Goal: Task Accomplishment & Management: Manage account settings

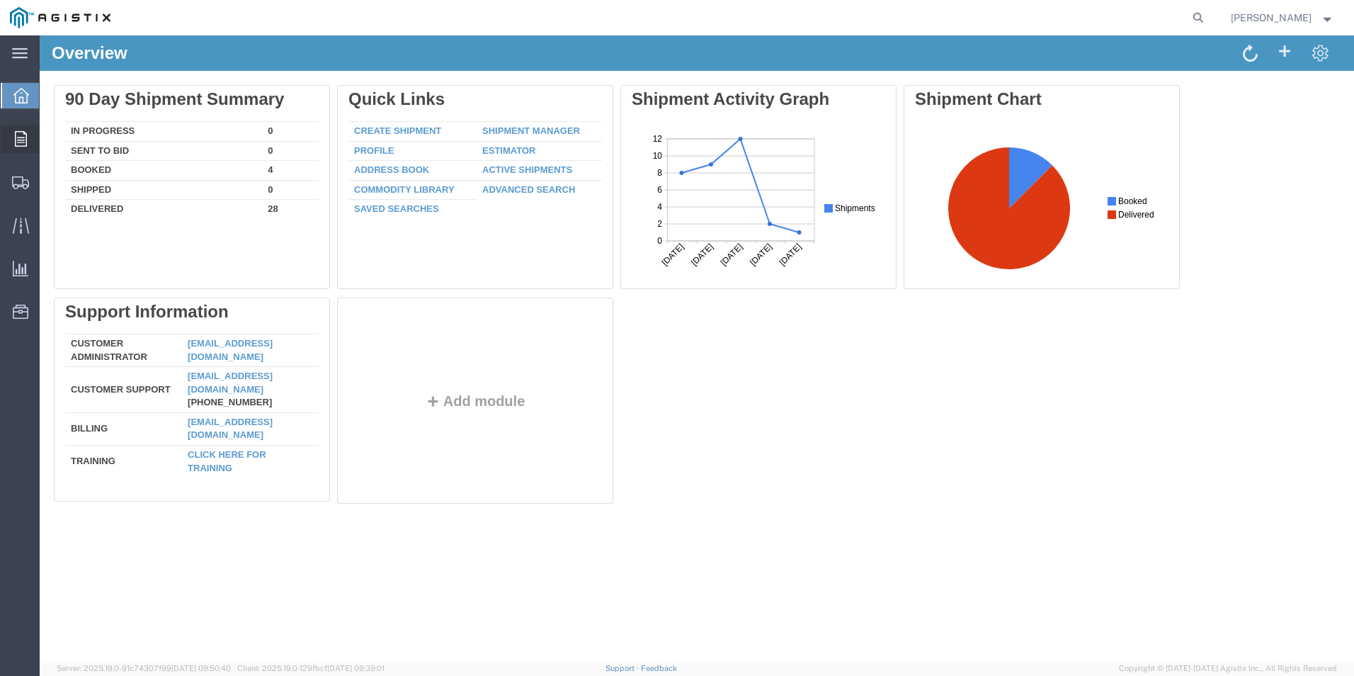
click at [0, 0] on span "Order Manager" at bounding box center [0, 0] width 0 height 0
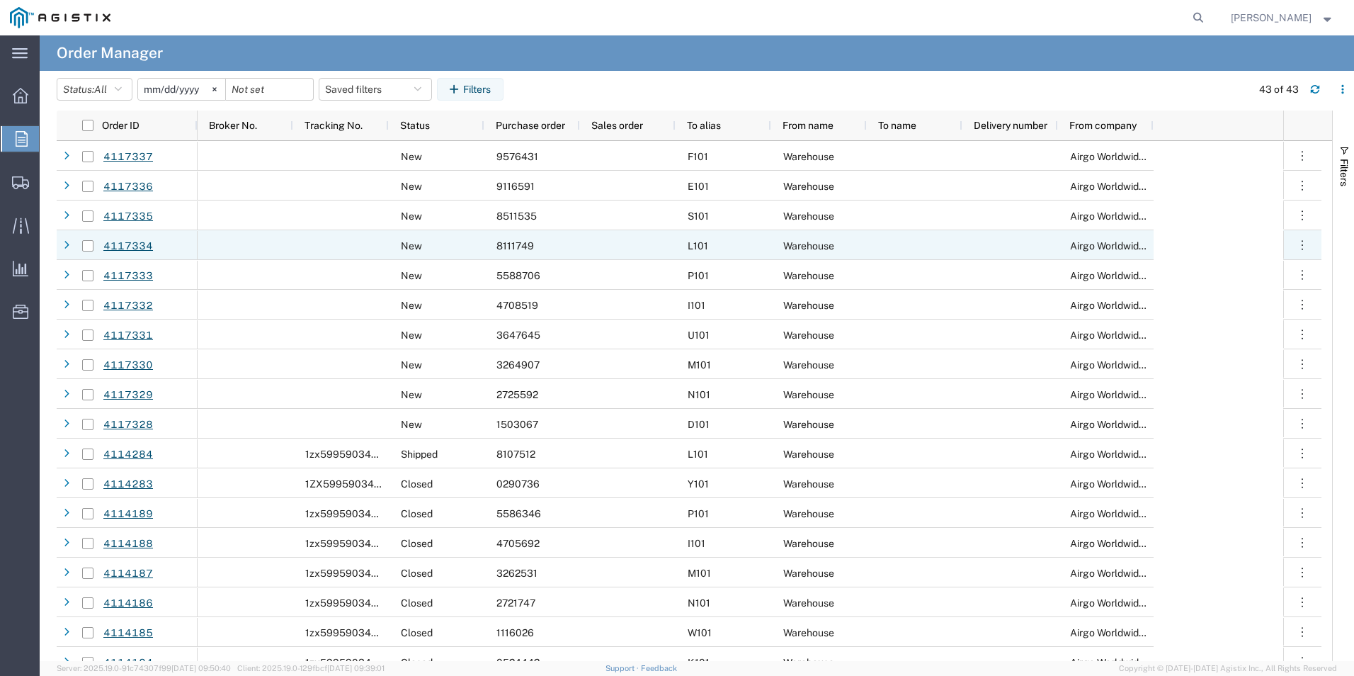
click at [528, 245] on span "8111749" at bounding box center [515, 245] width 38 height 11
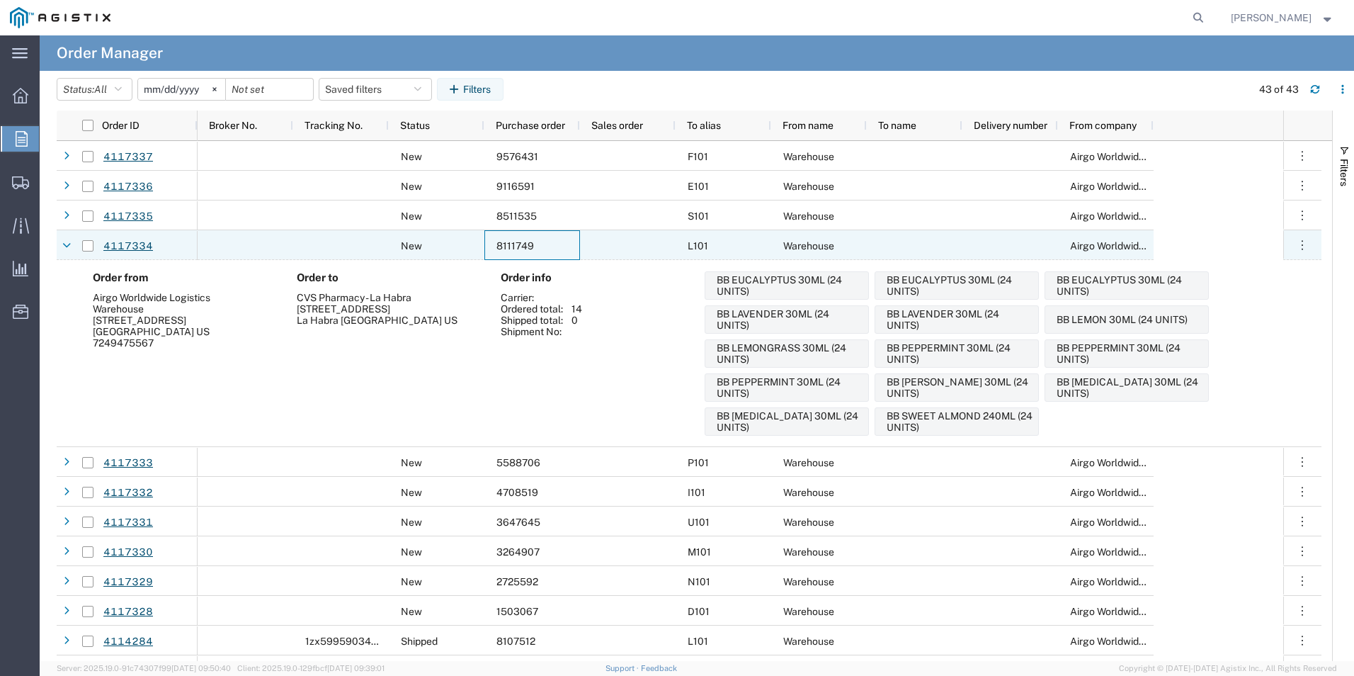
click at [530, 245] on span "8111749" at bounding box center [515, 245] width 38 height 11
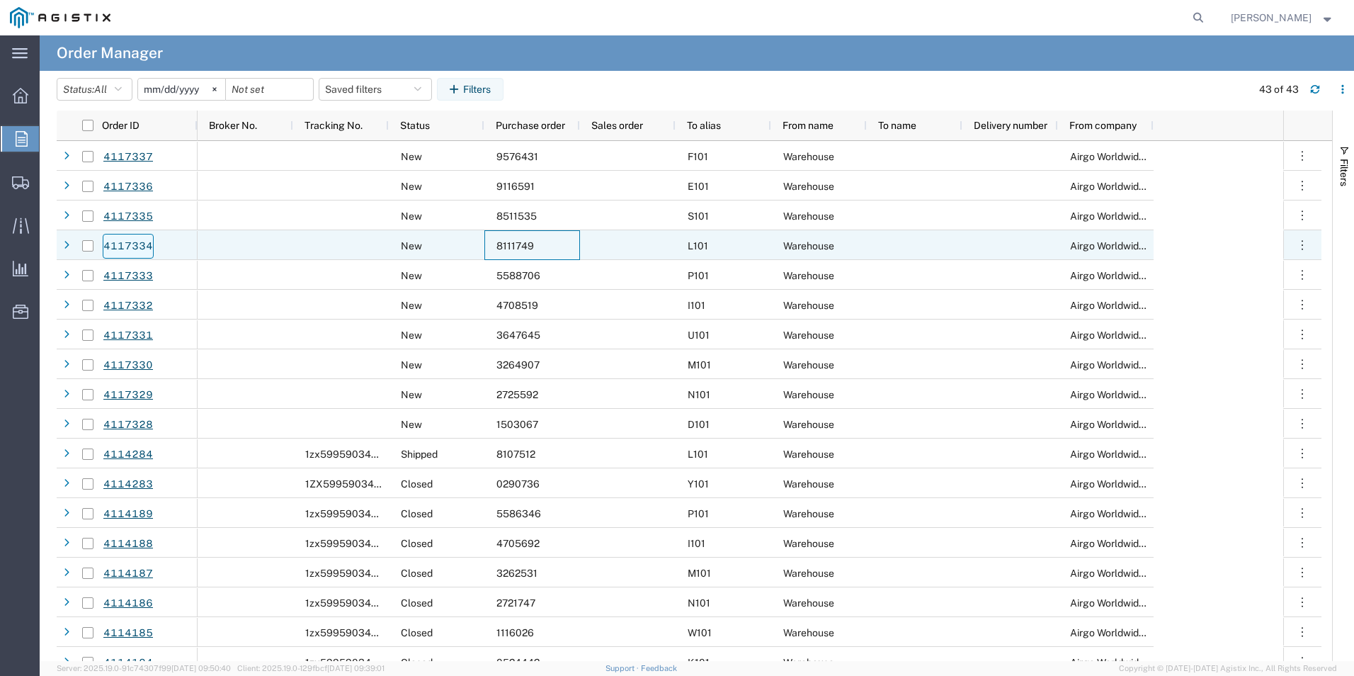
click at [121, 247] on link "4117334" at bounding box center [128, 246] width 51 height 25
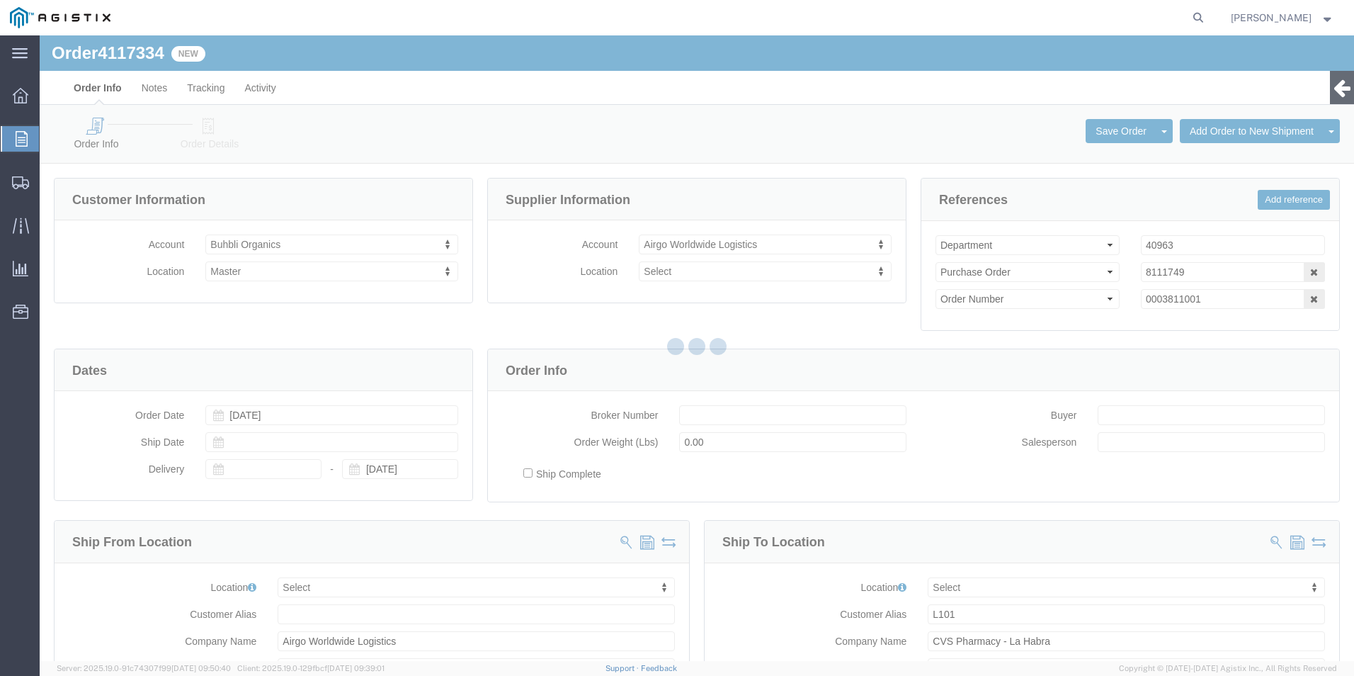
select select
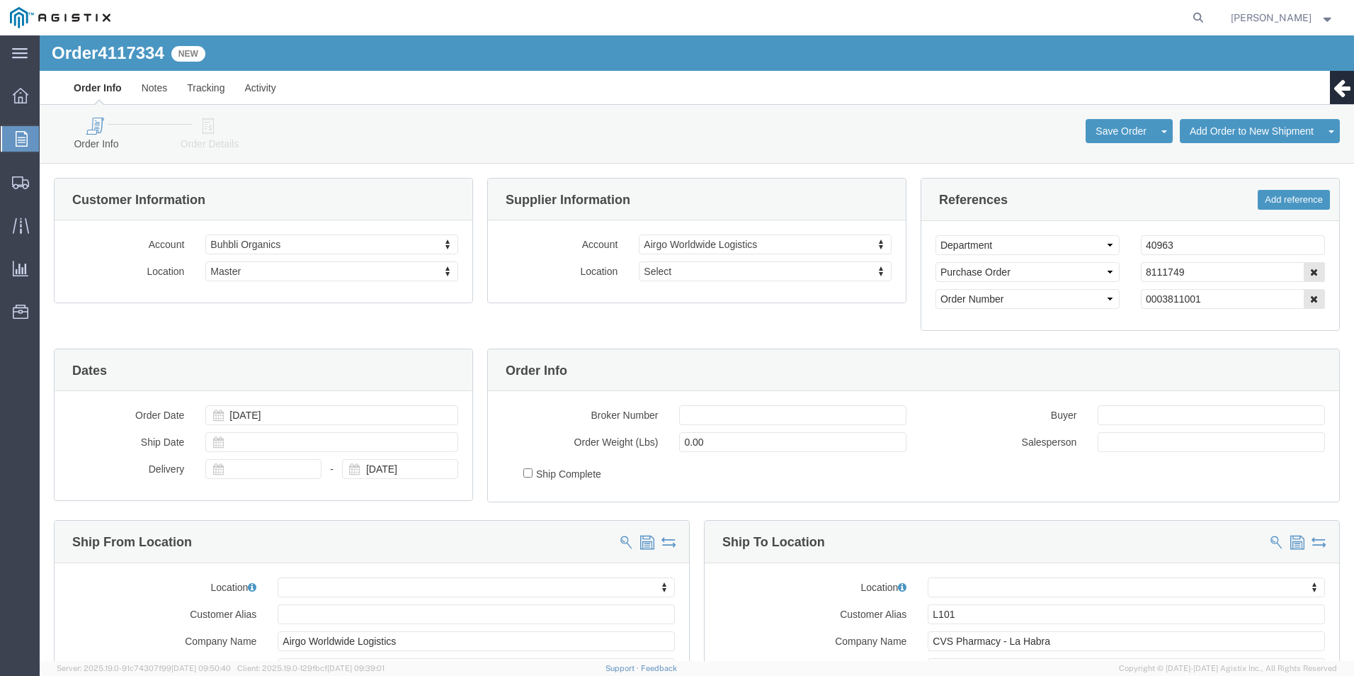
click icon
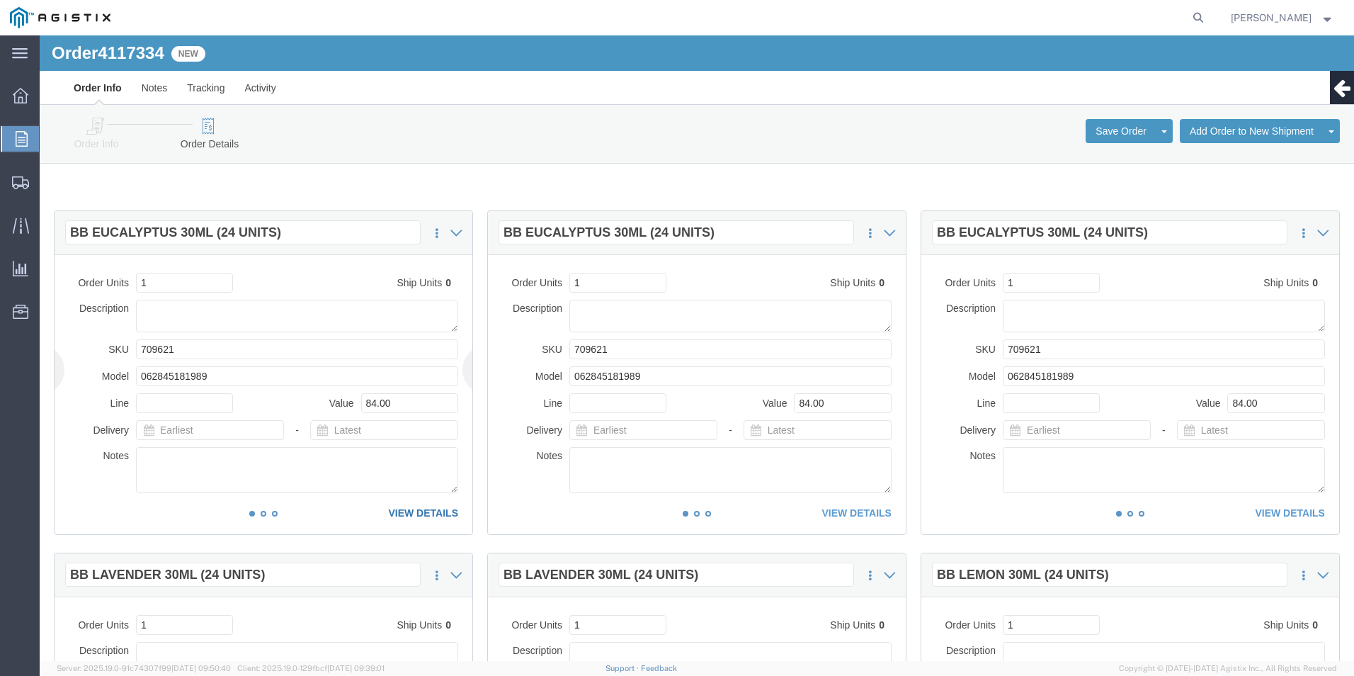
click link "VIEW DETAILS"
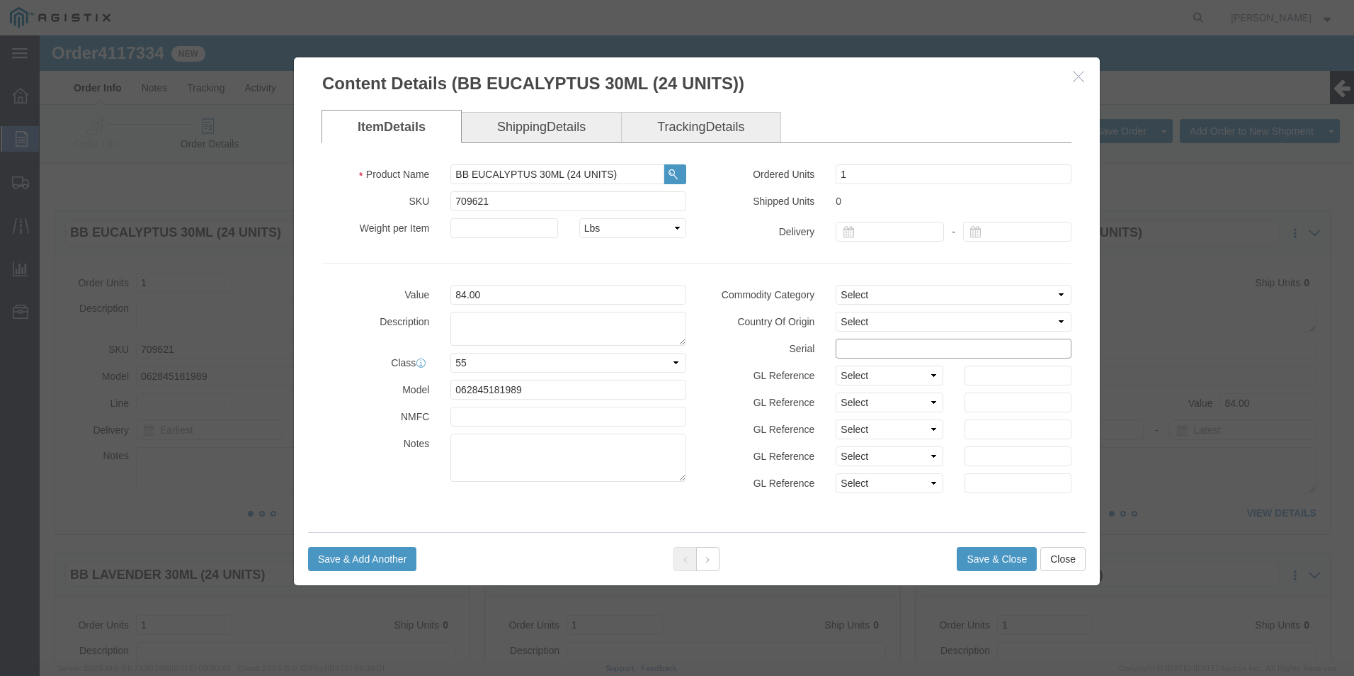
click input "text"
type input "8"
type input "81117491111111111111"
click button "Save & Close"
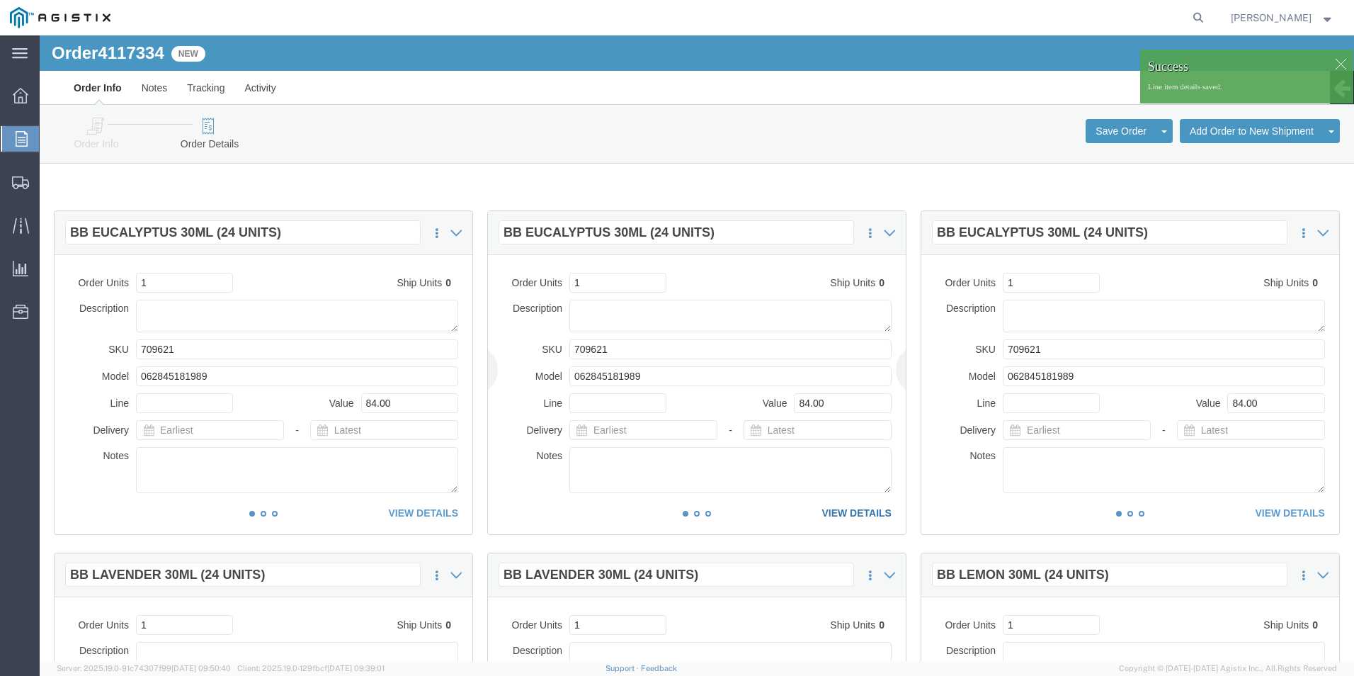
click link "VIEW DETAILS"
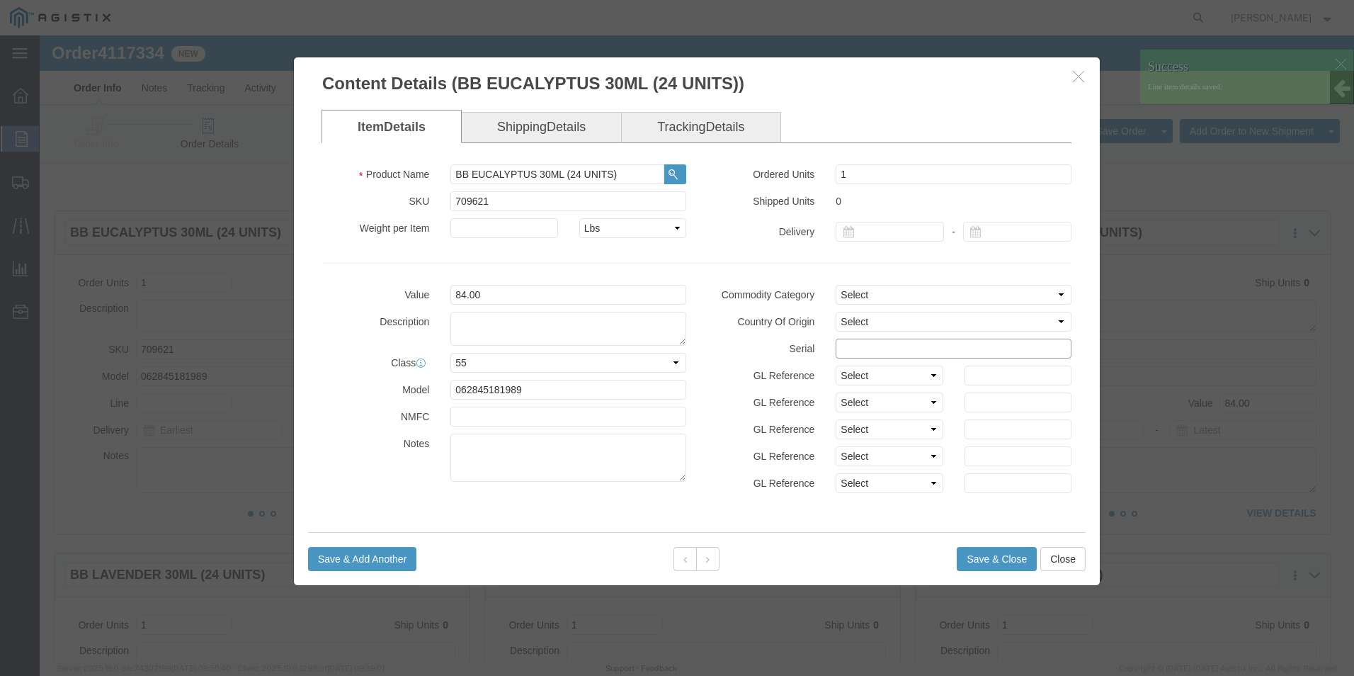
click input "text"
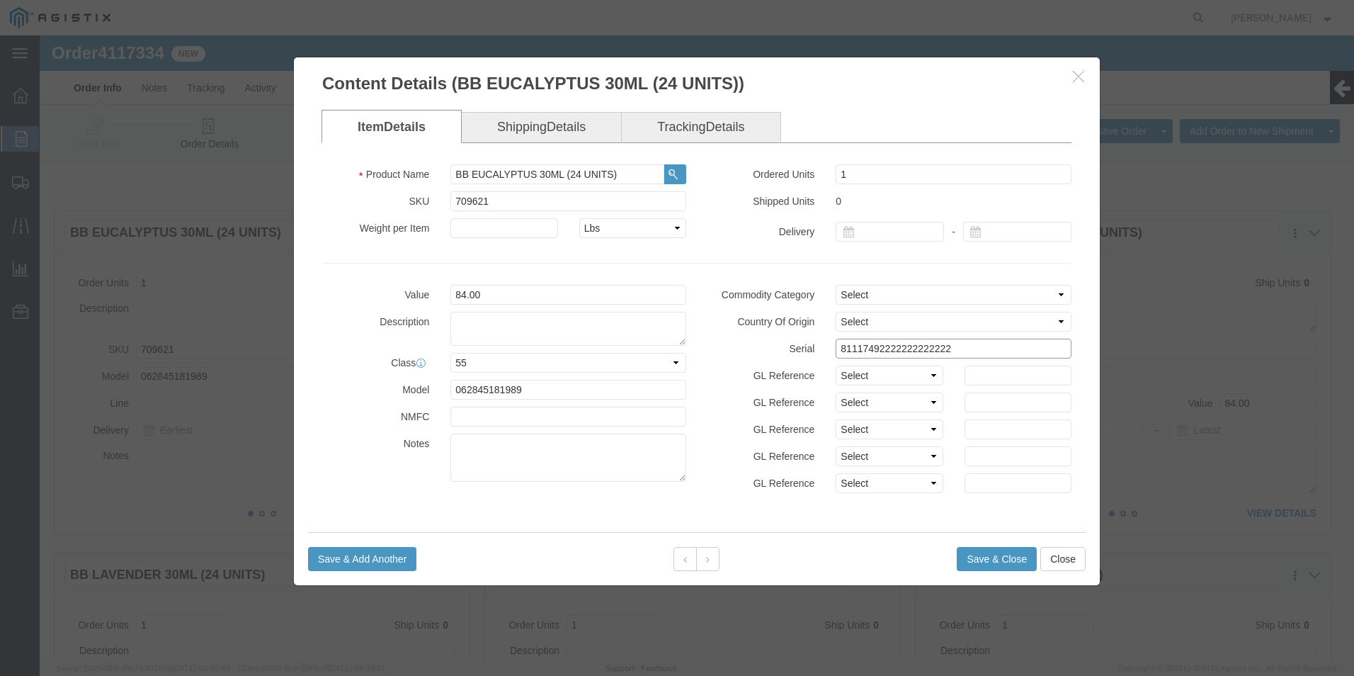
drag, startPoint x: 910, startPoint y: 312, endPoint x: 774, endPoint y: 312, distance: 136.0
click div "Serial 81117492222222222222"
type input "81117492222222222222"
click button "Save & Close"
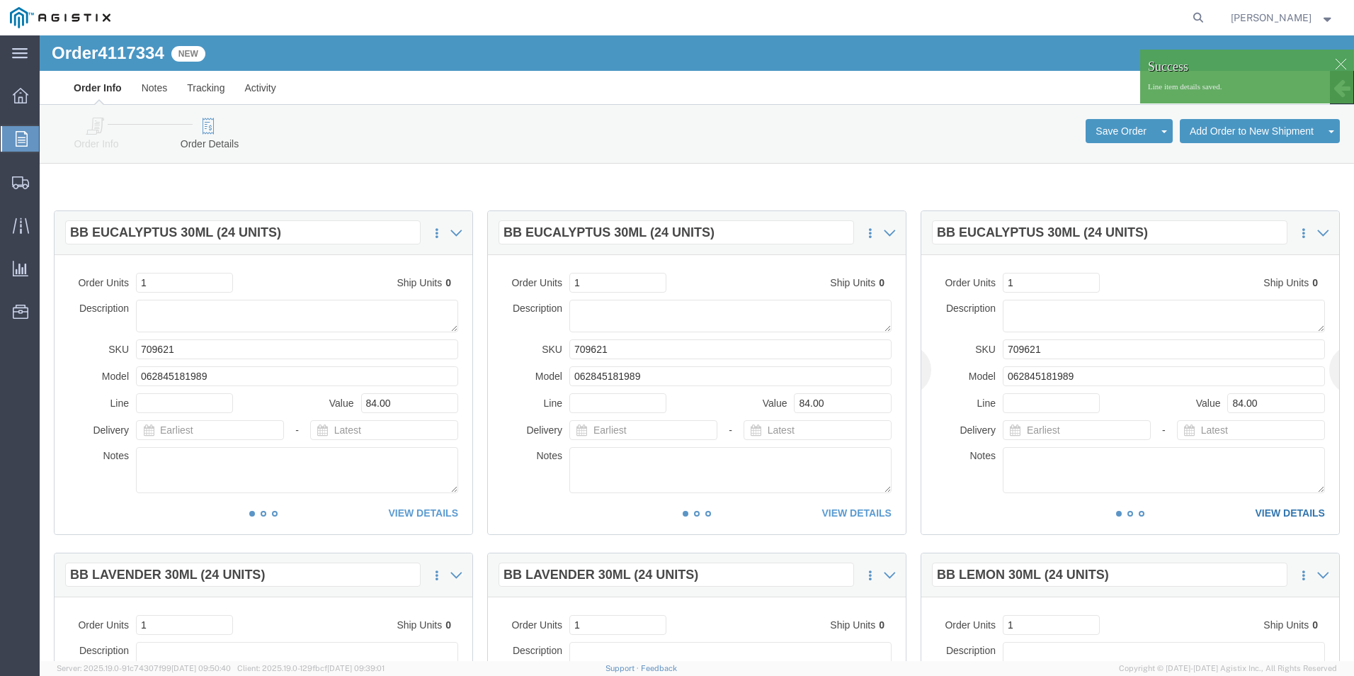
click link "VIEW DETAILS"
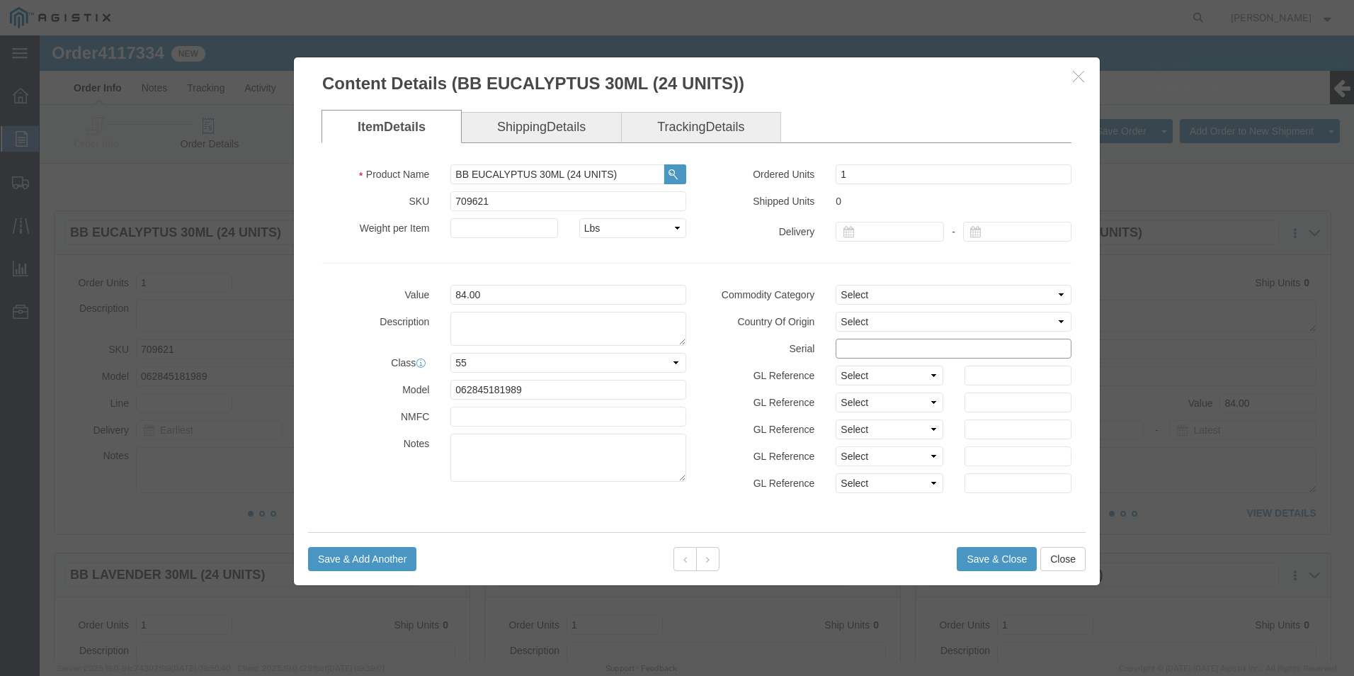
click input "text"
paste input "81117492222222222222"
type input "81117492222222222223"
click button "Save & Close"
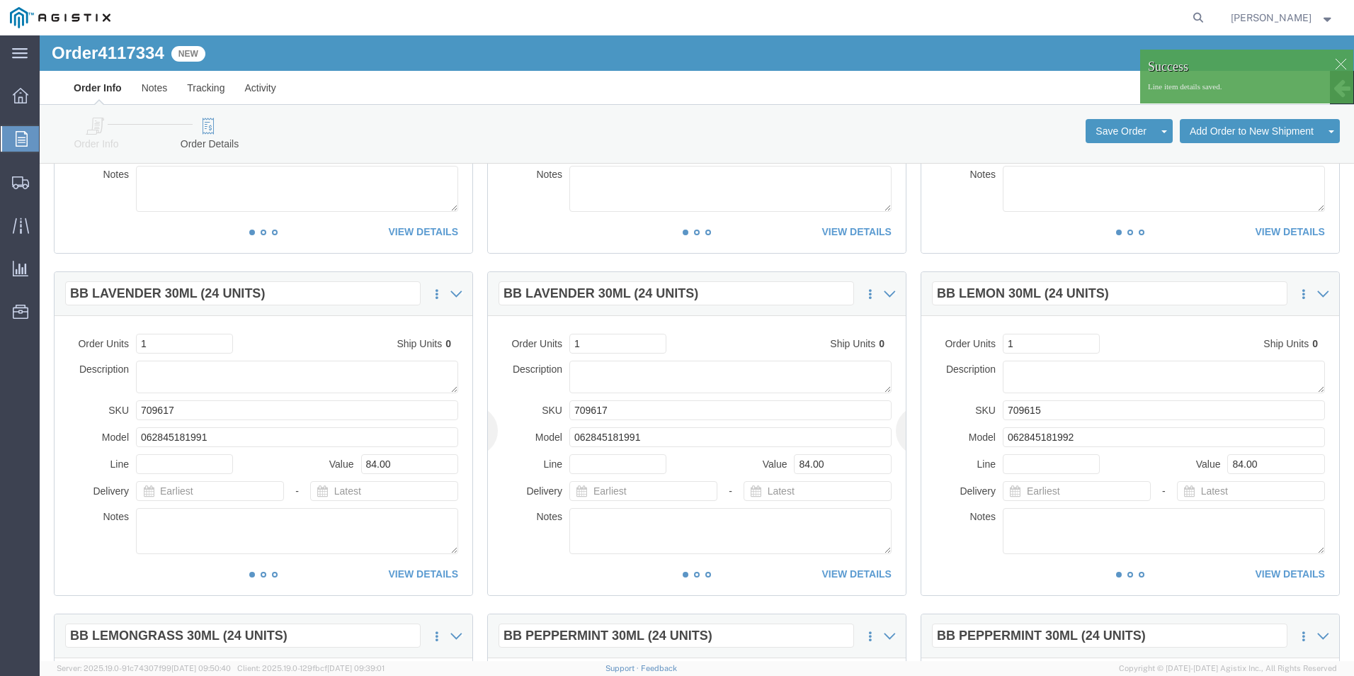
scroll to position [283, 0]
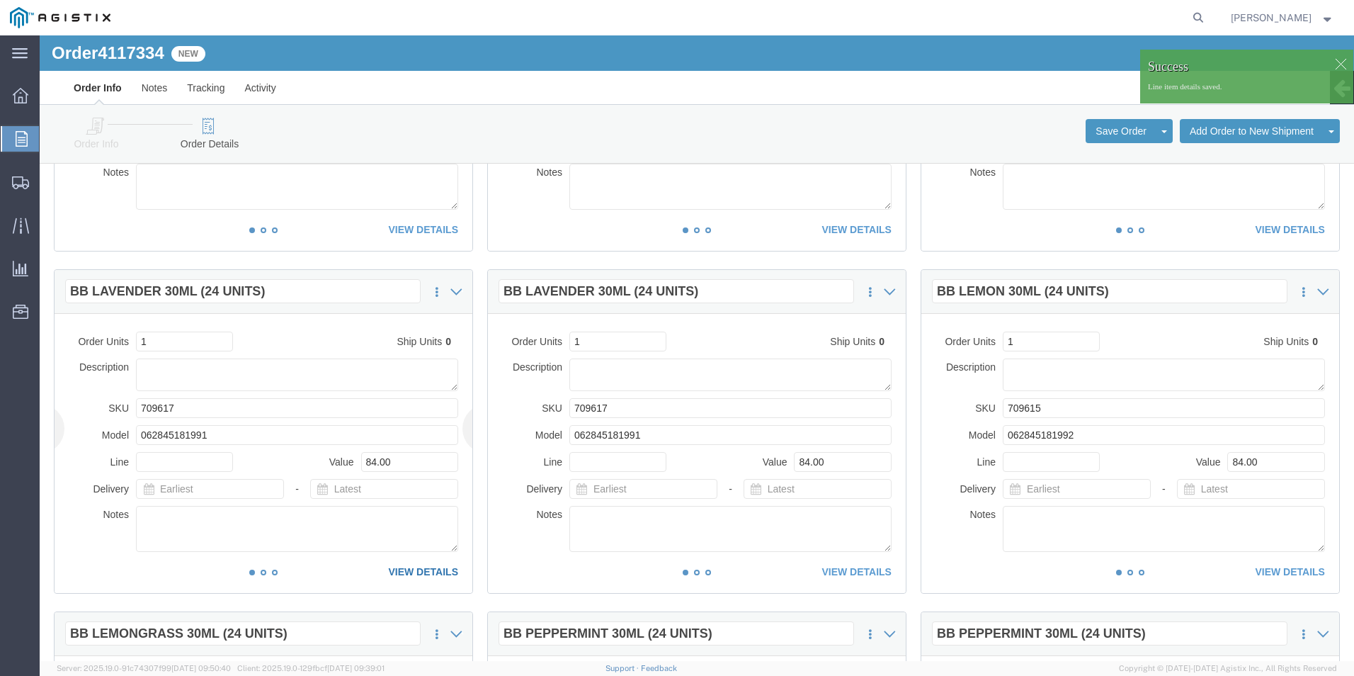
click link "VIEW DETAILS"
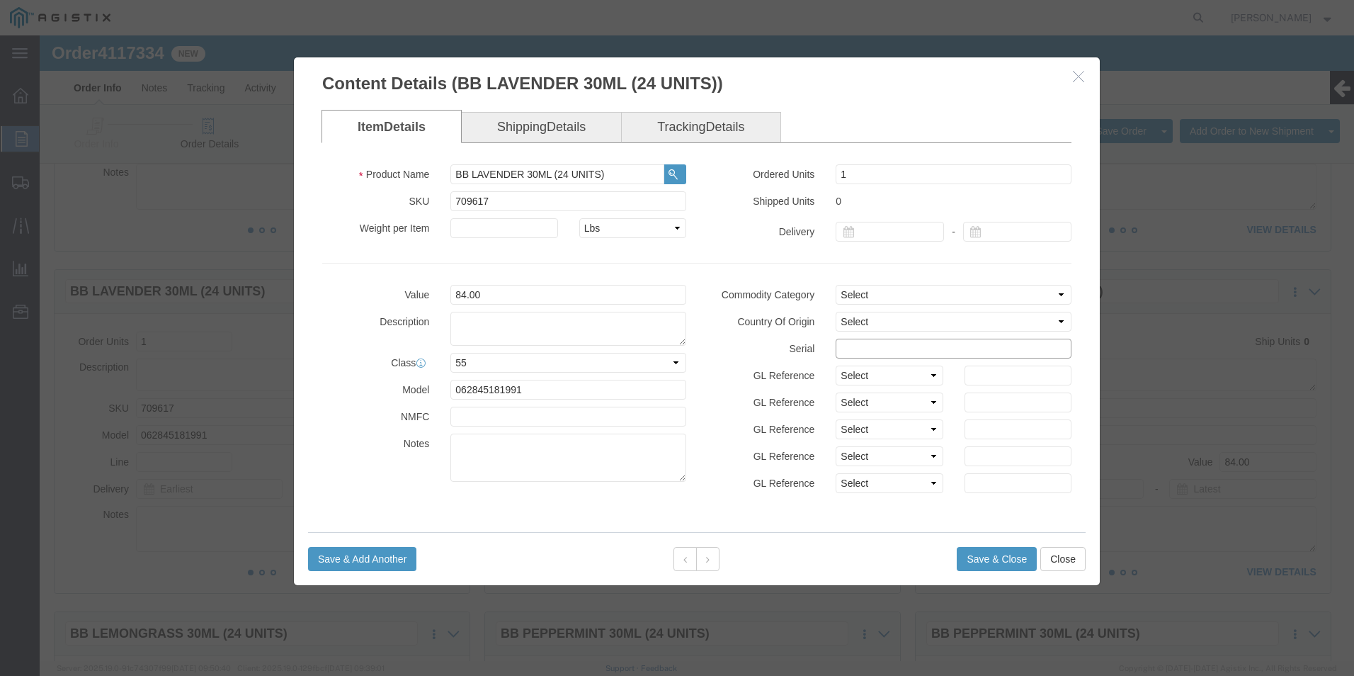
click input "text"
paste input "81117492222222222222"
type input "81117492222222222224"
click button "Save & Close"
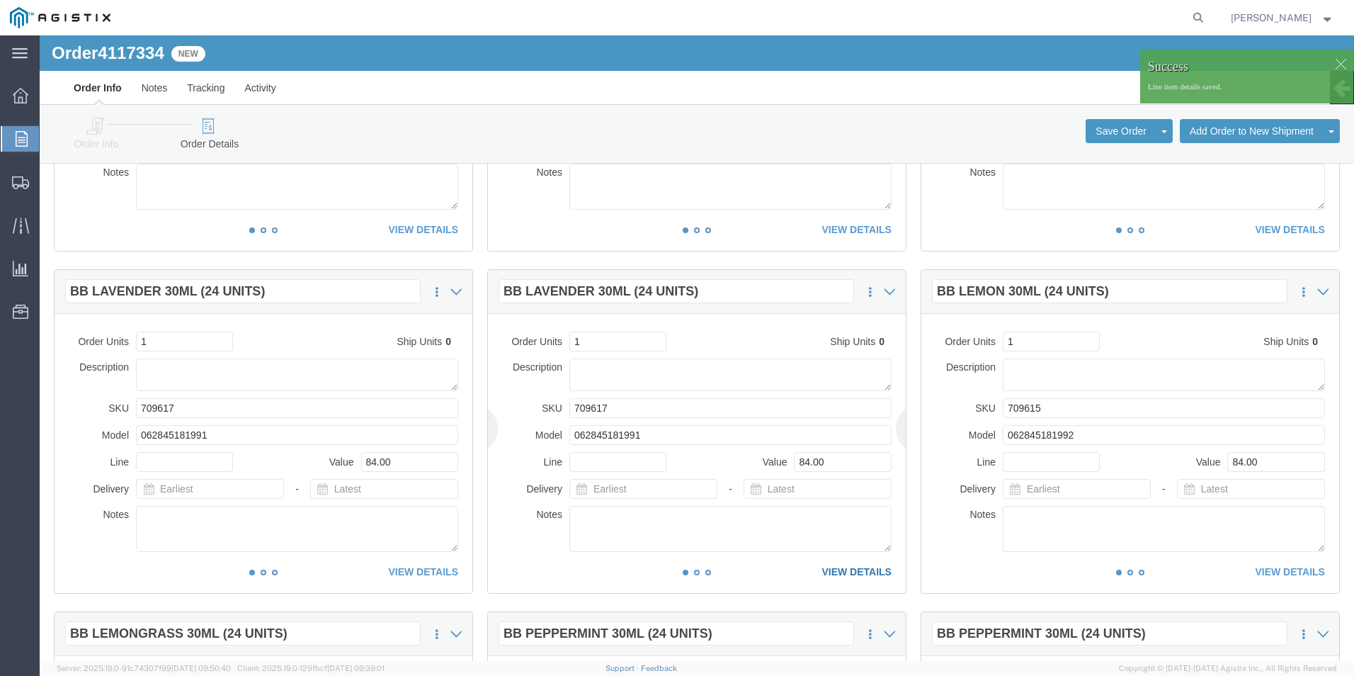
click link "VIEW DETAILS"
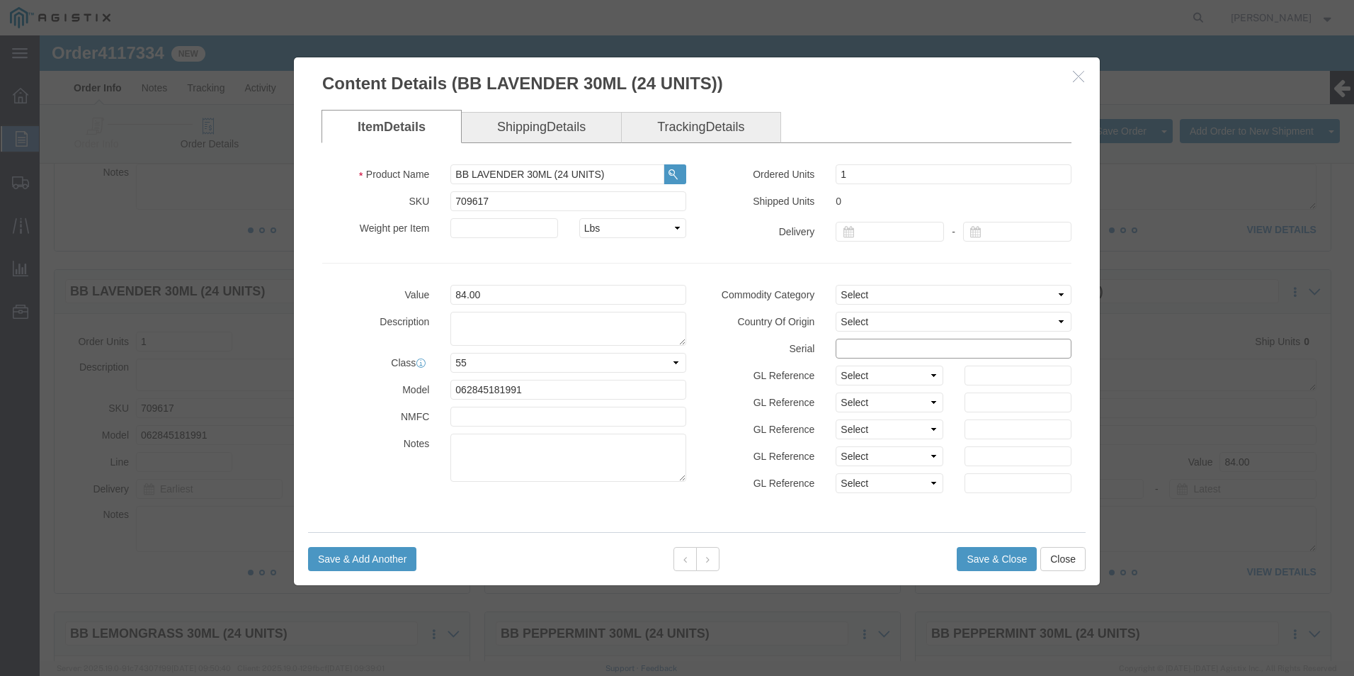
click input "text"
paste input "81117492222222222222"
type input "81117492222222222225"
click button "Save & Close"
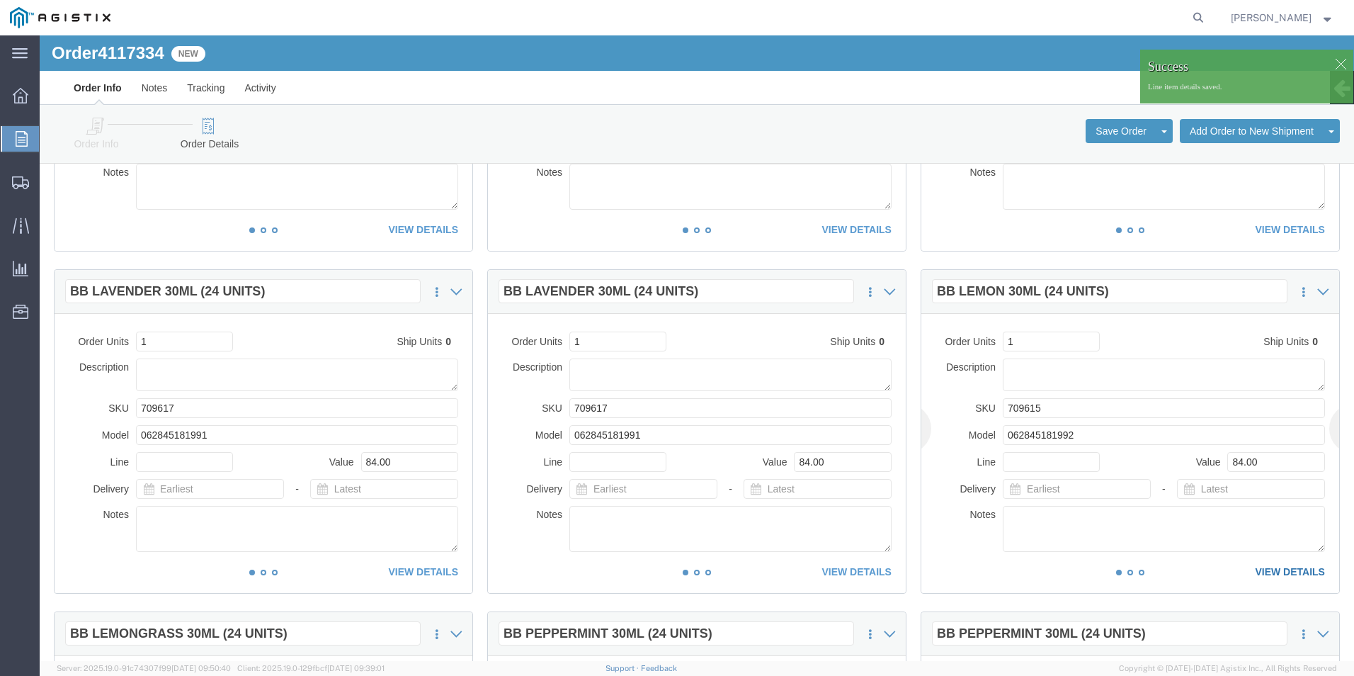
click link "VIEW DETAILS"
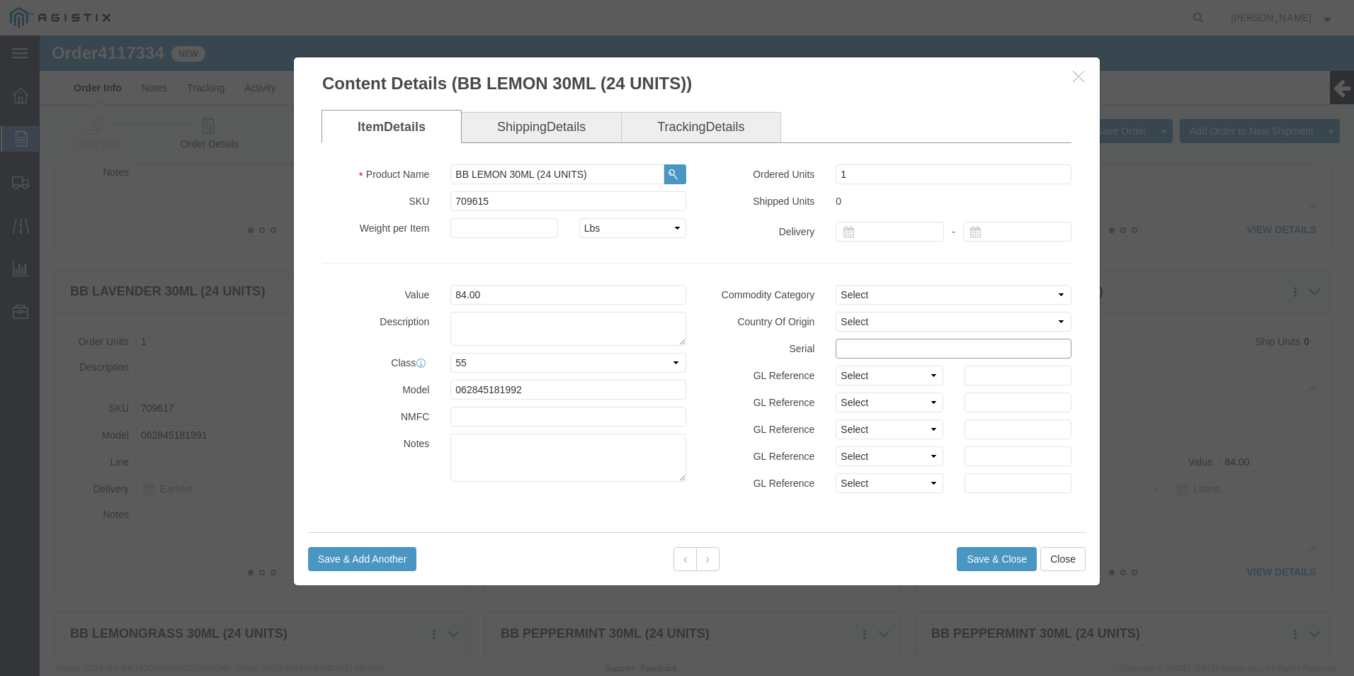
click input "text"
paste input "81117492222222222222"
type input "81117492222222222226"
click button "Save & Close"
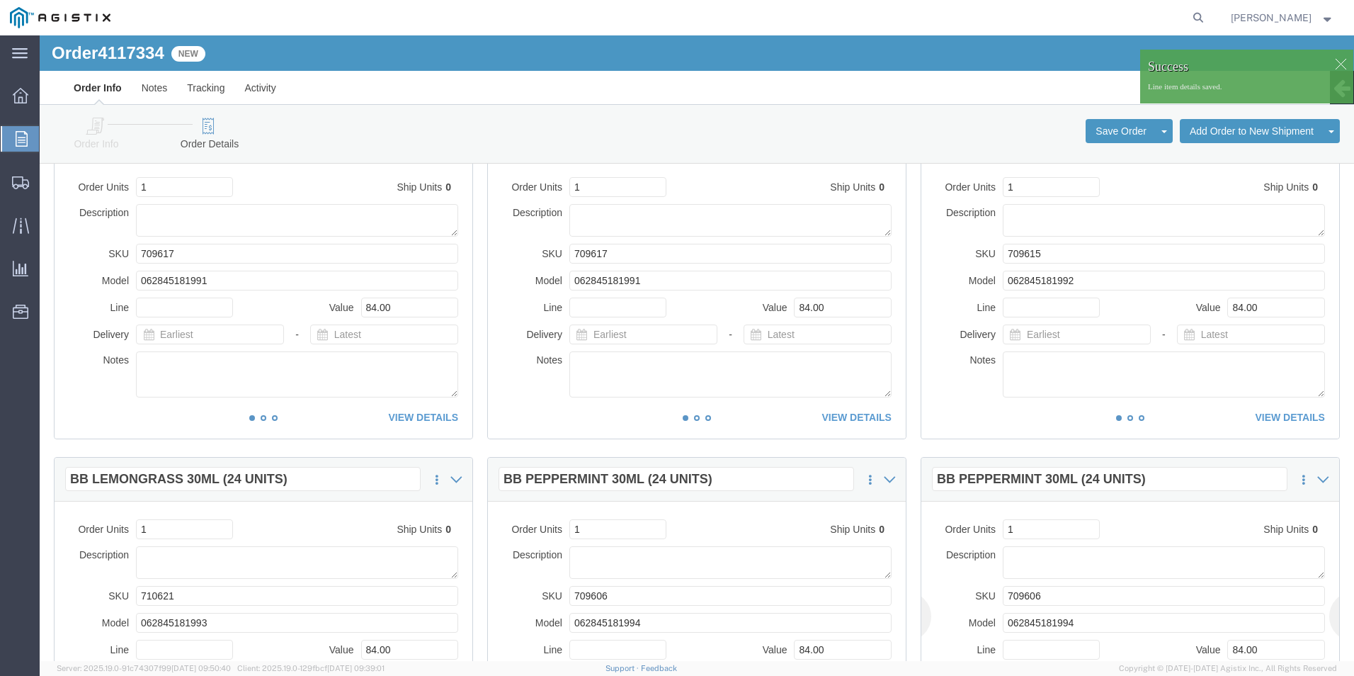
scroll to position [567, 0]
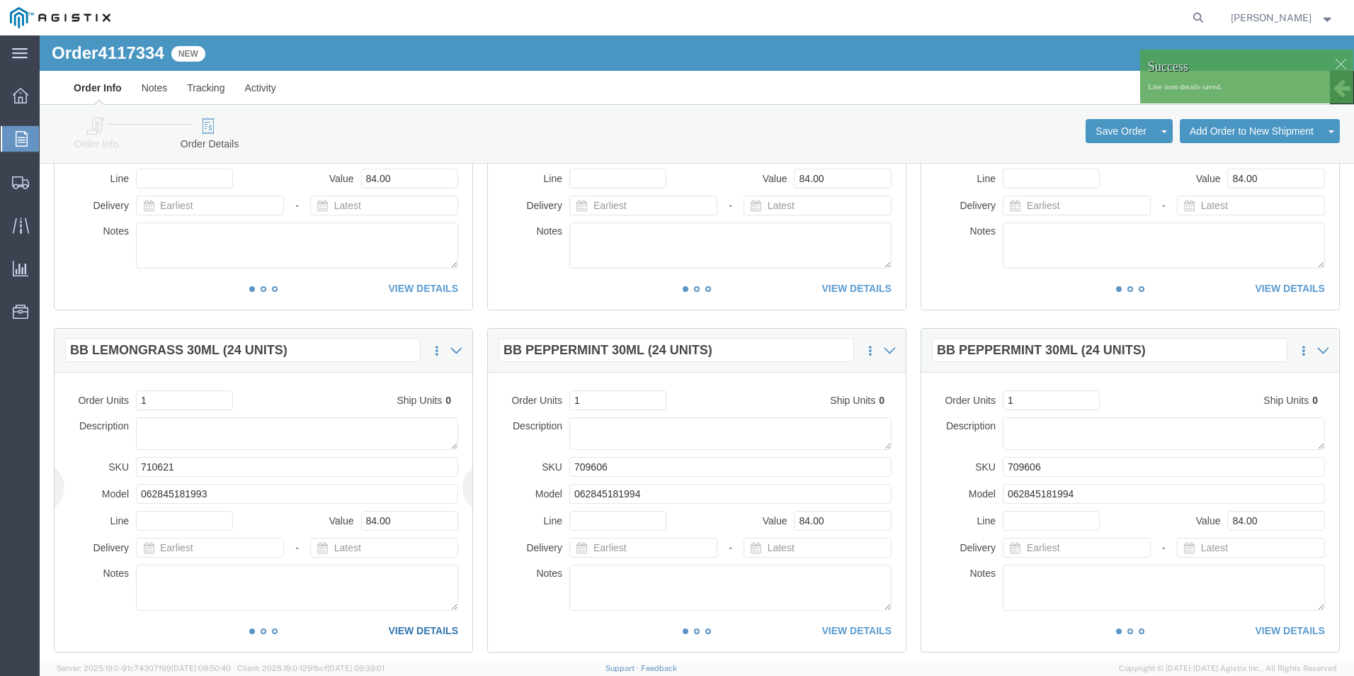
click link "VIEW DETAILS"
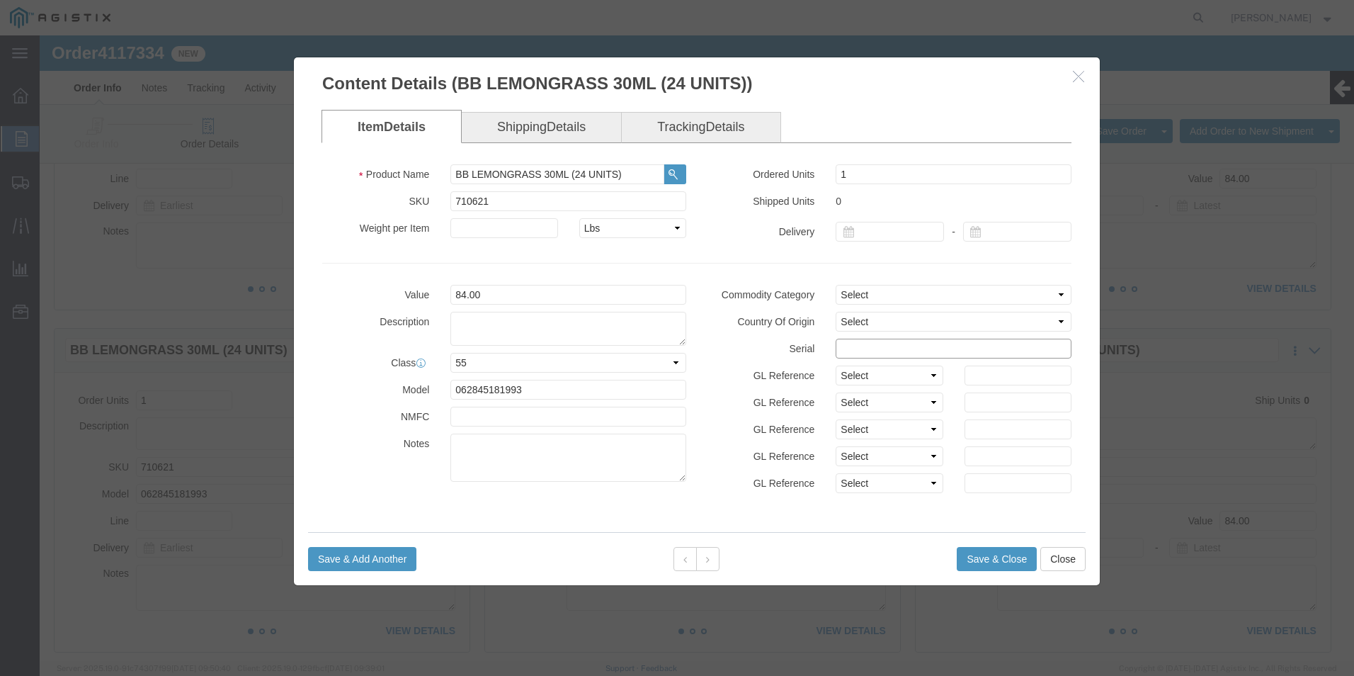
click input "text"
paste input "81117492222222222222"
type input "81117492222222222227"
click button "Save & Close"
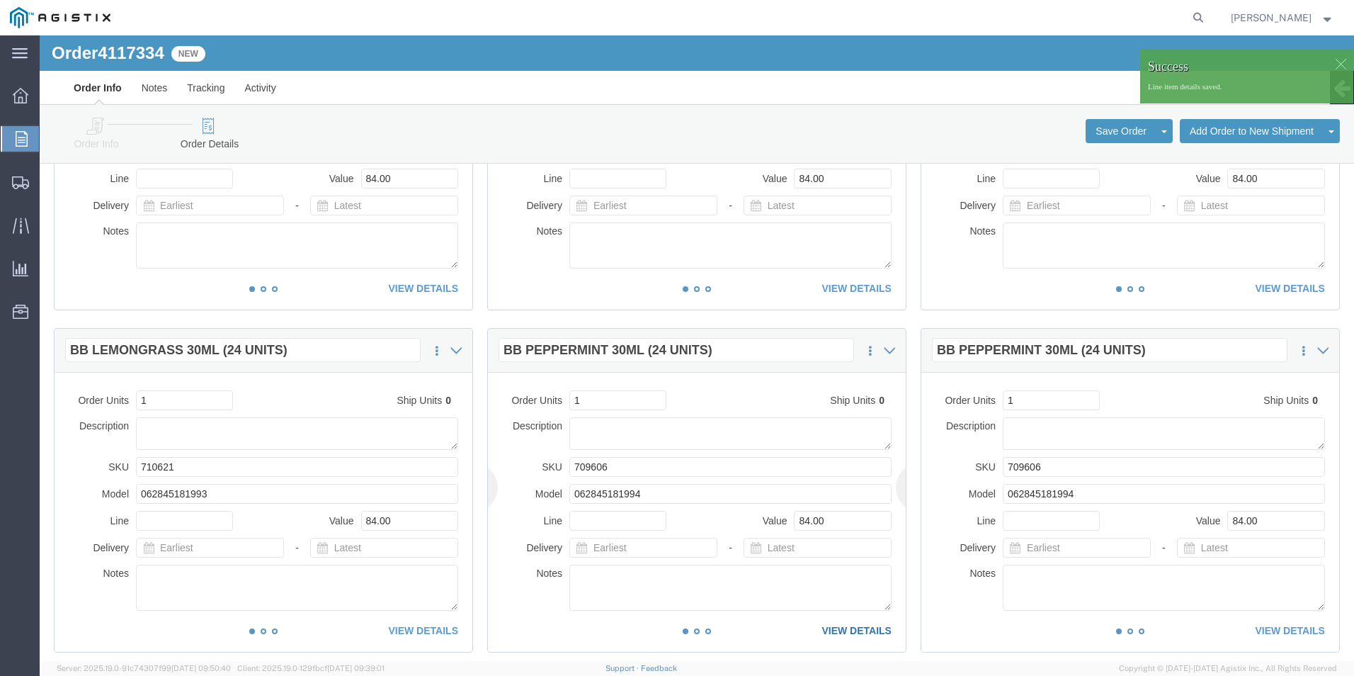
click link "VIEW DETAILS"
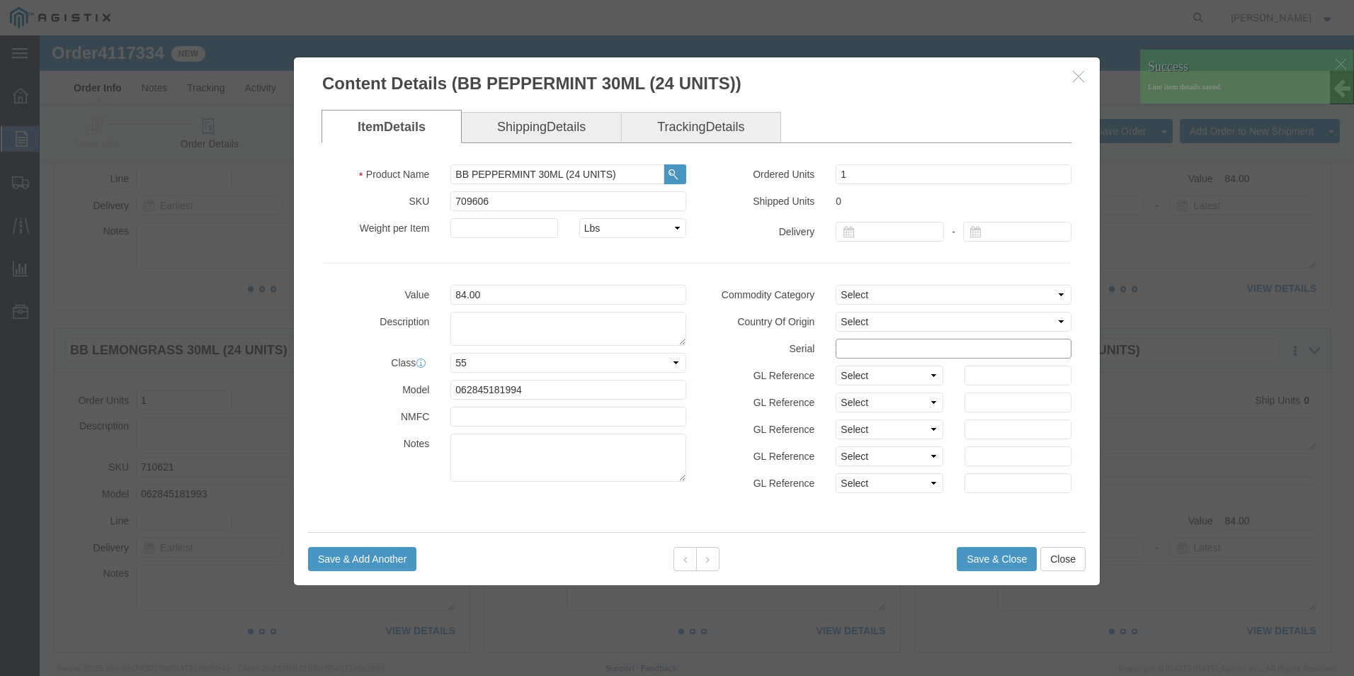
click input "text"
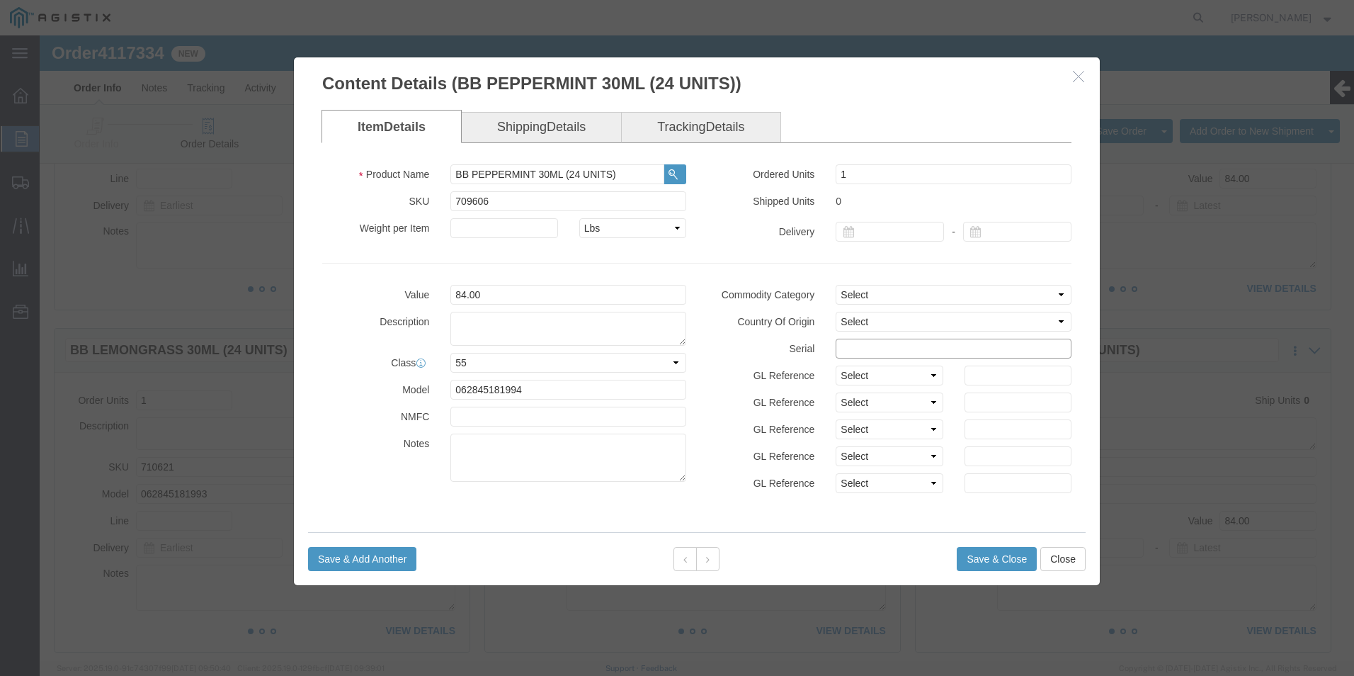
paste input "81117492222222222222"
type input "81117492222222222228"
click button "Save & Close"
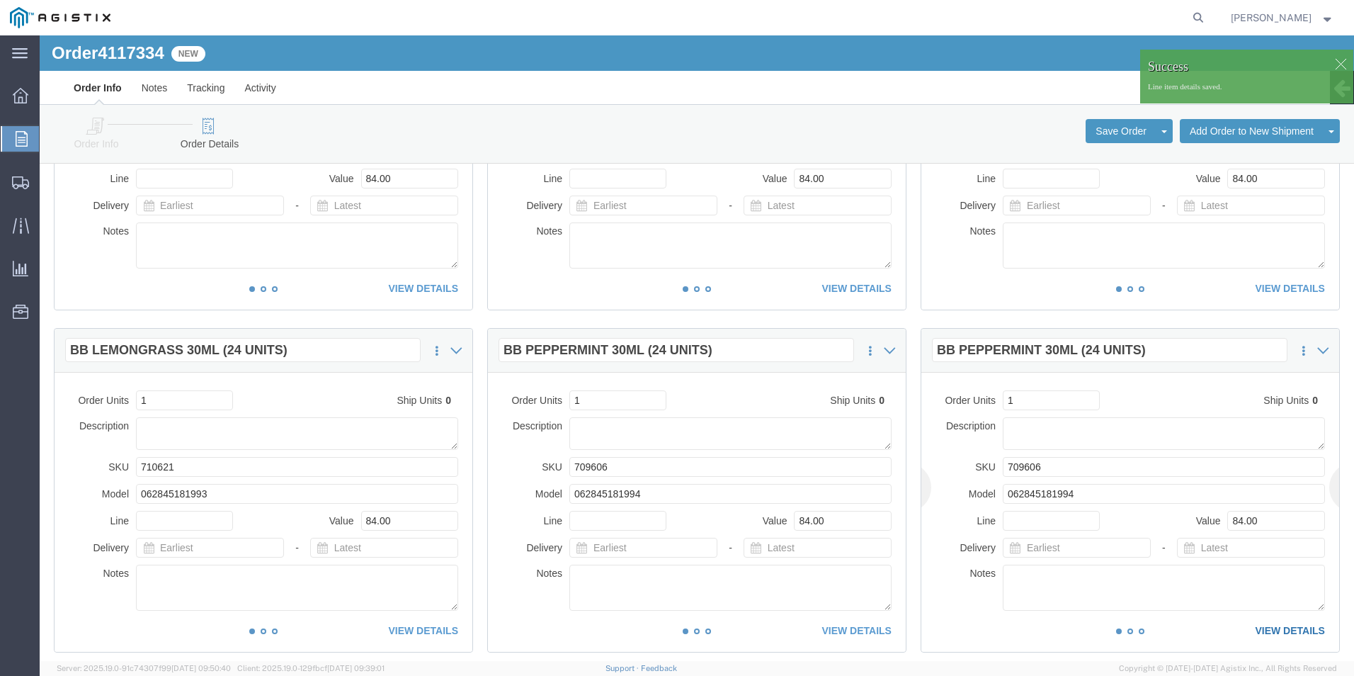
click link "VIEW DETAILS"
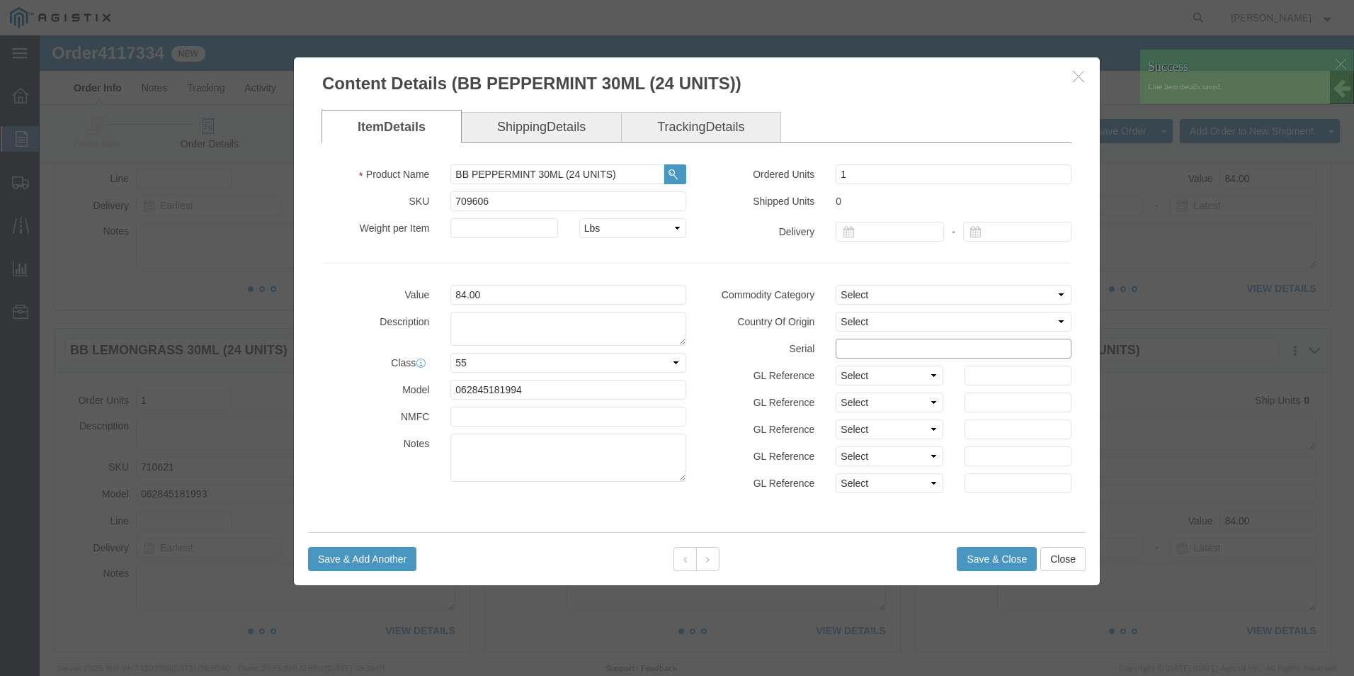
click input "text"
paste input "81117492222222222222"
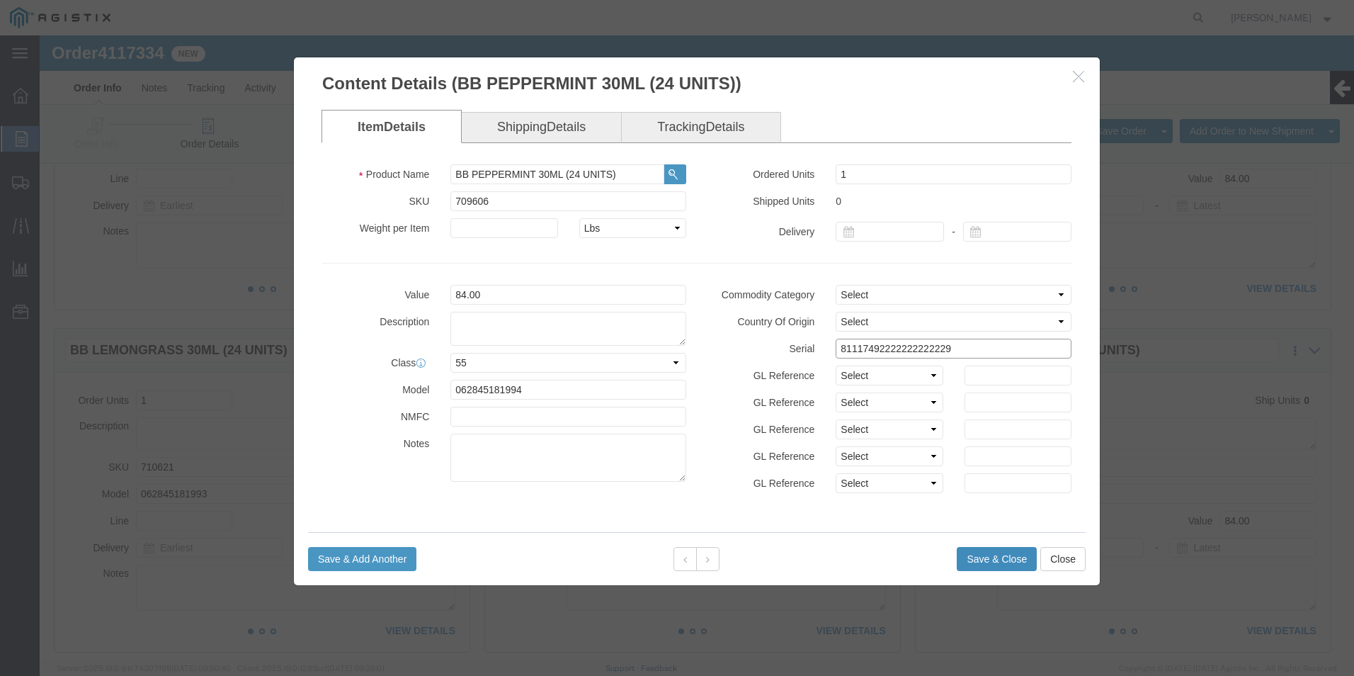
type input "81117492222222222229"
click button "Save & Close"
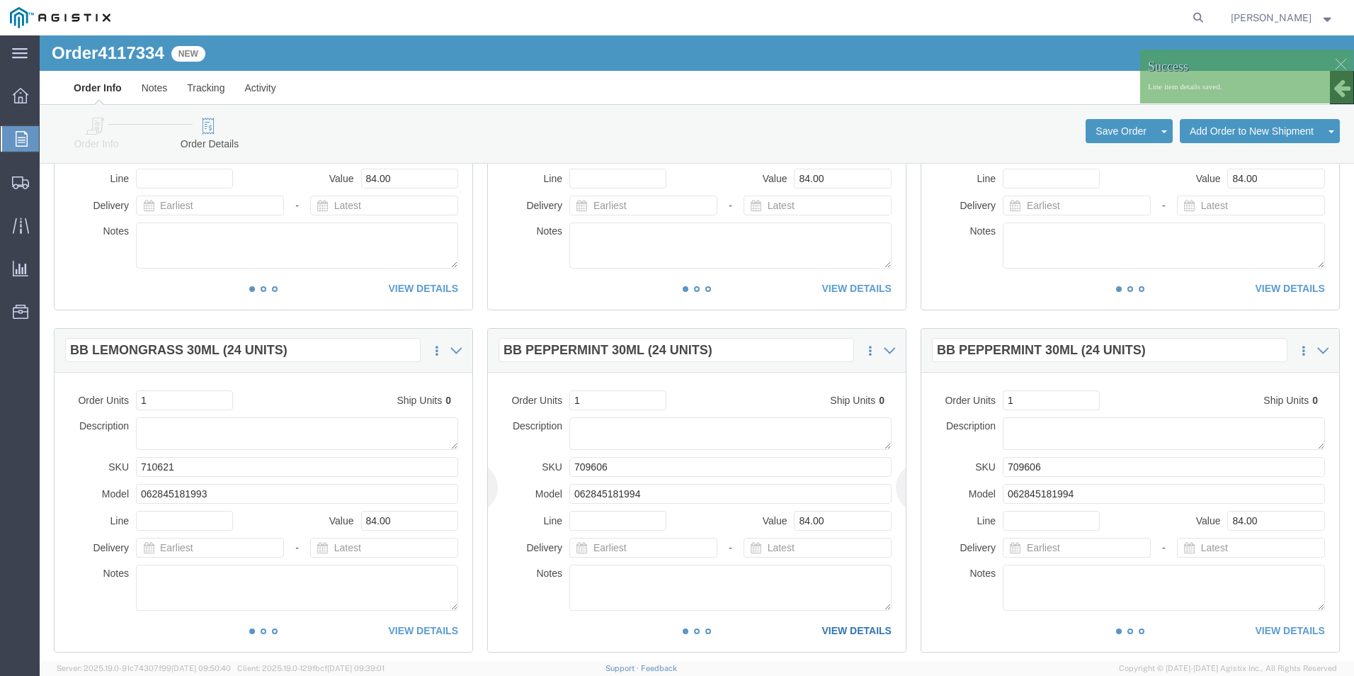
click link "VIEW DETAILS"
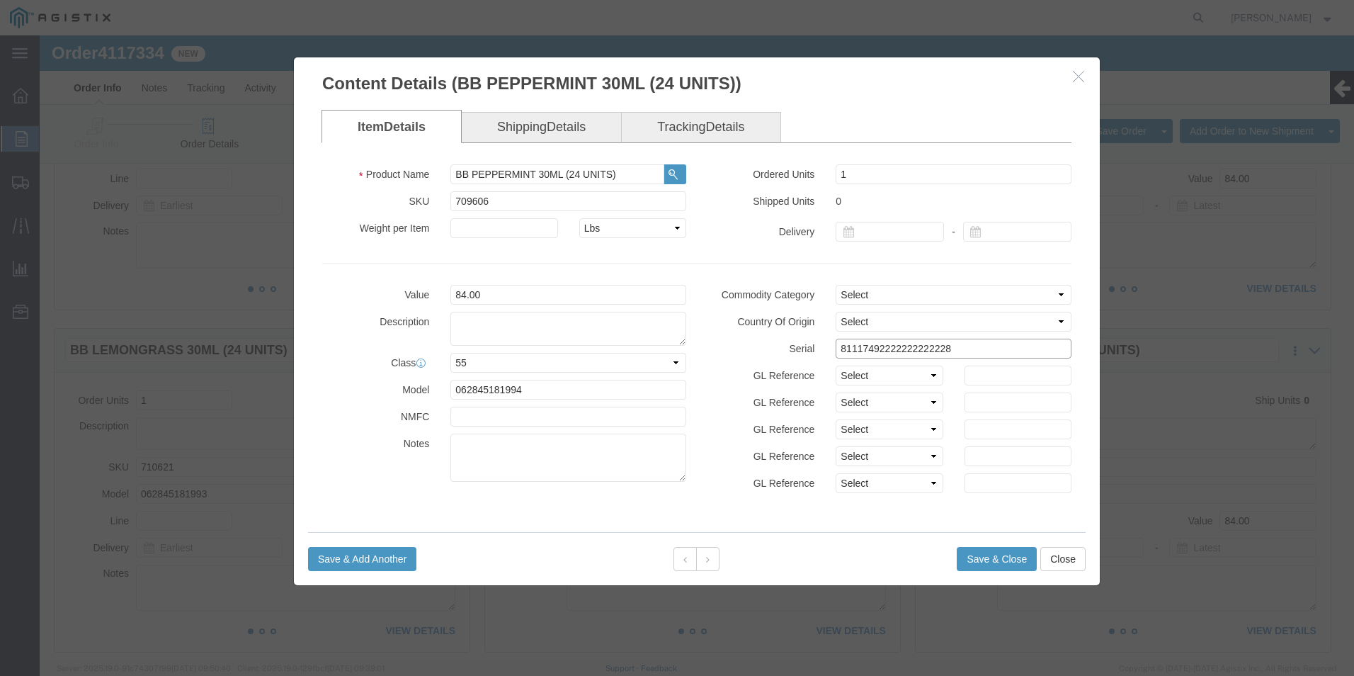
click input "81117492222222222228"
click button "Save & Close"
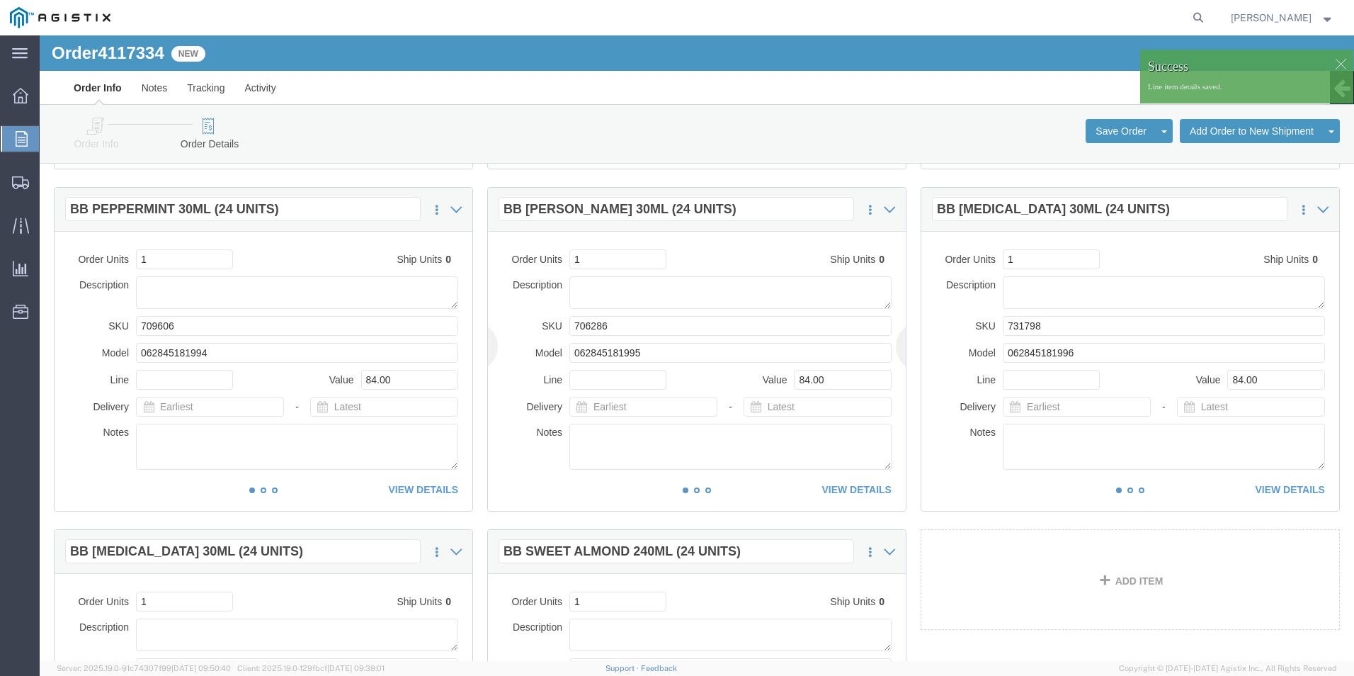
scroll to position [1062, 0]
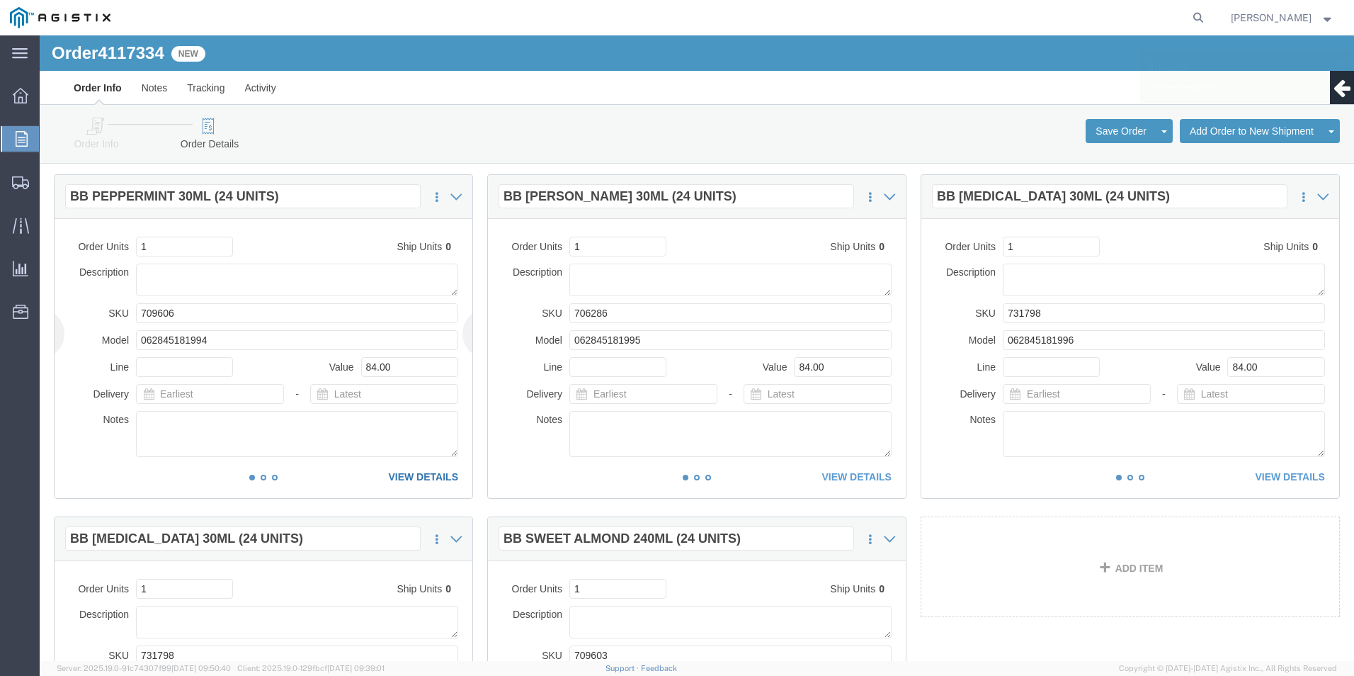
click link "VIEW DETAILS"
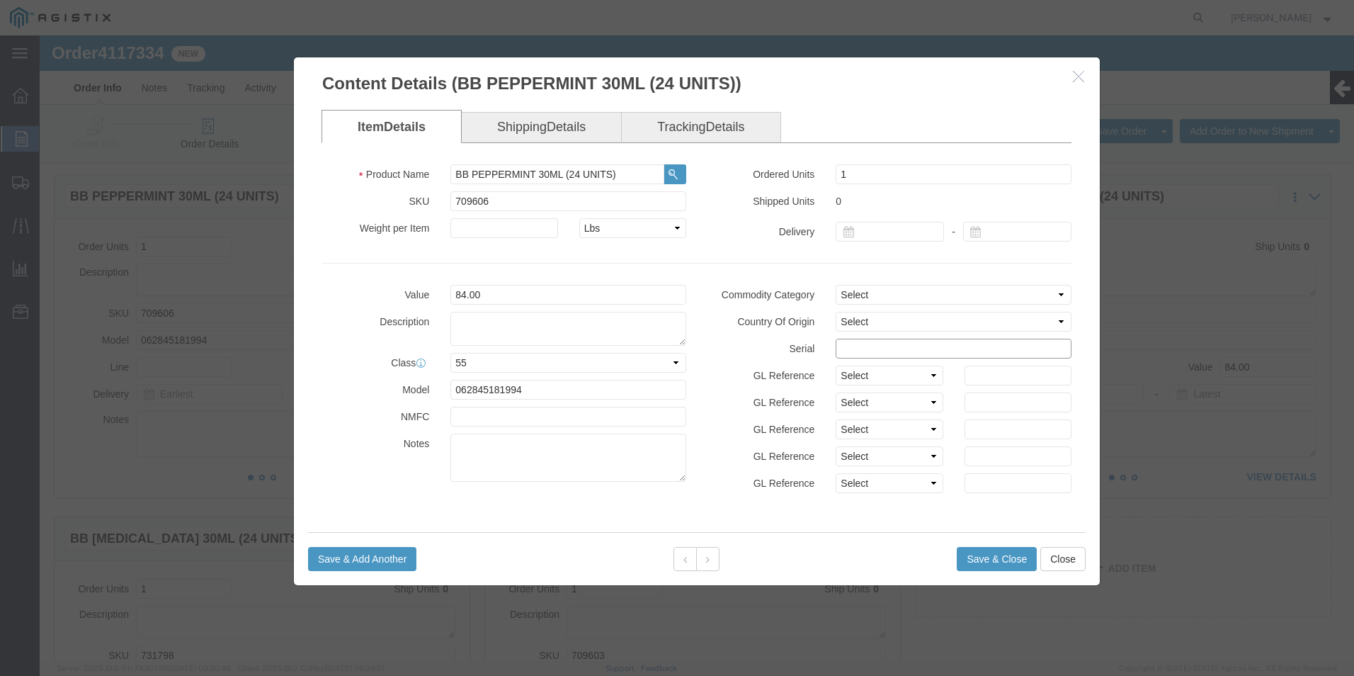
click input "text"
paste input "81117492222222222222"
type input "81117492222222222211"
click button "Save & Close"
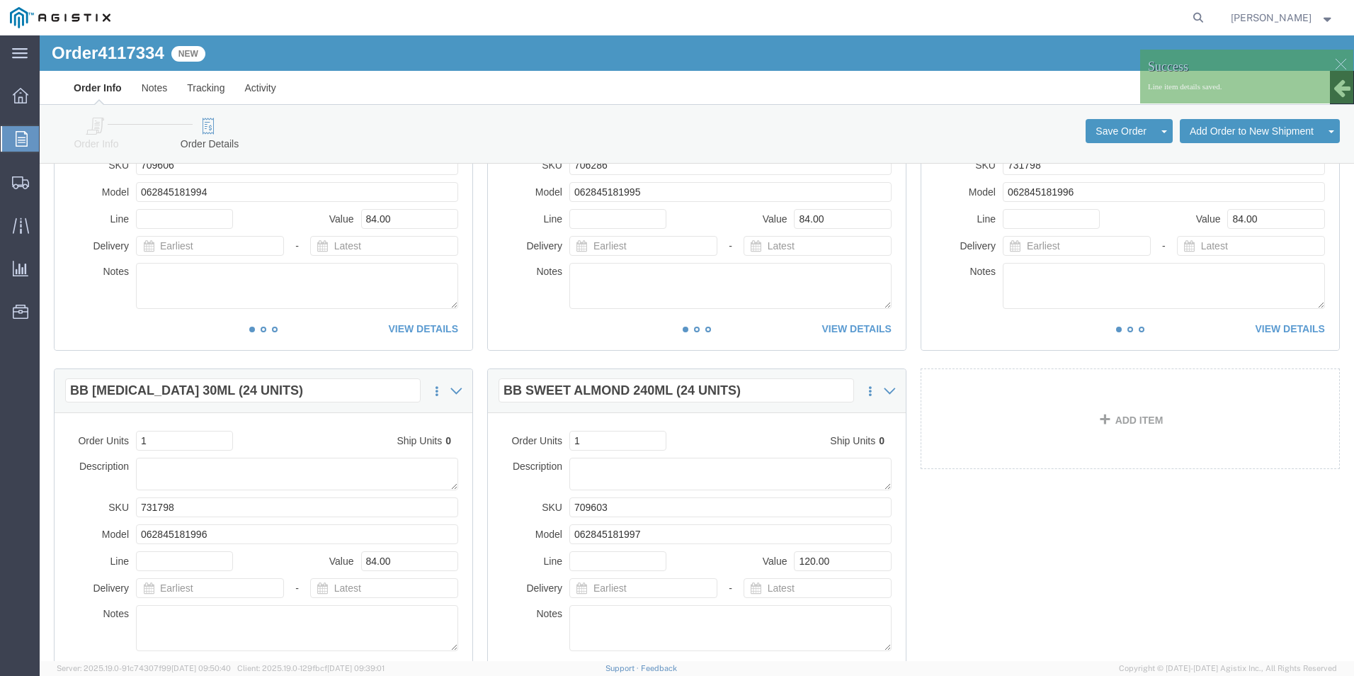
scroll to position [1058, 0]
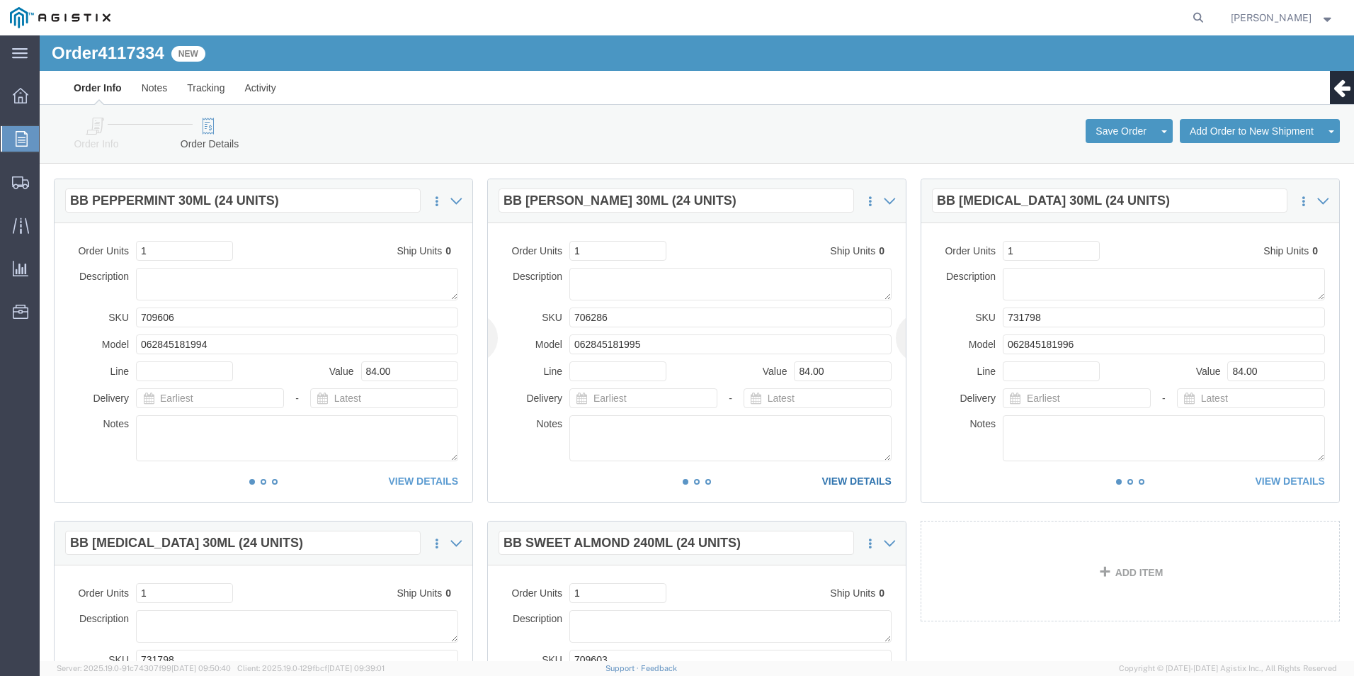
click link "VIEW DETAILS"
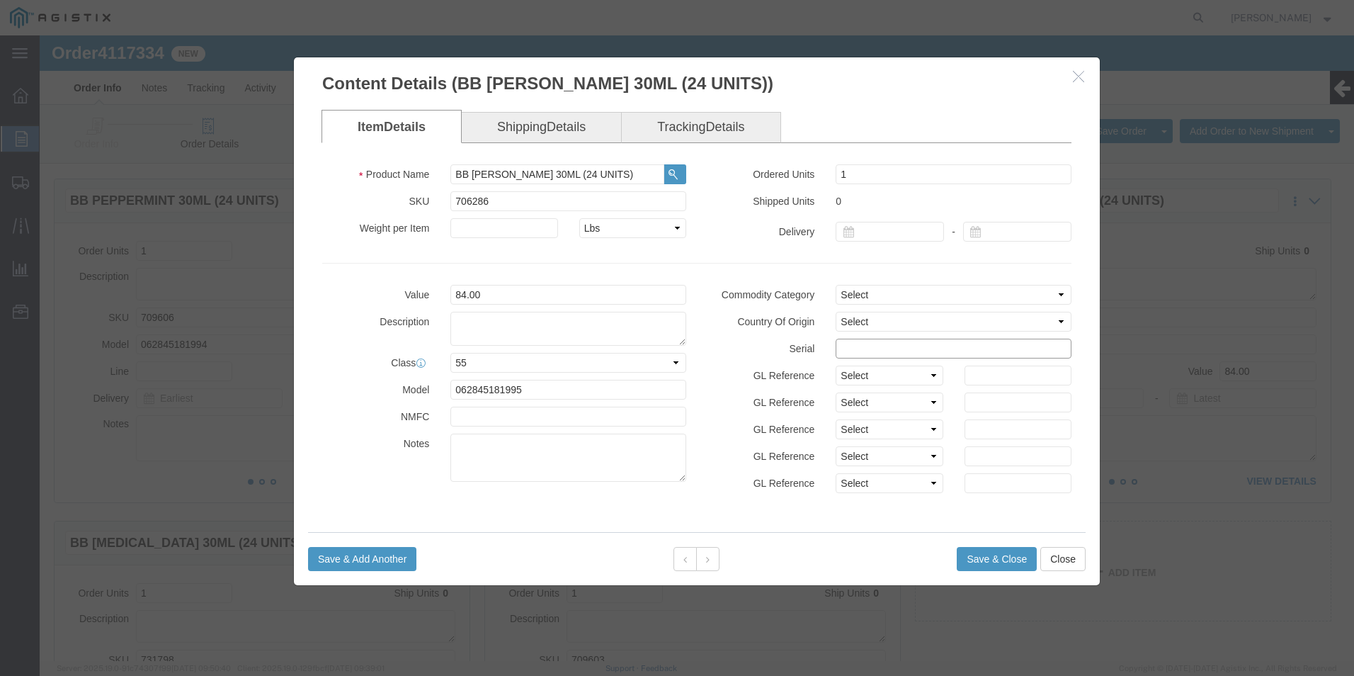
click input "text"
paste input "81117492222222222222"
type input "81117492222222222233"
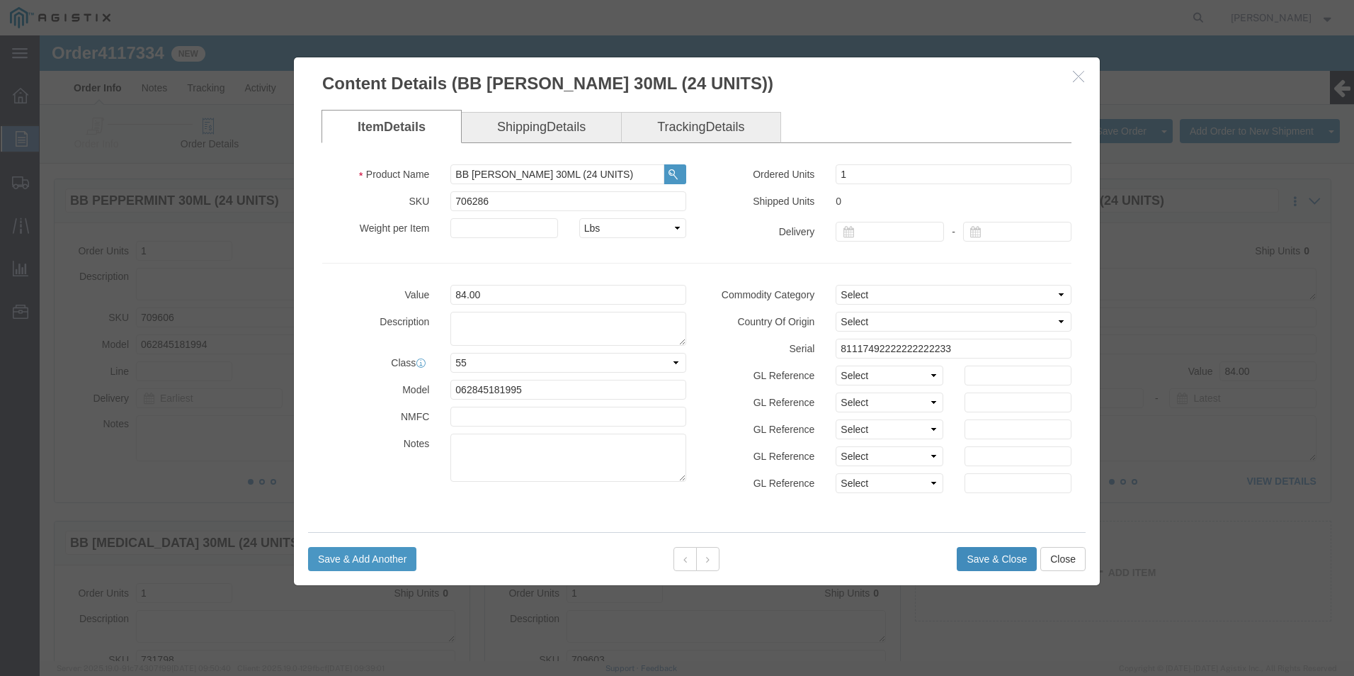
click button "Save & Close"
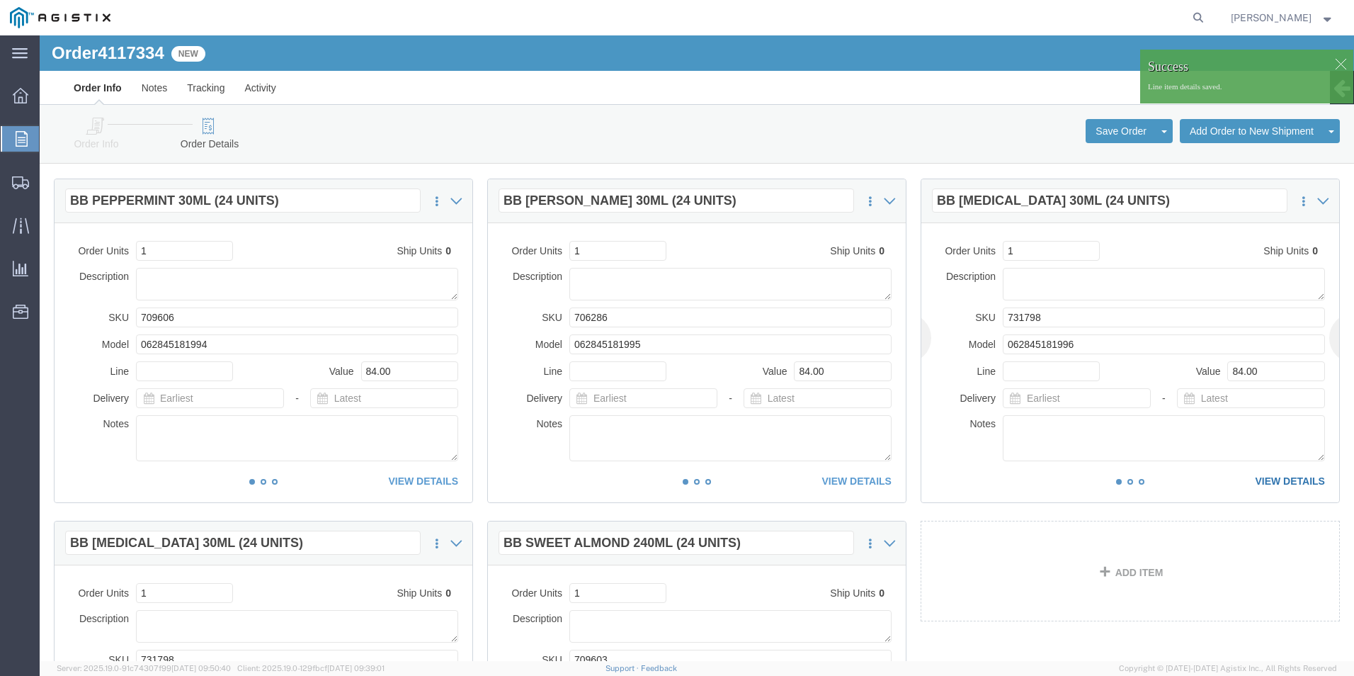
click link "VIEW DETAILS"
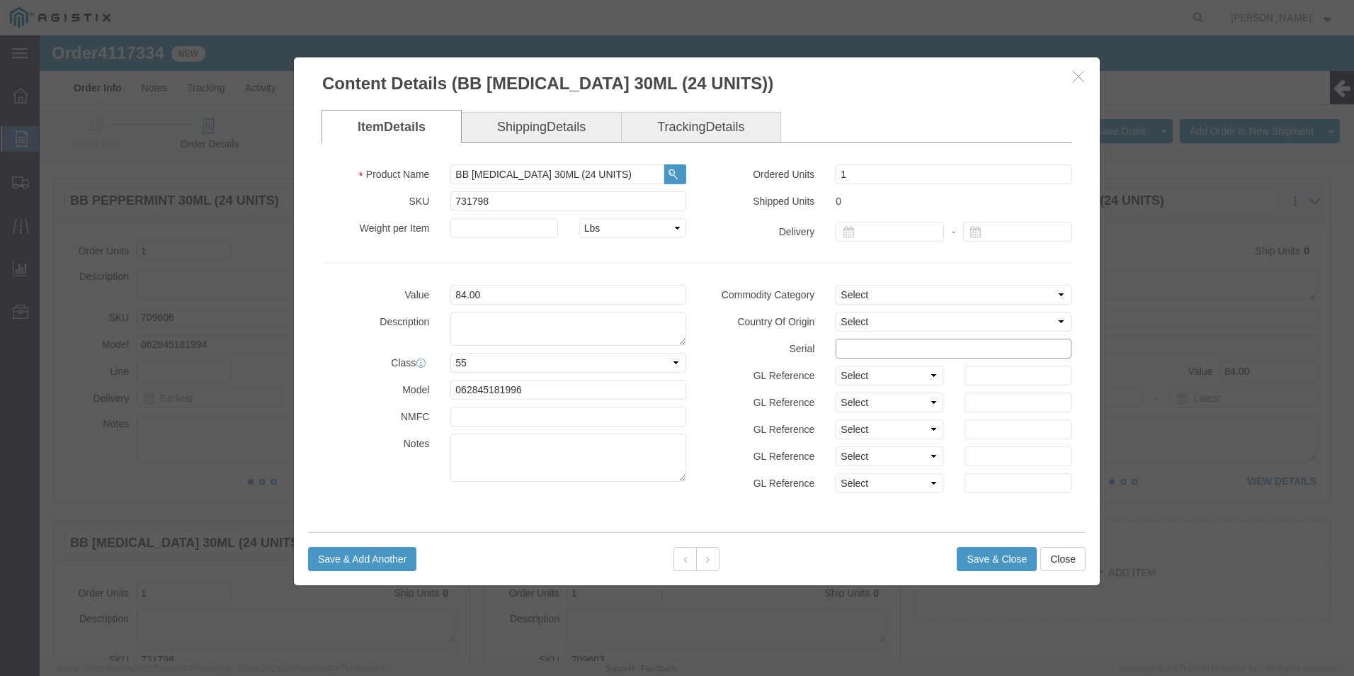
click input "text"
paste input "81117492222222222222"
type input "81117492222222222244"
click button "Save & Close"
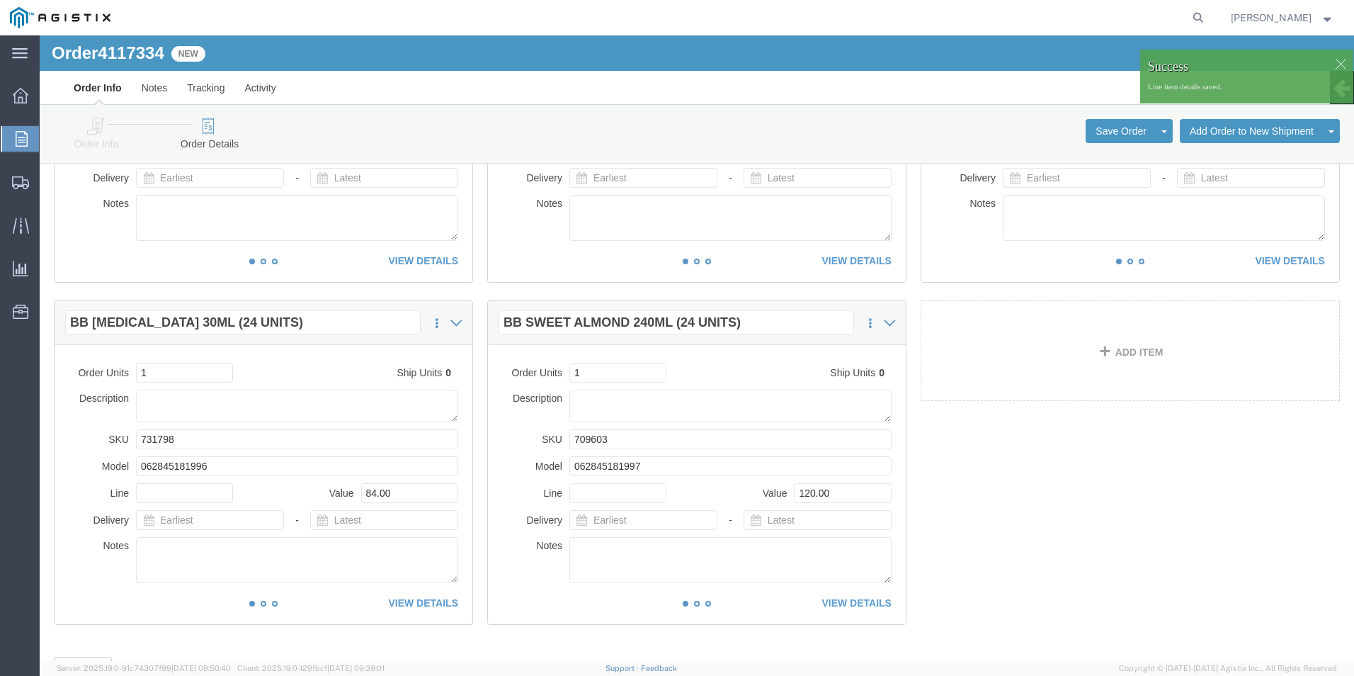
scroll to position [1341, 0]
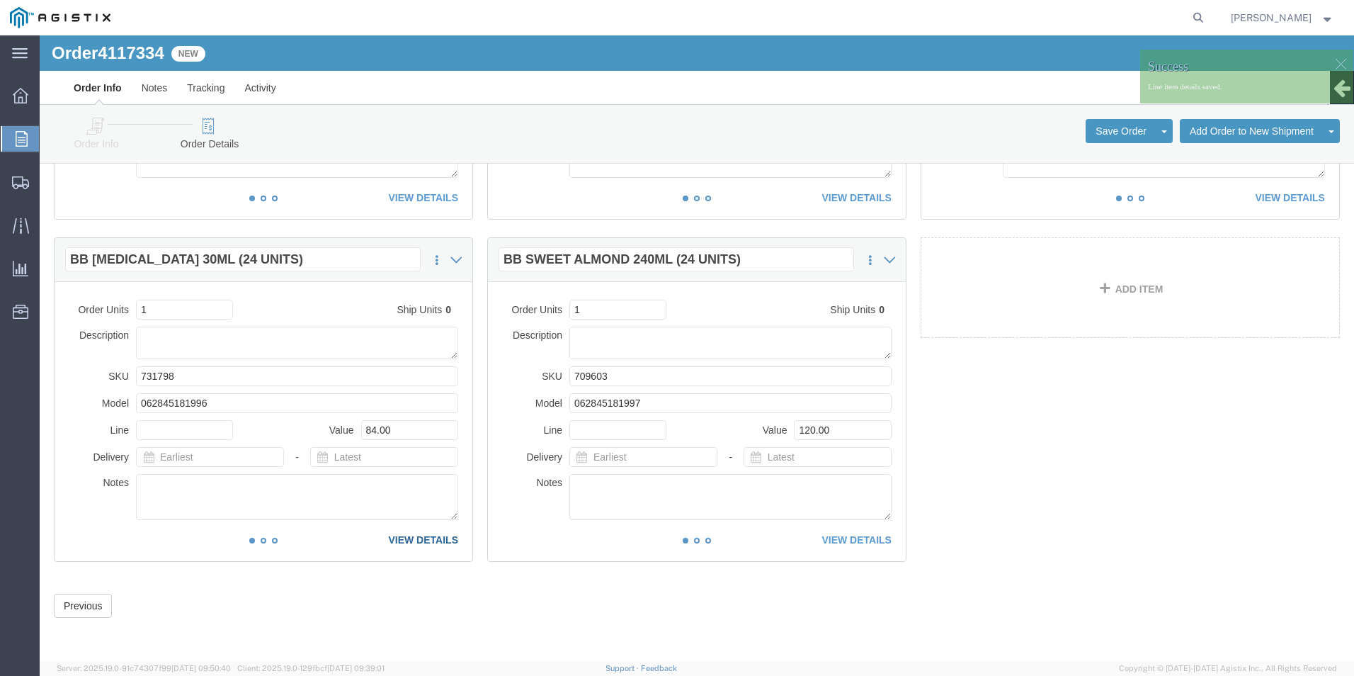
click link "VIEW DETAILS"
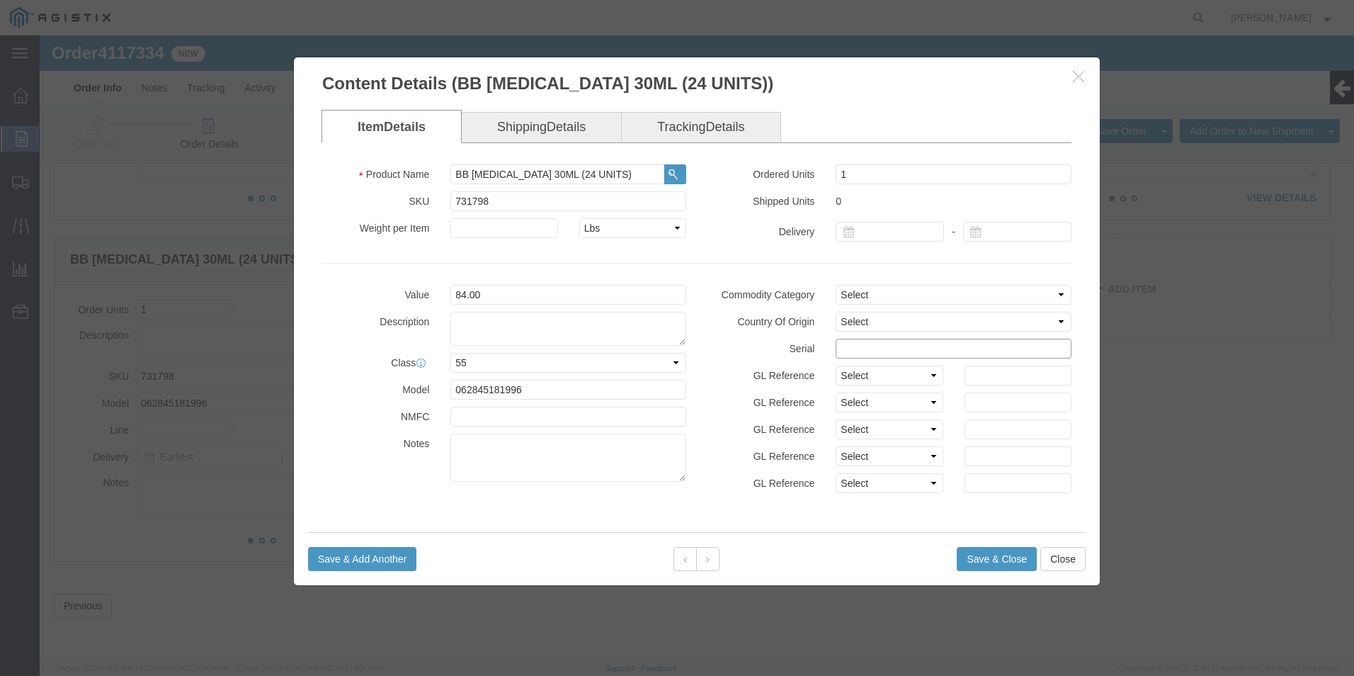
click input "text"
paste input "81117492222222222222"
type input "81117492222222222277"
click button "Save & Close"
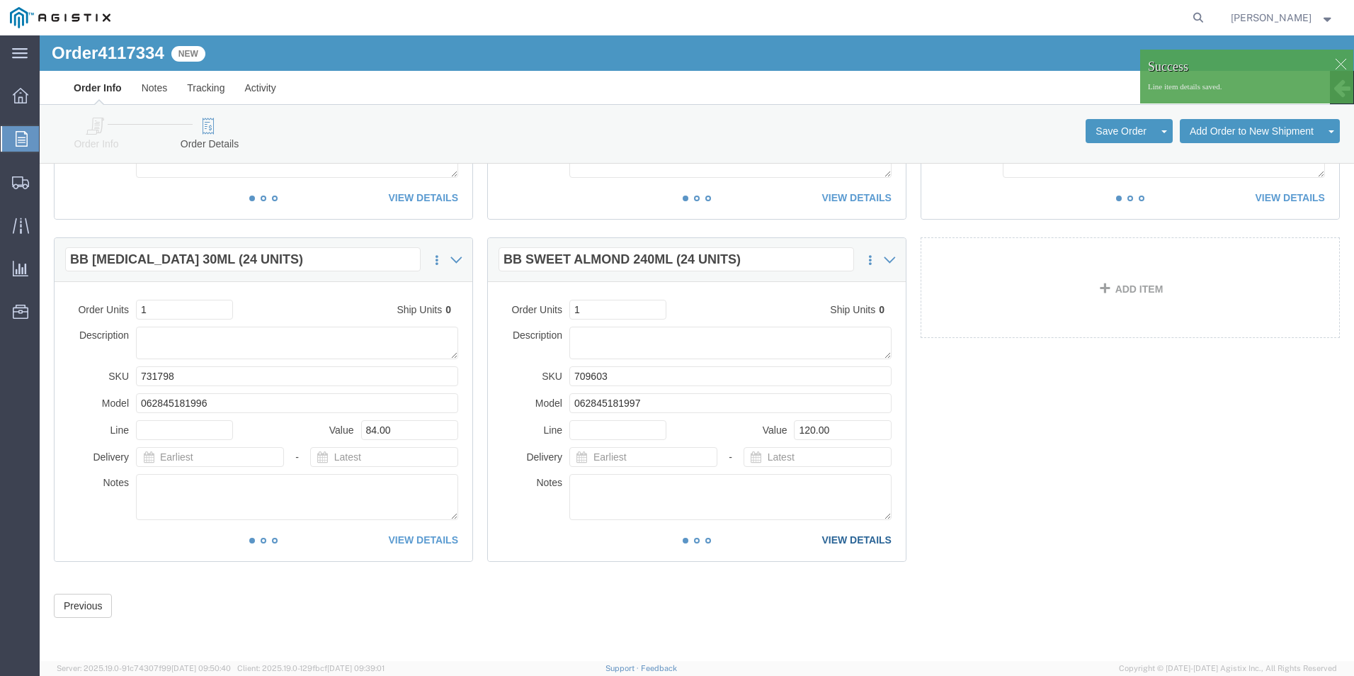
click link "VIEW DETAILS"
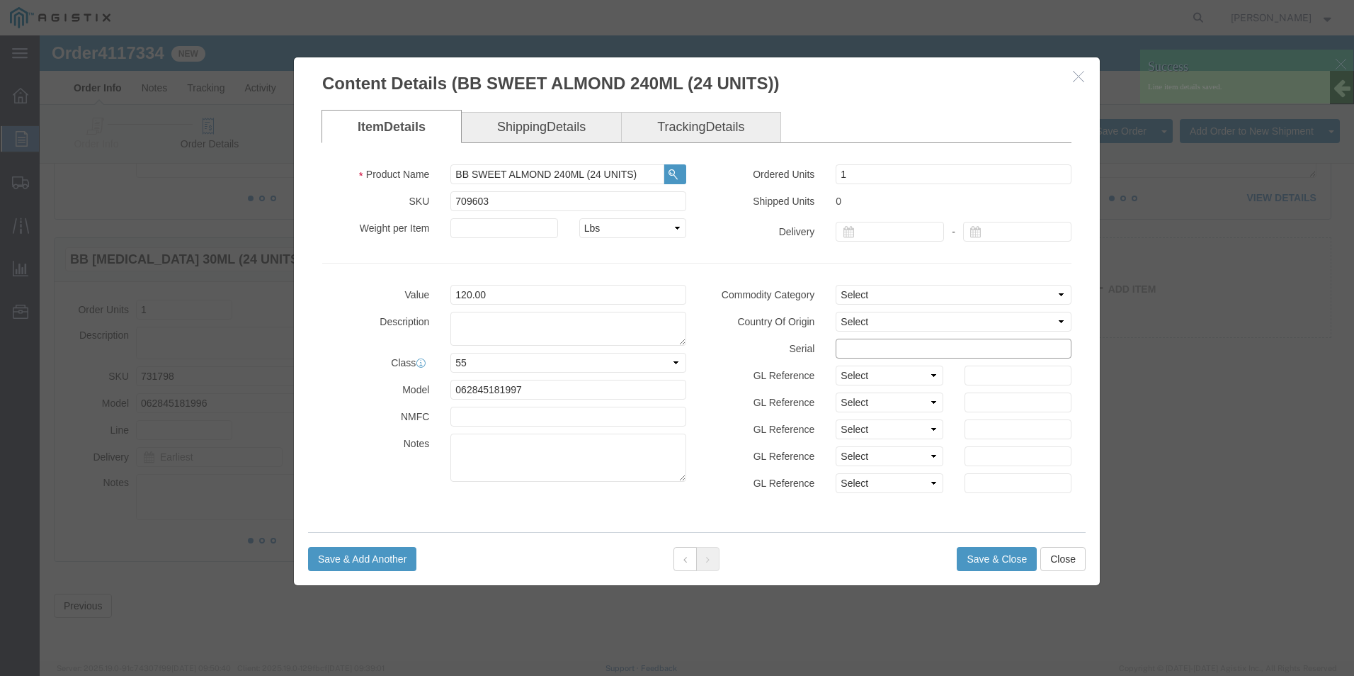
click input "text"
paste input "81117492222222222222"
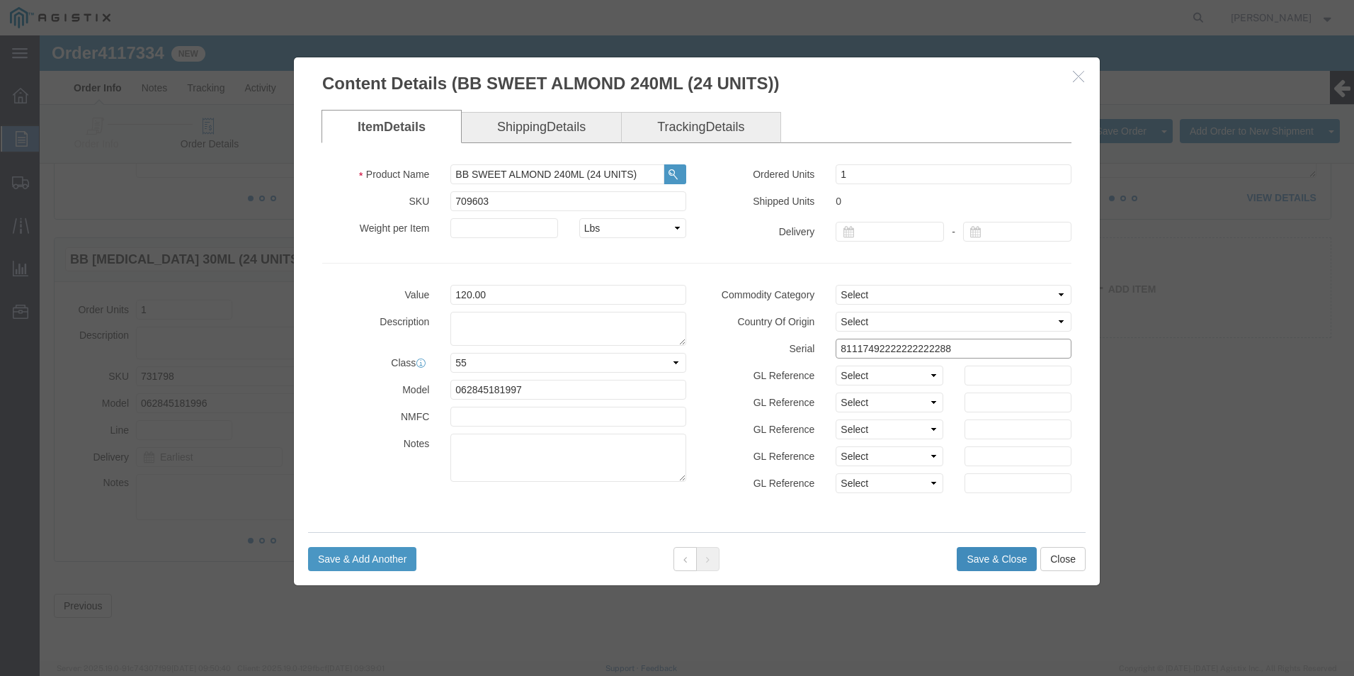
type input "81117492222222222288"
click button "Save & Close"
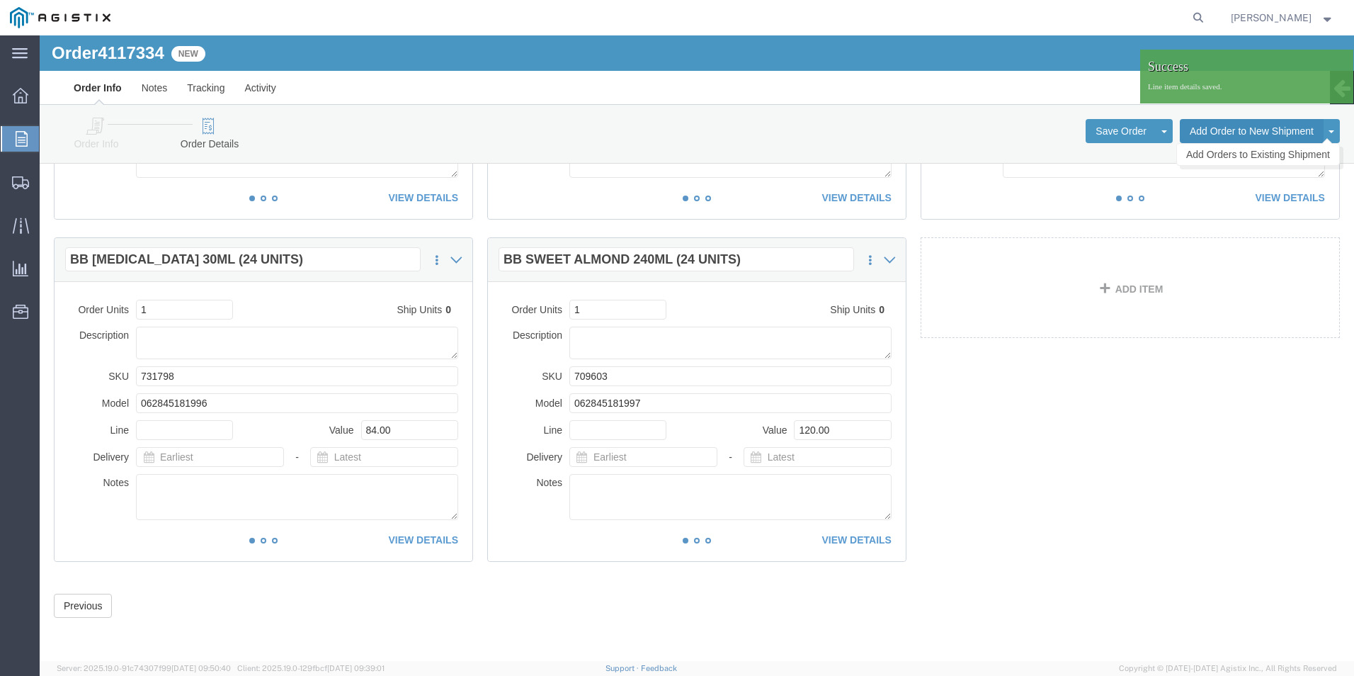
click button "Add Order to New Shipment"
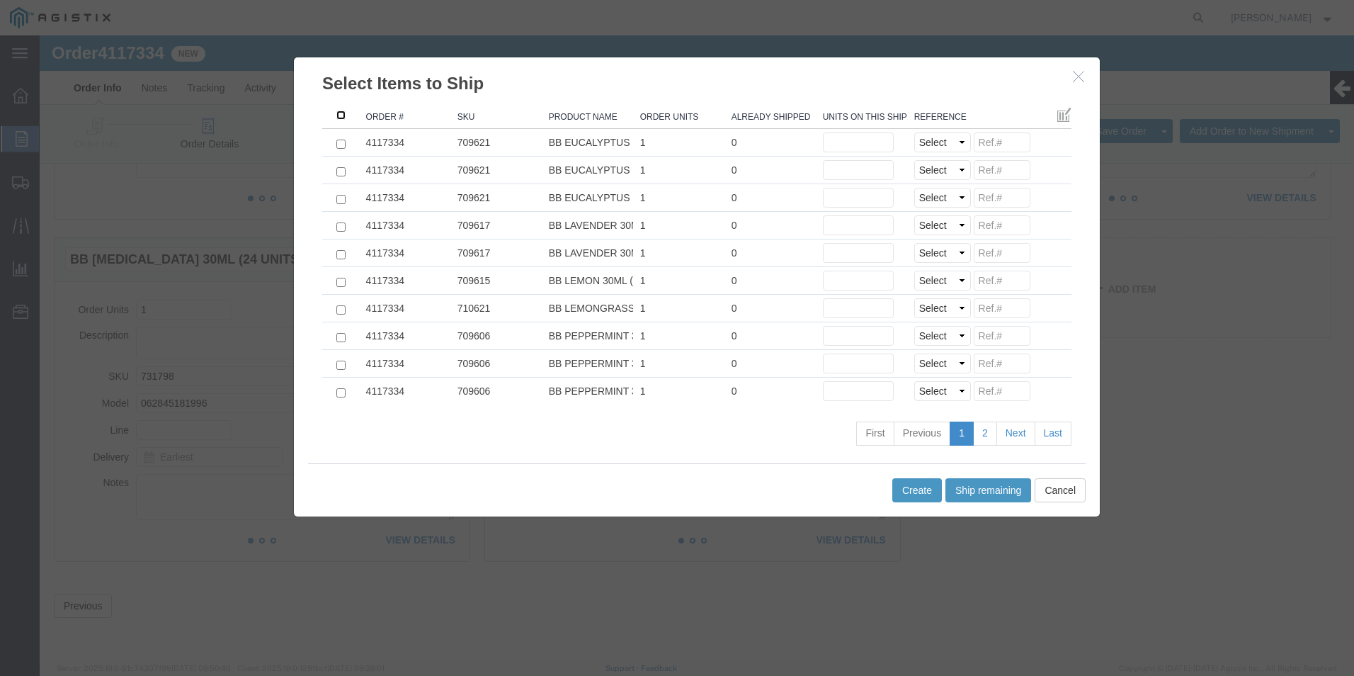
click input ": activate to sort column ascending"
checkbox input "true"
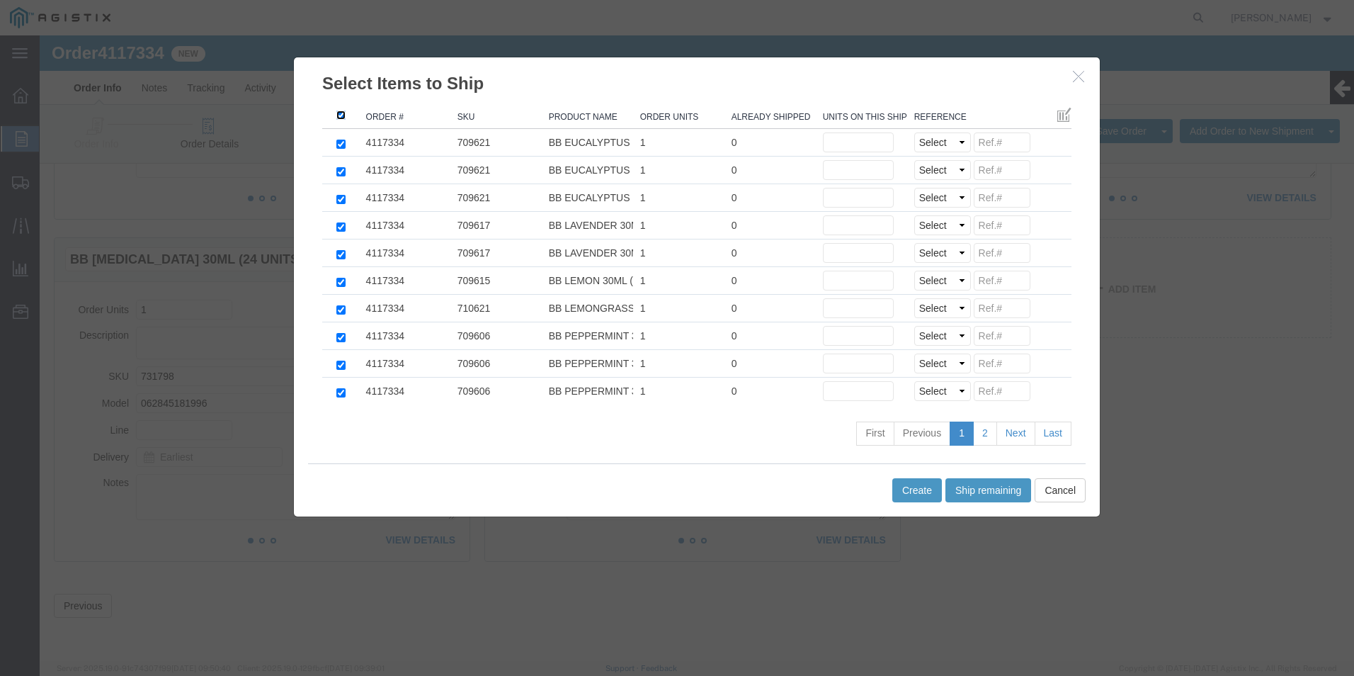
checkbox input "true"
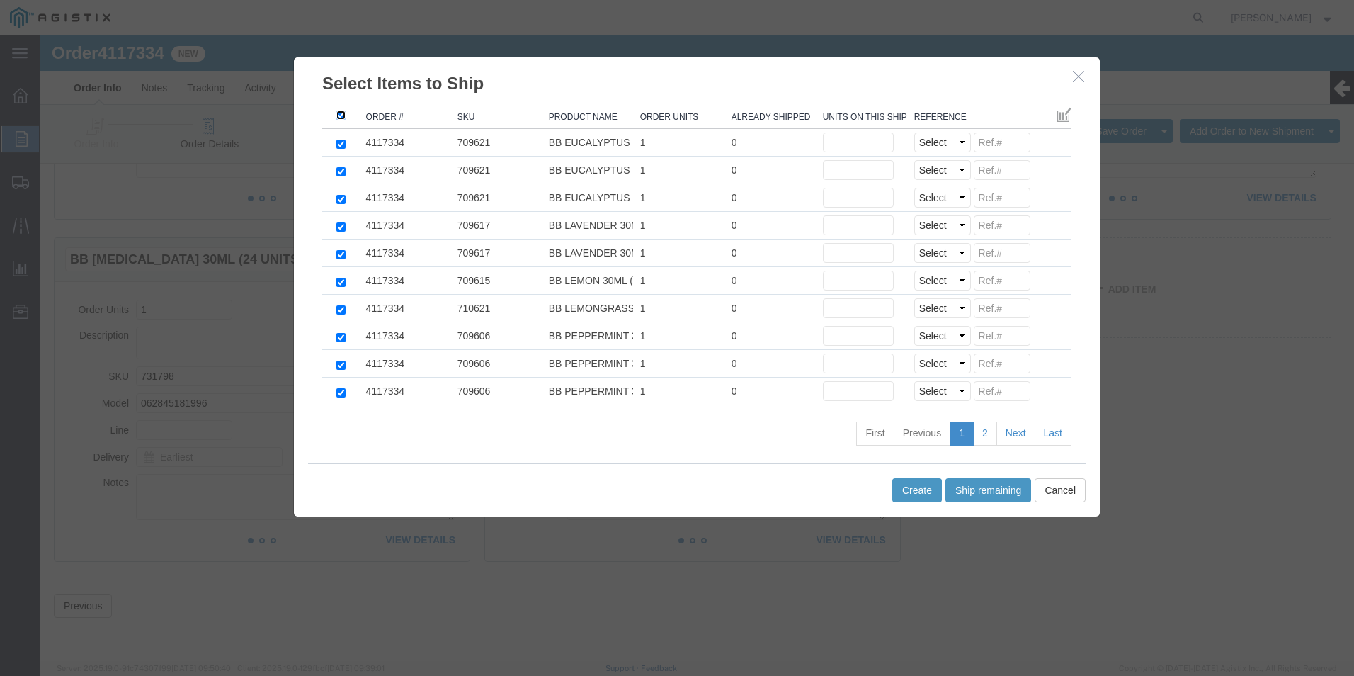
checkbox input "true"
click button "Ship remaining"
type input "1"
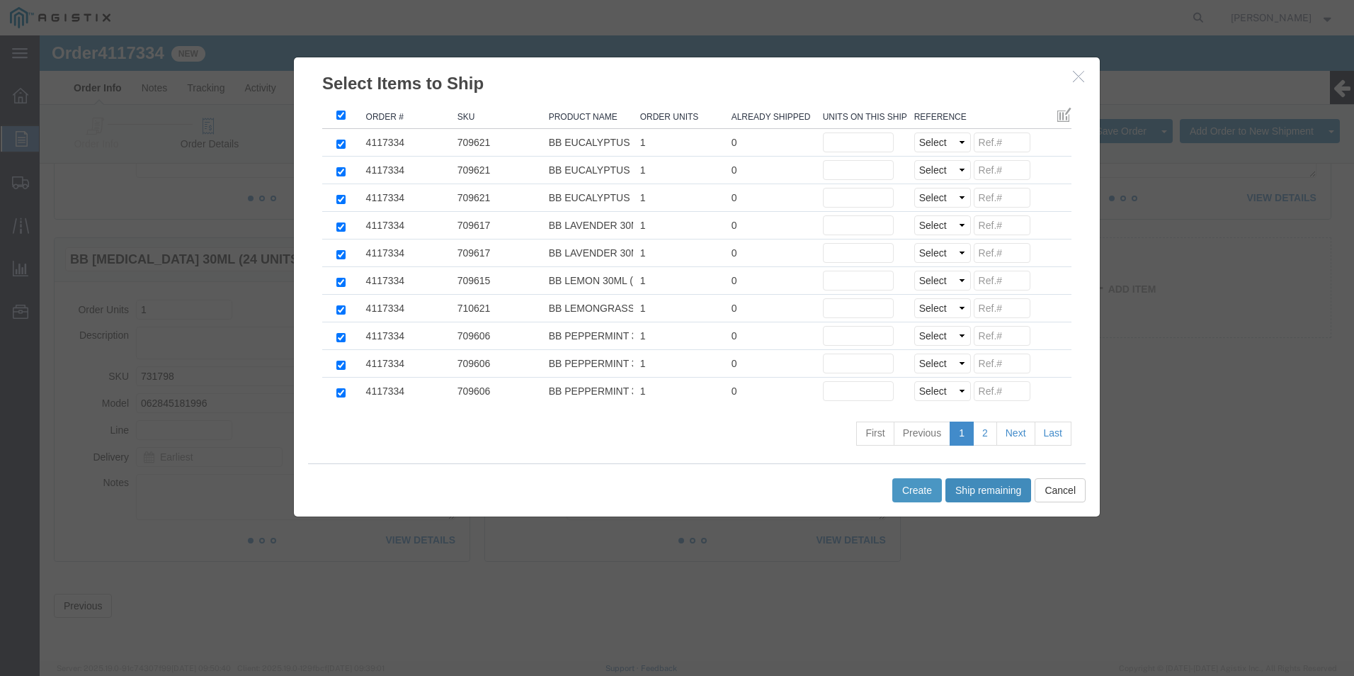
type input "1"
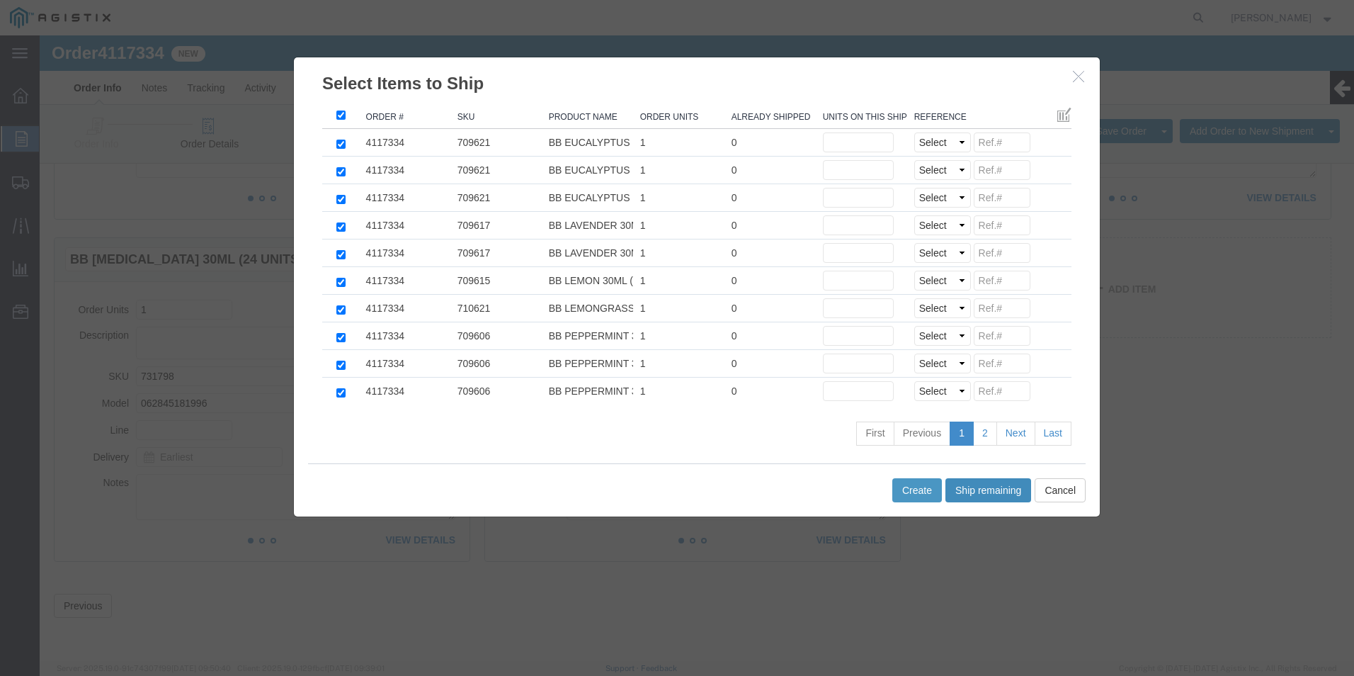
type input "1"
click link "2"
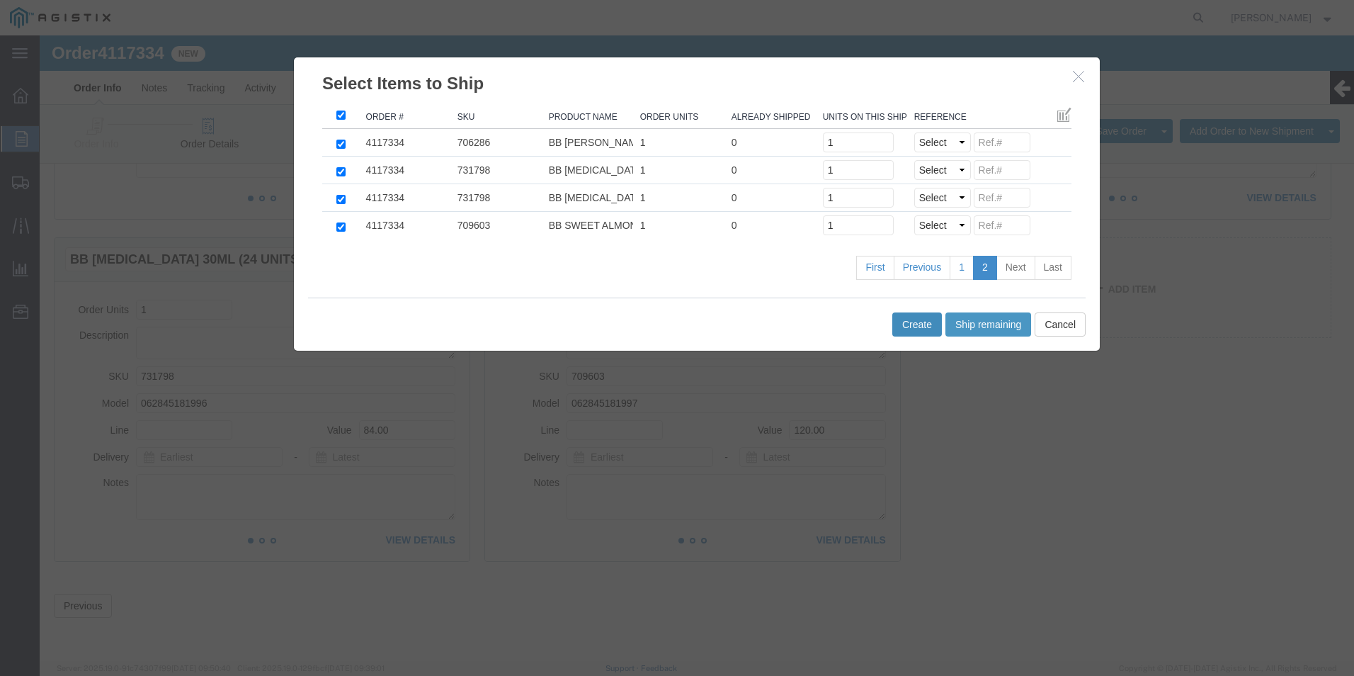
click button "Create"
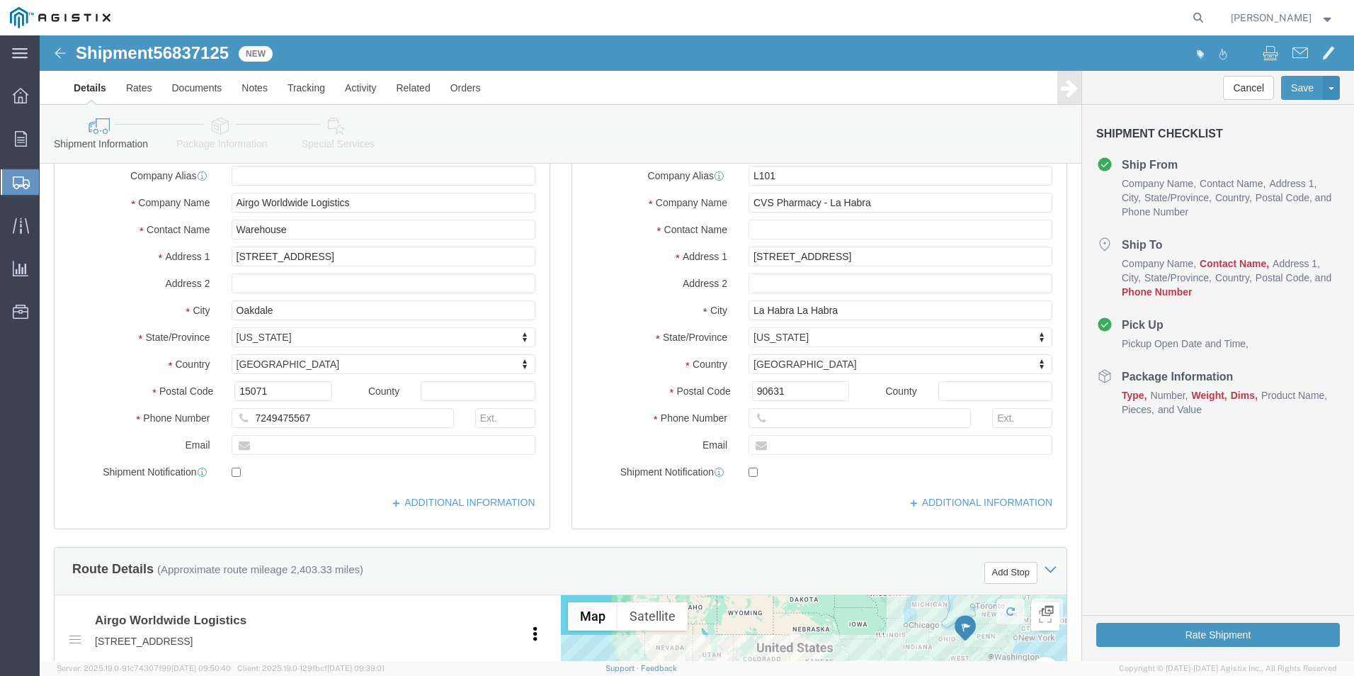
scroll to position [81, 0]
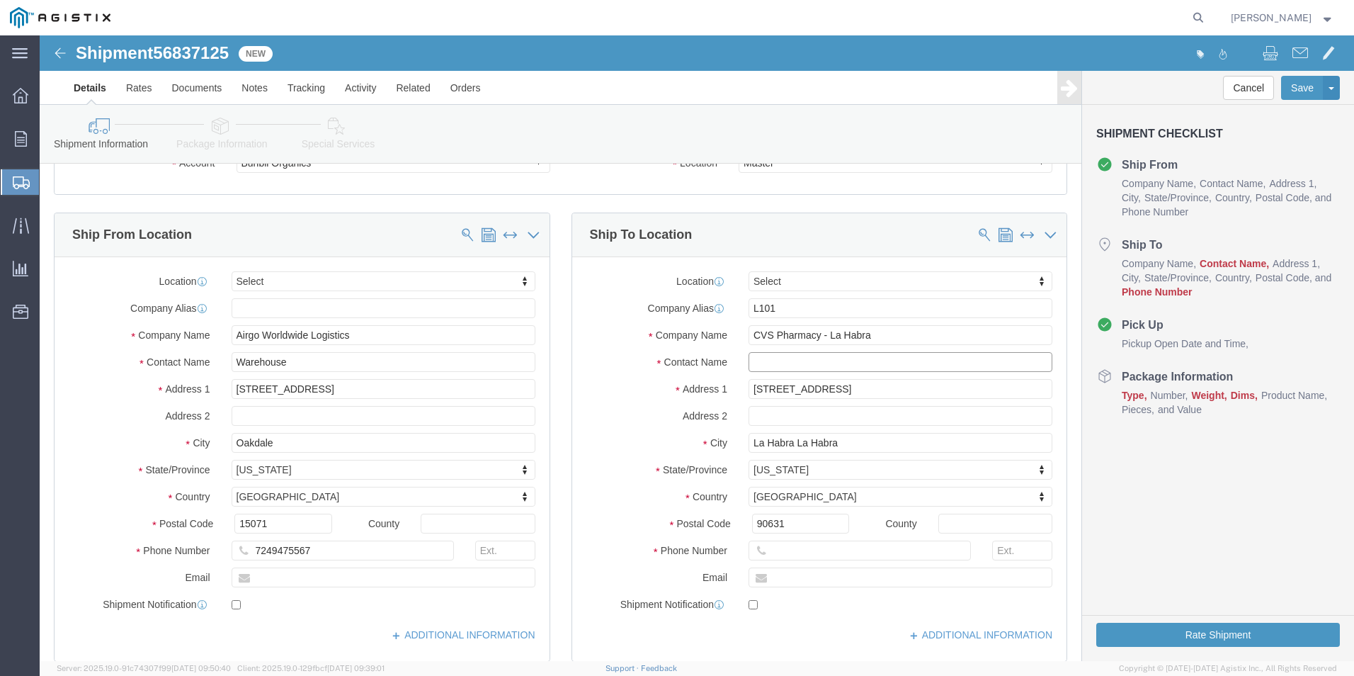
click input "text"
type input "recvg"
click input "text"
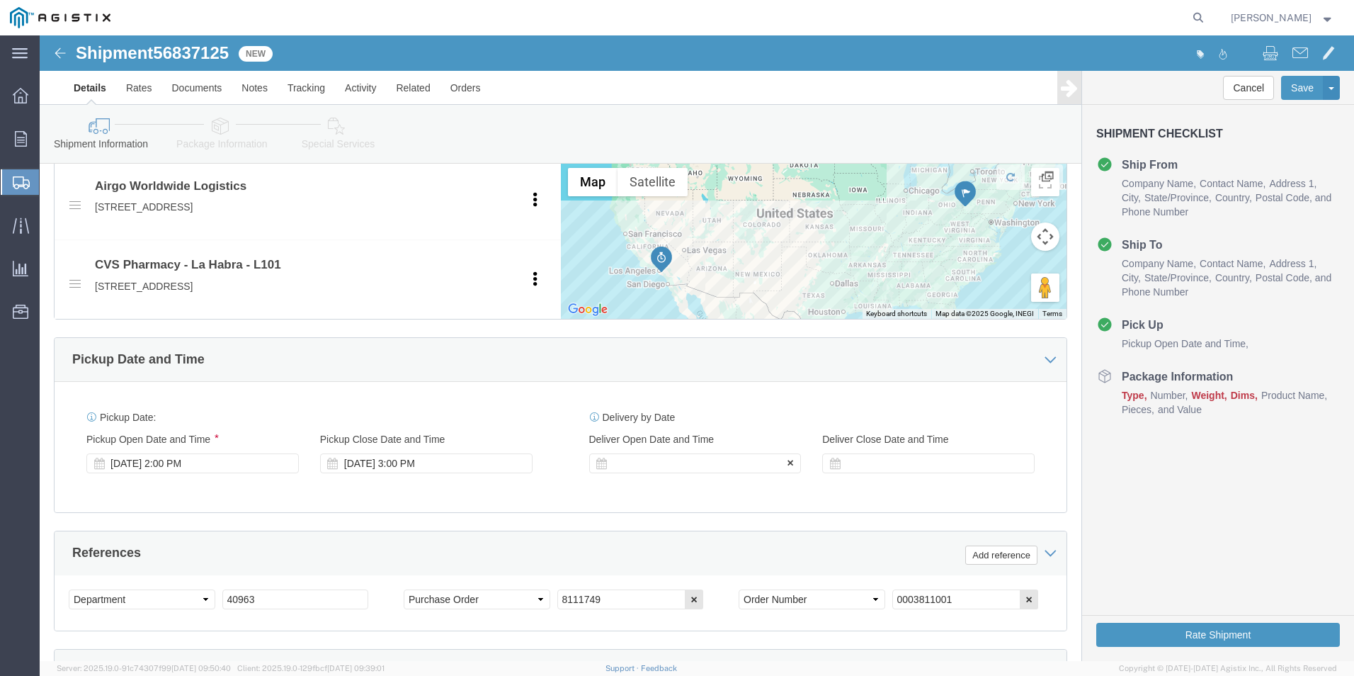
type input "[PHONE_NUMBER]"
click div
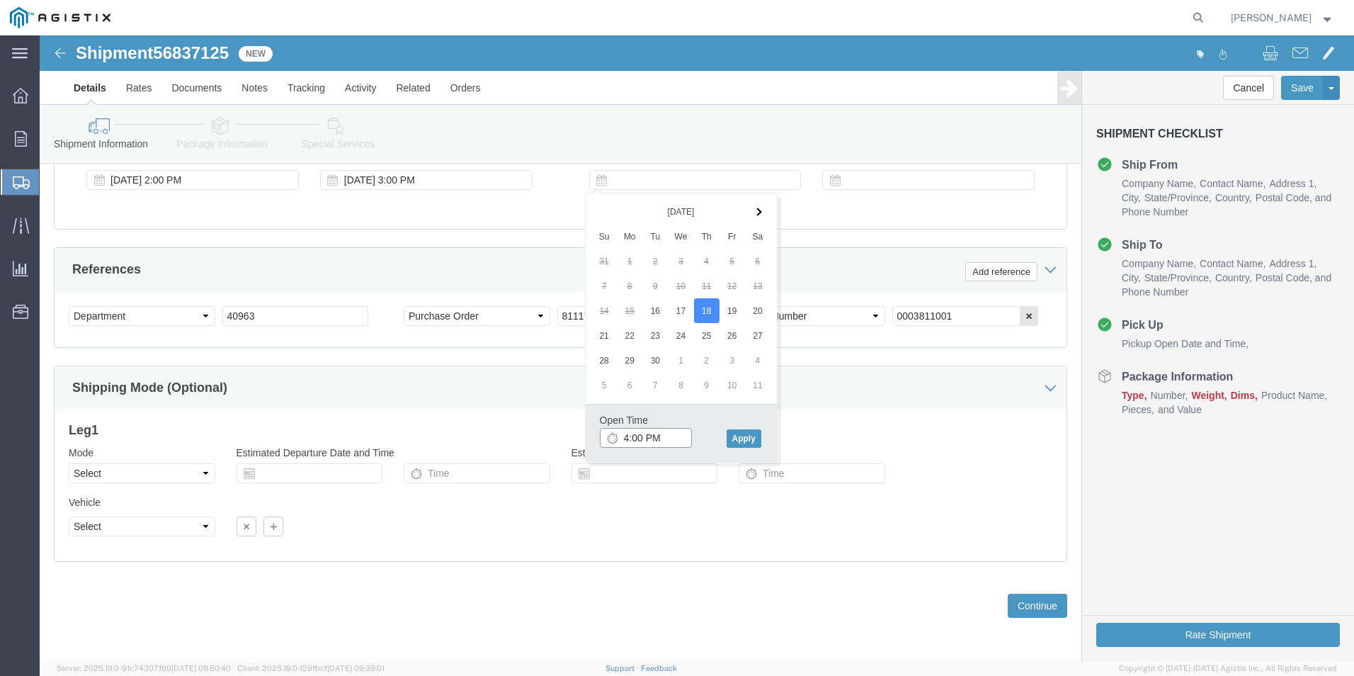
drag, startPoint x: 583, startPoint y: 401, endPoint x: 601, endPoint y: 402, distance: 17.8
click input "4:00 PM"
type input "2:00 PM"
click button "Apply"
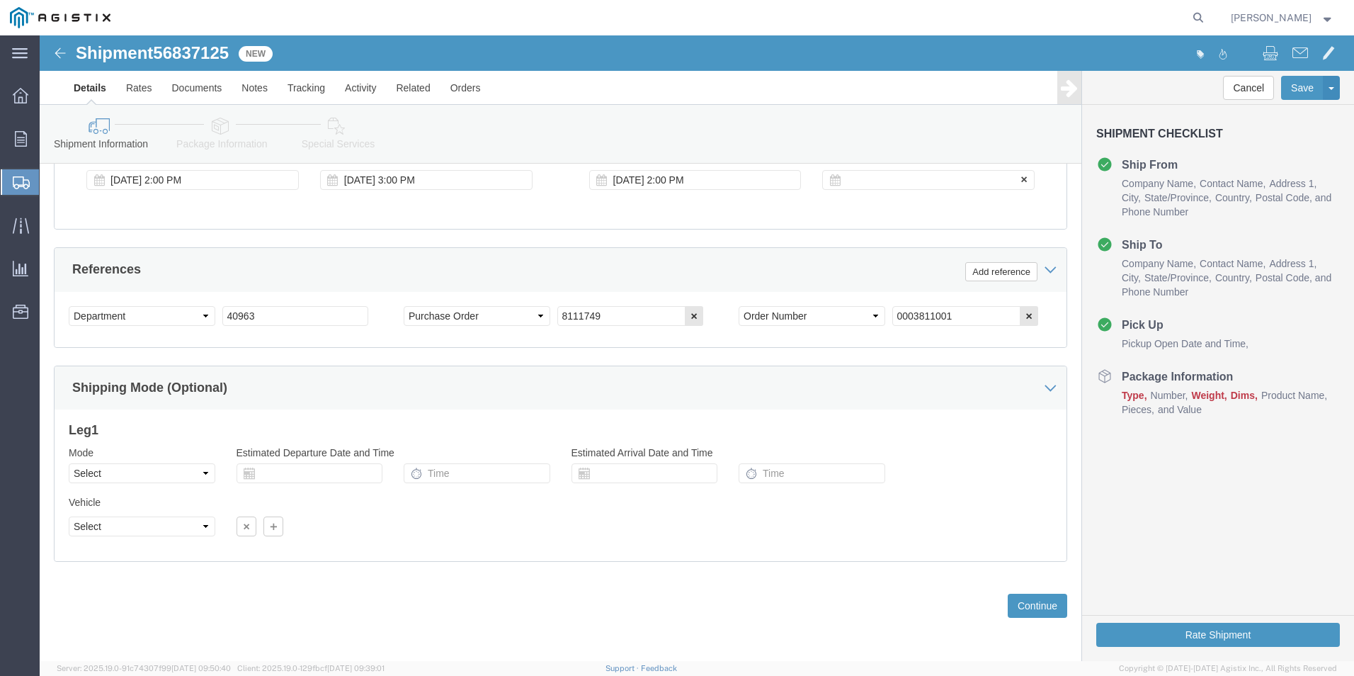
click div
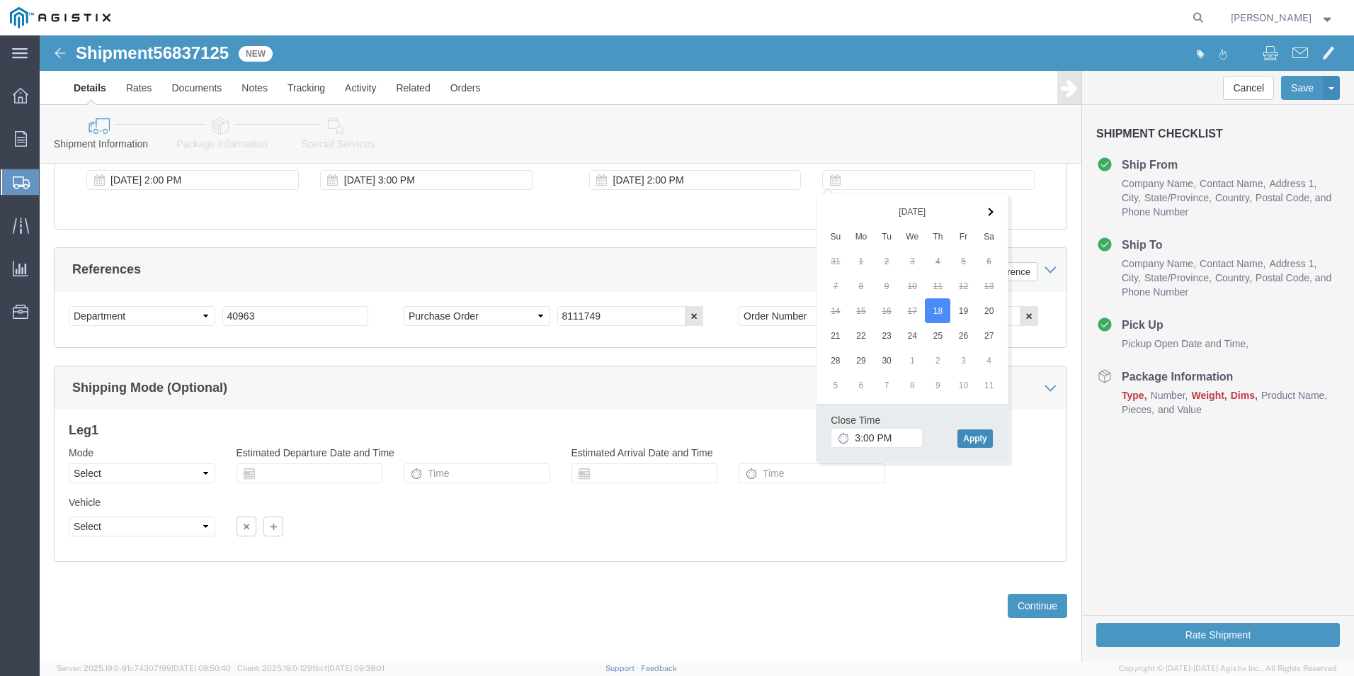
click button "Apply"
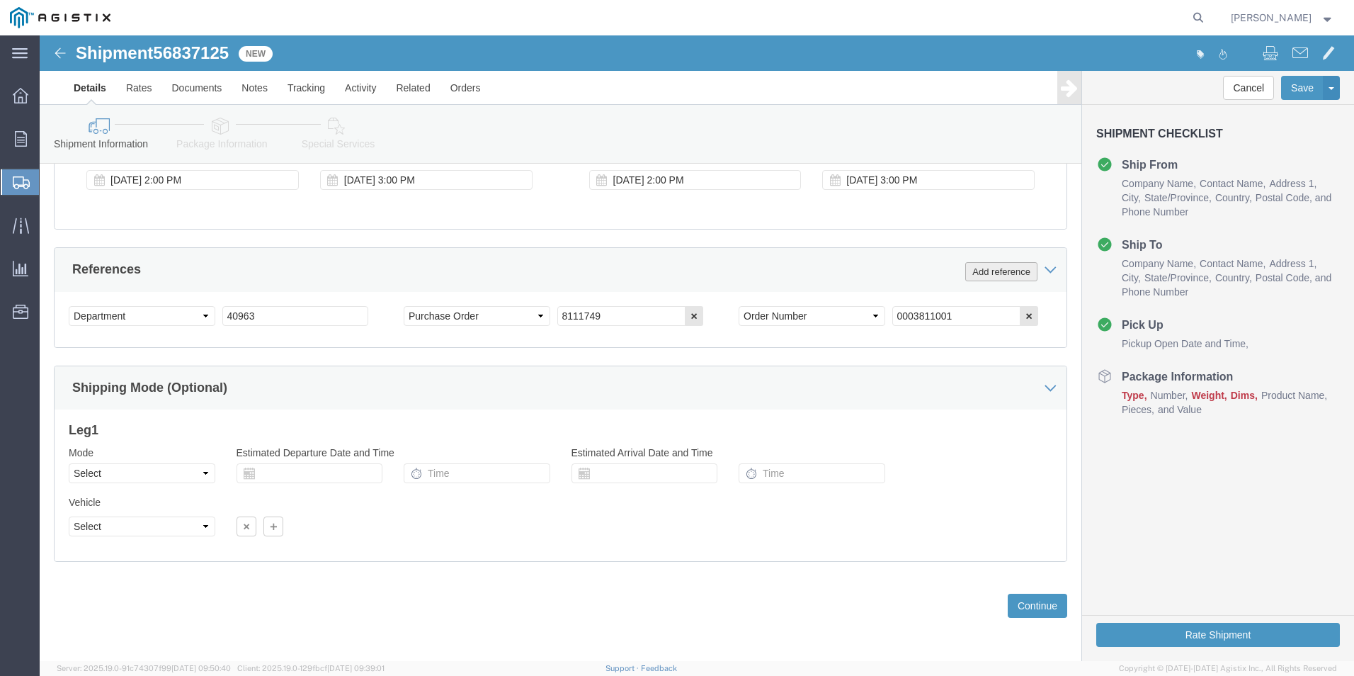
click button "Add reference"
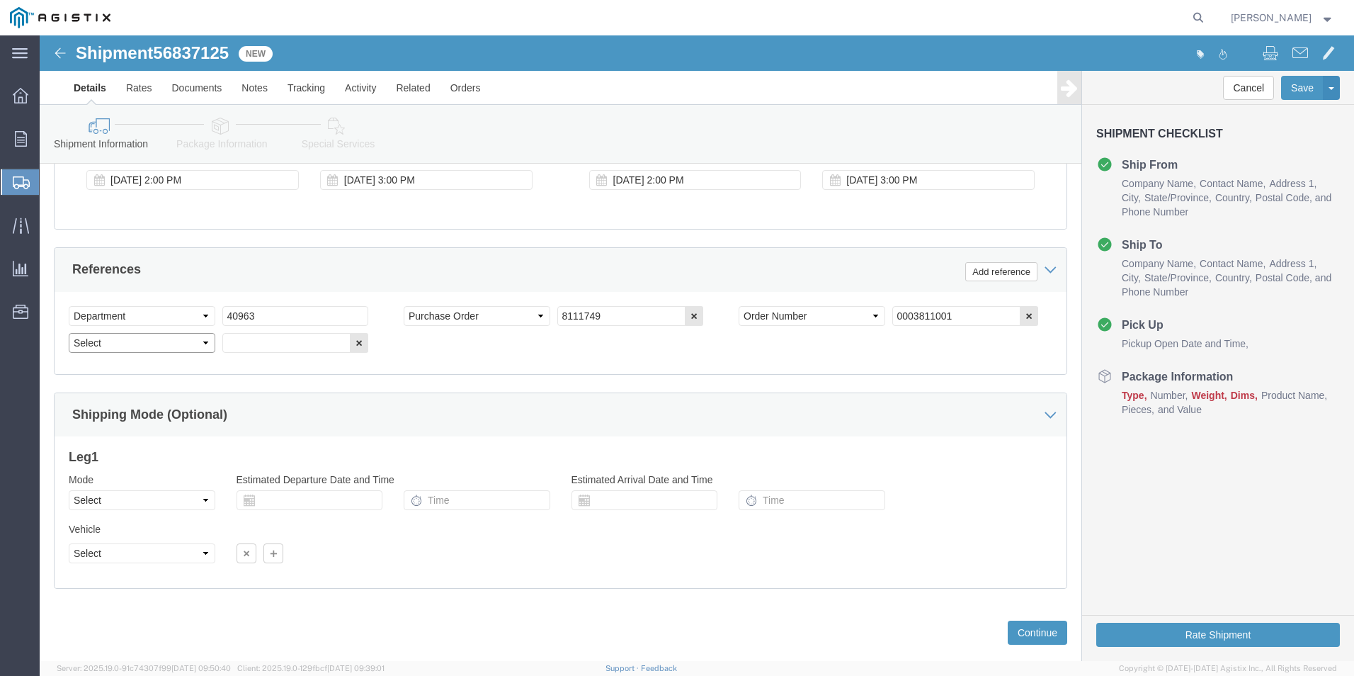
click select "Select Account Type Activity ID Airline Appointment Number ASN Batch Request # …"
select select "BOL"
click select "Select Account Type Activity ID Airline Appointment Number ASN Batch Request # …"
click input "text"
type input "4117334"
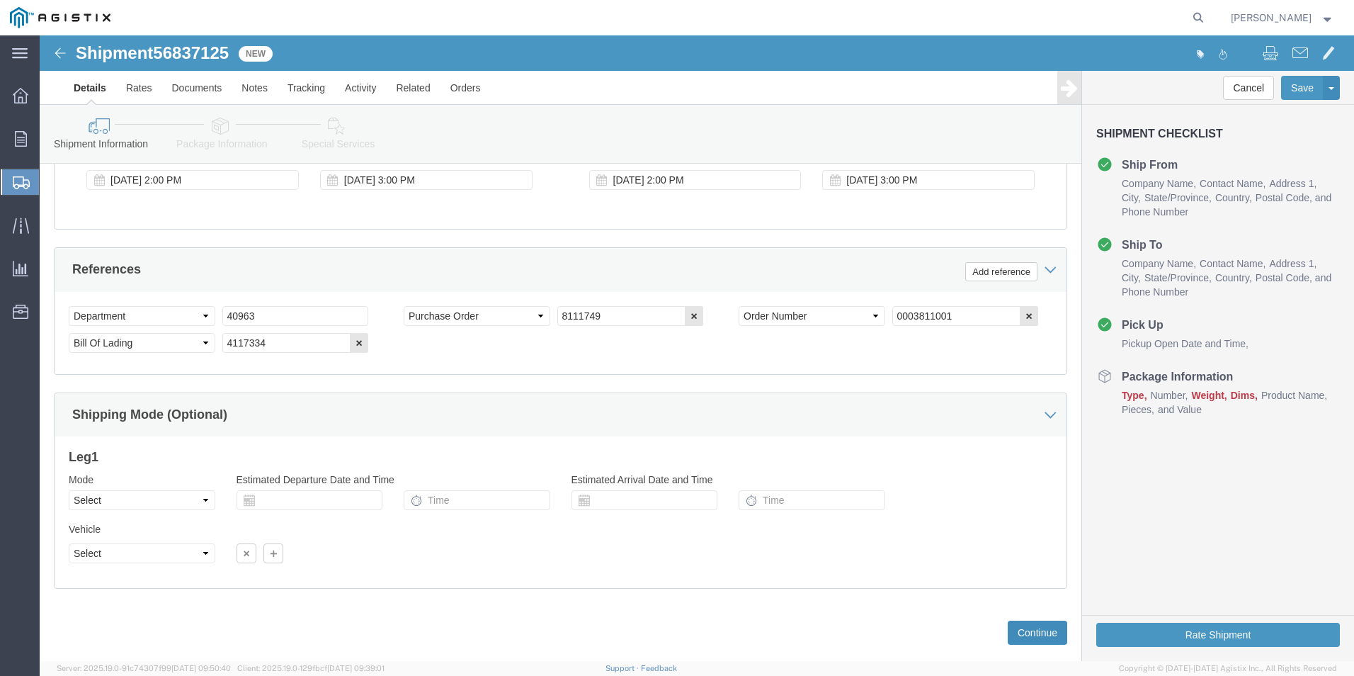
drag, startPoint x: 974, startPoint y: 590, endPoint x: 965, endPoint y: 591, distance: 8.6
click button "Continue"
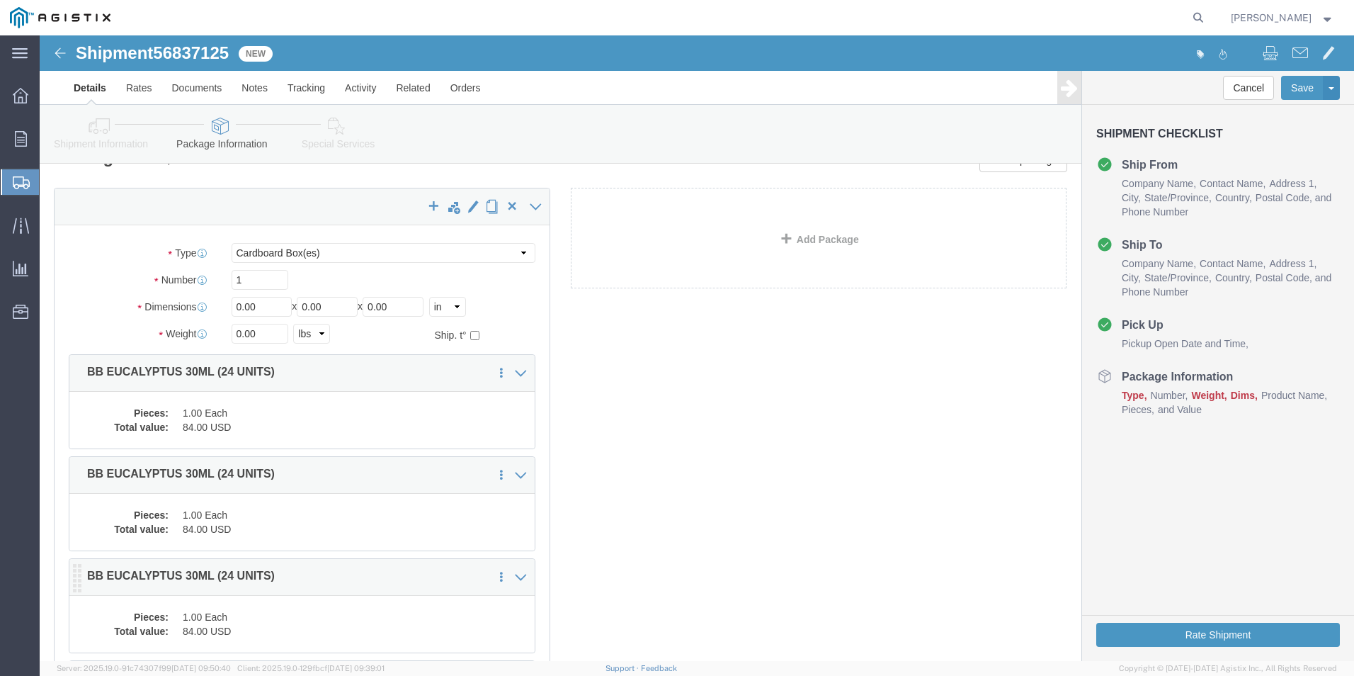
scroll to position [0, 0]
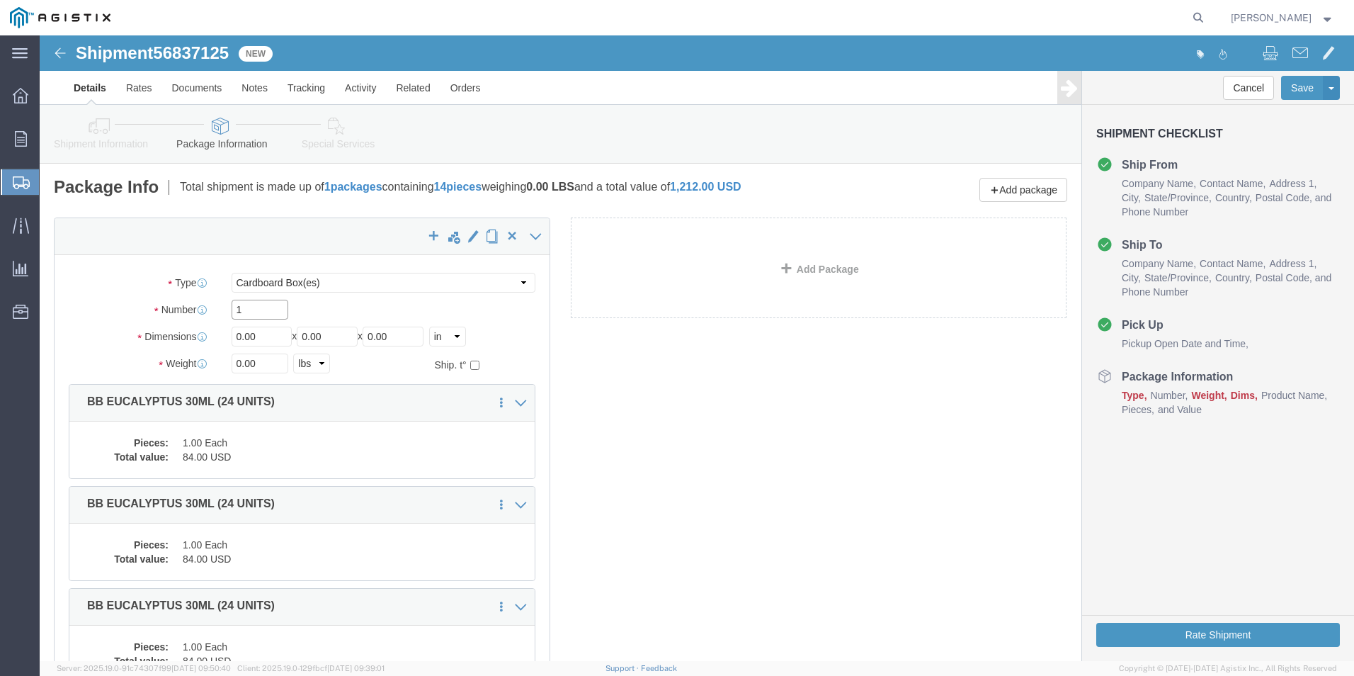
drag, startPoint x: 220, startPoint y: 271, endPoint x: 133, endPoint y: 280, distance: 86.8
click div "Number 1"
type input "14"
click div "Dimensions Length 0.00 x Width 0.00 x Height 0.00 Select cm ft in"
type input "10"
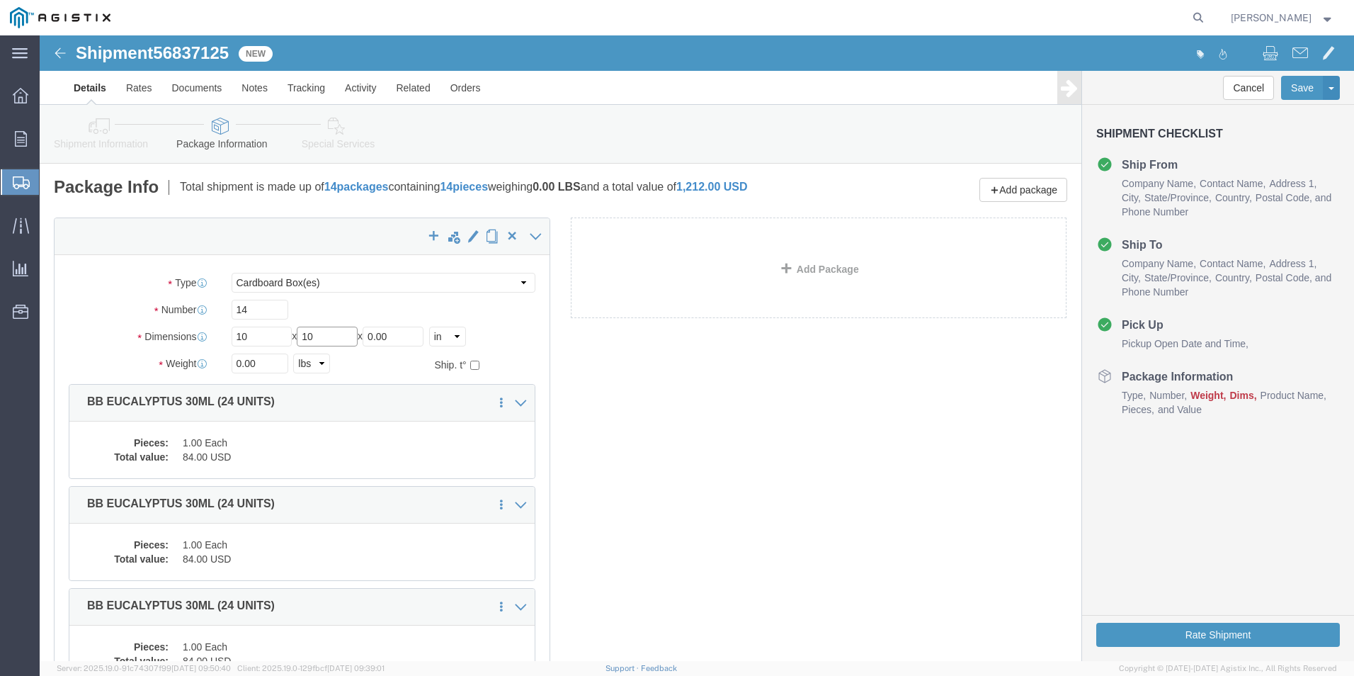
type input "10"
drag, startPoint x: 222, startPoint y: 329, endPoint x: -42, endPoint y: 329, distance: 264.1
click html "Shipment 56837125 New Details Rates Documents Notes Tracking Activity Related O…"
type input "80"
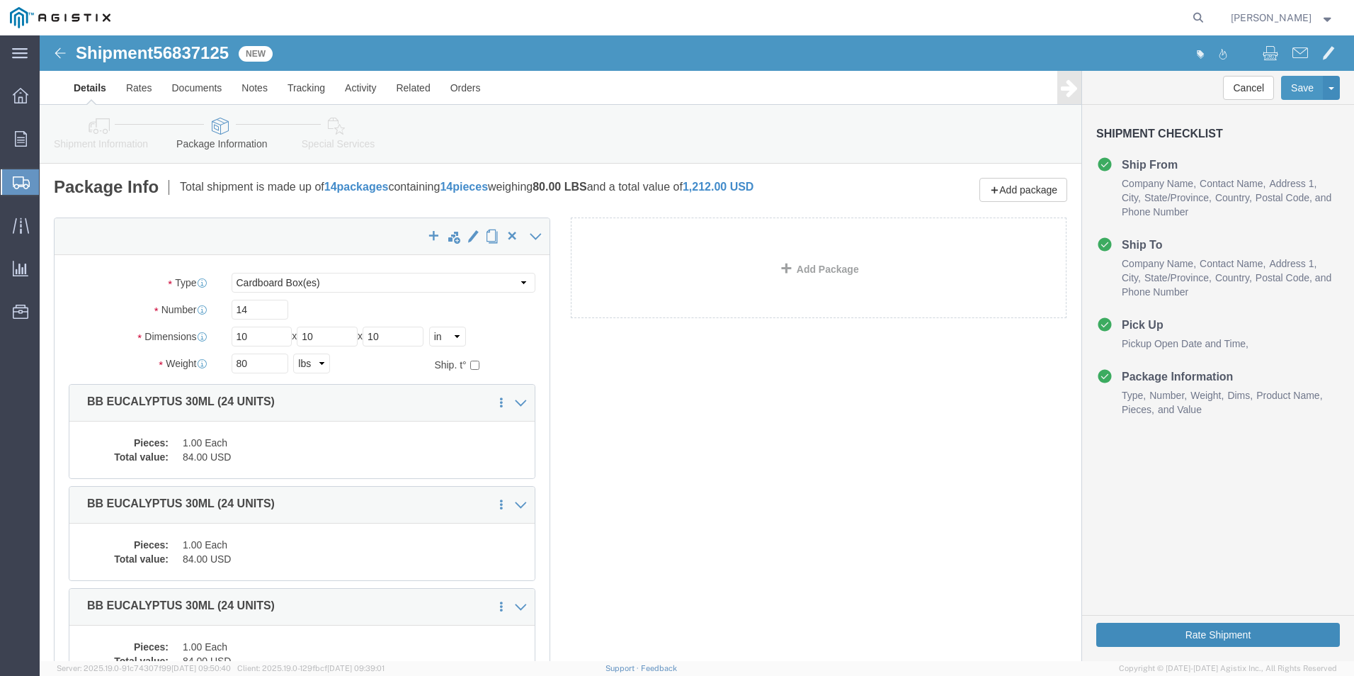
click button "Rate Shipment"
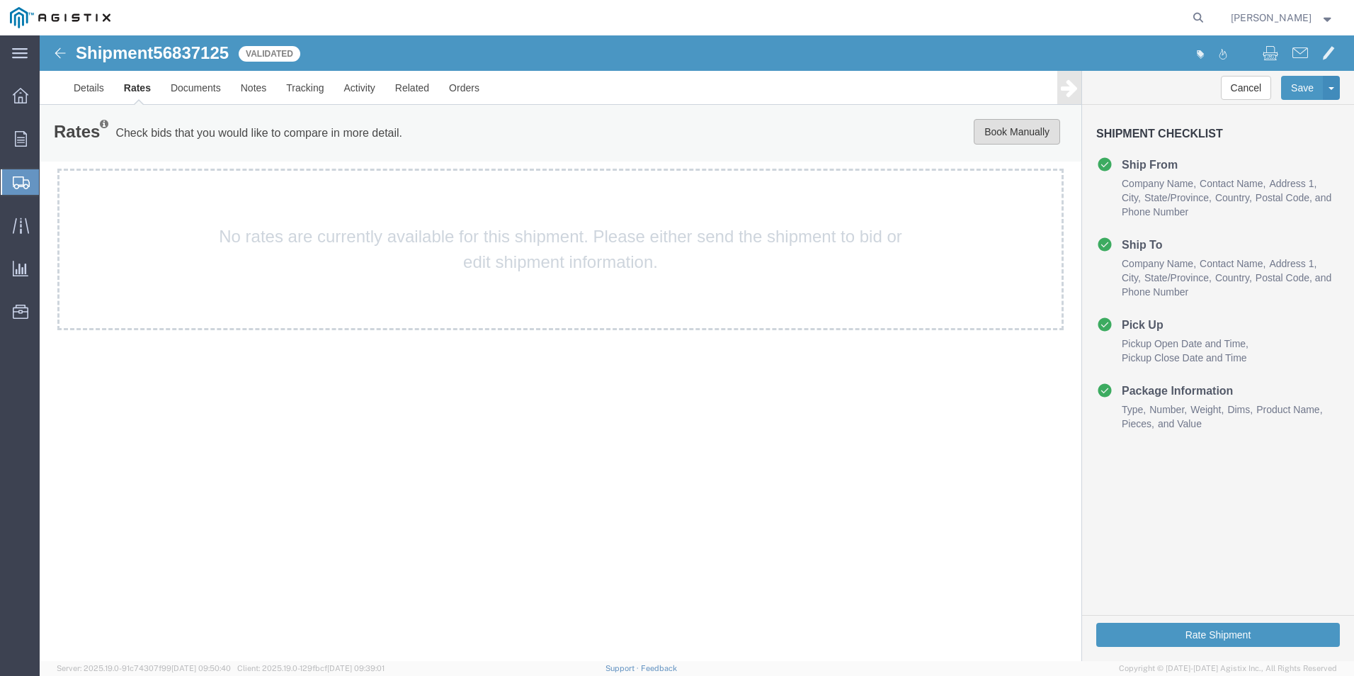
click at [1031, 132] on button "Book Manually" at bounding box center [1017, 131] width 86 height 25
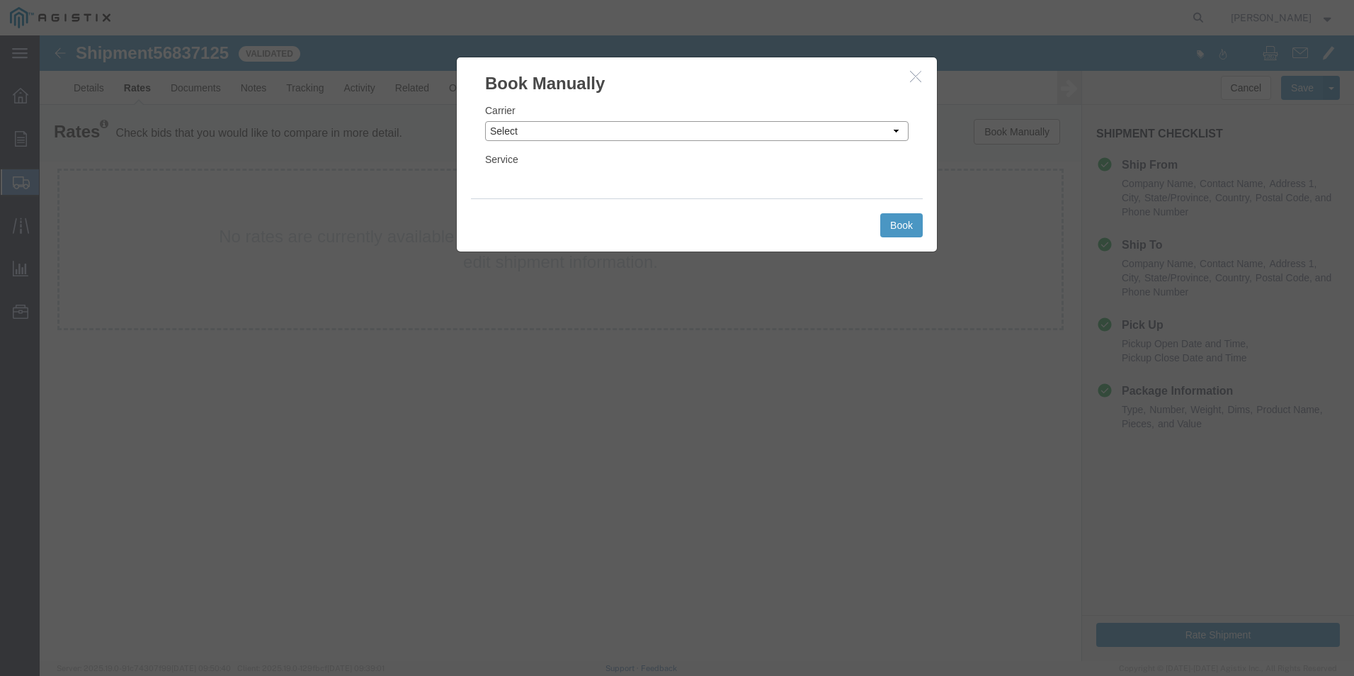
click at [894, 133] on select "Select Add New Carrier (and default service) ACI Guide APC Airport Google Milea…" at bounding box center [696, 131] width 423 height 20
select select "12"
click at [485, 121] on select "Select Add New Carrier (and default service) ACI Guide APC Airport Google Milea…" at bounding box center [696, 131] width 423 height 20
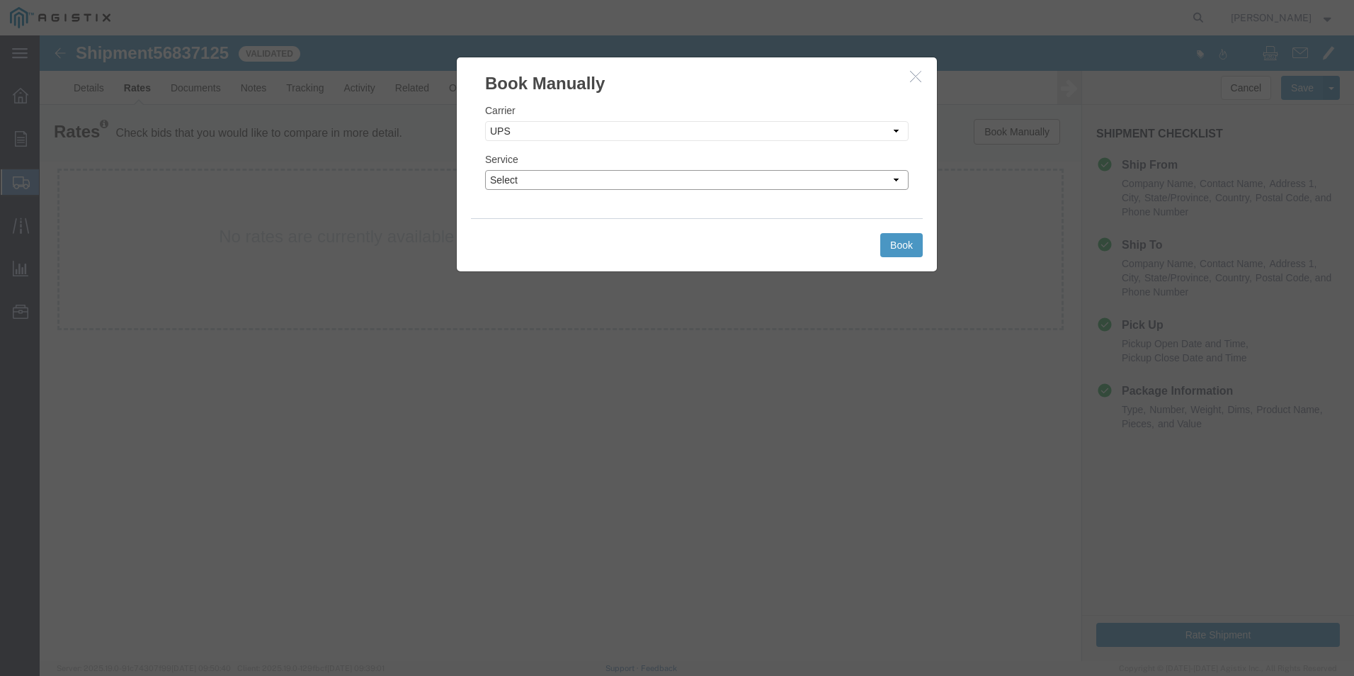
click at [887, 182] on select "Select 2nd Day Air 2nd Day Air A.M. 3 Day Select BOUND PRINTED MATTER, UPS DELI…" at bounding box center [696, 180] width 423 height 20
select select "42"
click at [485, 170] on select "Select 2nd Day Air 2nd Day Air A.M. 3 Day Select BOUND PRINTED MATTER, UPS DELI…" at bounding box center [696, 180] width 423 height 20
click at [913, 244] on button "Book" at bounding box center [901, 245] width 42 height 24
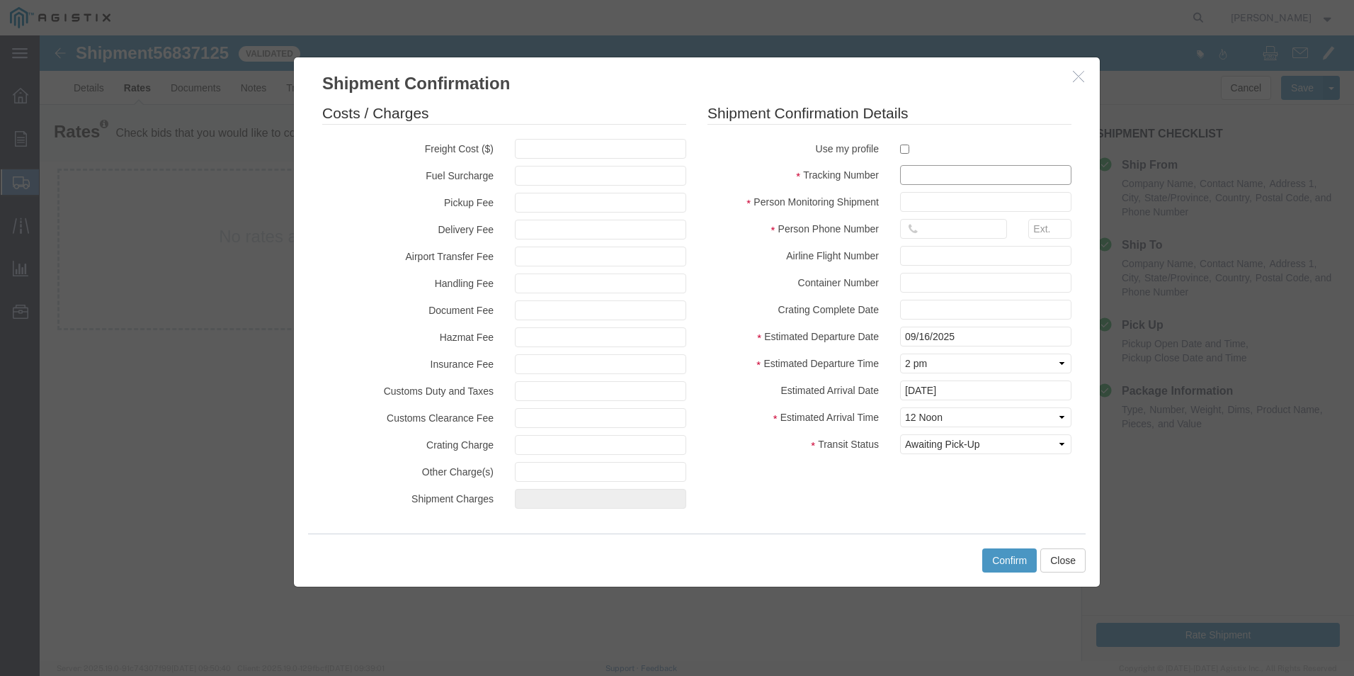
click at [916, 180] on input "text" at bounding box center [985, 175] width 171 height 20
type input "1zx599590342498056"
click at [906, 150] on input "checkbox" at bounding box center [904, 148] width 9 height 9
checkbox input "true"
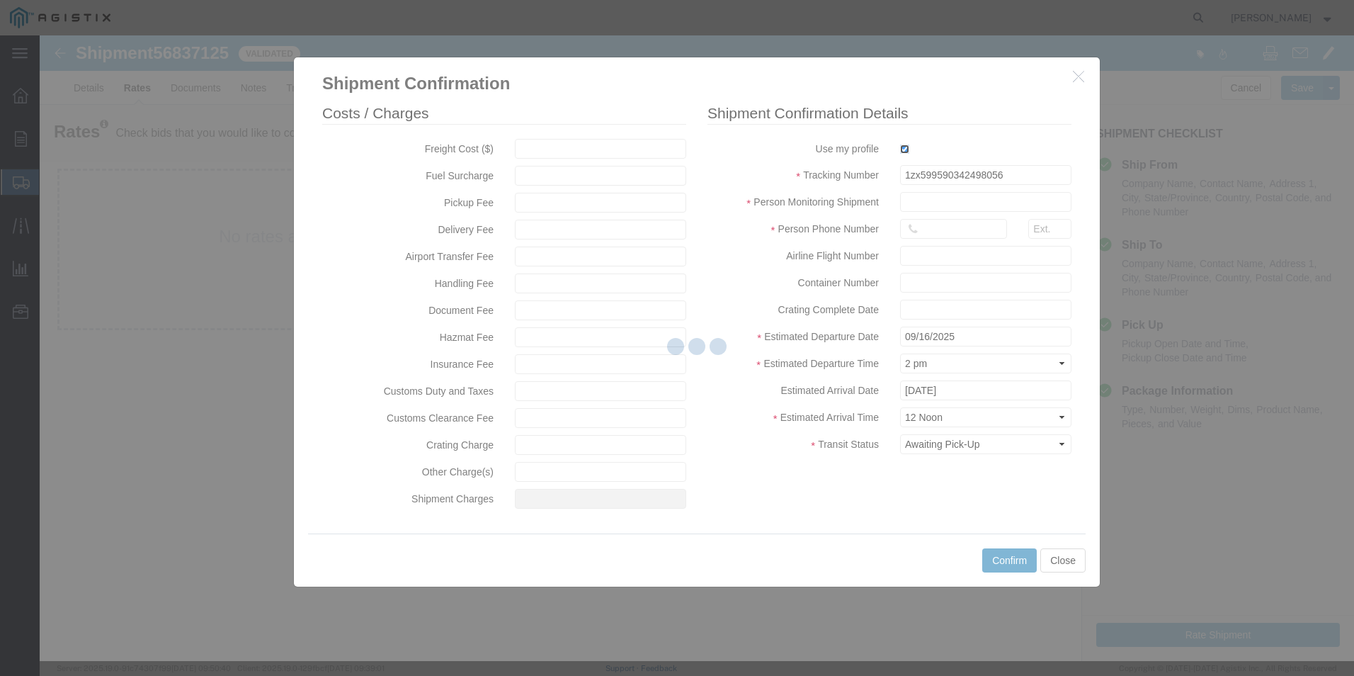
type input "[PERSON_NAME]"
type input "[PHONE_NUMBER]"
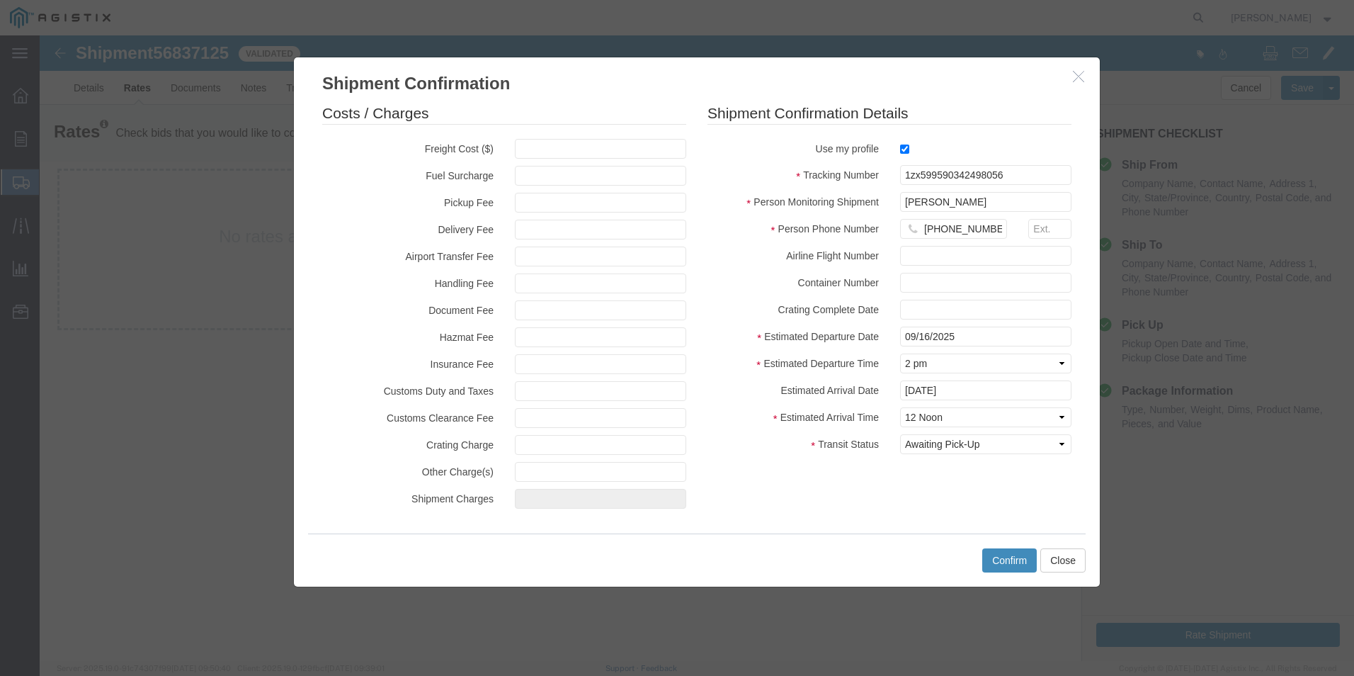
click at [1002, 550] on button "Confirm" at bounding box center [1009, 560] width 55 height 24
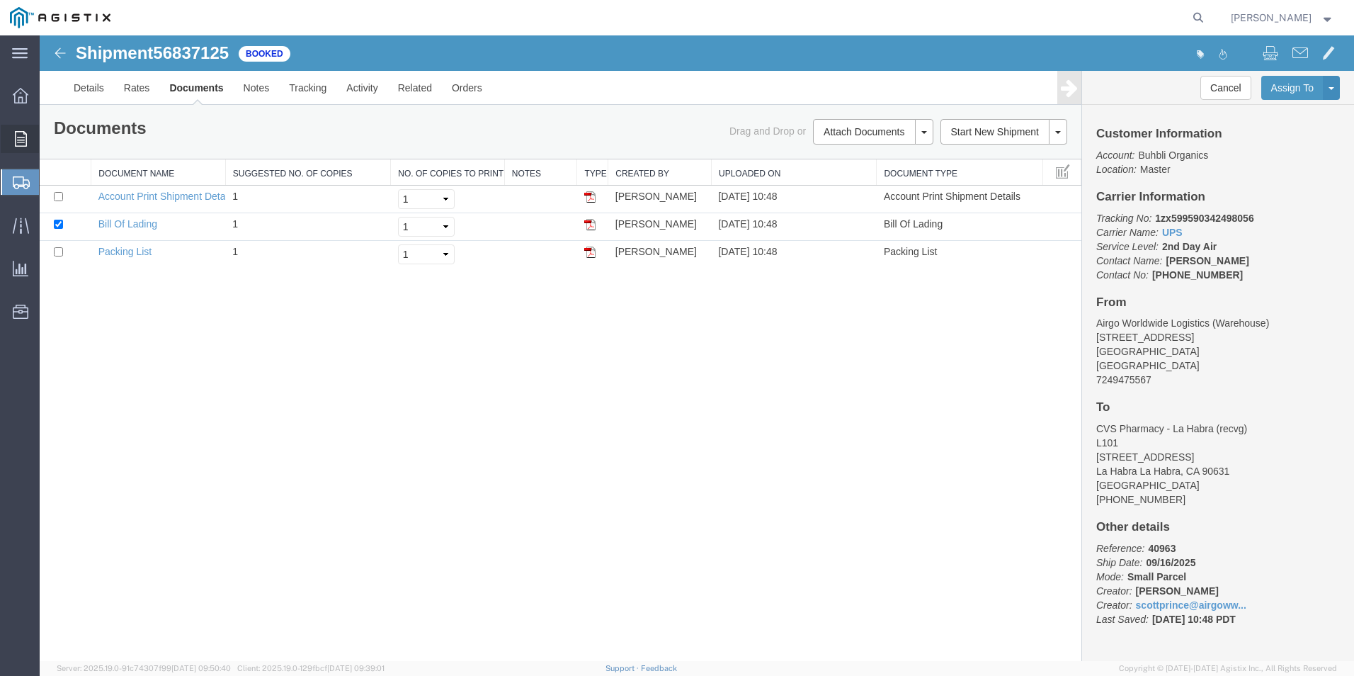
click at [0, 0] on span "Order Manager" at bounding box center [0, 0] width 0 height 0
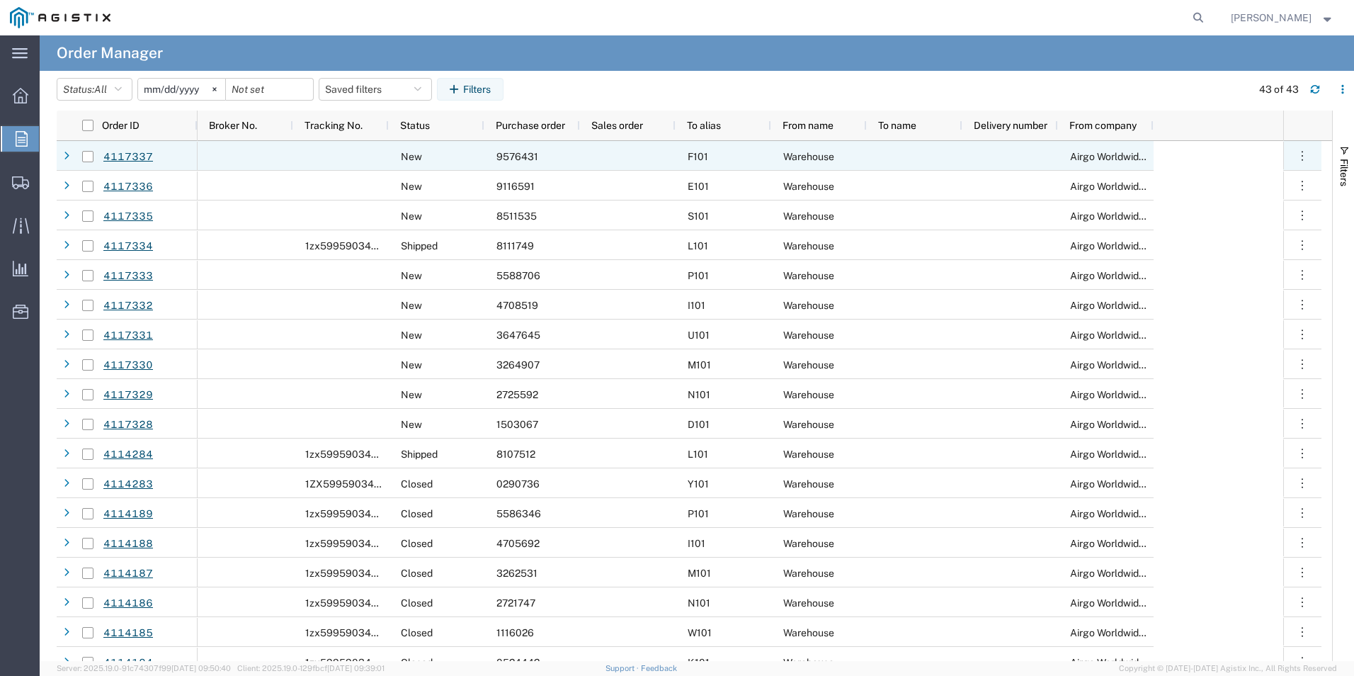
click at [518, 152] on span "9576431" at bounding box center [517, 156] width 42 height 11
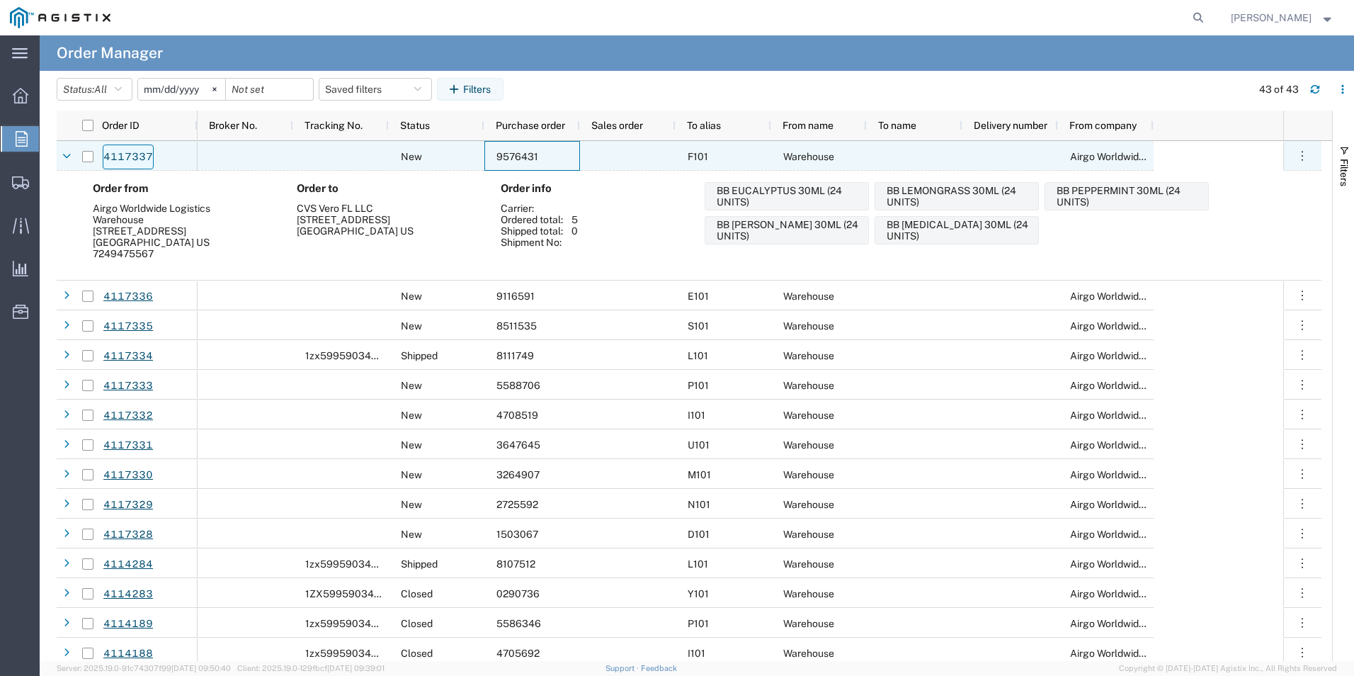
click at [123, 155] on link "4117337" at bounding box center [128, 156] width 51 height 25
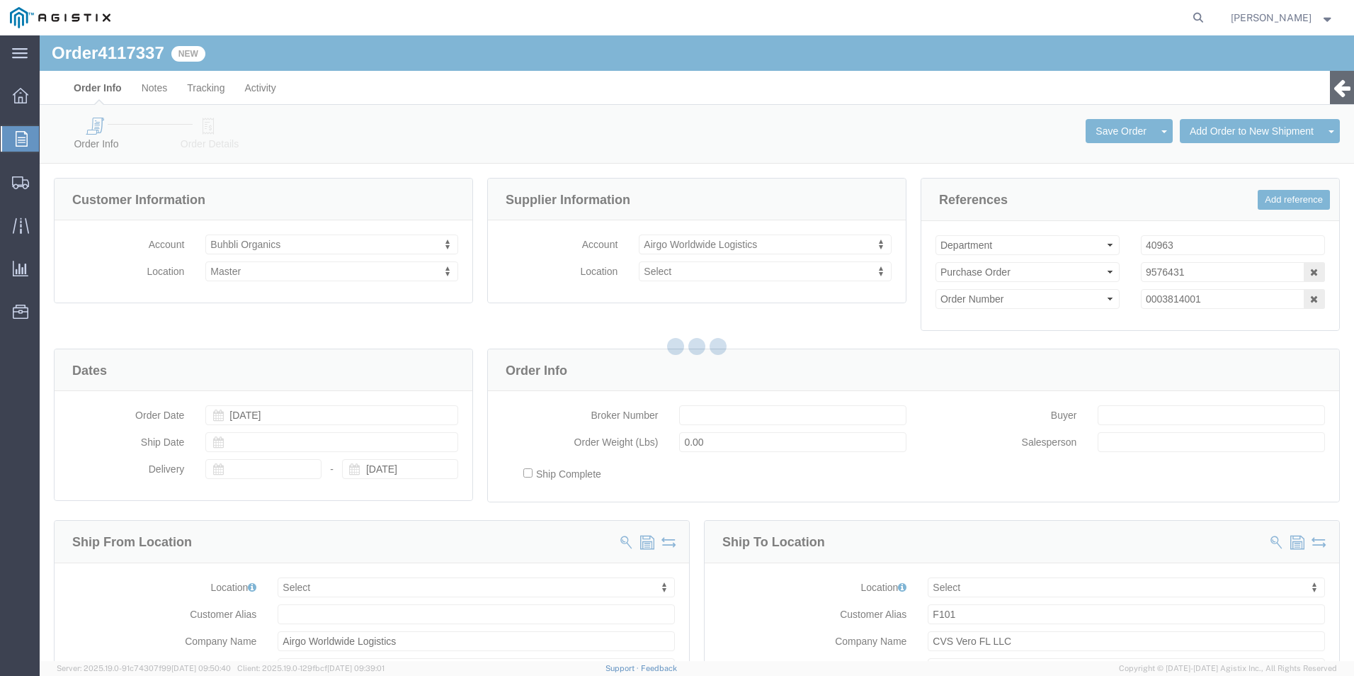
select select
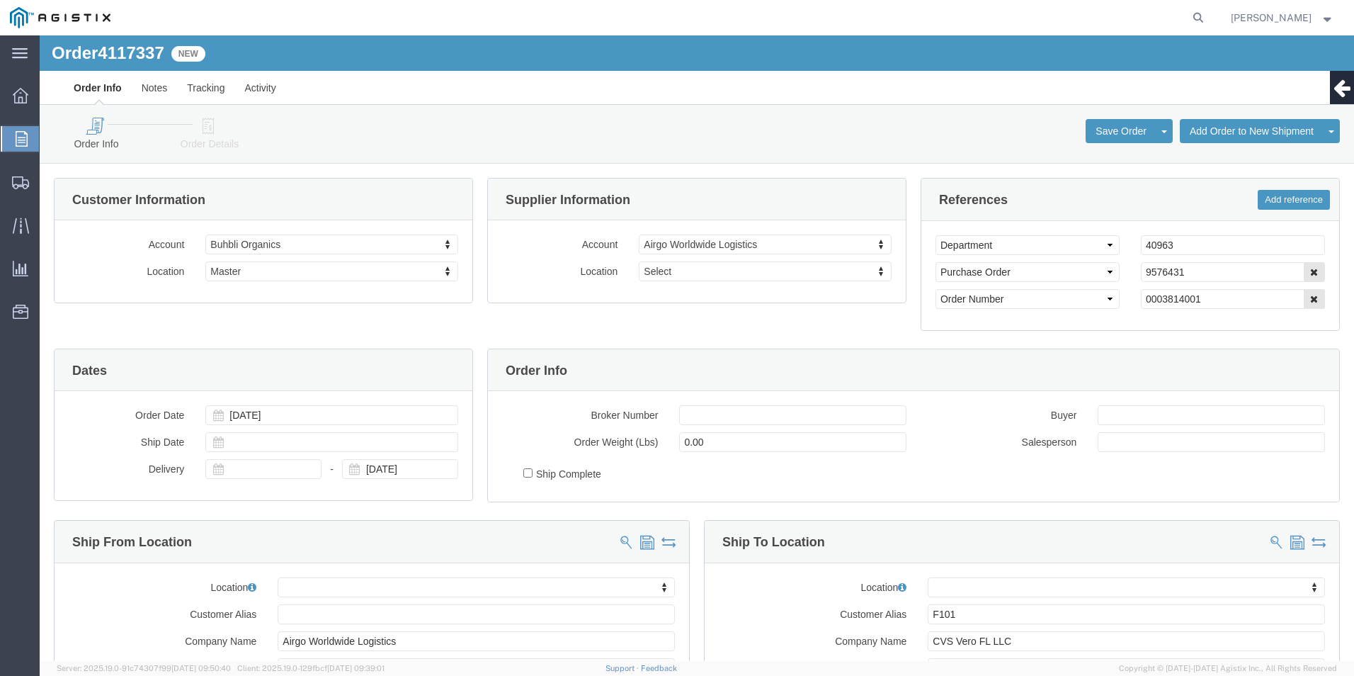
click icon
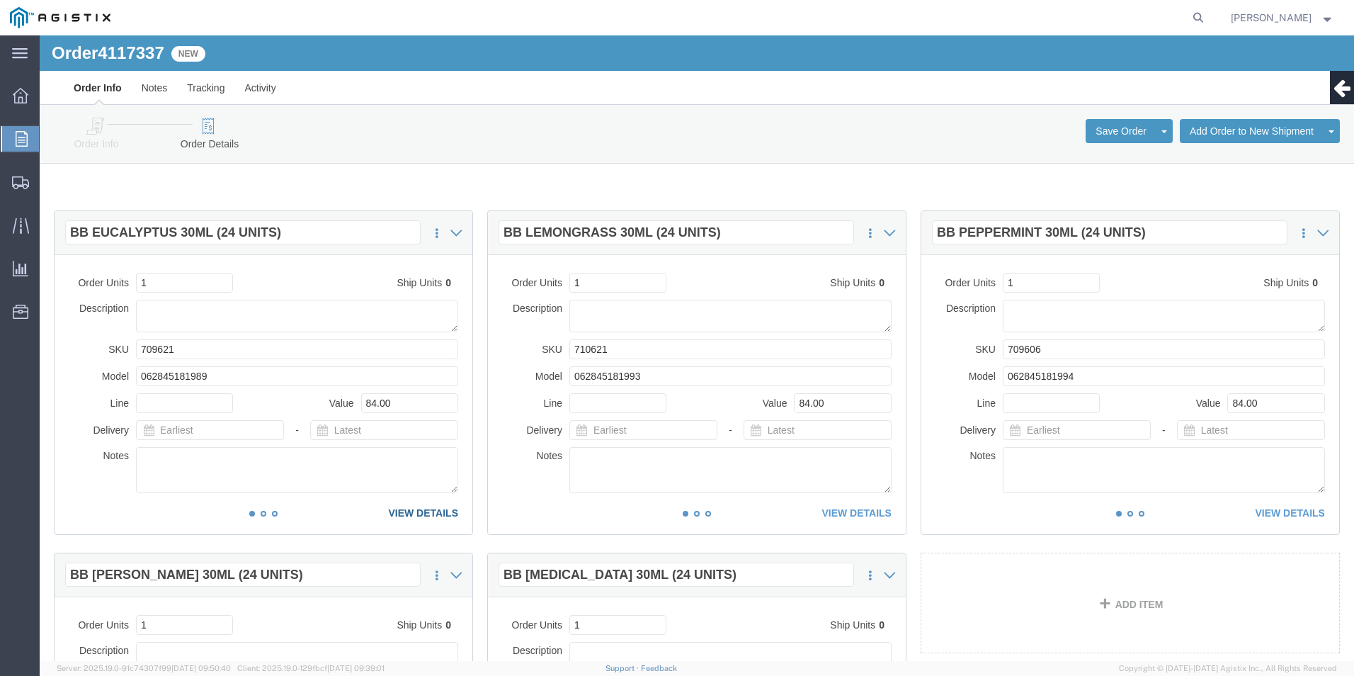
click link "VIEW DETAILS"
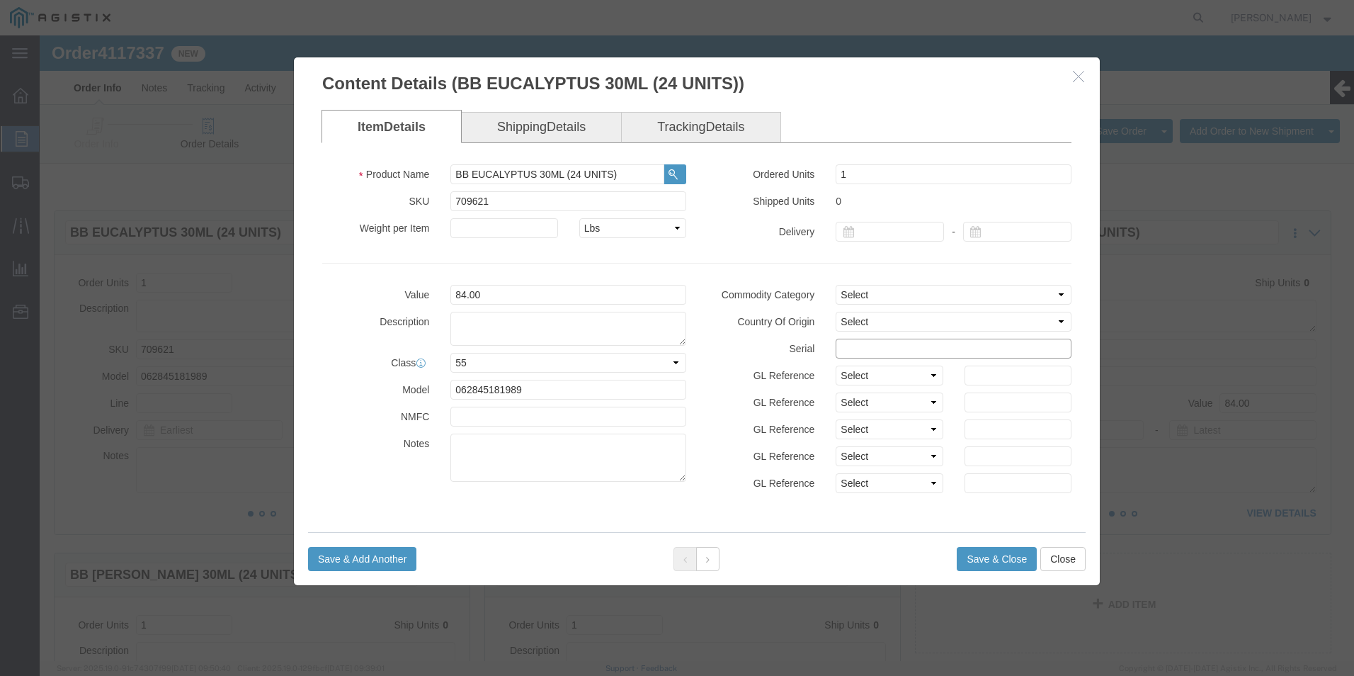
click input "text"
drag, startPoint x: 905, startPoint y: 311, endPoint x: 741, endPoint y: 302, distance: 163.8
click div "Serial 95764311111111111111"
type input "95764311111111111111"
click button "Save & Close"
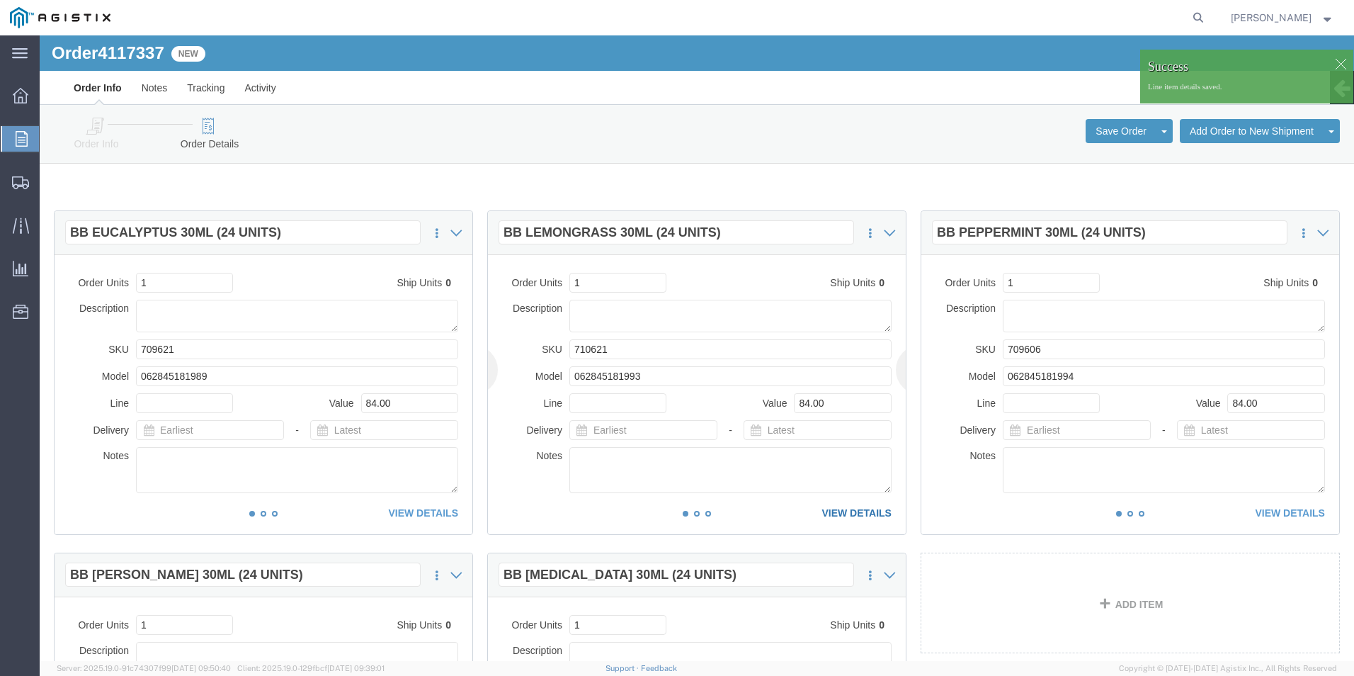
click link "VIEW DETAILS"
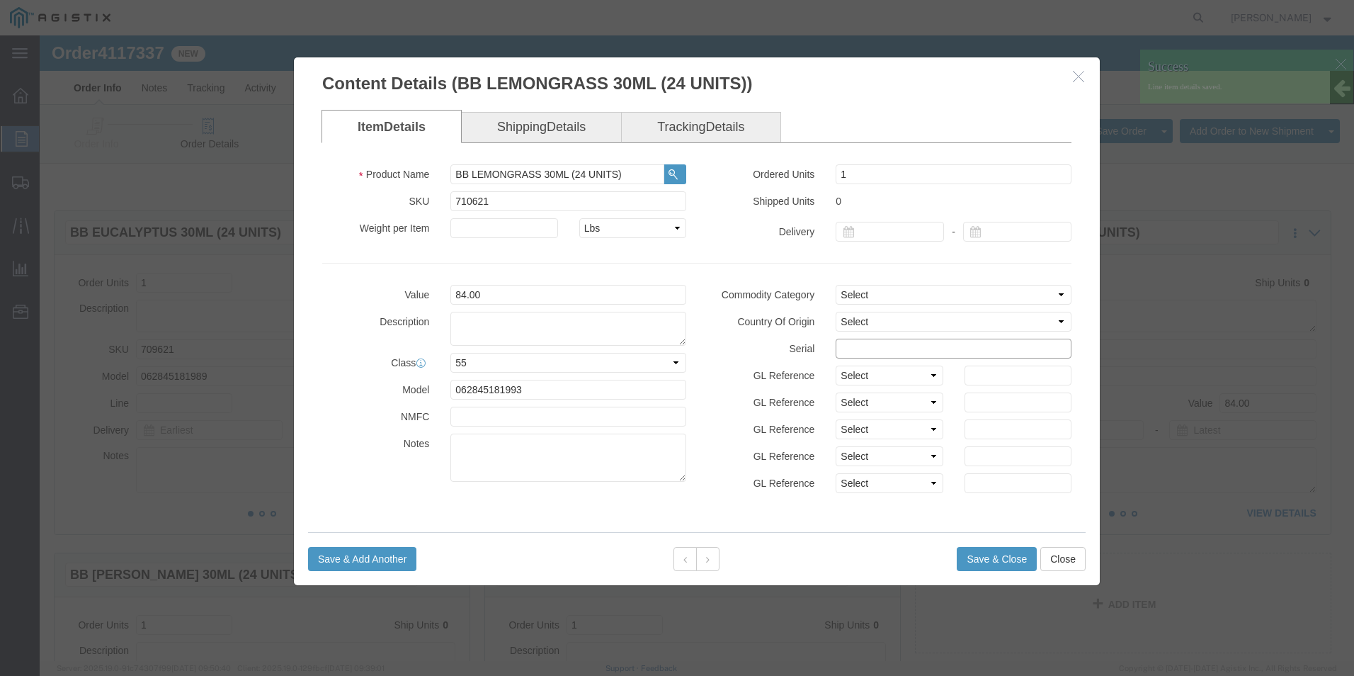
click input "text"
paste input "95764311111111111111"
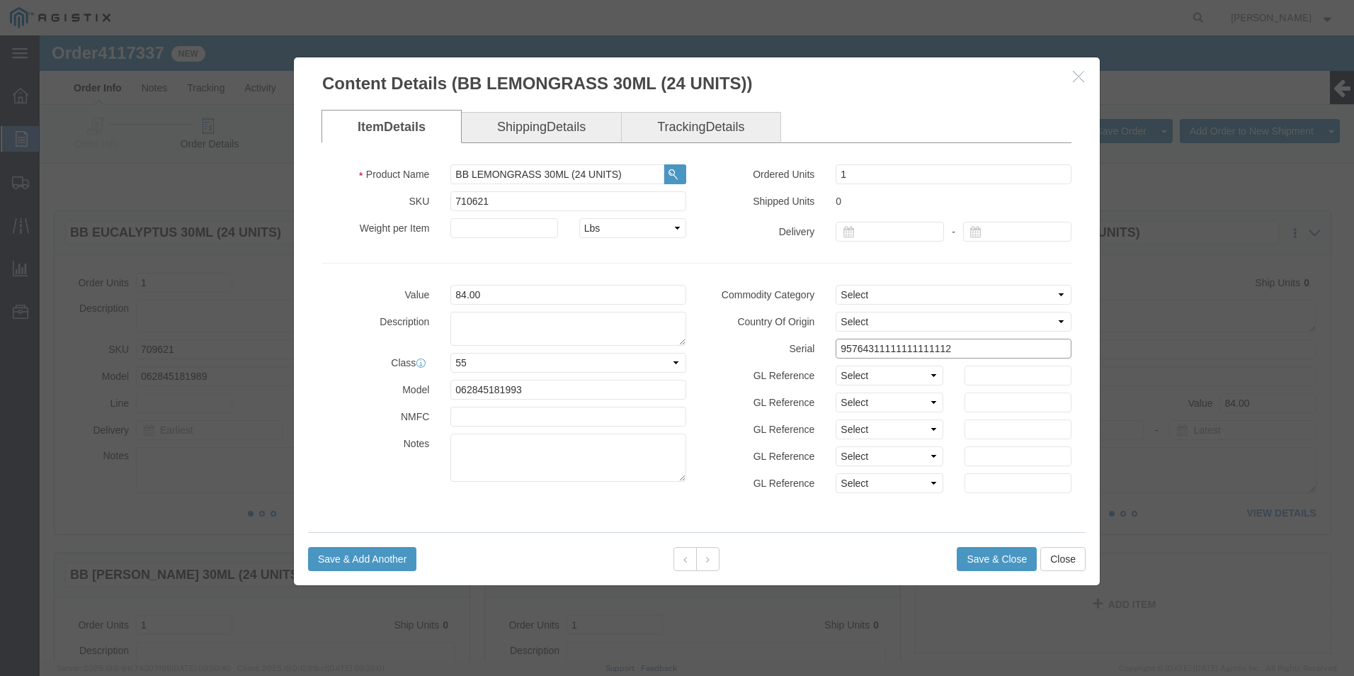
type input "95764311111111111112"
click button "Save & Close"
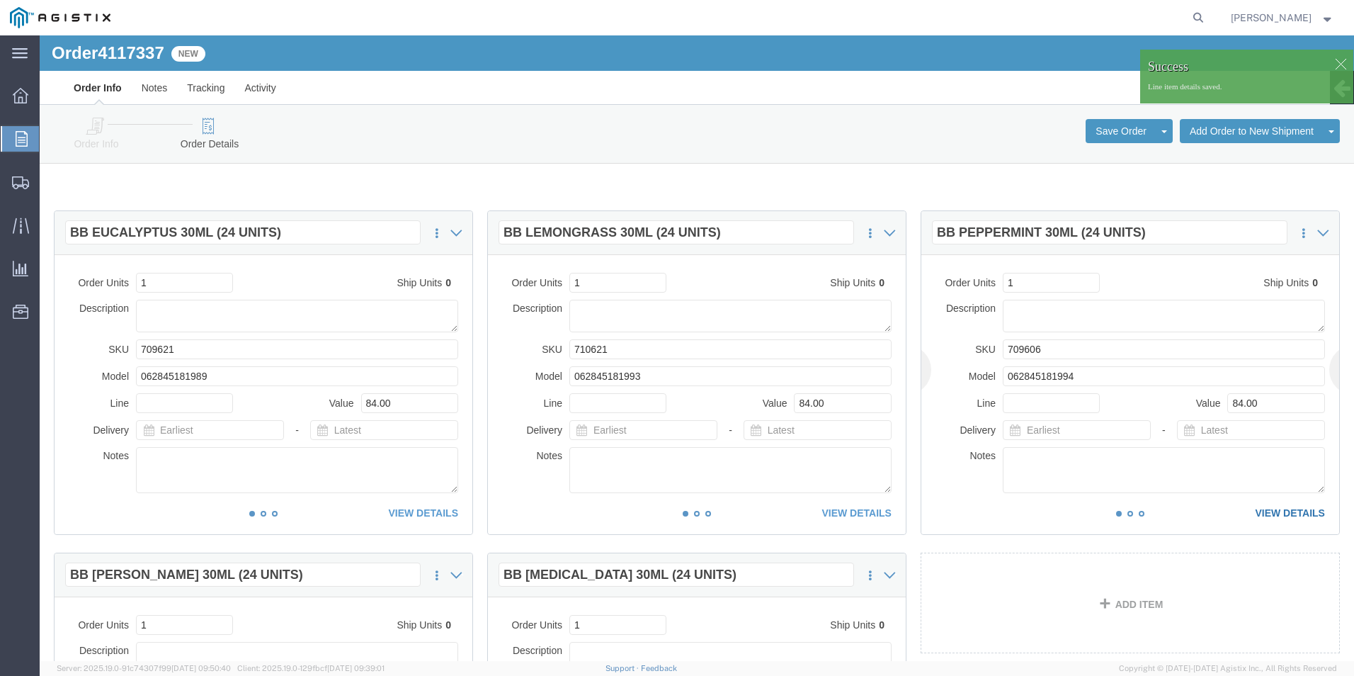
click link "VIEW DETAILS"
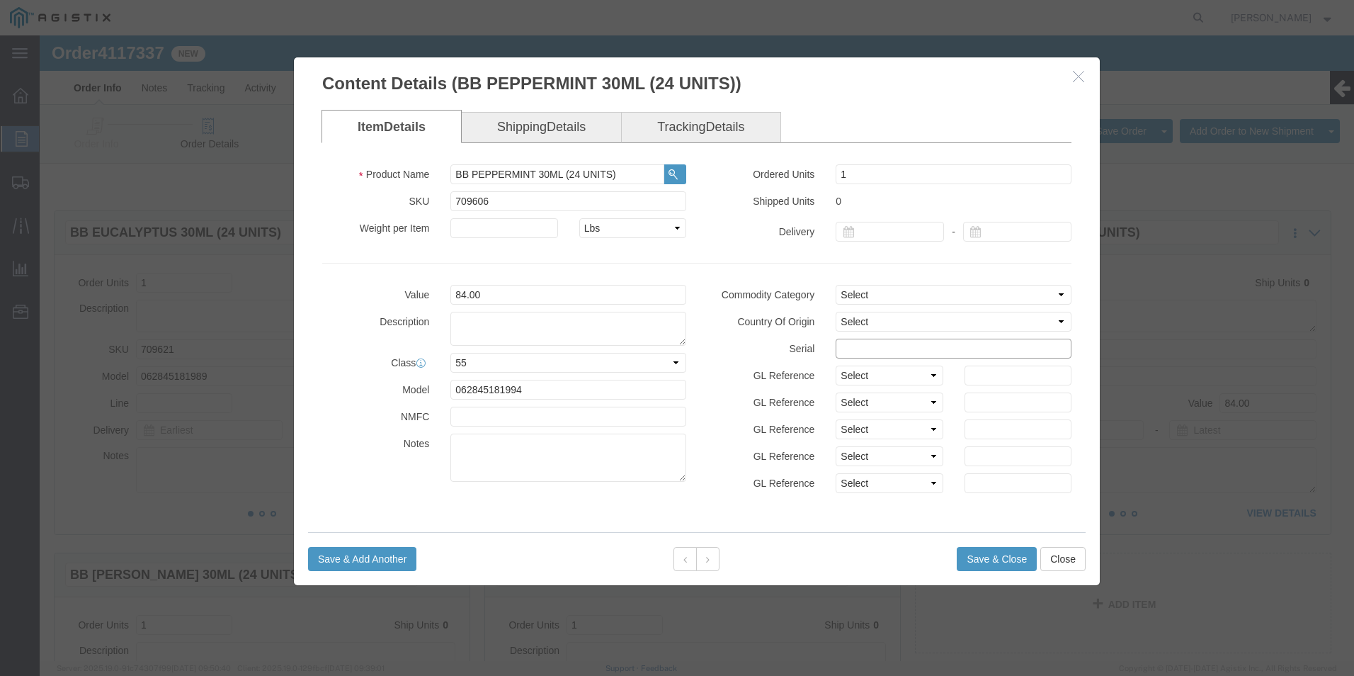
click input "text"
paste input "95764311111111111111"
type input "95764311111111111113"
click button "Save & Close"
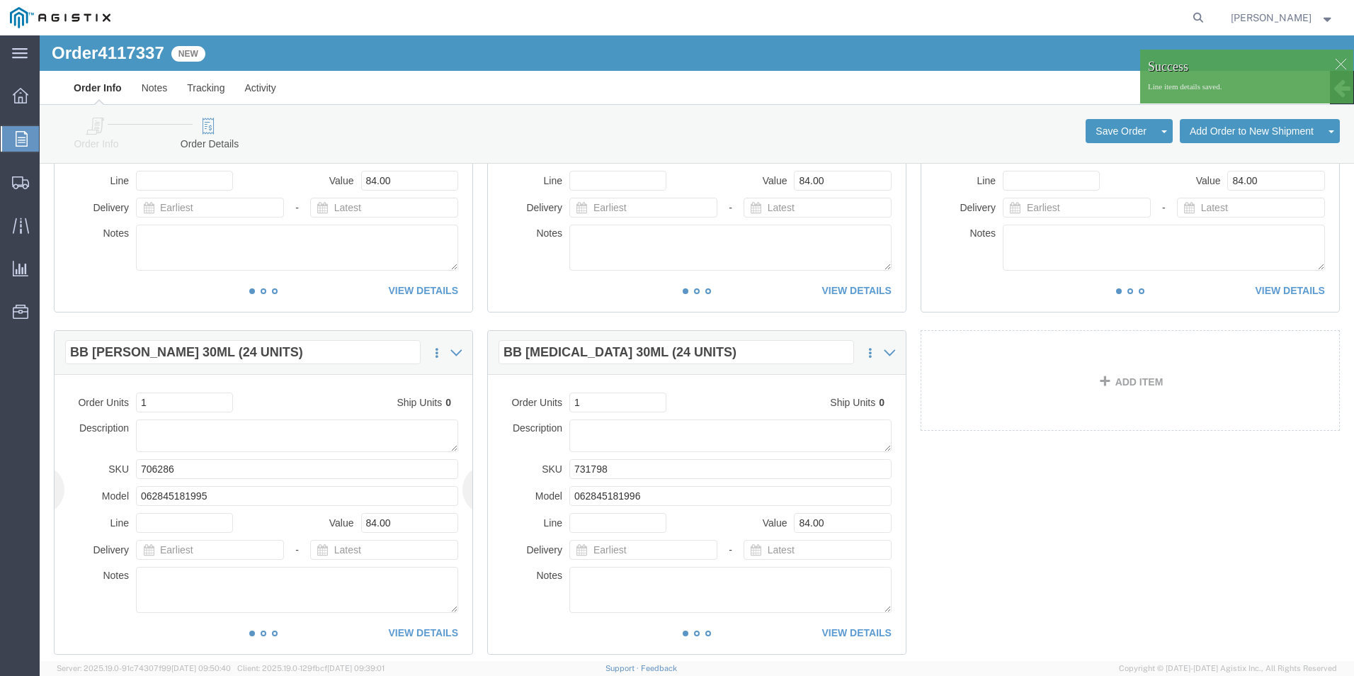
scroll to position [315, 0]
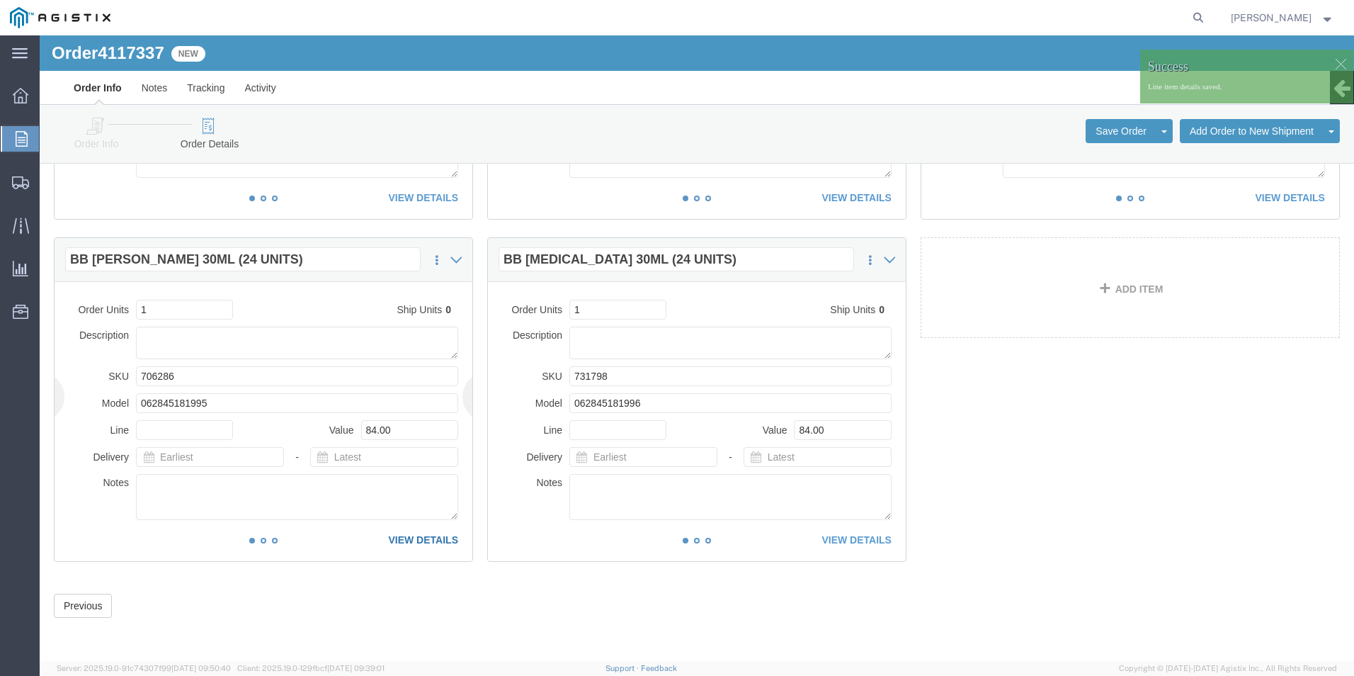
click link "VIEW DETAILS"
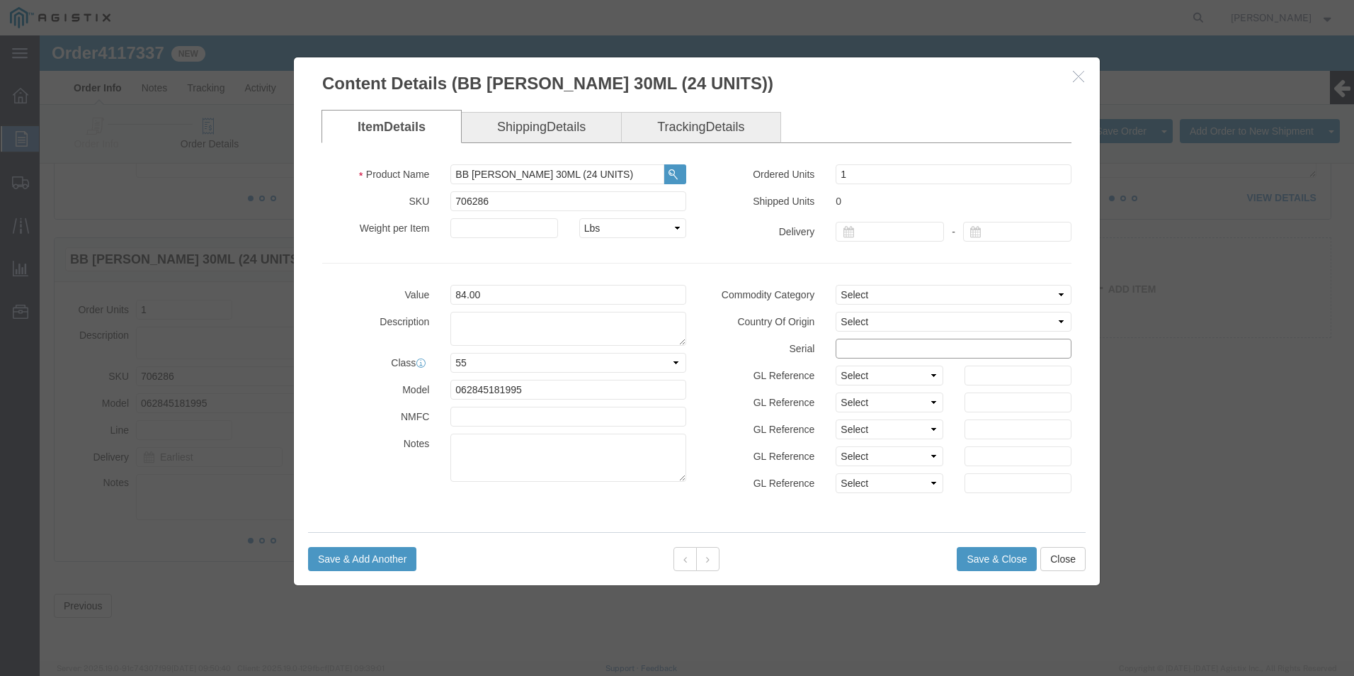
click input "text"
paste input "95764311111111111111"
type input "95764311111111111114"
click button "Save & Close"
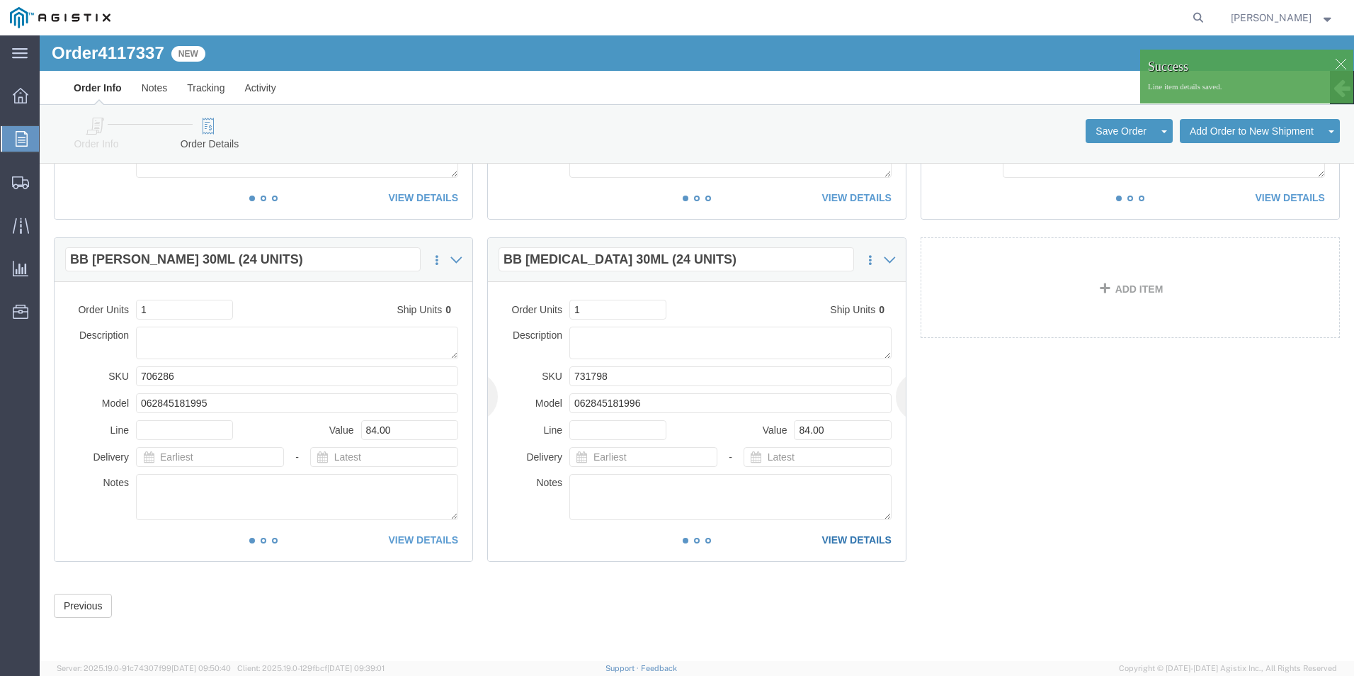
click link "VIEW DETAILS"
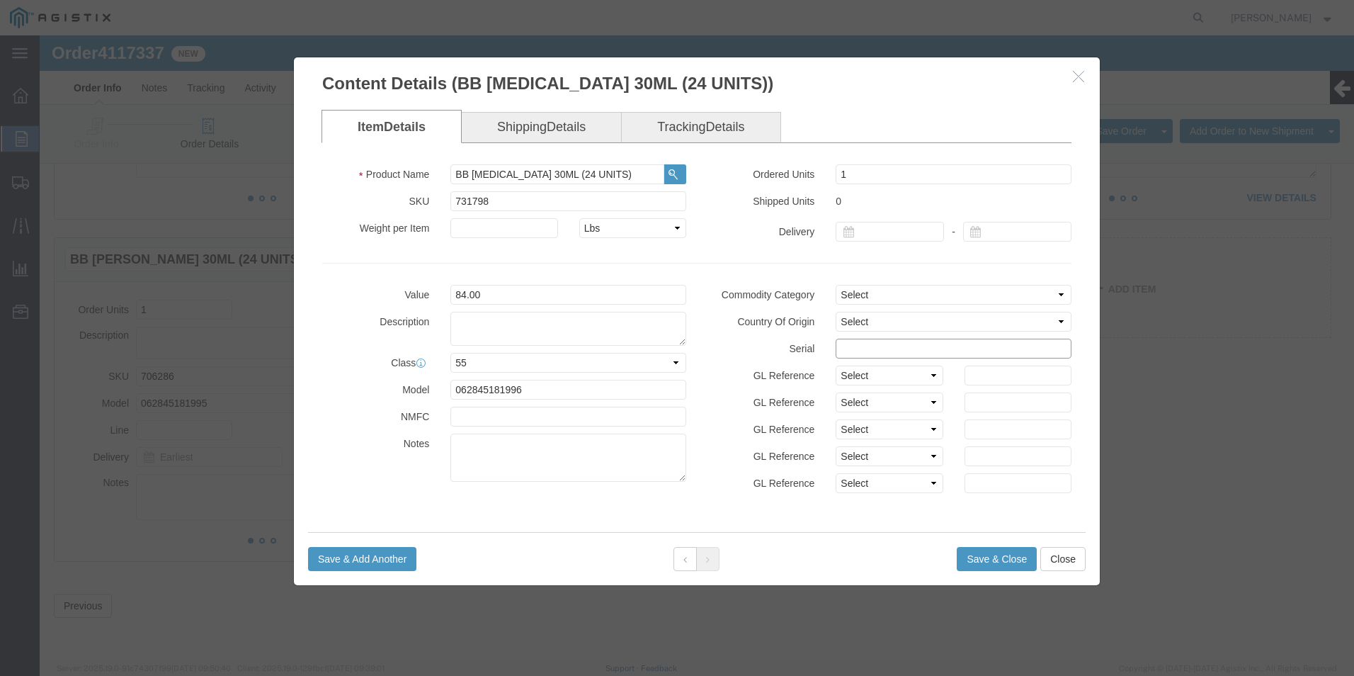
click input "text"
paste input "95764311111111111111"
type input "95764311111111111115"
click button "Save & Close"
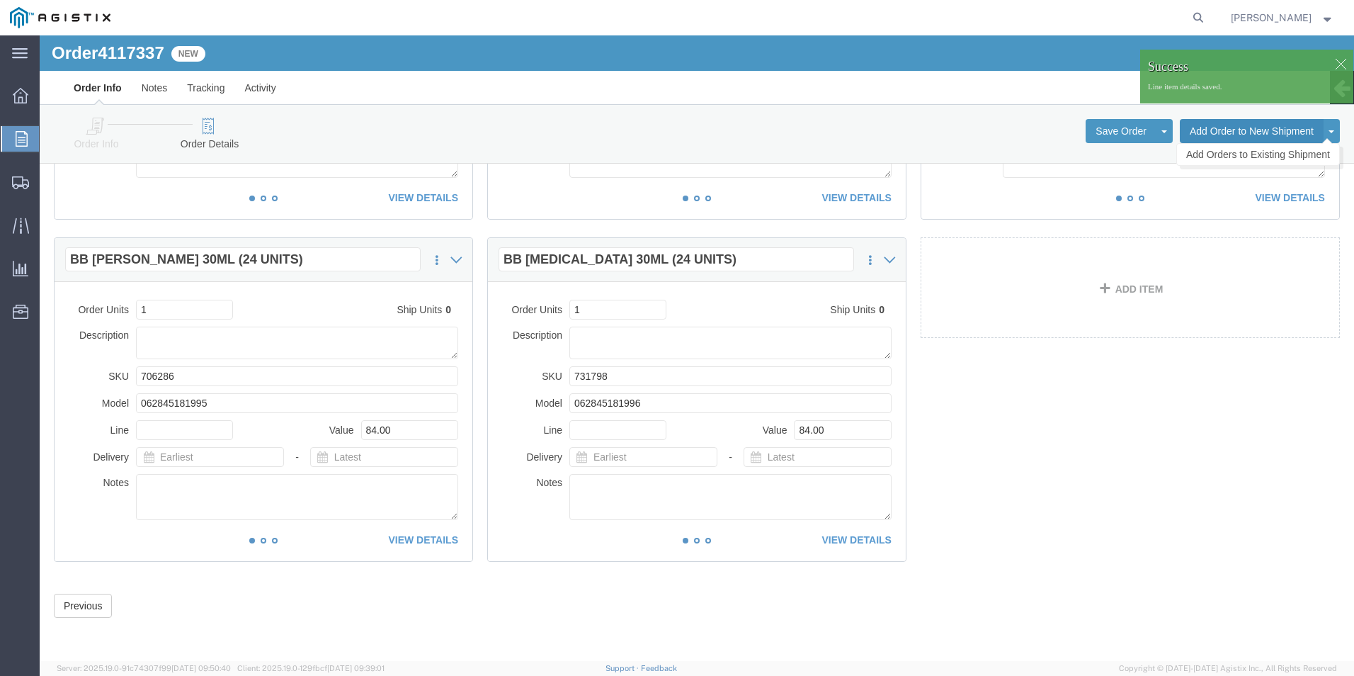
click button "Add Order to New Shipment"
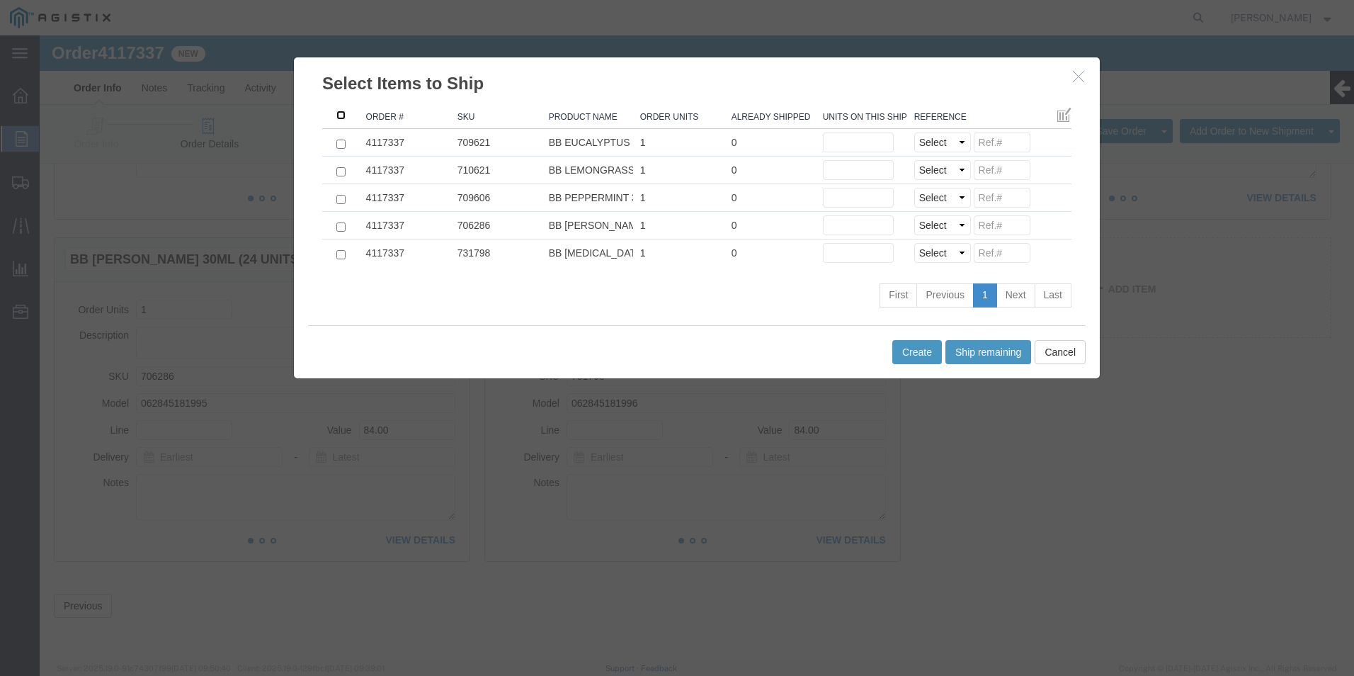
click input ": activate to sort column descending"
checkbox input "true"
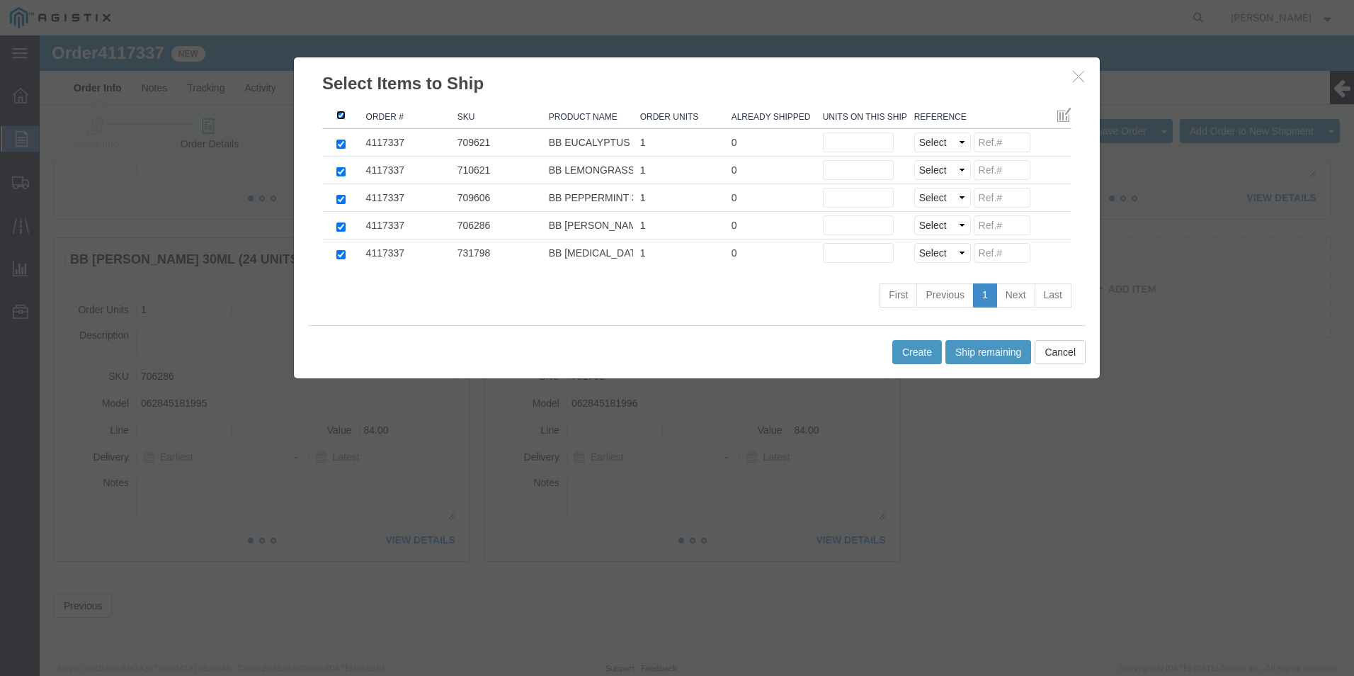
checkbox input "true"
drag, startPoint x: 941, startPoint y: 312, endPoint x: 933, endPoint y: 310, distance: 7.9
click button "Ship remaining"
type input "1"
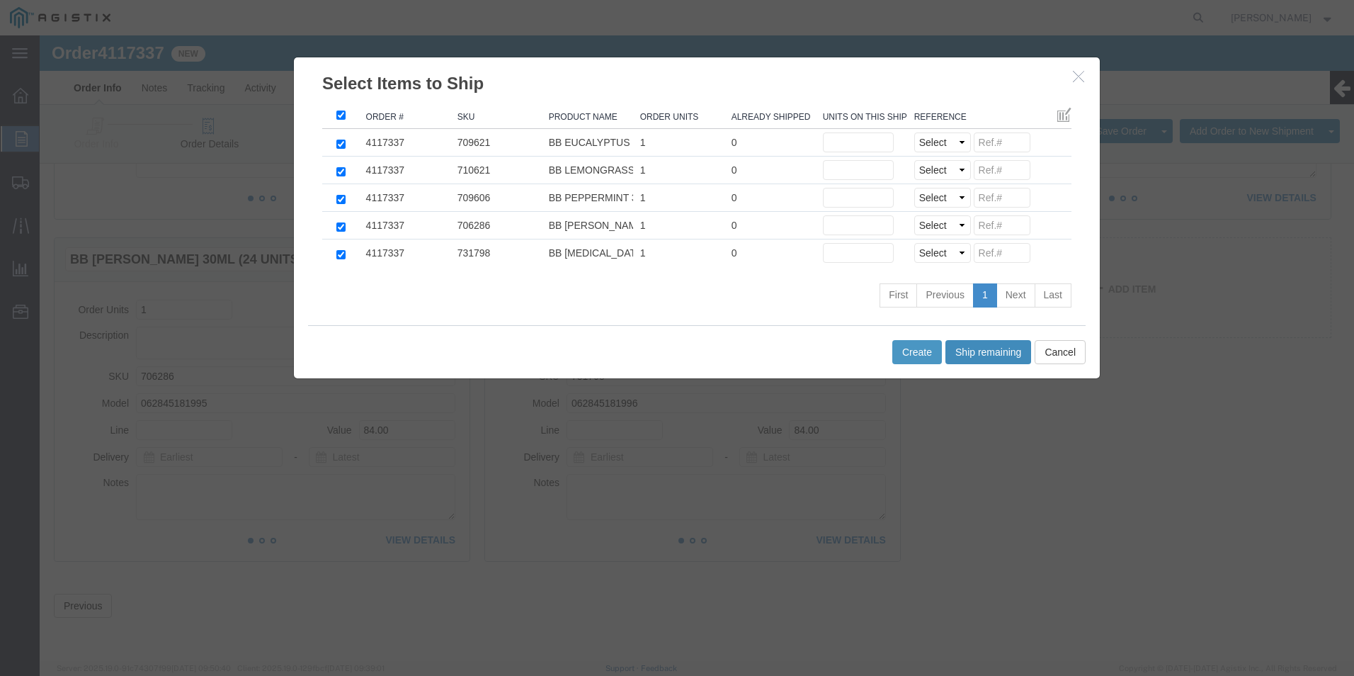
type input "1"
click select "Select Purchase Order Delivery Number"
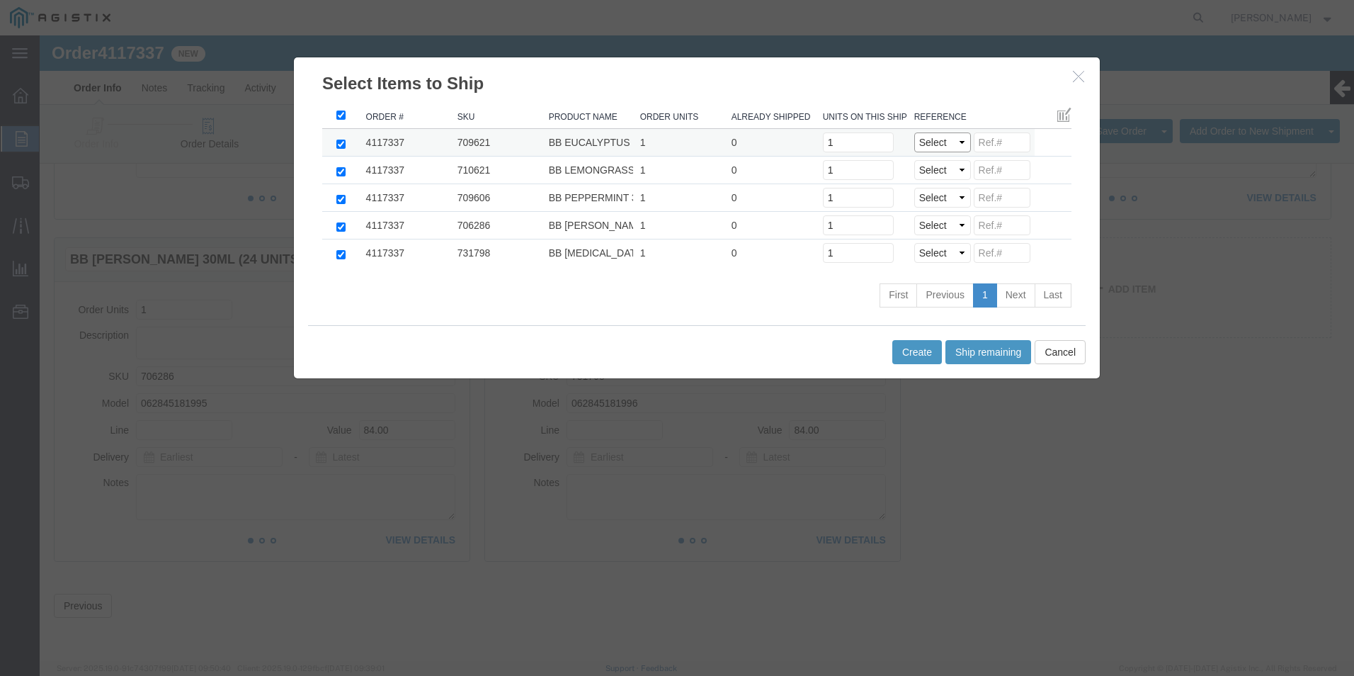
select select "PO"
click select "Select Purchase Order Delivery Number"
select select "PO"
click select "Select Purchase Order Delivery Number"
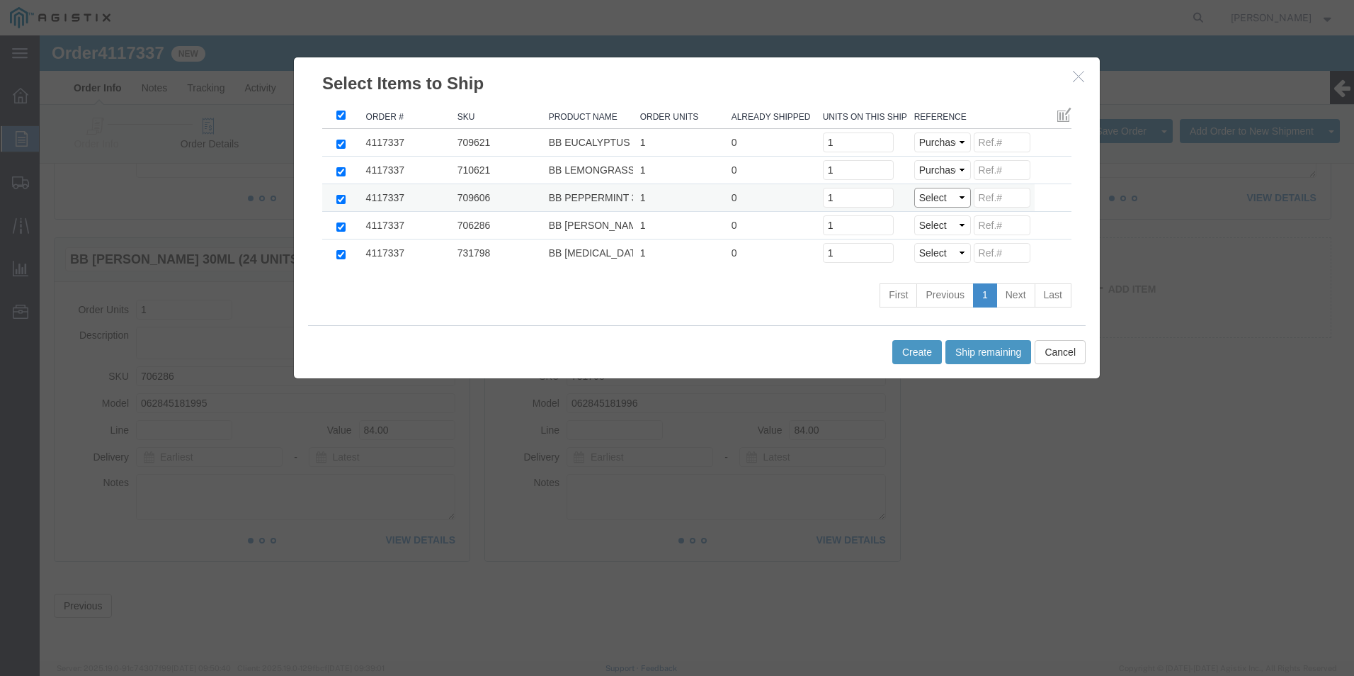
click select "Select Purchase Order Delivery Number"
select select "PO"
click select "Select Purchase Order Delivery Number"
select select "PO"
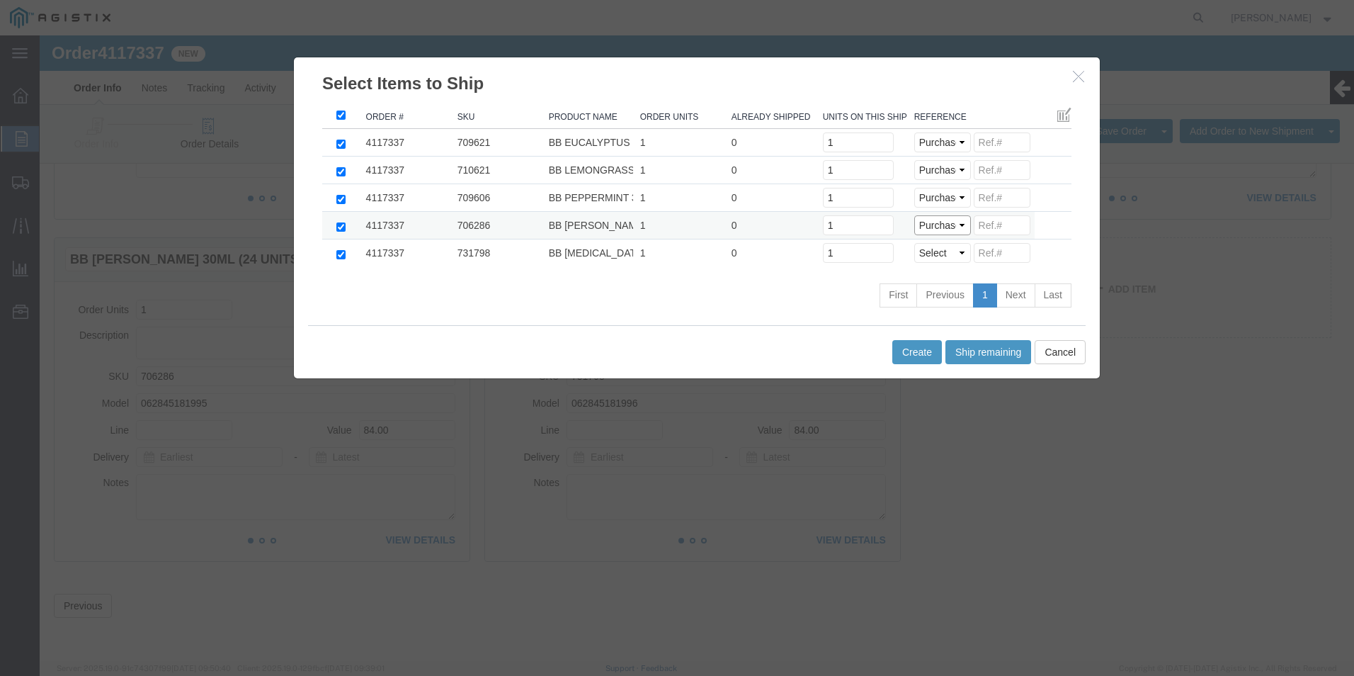
click select "Select Purchase Order Delivery Number"
select select "PO"
click select "Select Purchase Order Delivery Number"
click input
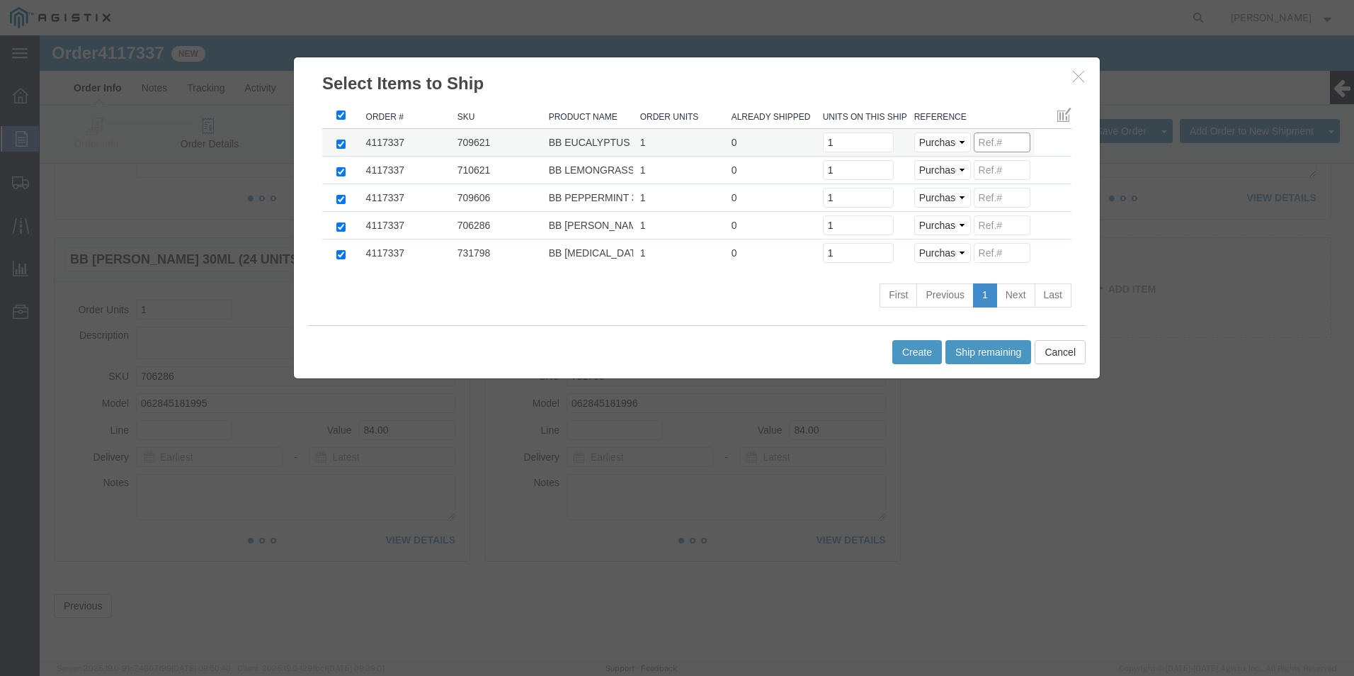
paste input "95764311111111111111"
drag, startPoint x: 982, startPoint y: 106, endPoint x: 878, endPoint y: 122, distance: 104.6
click tbody "4117337 709621 BB EUCALYPTUS 30ML (24 UNITS) 1 0 Units on this shipment 1 Selec…"
type input "9576431"
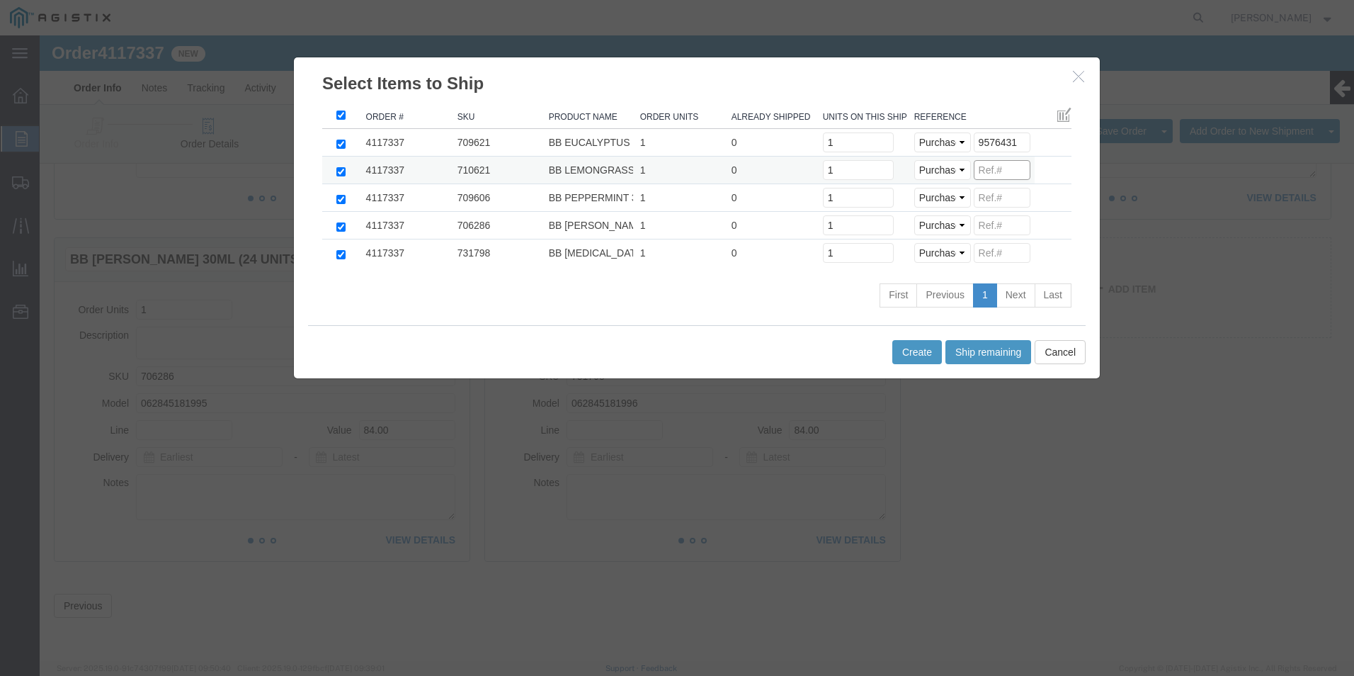
click input
paste input "9576431"
type input "9576431"
click td "Select Purchase Order Delivery Number"
click input
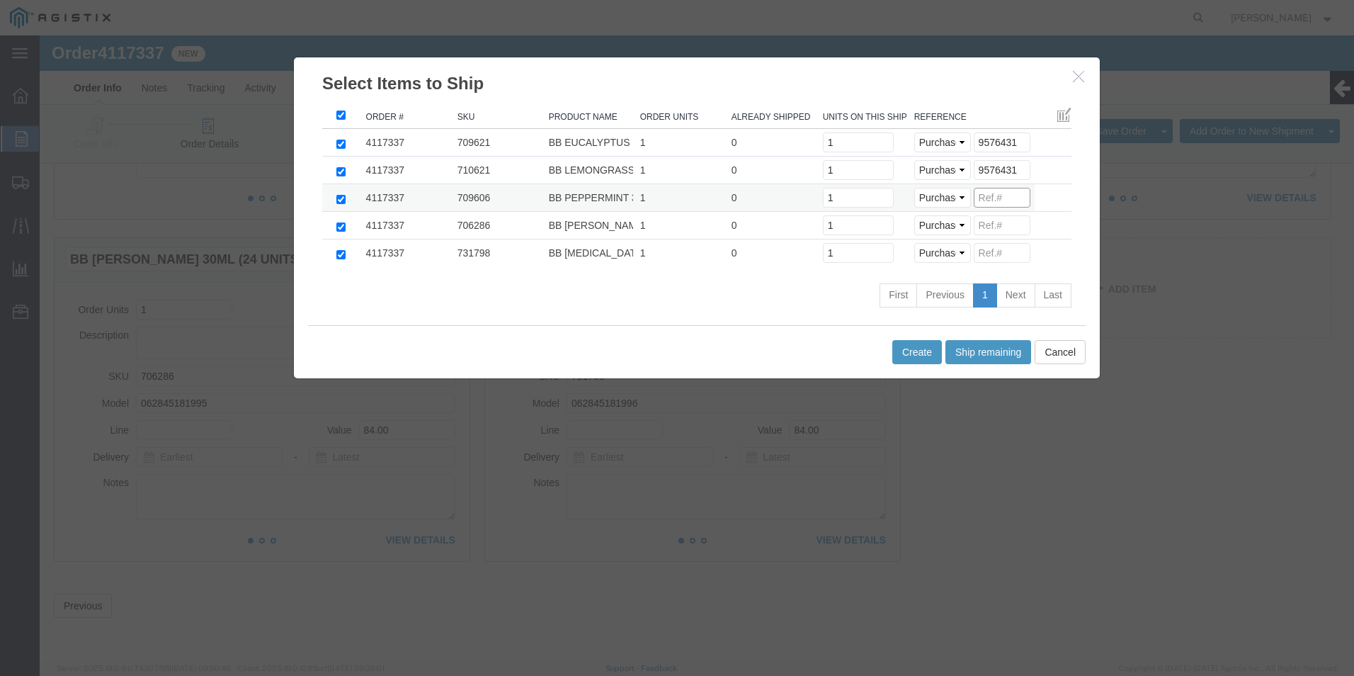
paste input "9576431"
type input "9576431"
click input
paste input "9576431"
type input "9576431"
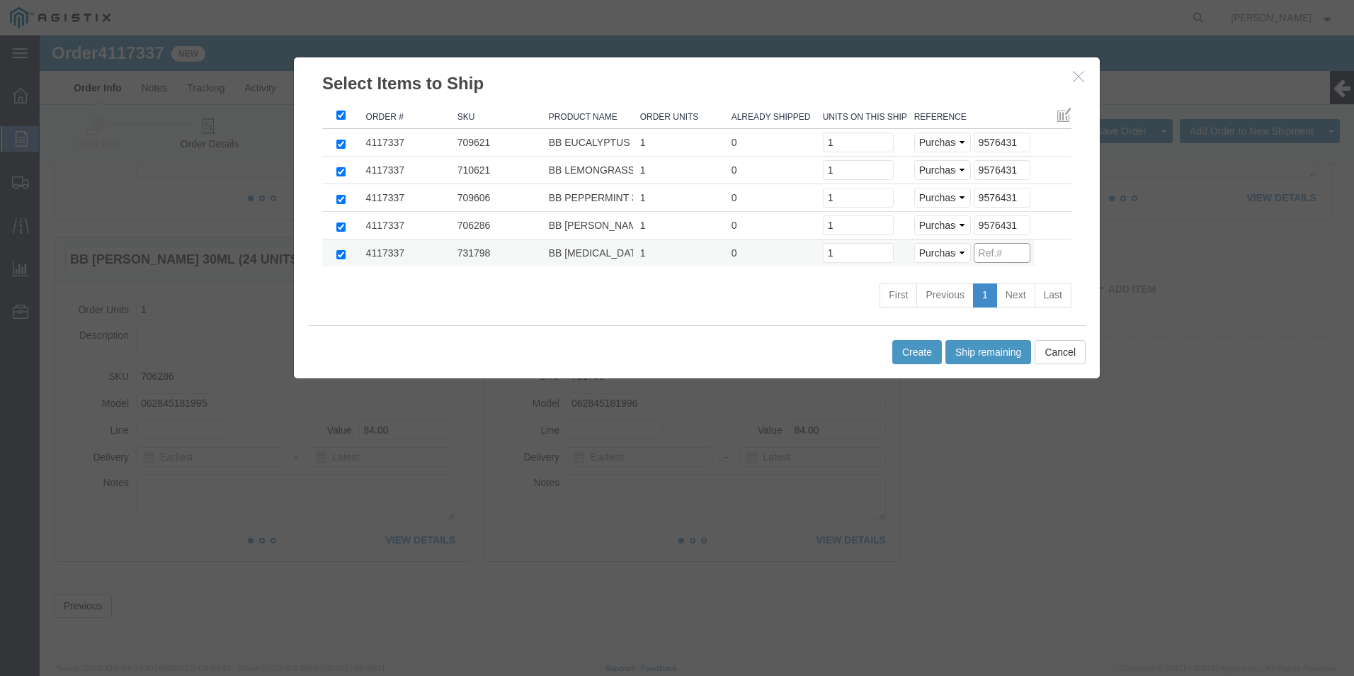
click input
paste input "9576431"
type input "9576431"
drag, startPoint x: 871, startPoint y: 319, endPoint x: 878, endPoint y: 317, distance: 7.4
click button "Create"
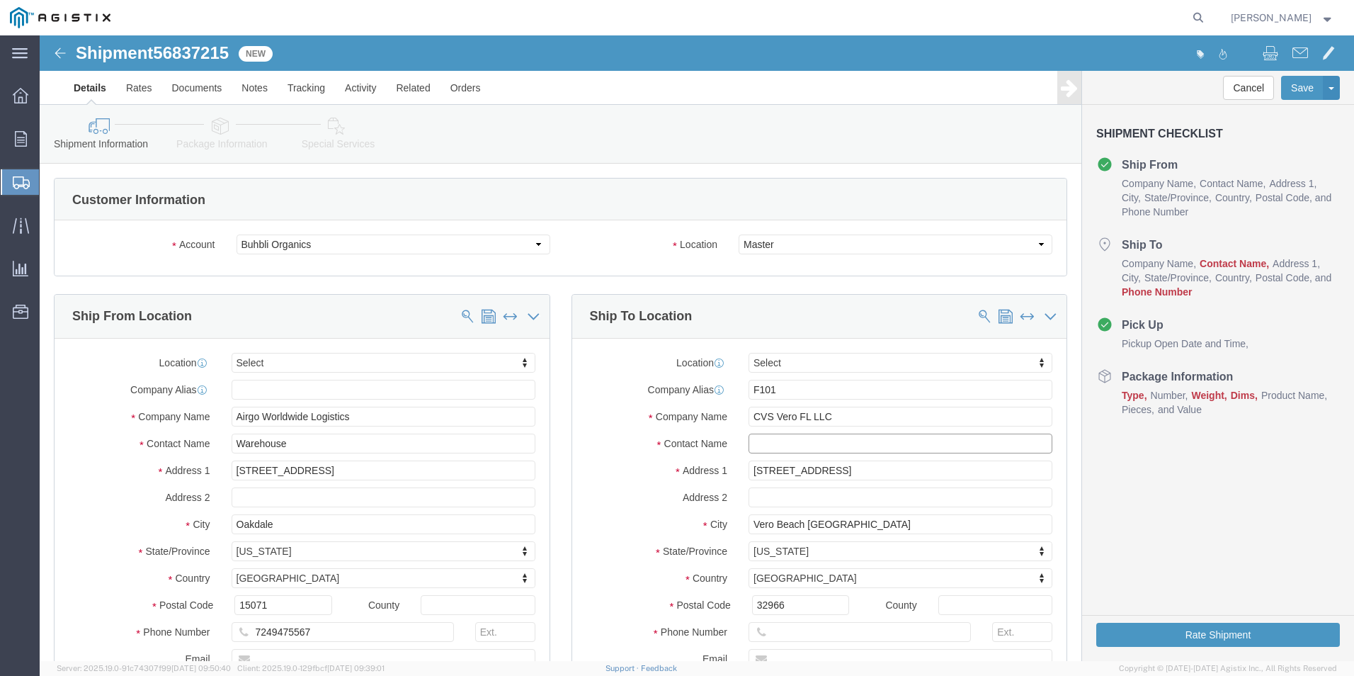
click input "text"
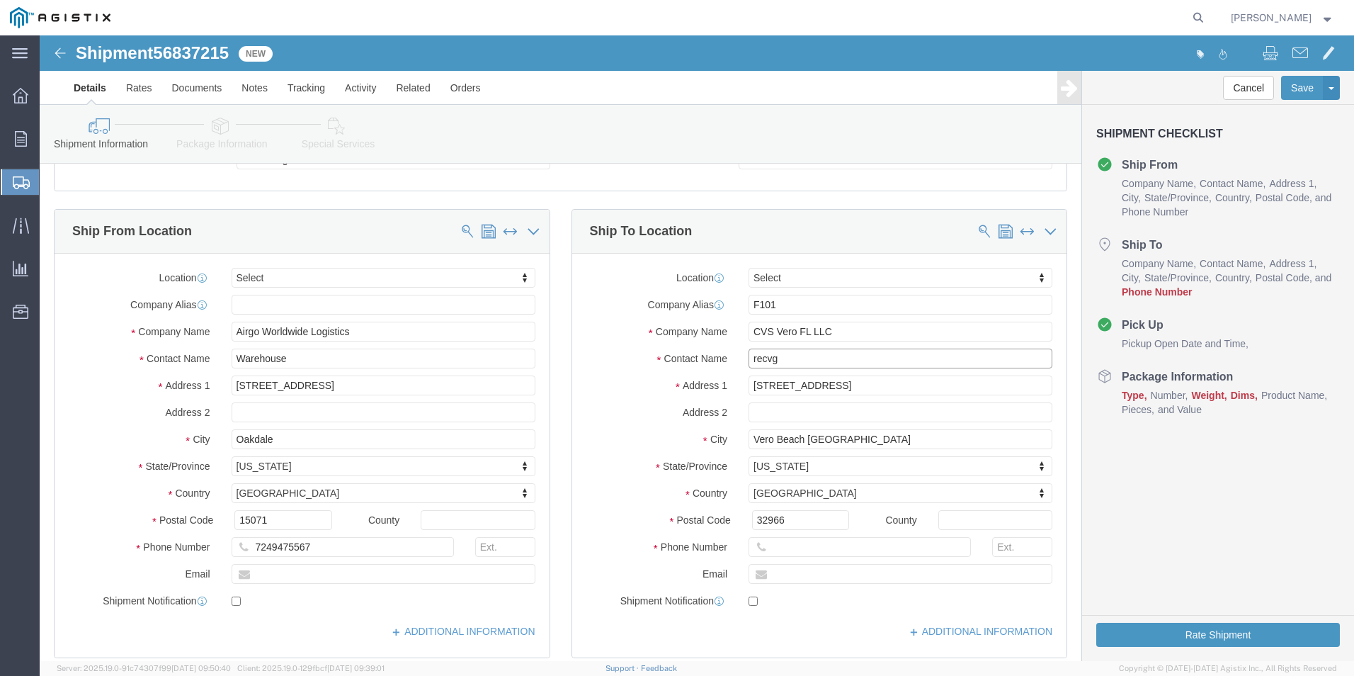
scroll to position [354, 0]
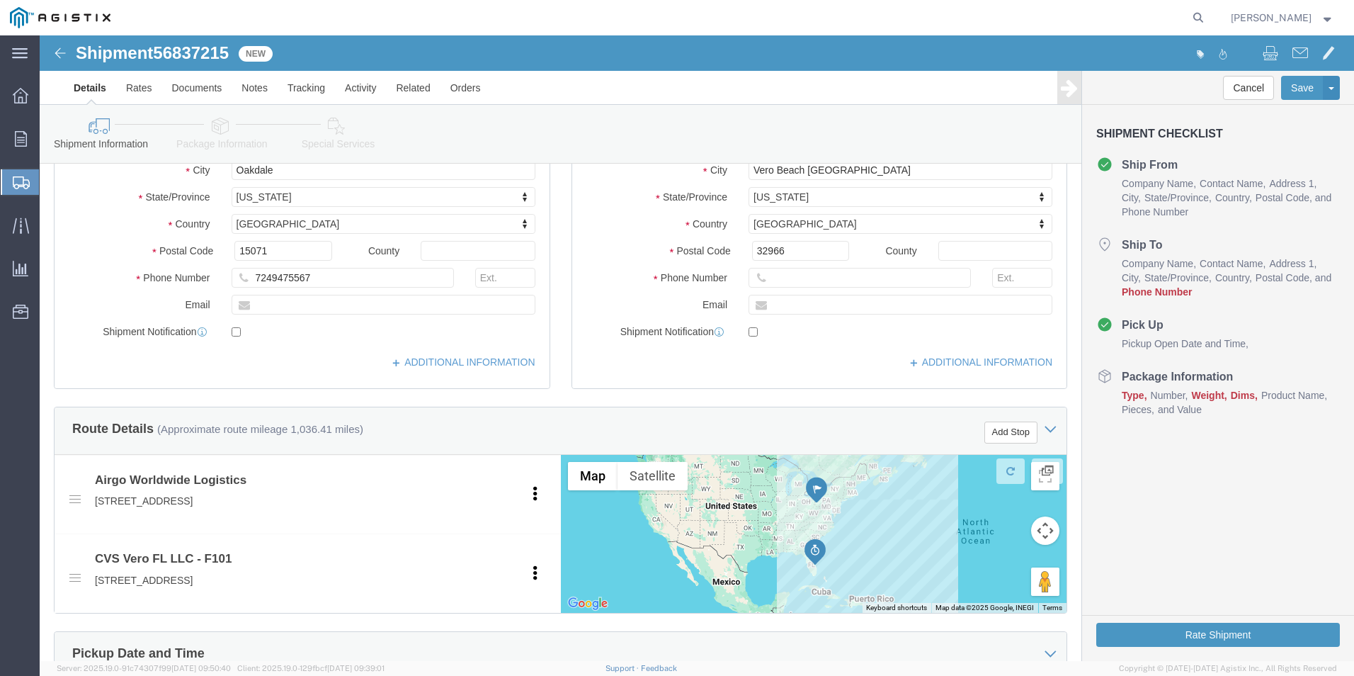
type input "recvg"
click input "text"
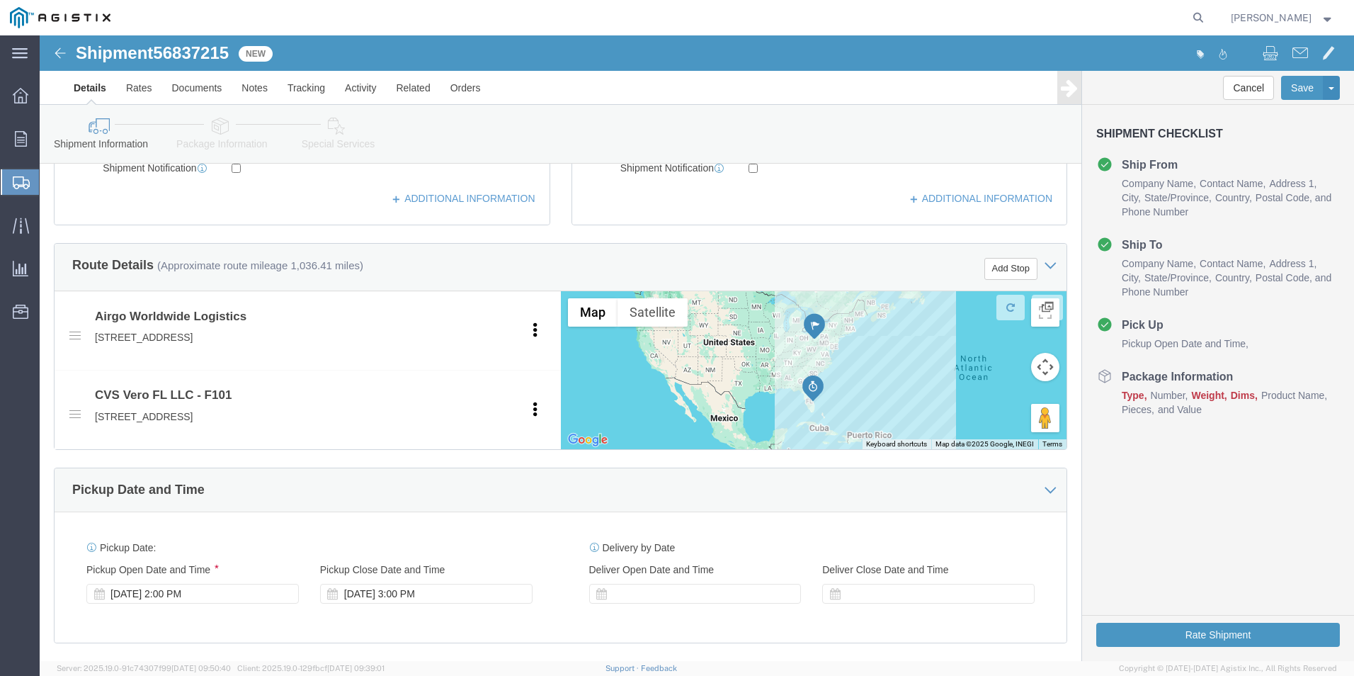
type input "[PHONE_NUMBER]"
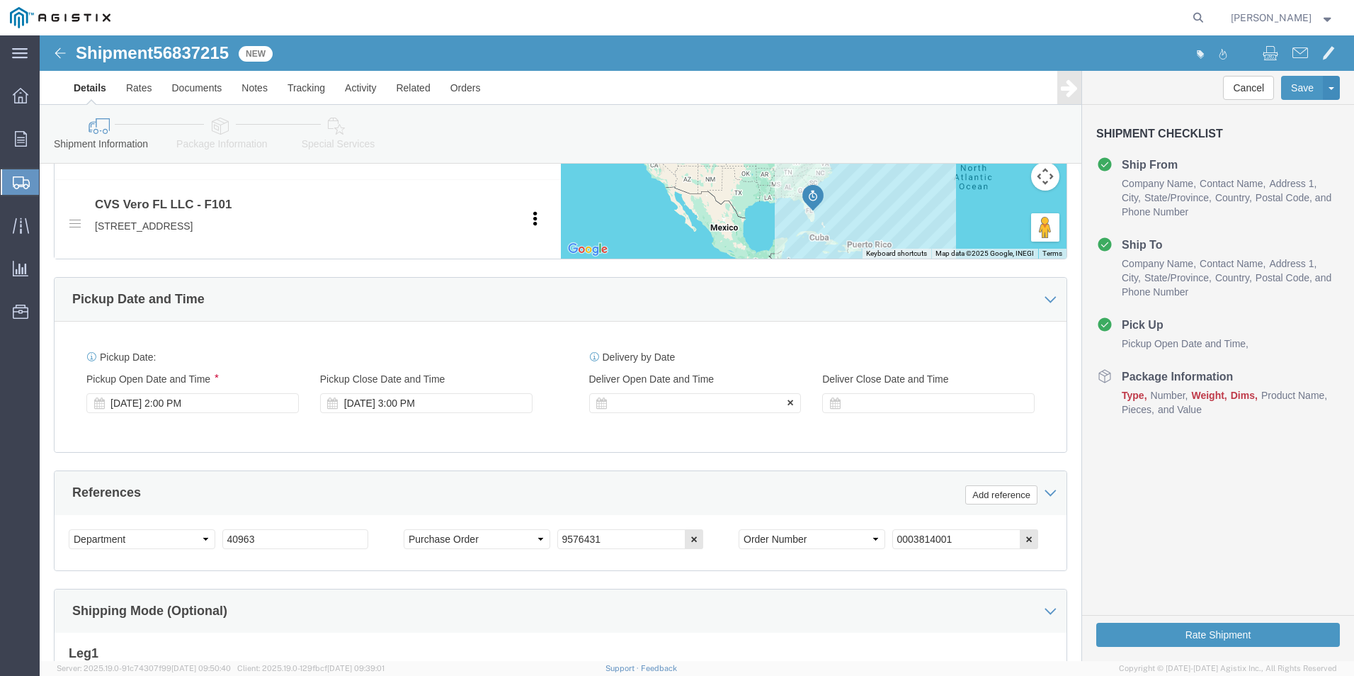
click div
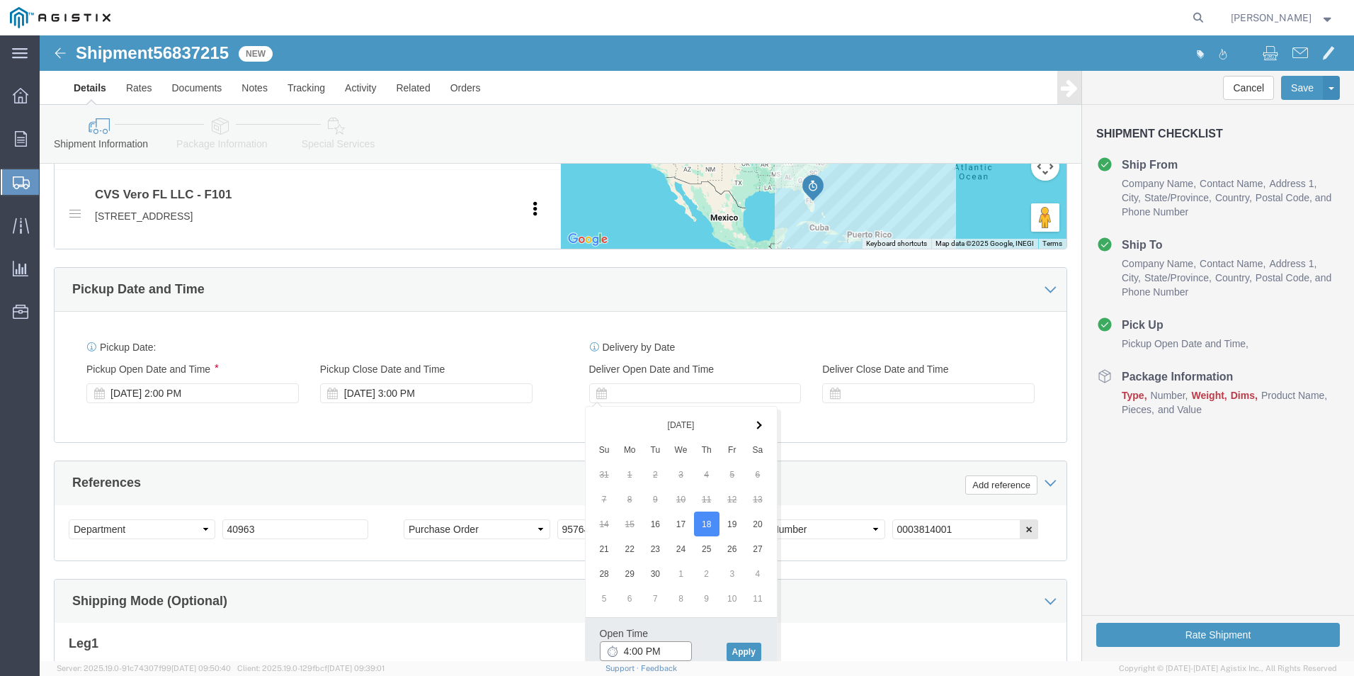
click input "4:00 PM"
type input "2:00 PM"
click button "Apply"
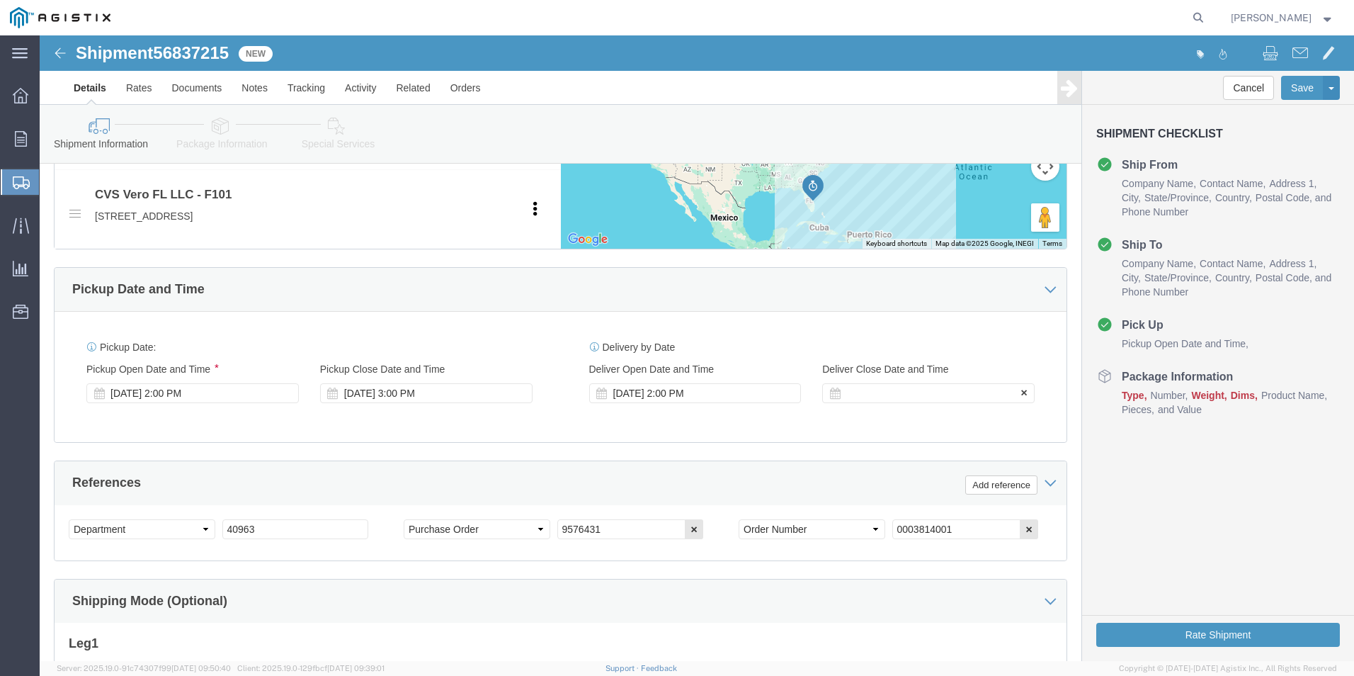
click div
click button "Apply"
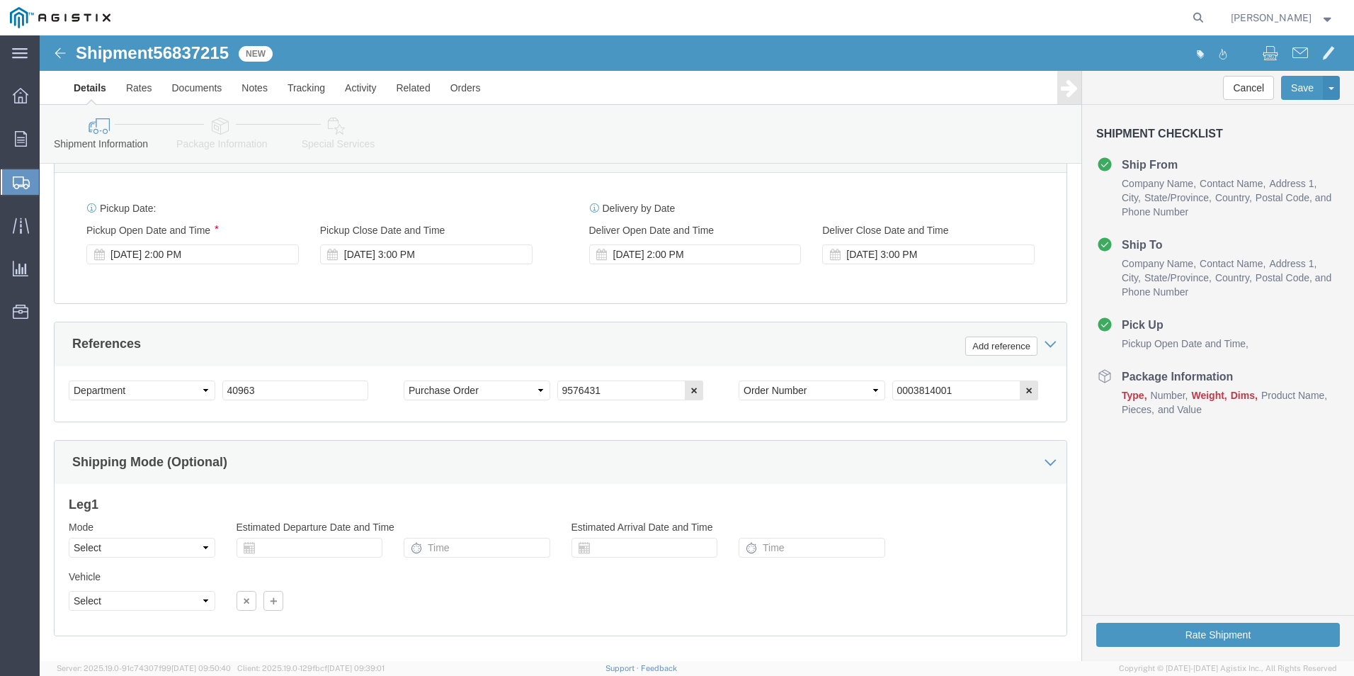
scroll to position [860, 0]
click button "Add reference"
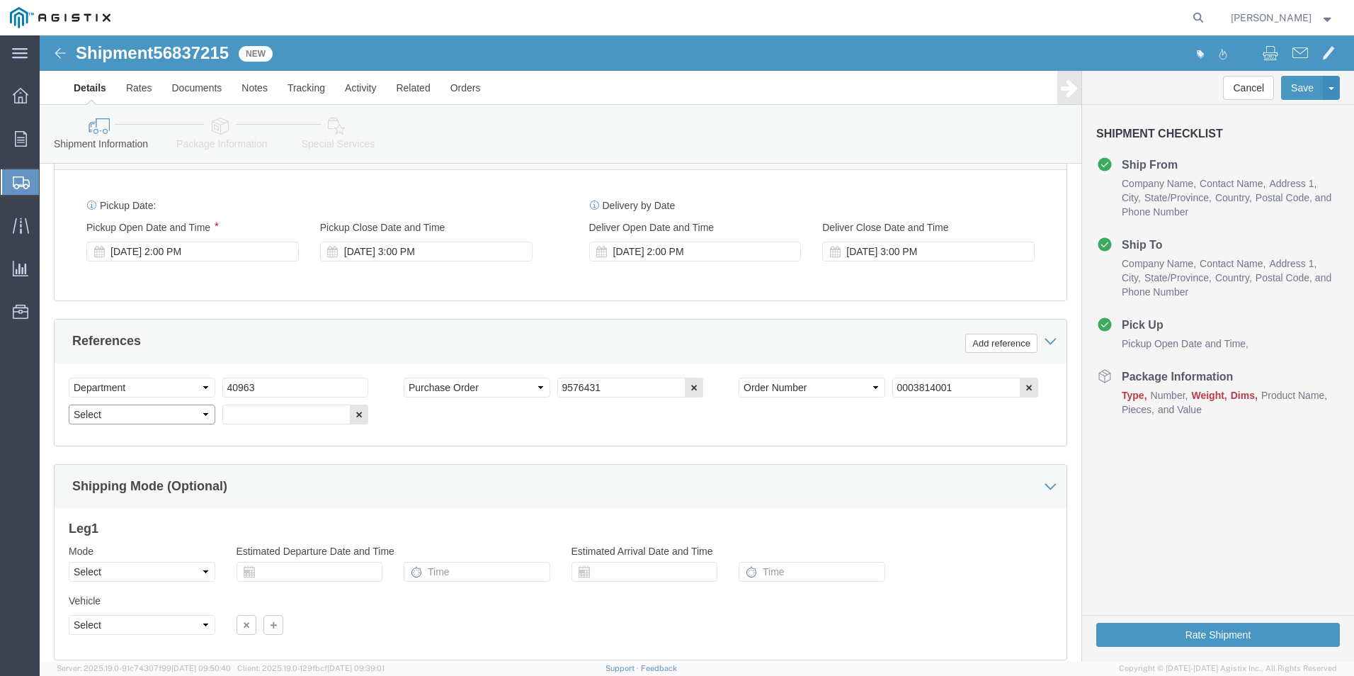
click select "Select Account Type Activity ID Airline Appointment Number ASN Batch Request # …"
select select "BOL"
click select "Select Account Type Activity ID Airline Appointment Number ASN Batch Request # …"
click input "text"
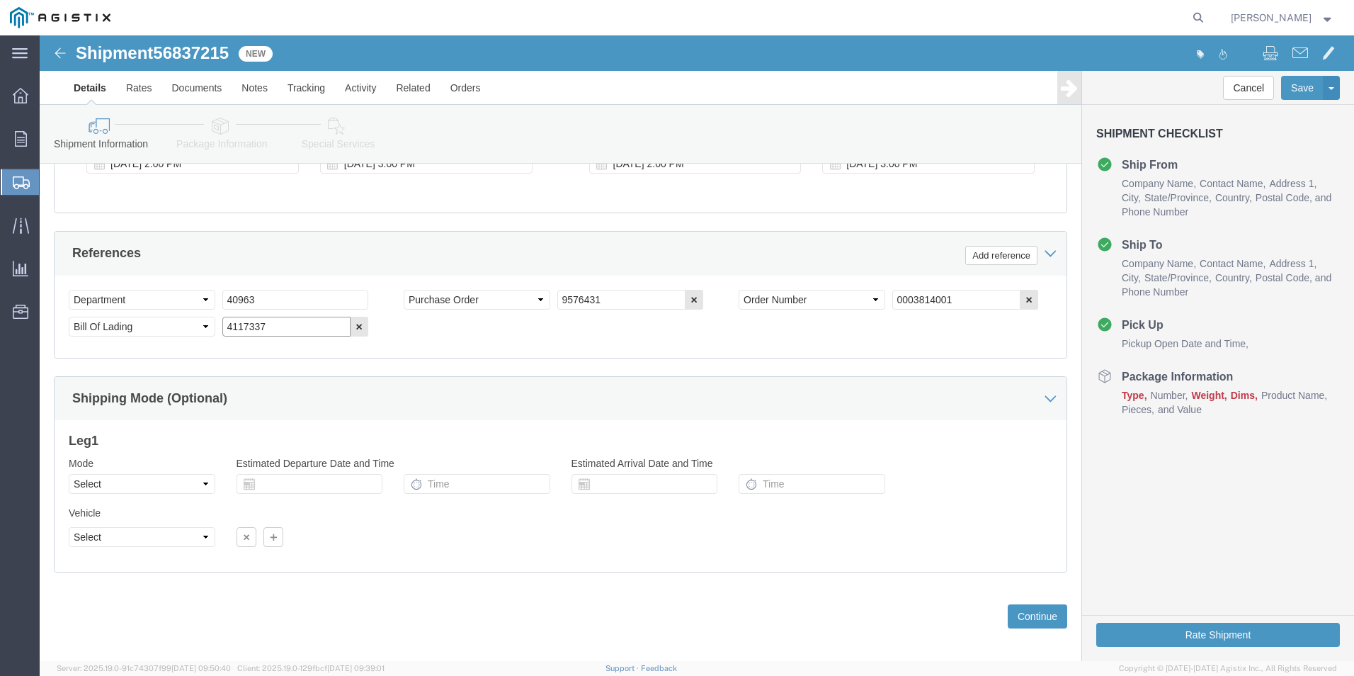
scroll to position [958, 0]
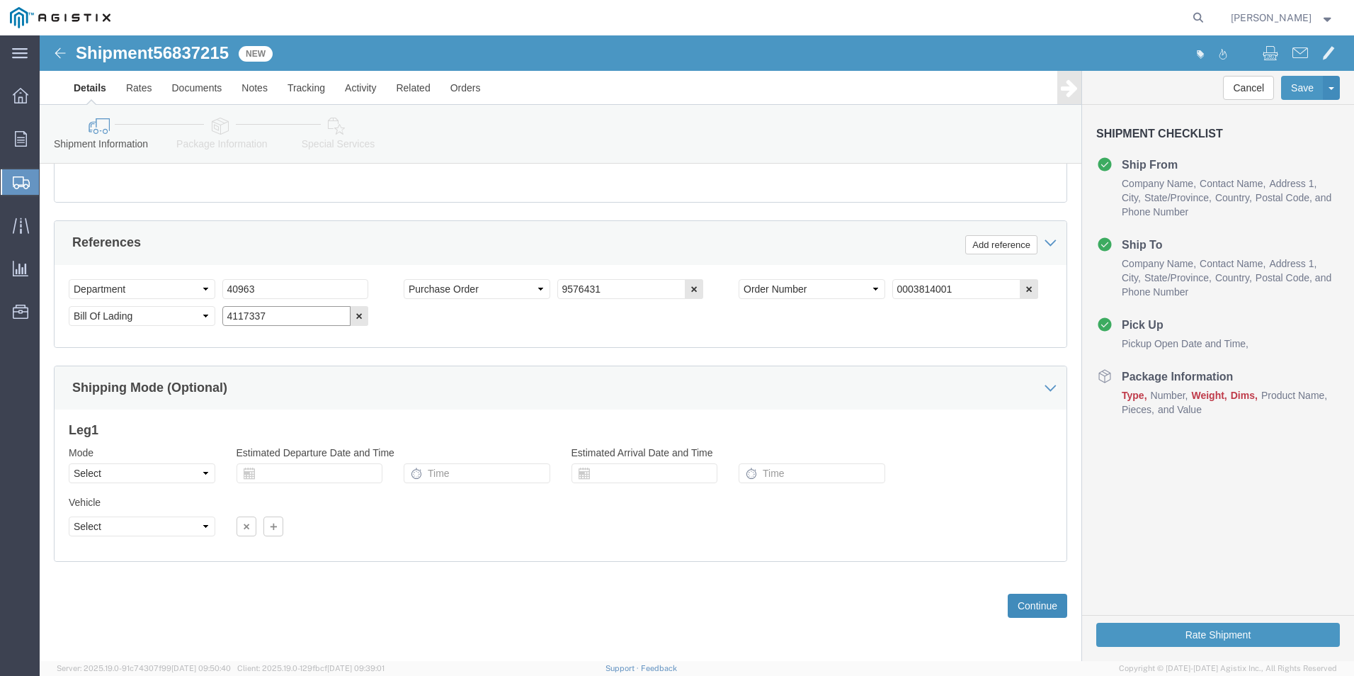
type input "4117337"
click button "Continue"
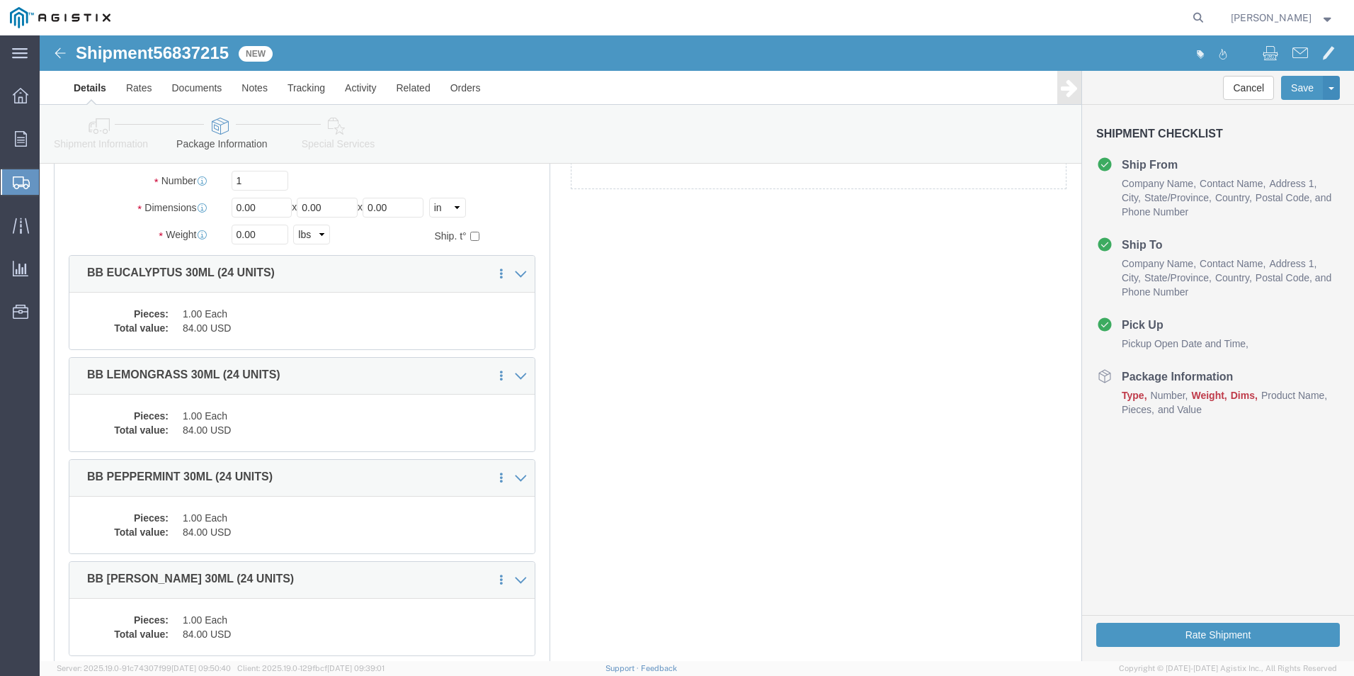
scroll to position [0, 0]
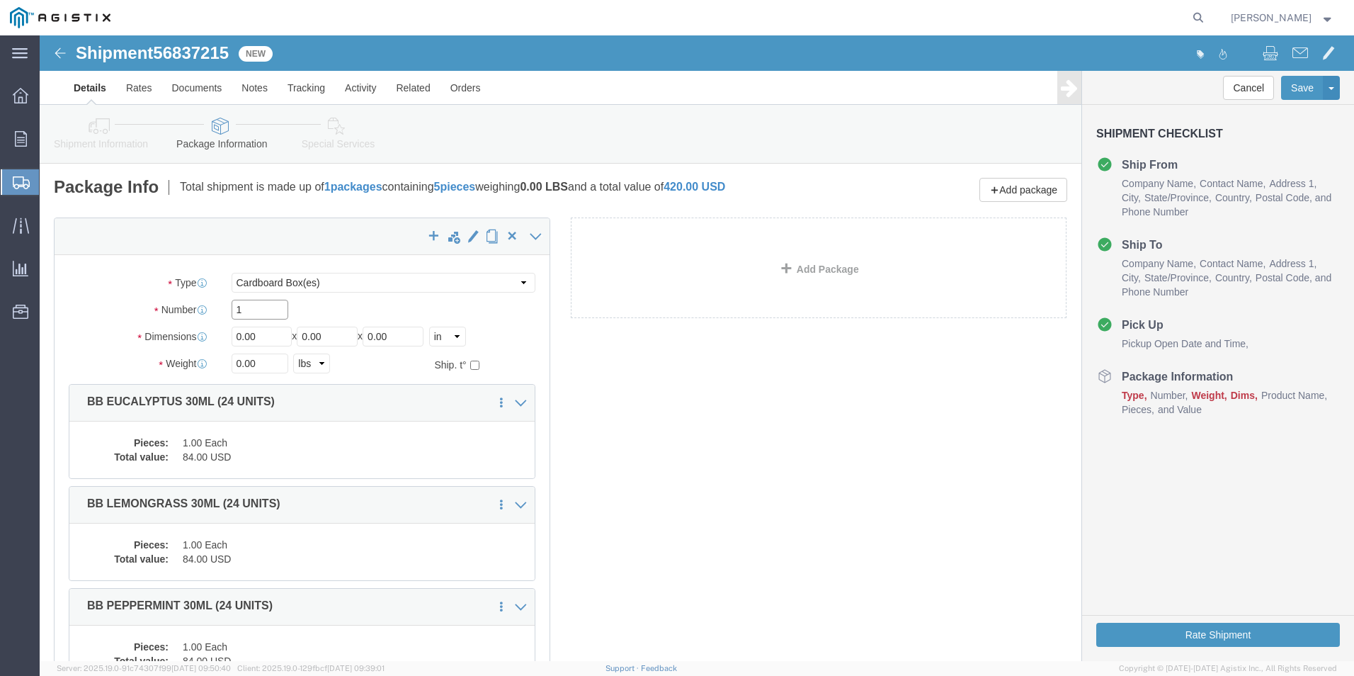
drag, startPoint x: 229, startPoint y: 275, endPoint x: 41, endPoint y: 290, distance: 188.3
click div "Package Type Select Bale(s) Basket(s) Bolt(s) Bottle(s) Buckets Bulk Bundle(s) …"
type input "5"
drag, startPoint x: 224, startPoint y: 302, endPoint x: 145, endPoint y: 300, distance: 79.4
click div "Dimensions Length 0.00 x Width 0.00 x Height 0.00 Select cm ft in"
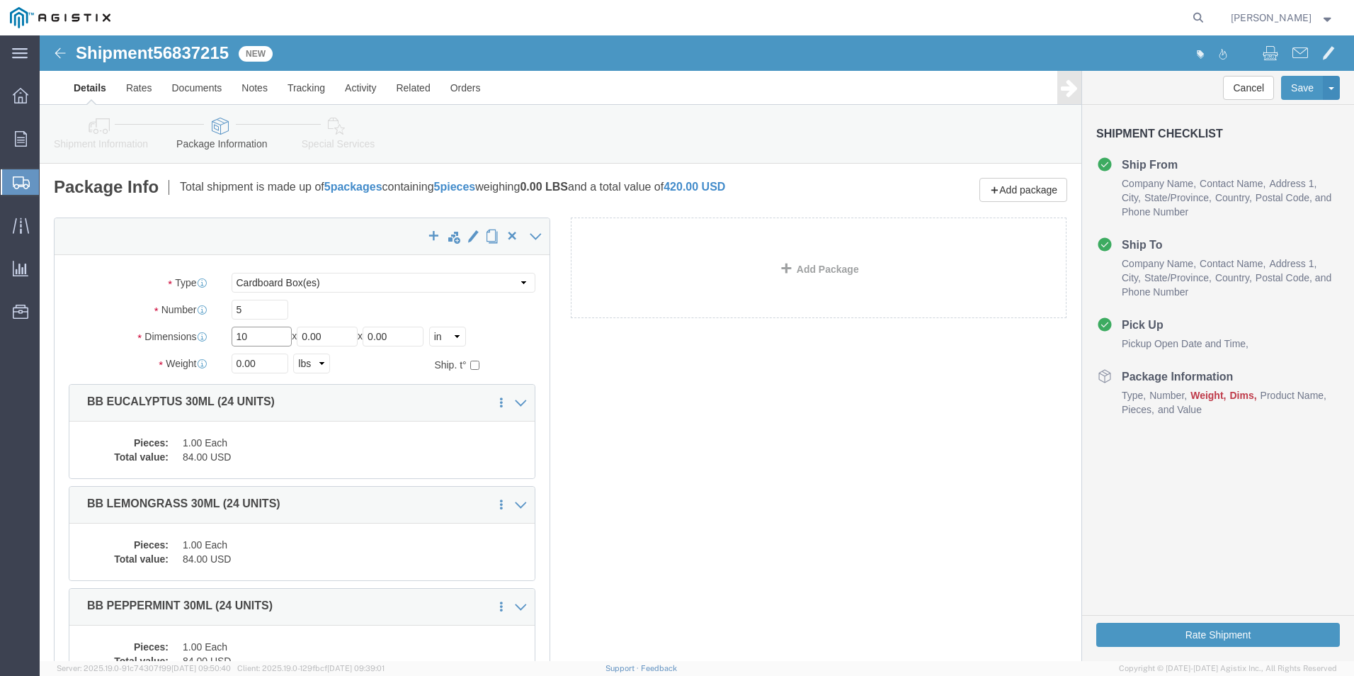
type input "10"
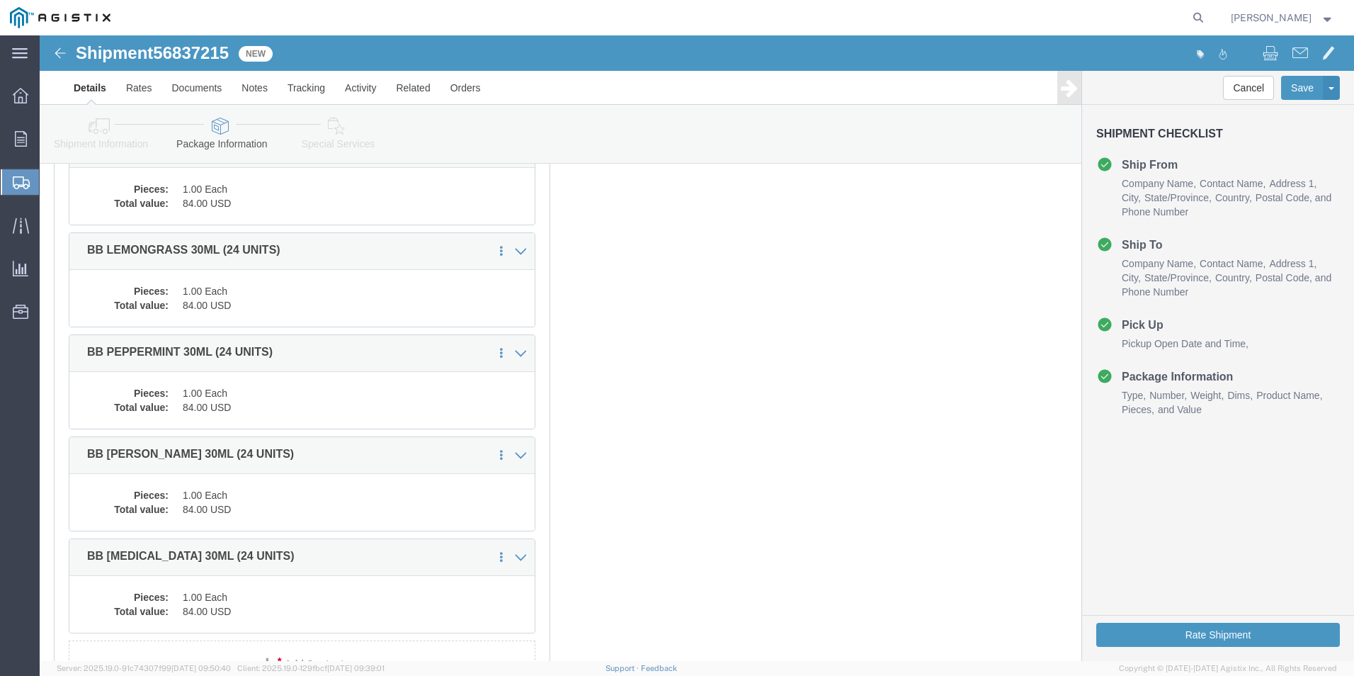
scroll to position [354, 0]
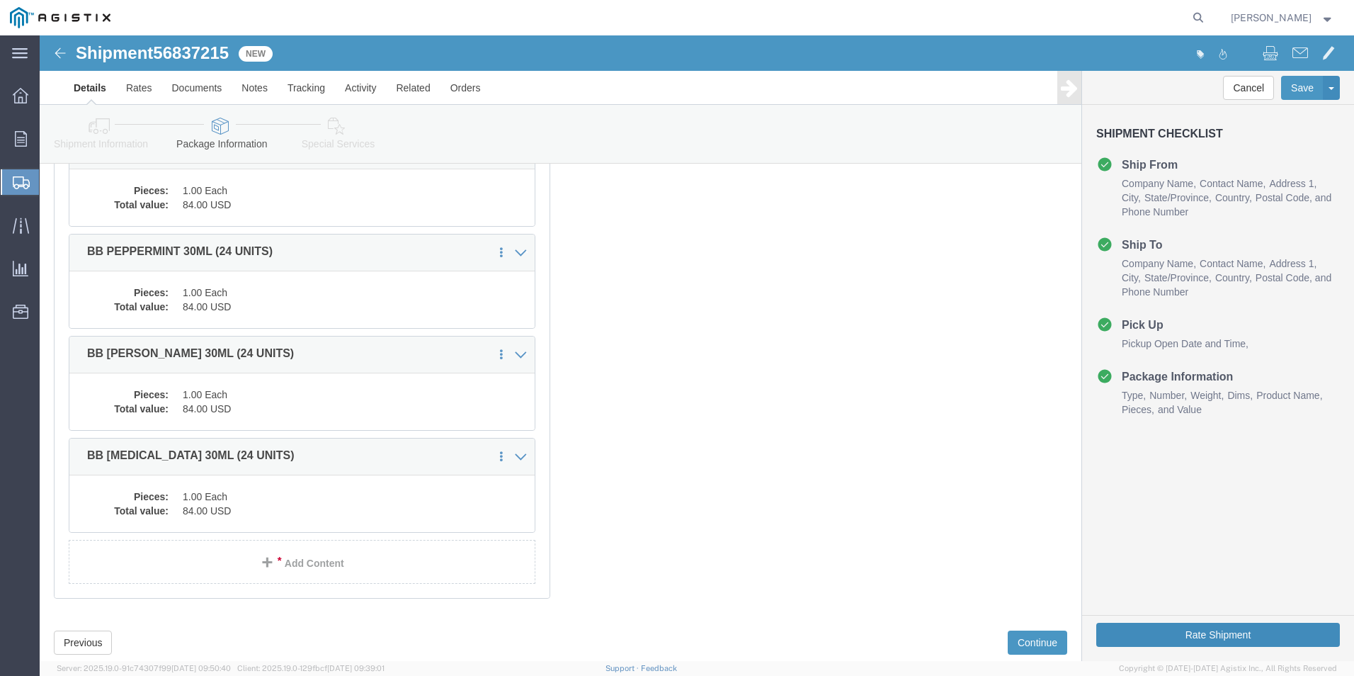
type input "25"
click button "Rate Shipment"
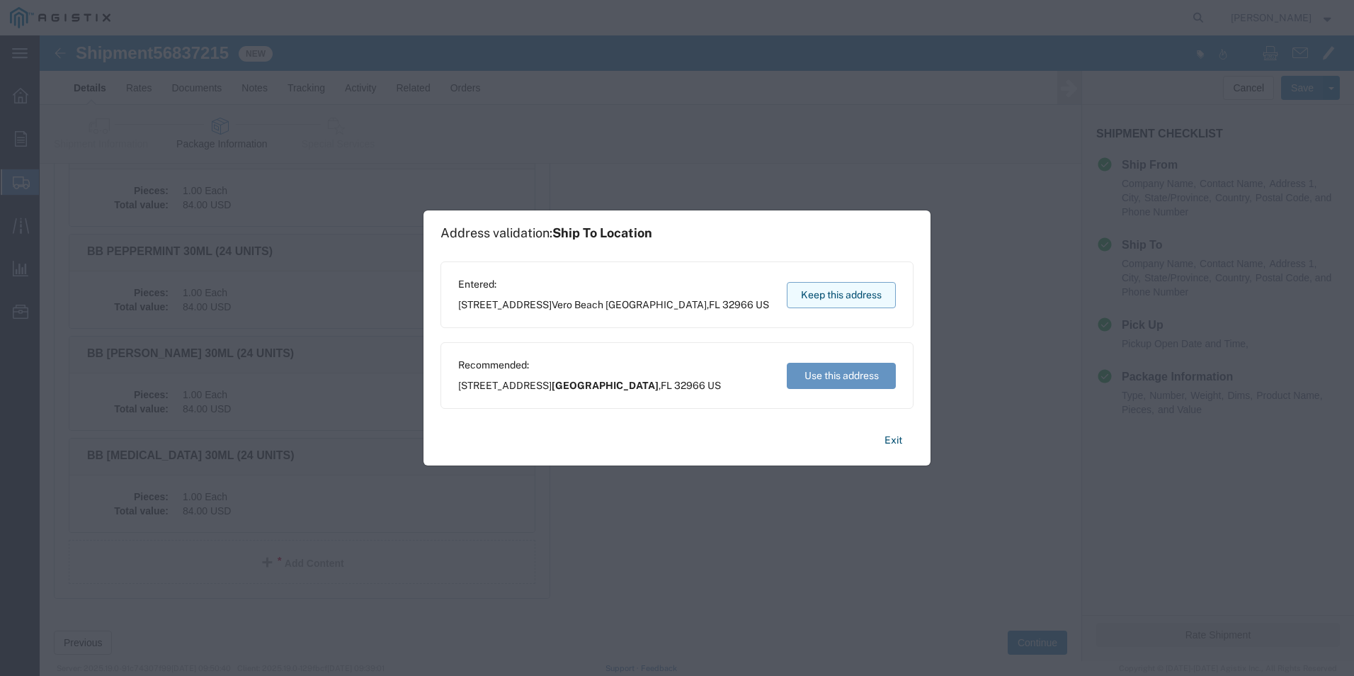
click at [847, 294] on button "Keep this address" at bounding box center [841, 295] width 109 height 26
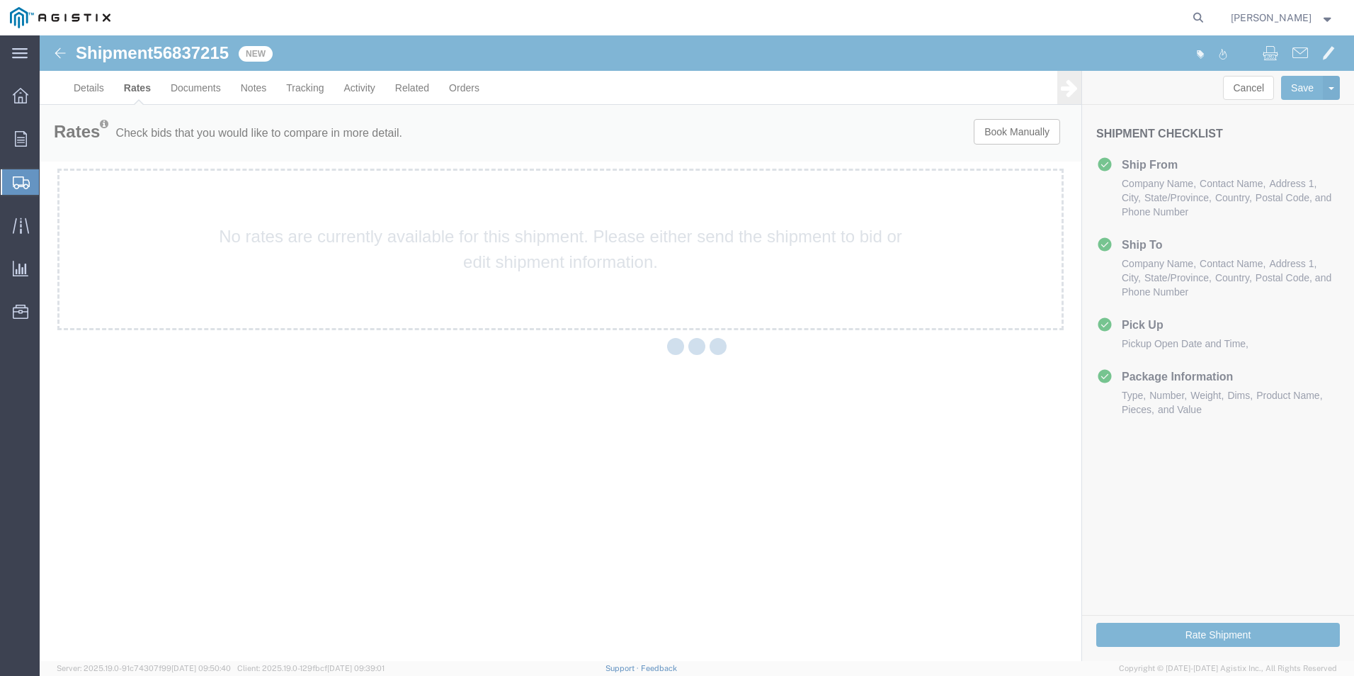
scroll to position [0, 0]
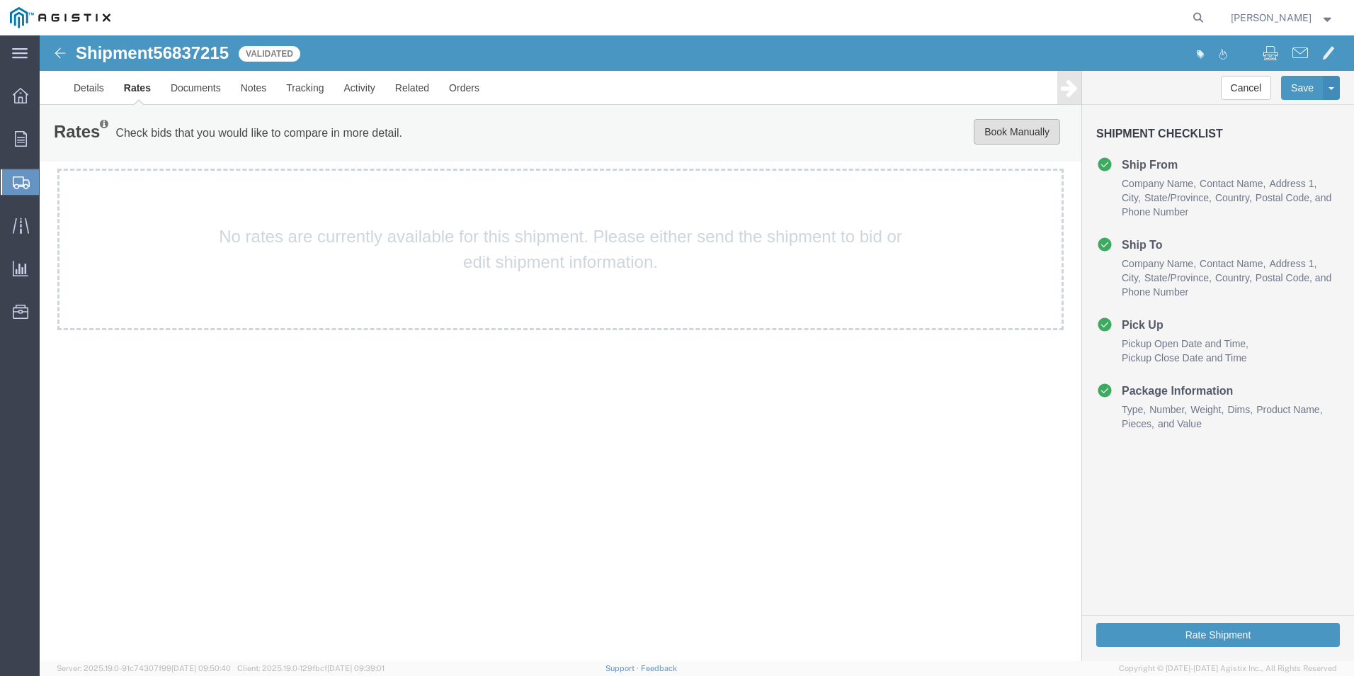
click at [994, 131] on button "Book Manually" at bounding box center [1017, 131] width 86 height 25
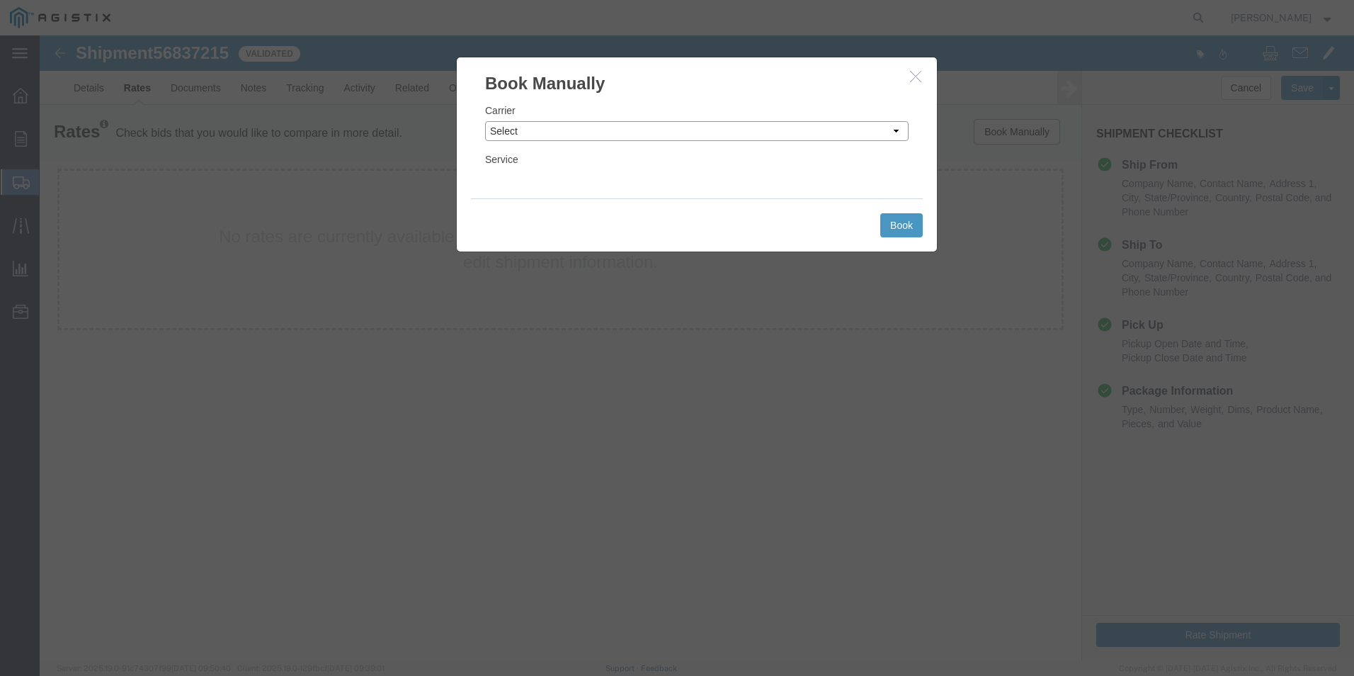
click at [897, 132] on select "Select Add New Carrier (and default service) ACI Guide APC Airport Google Milea…" at bounding box center [696, 131] width 423 height 20
select select "12"
click at [485, 121] on select "Select Add New Carrier (and default service) ACI Guide APC Airport Google Milea…" at bounding box center [696, 131] width 423 height 20
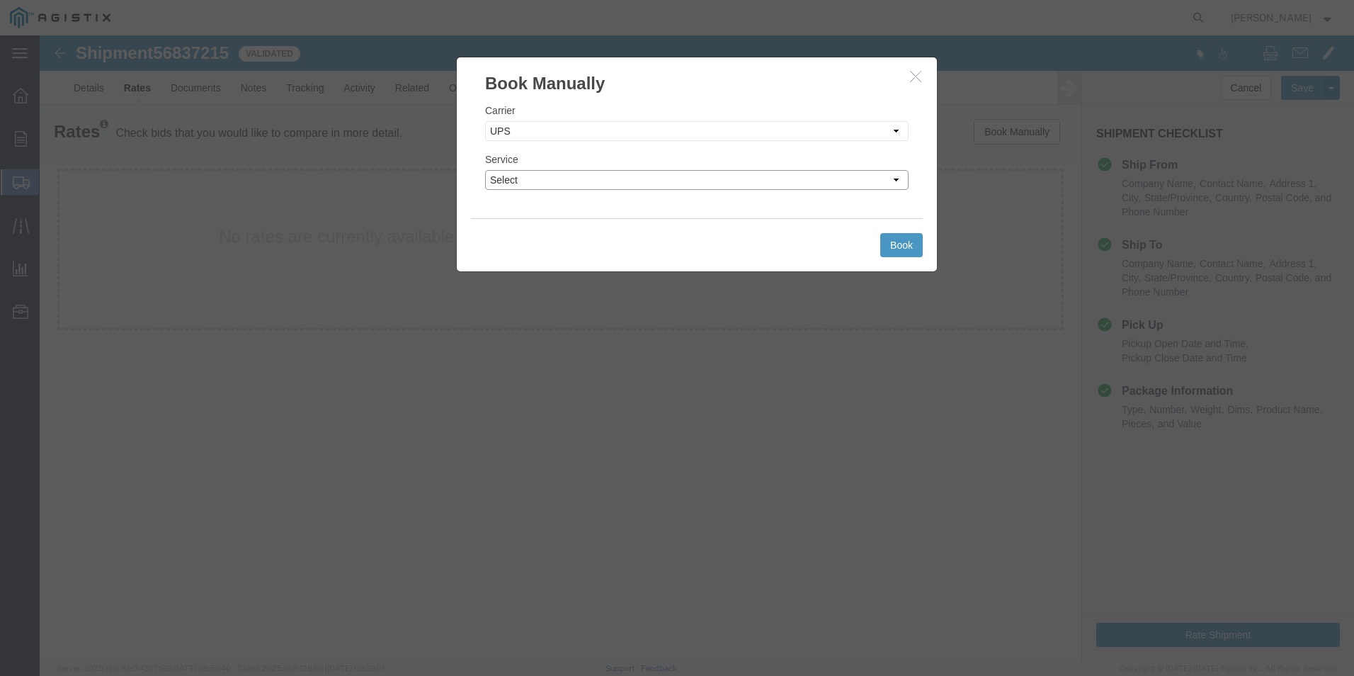
click at [899, 179] on select "Select 2nd Day Air 2nd Day Air A.M. 3 Day Select BOUND PRINTED MATTER, UPS DELI…" at bounding box center [696, 180] width 423 height 20
select select "42"
click at [485, 170] on select "Select 2nd Day Air 2nd Day Air A.M. 3 Day Select BOUND PRINTED MATTER, UPS DELI…" at bounding box center [696, 180] width 423 height 20
click at [899, 246] on button "Book" at bounding box center [901, 245] width 42 height 24
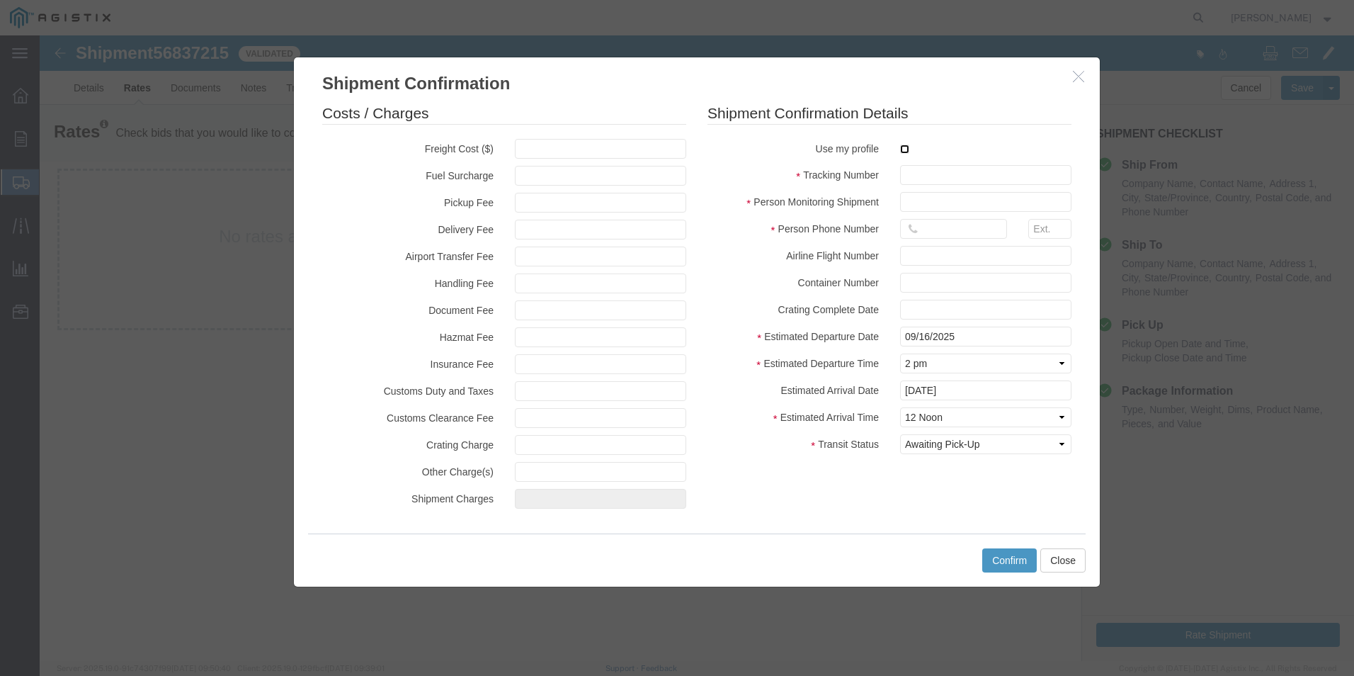
drag, startPoint x: 906, startPoint y: 150, endPoint x: 912, endPoint y: 164, distance: 14.9
click at [908, 152] on input "checkbox" at bounding box center [904, 148] width 9 height 9
checkbox input "true"
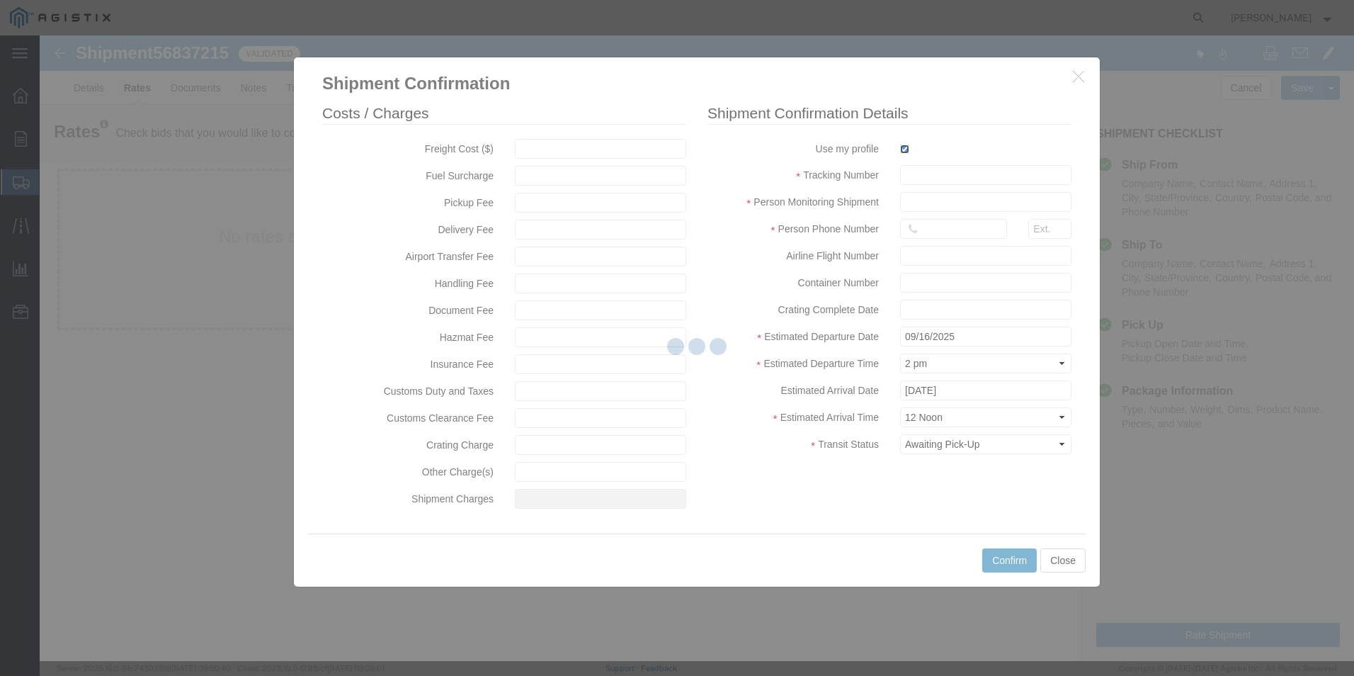
type input "[PERSON_NAME]"
type input "[PHONE_NUMBER]"
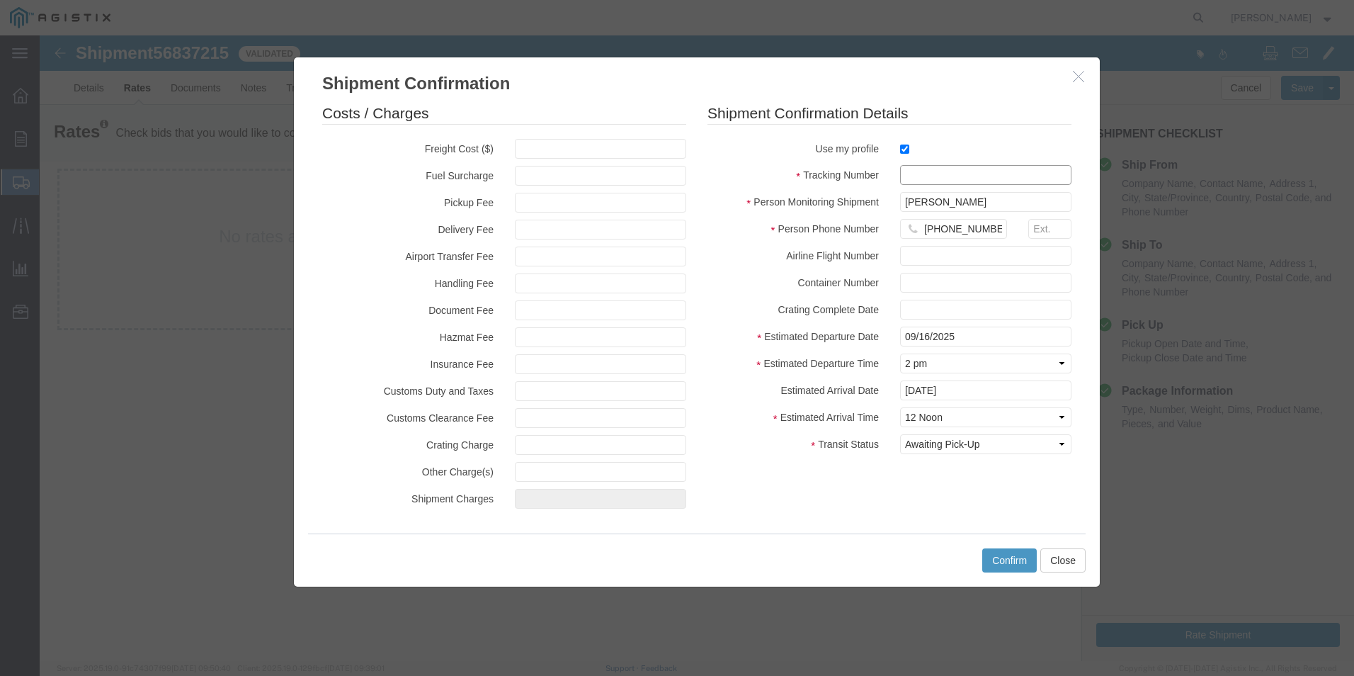
click at [915, 171] on input "text" at bounding box center [985, 175] width 171 height 20
drag, startPoint x: 968, startPoint y: 171, endPoint x: 1015, endPoint y: 176, distance: 46.9
click at [1015, 176] on input "1zx599590342681008" at bounding box center [985, 175] width 171 height 20
type input "1zx599590342681008"
click at [1015, 556] on button "Confirm" at bounding box center [1009, 560] width 55 height 24
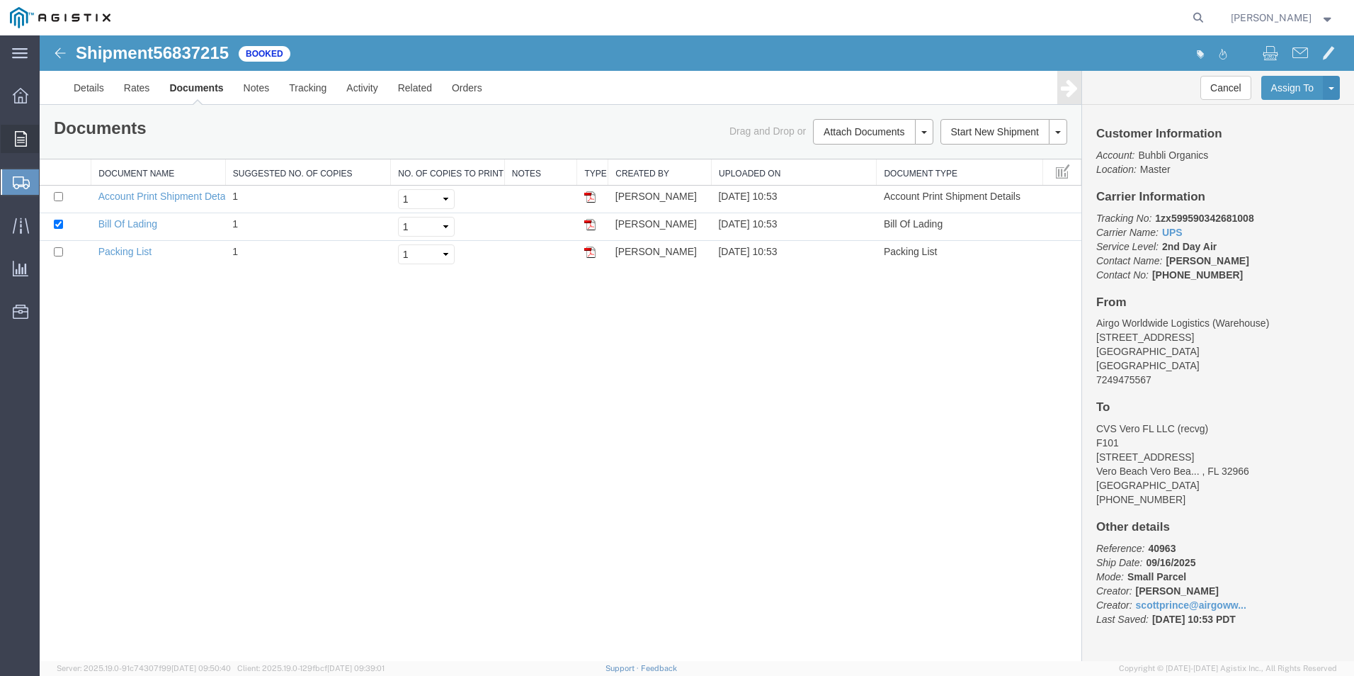
click at [0, 0] on span "Order Manager" at bounding box center [0, 0] width 0 height 0
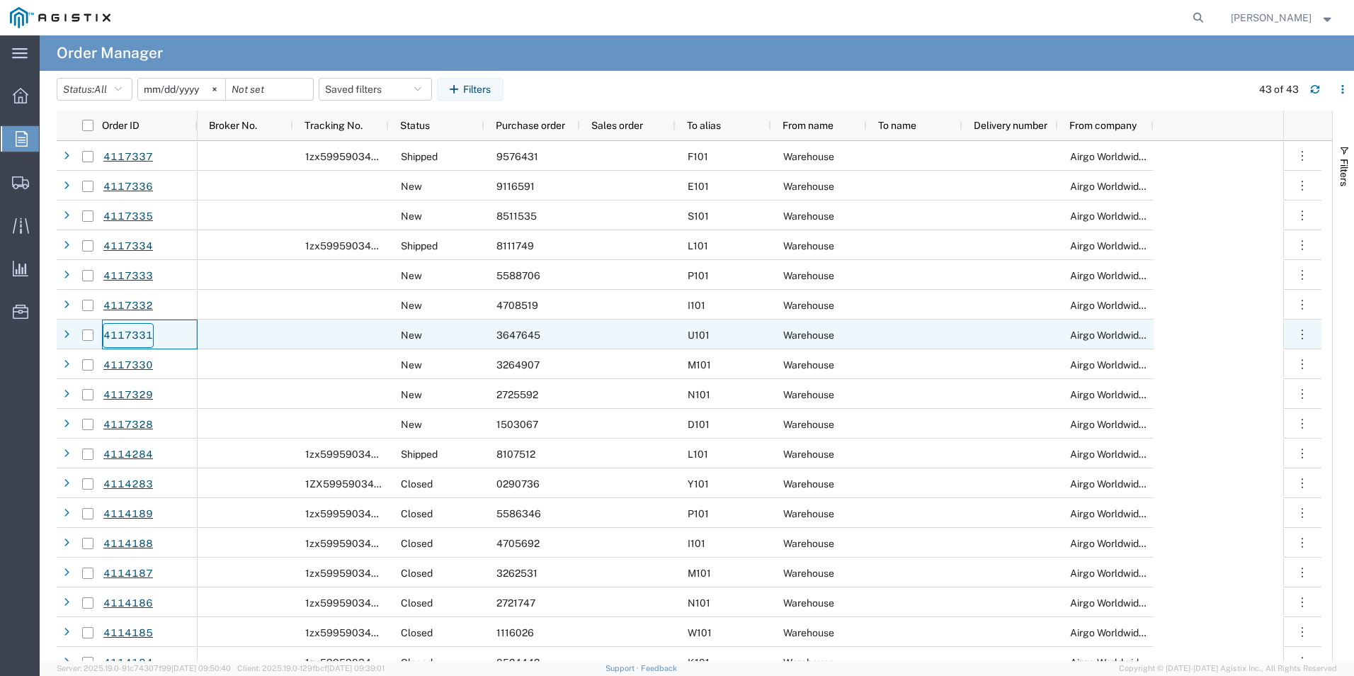
click at [122, 331] on link "4117331" at bounding box center [128, 335] width 51 height 25
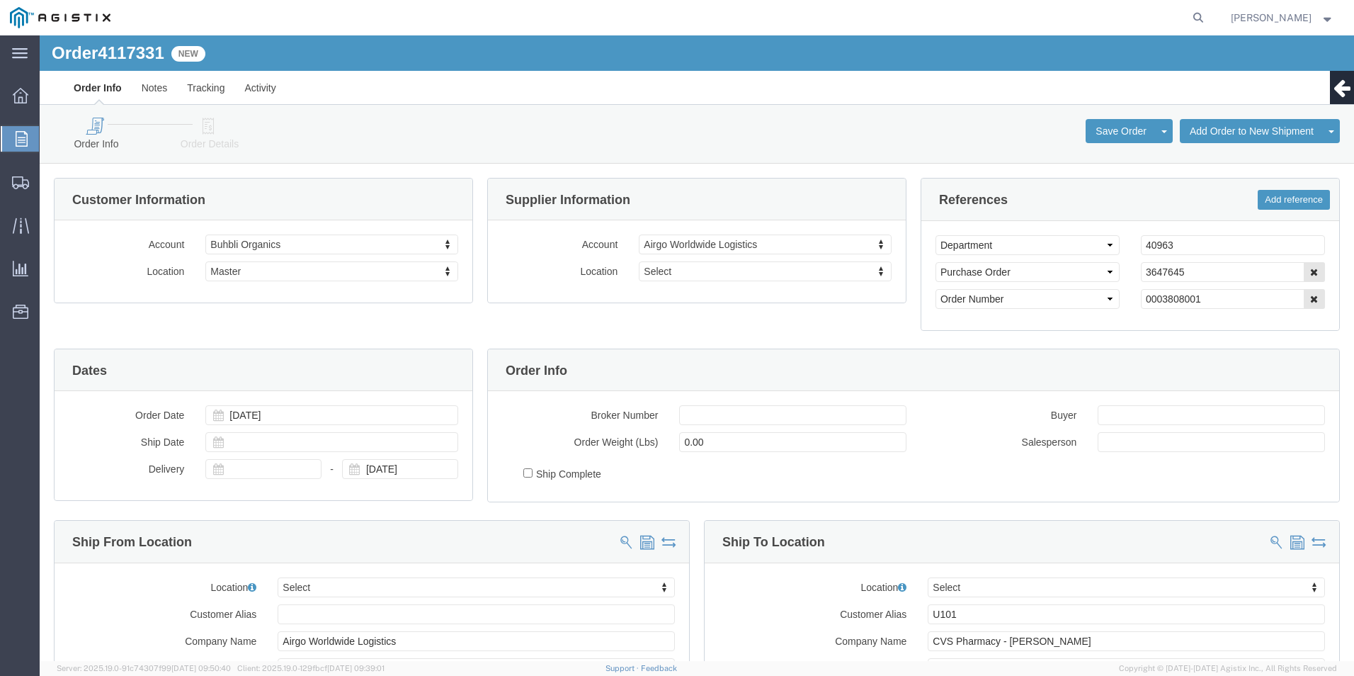
select select
click icon
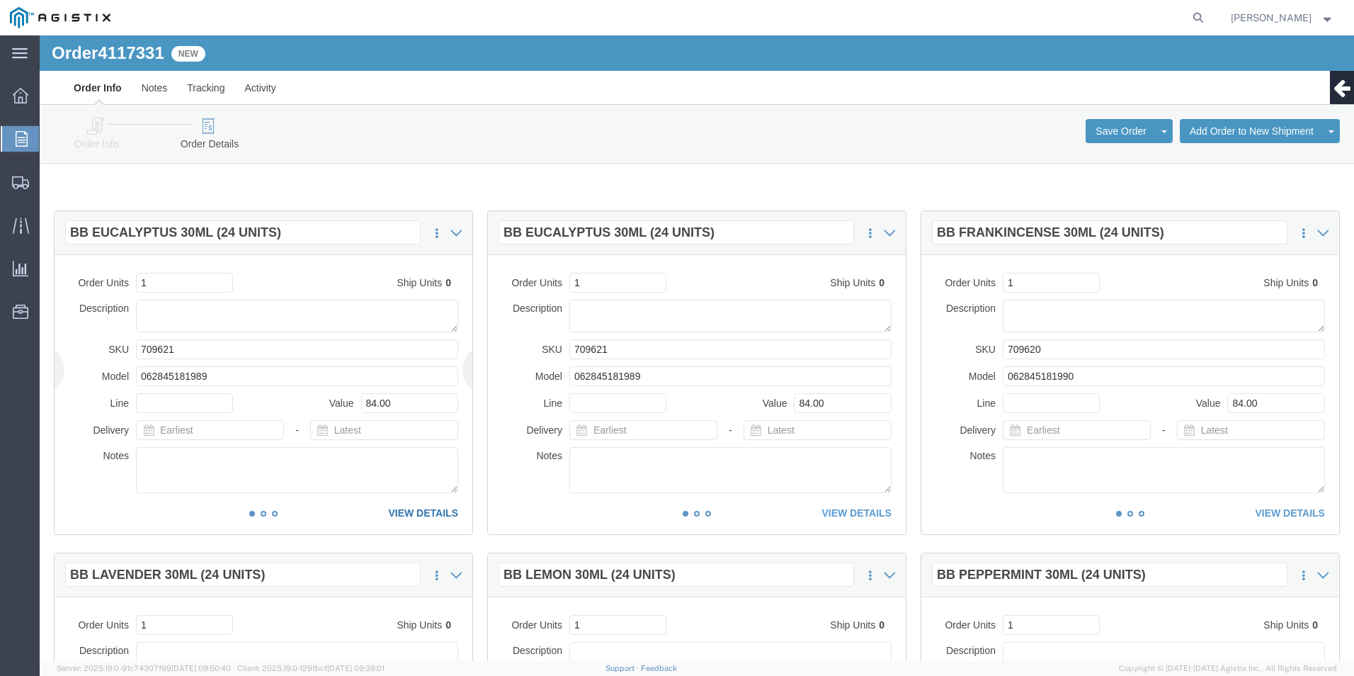
click link "VIEW DETAILS"
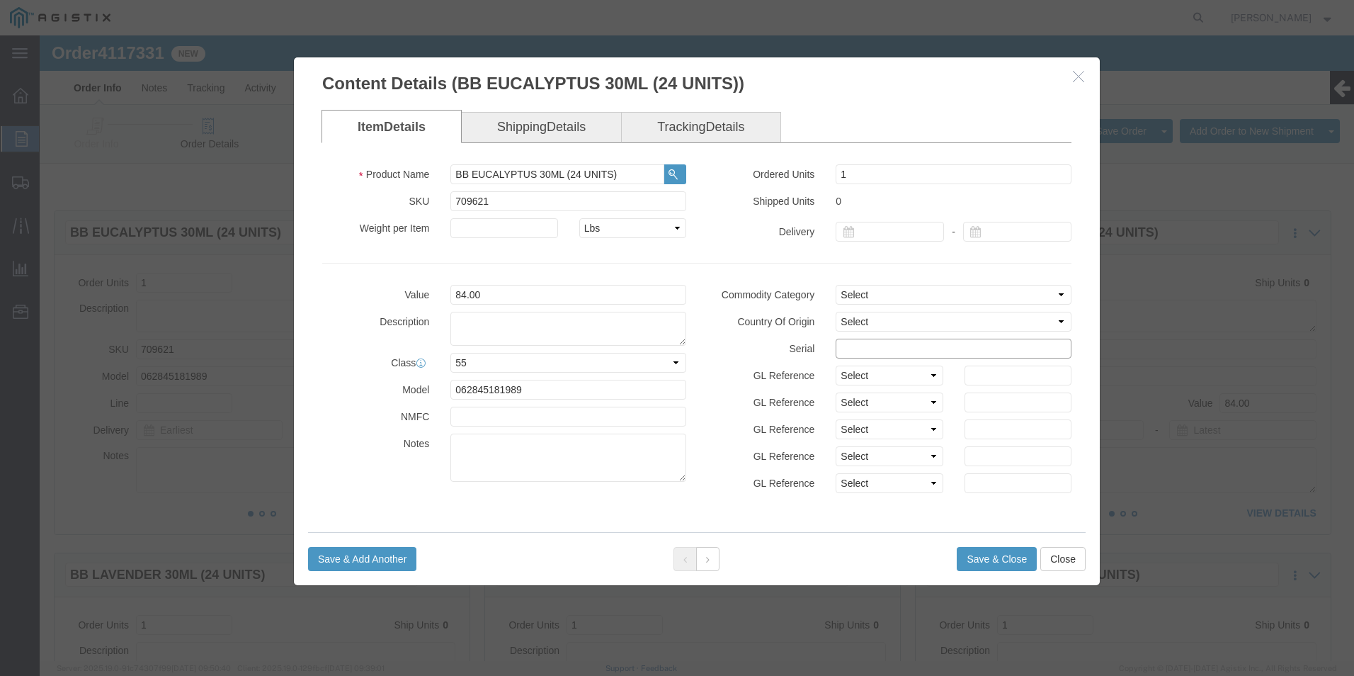
click input "text"
type input "1"
drag, startPoint x: 905, startPoint y: 314, endPoint x: 682, endPoint y: 315, distance: 223.1
click div "Serial 36476451111111111111"
type input "36476451111111111111"
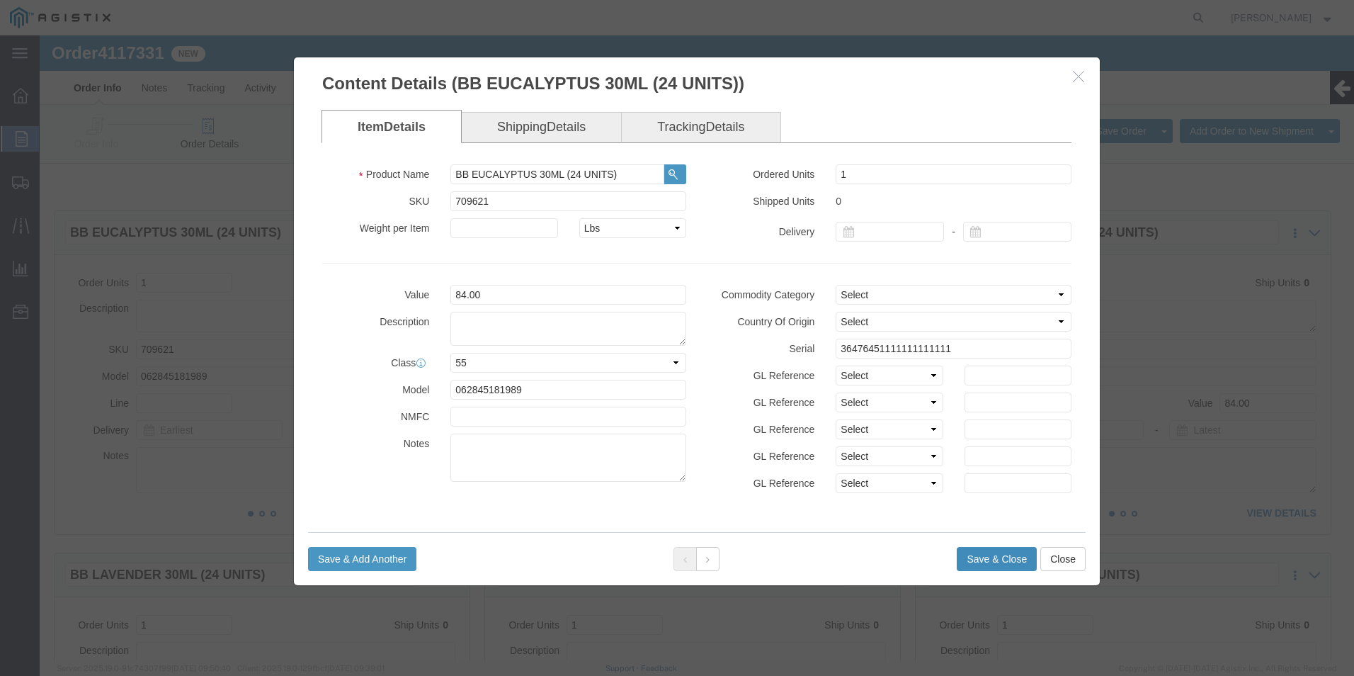
click button "Save & Close"
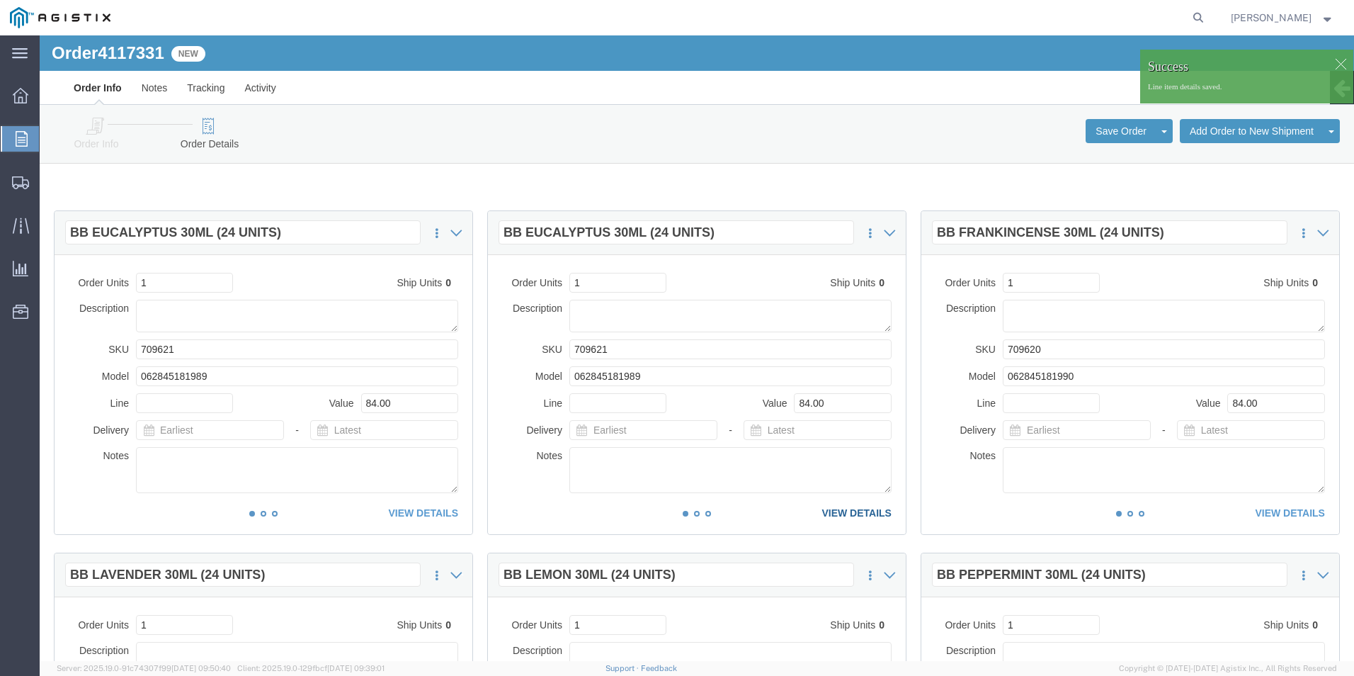
click link "VIEW DETAILS"
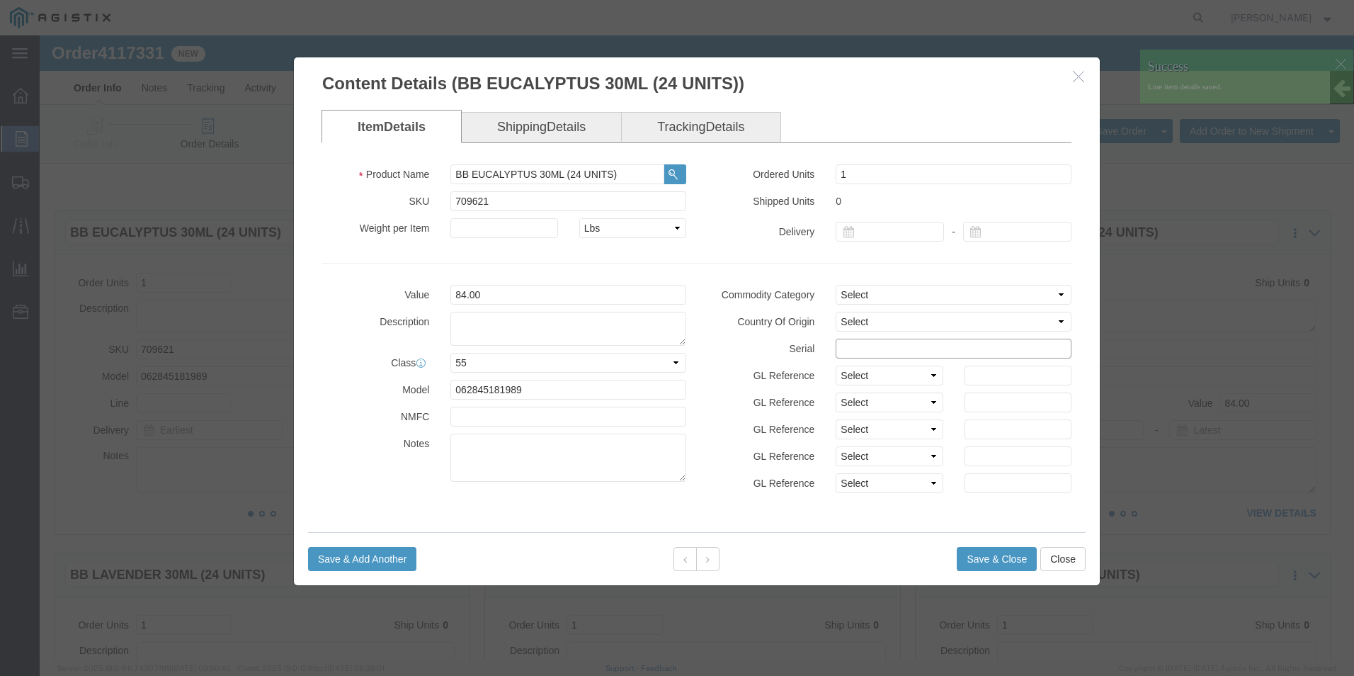
click input "text"
paste input "36476451111111111111"
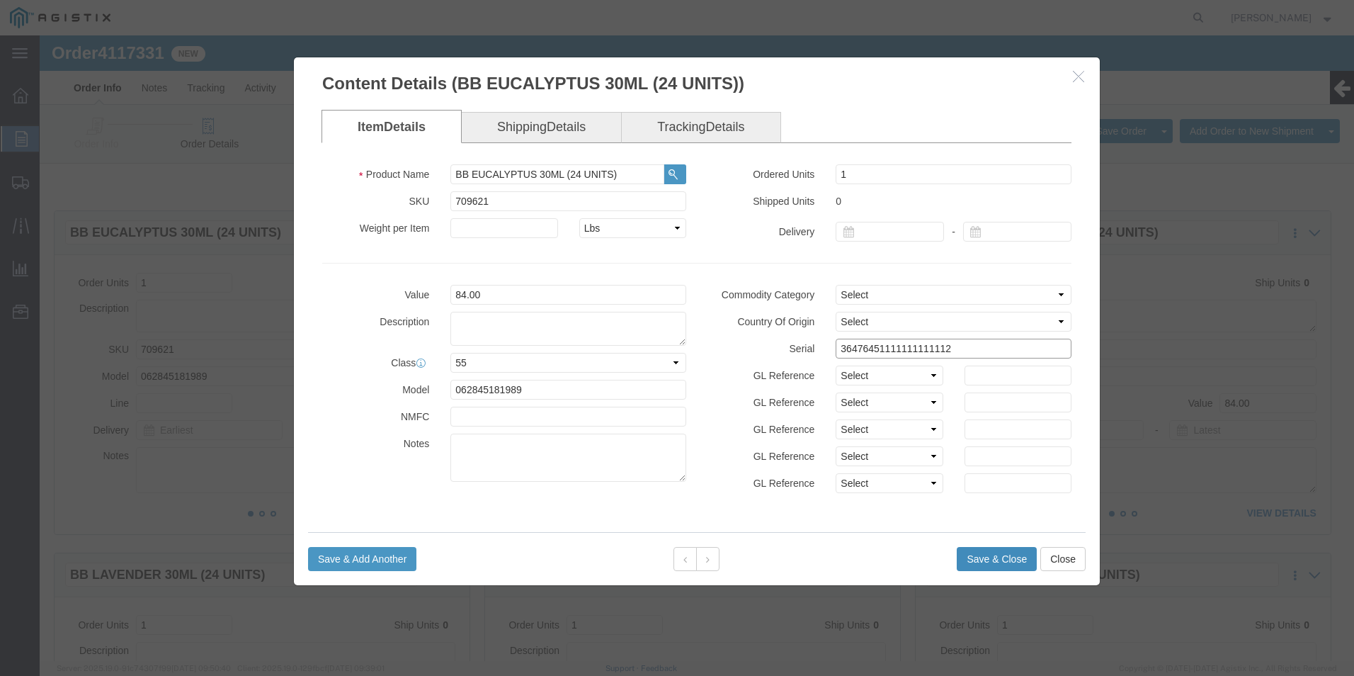
type input "36476451111111111112"
click button "Save & Close"
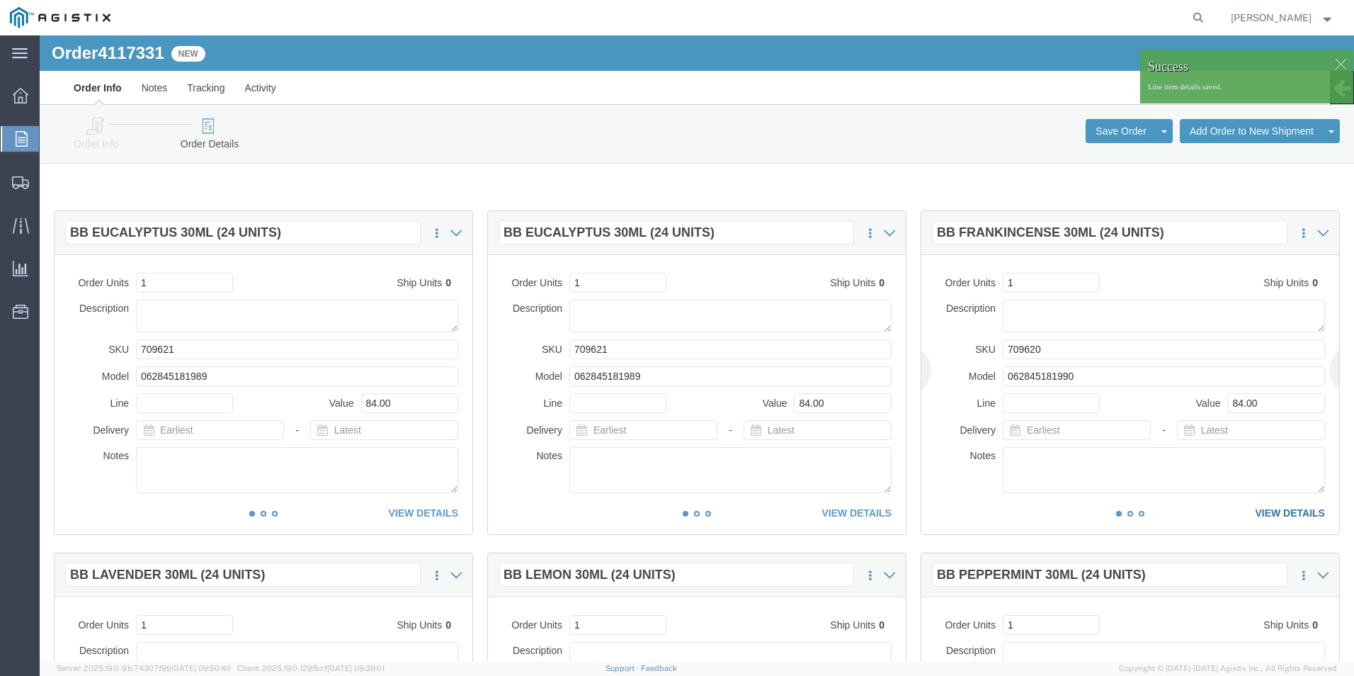
click div "This item has not been shipped Order Units 1 Ship Units 0 Description SKU 70962…"
drag, startPoint x: 1264, startPoint y: 473, endPoint x: 1244, endPoint y: 477, distance: 21.0
click link "VIEW DETAILS"
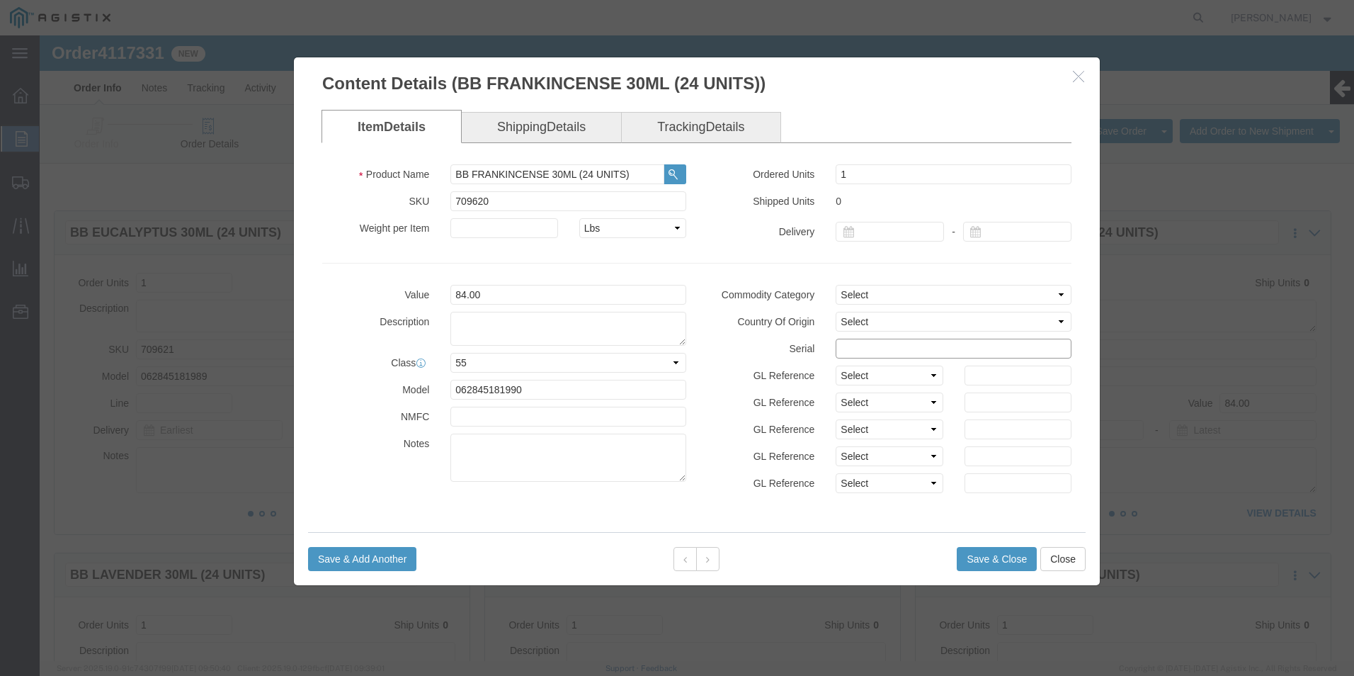
click input "text"
paste input "36476451111111111111"
type input "36476451111111111113"
click button "Save & Close"
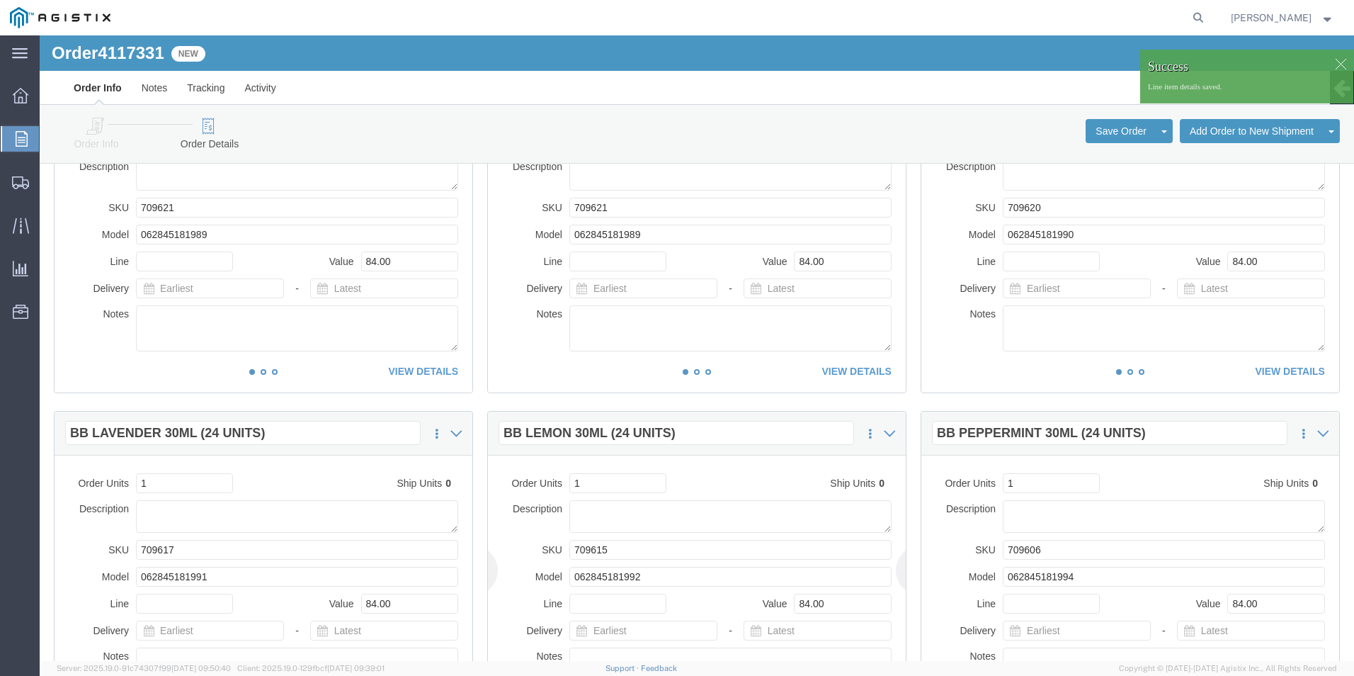
scroll to position [283, 0]
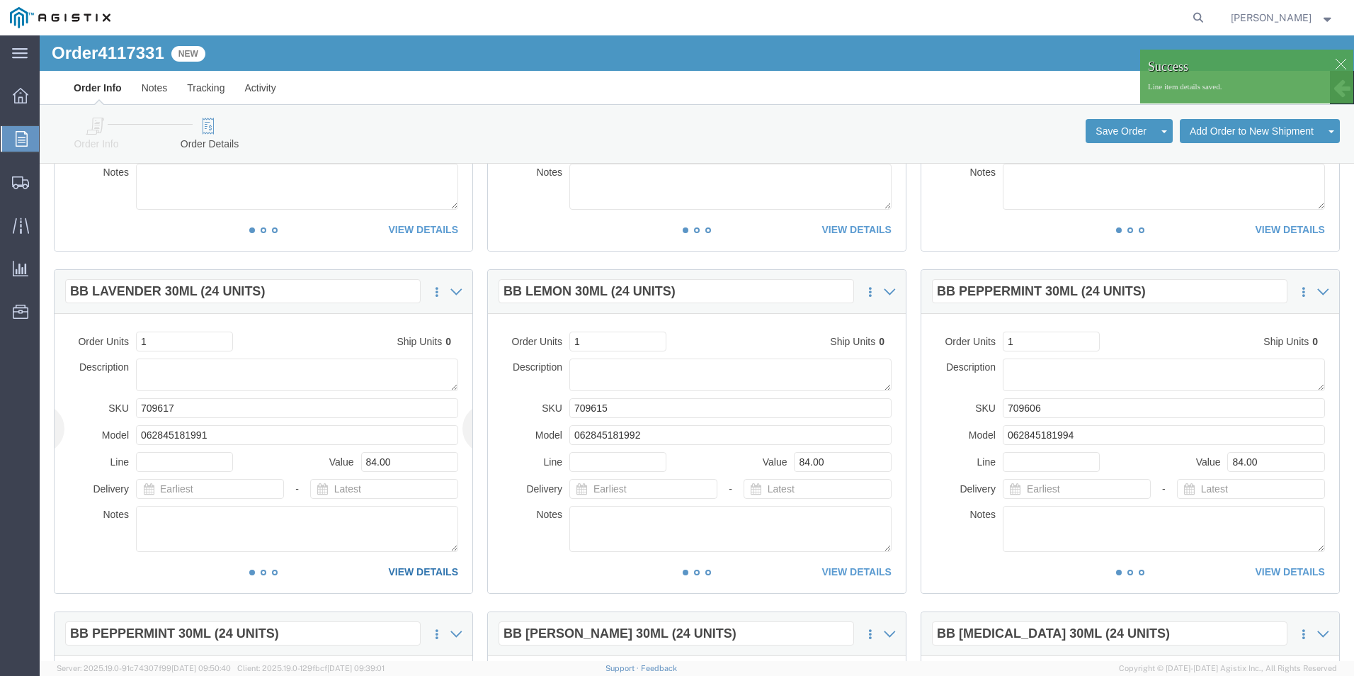
click link "VIEW DETAILS"
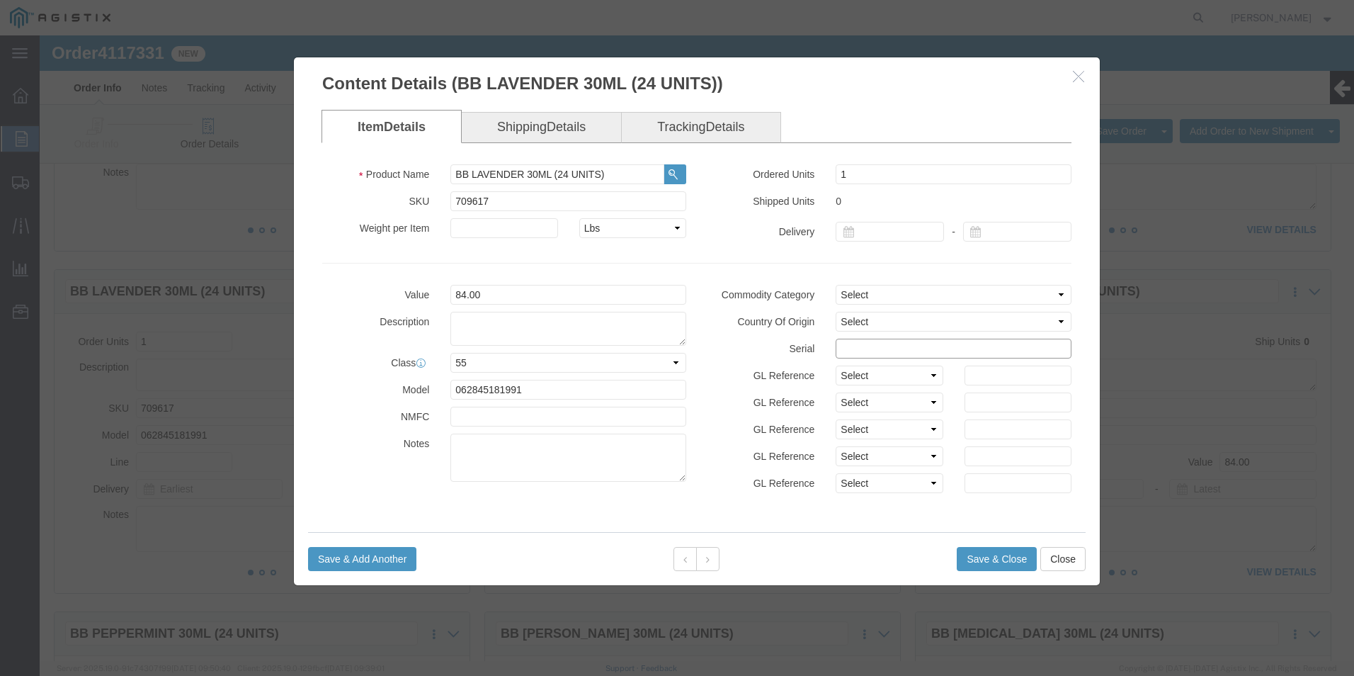
click input "text"
paste input "36476451111111111111"
type input "36476451111111111114"
click button "Save & Close"
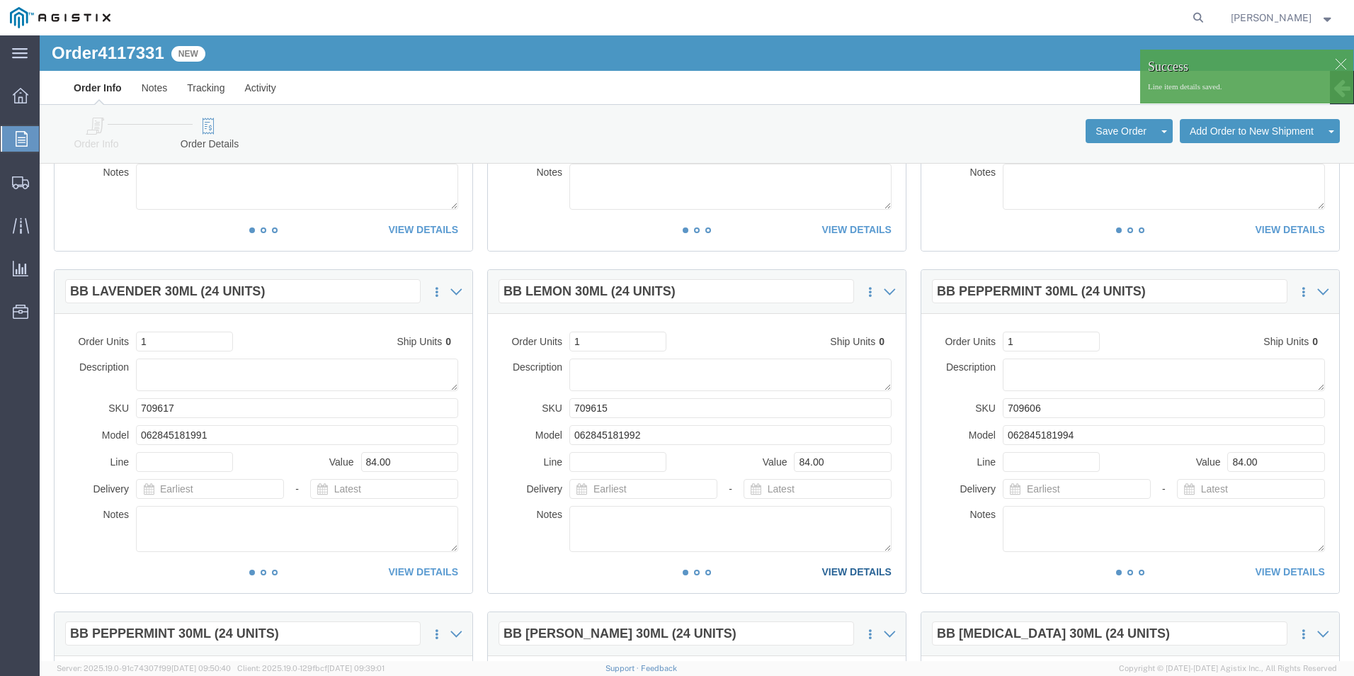
click link "VIEW DETAILS"
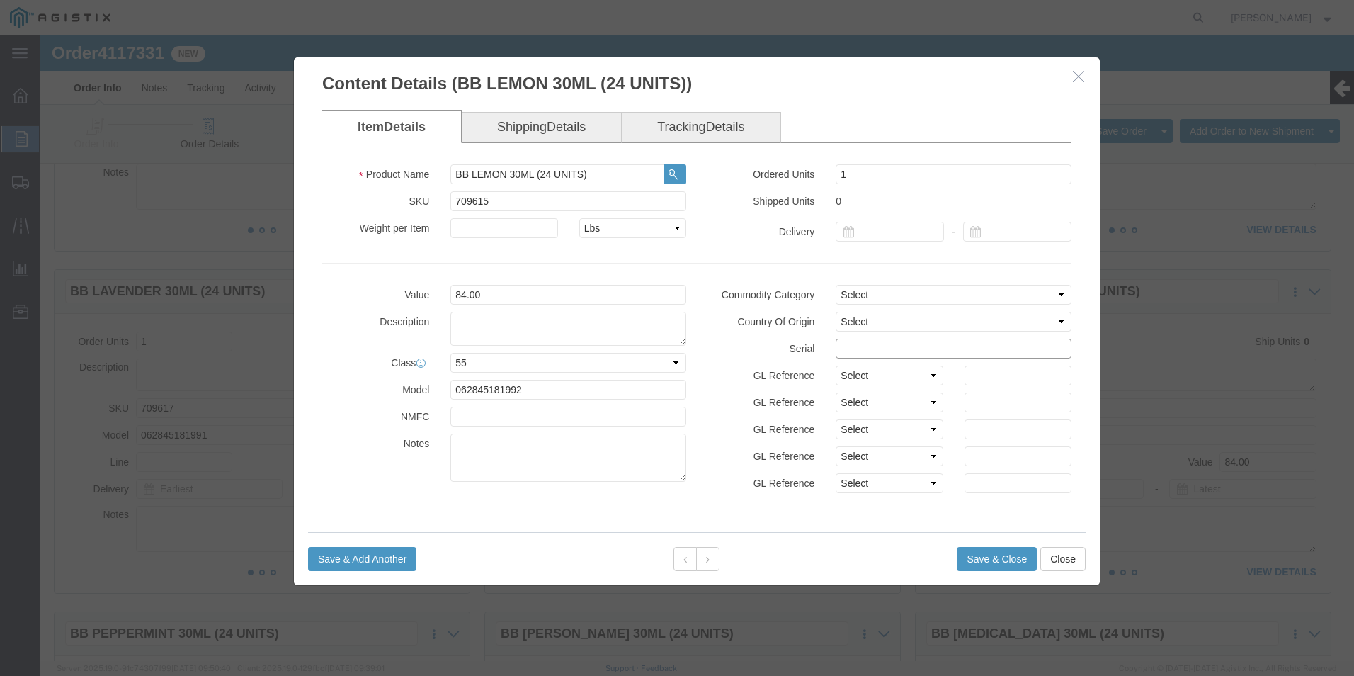
click input "text"
paste input "36476451111111111111"
type input "36476451111111111115"
click button "Save & Close"
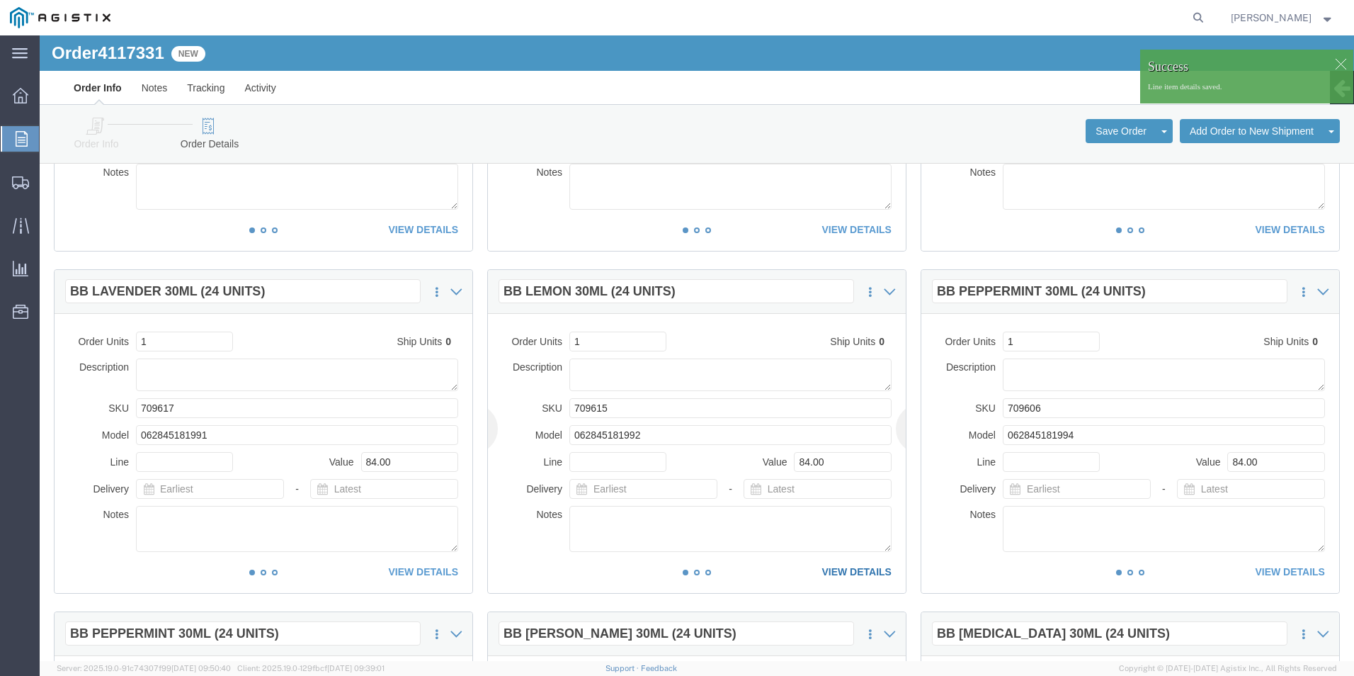
click link "VIEW DETAILS"
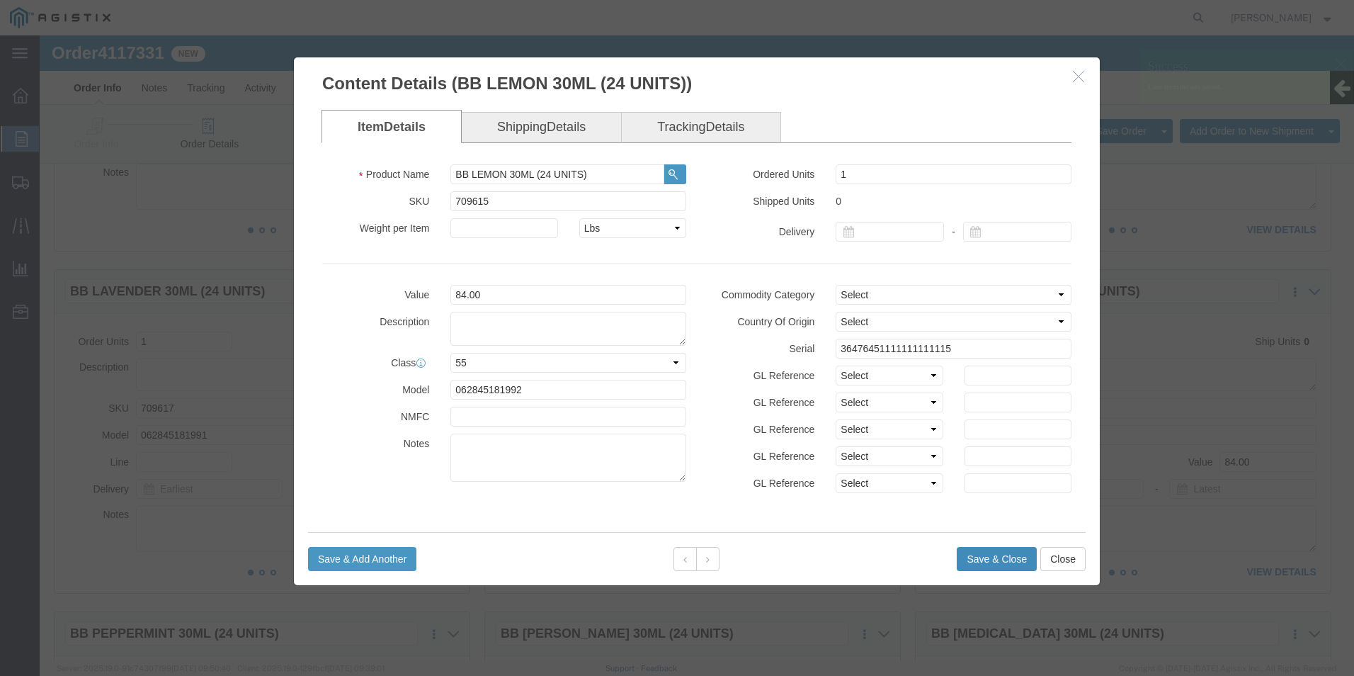
click button "Save & Close"
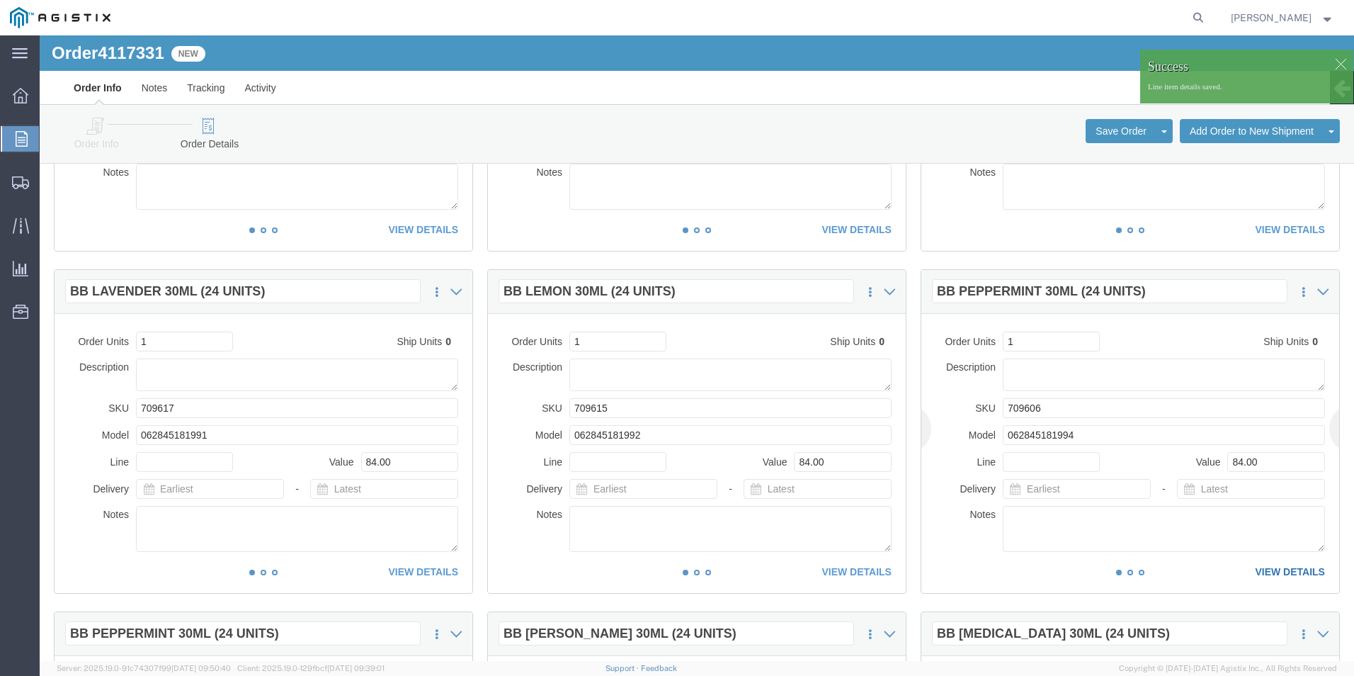
click link "VIEW DETAILS"
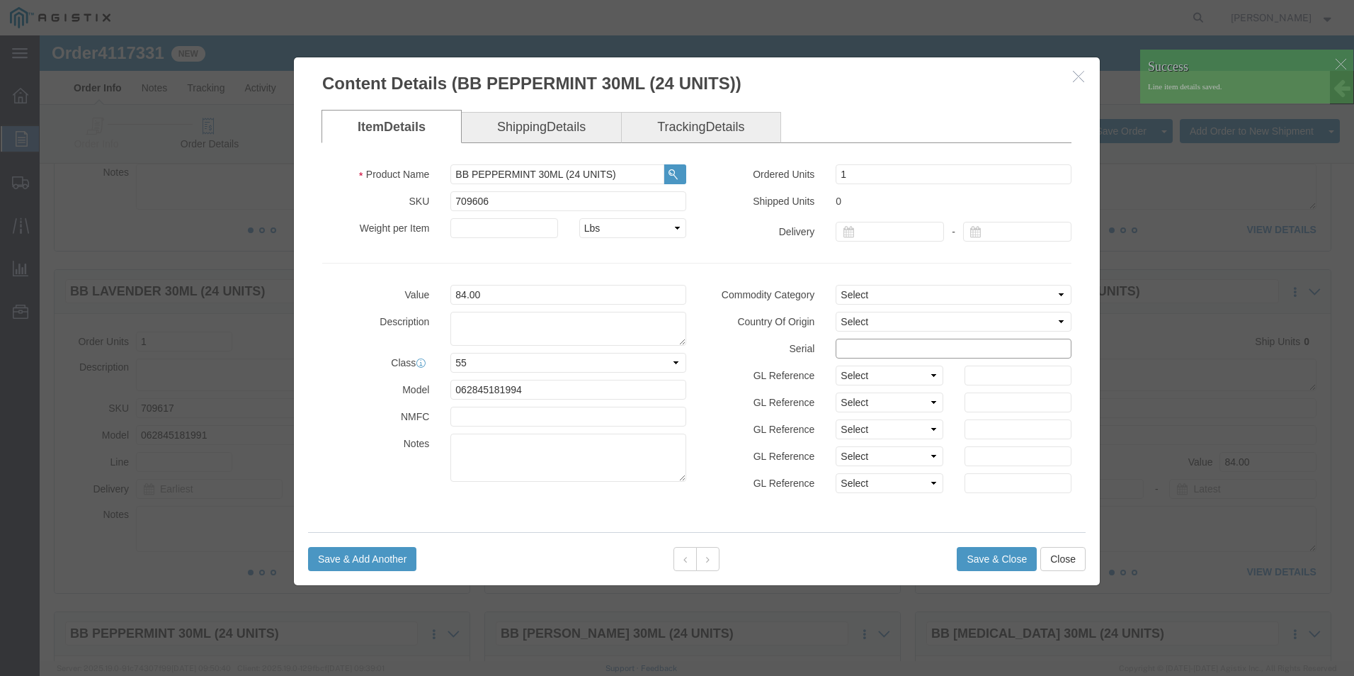
click input "text"
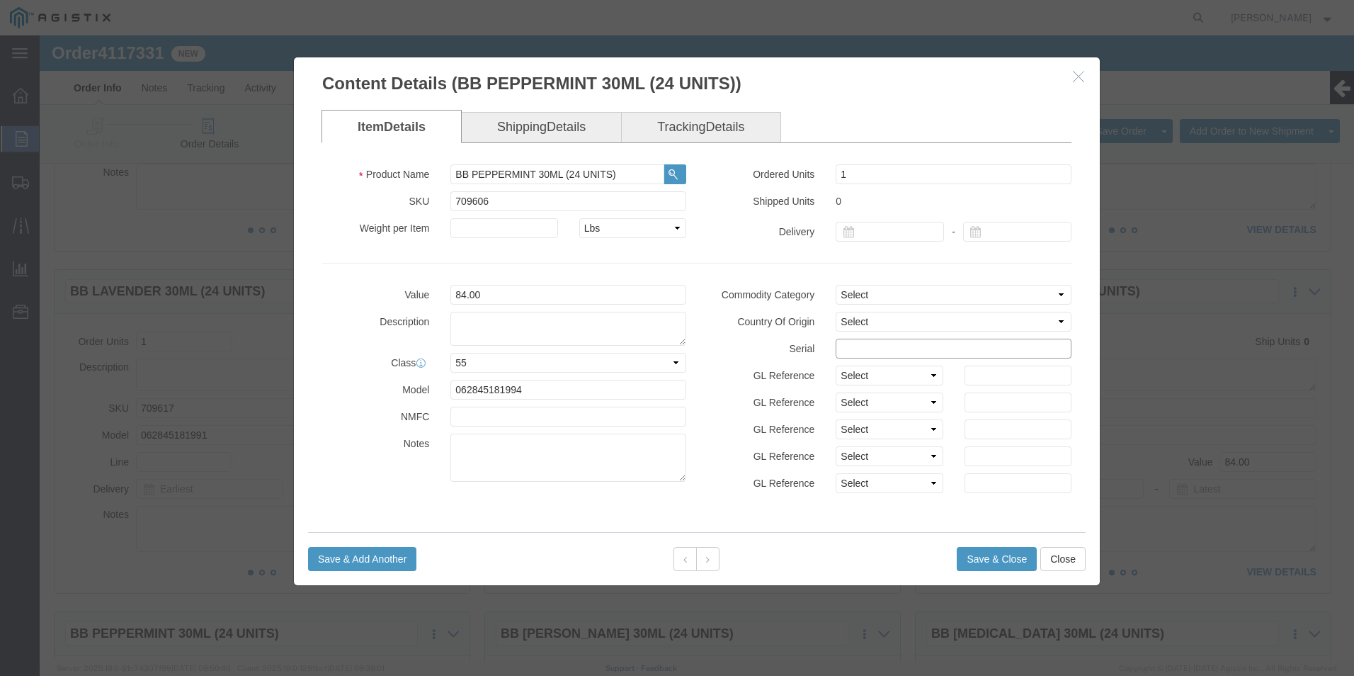
paste input "36476451111111111111"
type input "36476451111111111116"
click button "Save & Close"
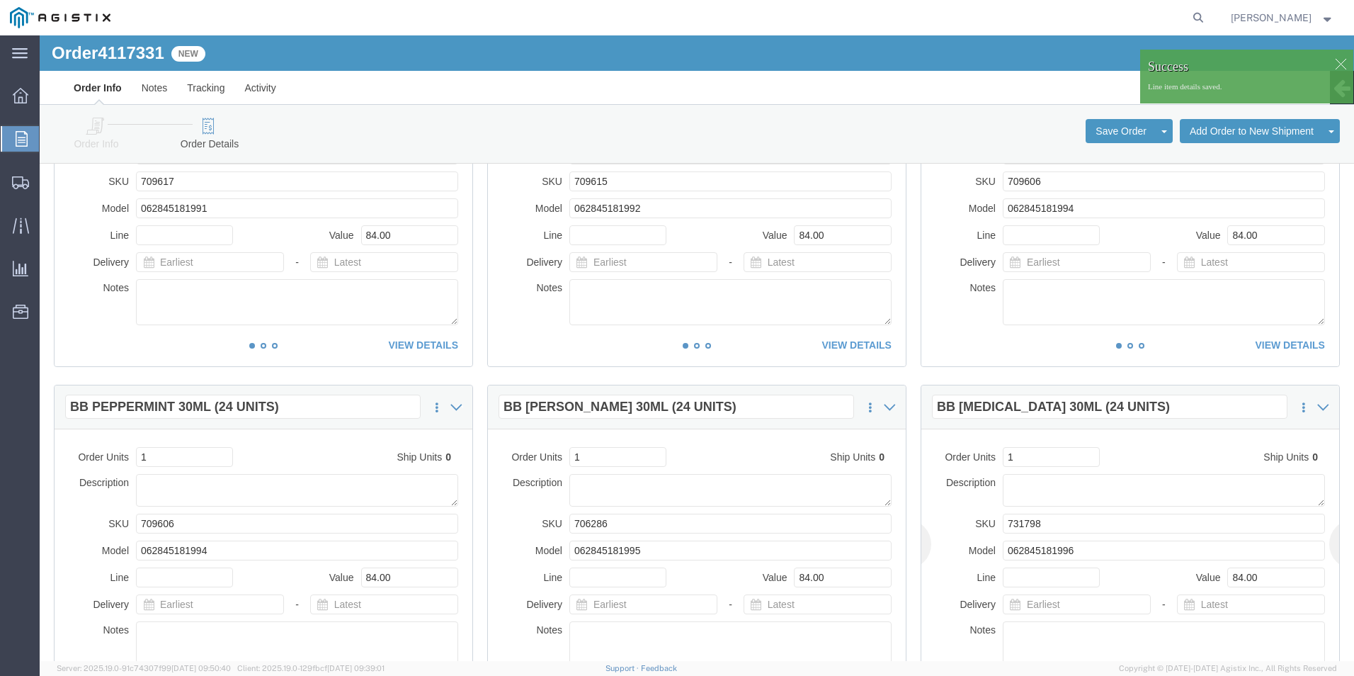
scroll to position [567, 0]
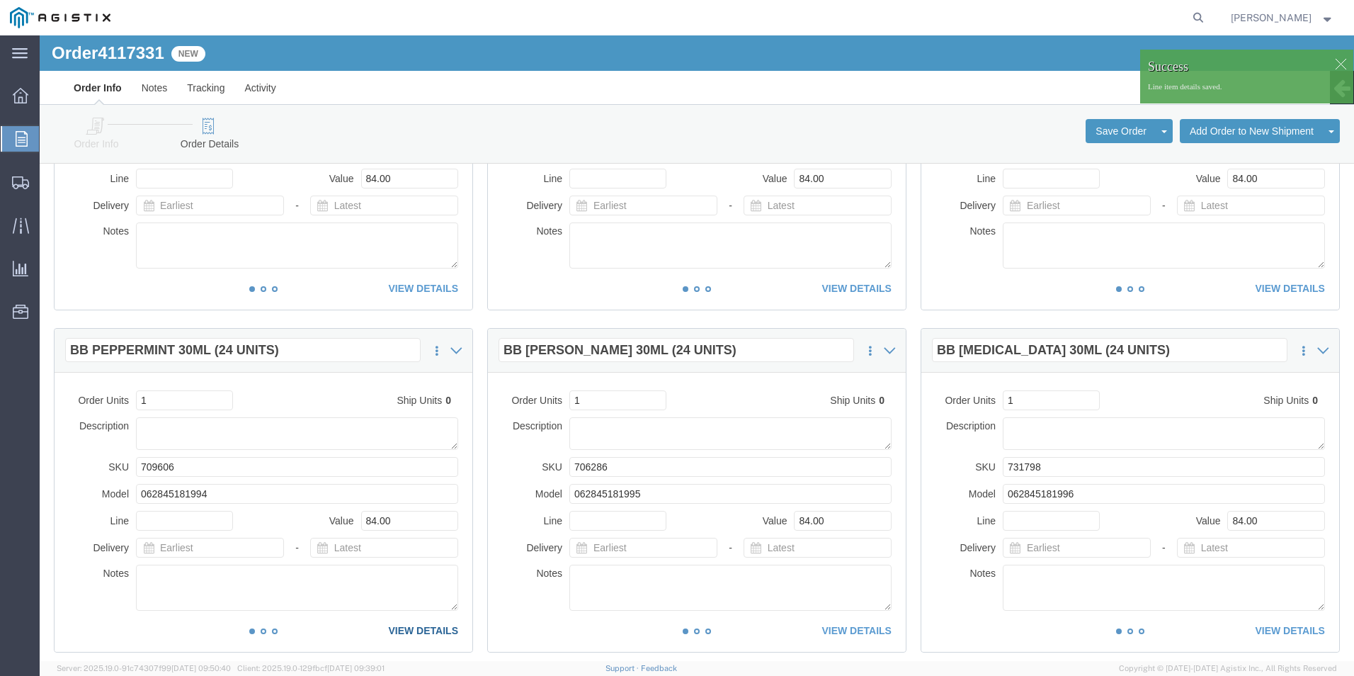
click link "VIEW DETAILS"
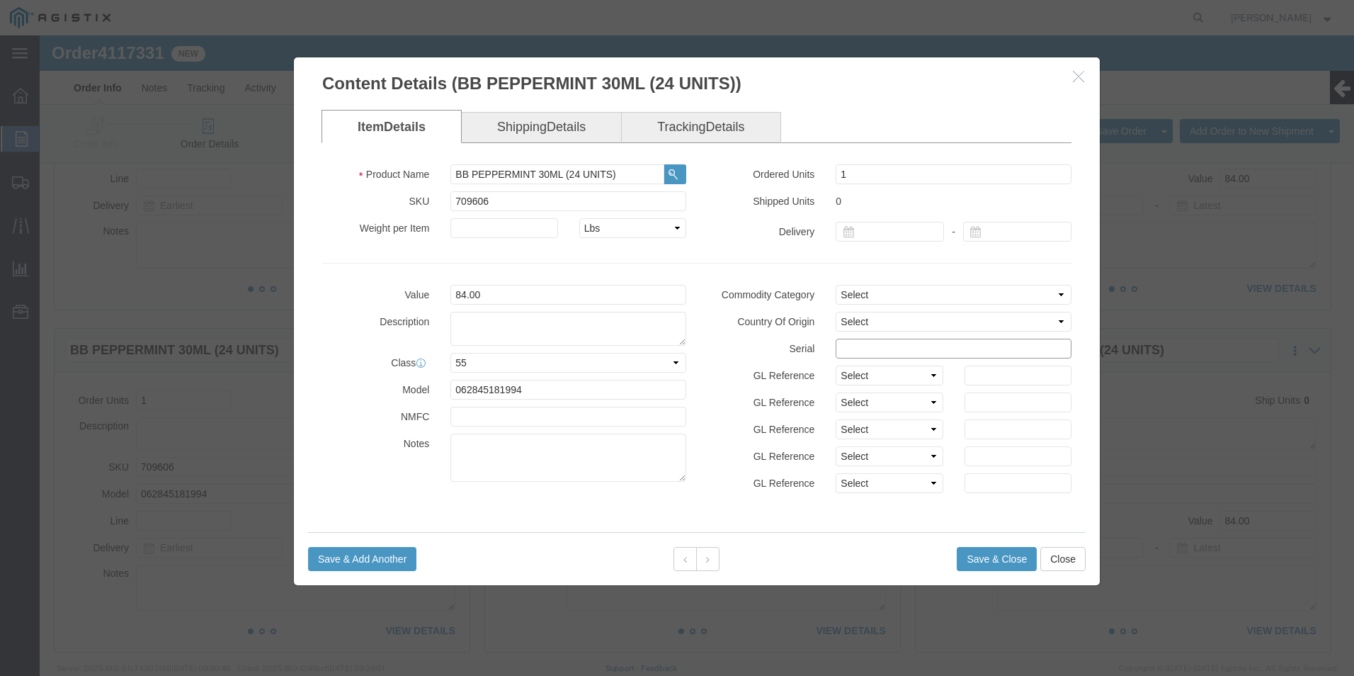
click input "text"
paste input "36476451111111111111"
type input "36476451111111111117"
click button "Save & Close"
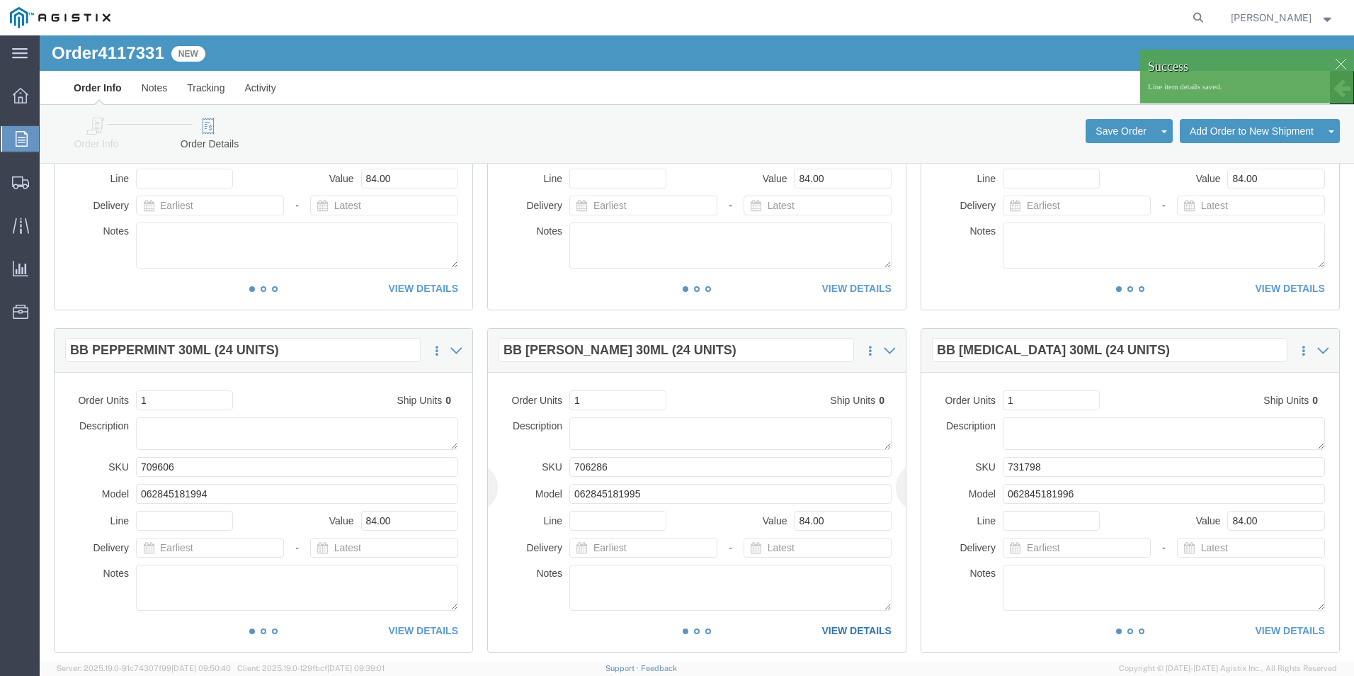
click link "VIEW DETAILS"
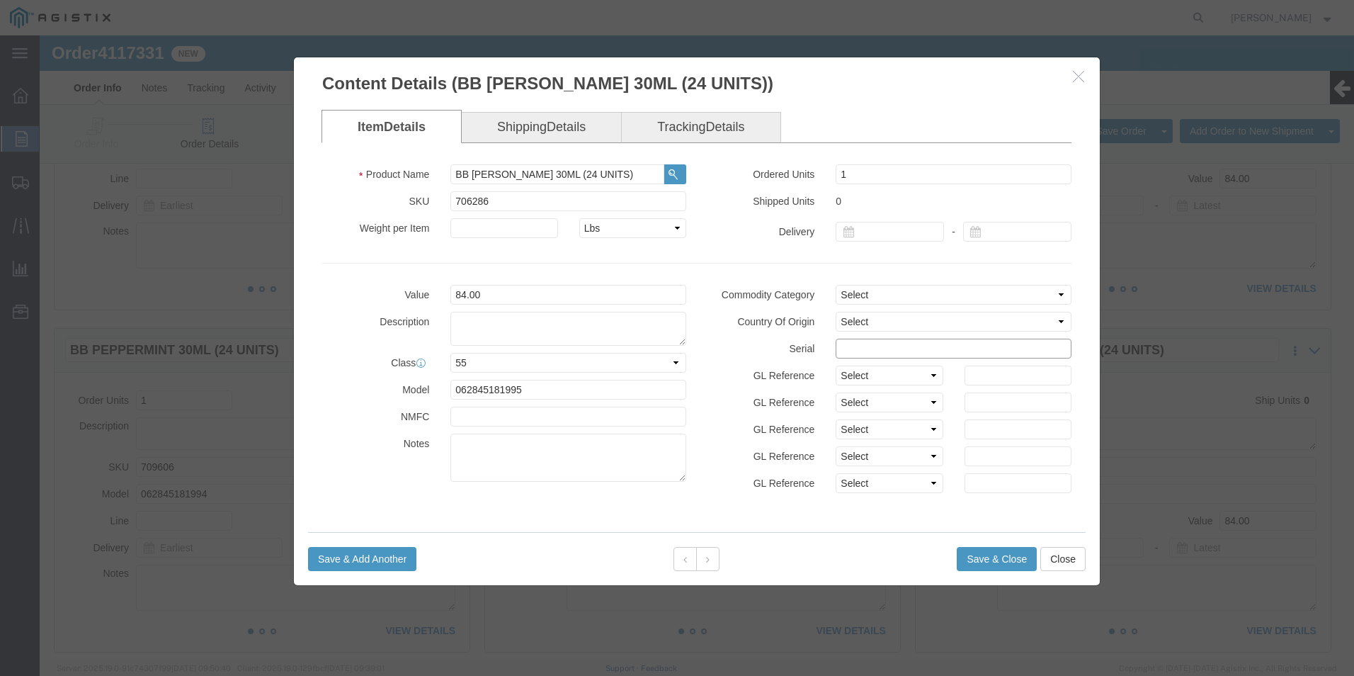
click input "text"
paste input "36476451111111111111"
type input "36476451111111111118"
click button "Save & Close"
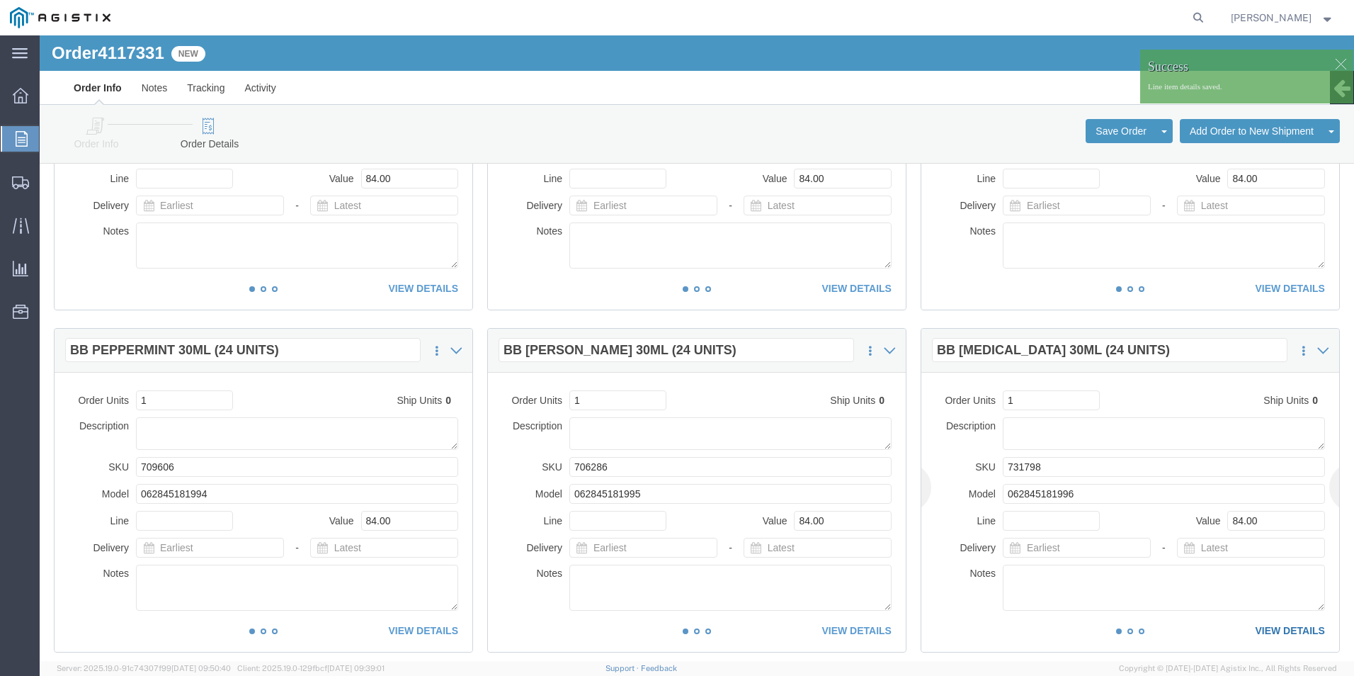
click link "VIEW DETAILS"
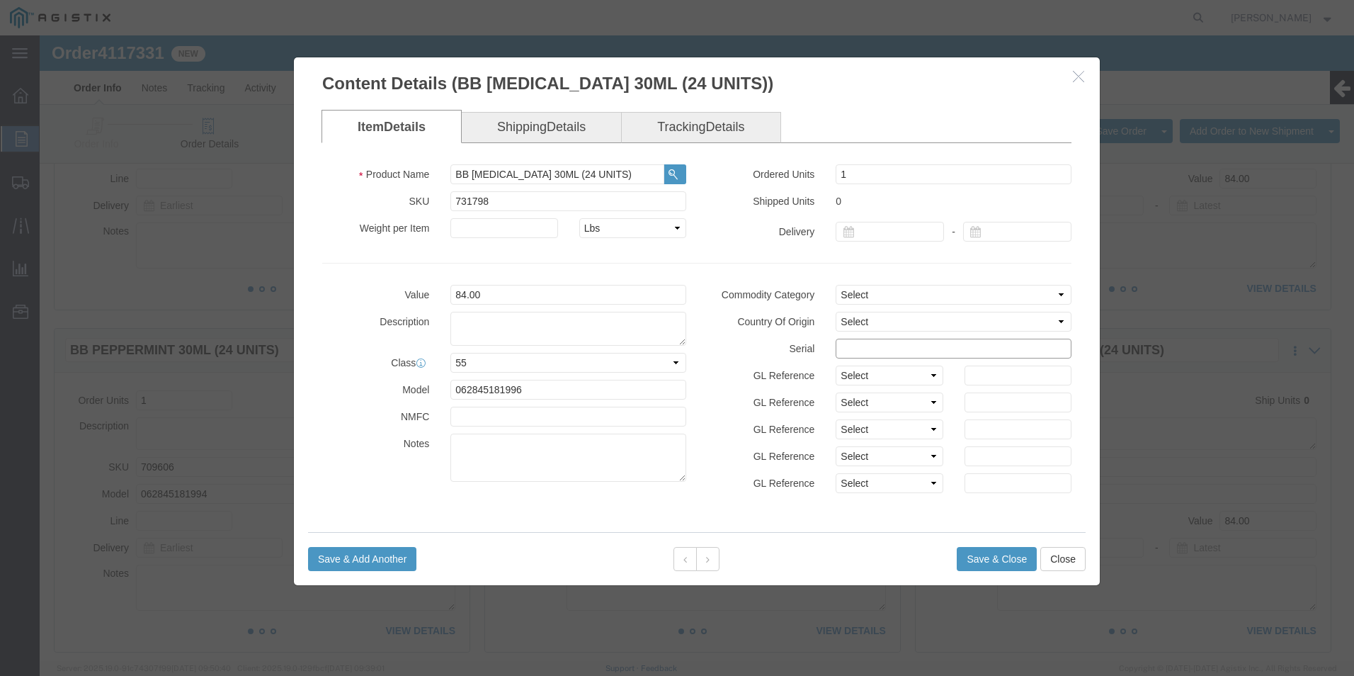
click input "text"
paste input "36476451111111111111"
type input "36476451111111111119"
click button "Save & Close"
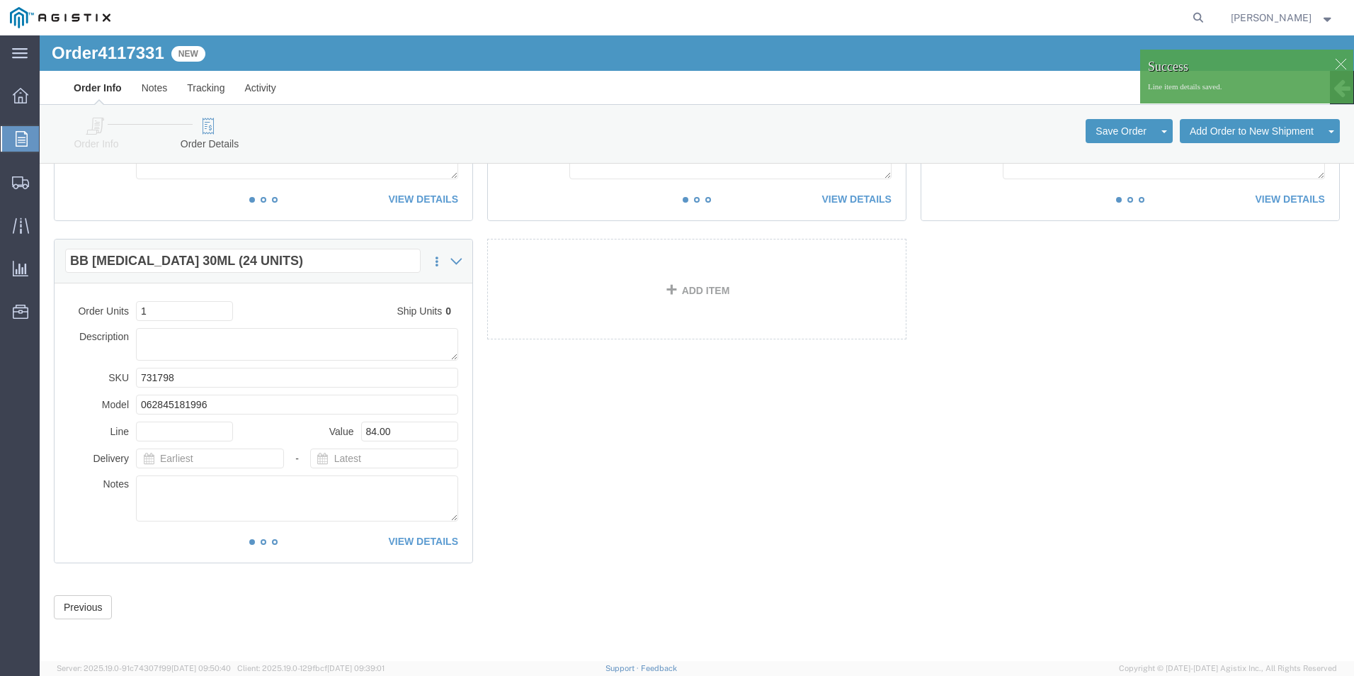
scroll to position [999, 0]
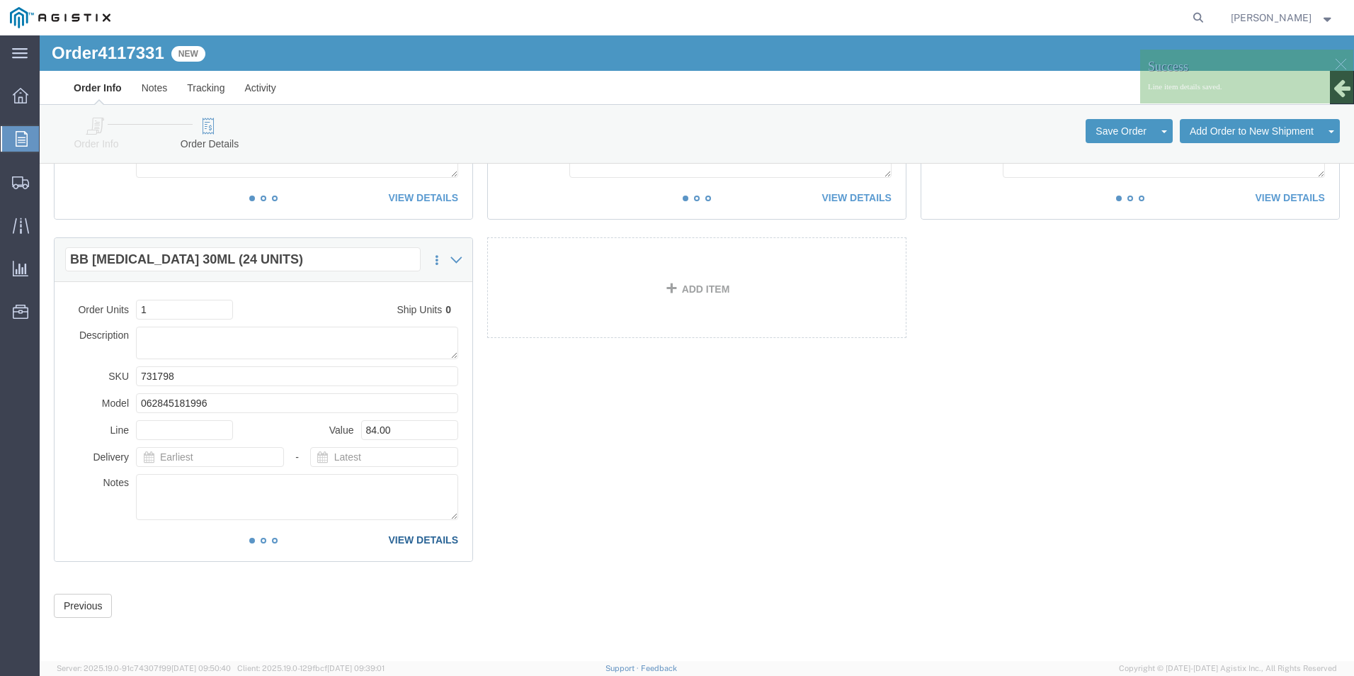
click link "VIEW DETAILS"
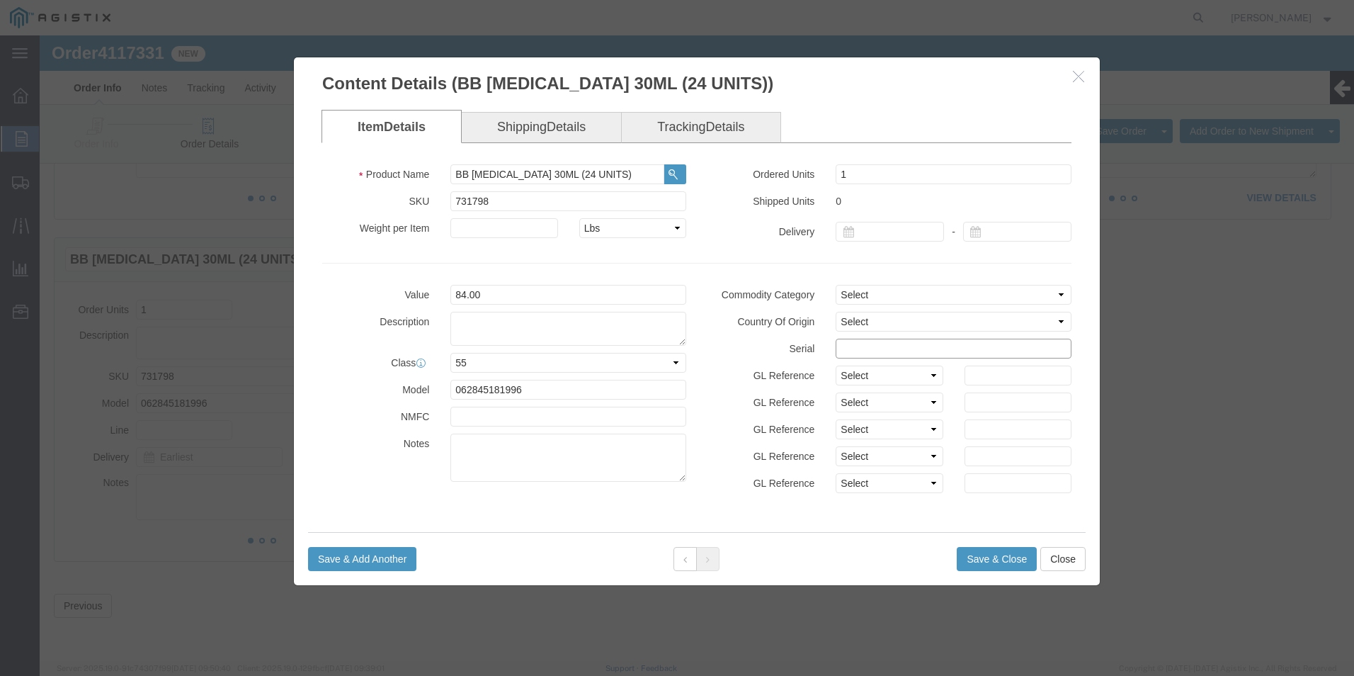
click input "text"
paste input "36476451111111111111"
type input "36476451111111111444"
click button "Save & Close"
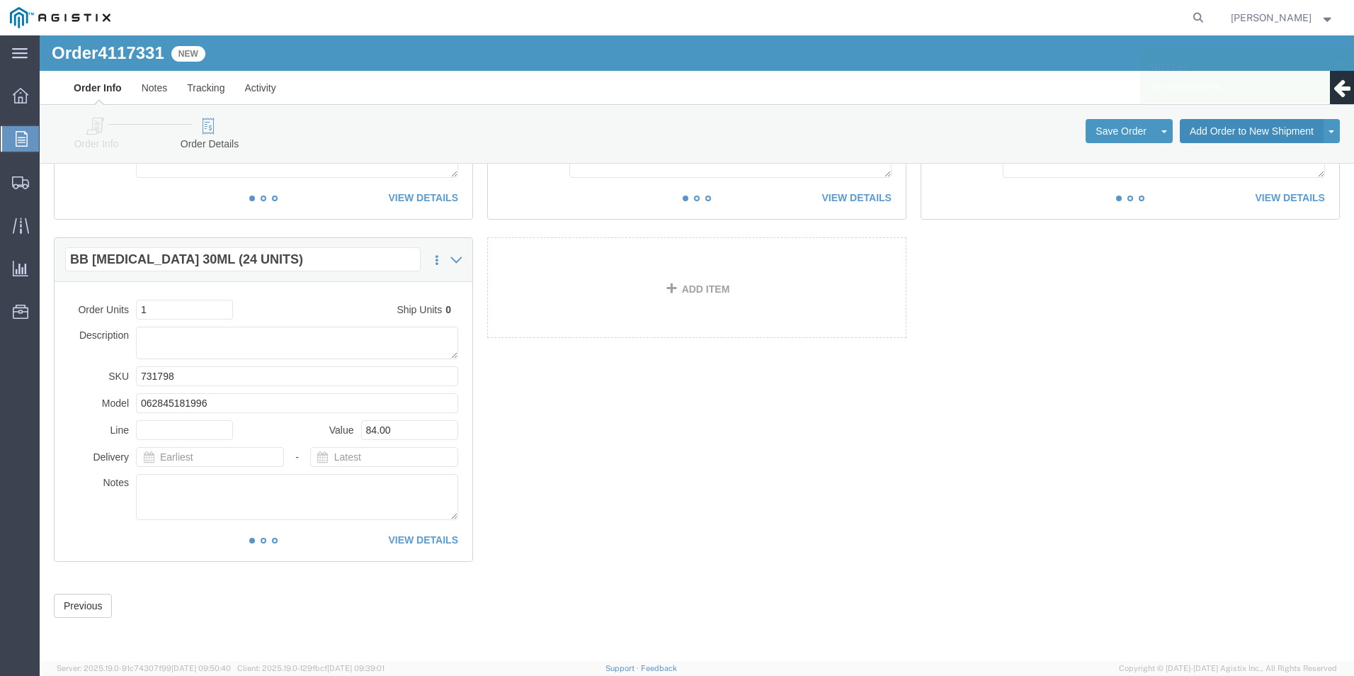
click button "Add Order to New Shipment"
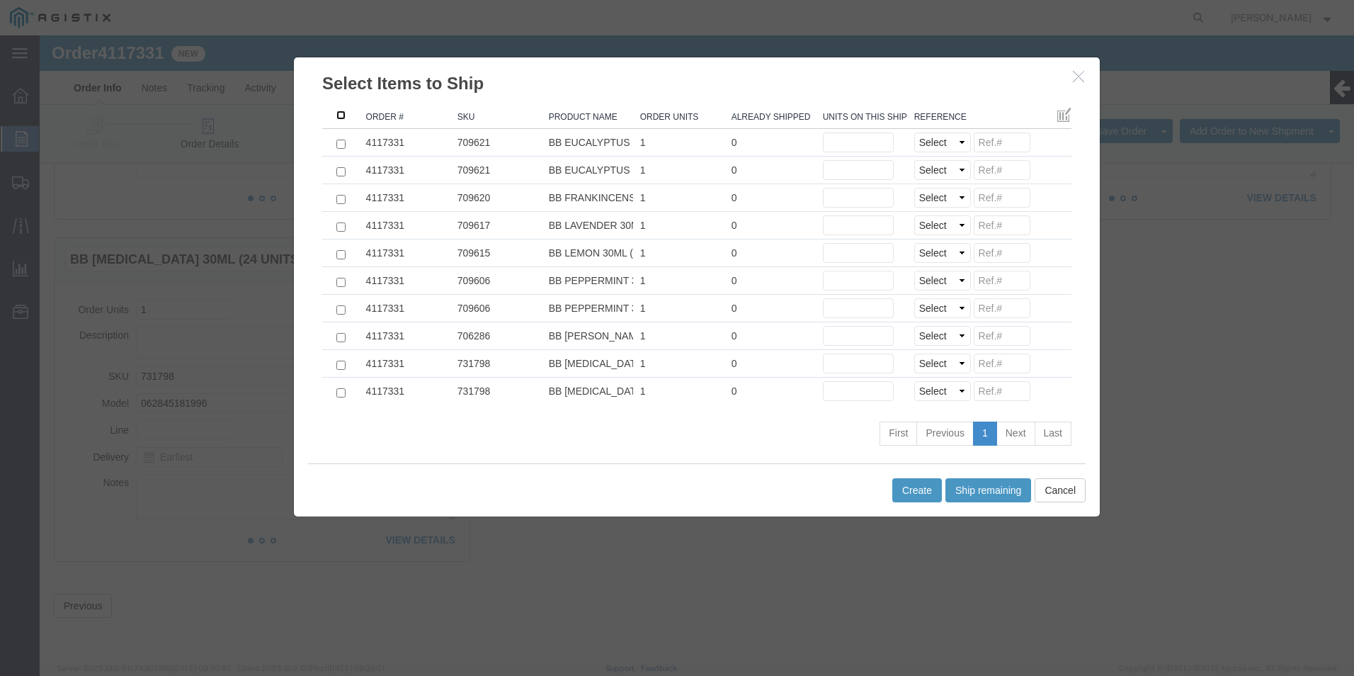
click input ": activate to sort column ascending"
checkbox input "true"
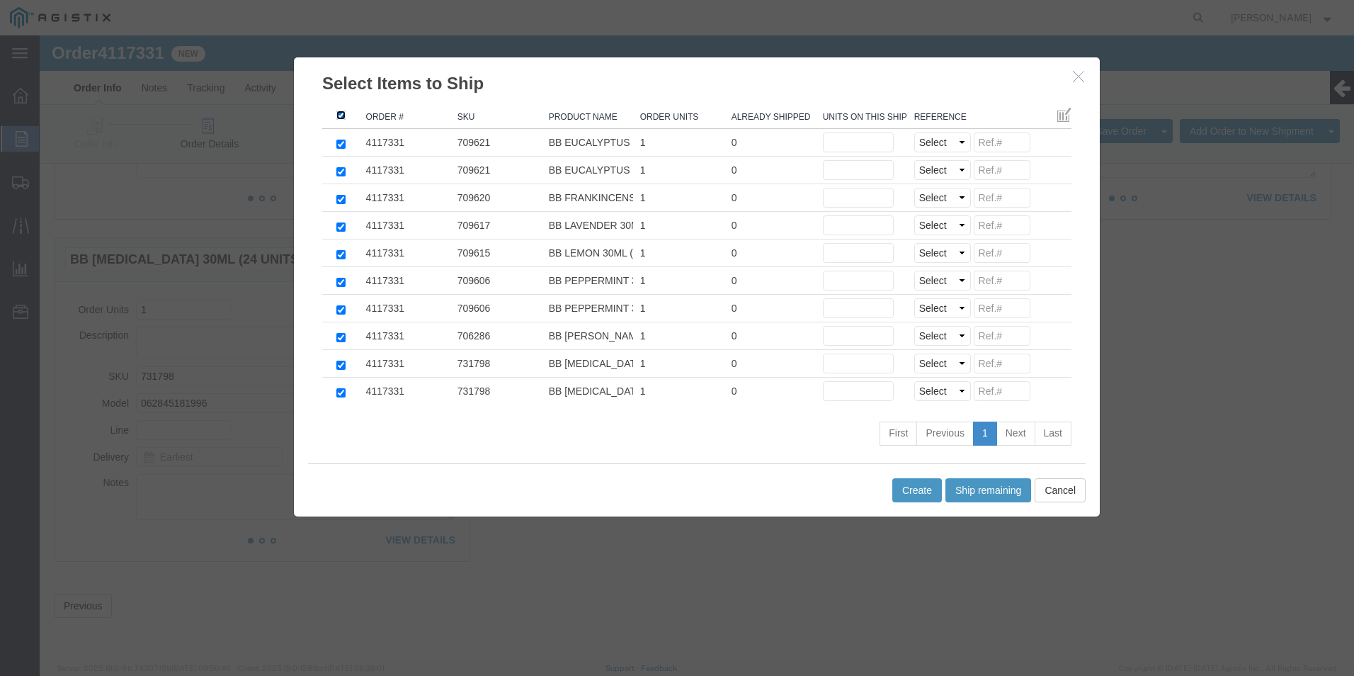
checkbox input "true"
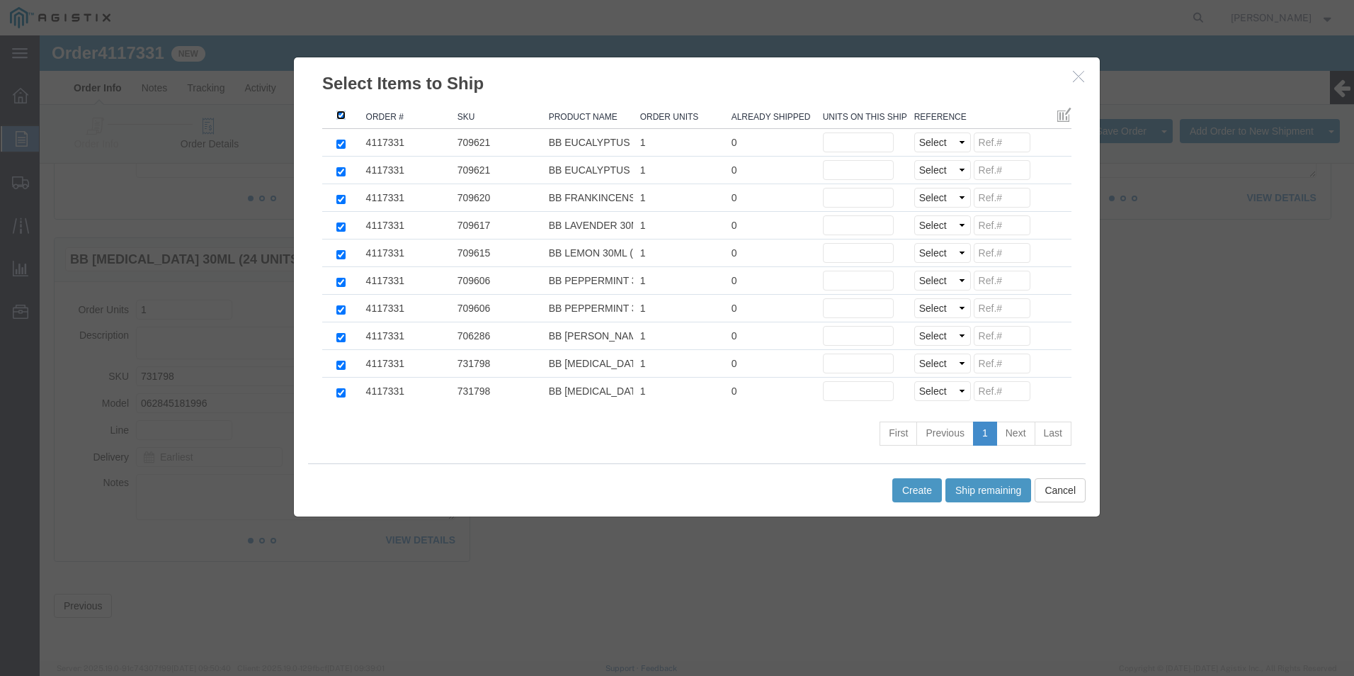
checkbox input "true"
click button "Ship remaining"
type input "1"
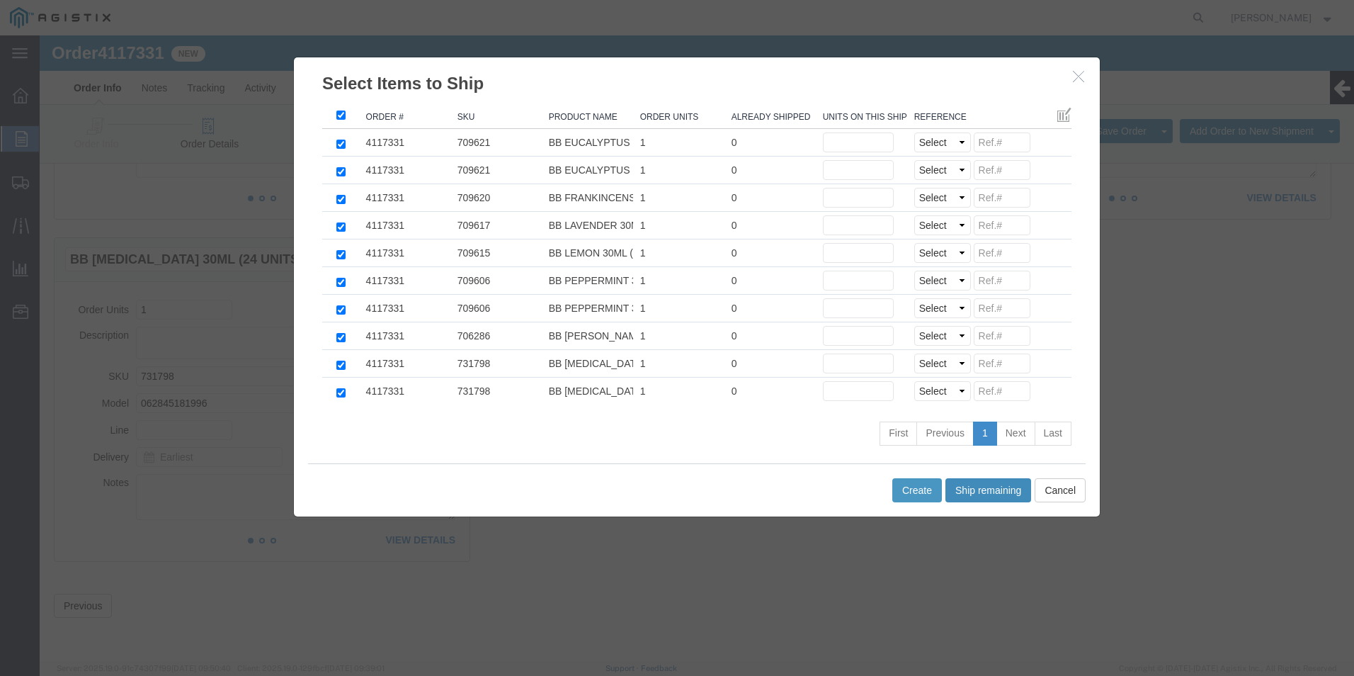
type input "1"
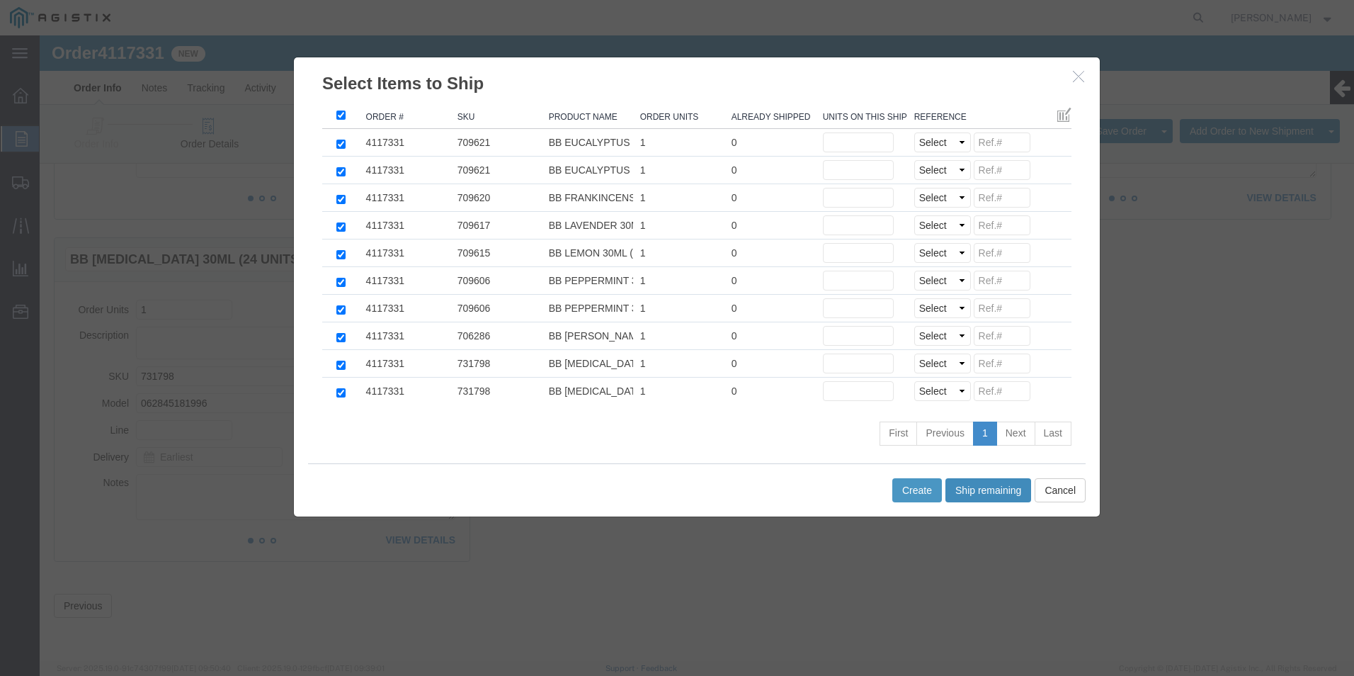
type input "1"
click button "Create"
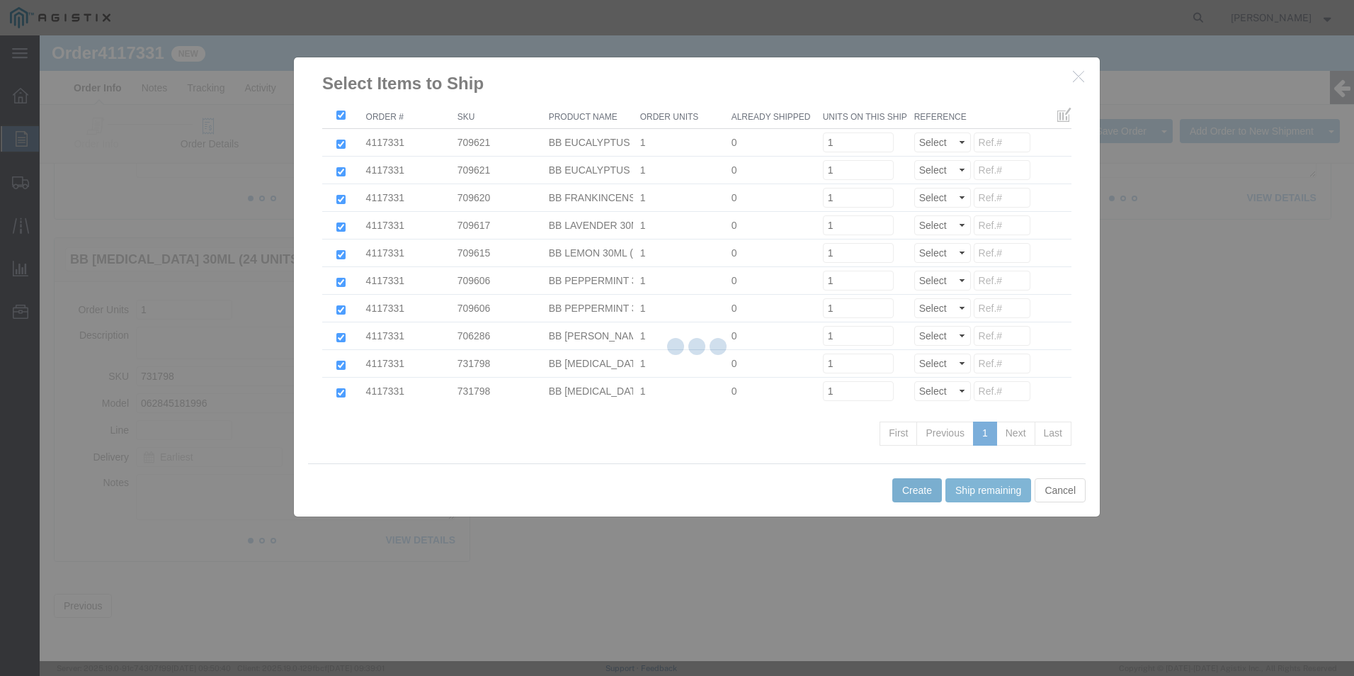
scroll to position [931, 0]
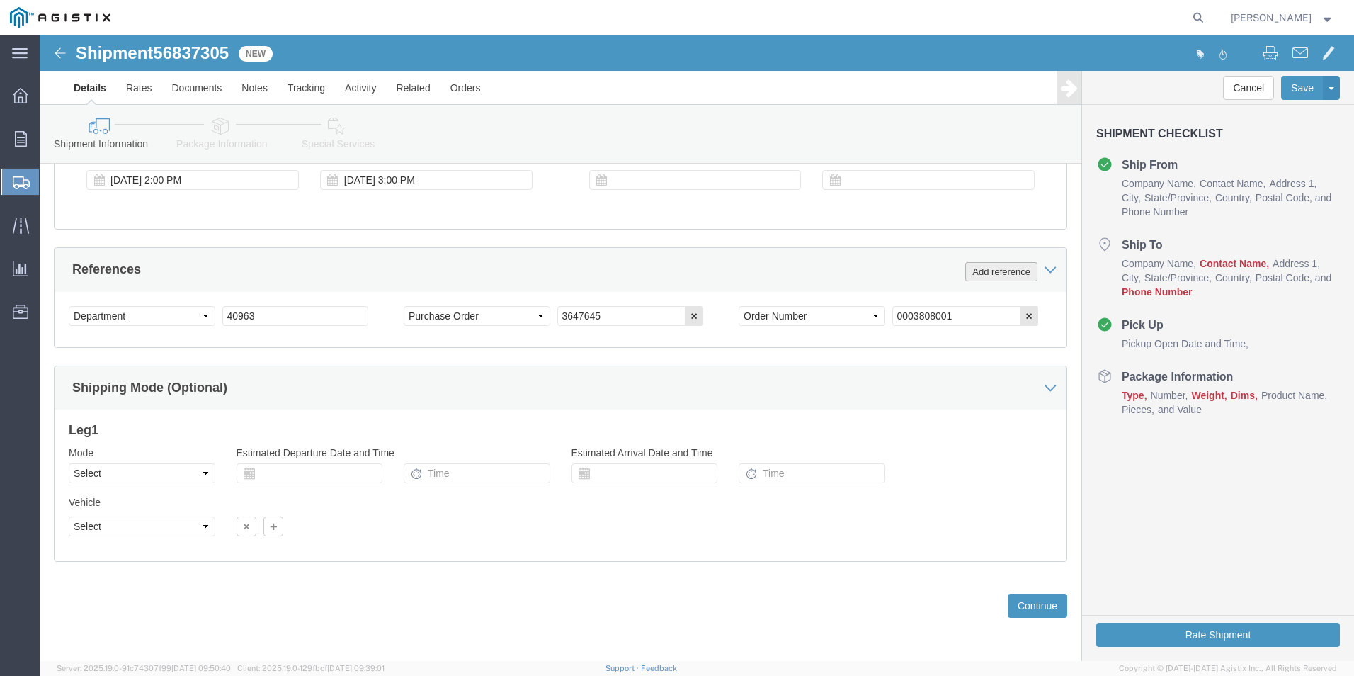
click button "Add reference"
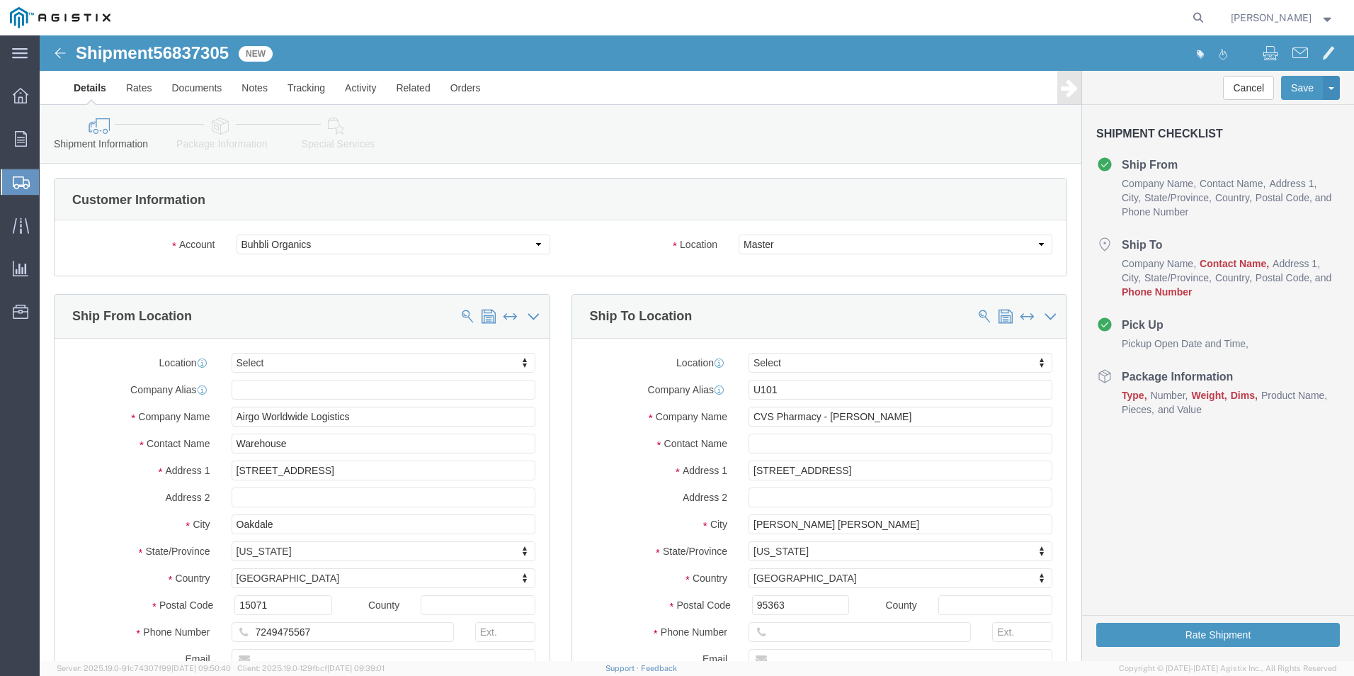
scroll to position [931, 0]
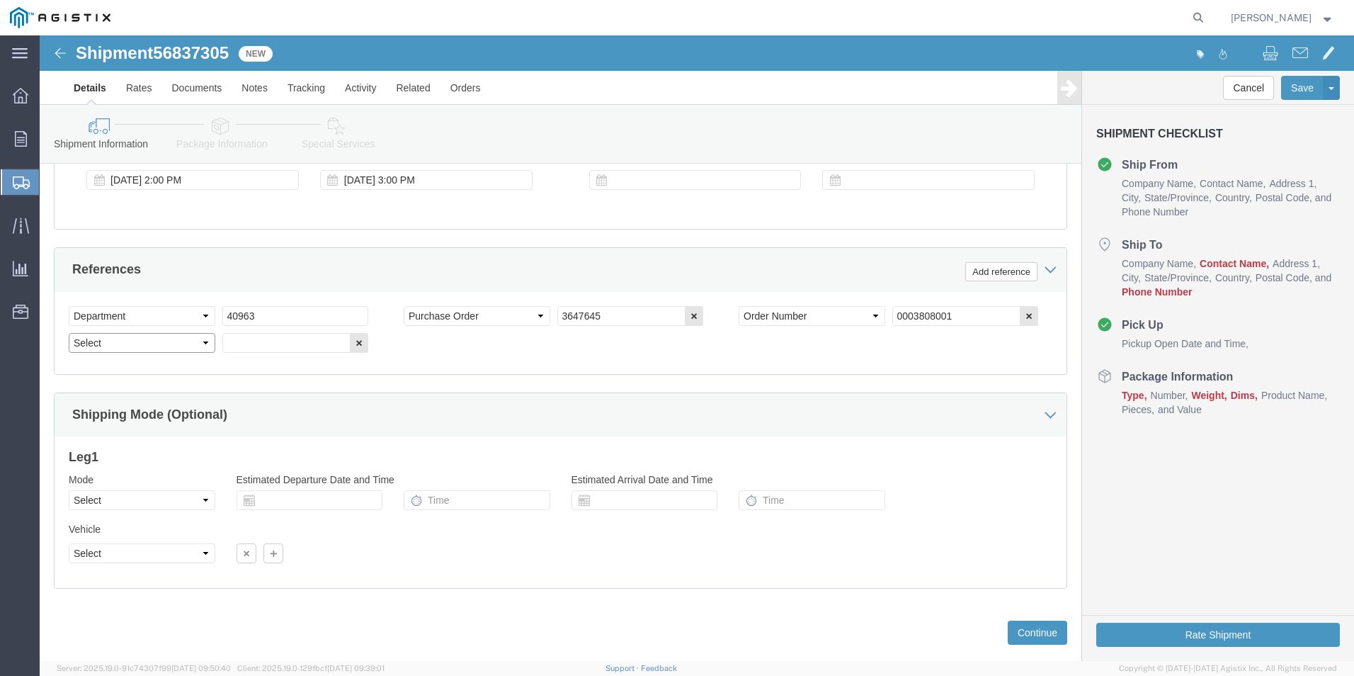
click select "Select Account Type Activity ID Airline Appointment Number ASN Batch Request # …"
select select "BOL"
click select "Select Account Type Activity ID Airline Appointment Number ASN Batch Request # …"
click input "text"
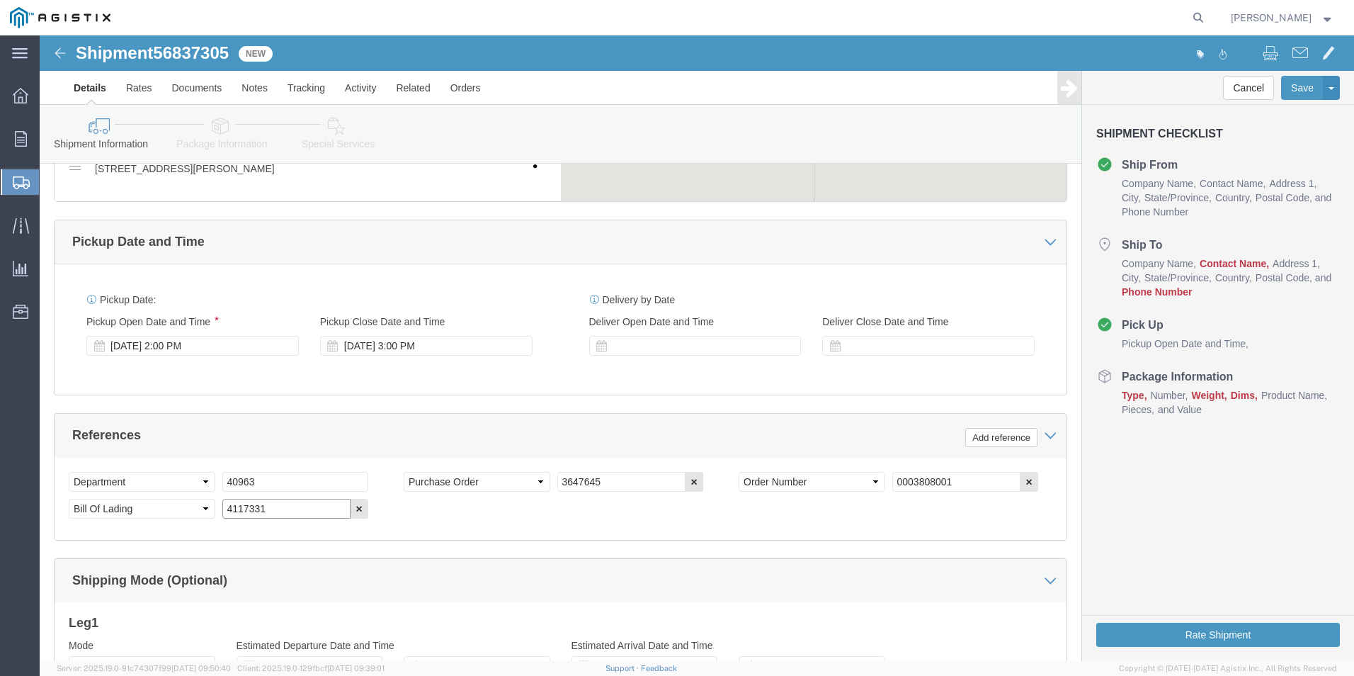
scroll to position [577, 0]
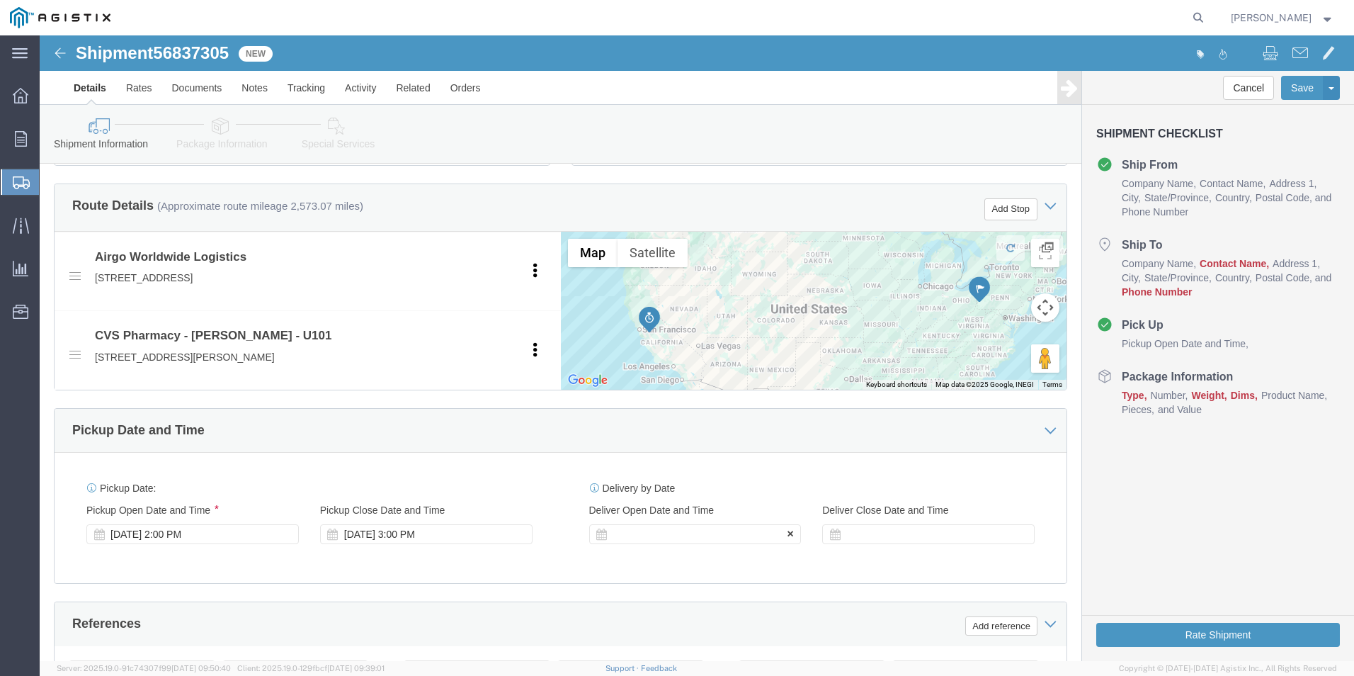
type input "4117331"
click div
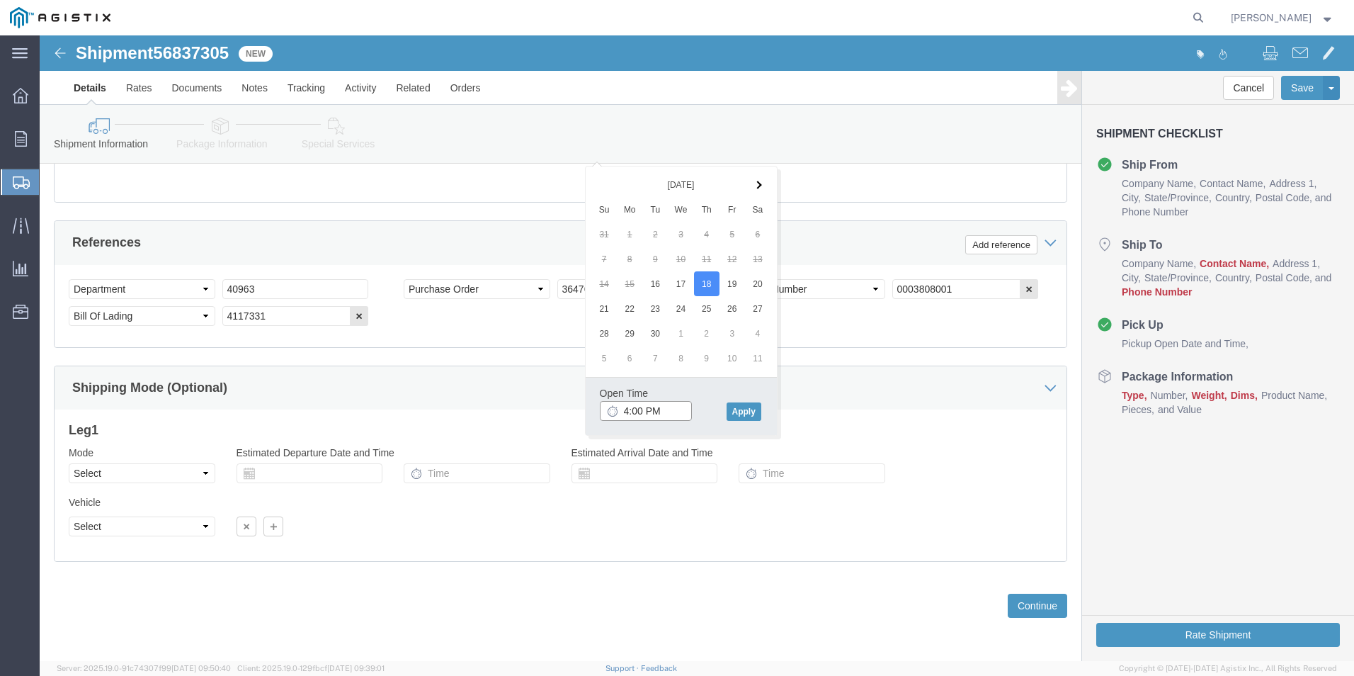
click input "4:00 PM"
type input "2:00 PM"
click button "Apply"
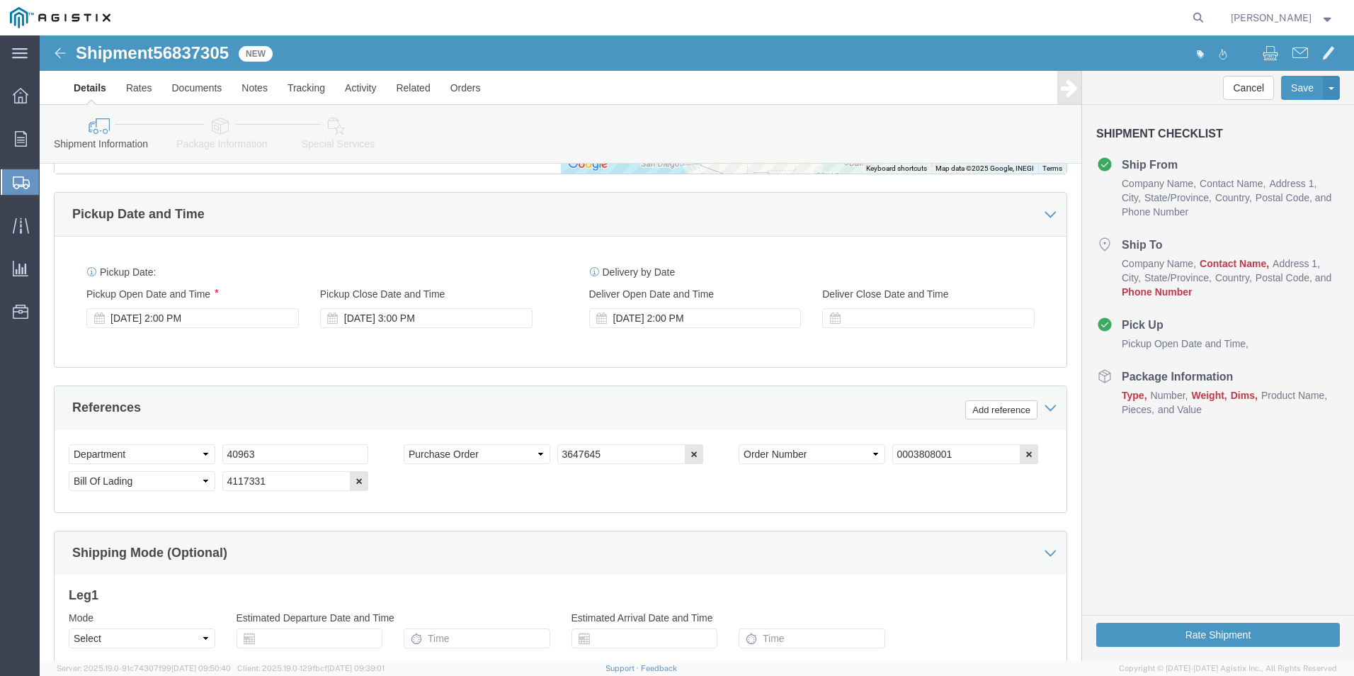
scroll to position [675, 0]
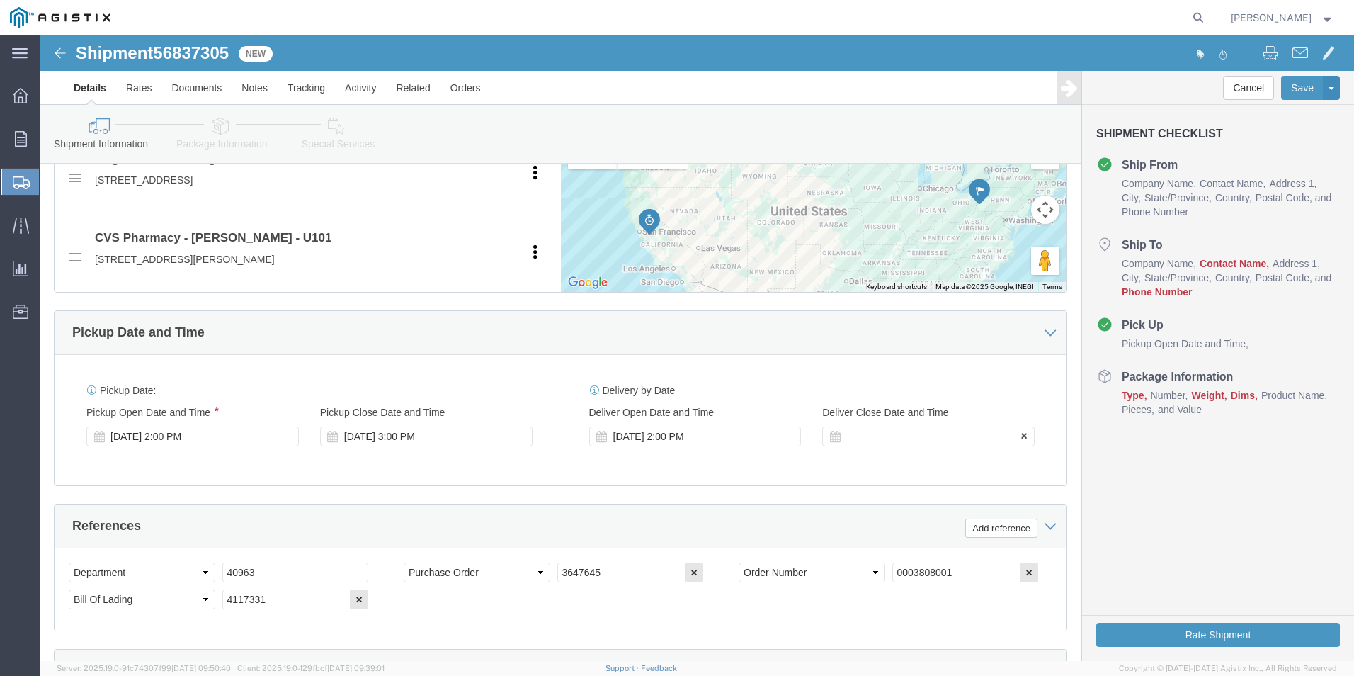
click div
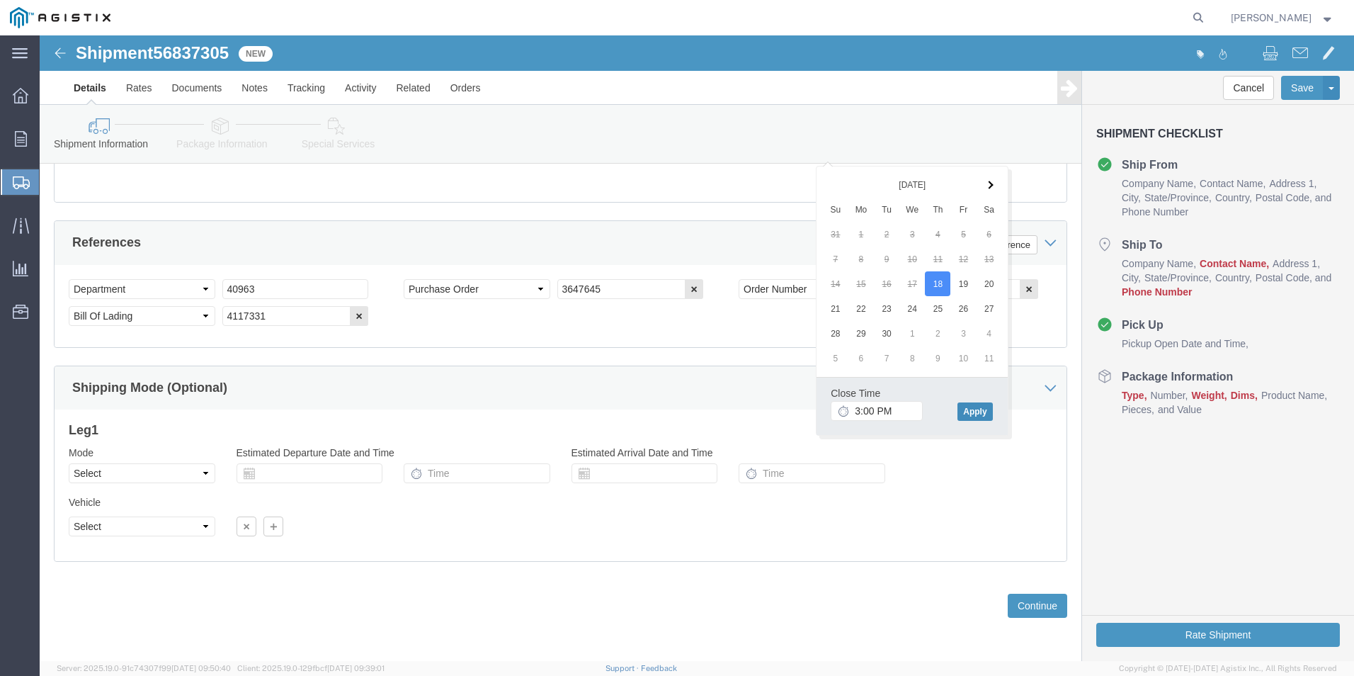
click button "Apply"
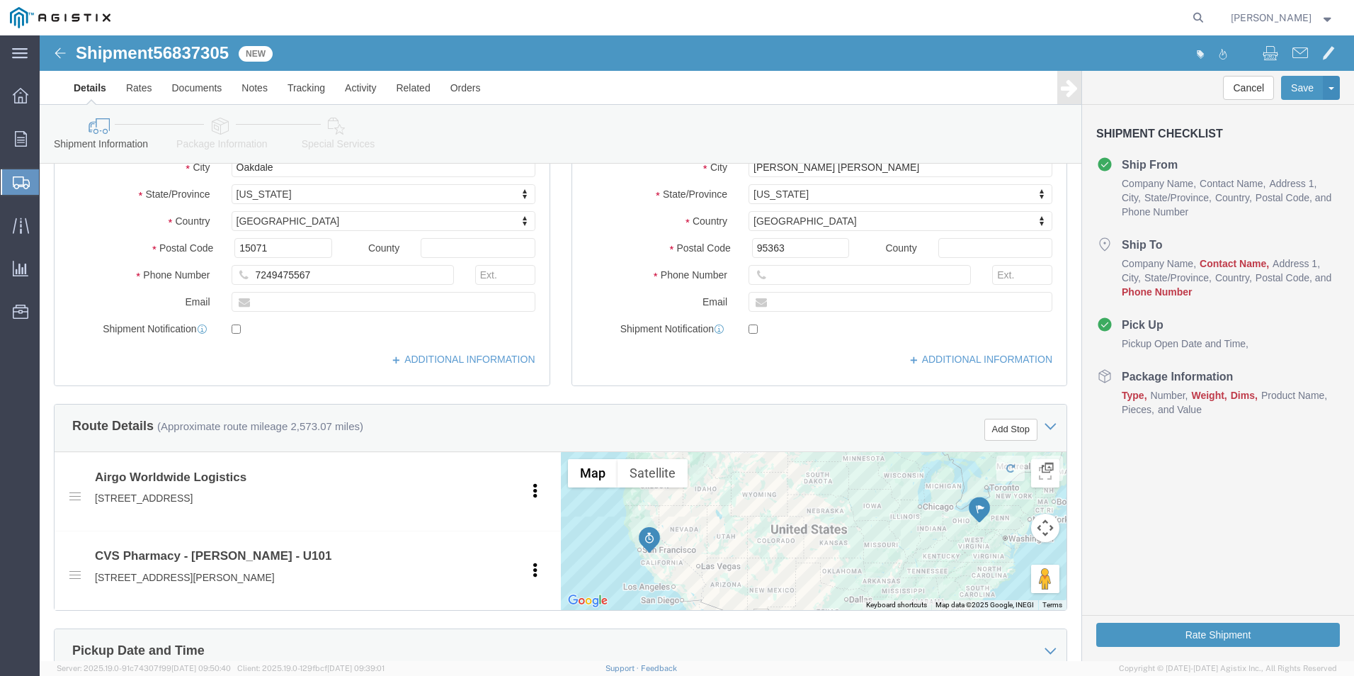
scroll to position [38, 0]
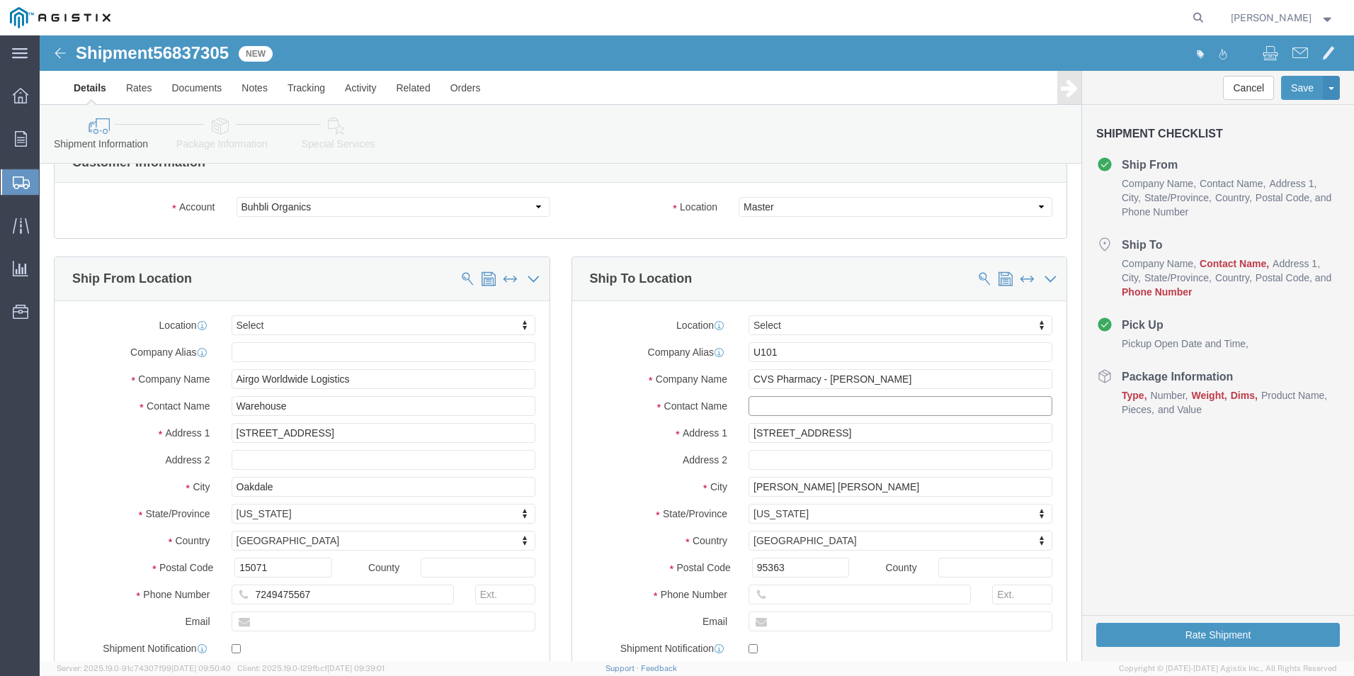
click input "text"
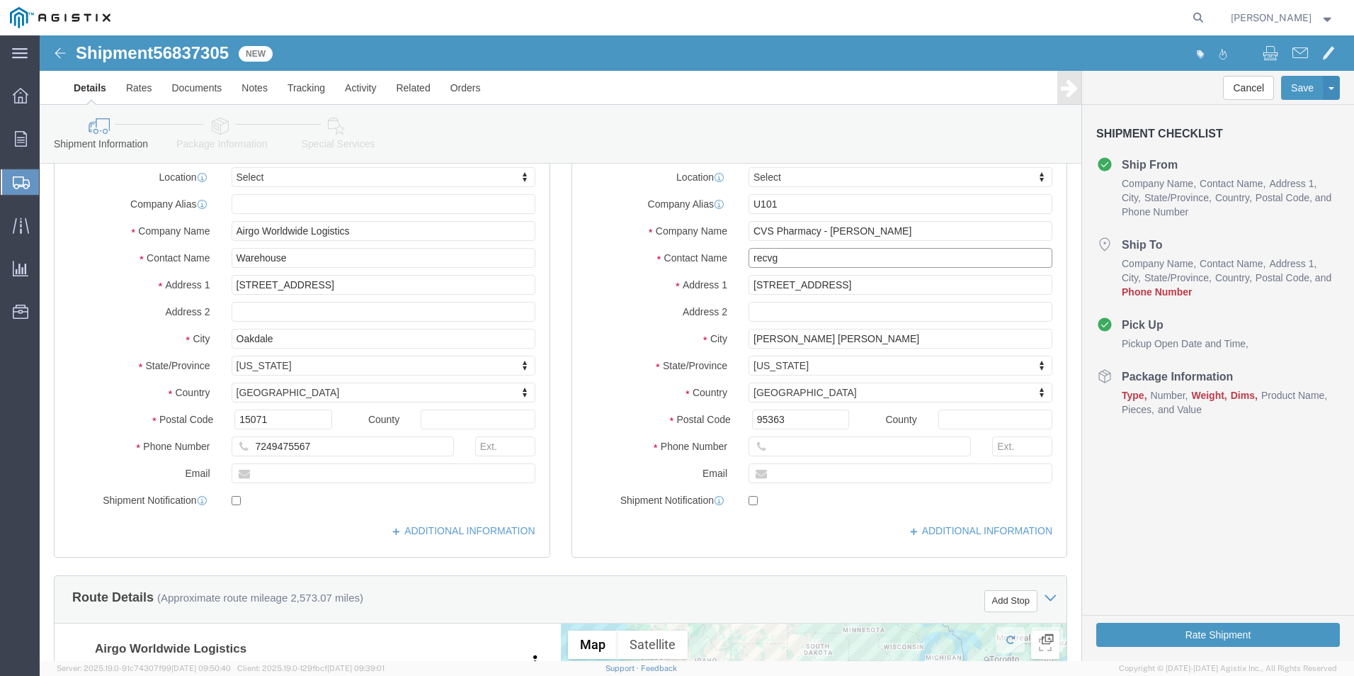
scroll to position [392, 0]
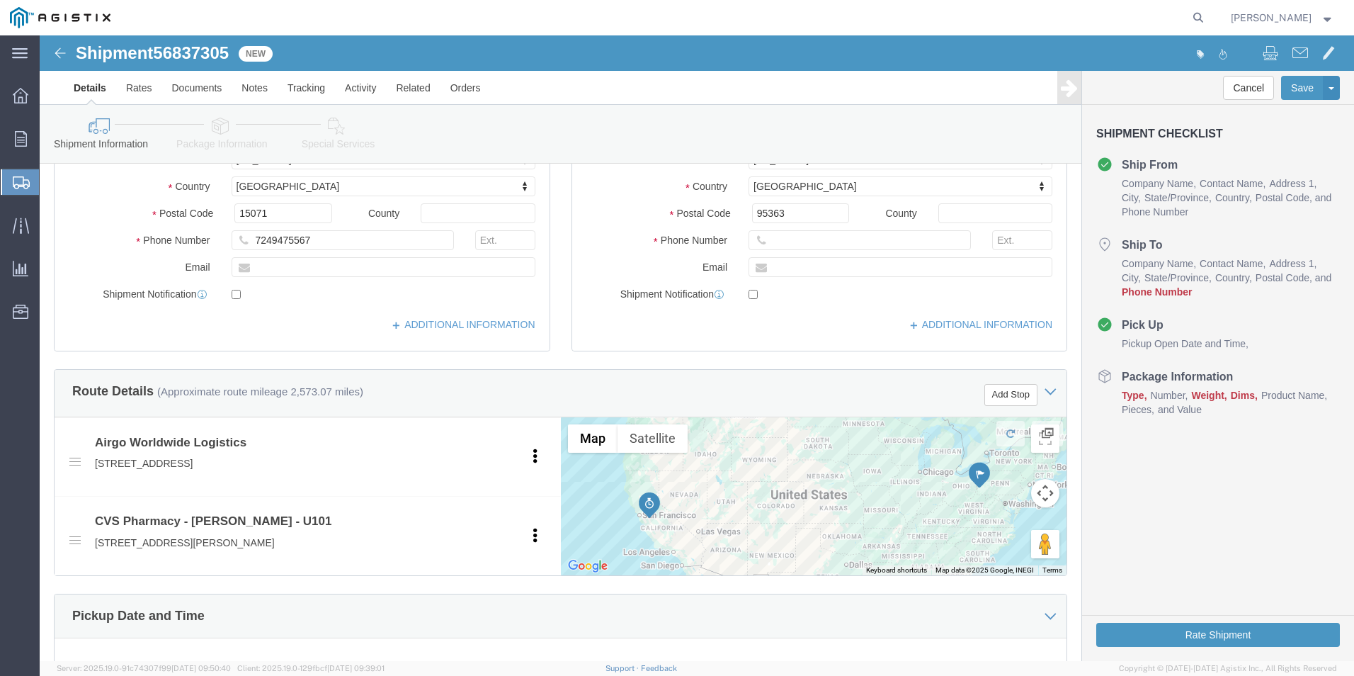
type input "recvg"
click div
type input "[PHONE_NUMBER]"
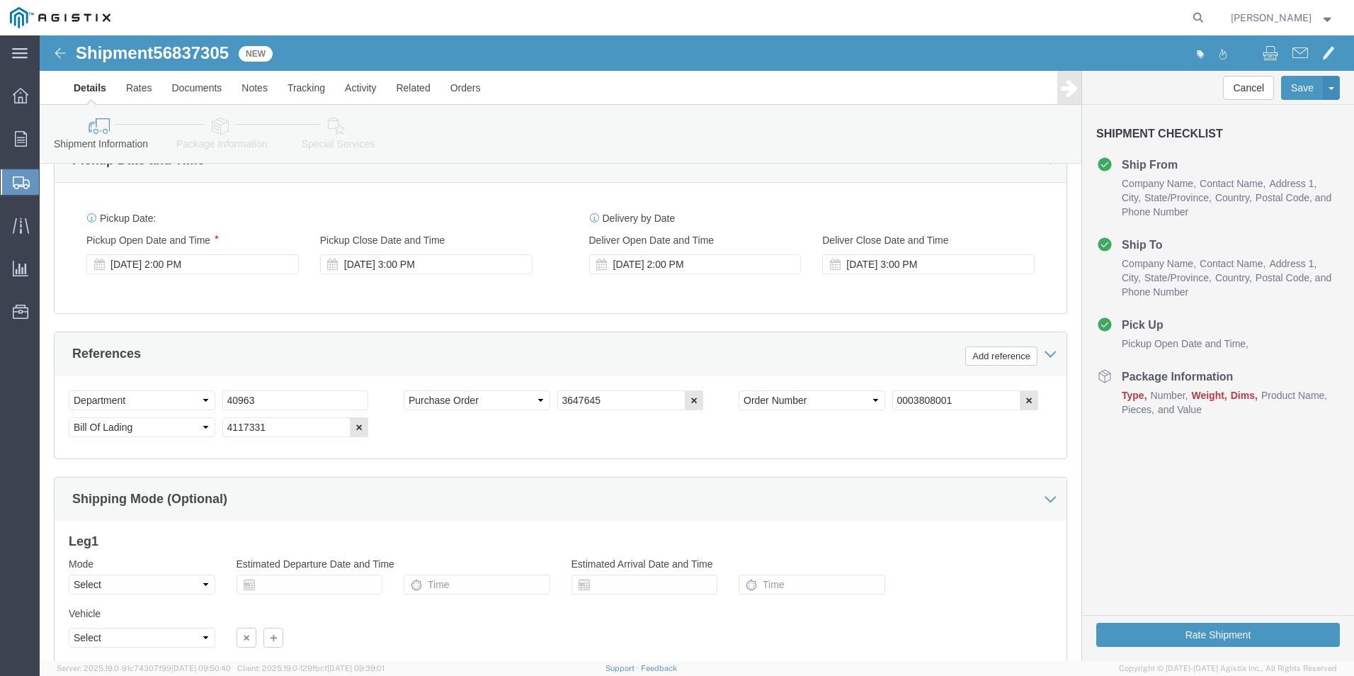
scroll to position [958, 0]
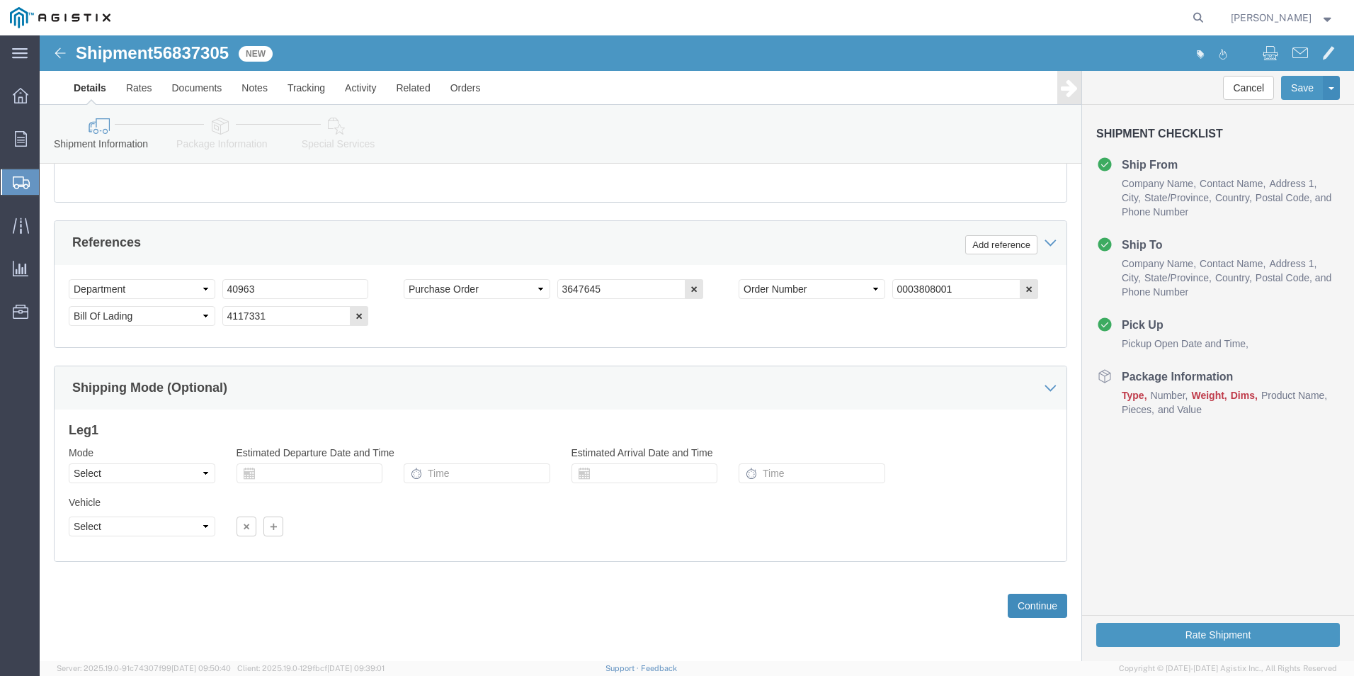
click button "Continue"
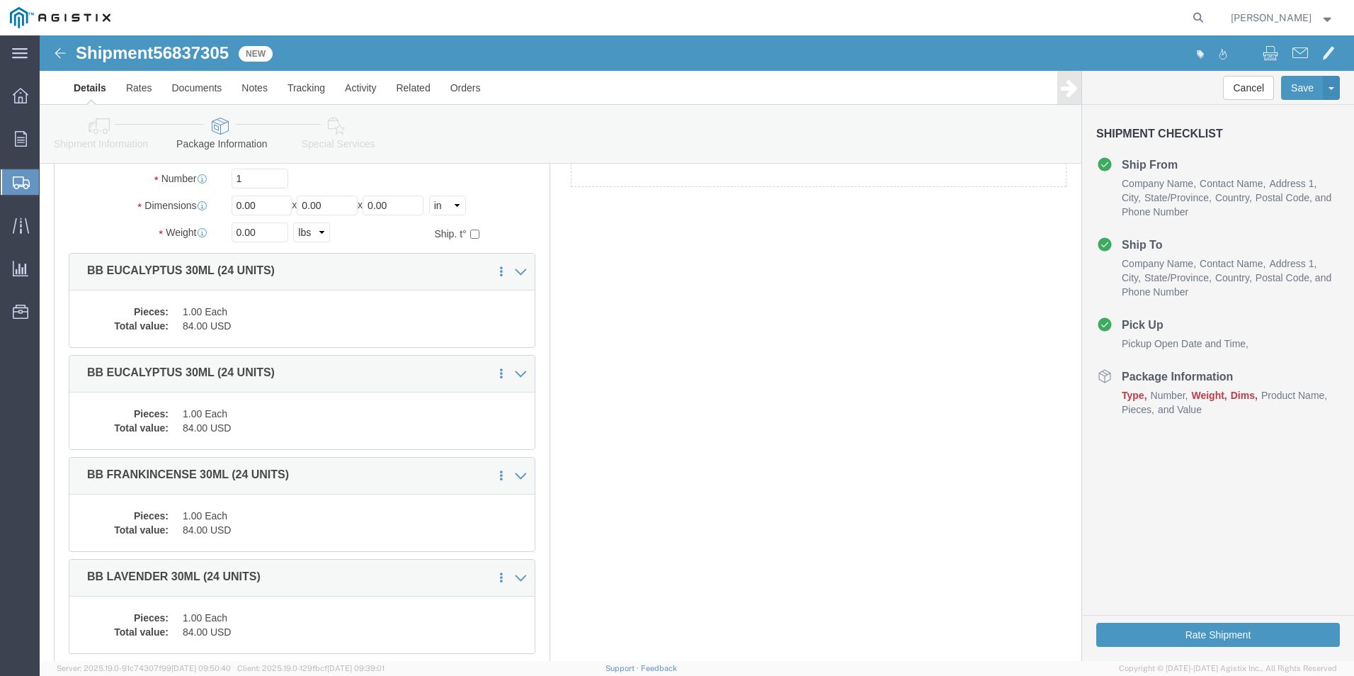
scroll to position [0, 0]
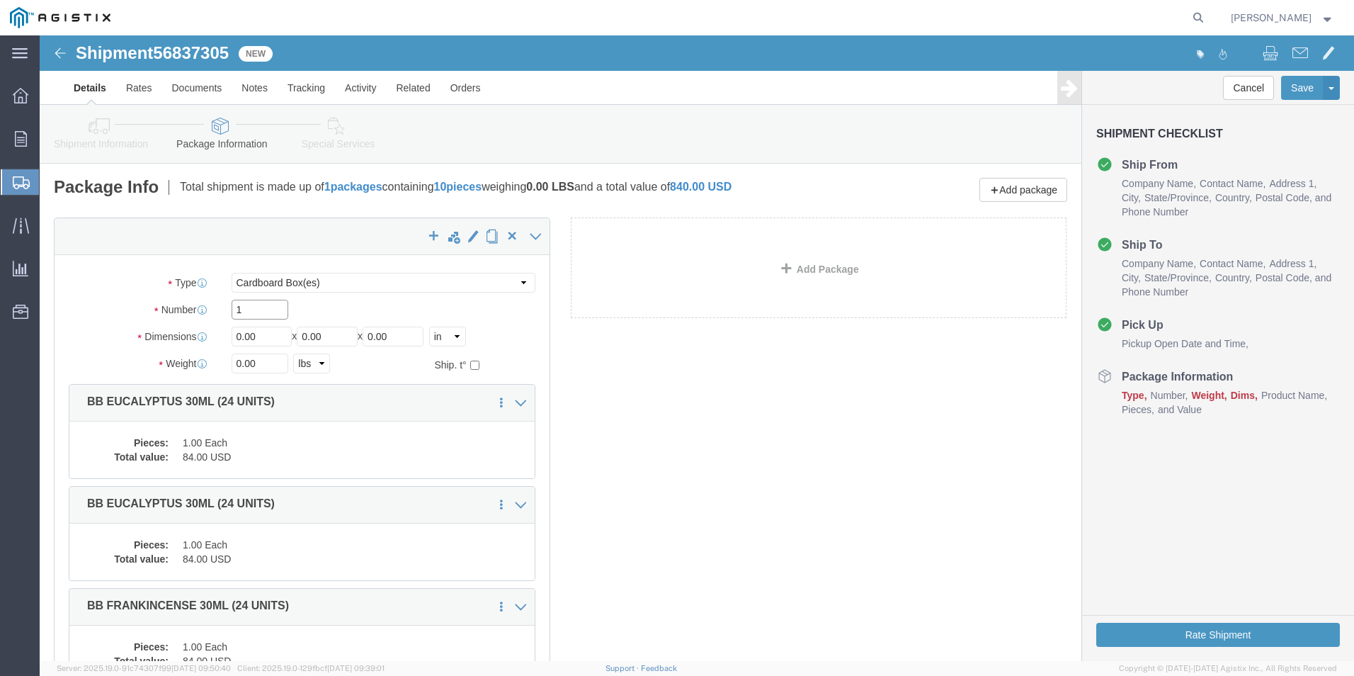
click input "1"
type input "10"
click input "0.00"
type input "0"
type input "10"
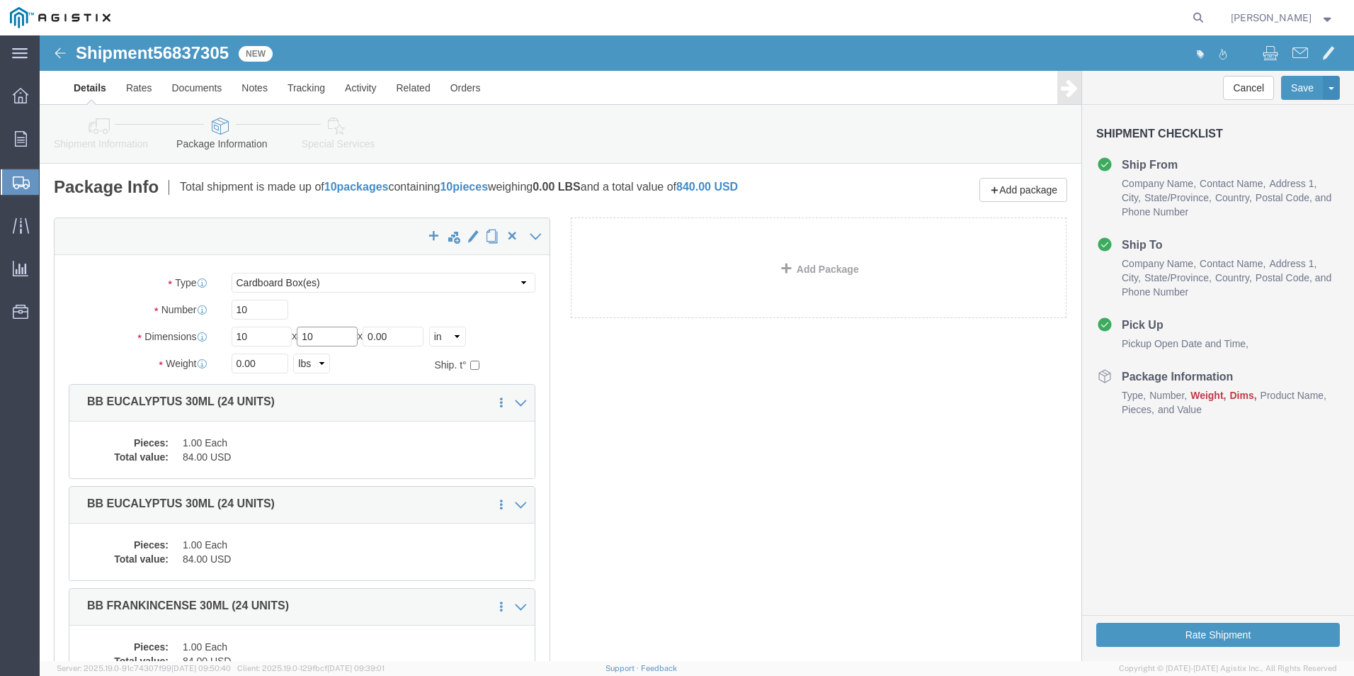
type input "10"
type input "50"
click div "x Package Type Select Bale(s) Basket(s) Bolt(s) Bottle(s) Buckets Bulk Bundle(s…"
click button "Rate Shipment"
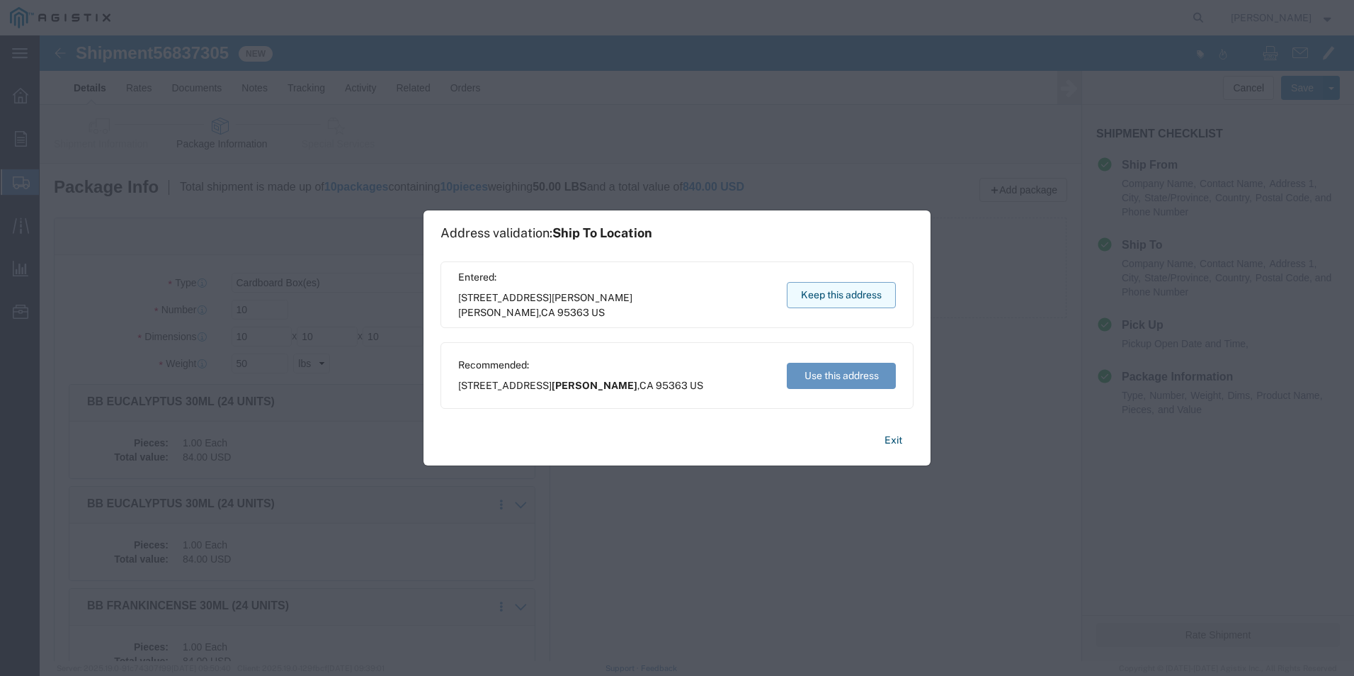
click at [851, 295] on button "Keep this address" at bounding box center [841, 295] width 109 height 26
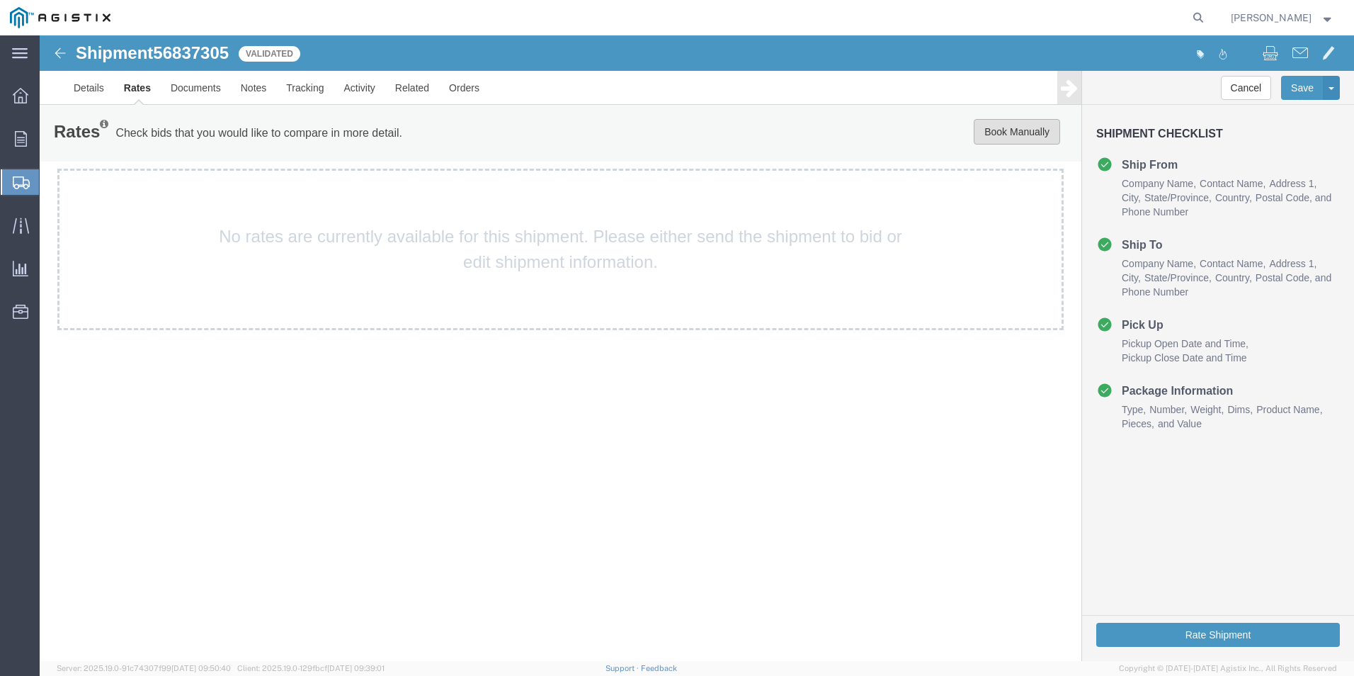
click at [988, 131] on button "Book Manually" at bounding box center [1017, 131] width 86 height 25
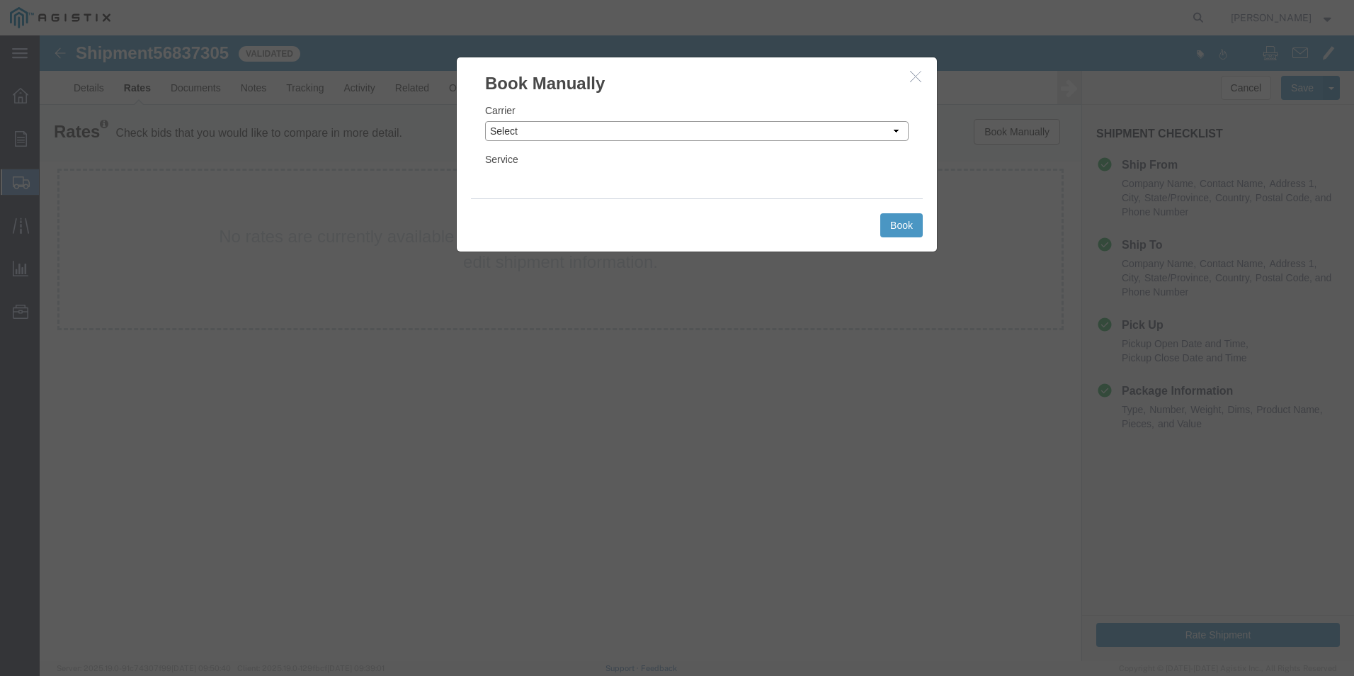
click at [593, 134] on select "Select Add New Carrier (and default service) ACI Guide APC Airport Google Milea…" at bounding box center [696, 131] width 423 height 20
select select "12"
click at [485, 121] on select "Select Add New Carrier (and default service) ACI Guide APC Airport Google Milea…" at bounding box center [696, 131] width 423 height 20
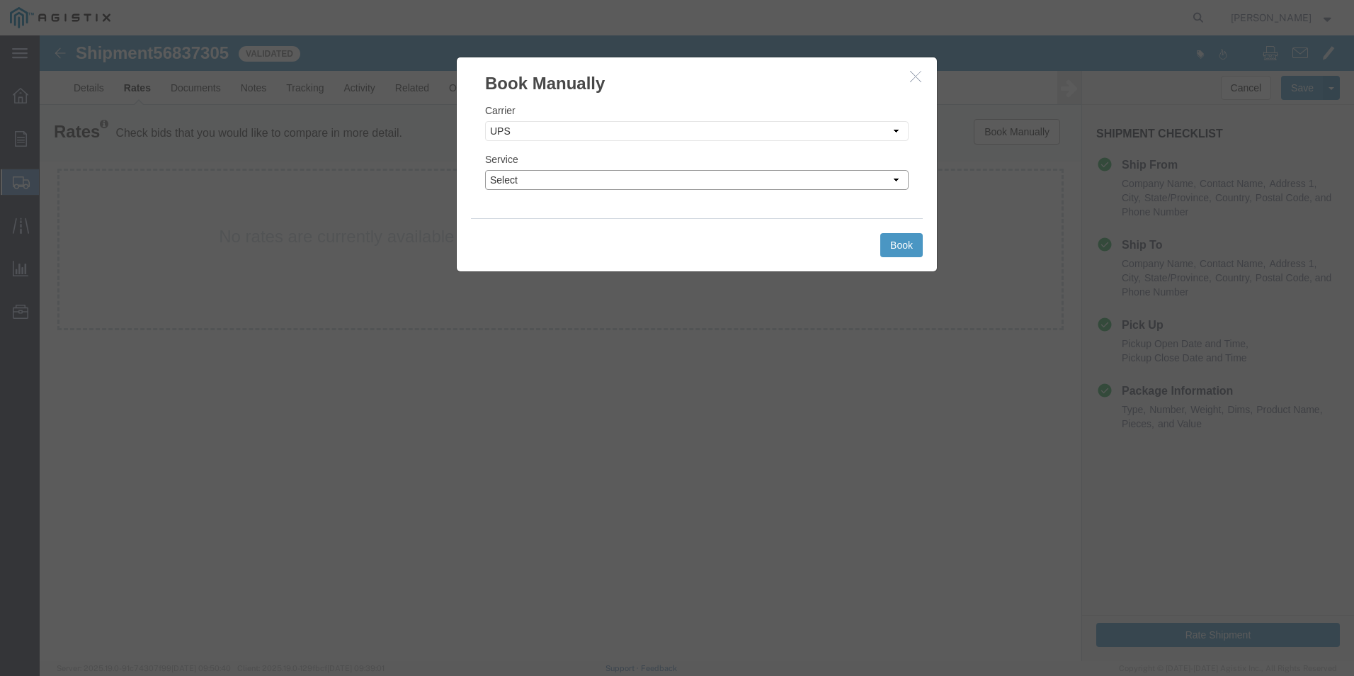
click at [896, 182] on select "Select 2nd Day Air 2nd Day Air A.M. 3 Day Select BOUND PRINTED MATTER, UPS DELI…" at bounding box center [696, 180] width 423 height 20
select select "42"
click at [485, 170] on select "Select 2nd Day Air 2nd Day Air A.M. 3 Day Select BOUND PRINTED MATTER, UPS DELI…" at bounding box center [696, 180] width 423 height 20
click at [913, 244] on button "Book" at bounding box center [901, 245] width 42 height 24
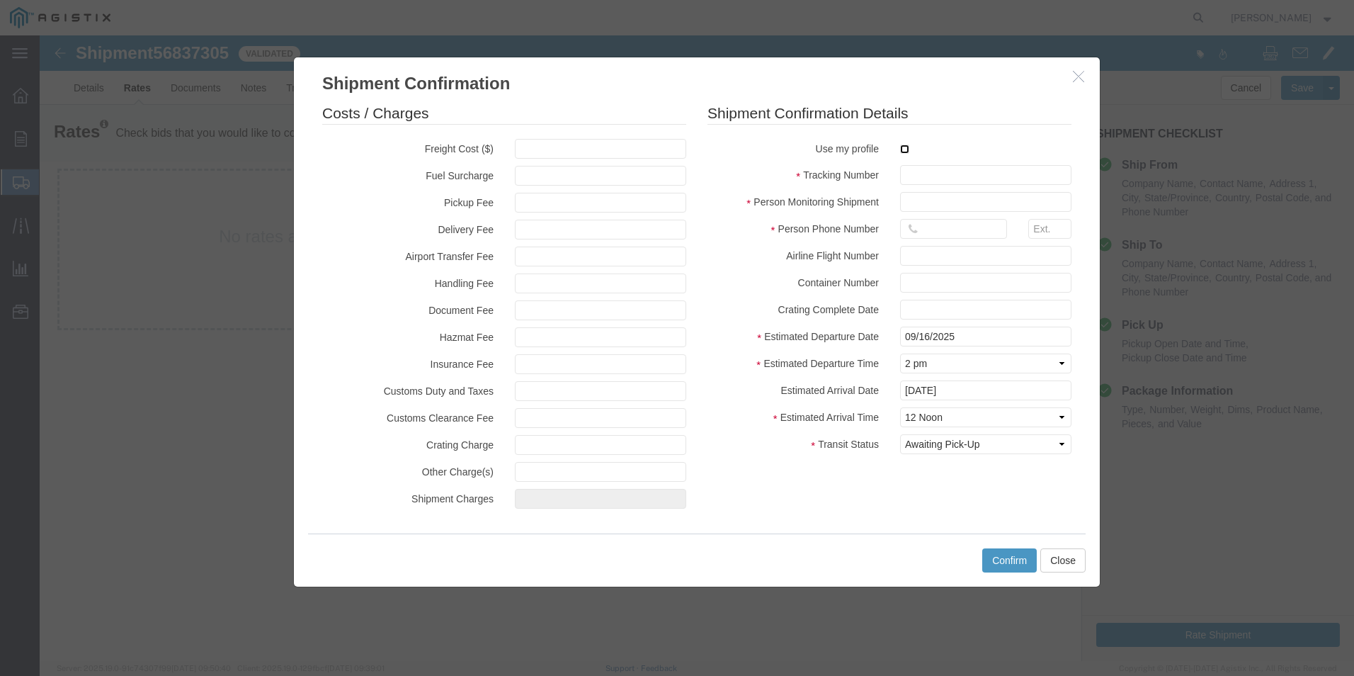
click at [902, 146] on input "checkbox" at bounding box center [904, 148] width 9 height 9
checkbox input "true"
type input "[PERSON_NAME]"
type input "[PHONE_NUMBER]"
click at [920, 172] on input "text" at bounding box center [985, 175] width 171 height 20
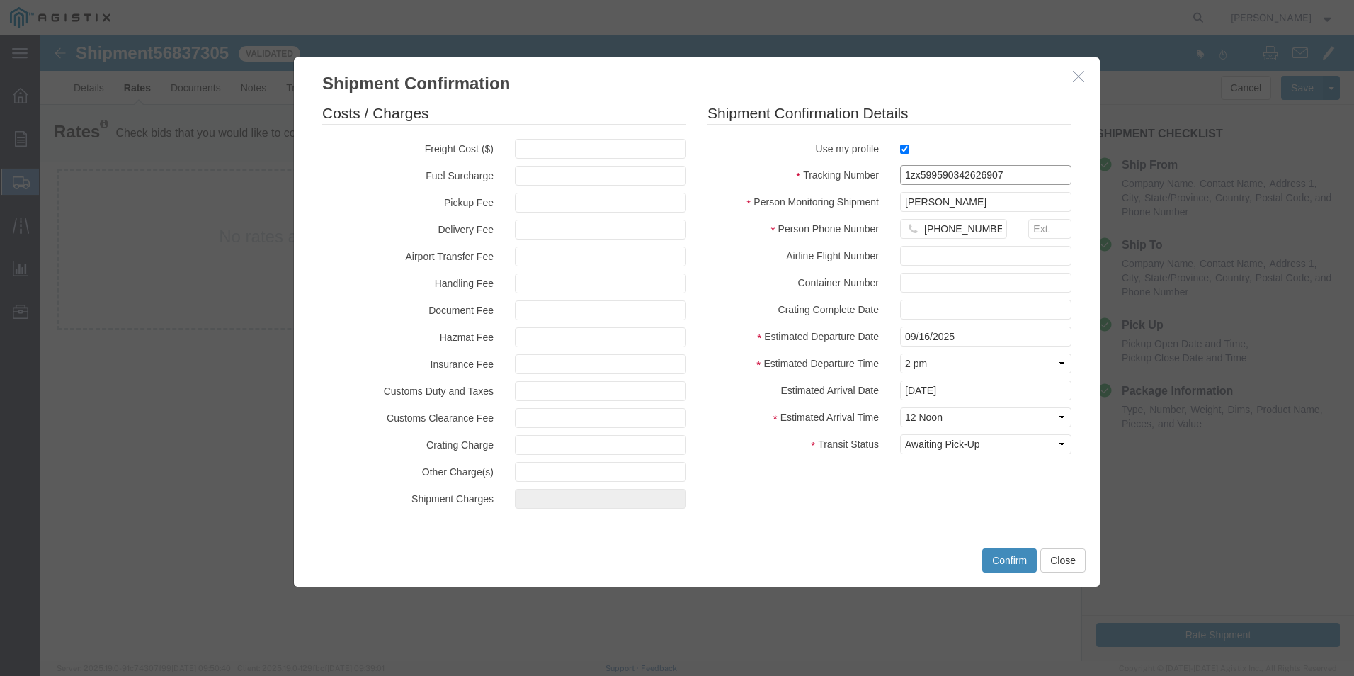
type input "1zx599590342626907"
click at [1013, 562] on button "Confirm" at bounding box center [1009, 560] width 55 height 24
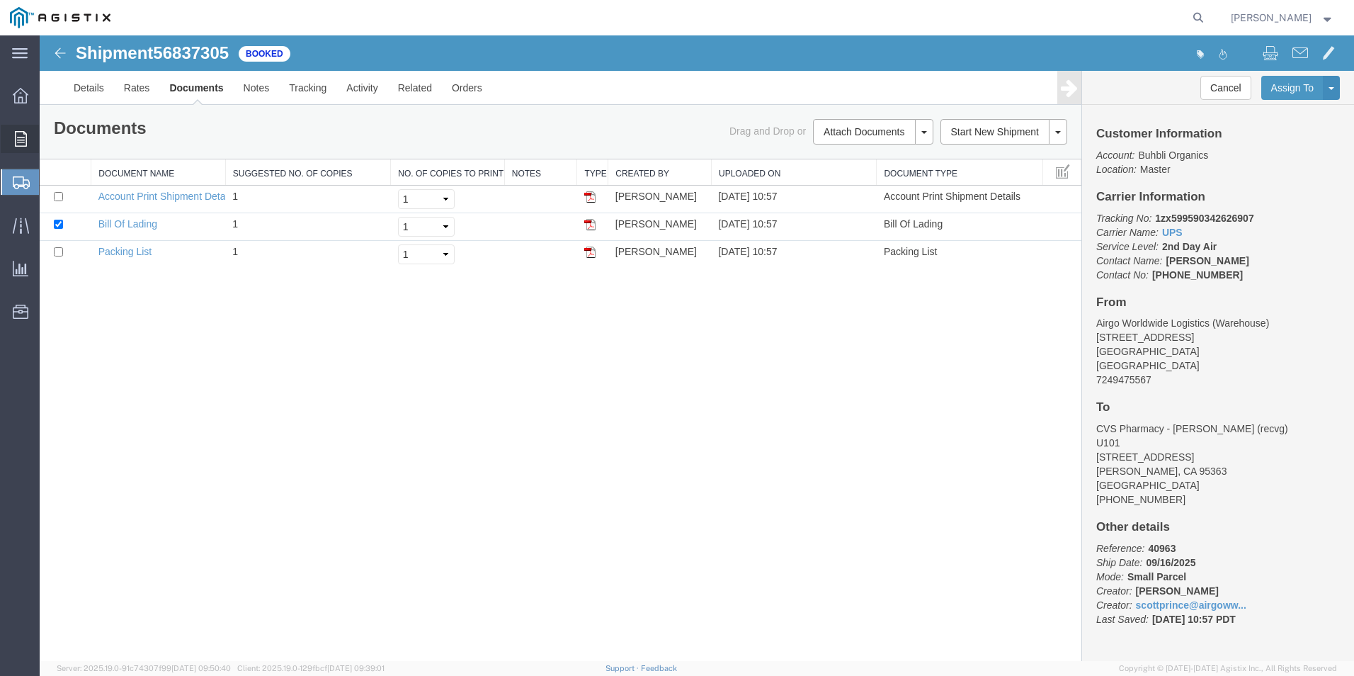
click at [0, 0] on span "Order Manager" at bounding box center [0, 0] width 0 height 0
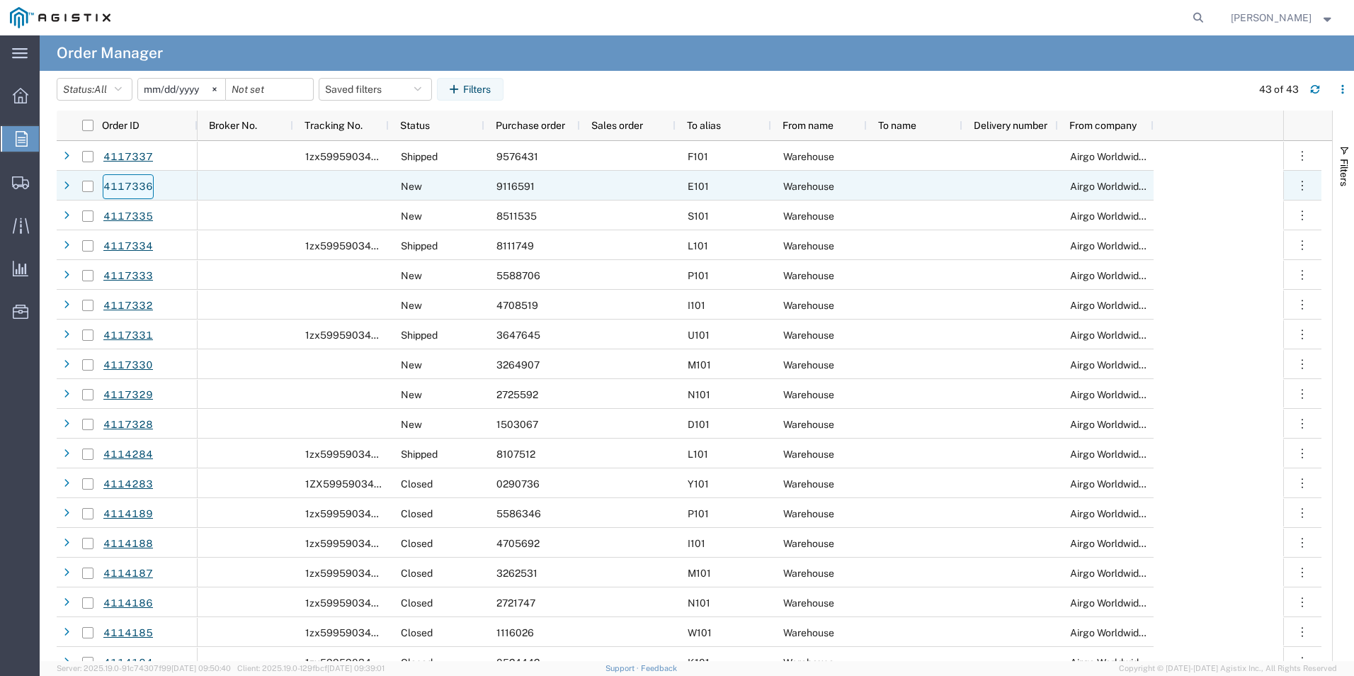
click at [133, 182] on link "4117336" at bounding box center [128, 186] width 51 height 25
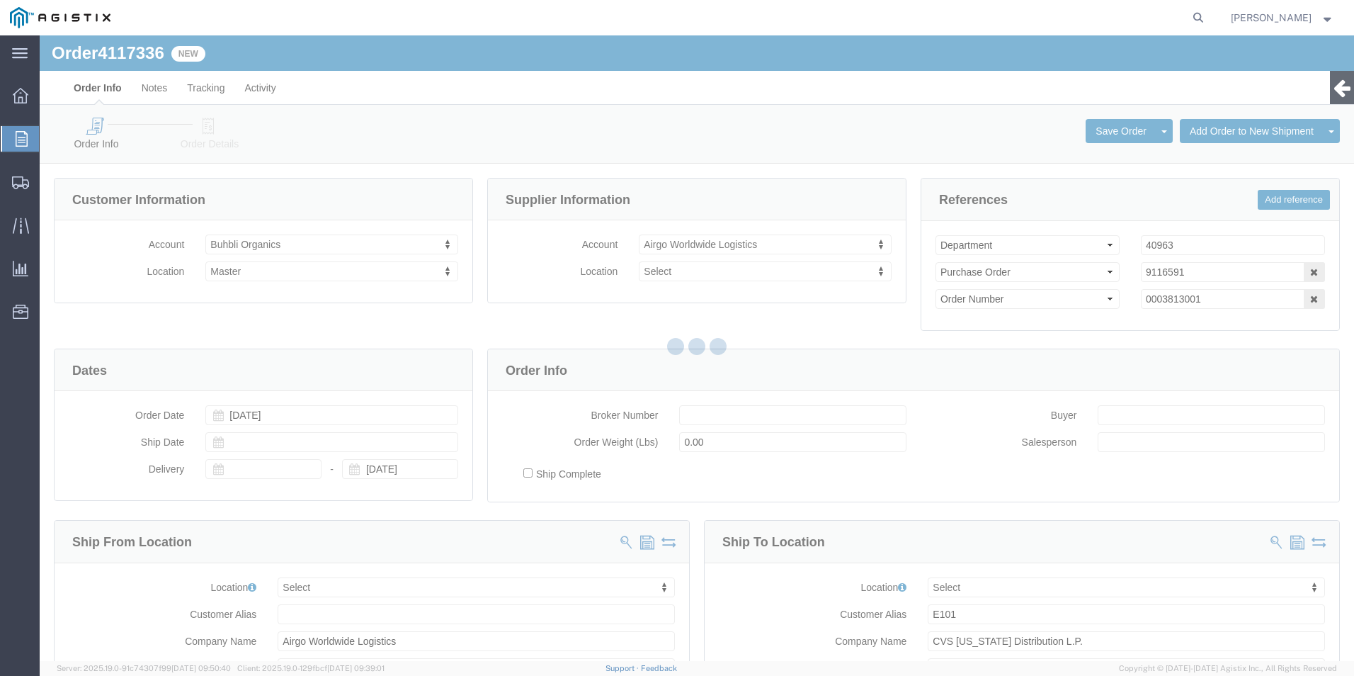
select select
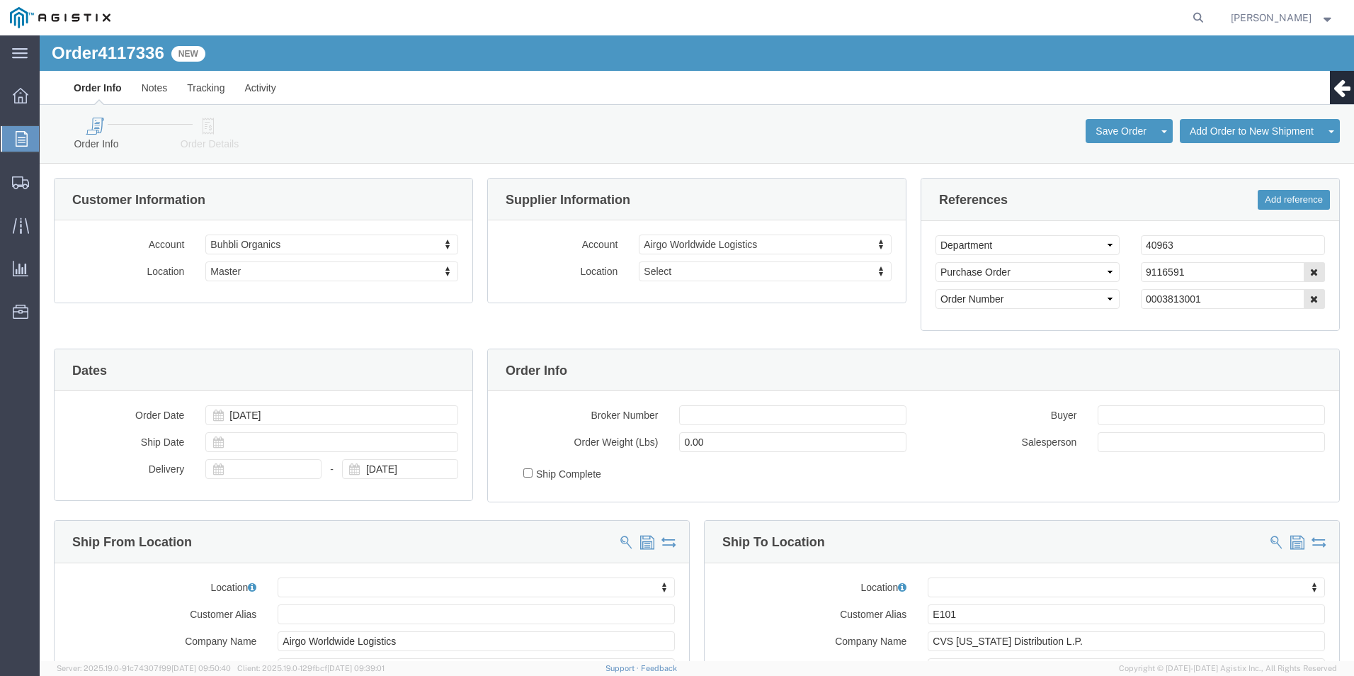
click icon
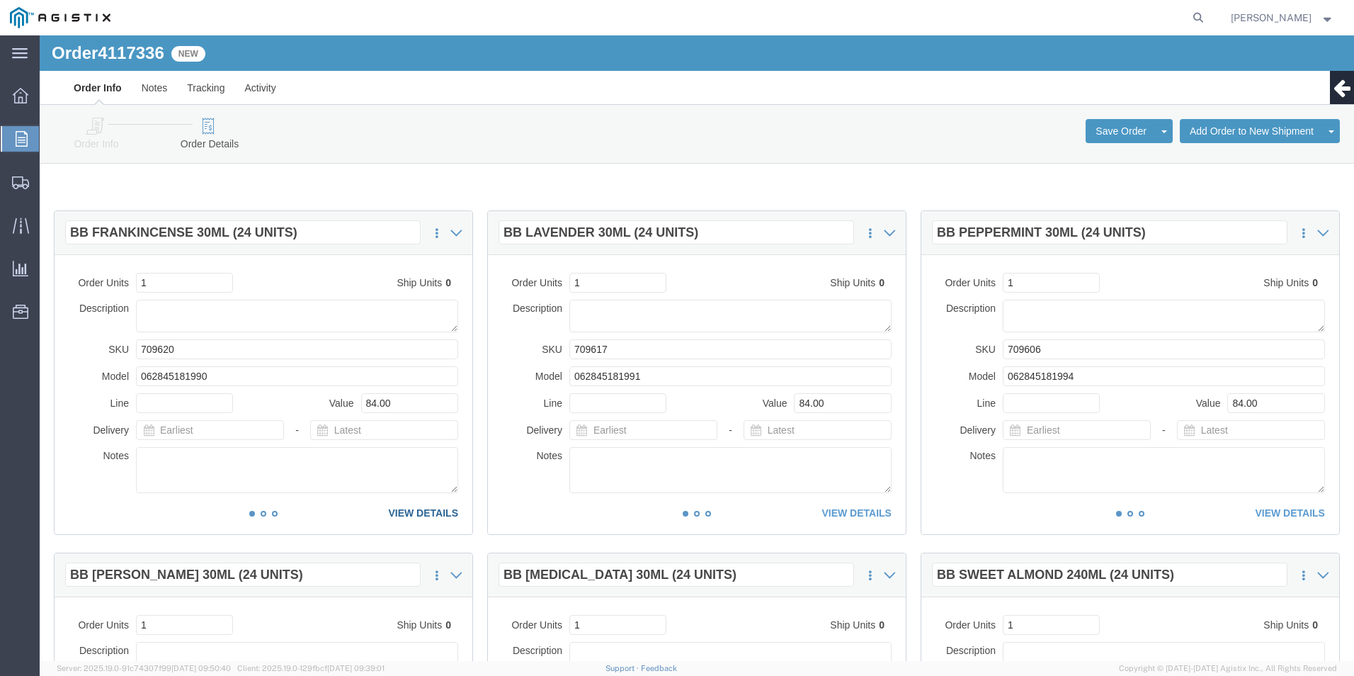
click link "VIEW DETAILS"
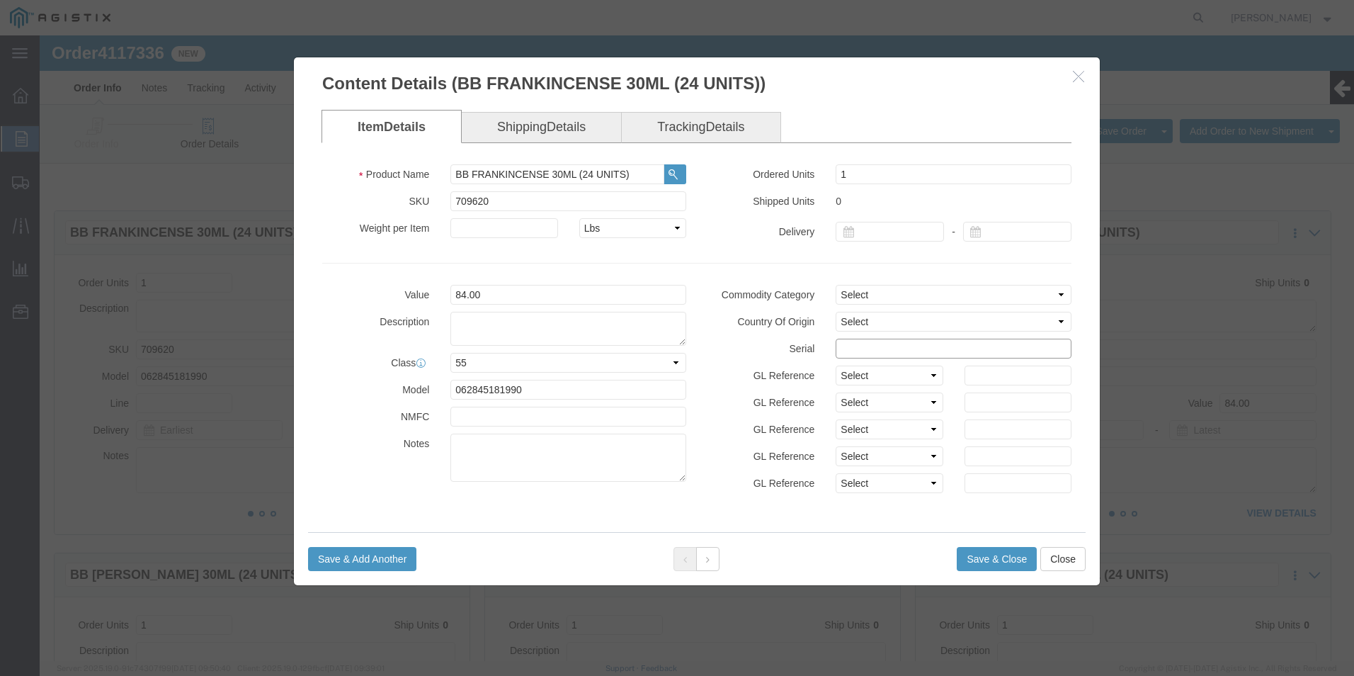
click input "text"
drag, startPoint x: 923, startPoint y: 309, endPoint x: 650, endPoint y: 327, distance: 273.2
click div "Value 84.00 Description Class Select 50 55 60 65 70 85 92.5 100 125 175 250 300…"
type input "91165911111111111111"
click button "Save & Close"
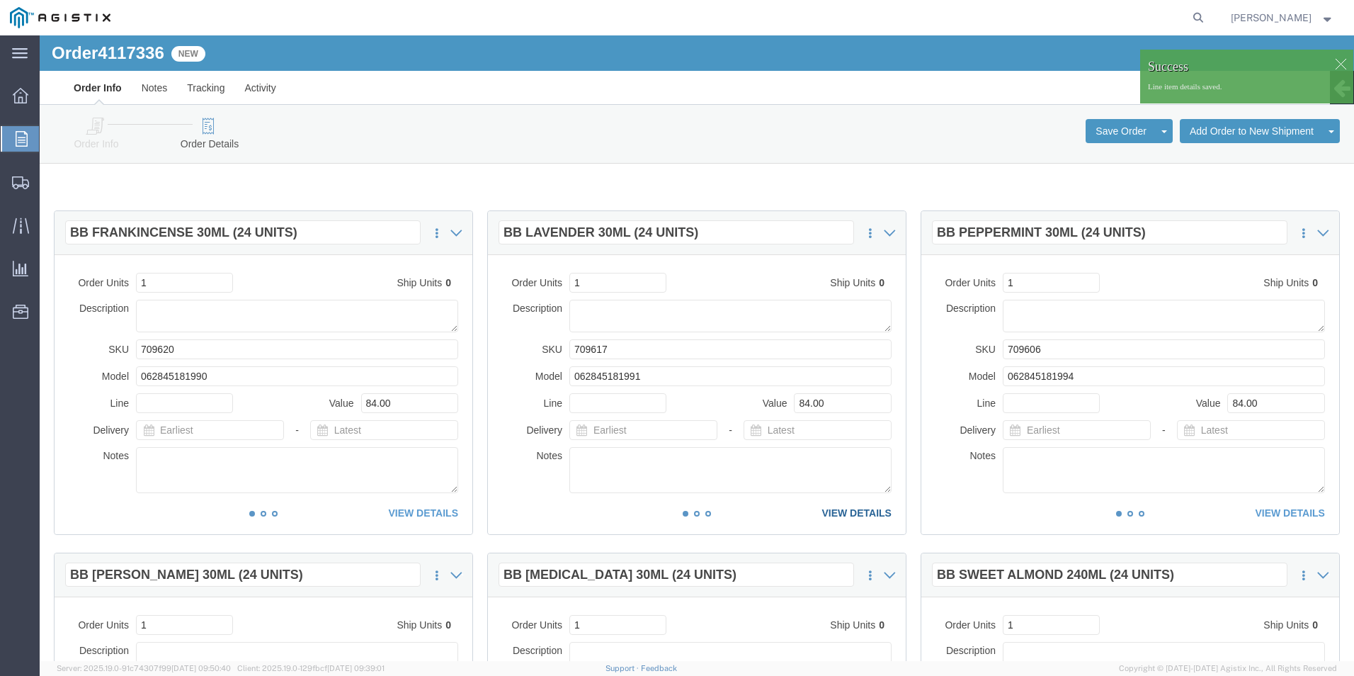
click link "VIEW DETAILS"
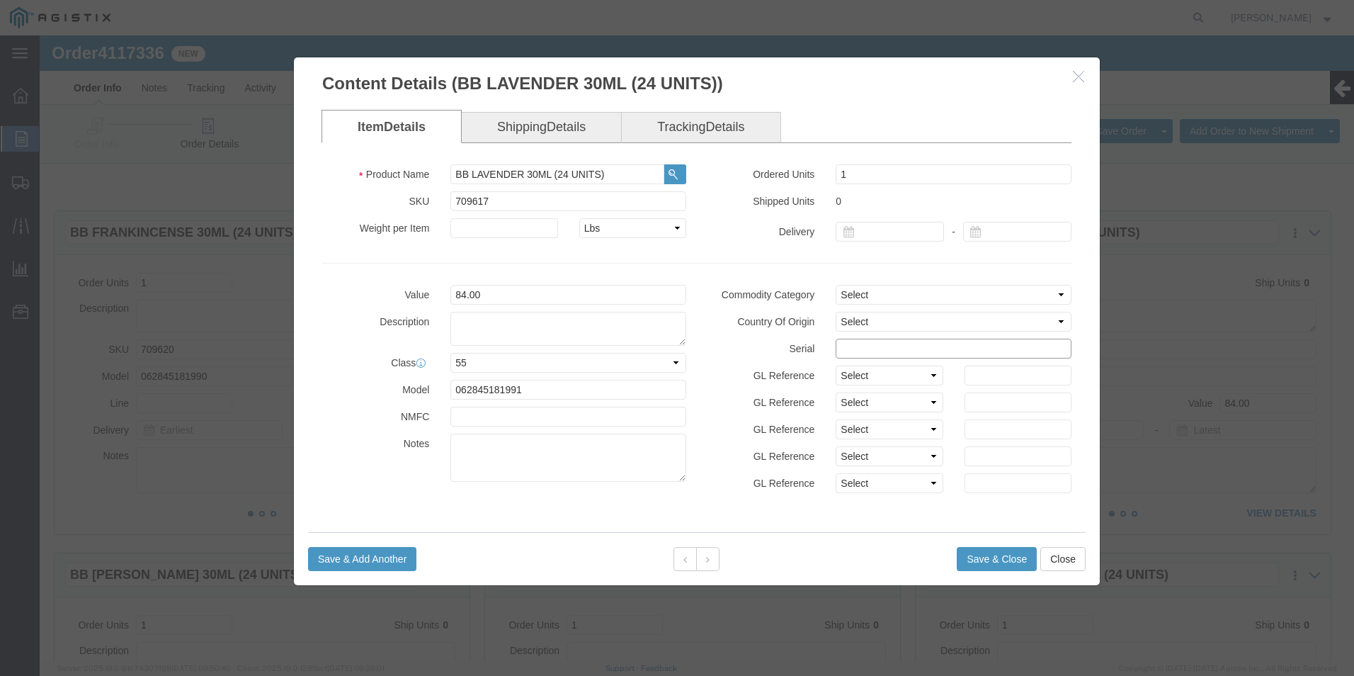
click input "text"
paste input "91165911111111111111"
type input "91165911111111111112"
click button "Save & Close"
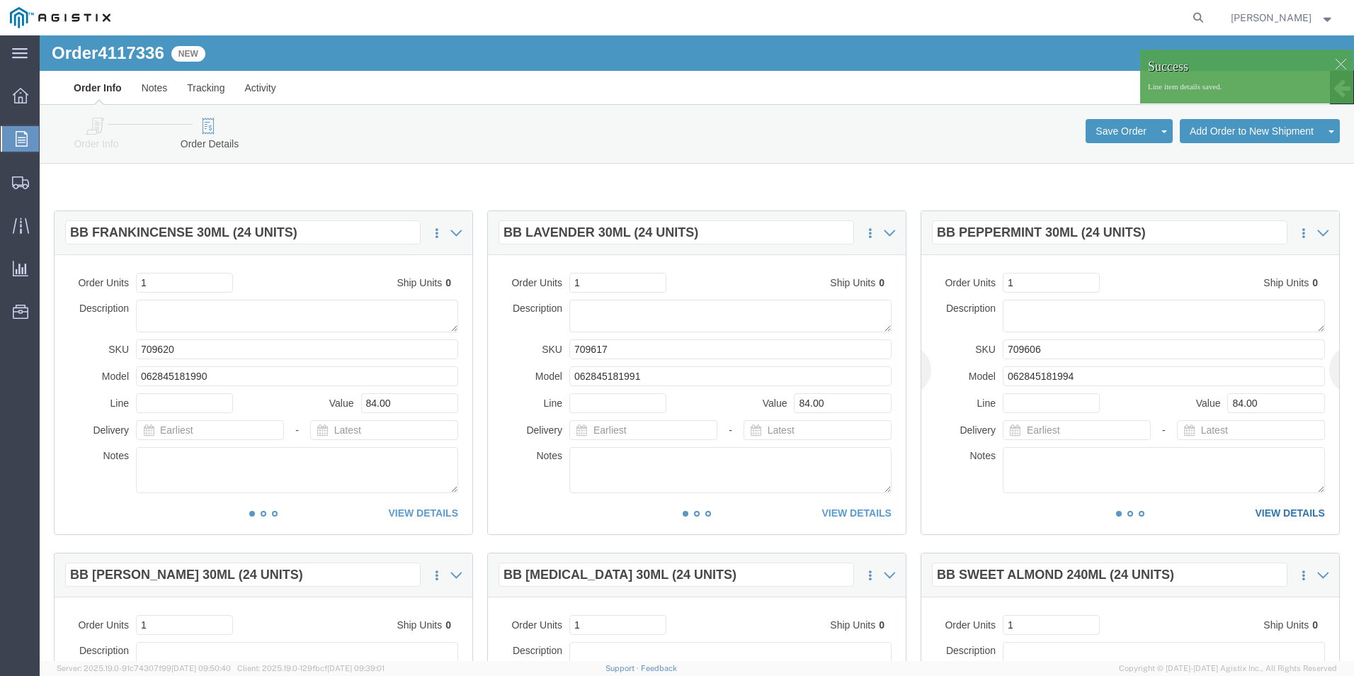
click link "VIEW DETAILS"
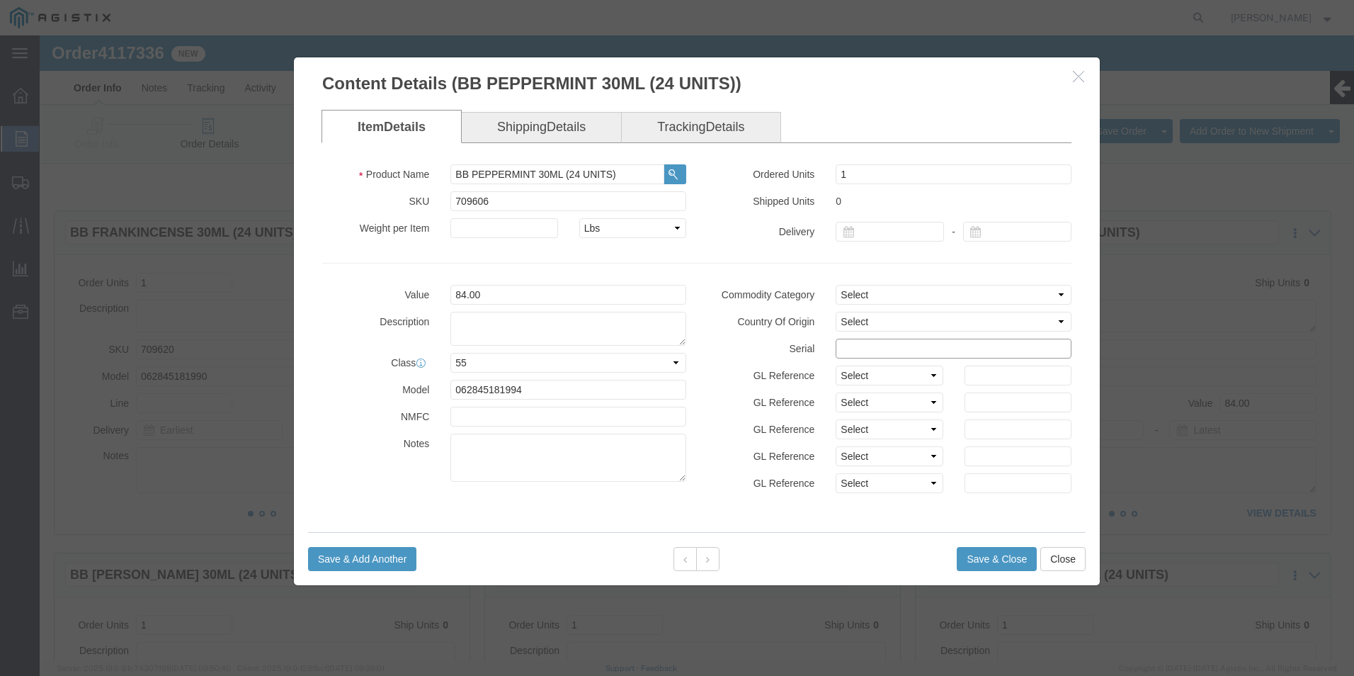
click input "text"
paste input "91165911111111111111"
type input "91165911111111111113"
click button "Save & Close"
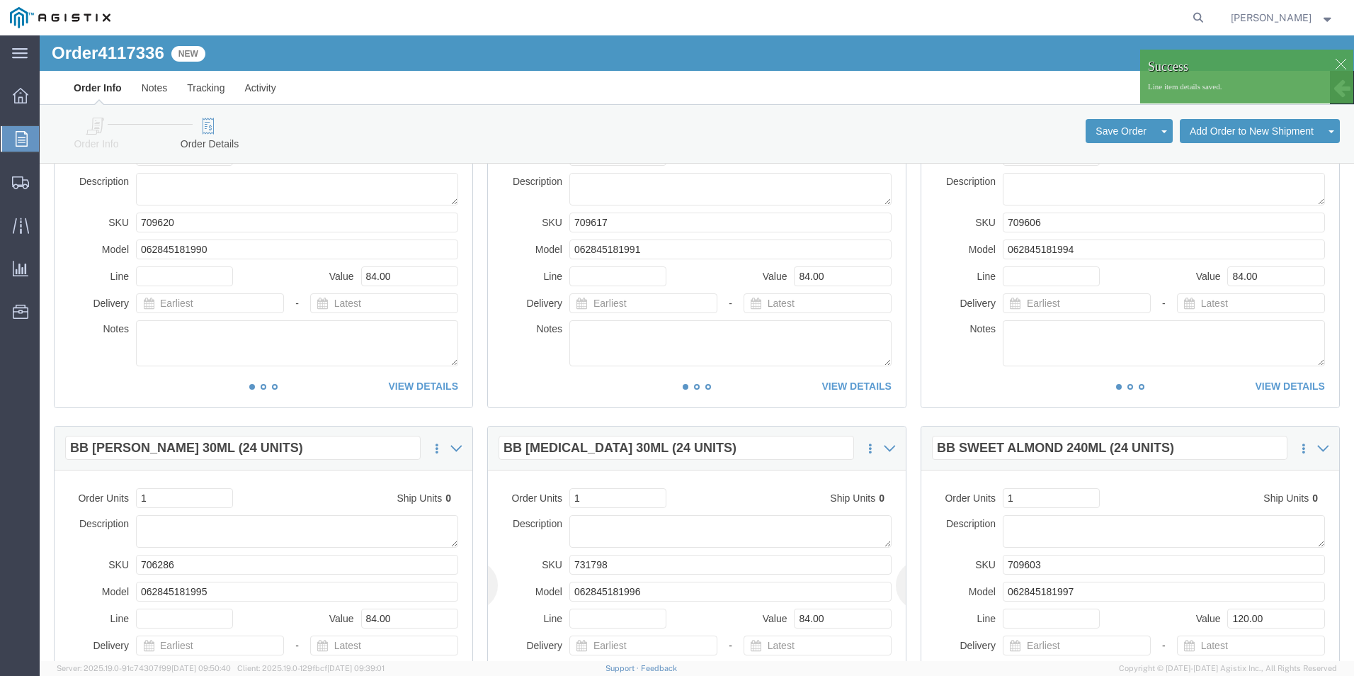
scroll to position [354, 0]
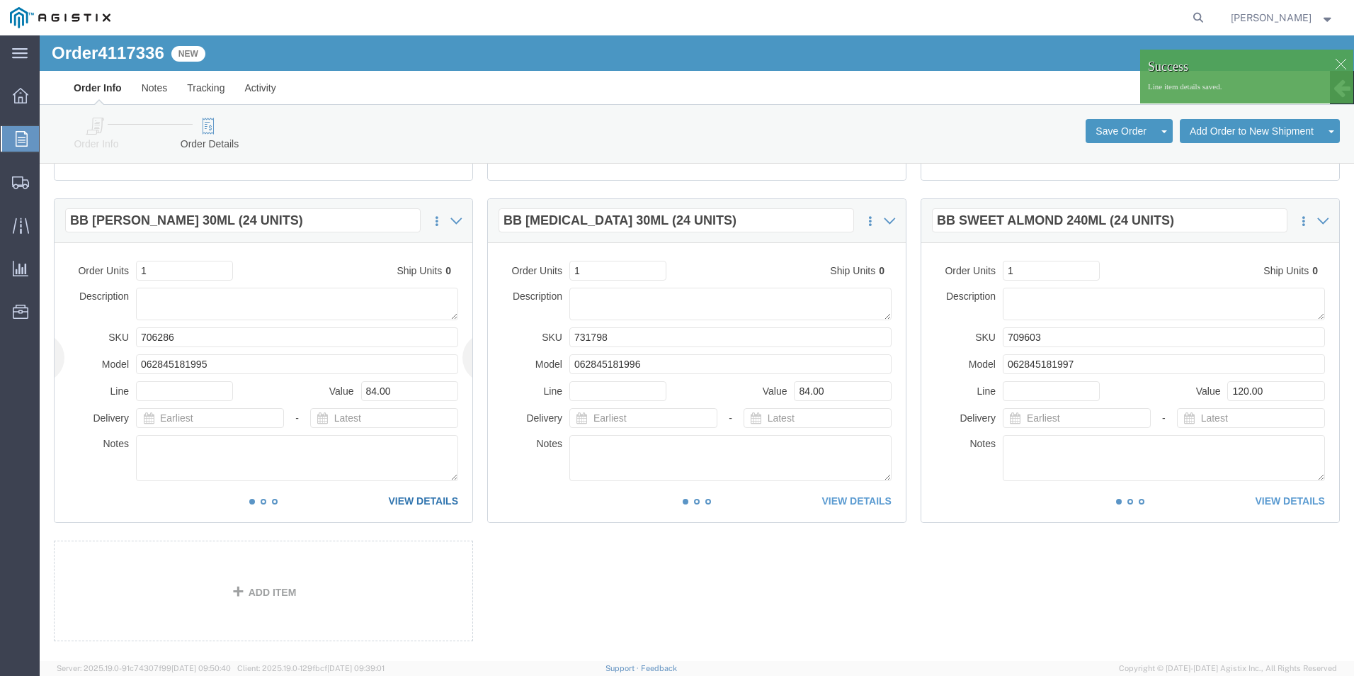
click link "VIEW DETAILS"
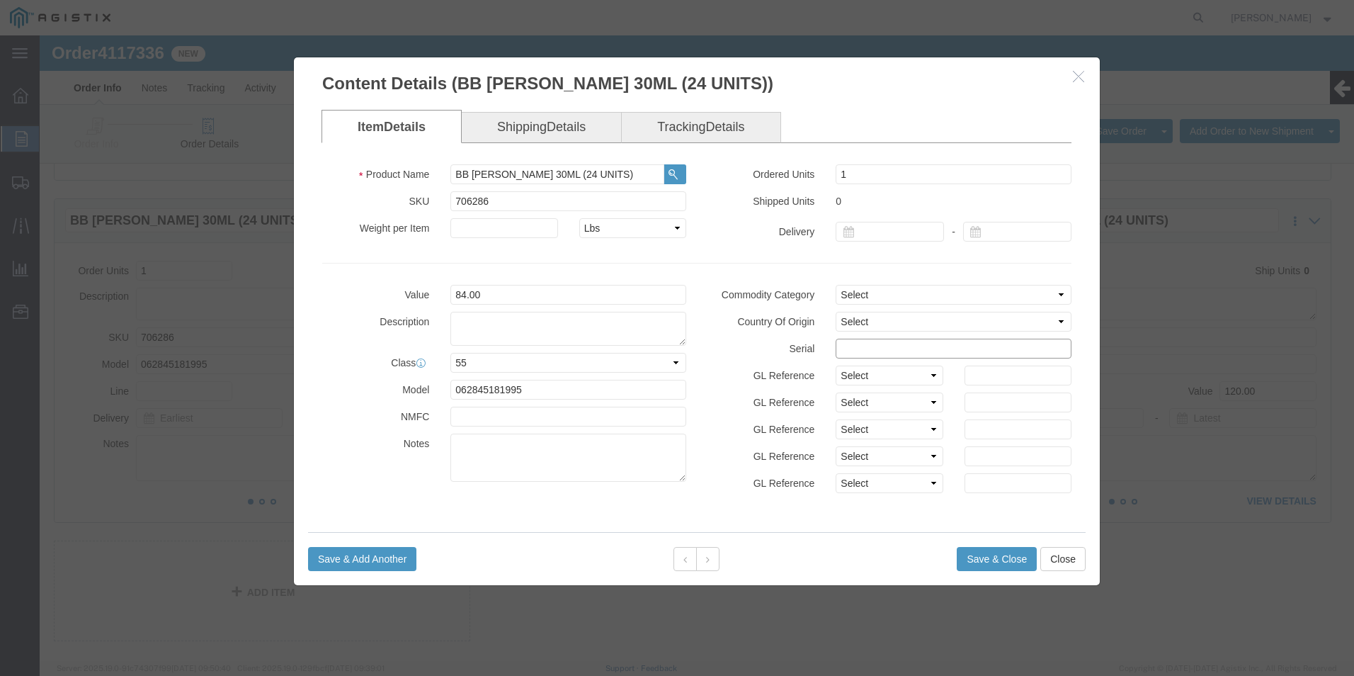
click input "text"
paste input "91165911111111111111"
type input "91165911111111111114"
click button "Save & Close"
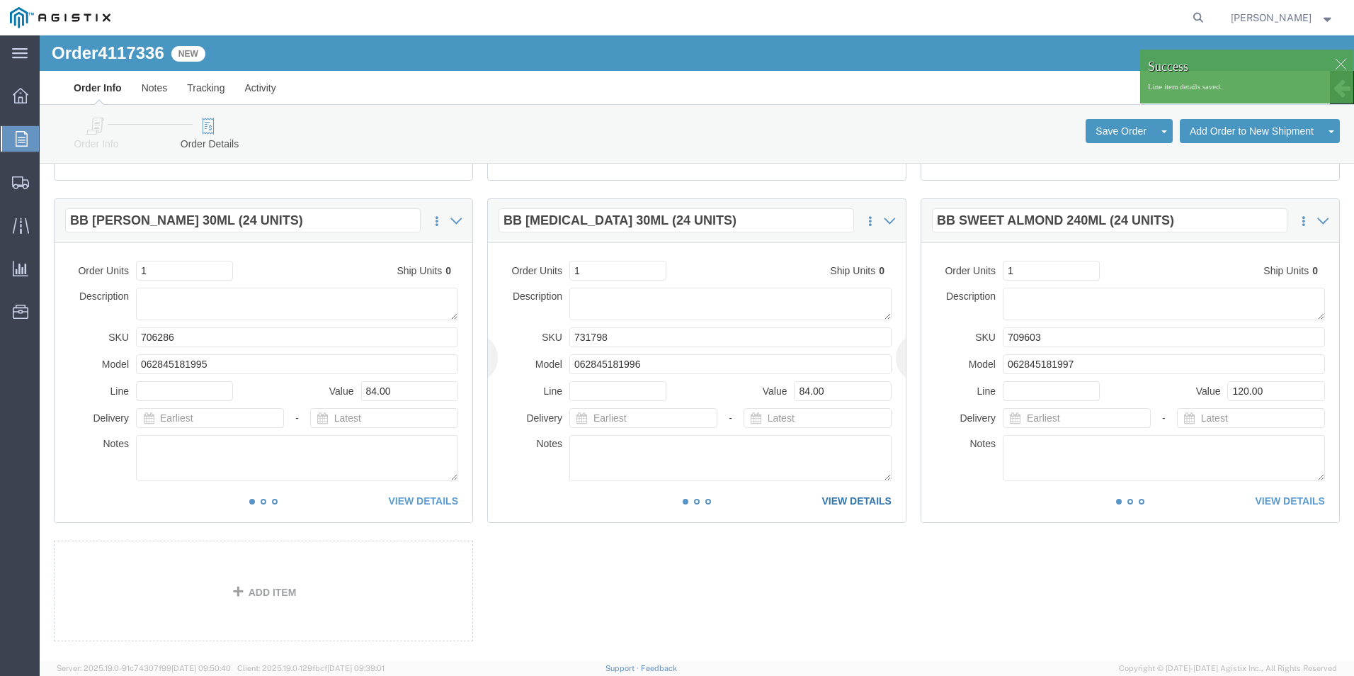
click link "VIEW DETAILS"
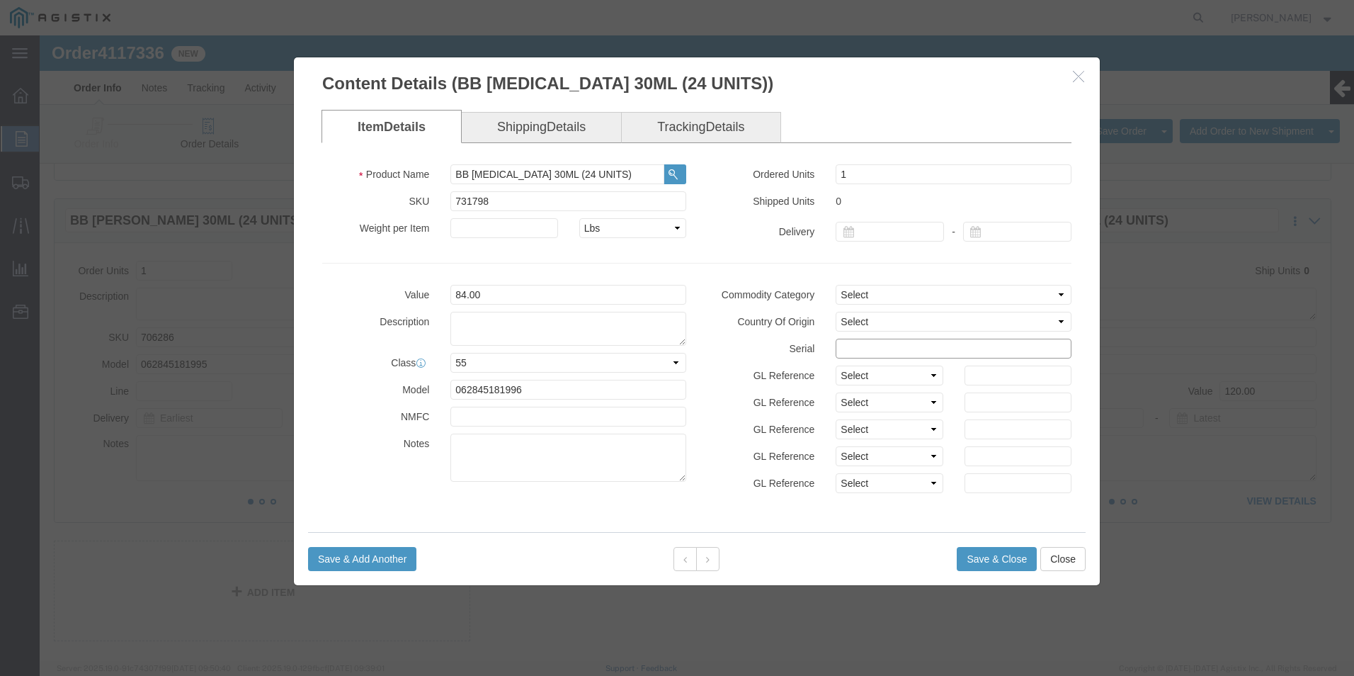
click input "text"
paste input "91165911111111111111"
type input "91165911111111111115"
click button "Save & Close"
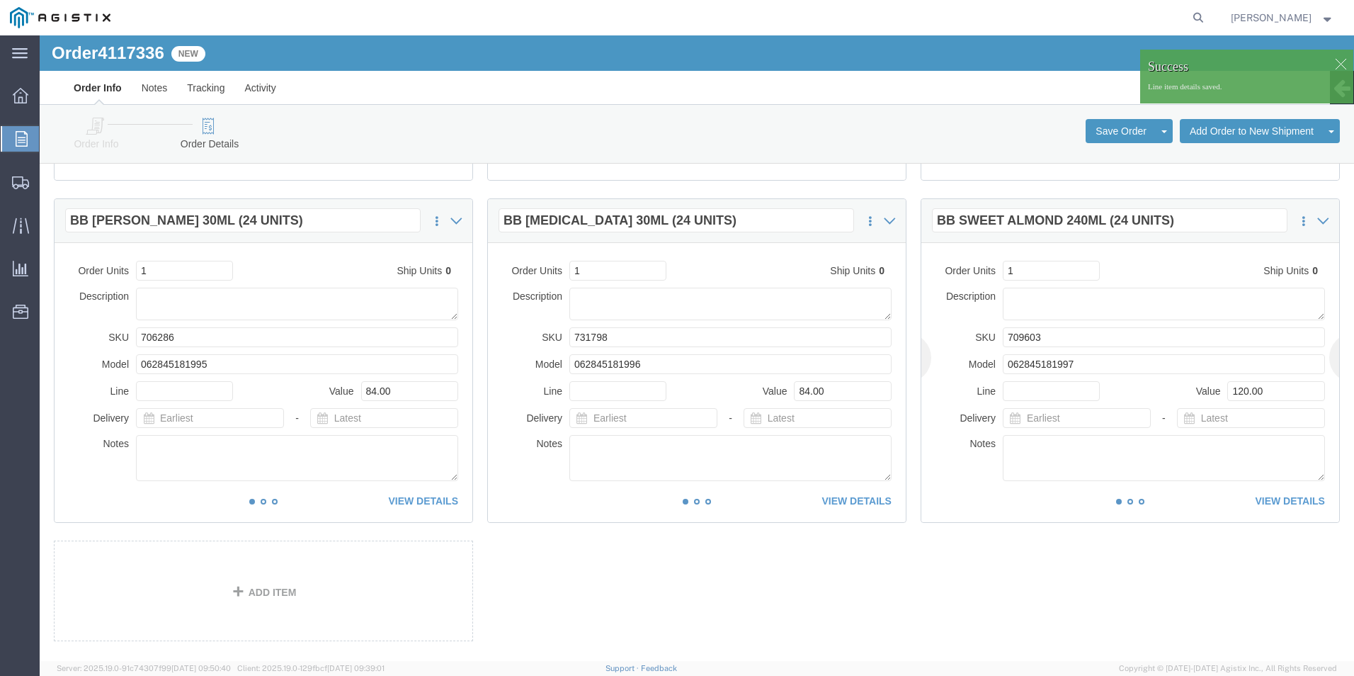
click div "This item has not been shipped Order Units 1 Ship Units 0 Description SKU 70960…"
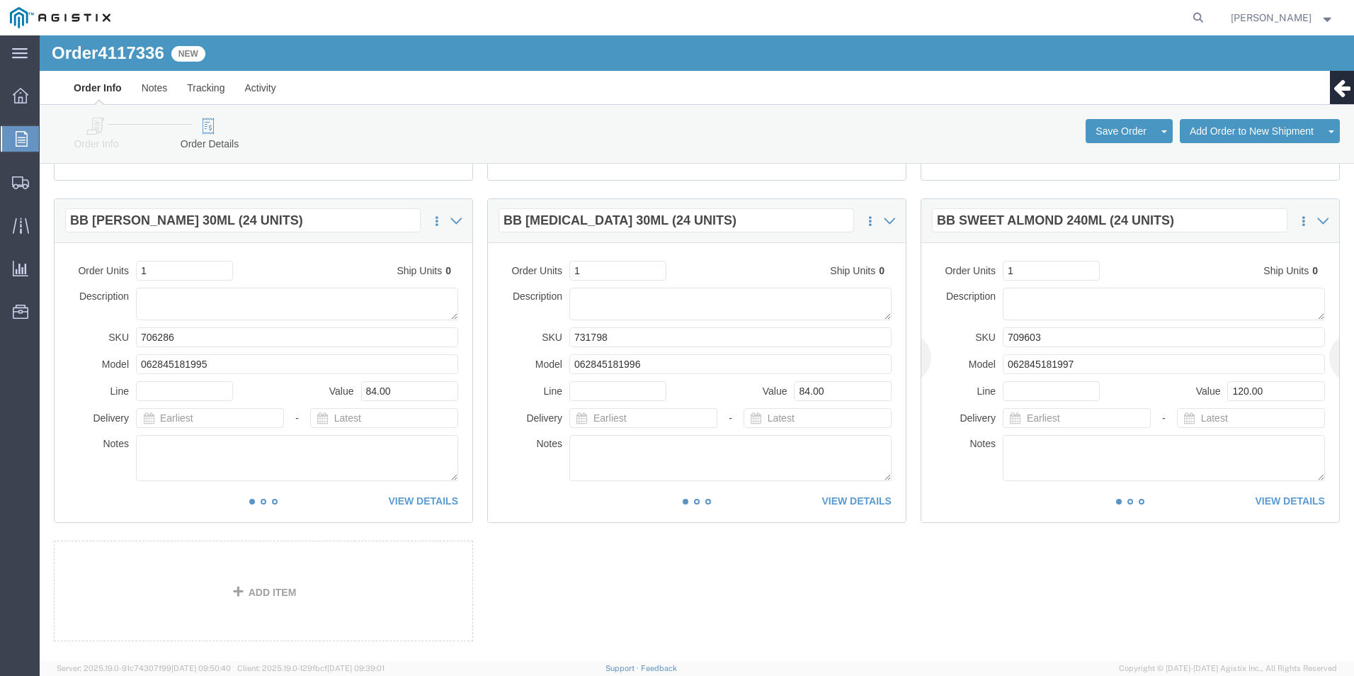
click div "This item has not been shipped Order Units 1 Ship Units 0 Description SKU 70960…"
click link "VIEW DETAILS"
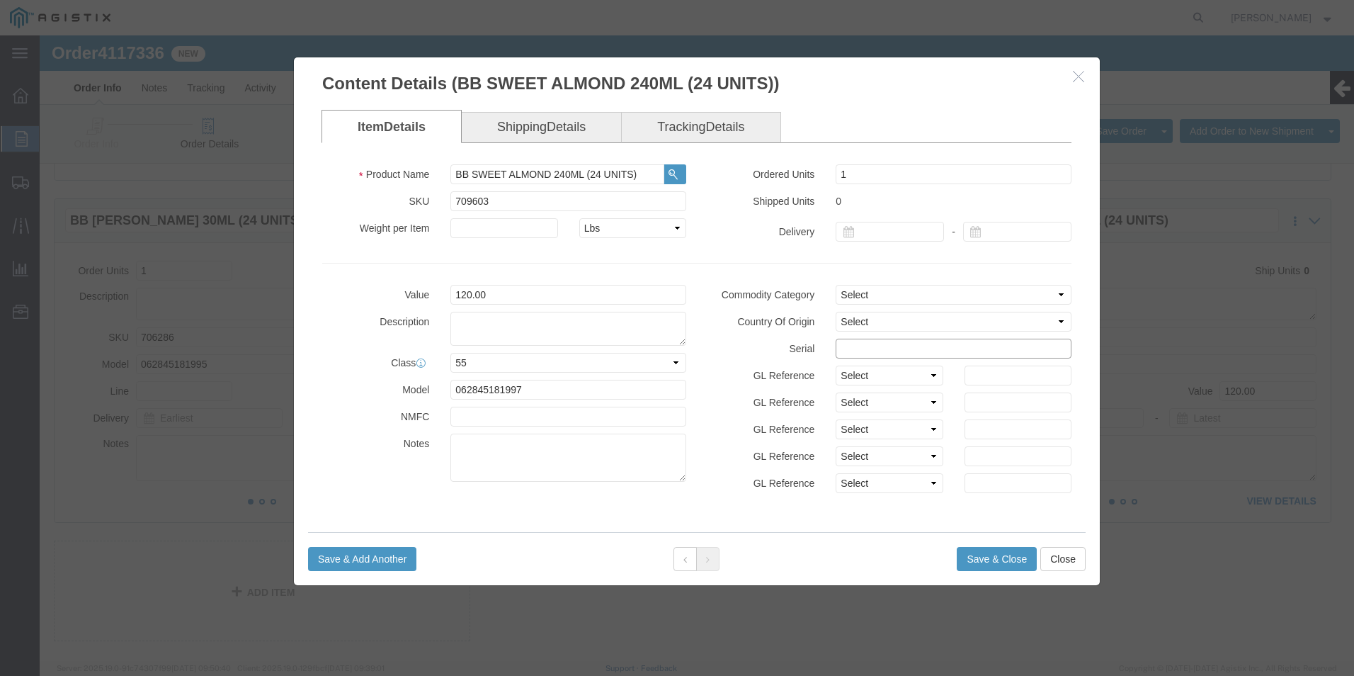
click input "text"
paste input "91165911111111111111"
type input "91165911111111111116"
click button "Save & Close"
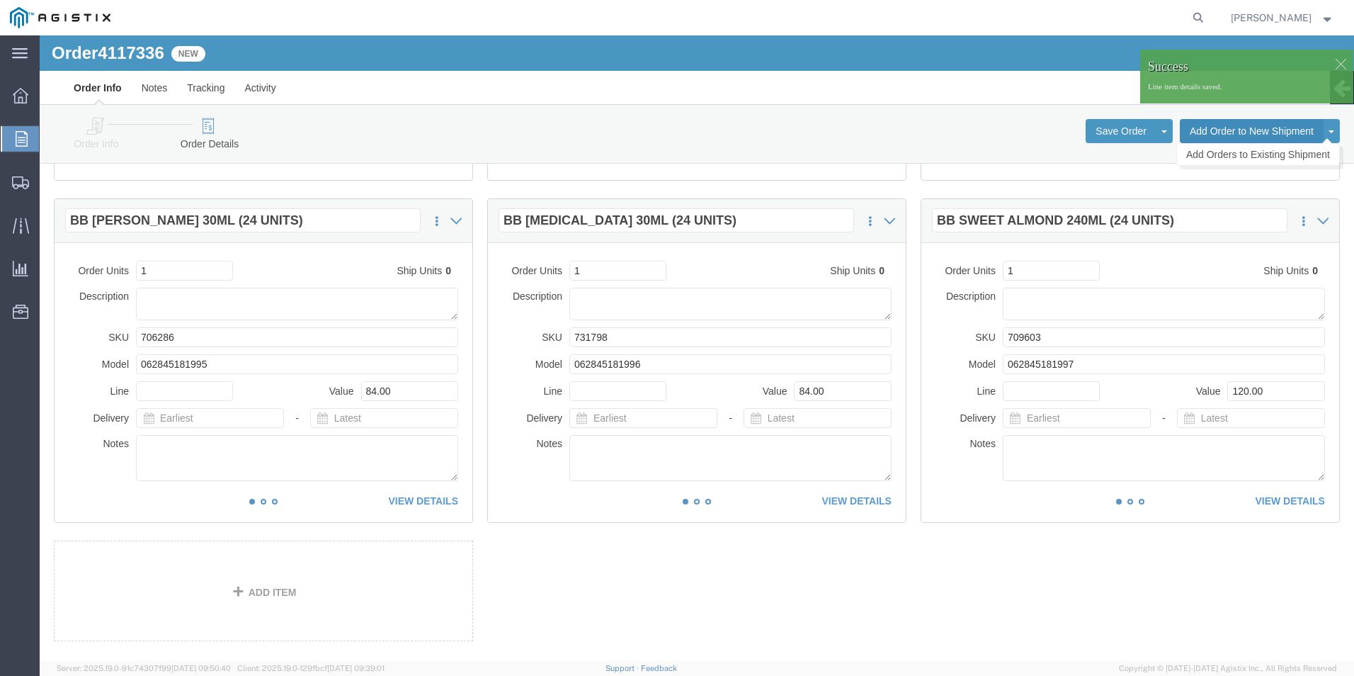
click button "Add Order to New Shipment"
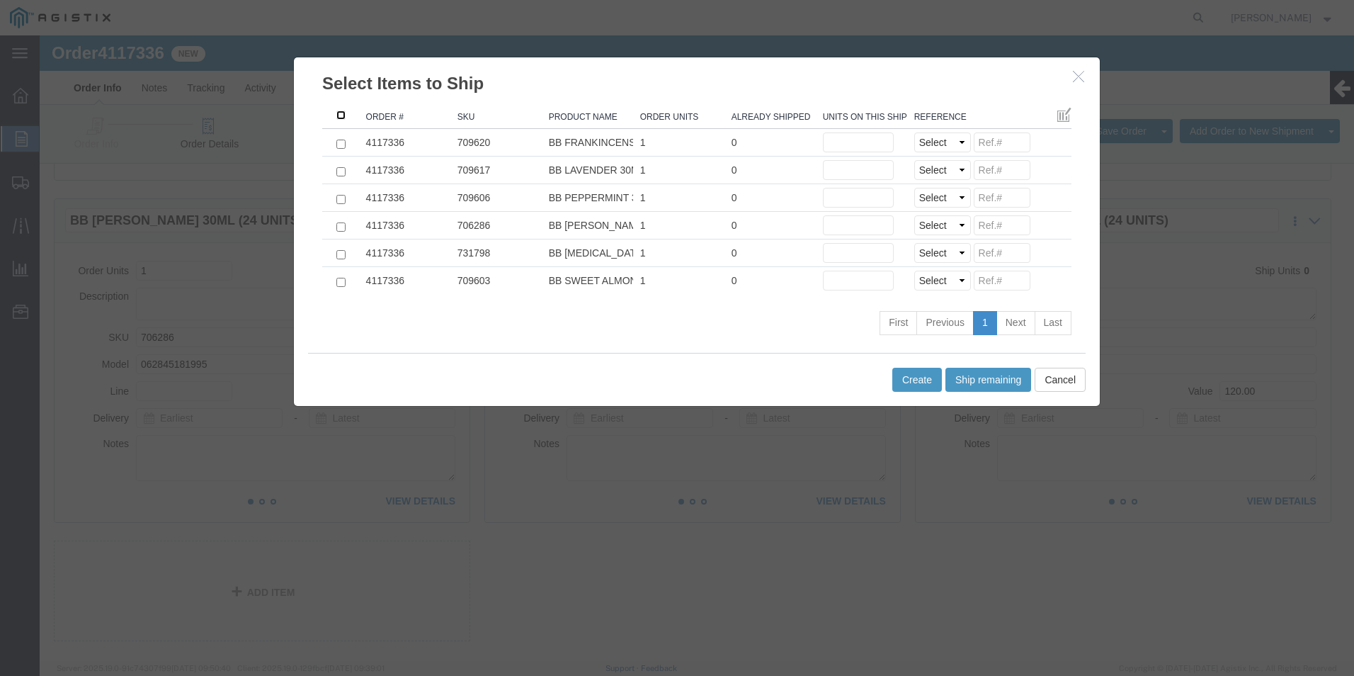
click input ": activate to sort column descending"
checkbox input "true"
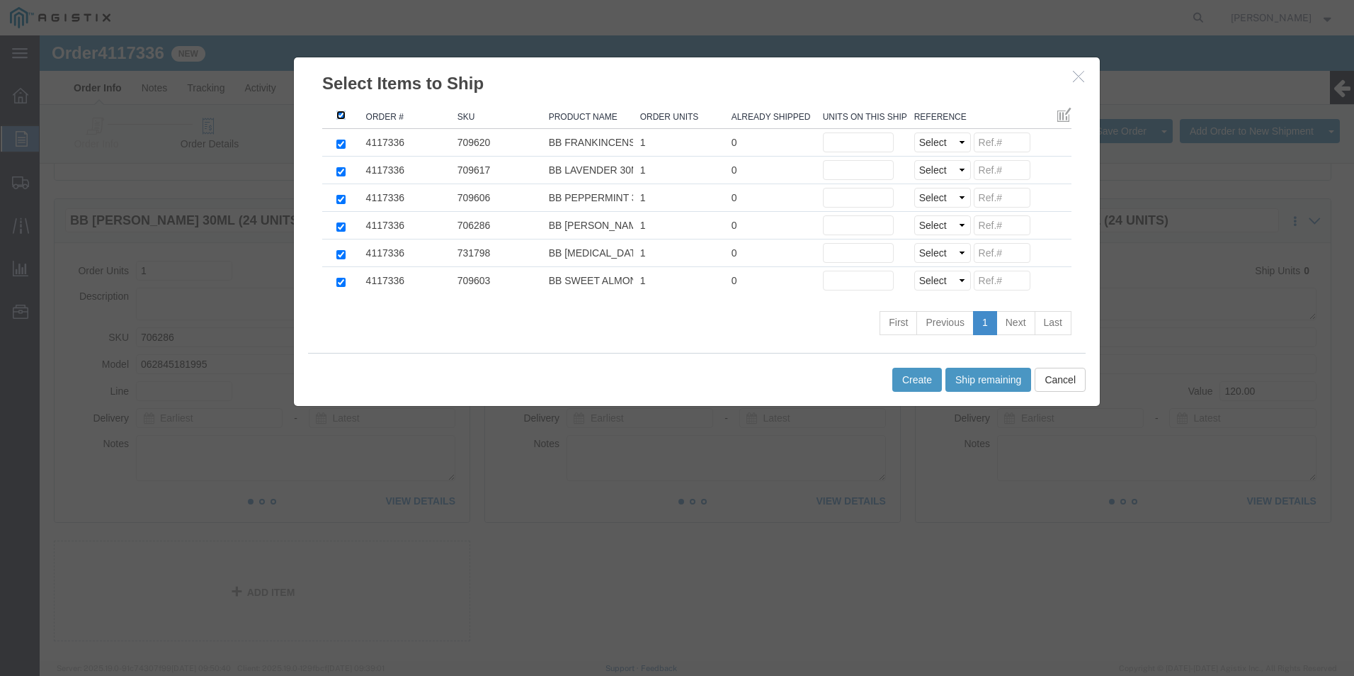
checkbox input "true"
drag, startPoint x: 923, startPoint y: 346, endPoint x: 927, endPoint y: 315, distance: 31.4
click button "Ship remaining"
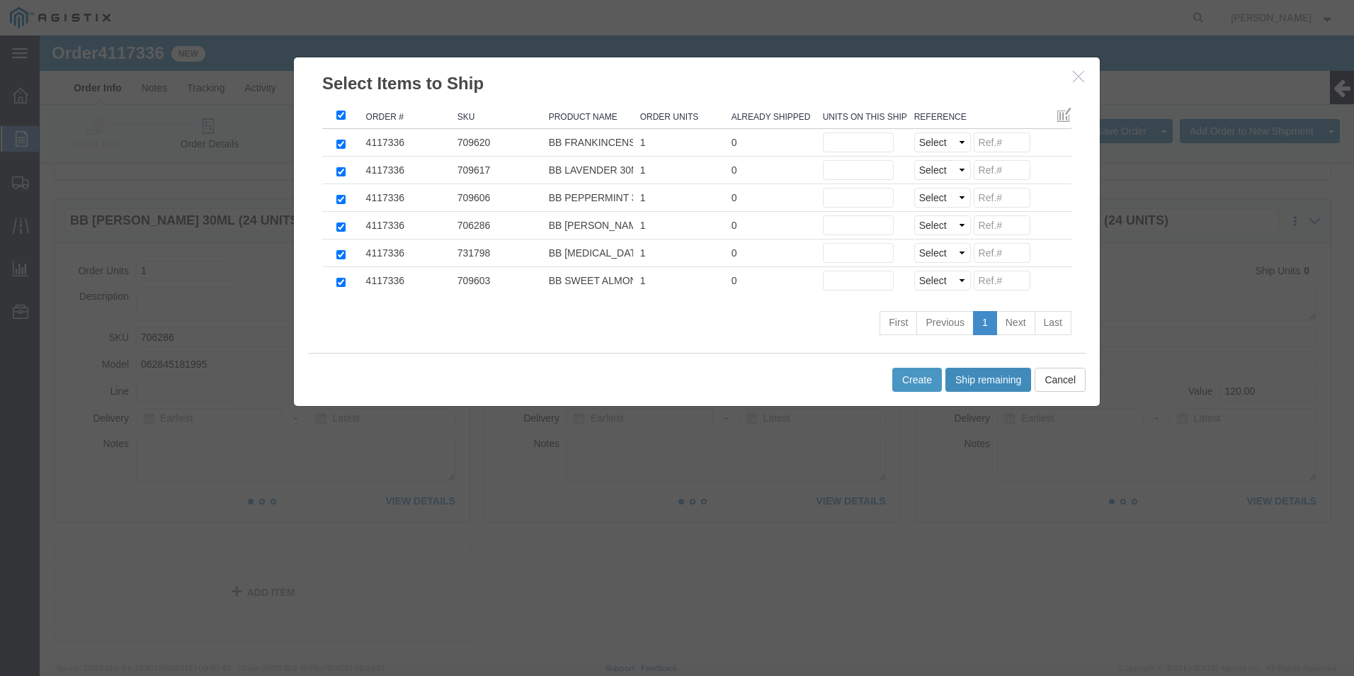
type input "1"
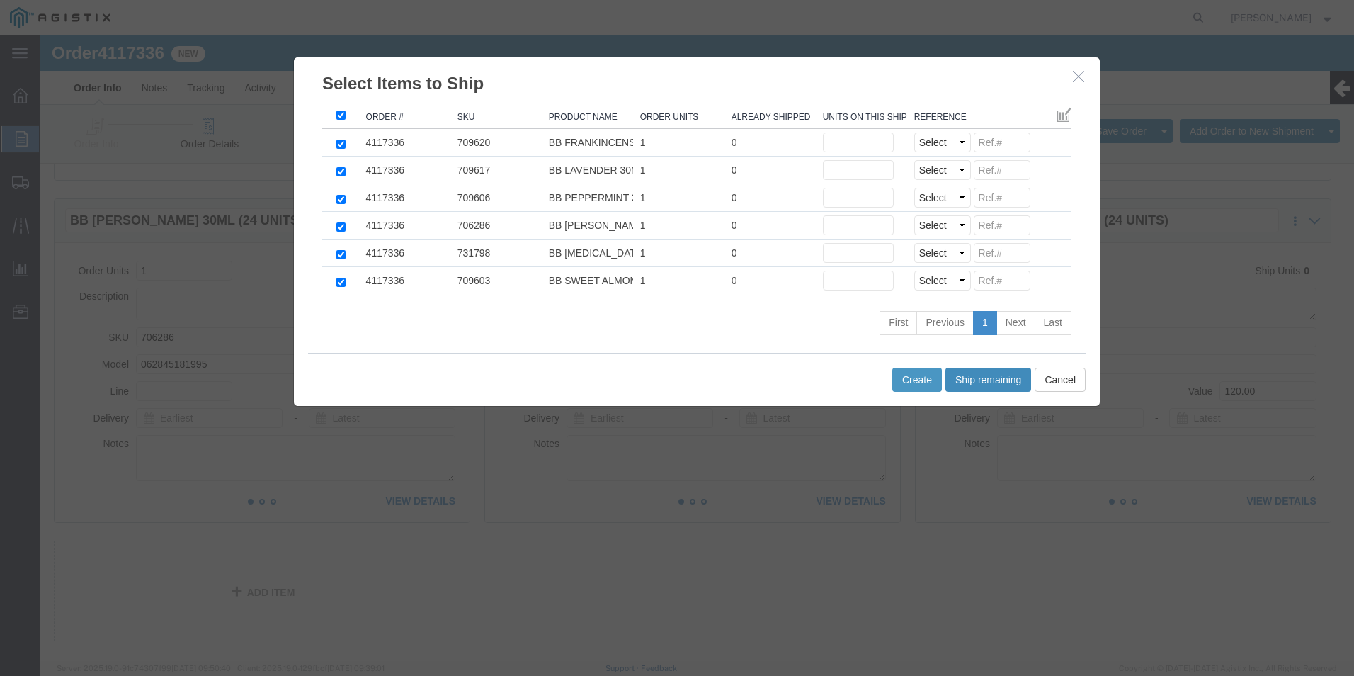
type input "1"
click select "Select Purchase Order Delivery Number"
select select "PO"
click select "Select Purchase Order Delivery Number"
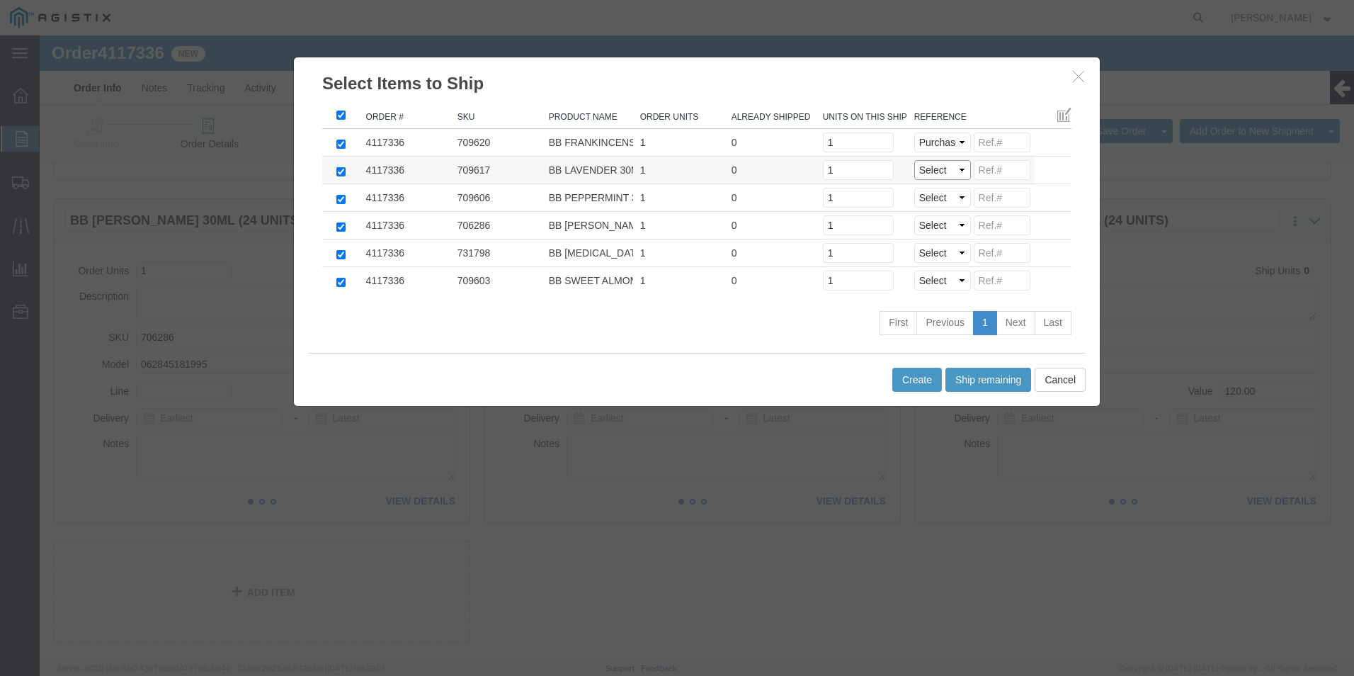
select select "PO"
click select "Select Purchase Order Delivery Number"
select select "PO"
click select "Select Purchase Order Delivery Number"
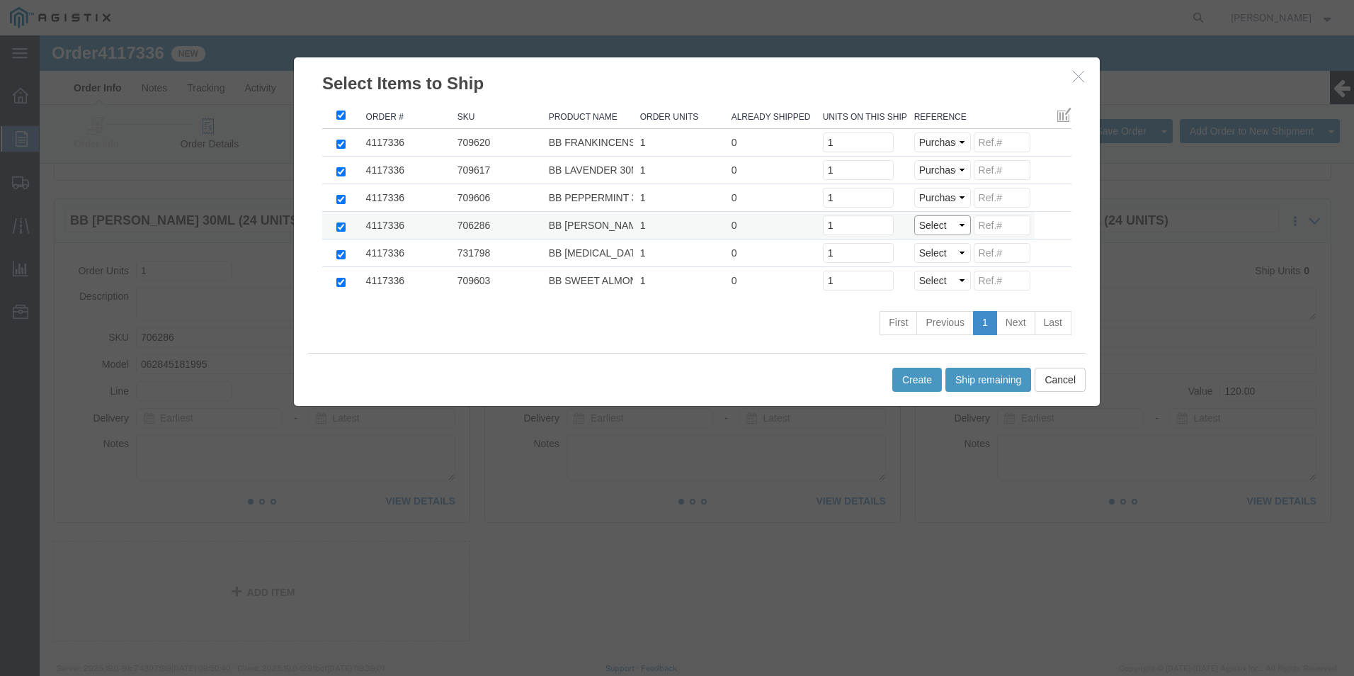
click select "Select Purchase Order Delivery Number"
select select "PO"
click select "Select Purchase Order Delivery Number"
select select "PO"
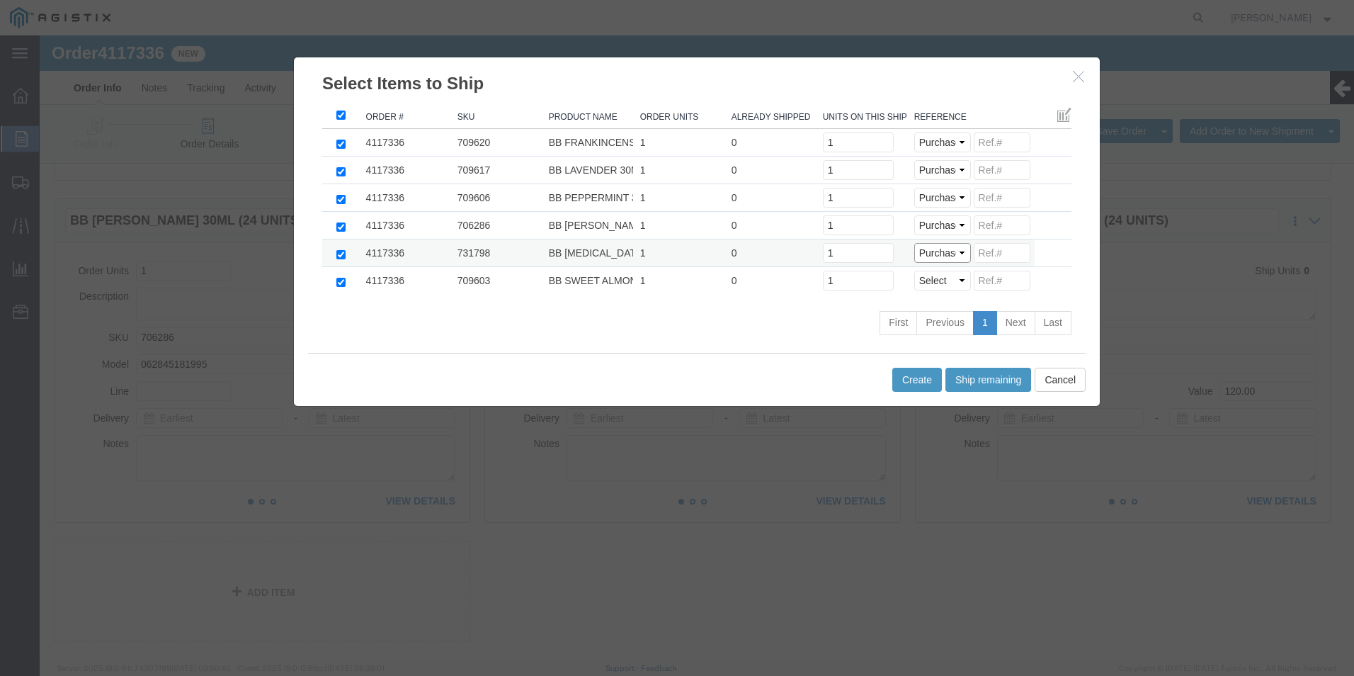
click select "Select Purchase Order Delivery Number"
select select "PO"
click select "Select Purchase Order Delivery Number"
drag, startPoint x: 970, startPoint y: 95, endPoint x: 964, endPoint y: 108, distance: 14.3
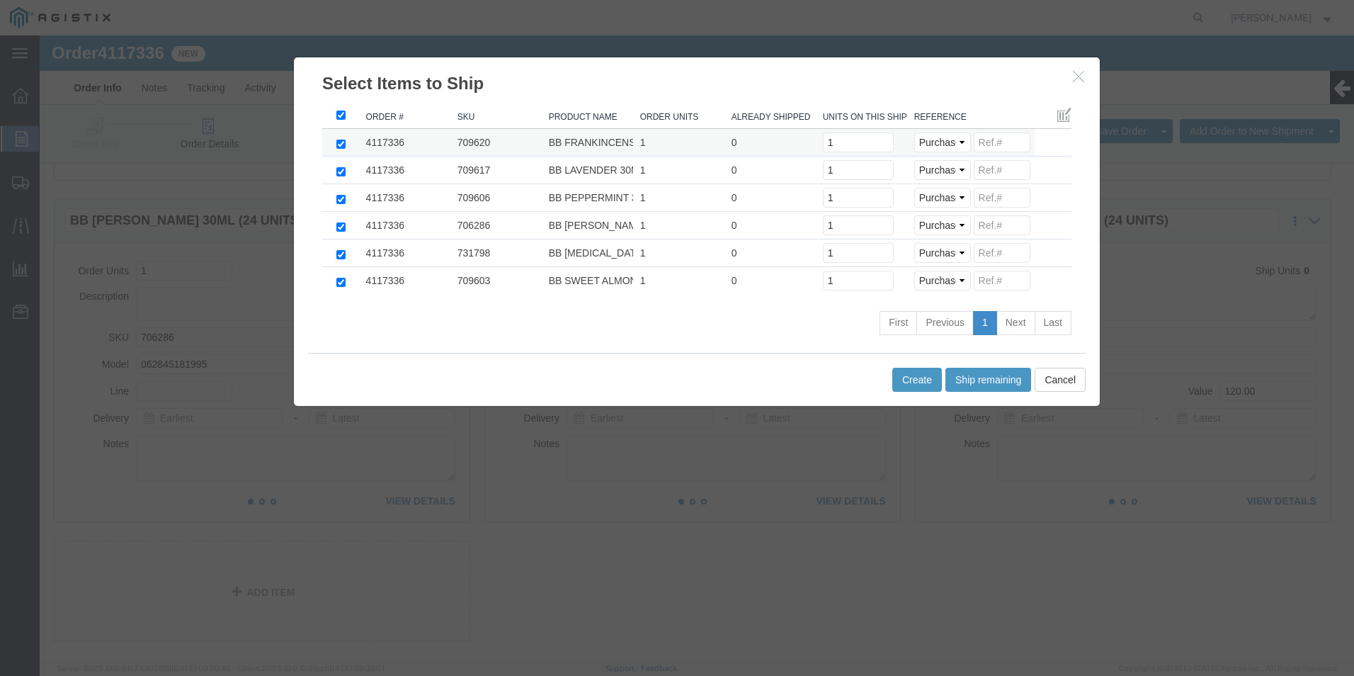
click td "Select Purchase Order Delivery Number"
click input
paste input "91165911111111111111"
drag, startPoint x: 980, startPoint y: 106, endPoint x: 750, endPoint y: 107, distance: 230.2
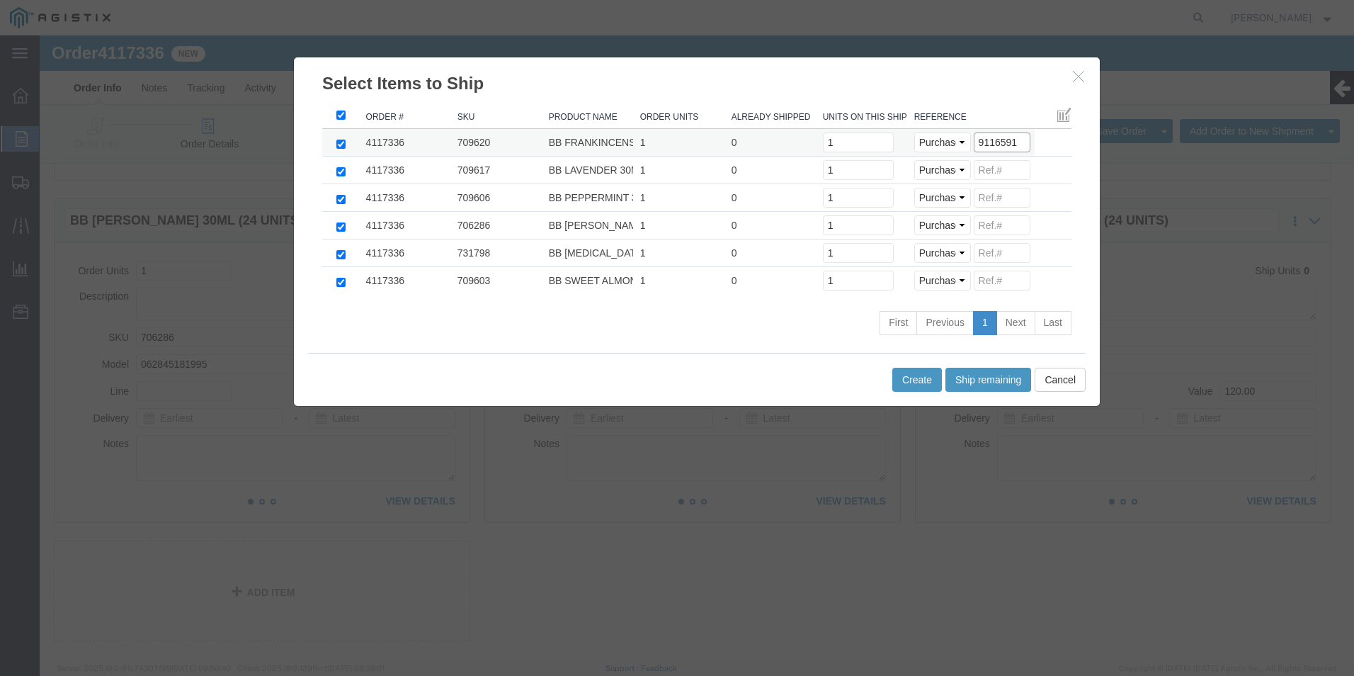
click tr "4117336 709620 BB FRANKINCENSE 30ML (24 UNITS) 1 0 Units on this shipment 1 Sel…"
type input "9116591"
drag, startPoint x: 938, startPoint y: 136, endPoint x: 971, endPoint y: 137, distance: 33.3
click input
paste input "9116591"
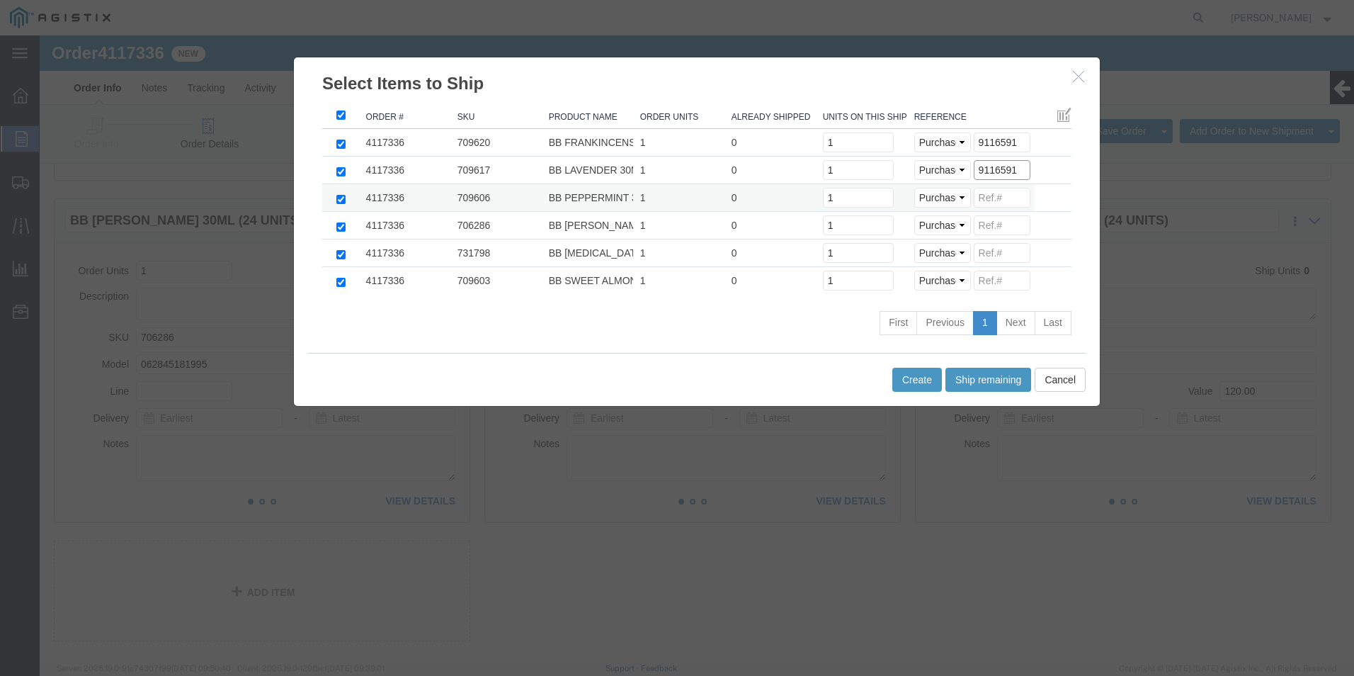
type input "9116591"
drag, startPoint x: 967, startPoint y: 171, endPoint x: 966, endPoint y: 161, distance: 10.6
click input
paste input "9116591"
type input "9116591"
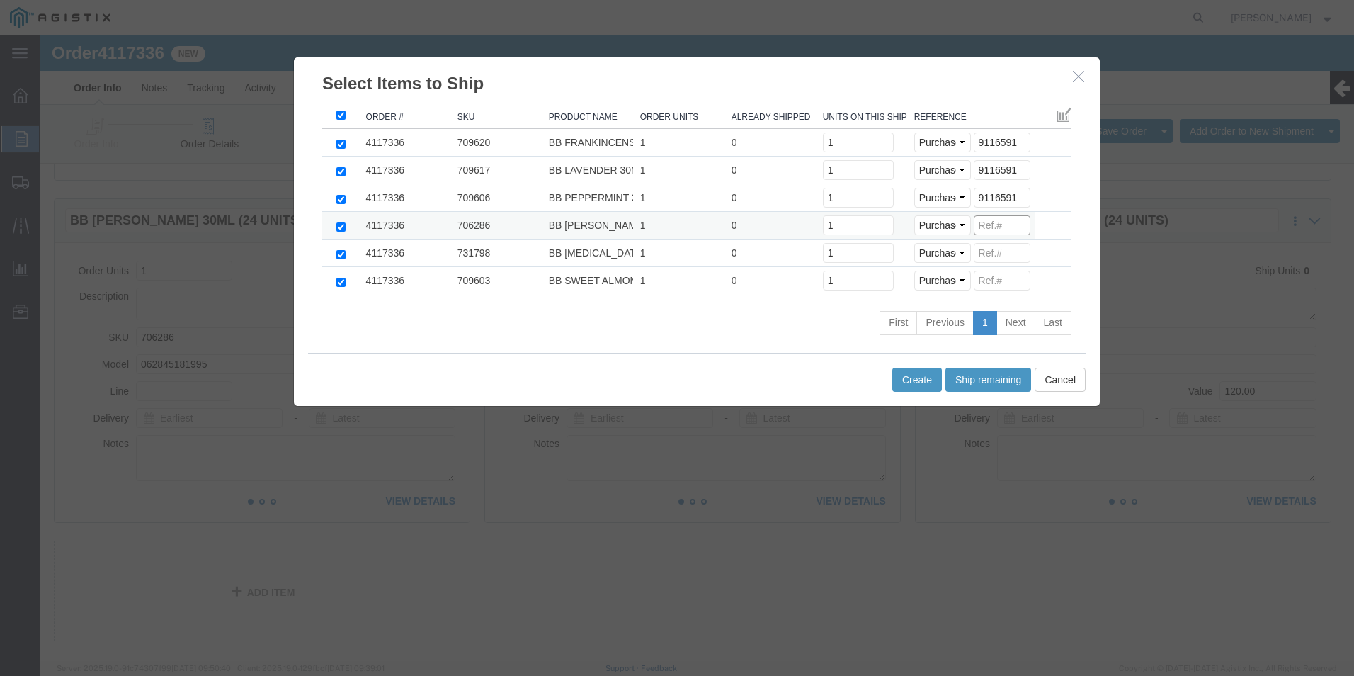
click input
paste input "9116591"
type input "9116591"
click input
paste input "9116591"
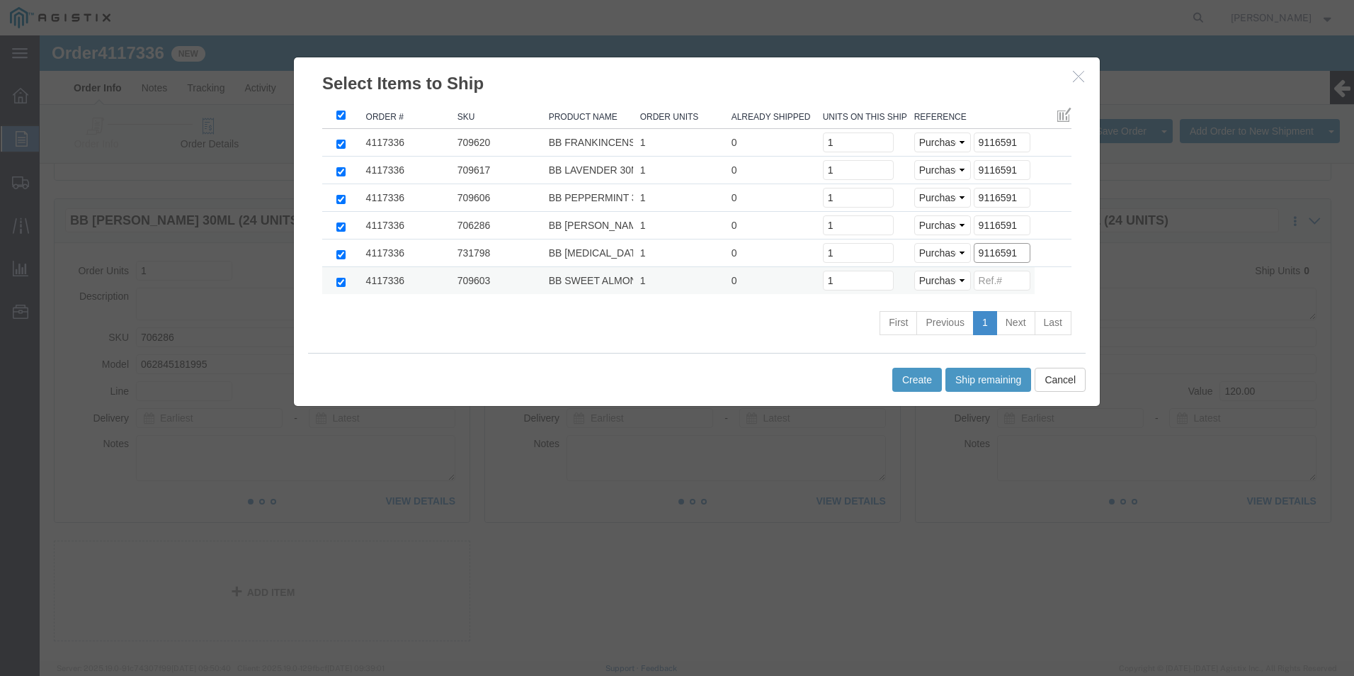
type input "9116591"
click input
paste input "9116591"
type input "9116591"
click button "Create"
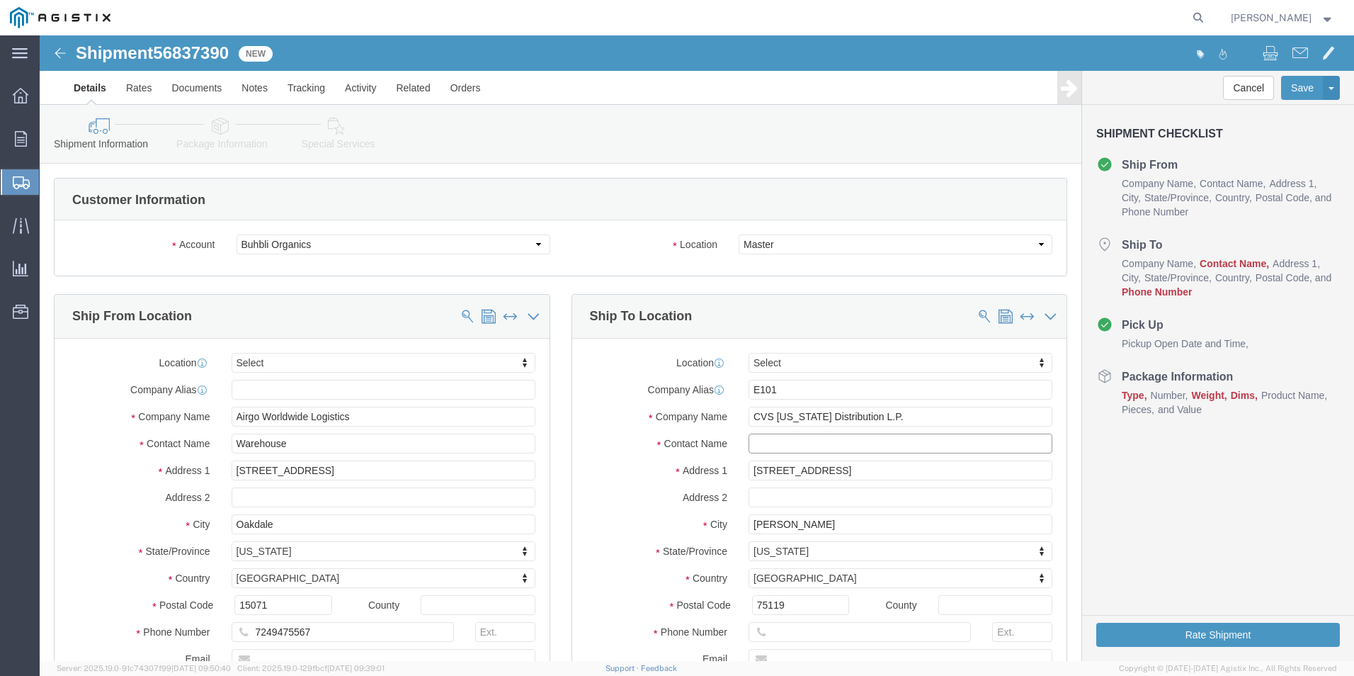
click input "text"
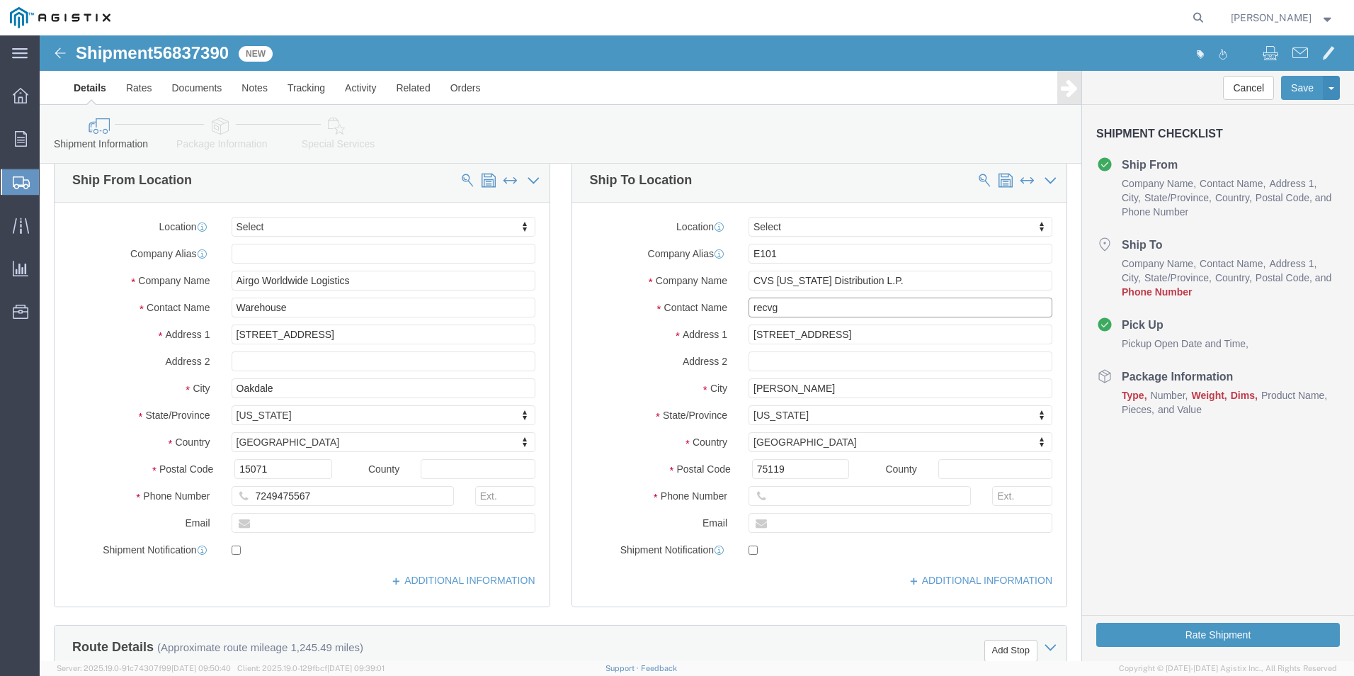
scroll to position [142, 0]
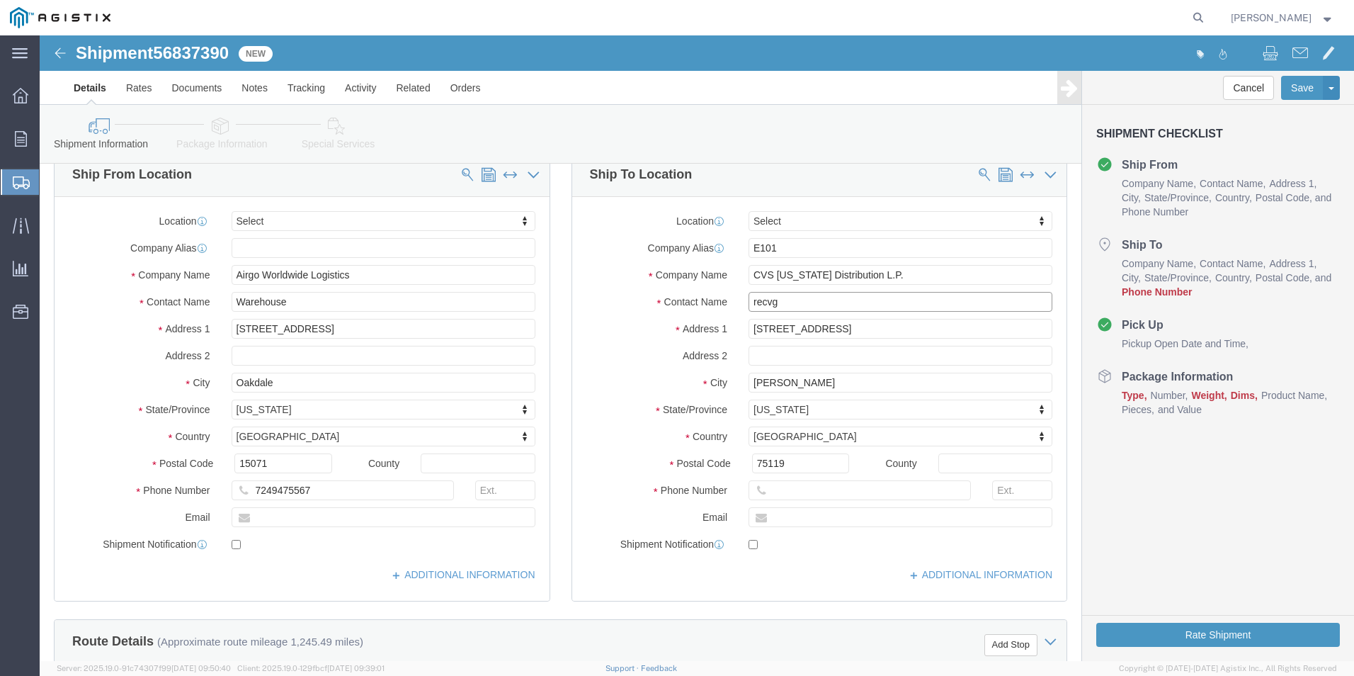
type input "recvg"
click input "text"
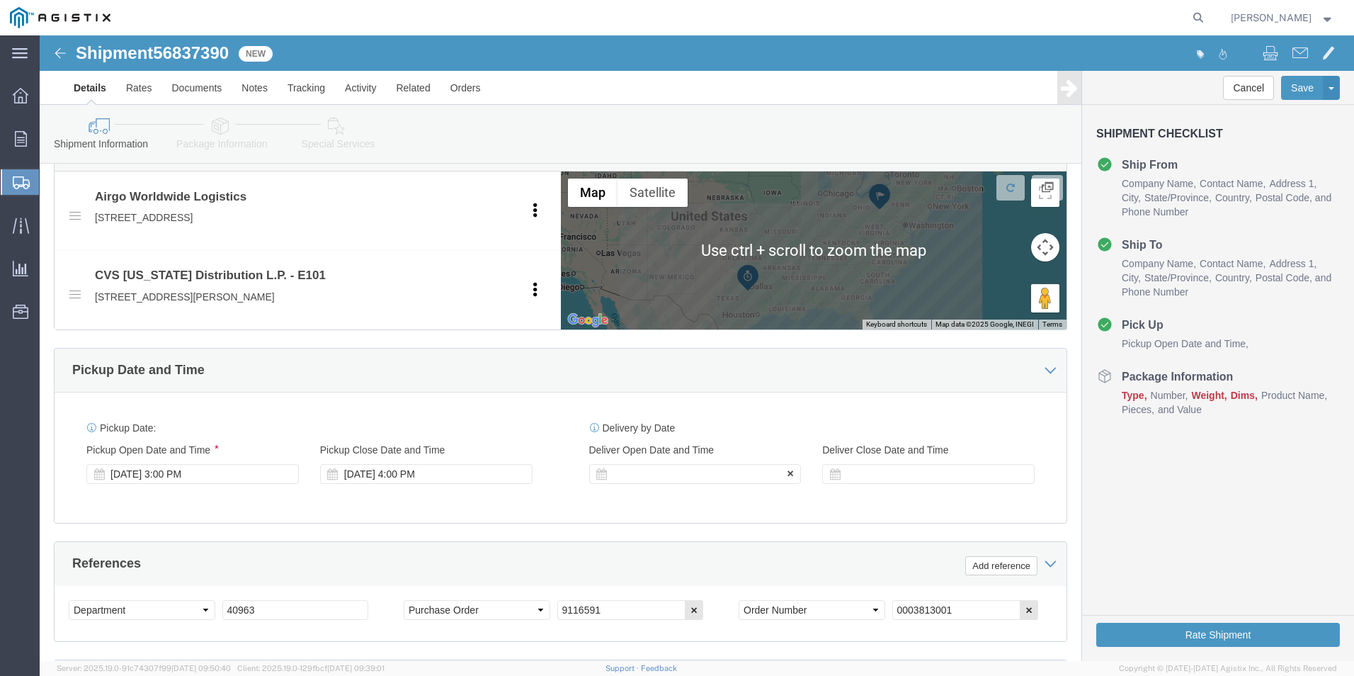
type input "[PHONE_NUMBER]"
click div
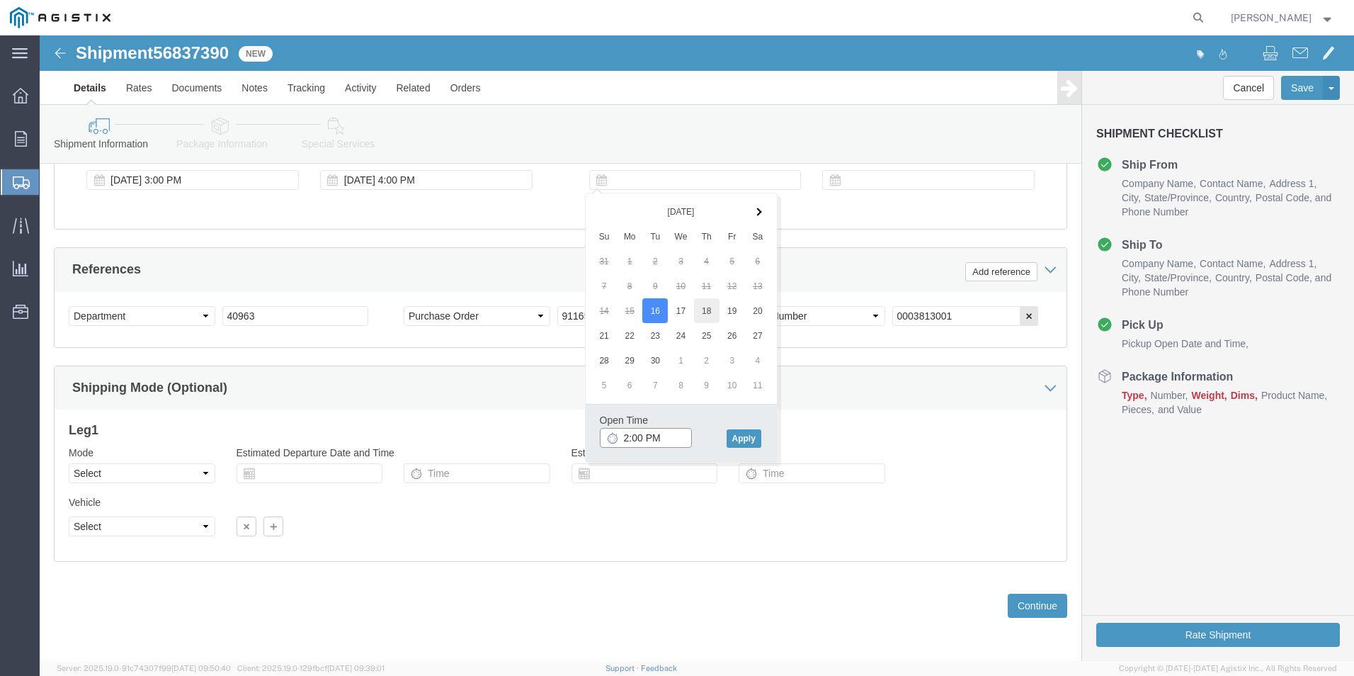
type input "2:00 PM"
drag, startPoint x: 710, startPoint y: 399, endPoint x: 717, endPoint y: 374, distance: 26.5
click button "Apply"
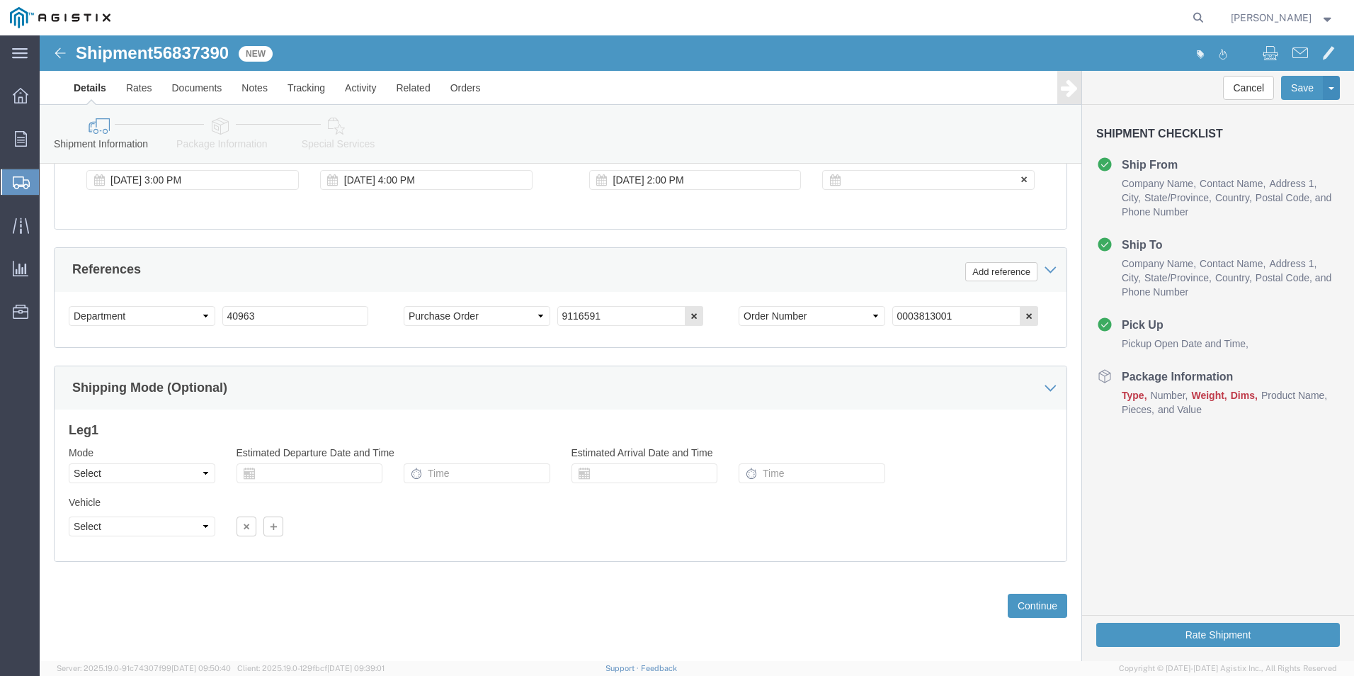
click div
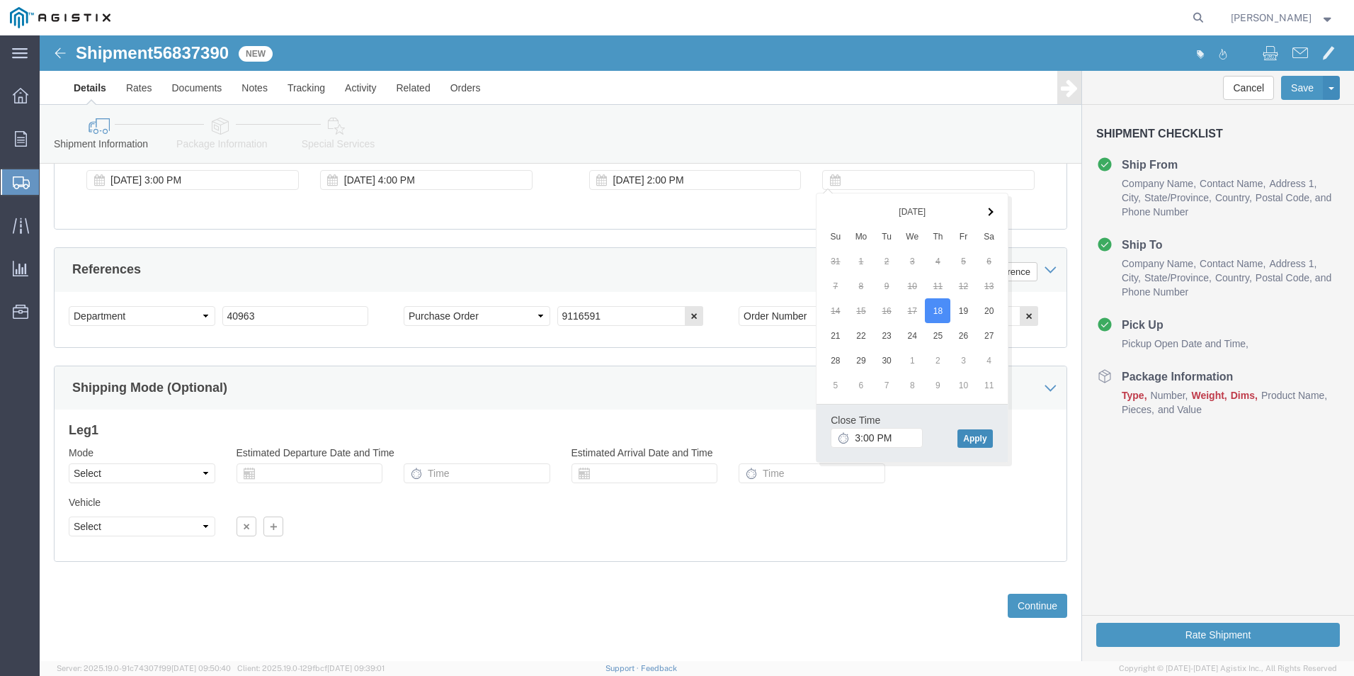
click button "Apply"
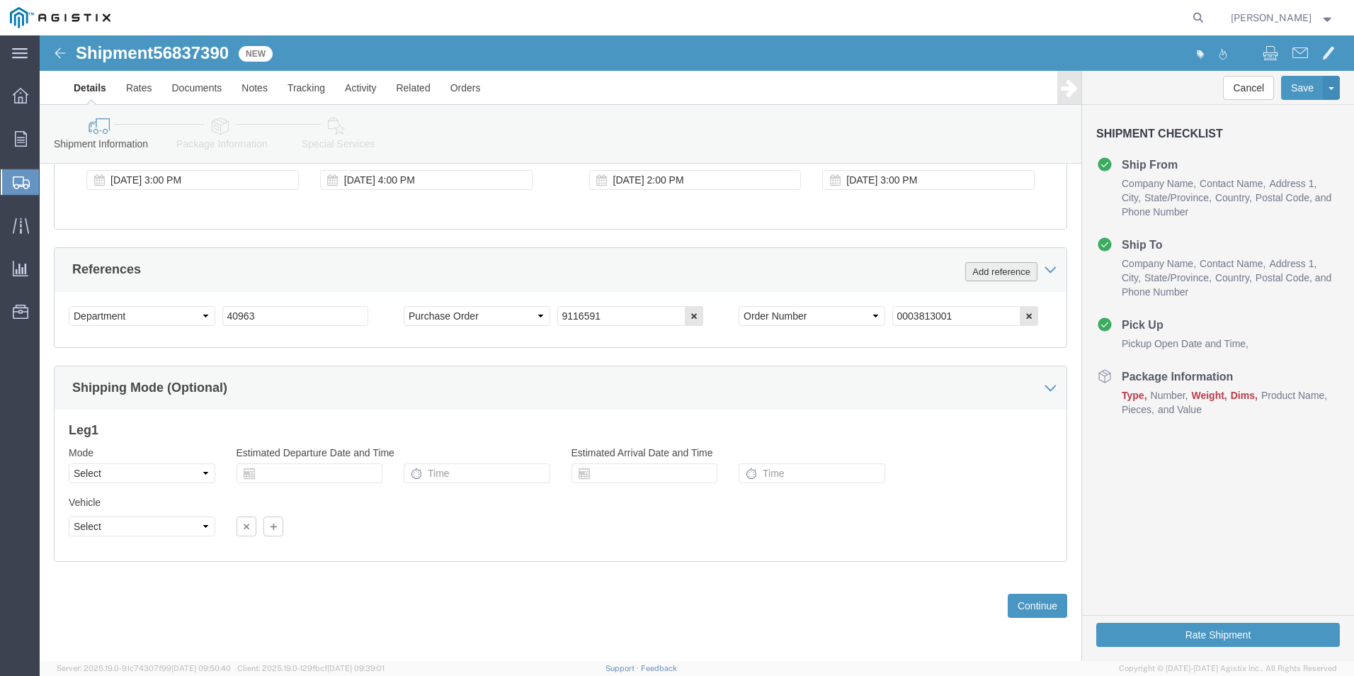
click button "Add reference"
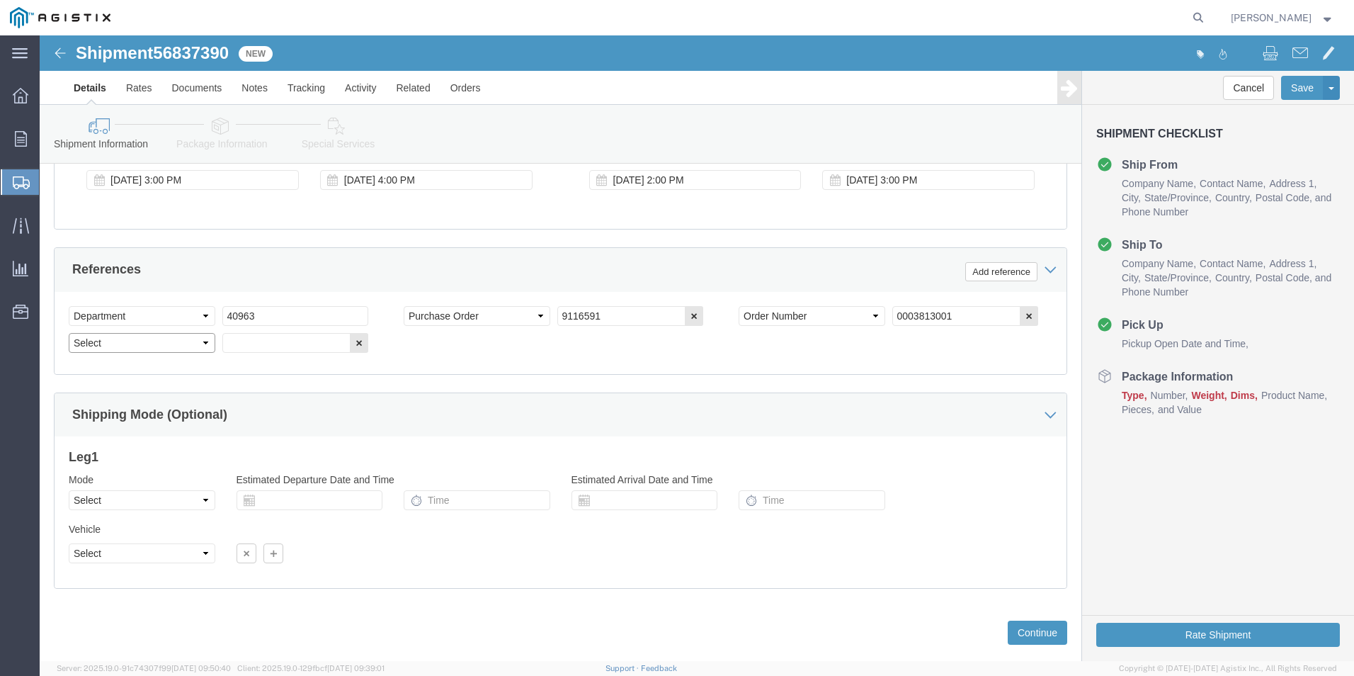
click select "Select Account Type Activity ID Airline Appointment Number ASN Batch Request # …"
select select "BOL"
click select "Select Account Type Activity ID Airline Appointment Number ASN Batch Request # …"
click input "text"
type input "4117336"
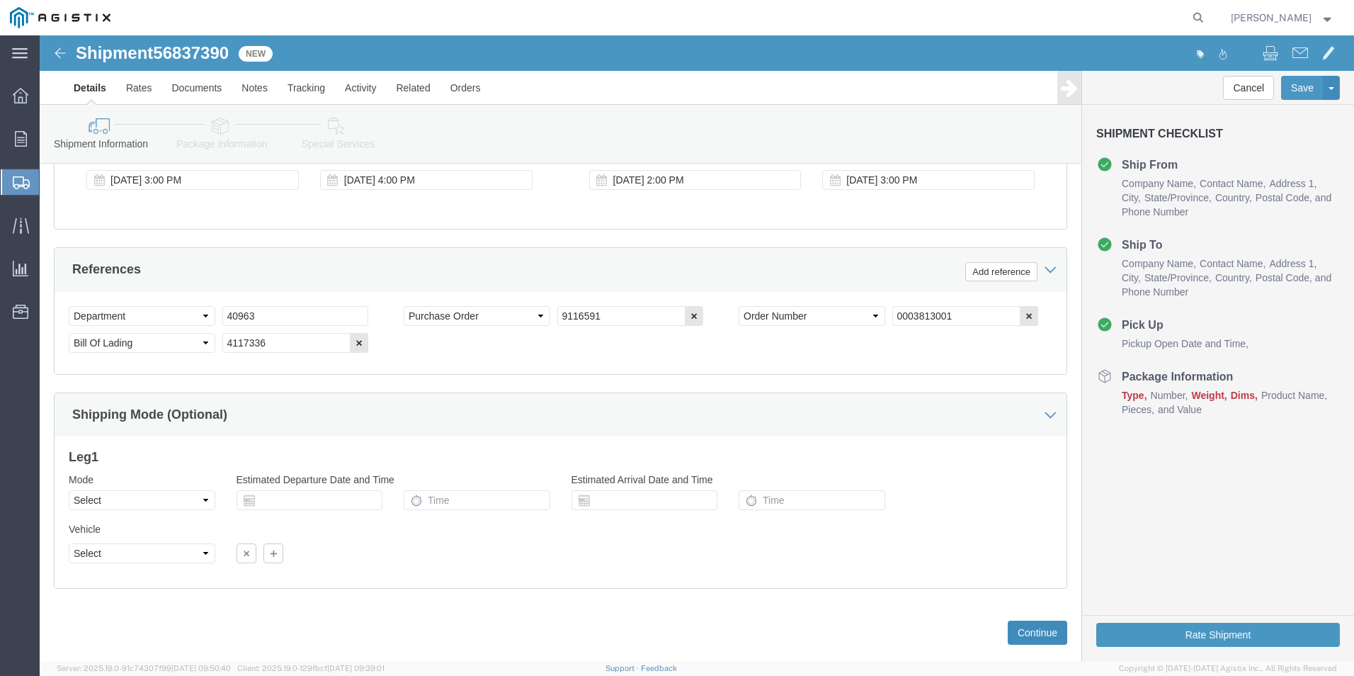
click button "Continue"
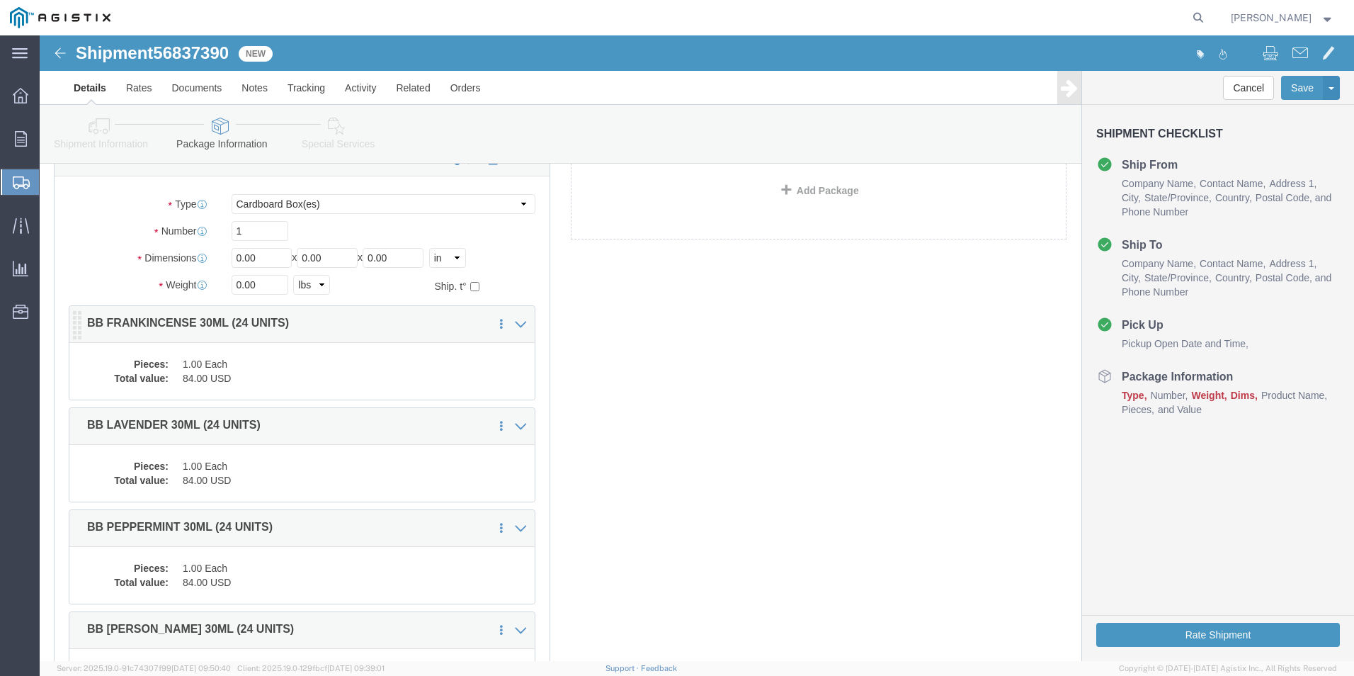
scroll to position [0, 0]
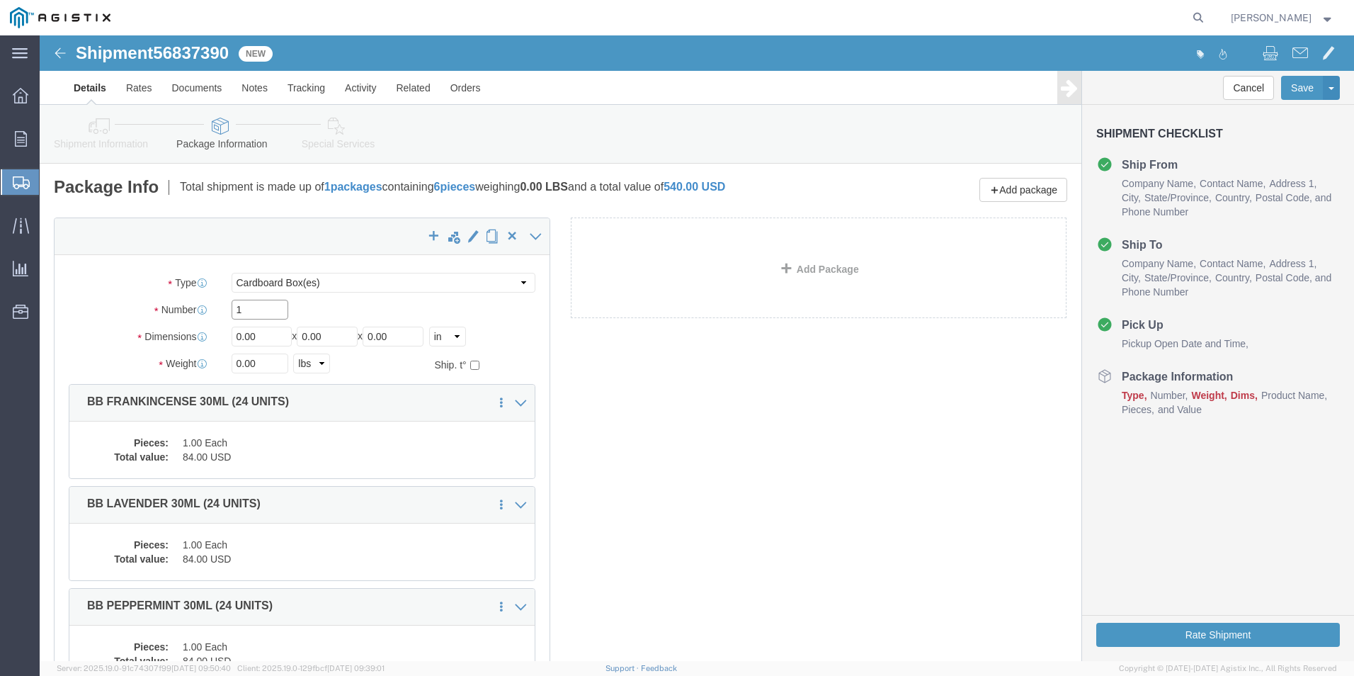
drag, startPoint x: 226, startPoint y: 264, endPoint x: -6, endPoint y: 308, distance: 236.4
click html "Shipment 56837390 New Details Rates Documents Notes Tracking Activity Related O…"
type input "6"
drag, startPoint x: 222, startPoint y: 308, endPoint x: -42, endPoint y: 306, distance: 264.9
click html "Shipment 56837390 New Details Rates Documents Notes Tracking Activity Related O…"
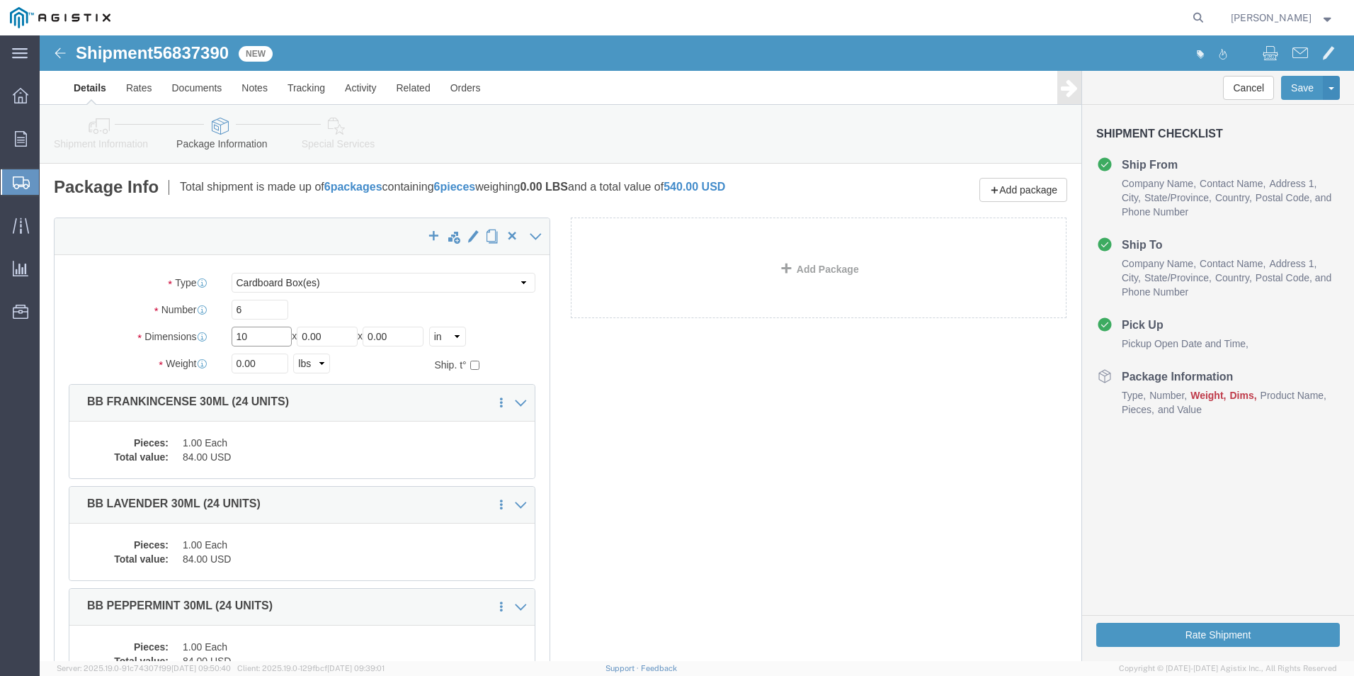
type input "10"
type input "40"
click button "Rate Shipment"
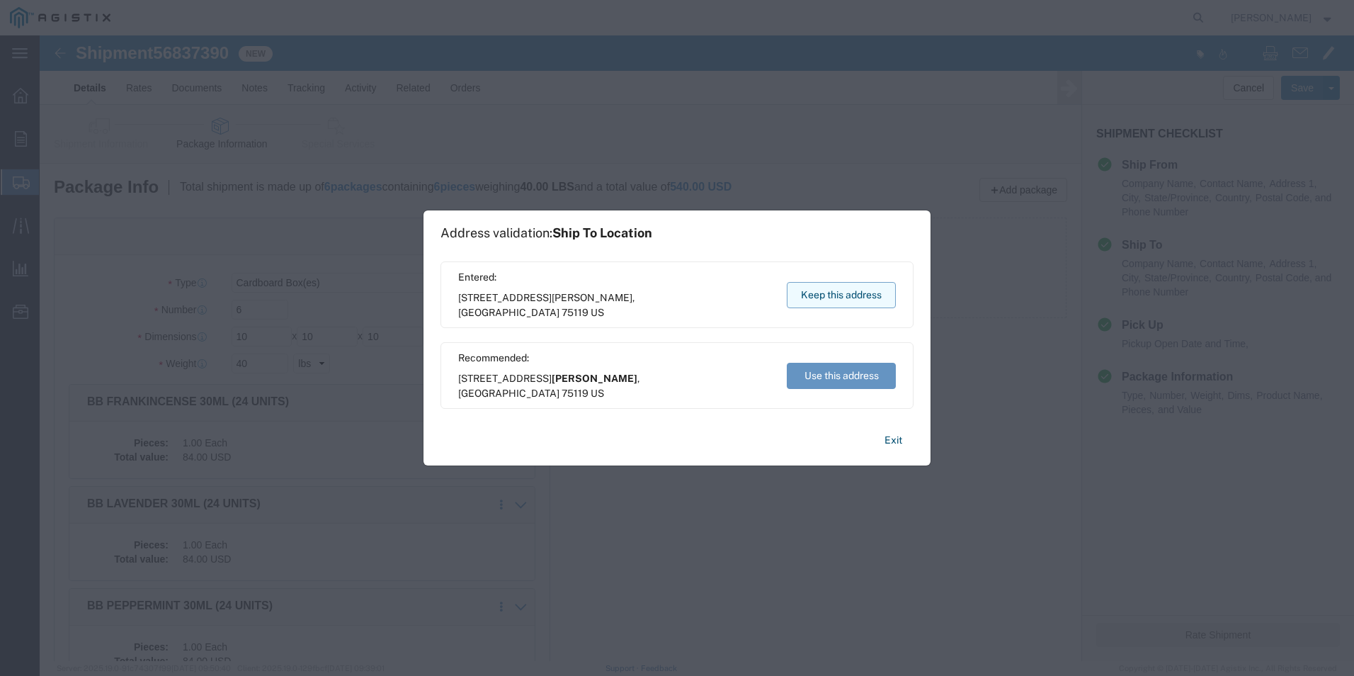
drag, startPoint x: 802, startPoint y: 258, endPoint x: 841, endPoint y: 293, distance: 53.2
click at [841, 293] on button "Keep this address" at bounding box center [841, 295] width 109 height 26
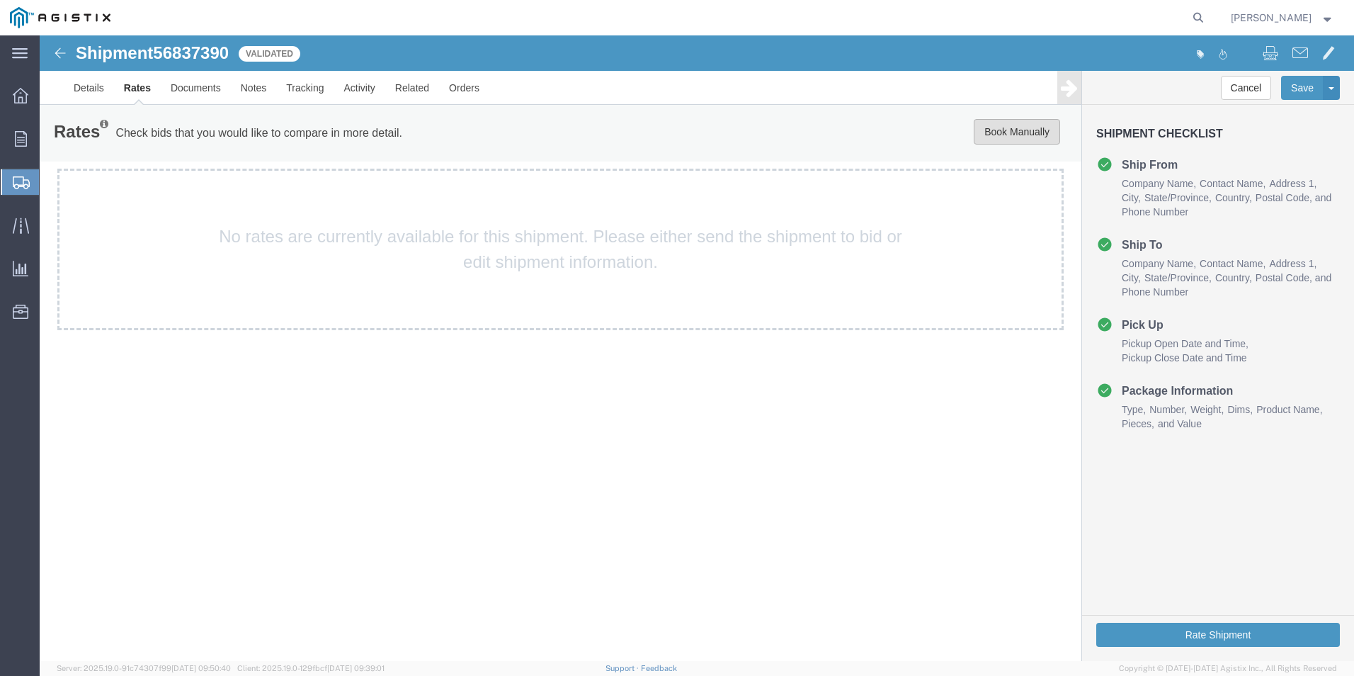
click at [1011, 131] on button "Book Manually" at bounding box center [1017, 131] width 86 height 25
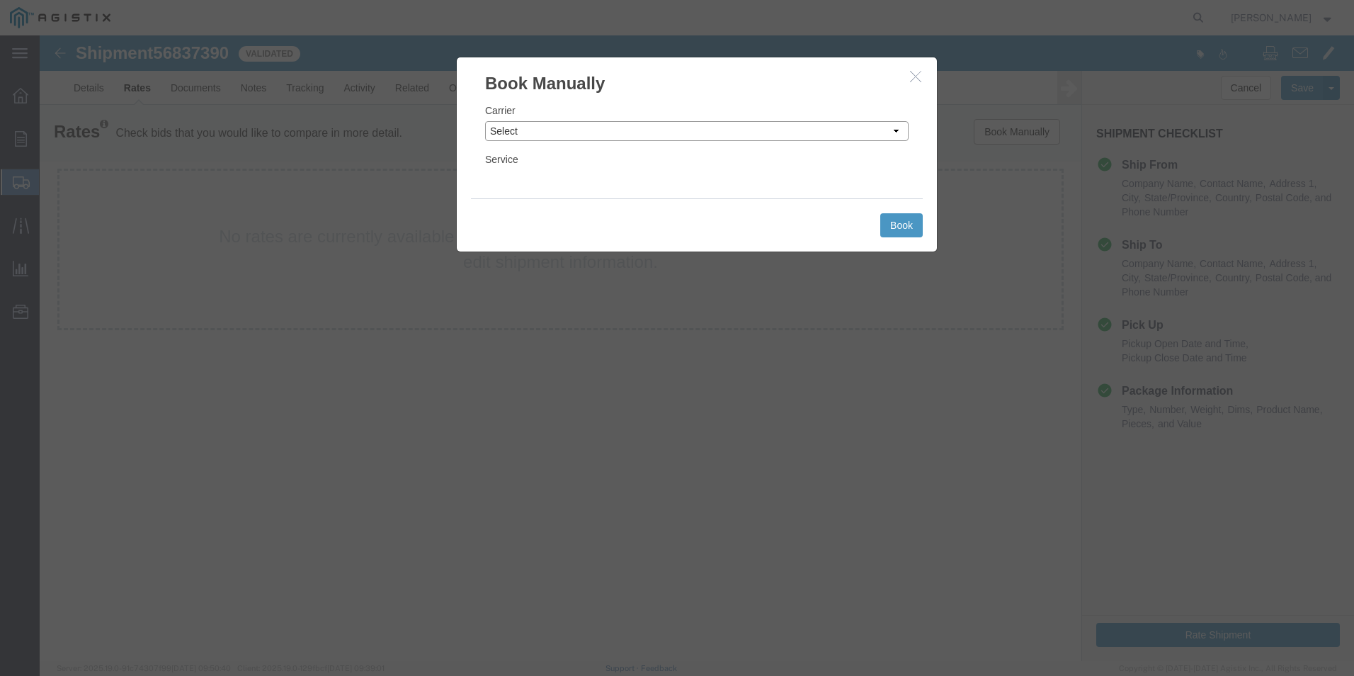
click at [594, 127] on select "Select Add New Carrier (and default service) ACI Guide APC Airport Google Milea…" at bounding box center [696, 131] width 423 height 20
select select "12"
click at [485, 121] on select "Select Add New Carrier (and default service) ACI Guide APC Airport Google Milea…" at bounding box center [696, 131] width 423 height 20
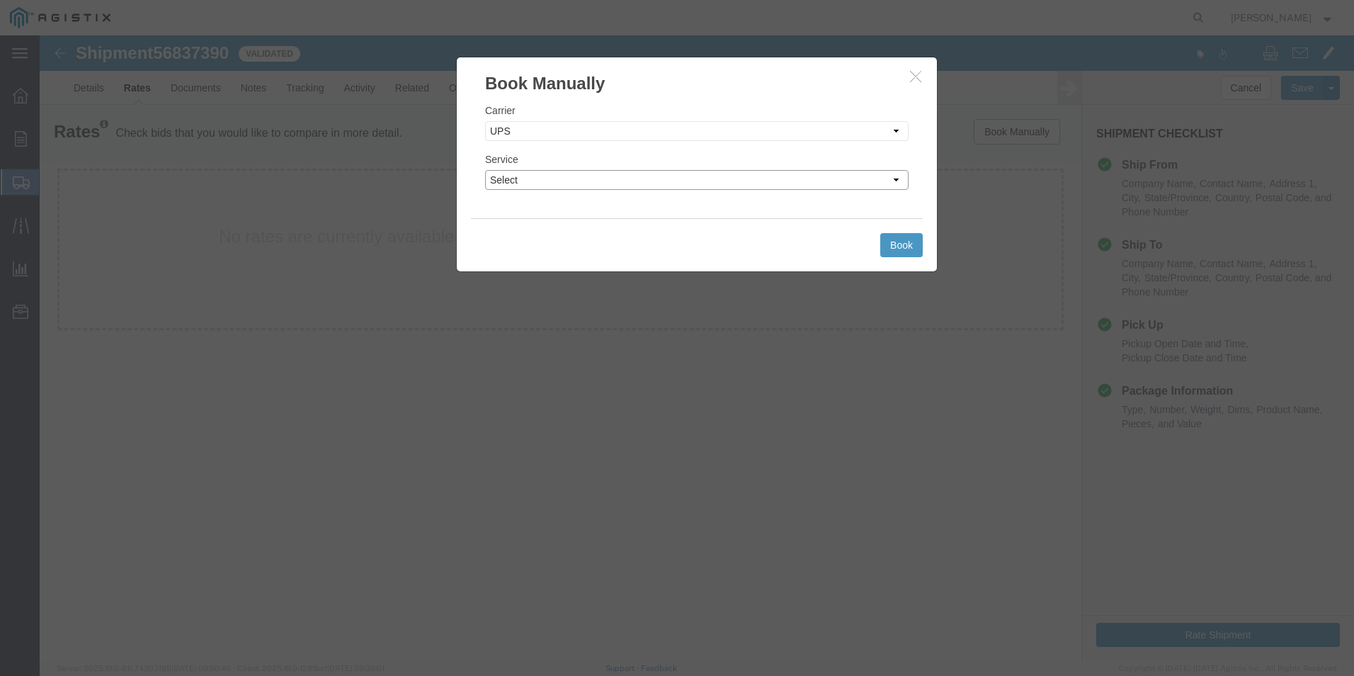
click at [897, 175] on select "Select 2nd Day Air 2nd Day Air A.M. 3 Day Select BOUND PRINTED MATTER, UPS DELI…" at bounding box center [696, 180] width 423 height 20
select select "42"
click at [485, 170] on select "Select 2nd Day Air 2nd Day Air A.M. 3 Day Select BOUND PRINTED MATTER, UPS DELI…" at bounding box center [696, 180] width 423 height 20
click at [889, 239] on button "Book" at bounding box center [901, 245] width 42 height 24
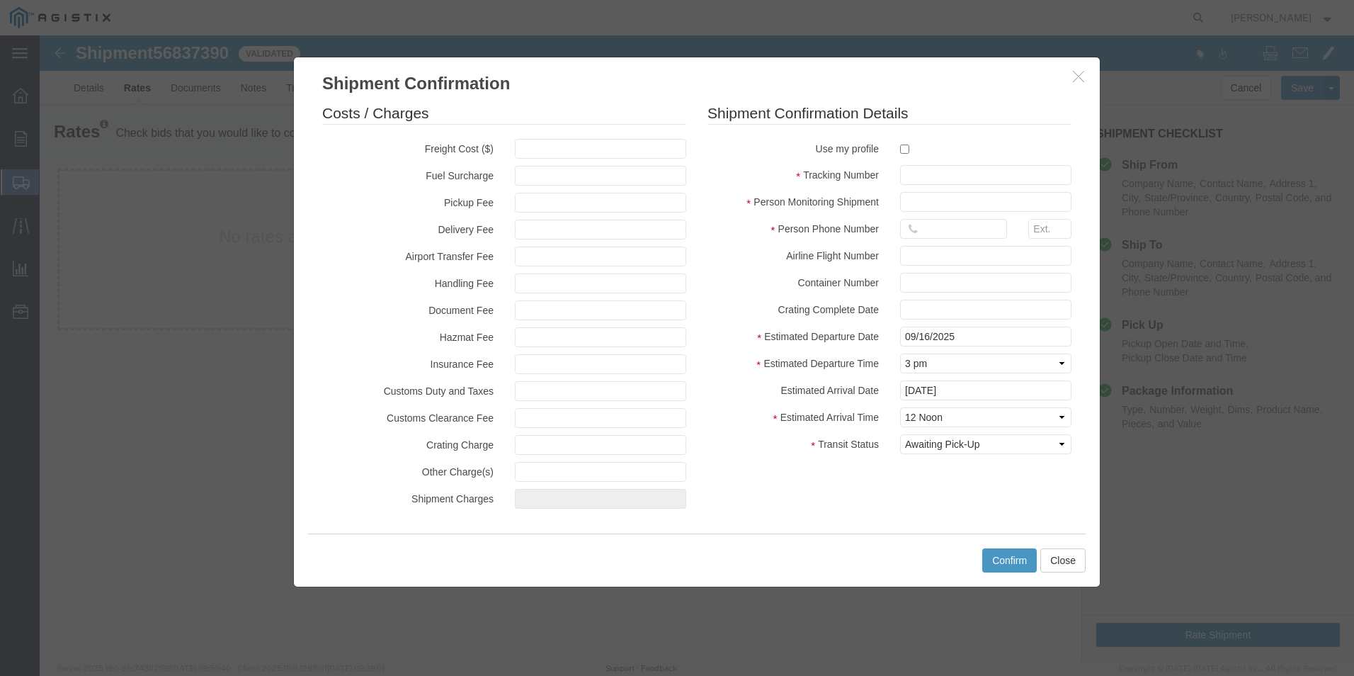
click at [899, 149] on div at bounding box center [985, 148] width 193 height 19
click at [906, 152] on input "checkbox" at bounding box center [904, 148] width 9 height 9
checkbox input "true"
type input "[PERSON_NAME]"
type input "[PHONE_NUMBER]"
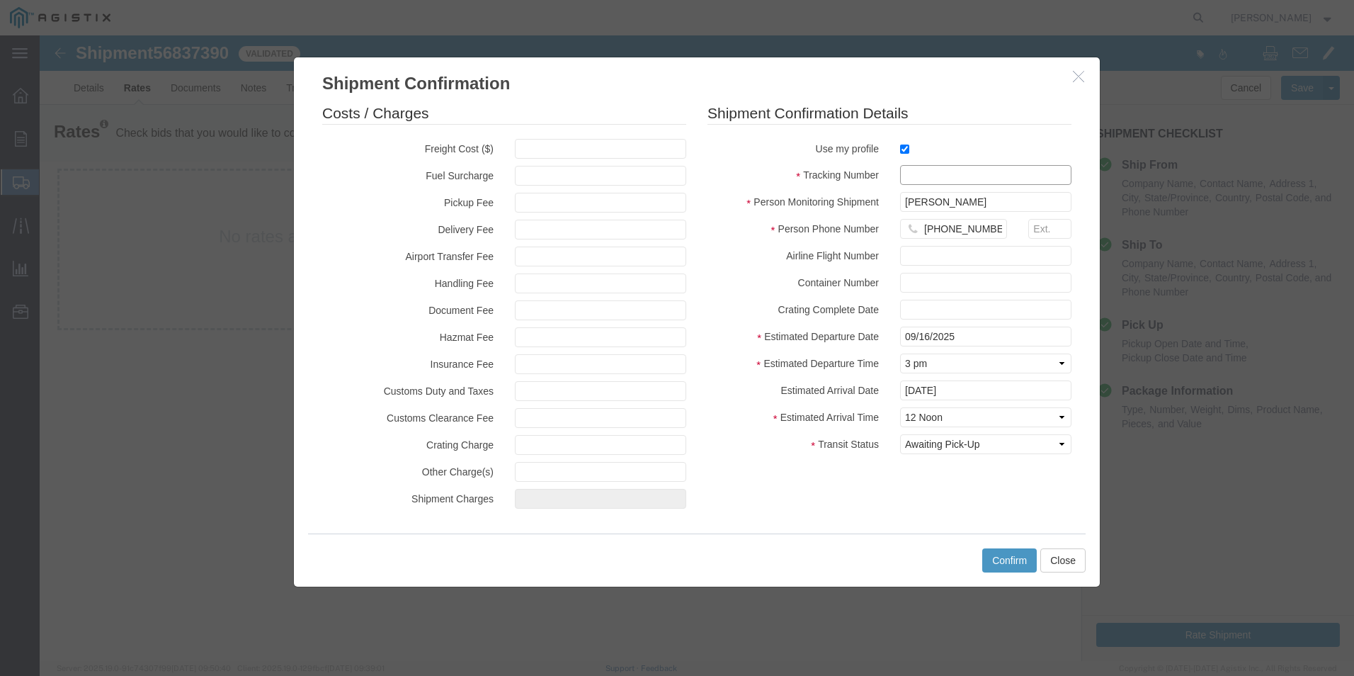
click at [917, 172] on input "text" at bounding box center [985, 175] width 171 height 20
type input "1zx599590340909641"
click at [1022, 552] on button "Confirm" at bounding box center [1009, 560] width 55 height 24
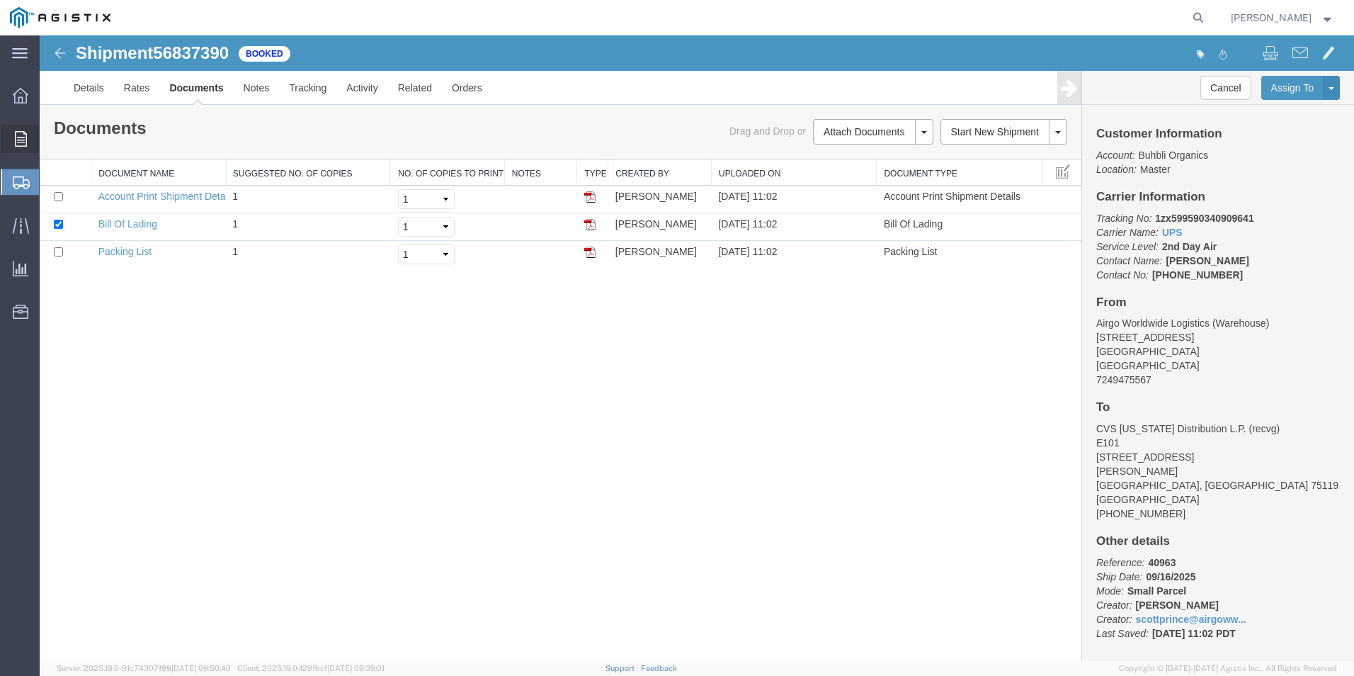
click at [0, 0] on span "Order Manager" at bounding box center [0, 0] width 0 height 0
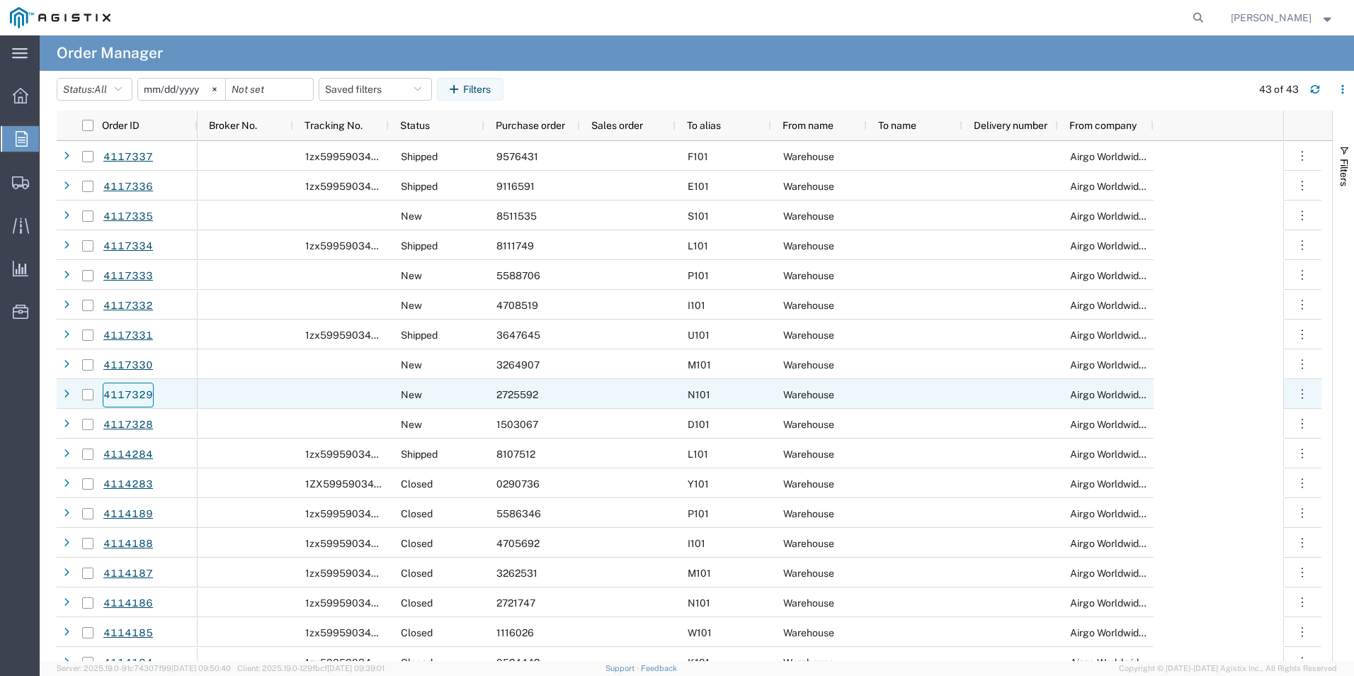
click at [135, 393] on link "4117329" at bounding box center [128, 394] width 51 height 25
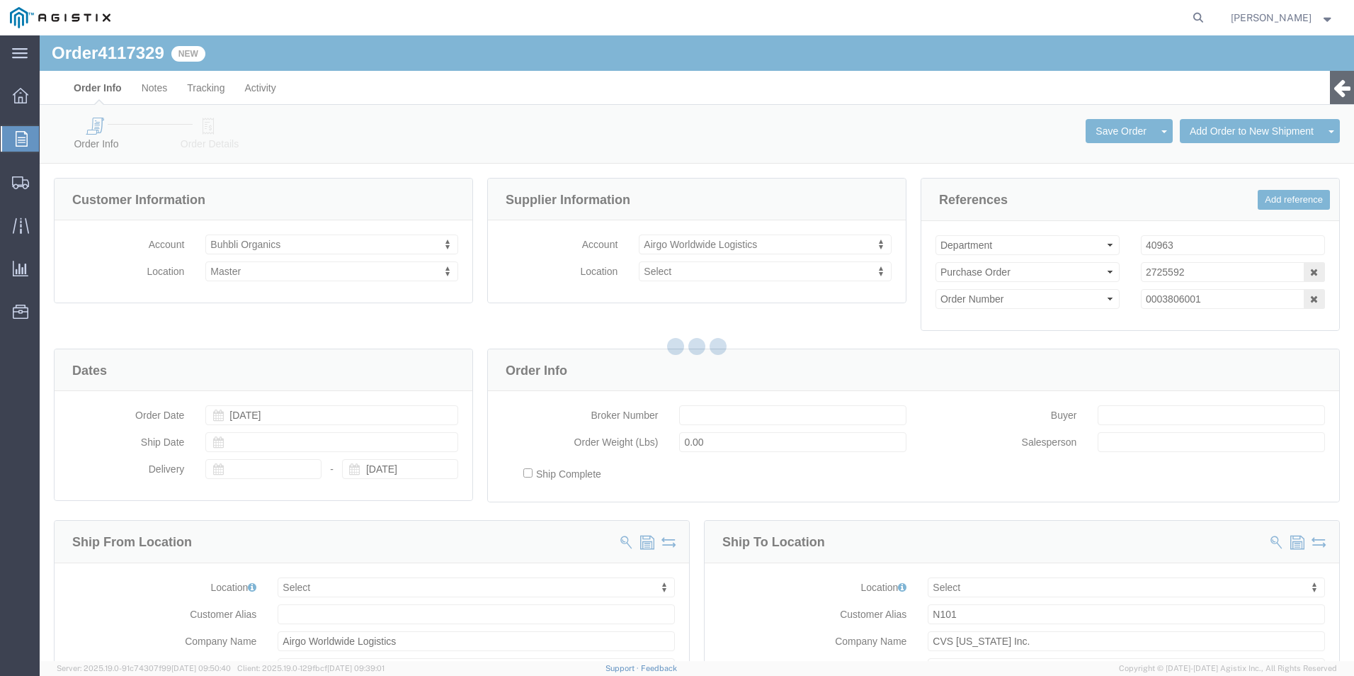
select select
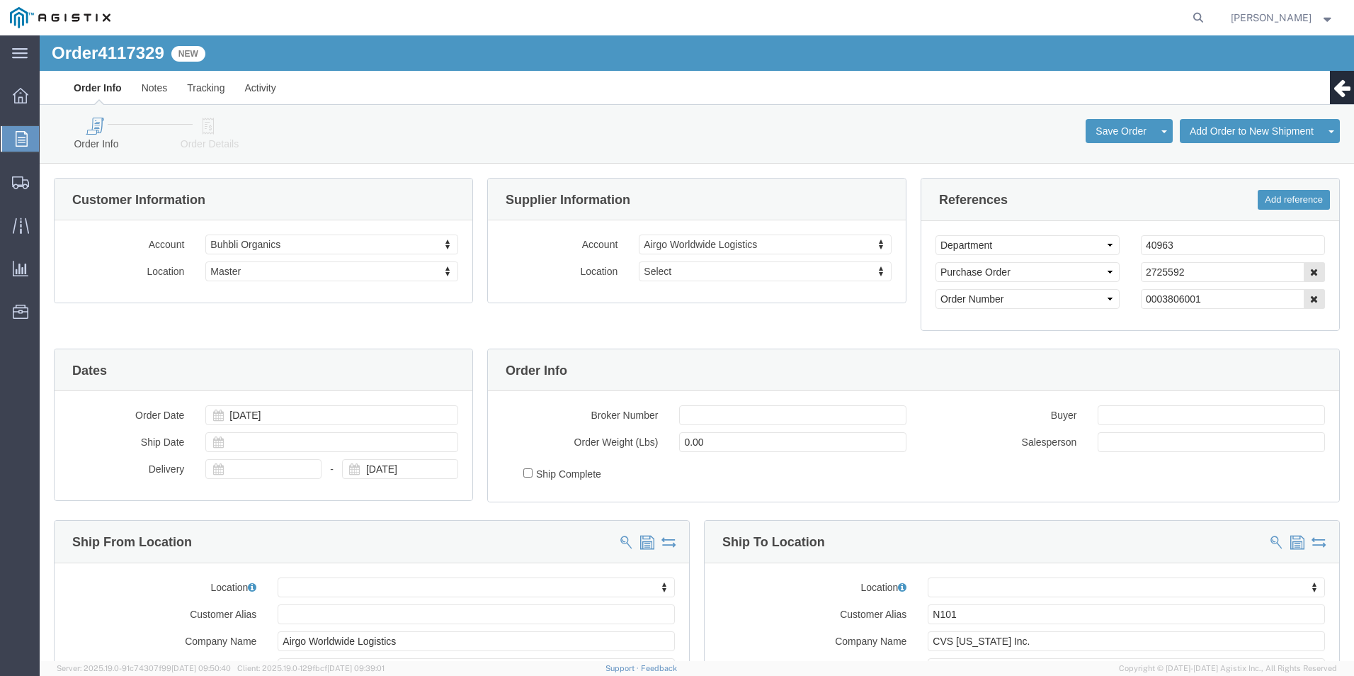
click icon
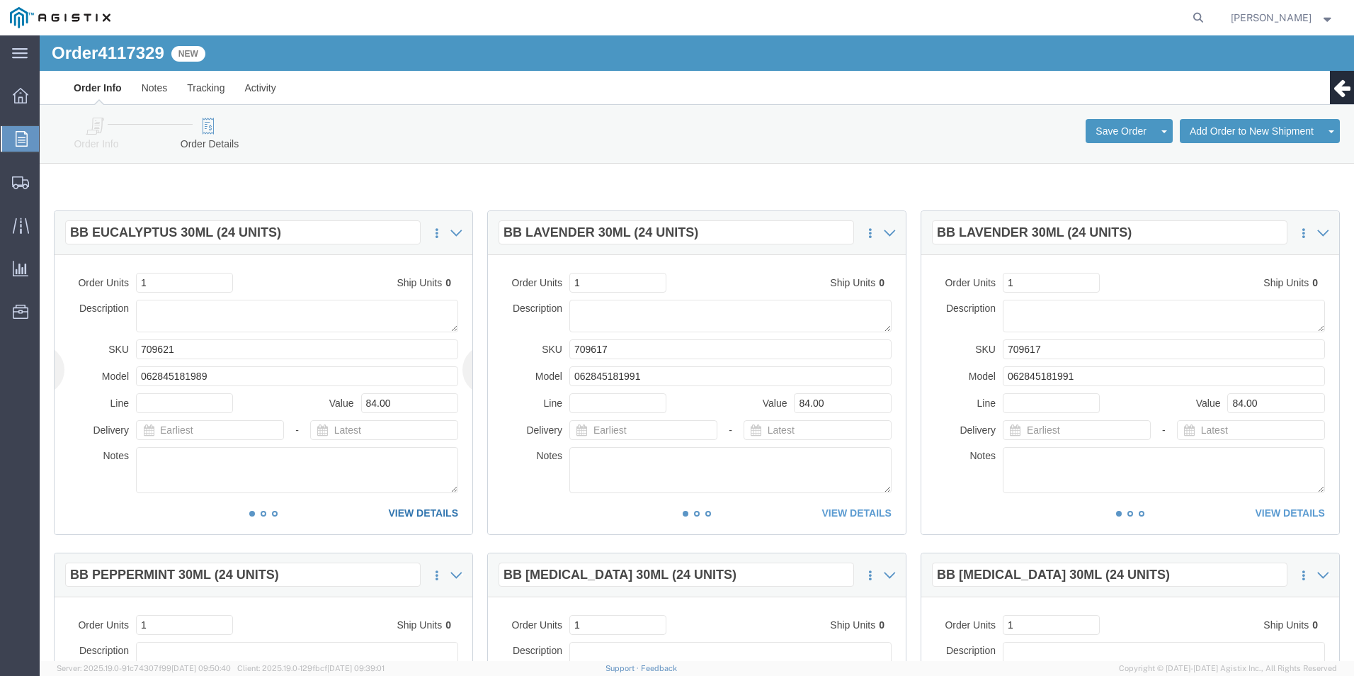
click link "VIEW DETAILS"
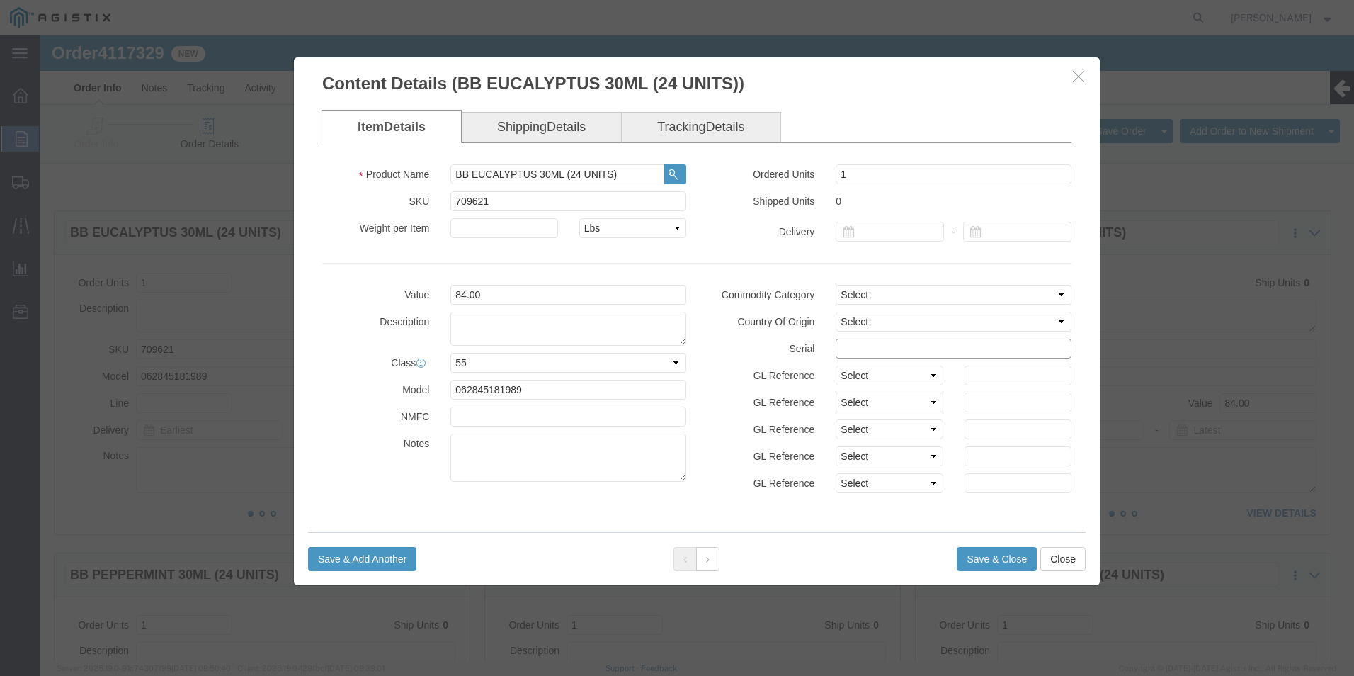
click input "text"
drag, startPoint x: 906, startPoint y: 310, endPoint x: 483, endPoint y: 317, distance: 423.5
click div "Value 84.00 Description Class Select 50 55 60 65 70 85 92.5 100 125 175 250 300…"
type input "27255921111111111111"
click button "Save & Close"
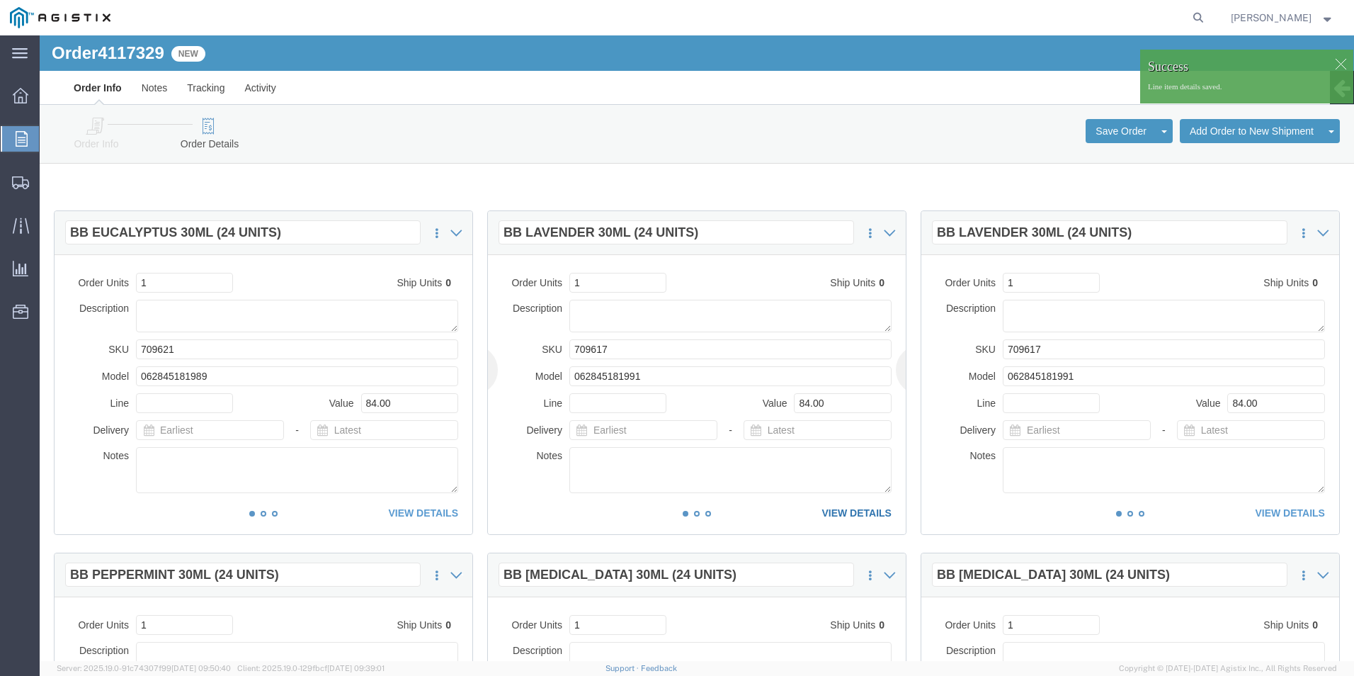
click link "VIEW DETAILS"
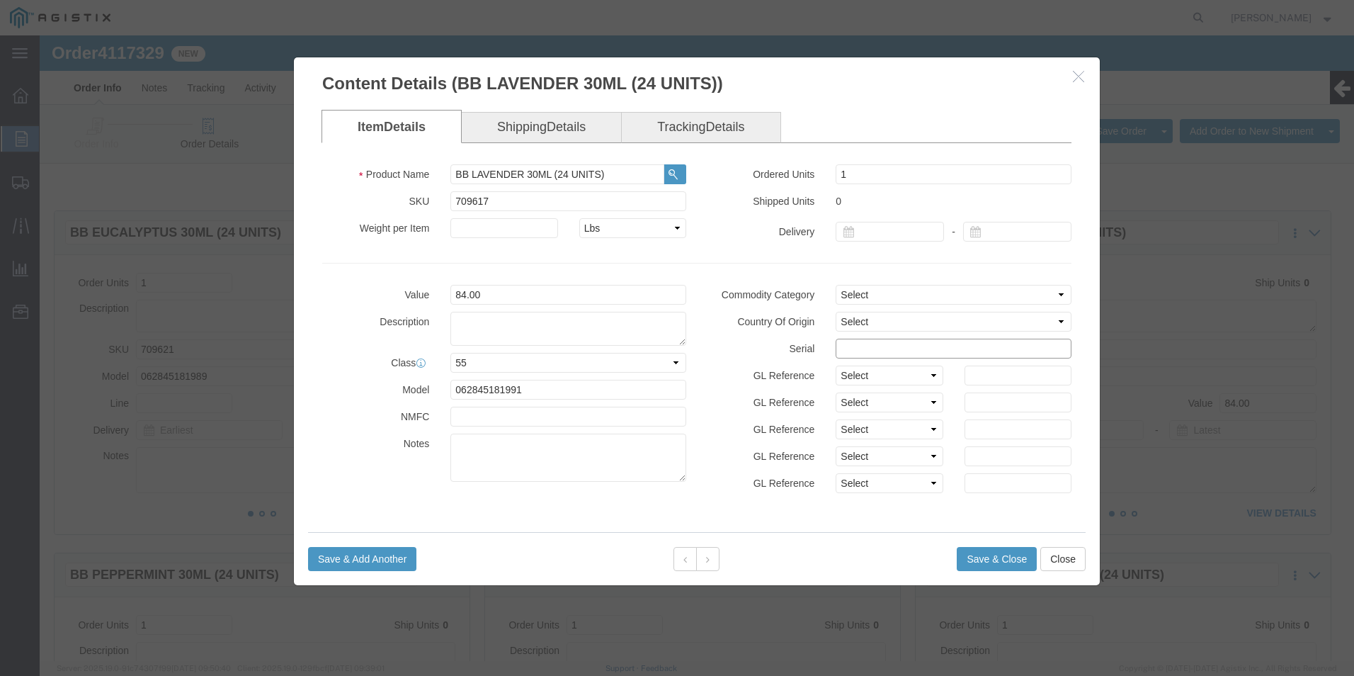
click input "text"
paste input "27255921111111111111"
type input "27255921111111111112"
click button "Save & Close"
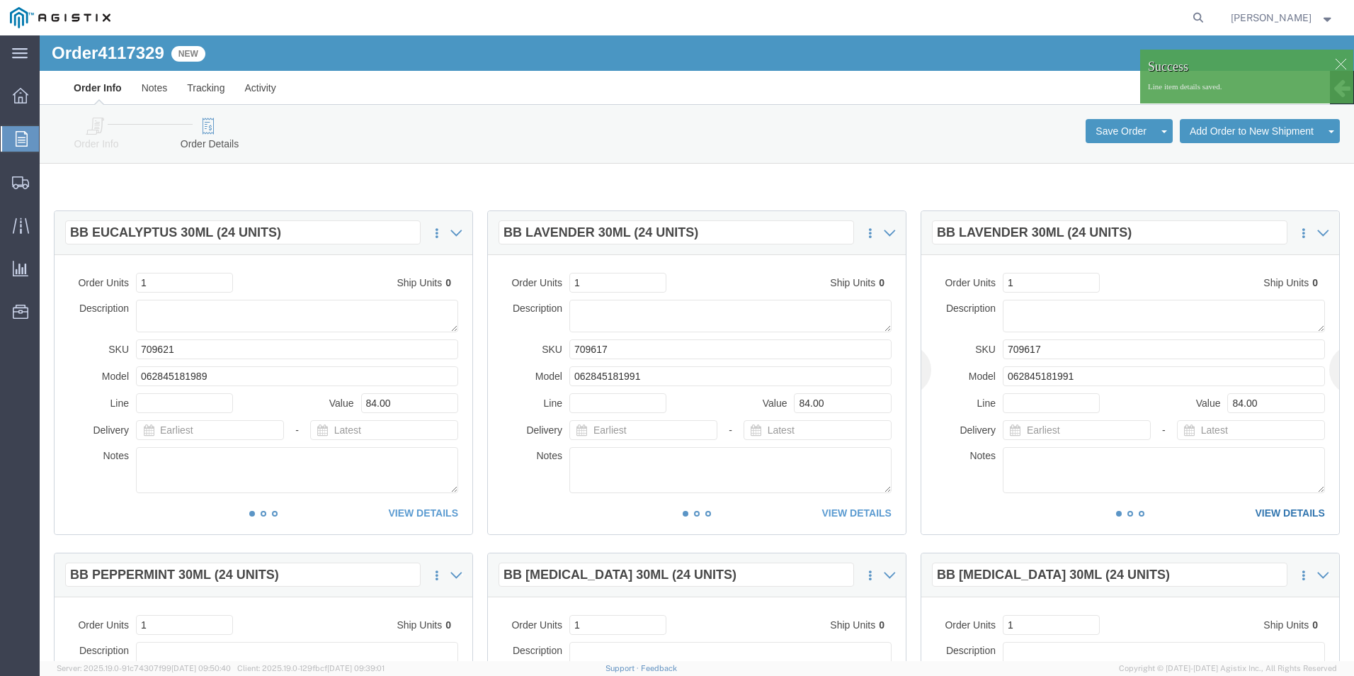
click link "VIEW DETAILS"
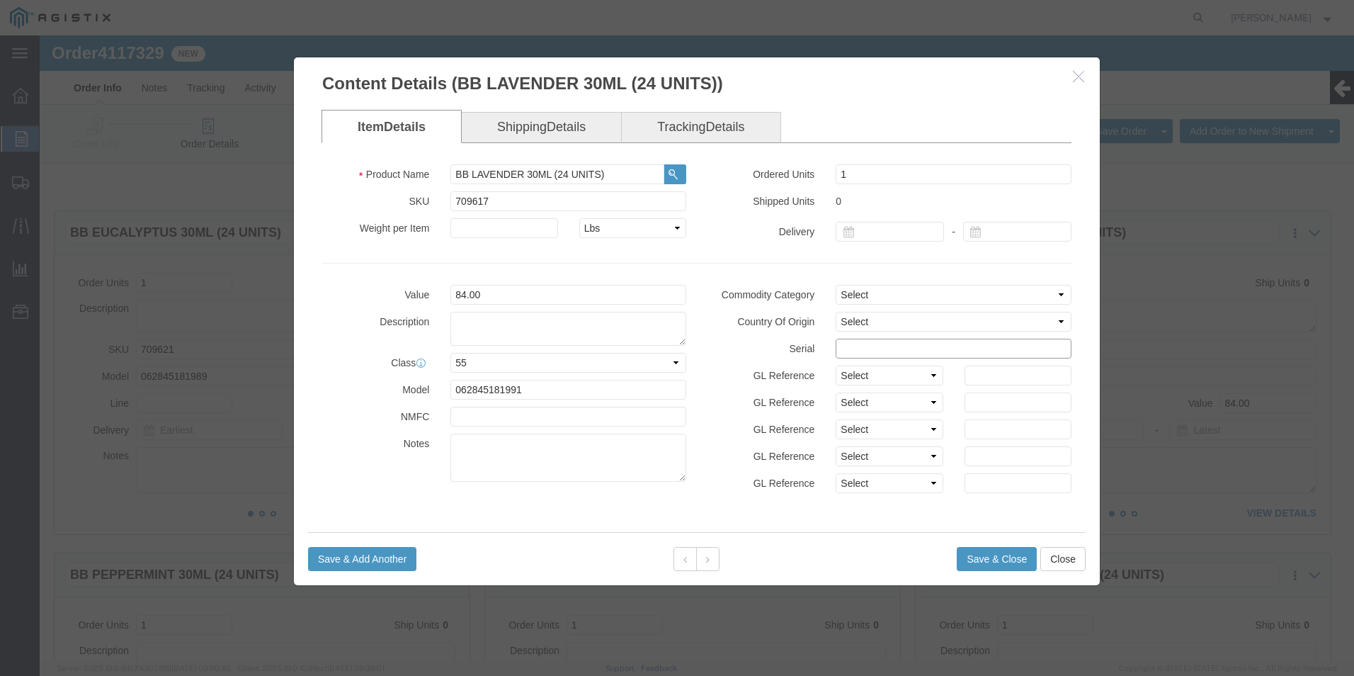
click input "text"
paste input "27255921111111111111"
type input "27255921111111111113"
click button "Save & Close"
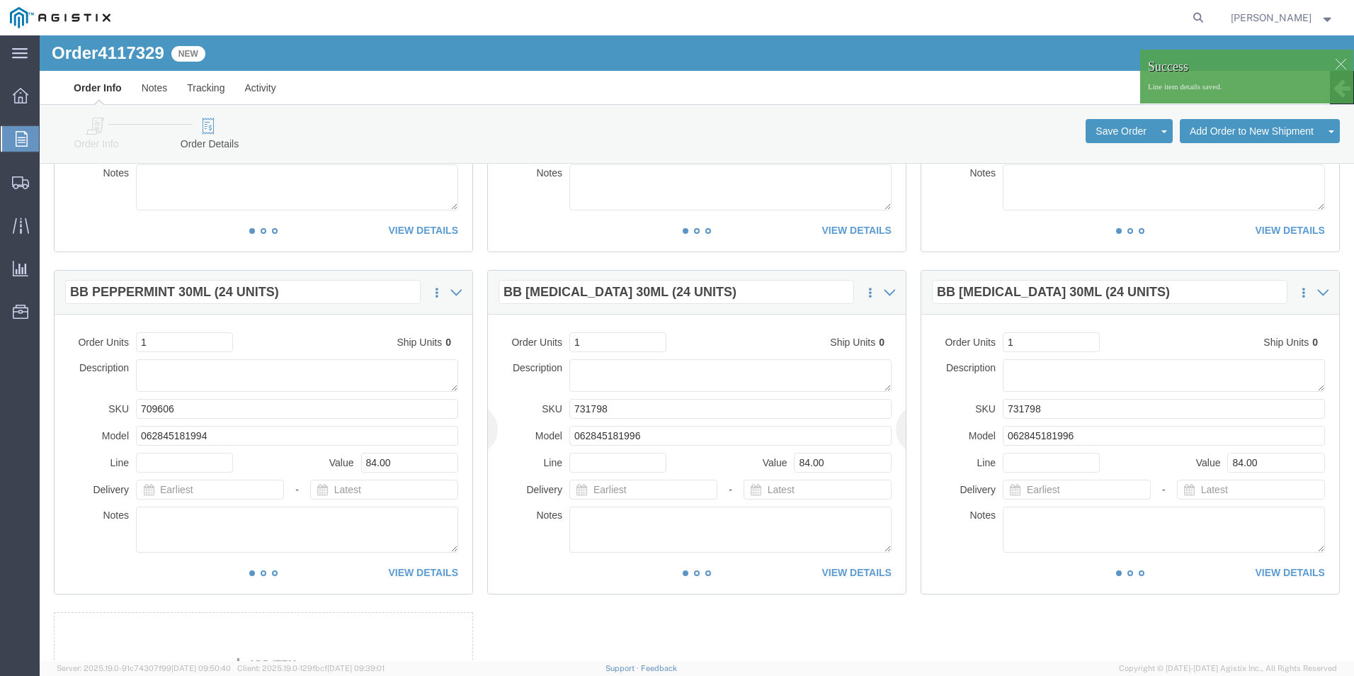
scroll to position [283, 0]
click link "VIEW DETAILS"
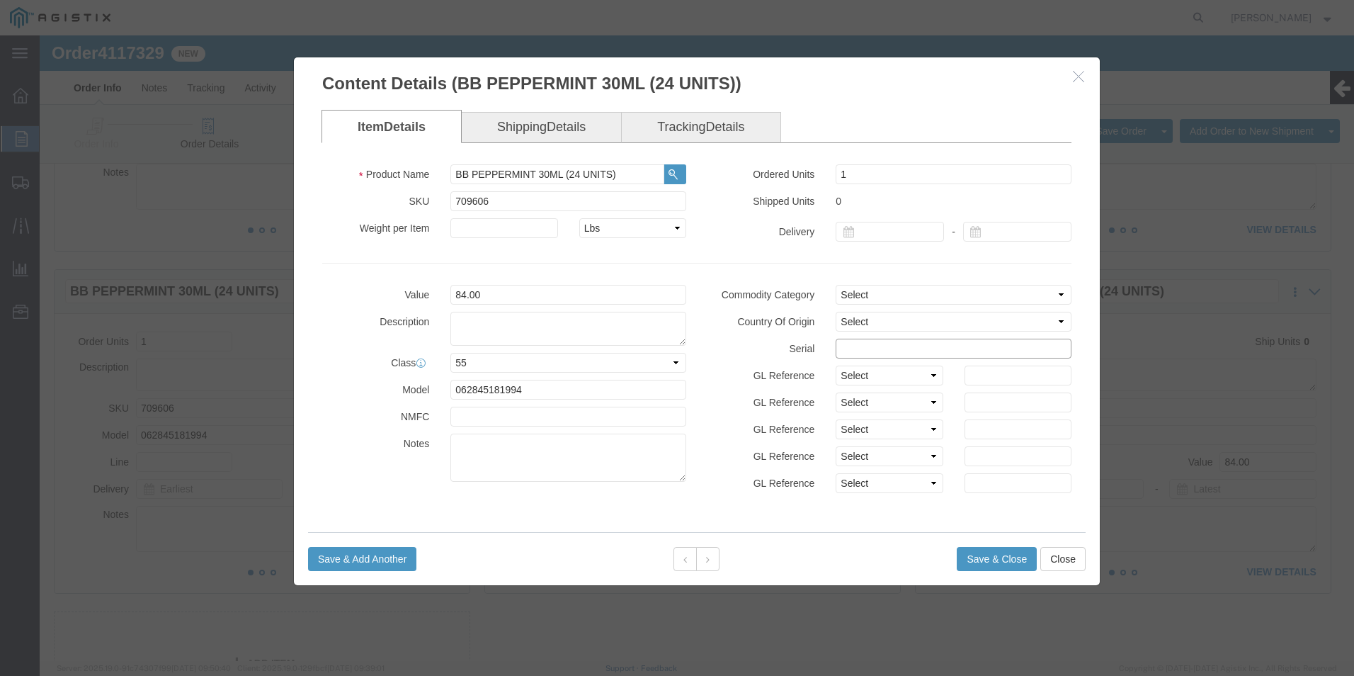
click input "text"
paste input "27255921111111111111"
type input "27255921111111111114"
click button "Save & Close"
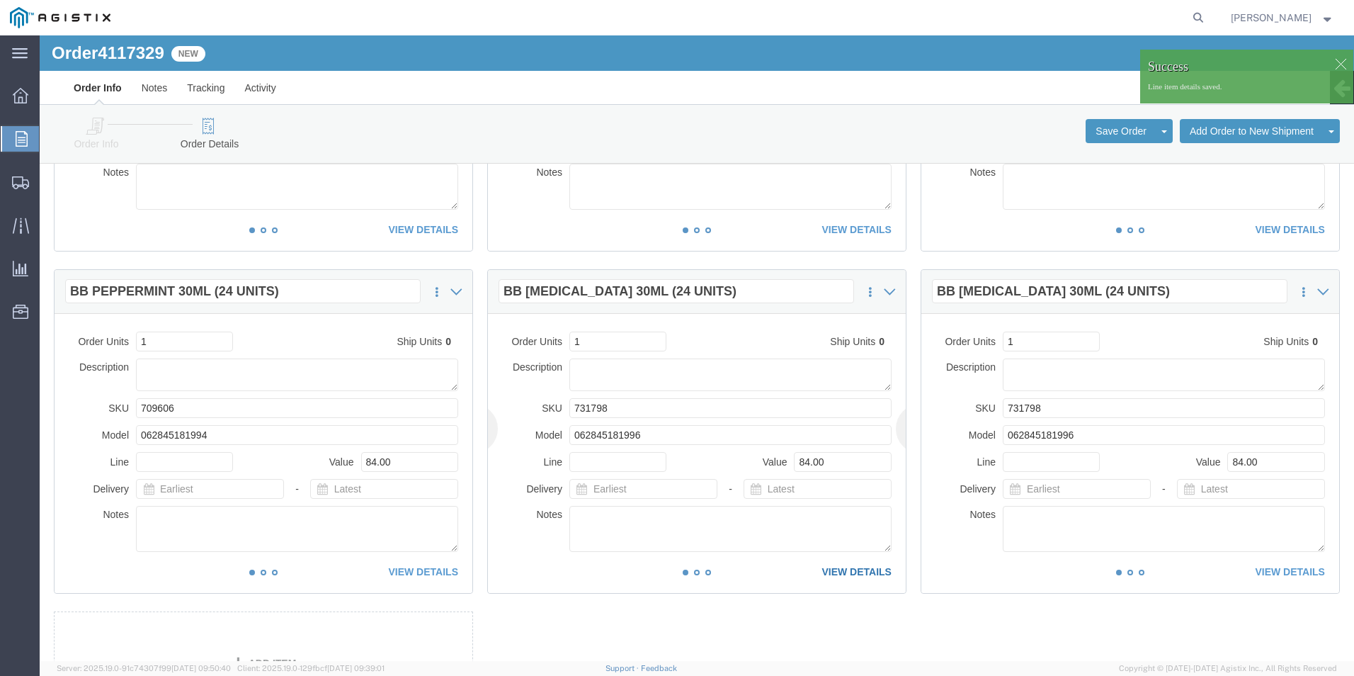
click link "VIEW DETAILS"
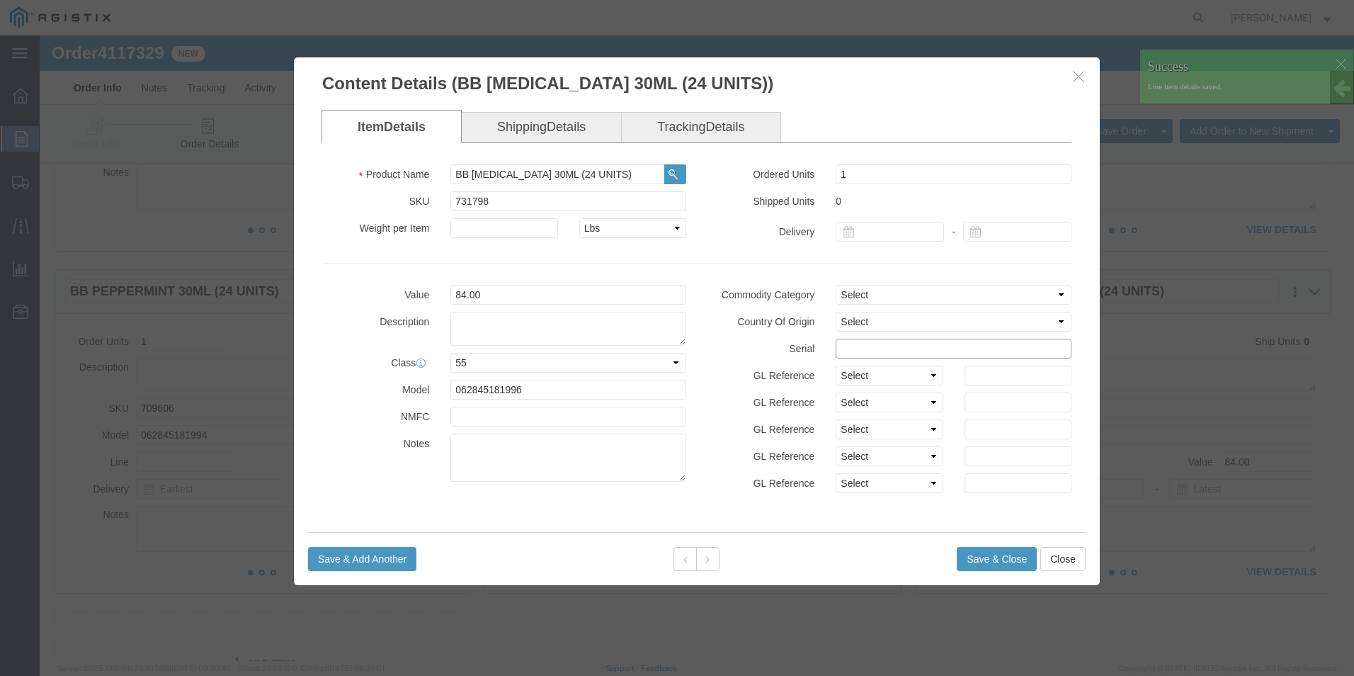
click input "text"
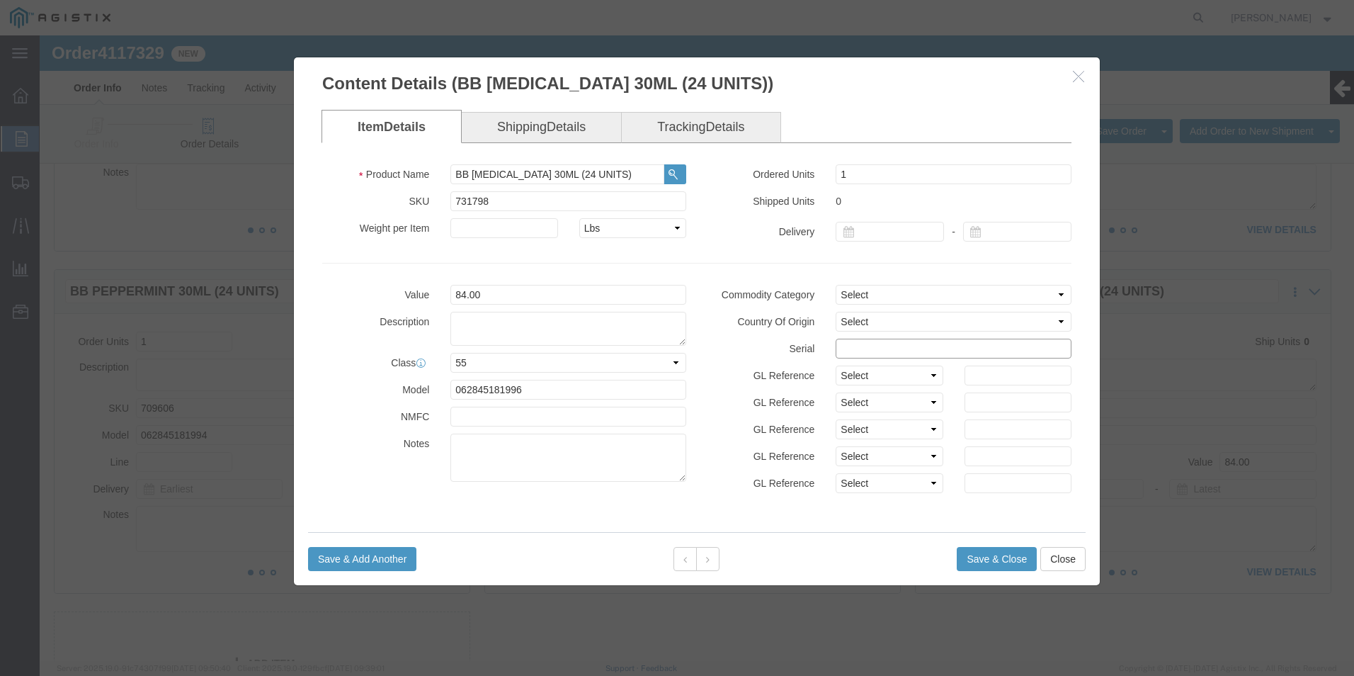
paste input "27255921111111111111"
type input "27255921111111111115"
click button "Save & Close"
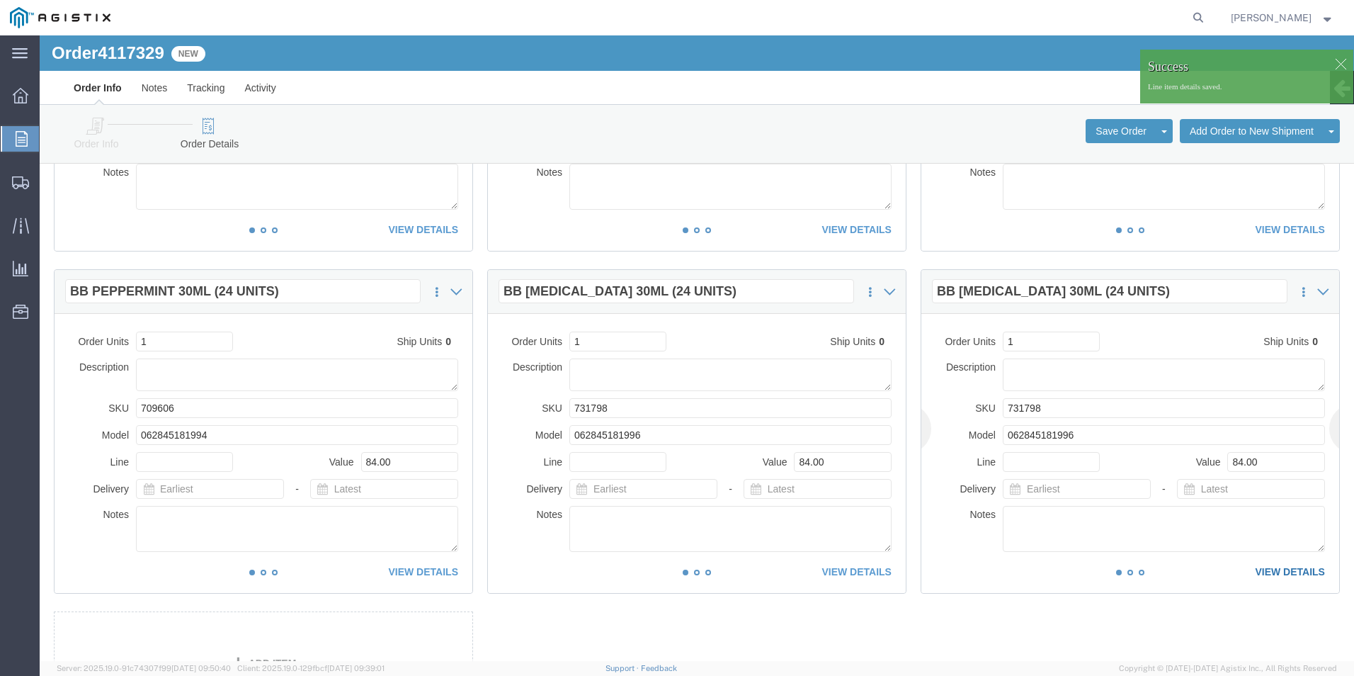
click link "VIEW DETAILS"
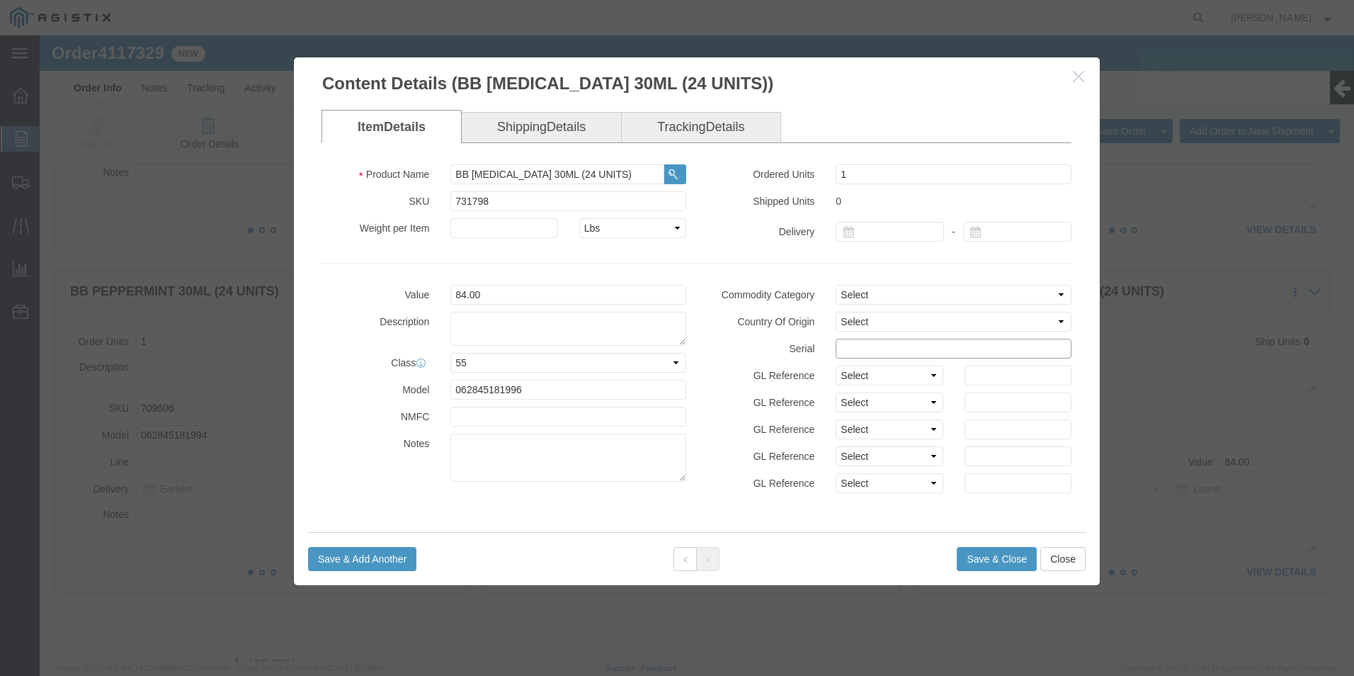
click input "text"
paste input "27255921111111111111"
type input "27255921111111111116"
click button "Save & Close"
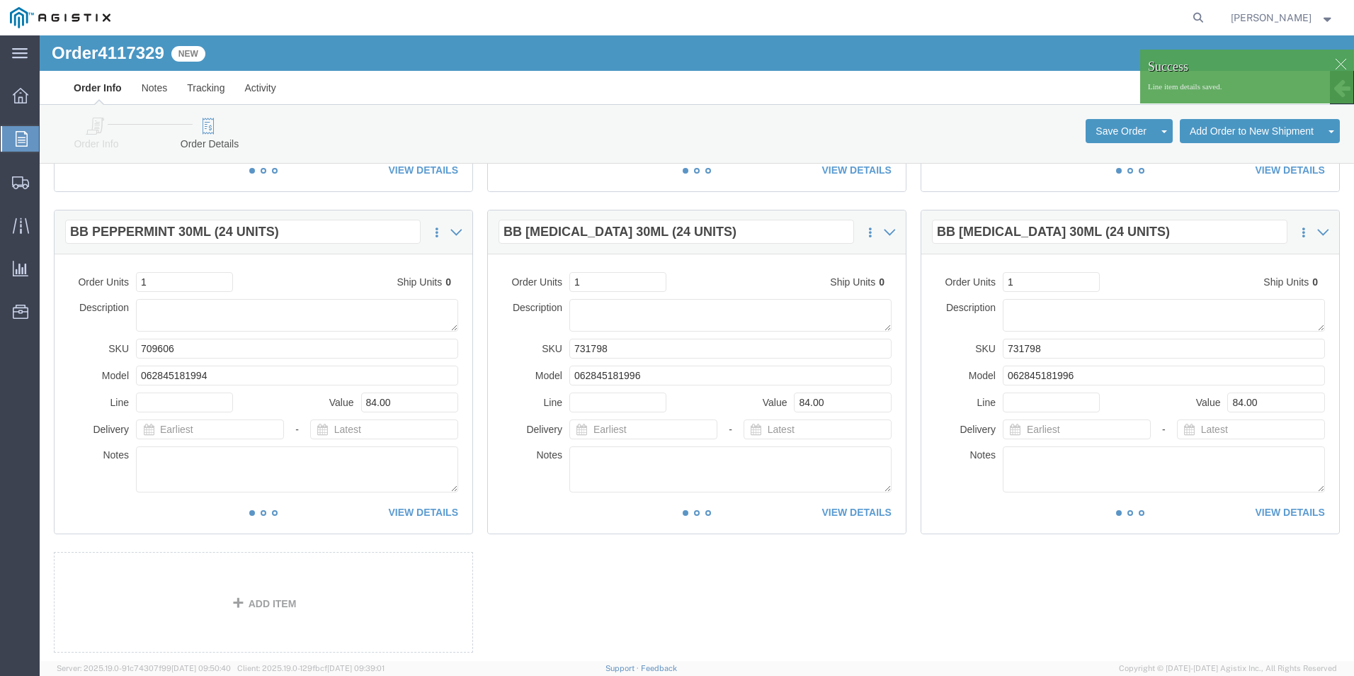
scroll to position [426, 0]
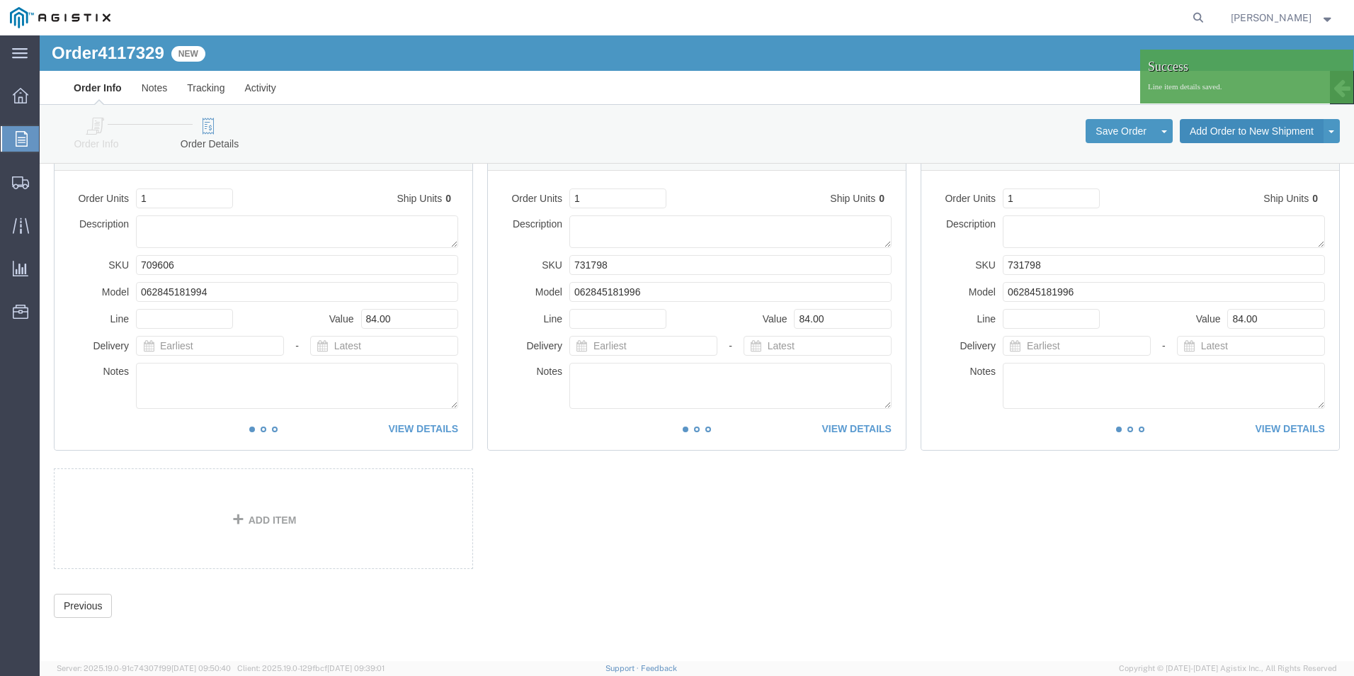
click button "Add Order to New Shipment"
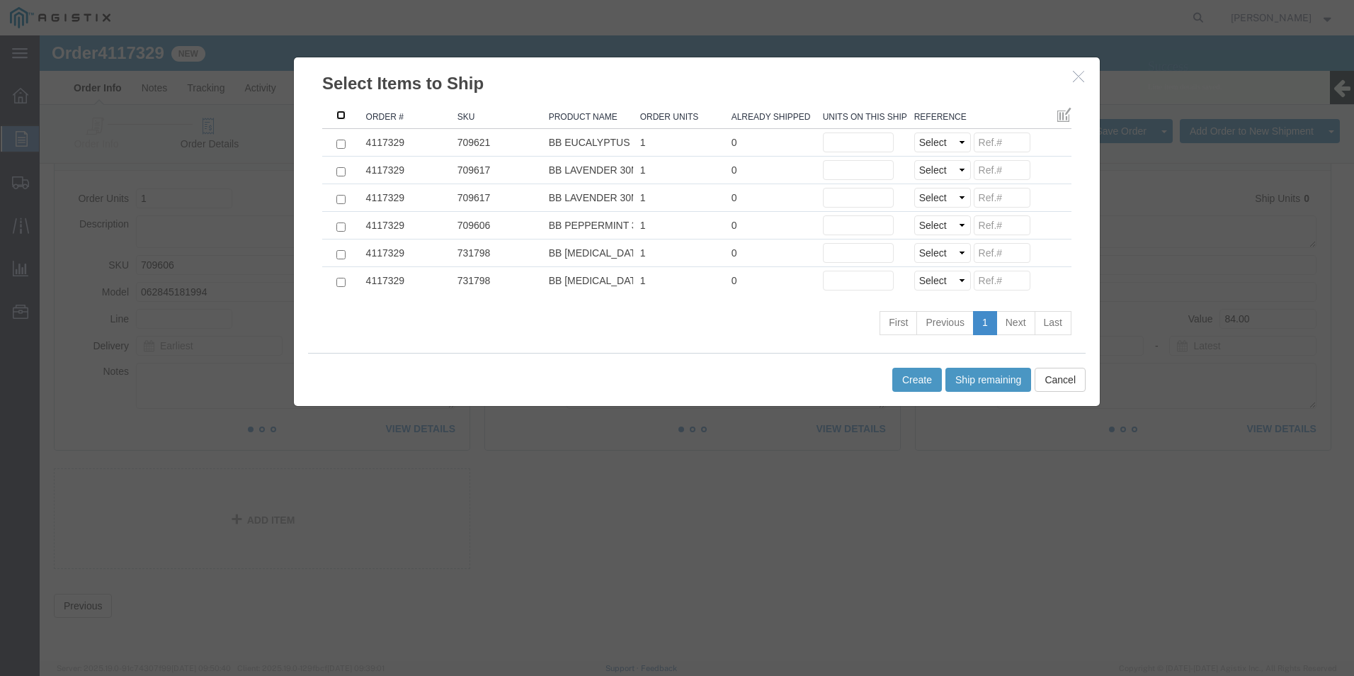
click input ": activate to sort column ascending"
checkbox input "true"
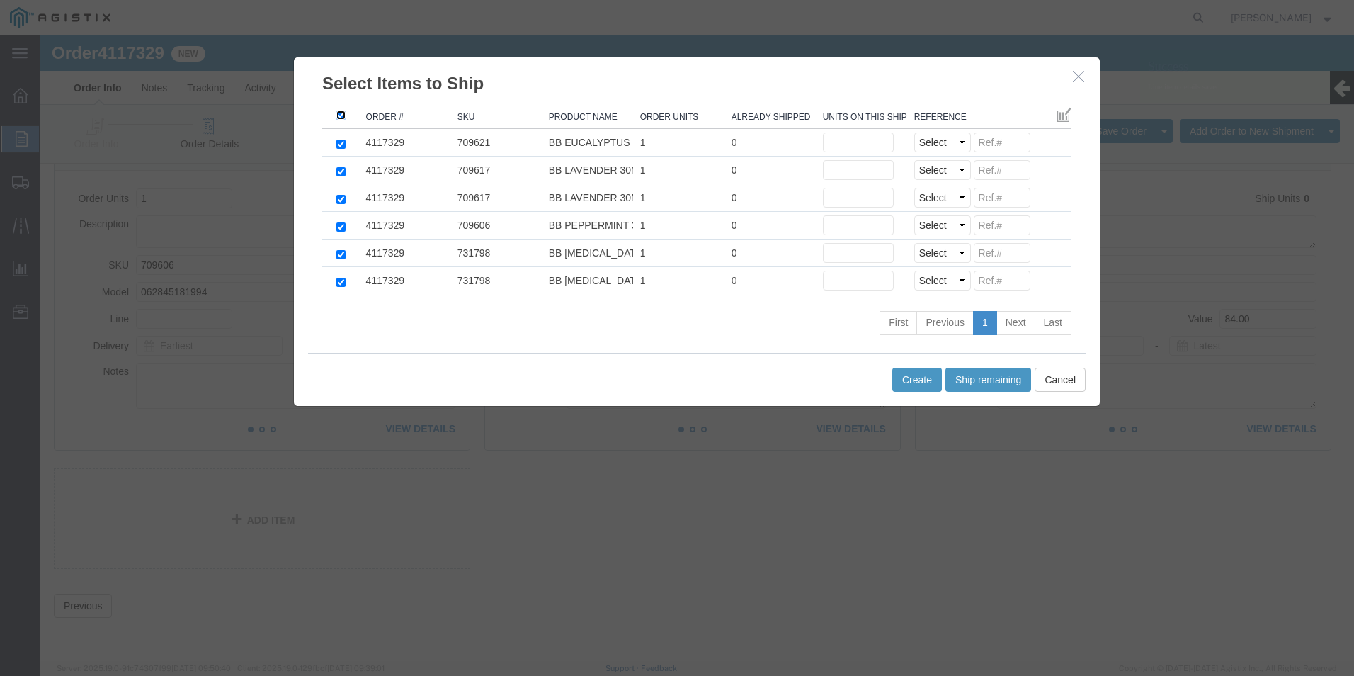
checkbox input "true"
click button "Ship remaining"
type input "1"
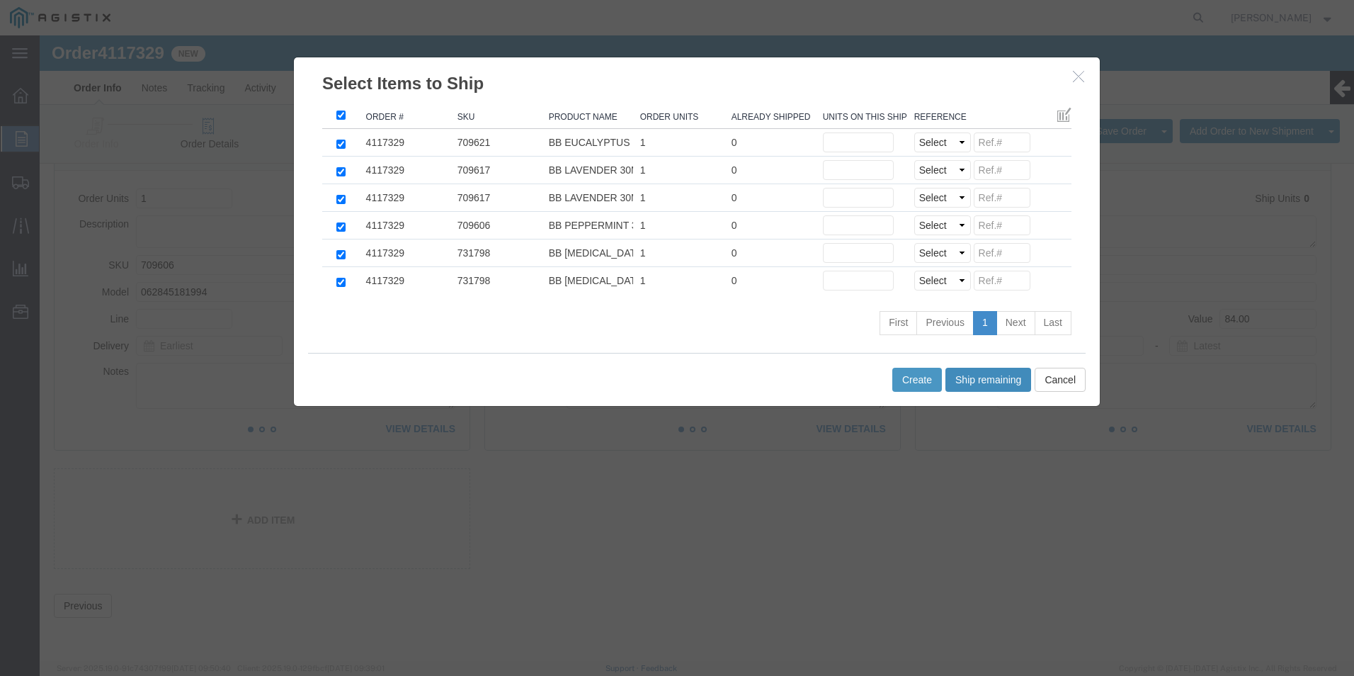
type input "1"
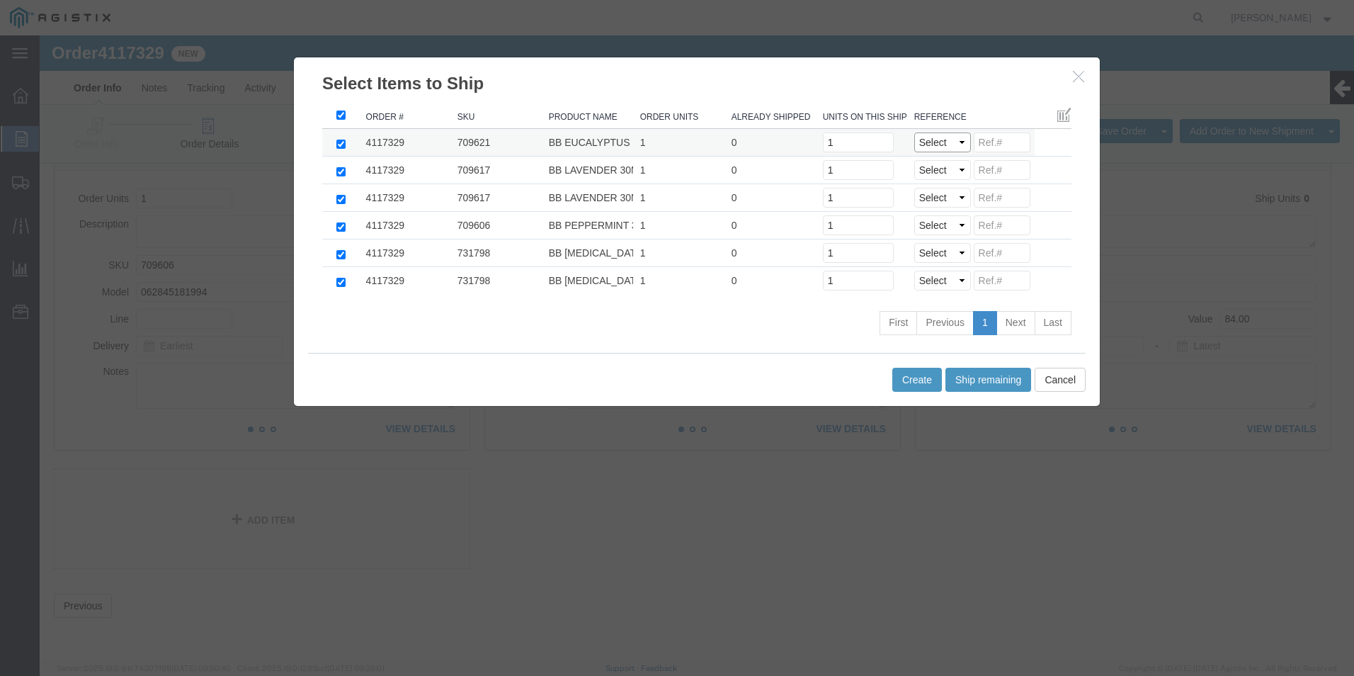
click select "Select Purchase Order Delivery Number"
select select "PO"
click select "Select Purchase Order Delivery Number"
select select "PO"
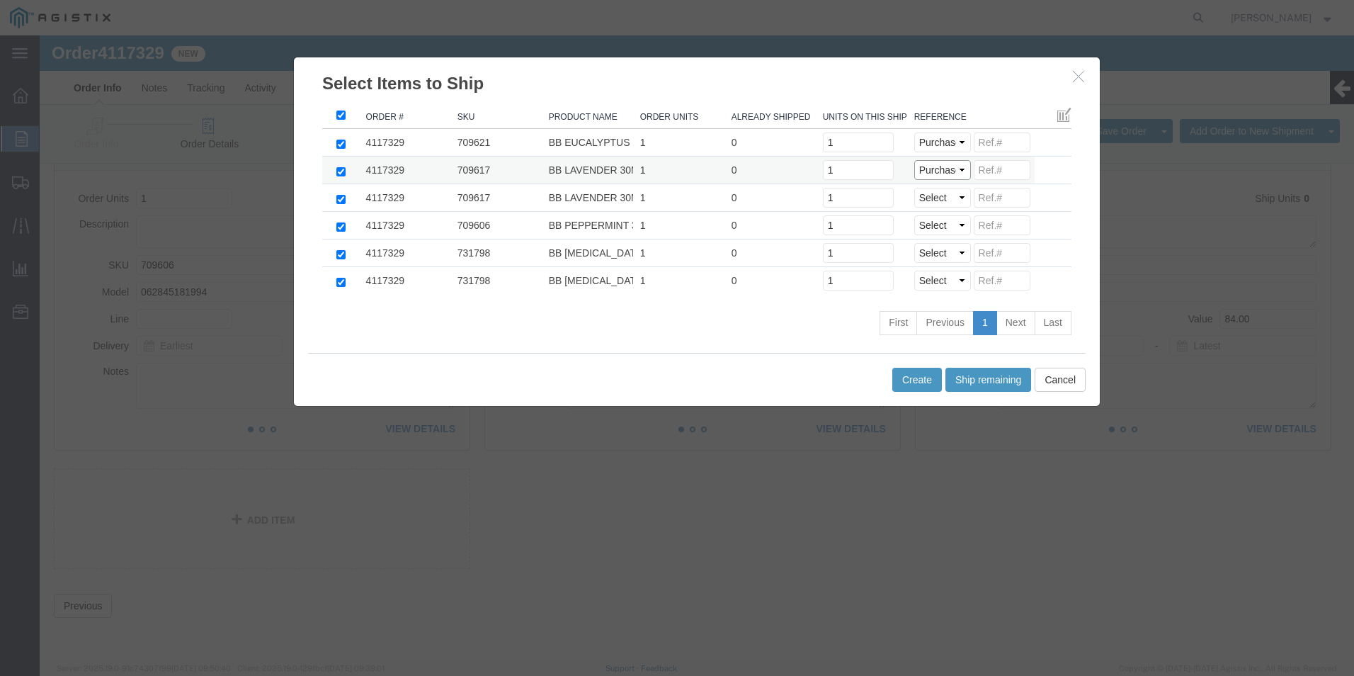
click select "Select Purchase Order Delivery Number"
select select "PO"
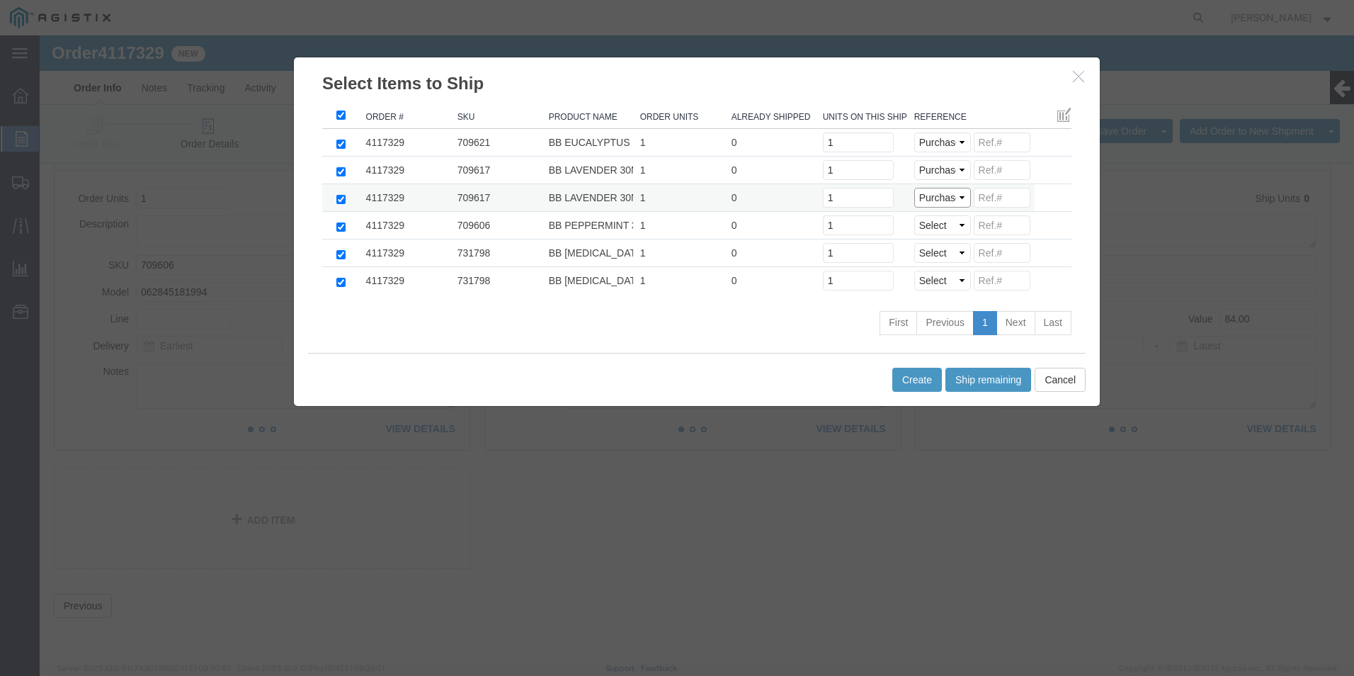
click select "Select Purchase Order Delivery Number"
select select "PO"
click select "Select Purchase Order Delivery Number"
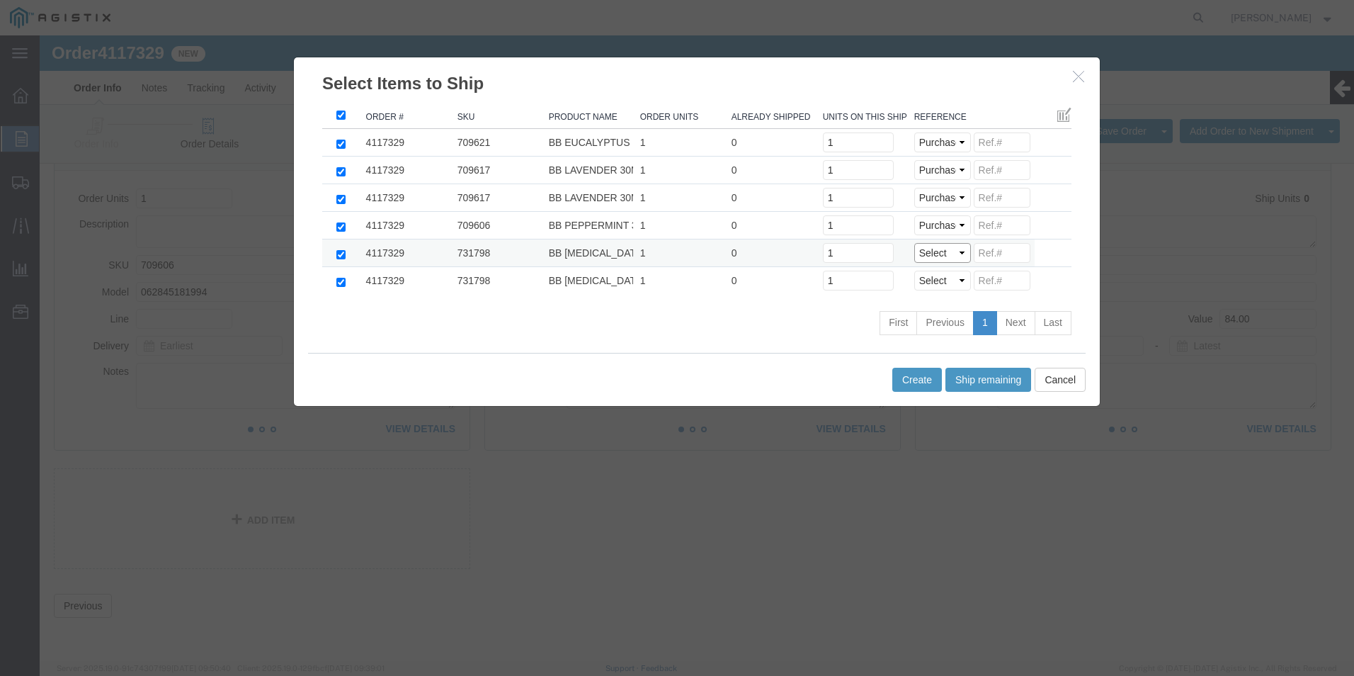
select select "PO"
click select "Select Purchase Order Delivery Number"
select select "PO"
click select "Select Purchase Order Delivery Number"
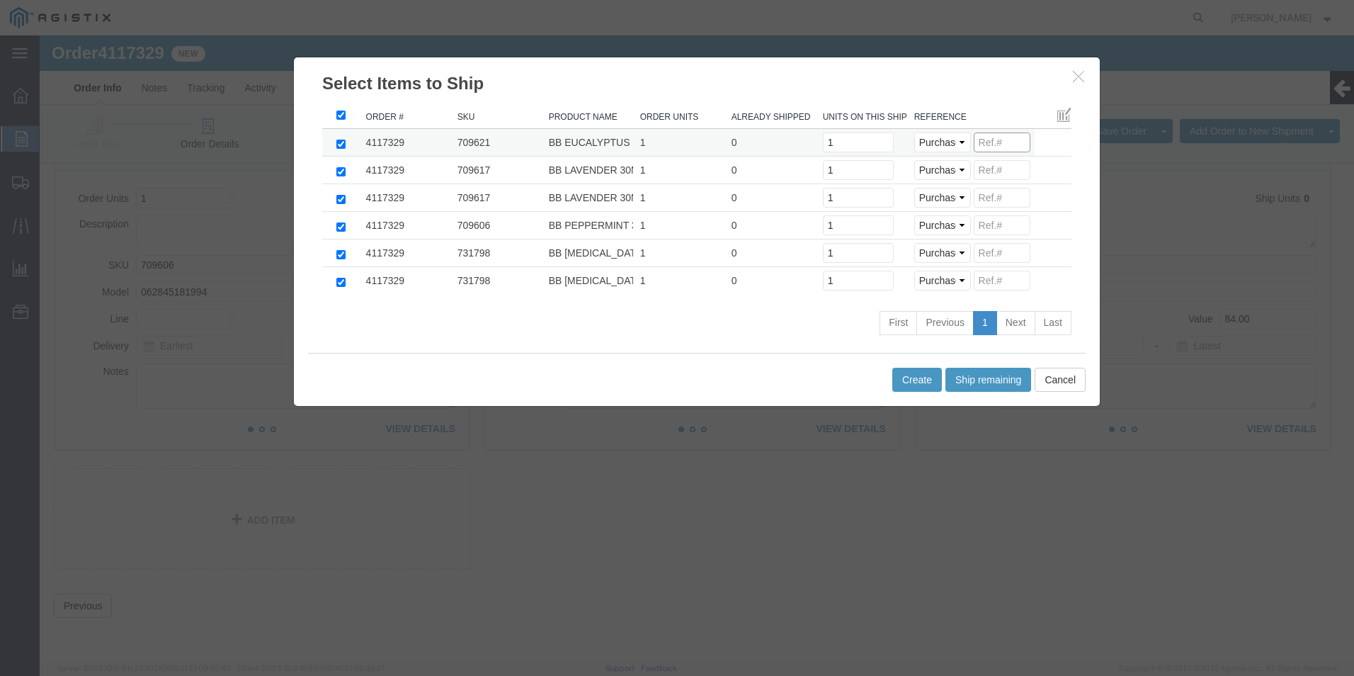
click input
paste input "27255921111111111111"
drag, startPoint x: 977, startPoint y: 103, endPoint x: 758, endPoint y: 130, distance: 220.4
click tbody "4117329 709621 BB EUCALYPTUS 30ML (24 UNITS) 1 0 Units on this shipment 1 Selec…"
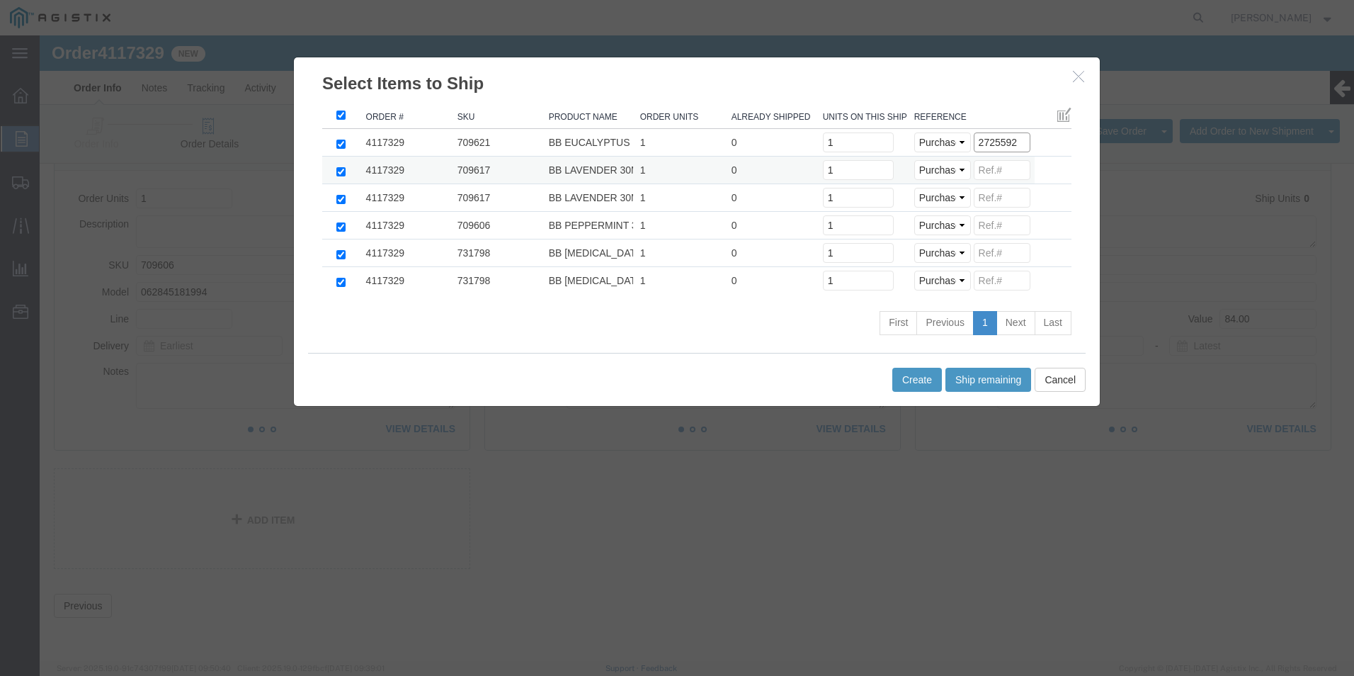
type input "2725592"
click input
paste input "2725592"
type input "2725592"
click input
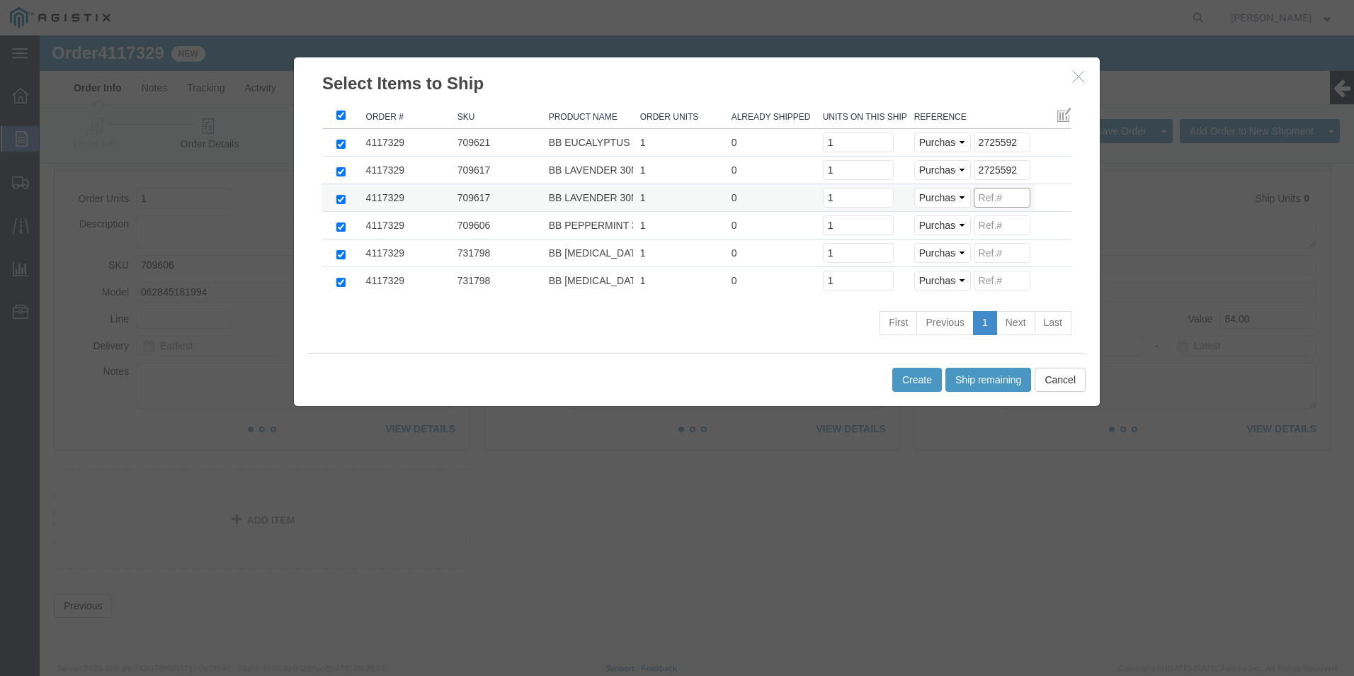
paste input "2725592"
type input "2725592"
click input
paste input "2725592"
type input "2725592"
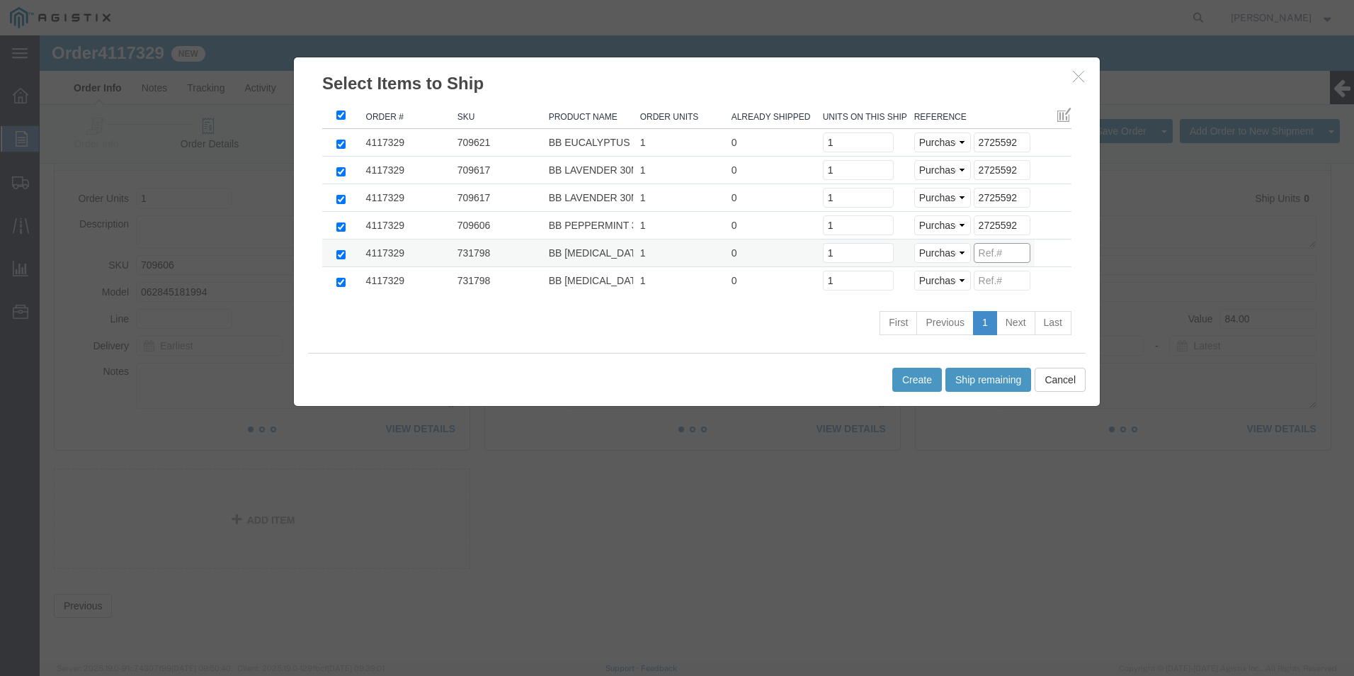
click input
paste input "2725592"
type input "2725592"
click input
paste input "2725592"
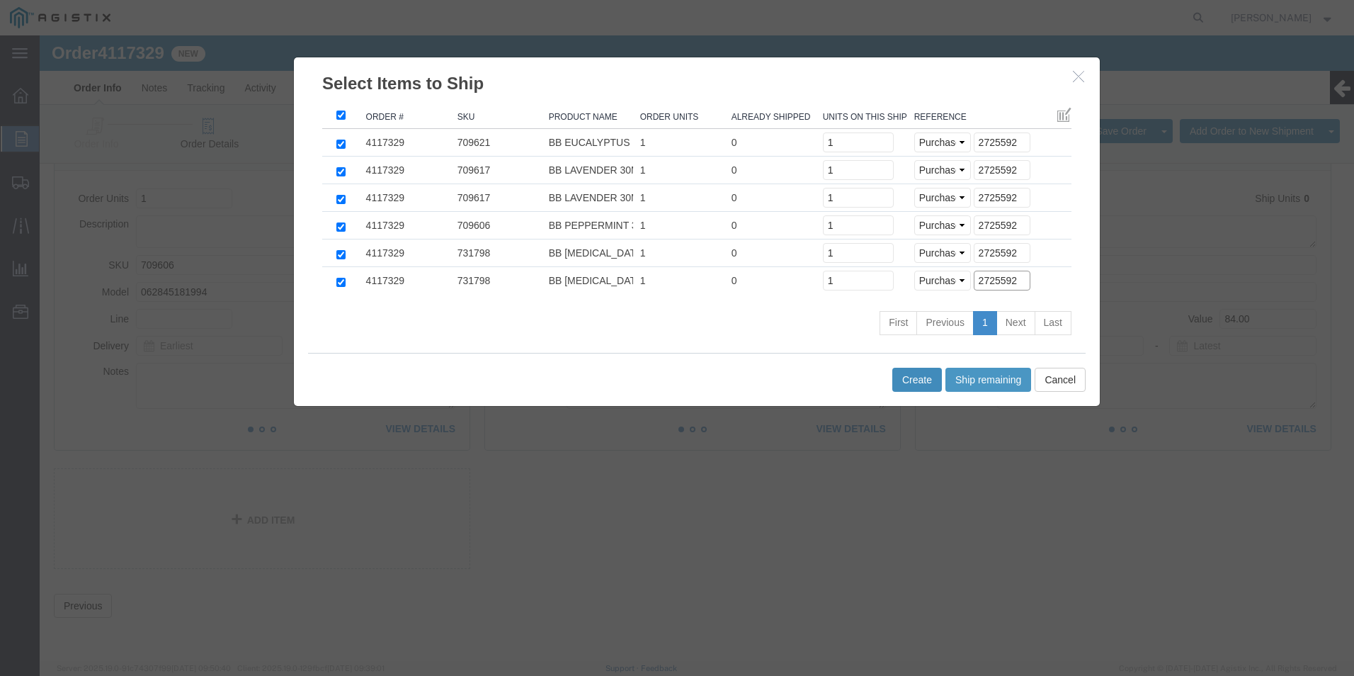
type input "2725592"
click button "Create"
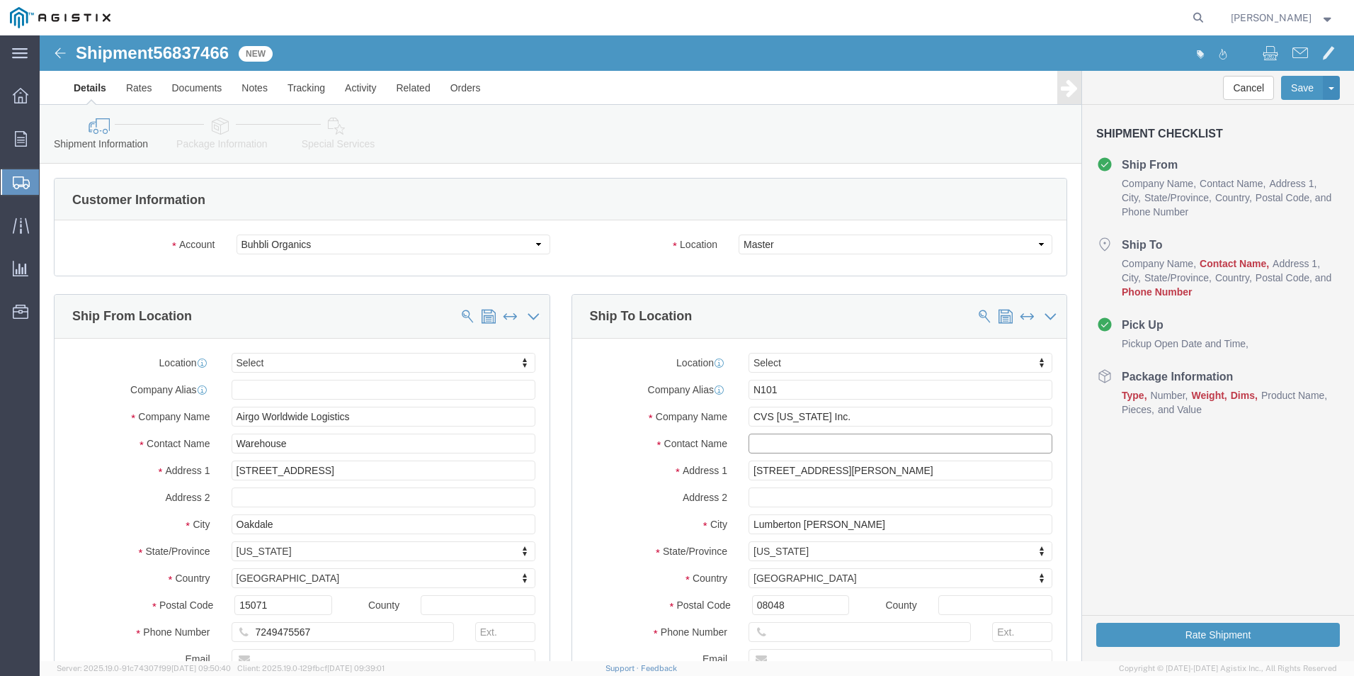
click input "text"
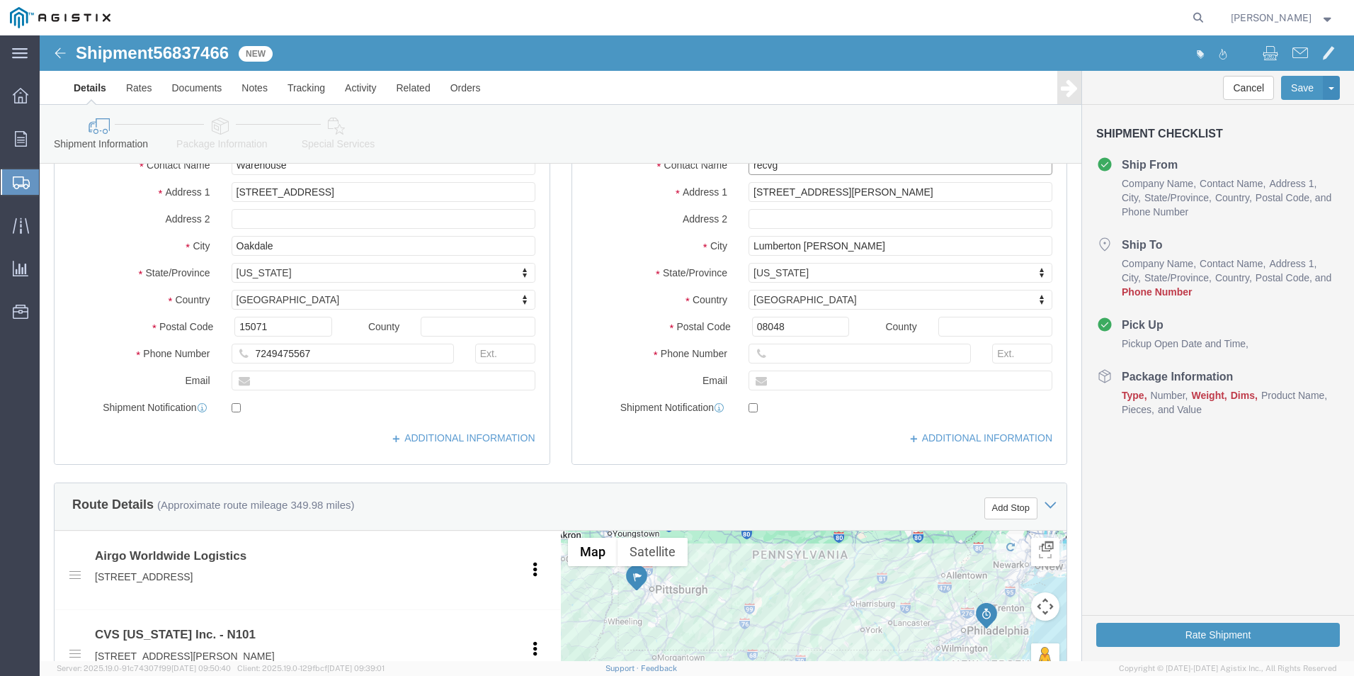
scroll to position [283, 0]
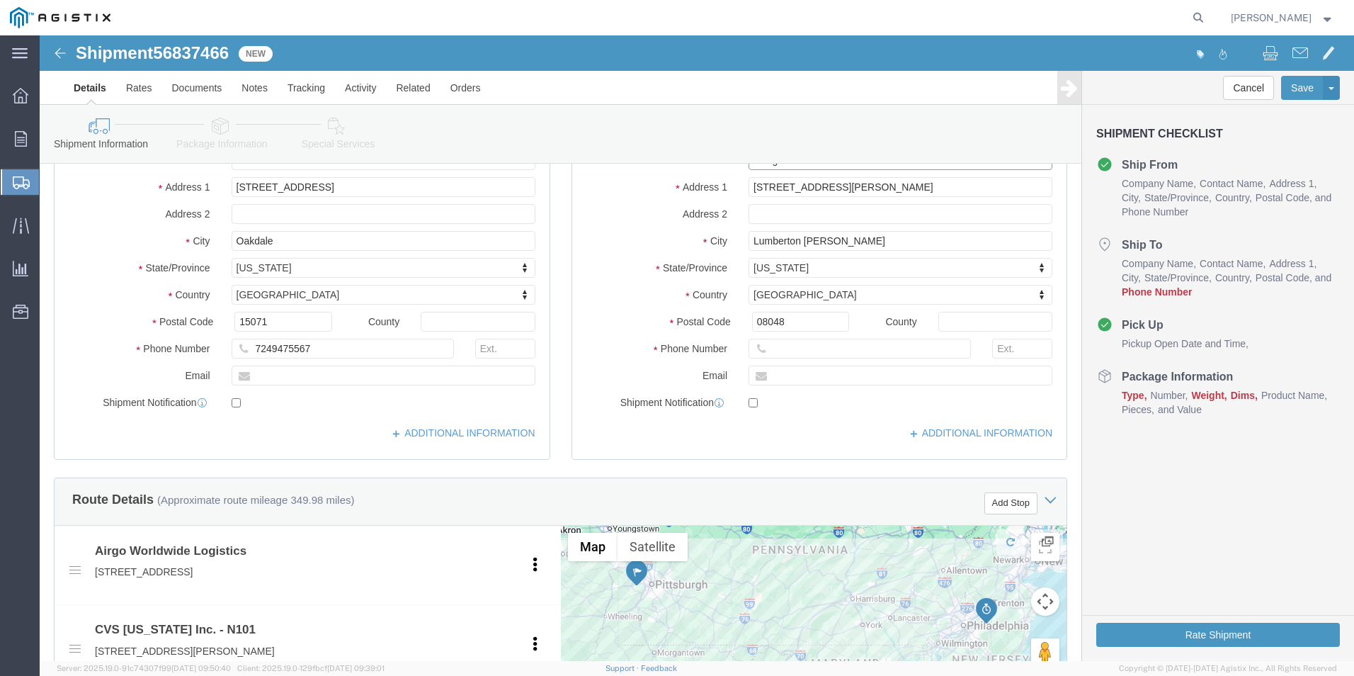
type input "recvg"
click input "text"
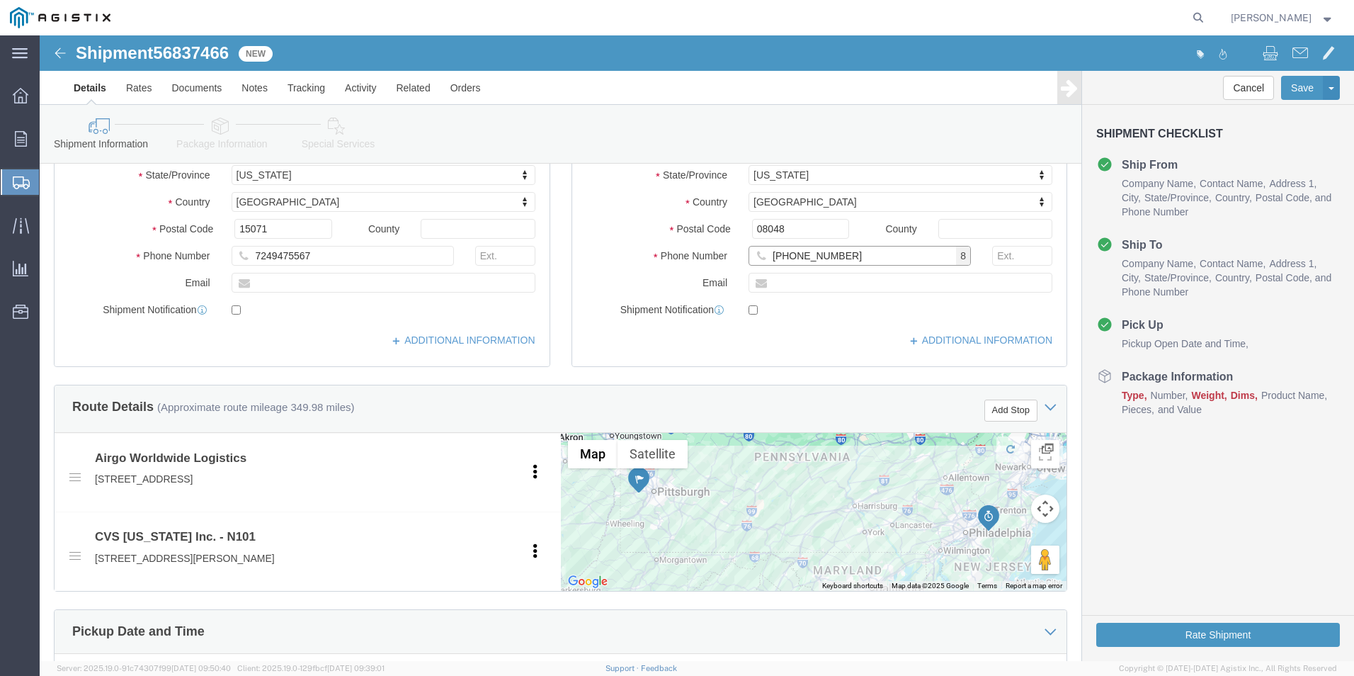
scroll to position [567, 0]
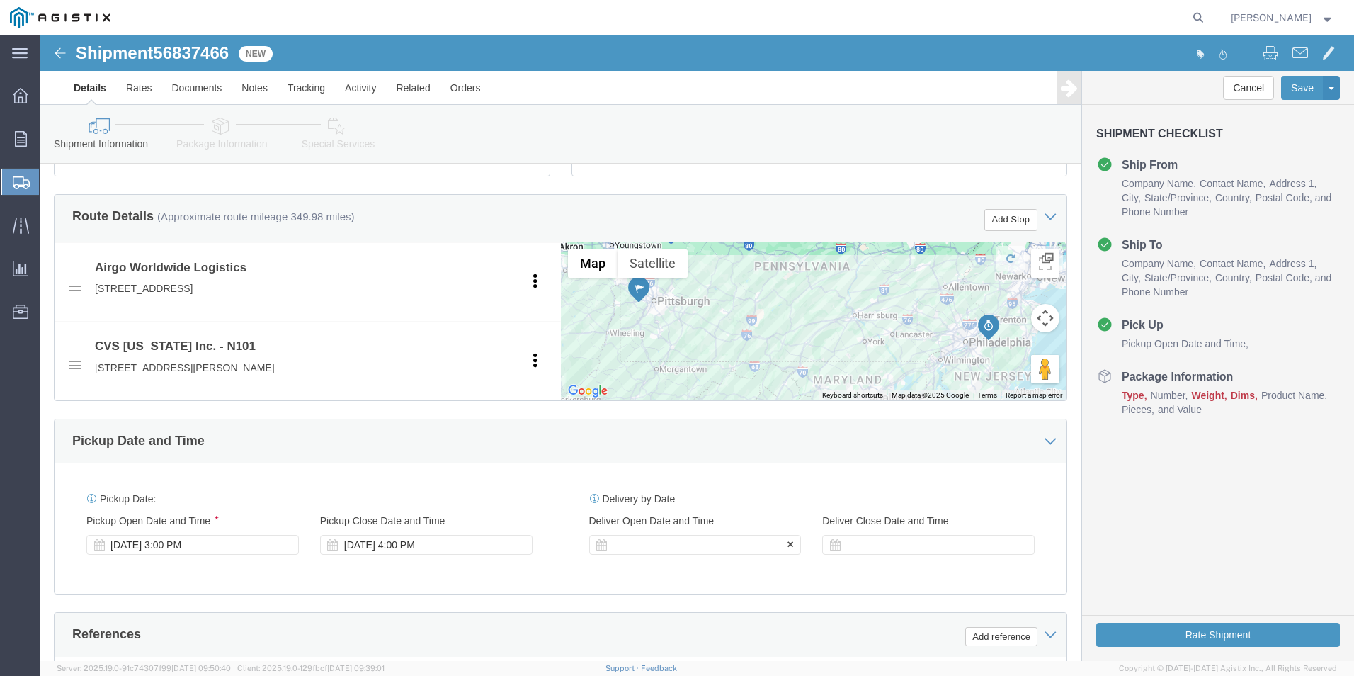
type input "[PHONE_NUMBER]"
click div
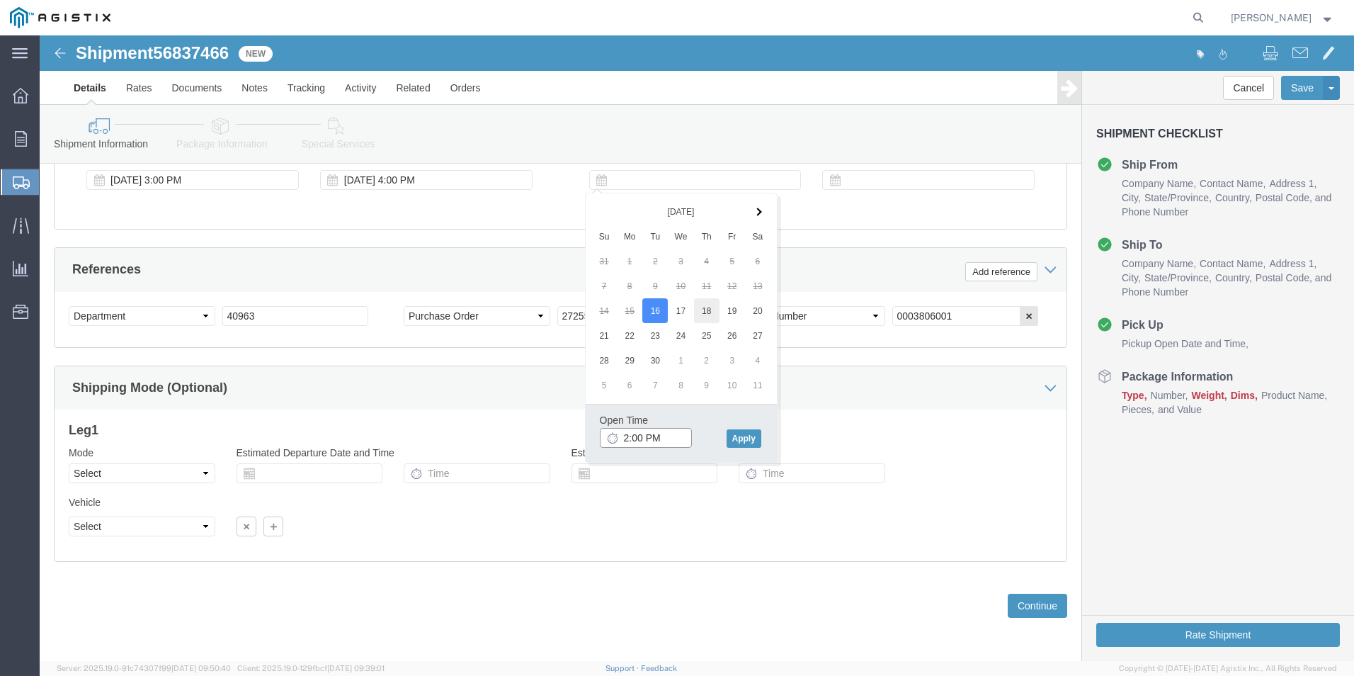
type input "2:00 PM"
drag, startPoint x: 707, startPoint y: 403, endPoint x: 728, endPoint y: 359, distance: 48.5
click button "Apply"
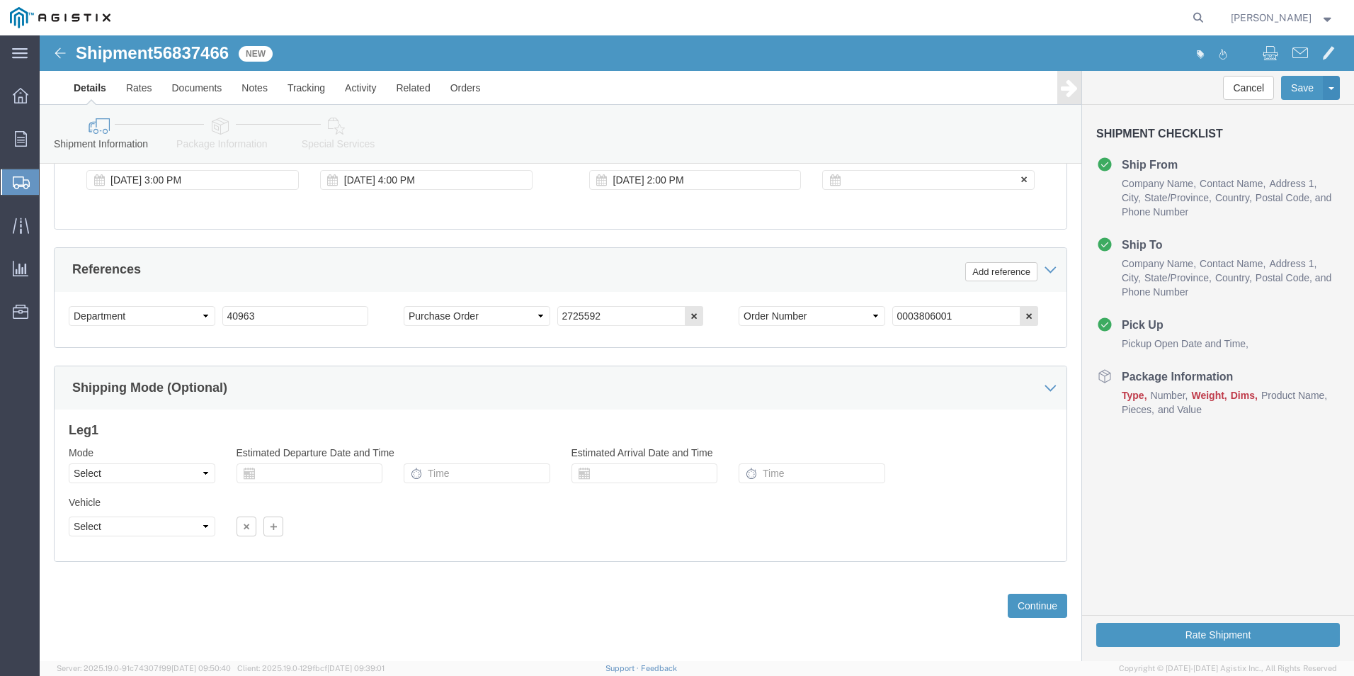
click div
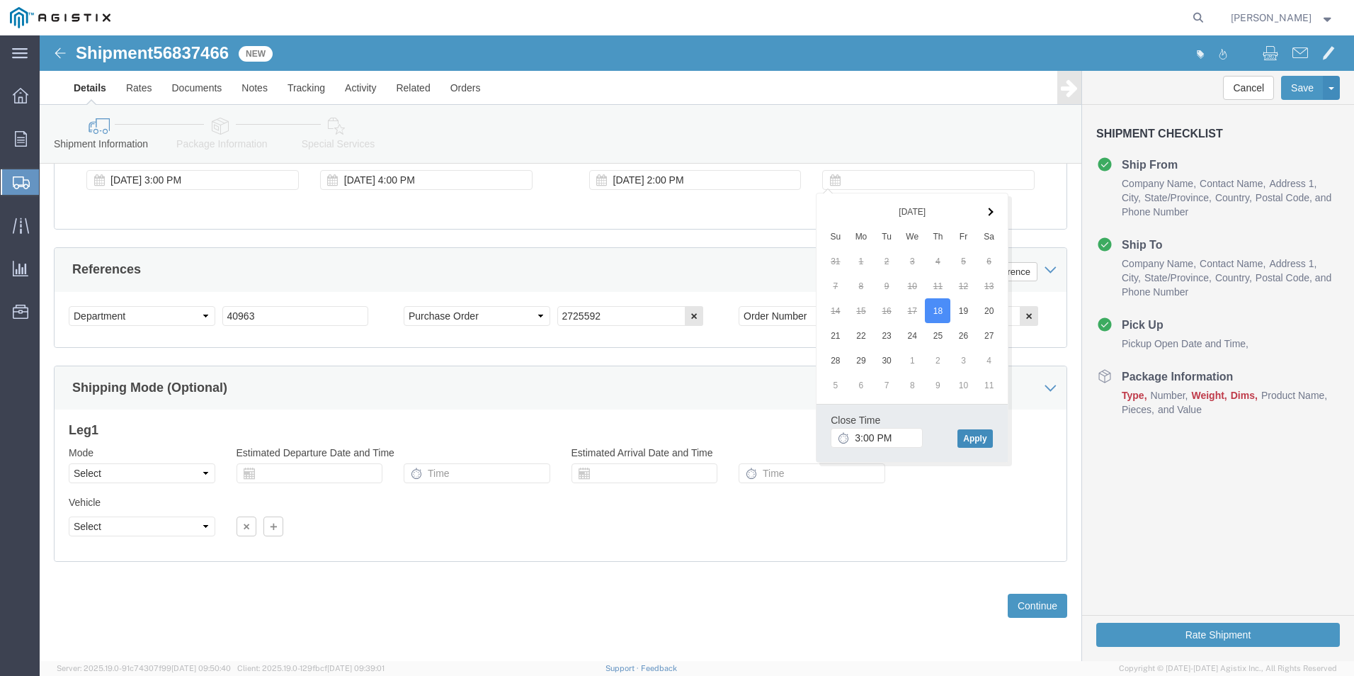
click button "Apply"
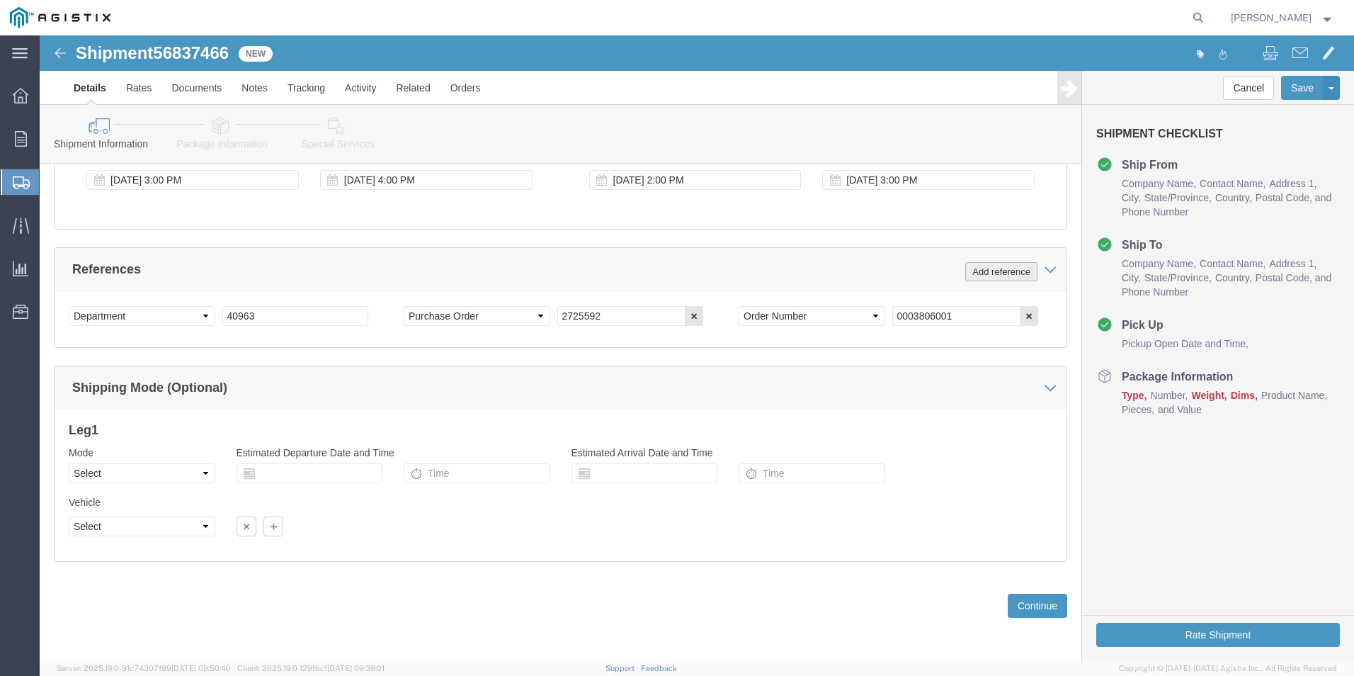
click button "Add reference"
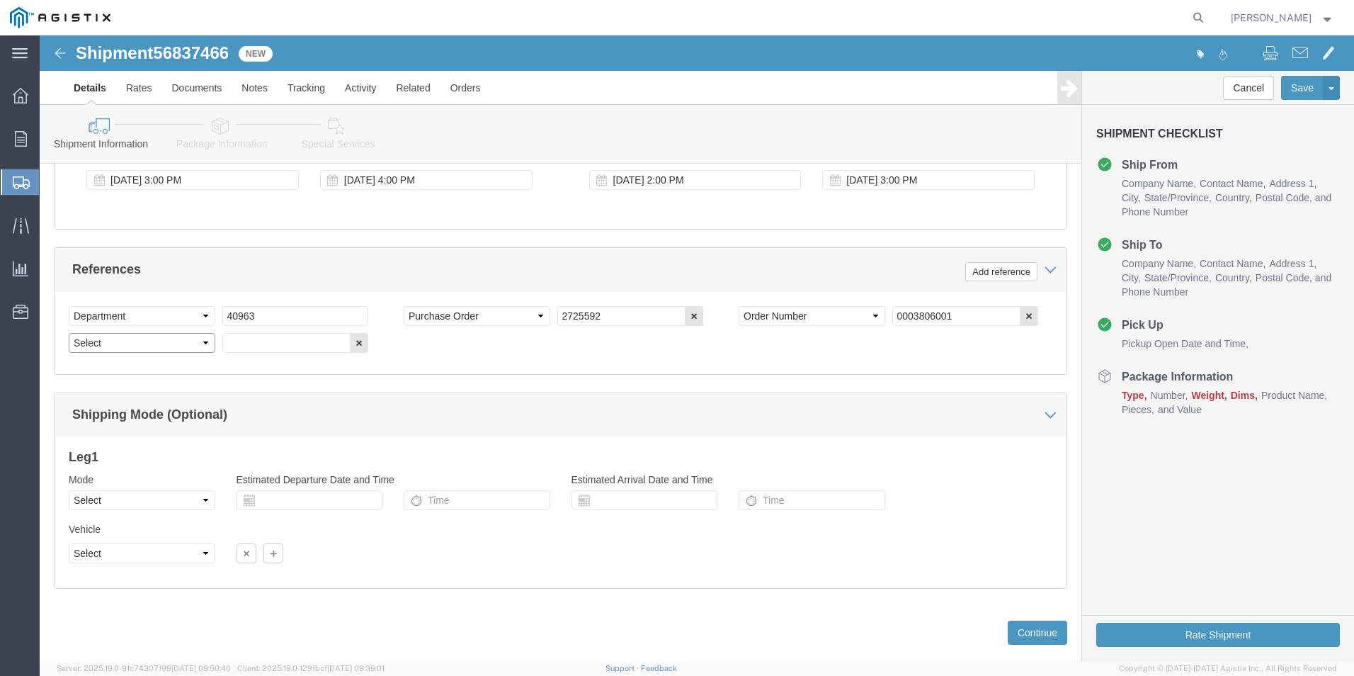
click select "Select Account Type Activity ID Airline Appointment Number ASN Batch Request # …"
select select "BOL"
click select "Select Account Type Activity ID Airline Appointment Number ASN Batch Request # …"
click input "text"
type input "4117329"
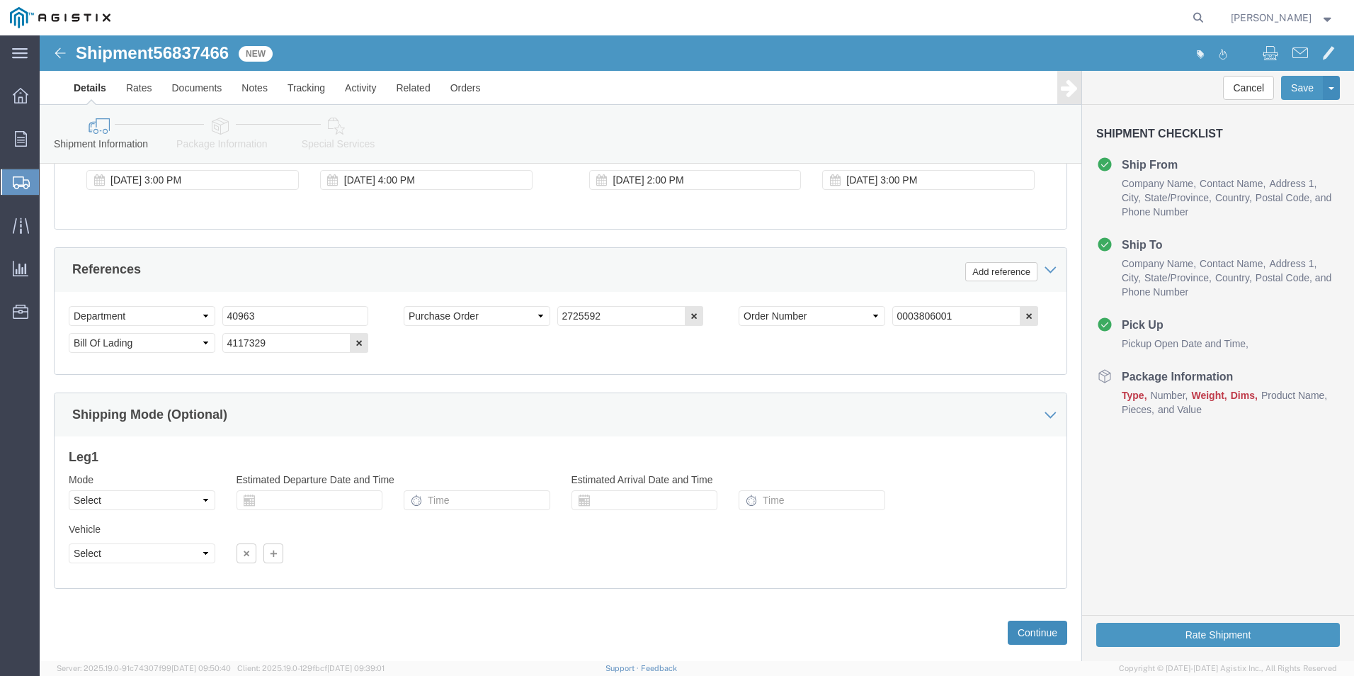
click button "Continue"
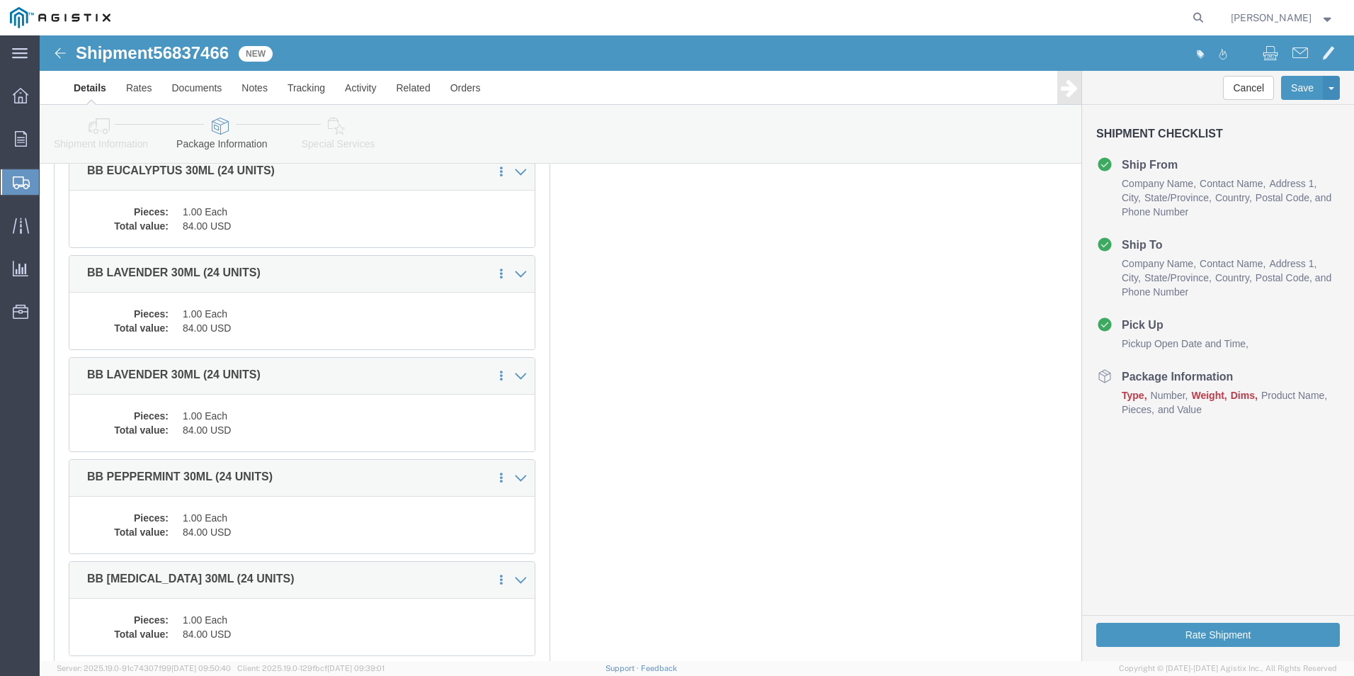
scroll to position [0, 0]
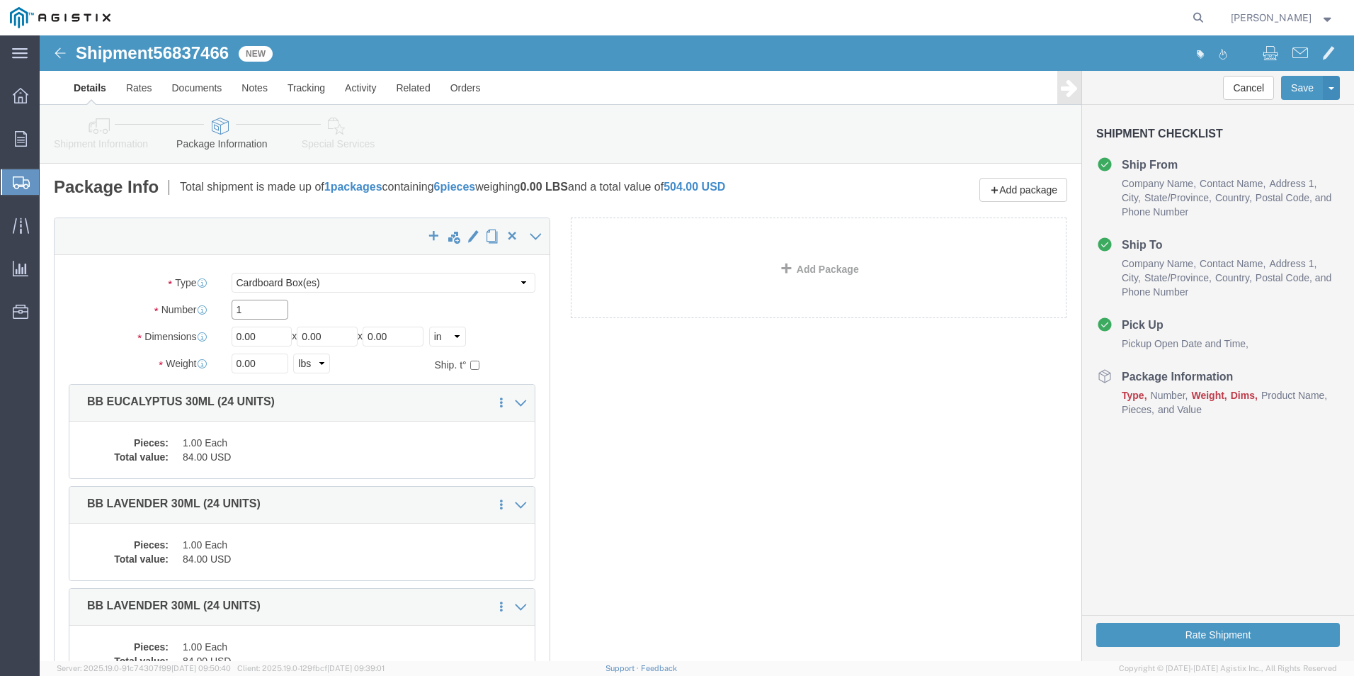
drag, startPoint x: 191, startPoint y: 273, endPoint x: 138, endPoint y: 290, distance: 55.8
click div "Package Type Select Bale(s) Basket(s) Bolt(s) Bottle(s) Buckets Bulk Bundle(s) …"
type input "6"
drag, startPoint x: 224, startPoint y: 307, endPoint x: 1, endPoint y: 343, distance: 226.0
click div "x Package Type Select Bale(s) Basket(s) Bolt(s) Bottle(s) Buckets Bulk Bundle(s…"
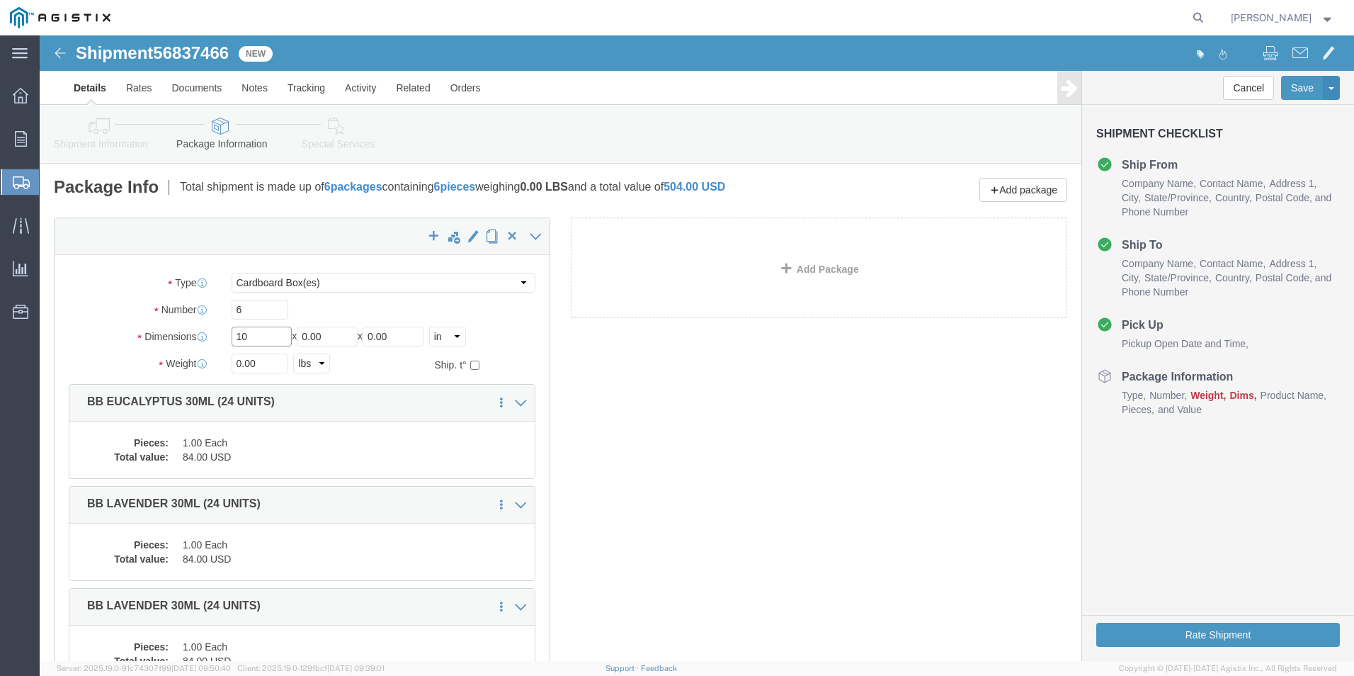
type input "10"
type input "30"
click button "Rate Shipment"
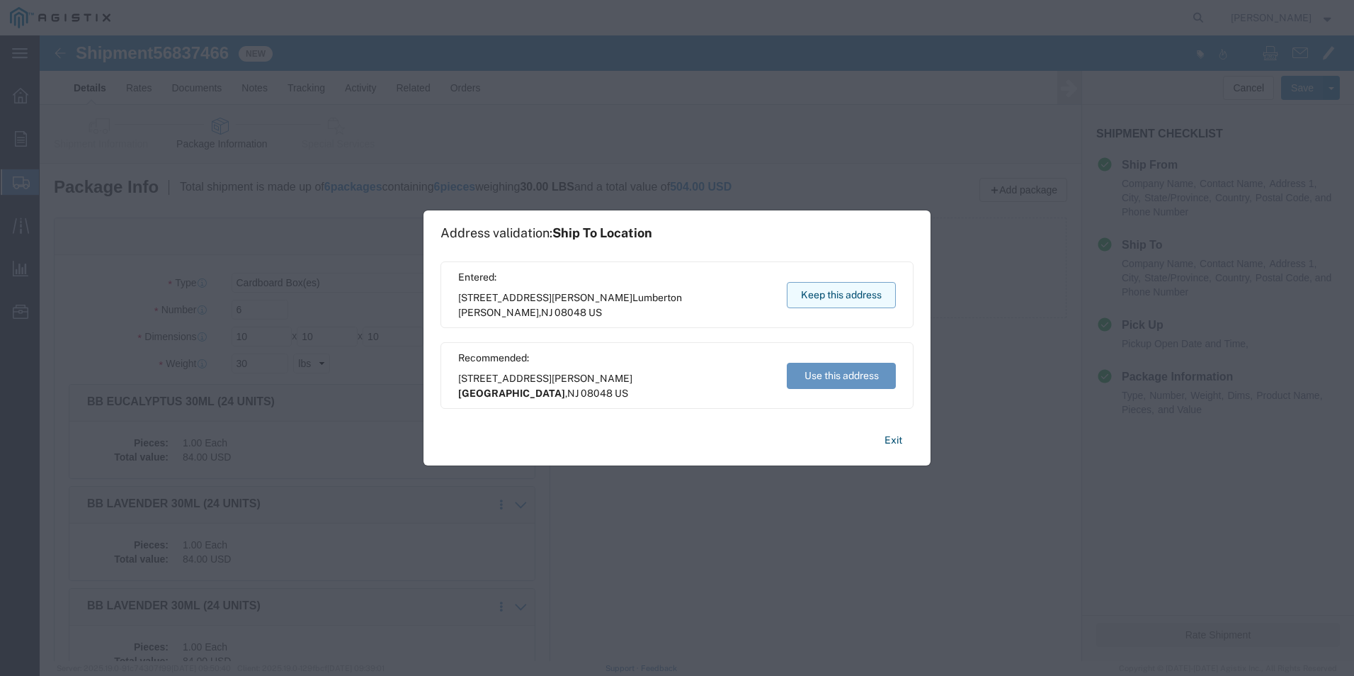
click at [843, 290] on button "Keep this address" at bounding box center [841, 295] width 109 height 26
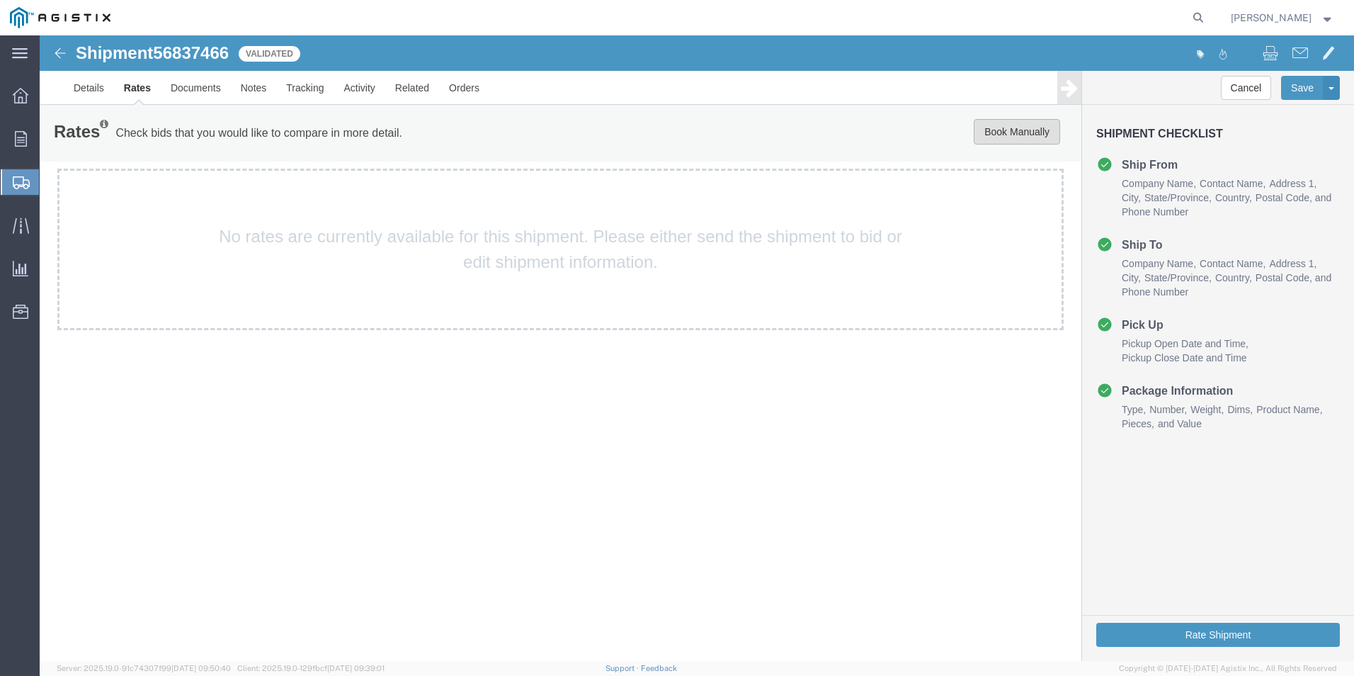
click at [1021, 136] on button "Book Manually" at bounding box center [1017, 131] width 86 height 25
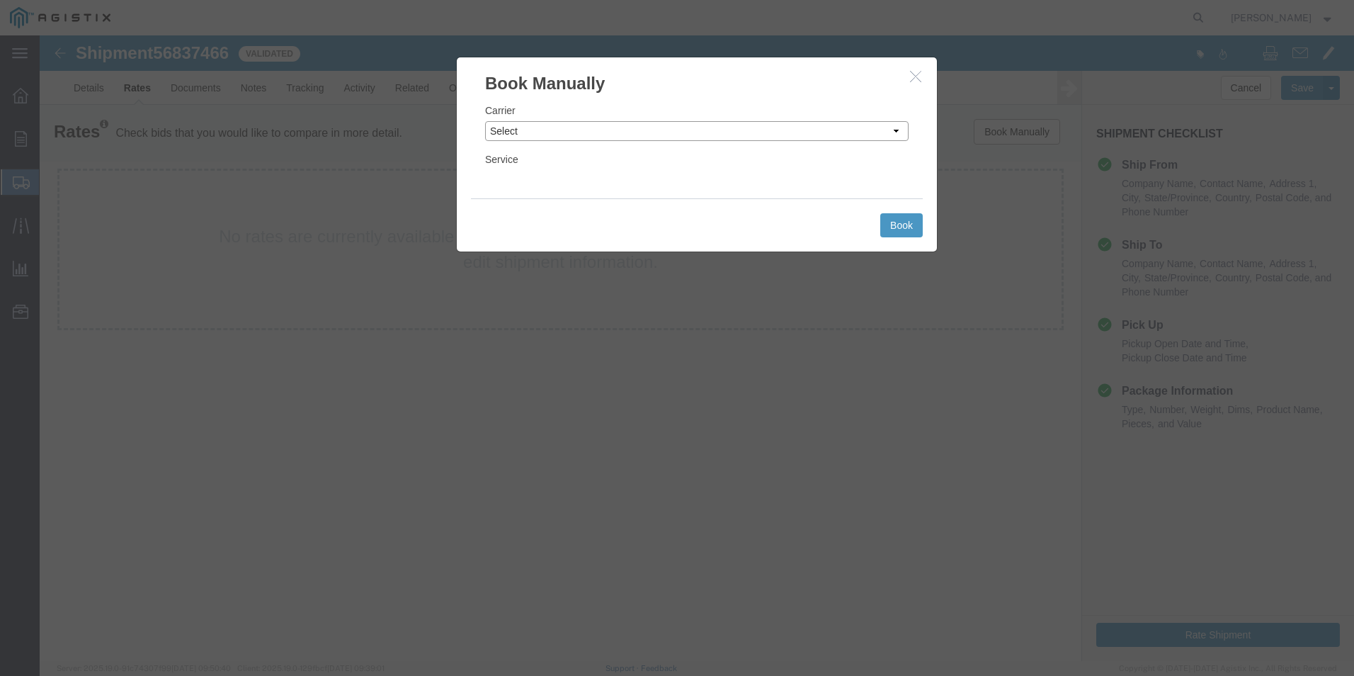
click at [898, 129] on select "Select Add New Carrier (and default service) ACI Guide APC Airport Google Milea…" at bounding box center [696, 131] width 423 height 20
select select "12"
click at [485, 121] on select "Select Add New Carrier (and default service) ACI Guide APC Airport Google Milea…" at bounding box center [696, 131] width 423 height 20
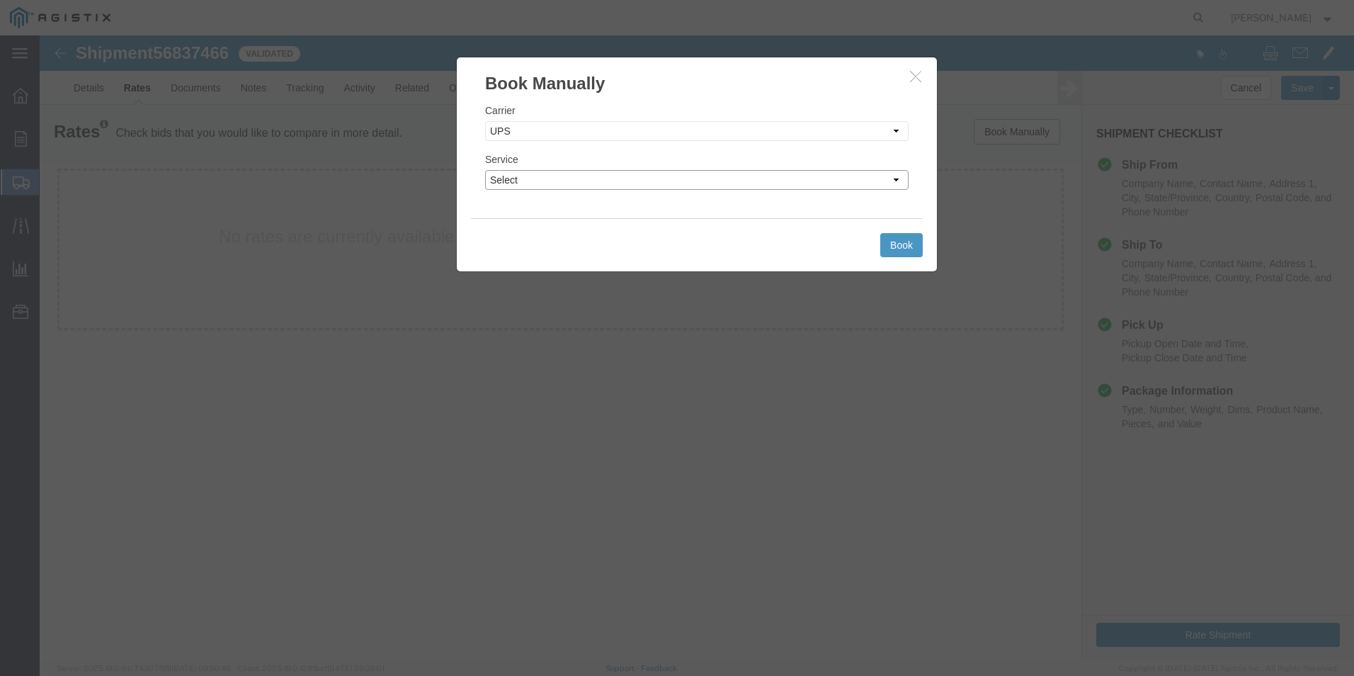
click at [836, 179] on select "Select 2nd Day Air 2nd Day Air A.M. 3 Day Select BOUND PRINTED MATTER, UPS DELI…" at bounding box center [696, 180] width 423 height 20
select select "42"
click at [485, 170] on select "Select 2nd Day Air 2nd Day Air A.M. 3 Day Select BOUND PRINTED MATTER, UPS DELI…" at bounding box center [696, 180] width 423 height 20
click at [895, 242] on button "Book" at bounding box center [901, 245] width 42 height 24
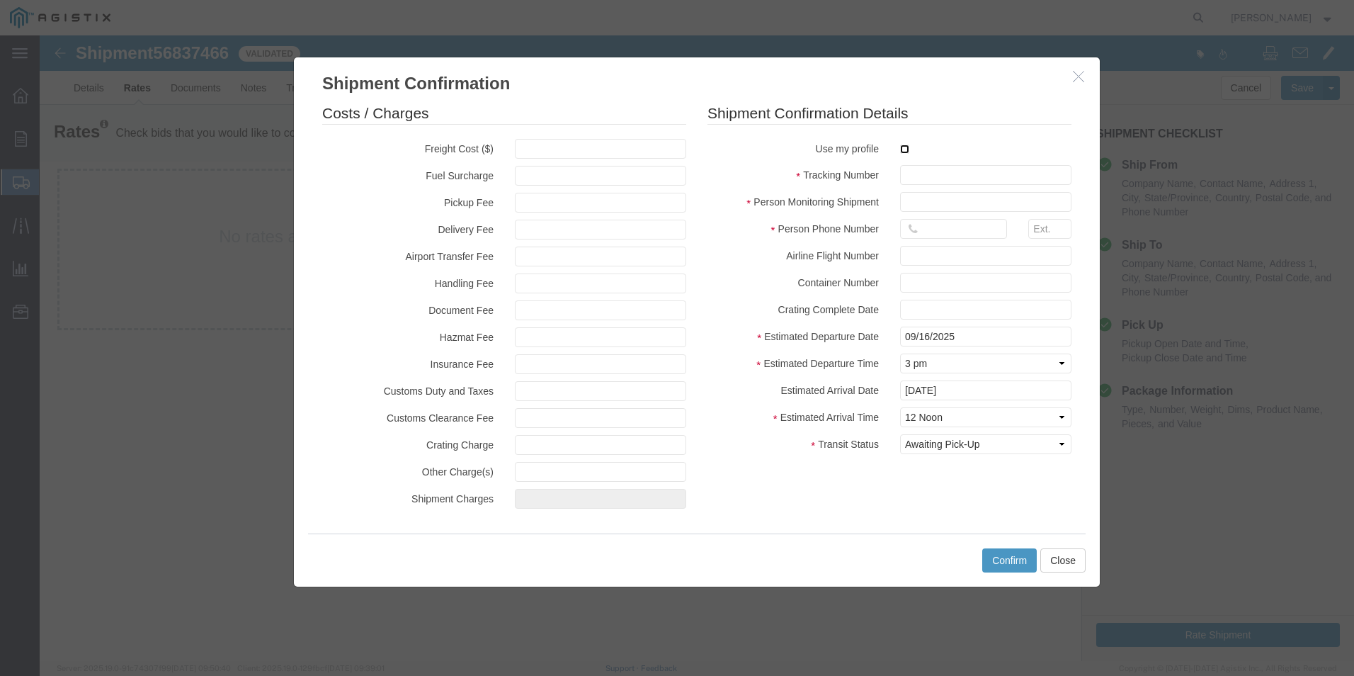
click at [904, 150] on input "checkbox" at bounding box center [904, 148] width 9 height 9
checkbox input "true"
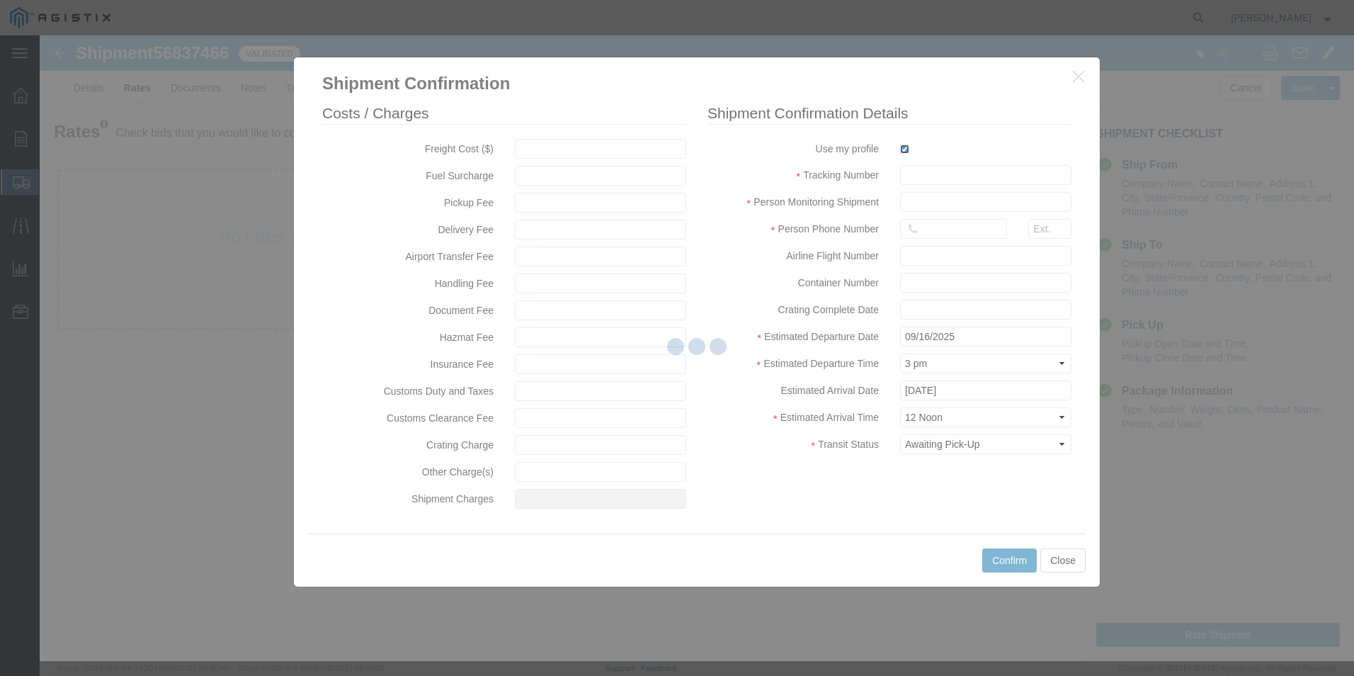
type input "[PERSON_NAME]"
type input "[PHONE_NUMBER]"
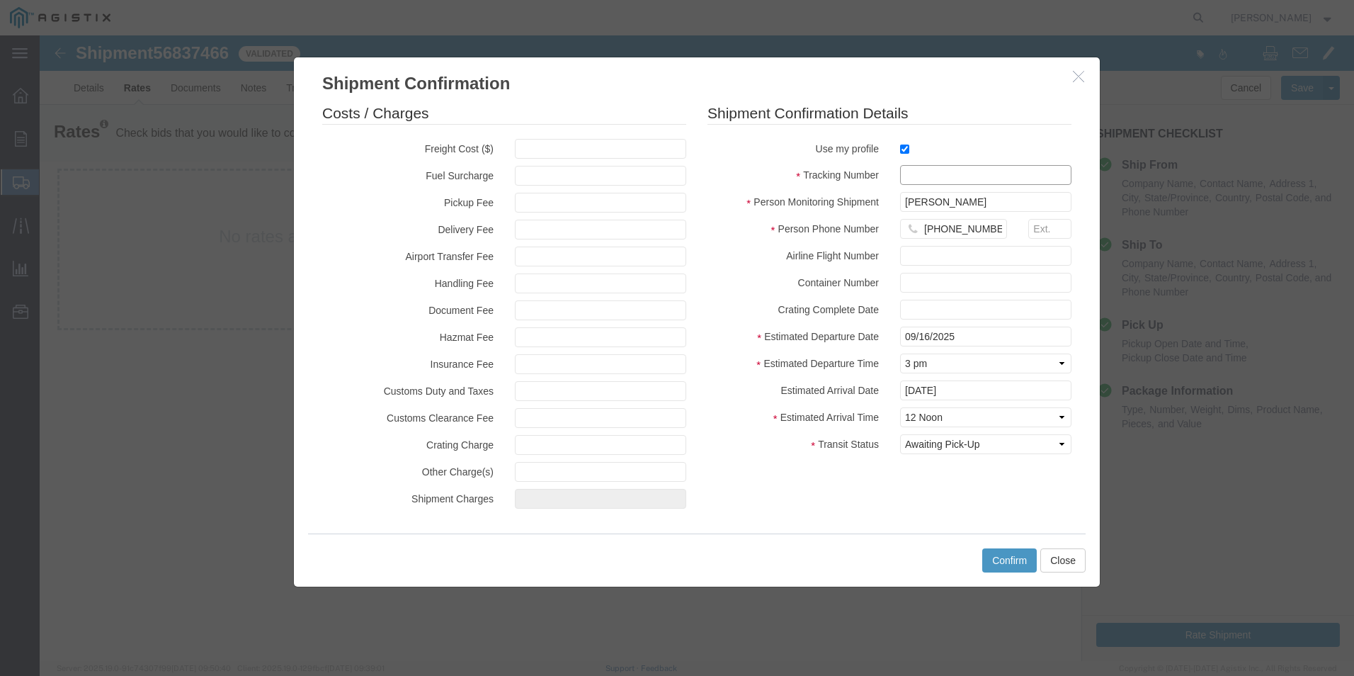
drag, startPoint x: 919, startPoint y: 172, endPoint x: 1035, endPoint y: 145, distance: 118.5
click at [920, 172] on input "text" at bounding box center [985, 175] width 171 height 20
type input "1zx599590341414781"
click at [1006, 557] on button "Confirm" at bounding box center [1009, 560] width 55 height 24
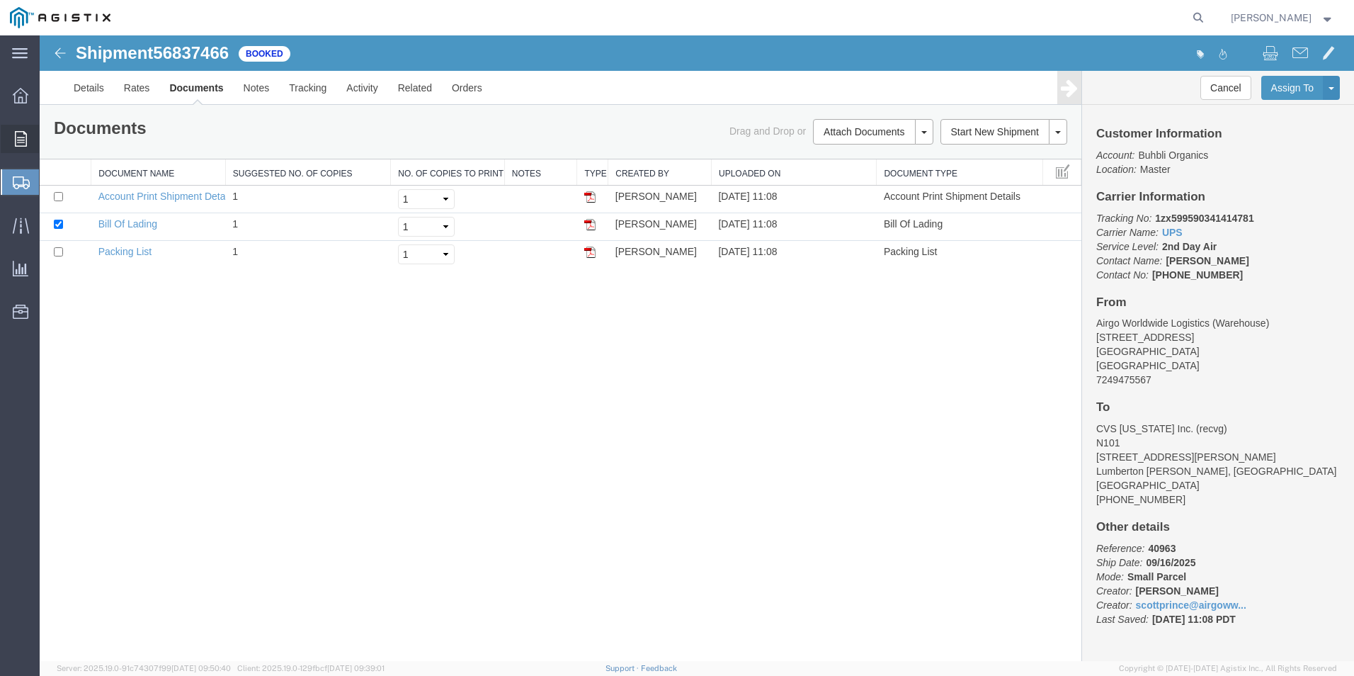
click at [0, 0] on span "Order Manager" at bounding box center [0, 0] width 0 height 0
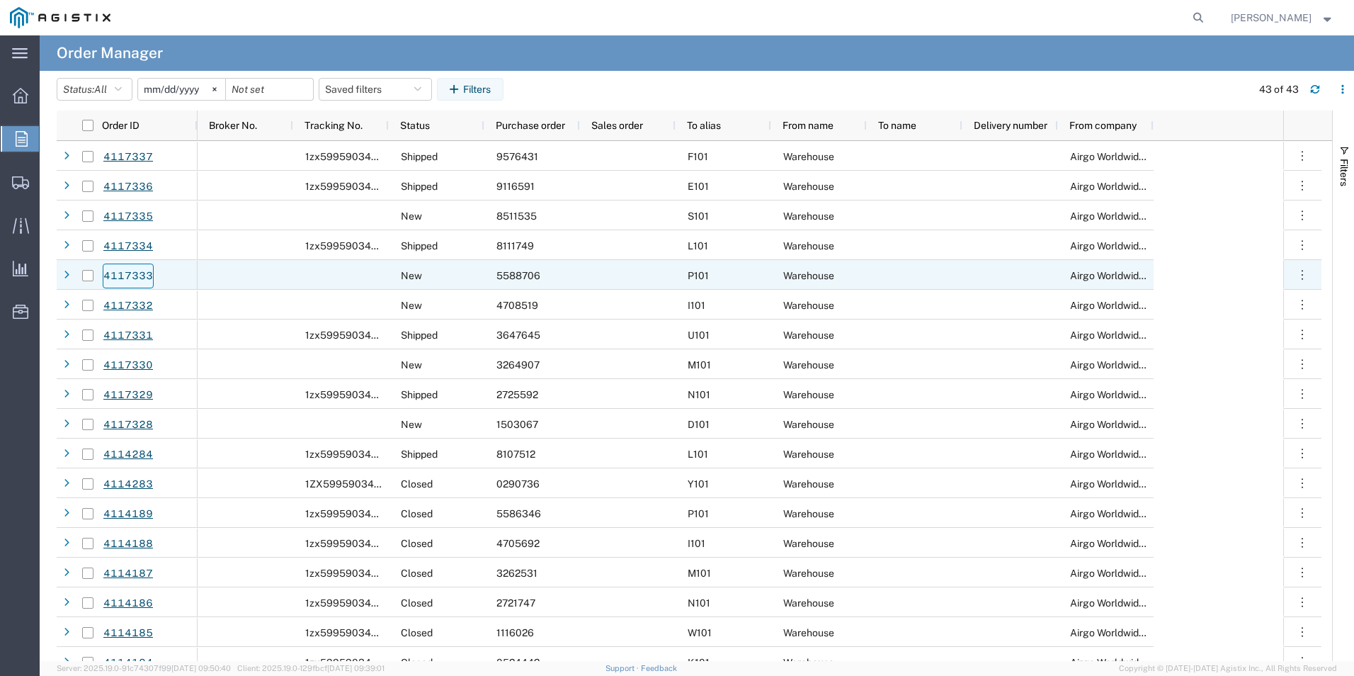
click at [139, 273] on link "4117333" at bounding box center [128, 275] width 51 height 25
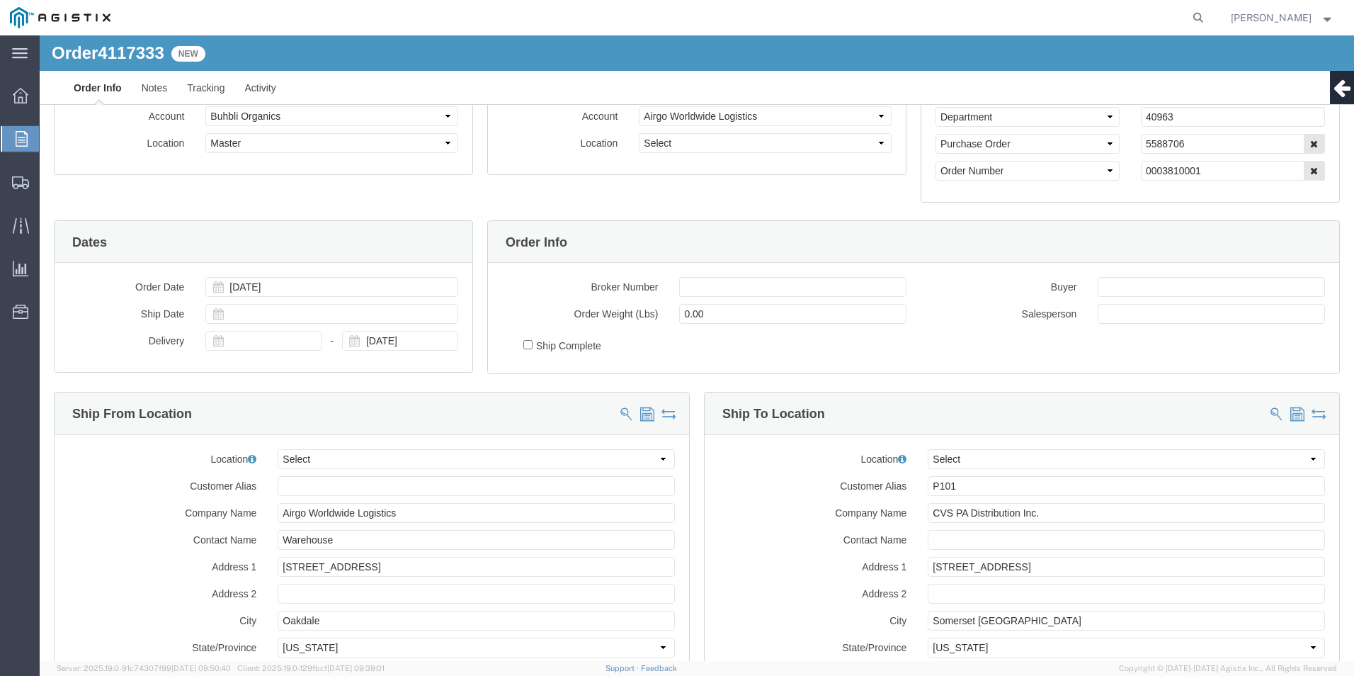
select select
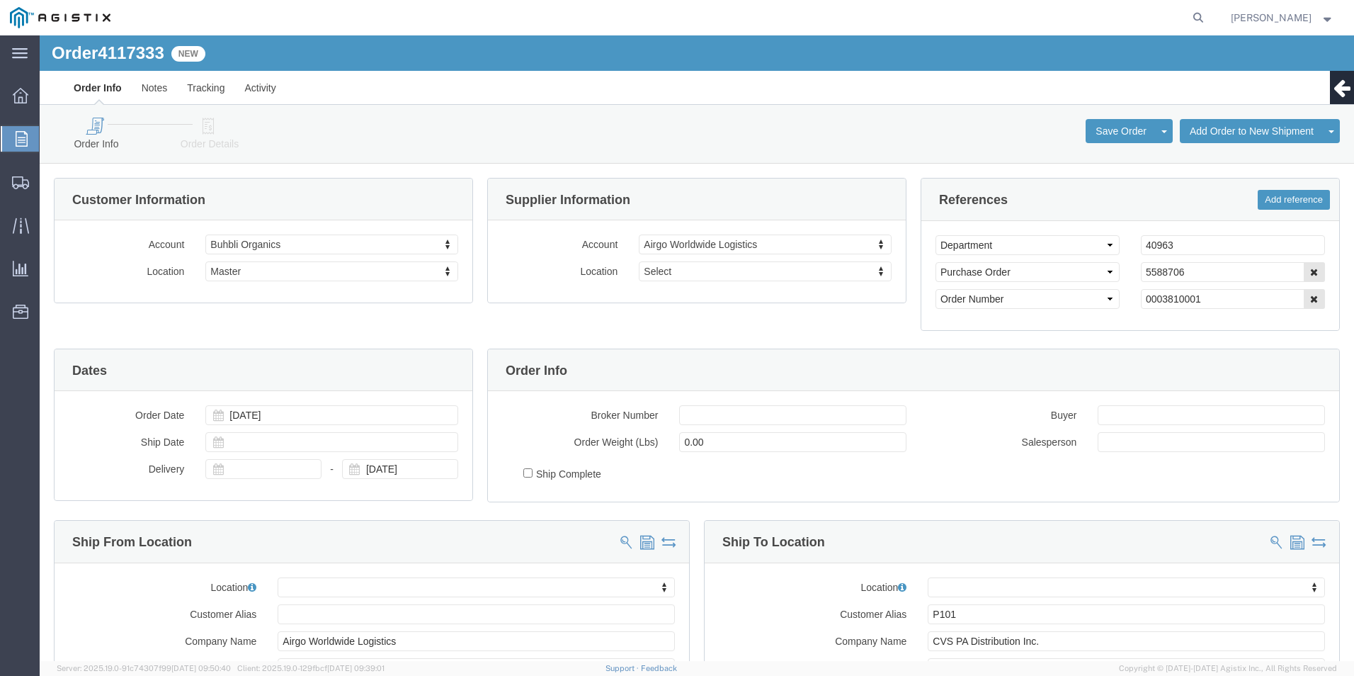
click icon
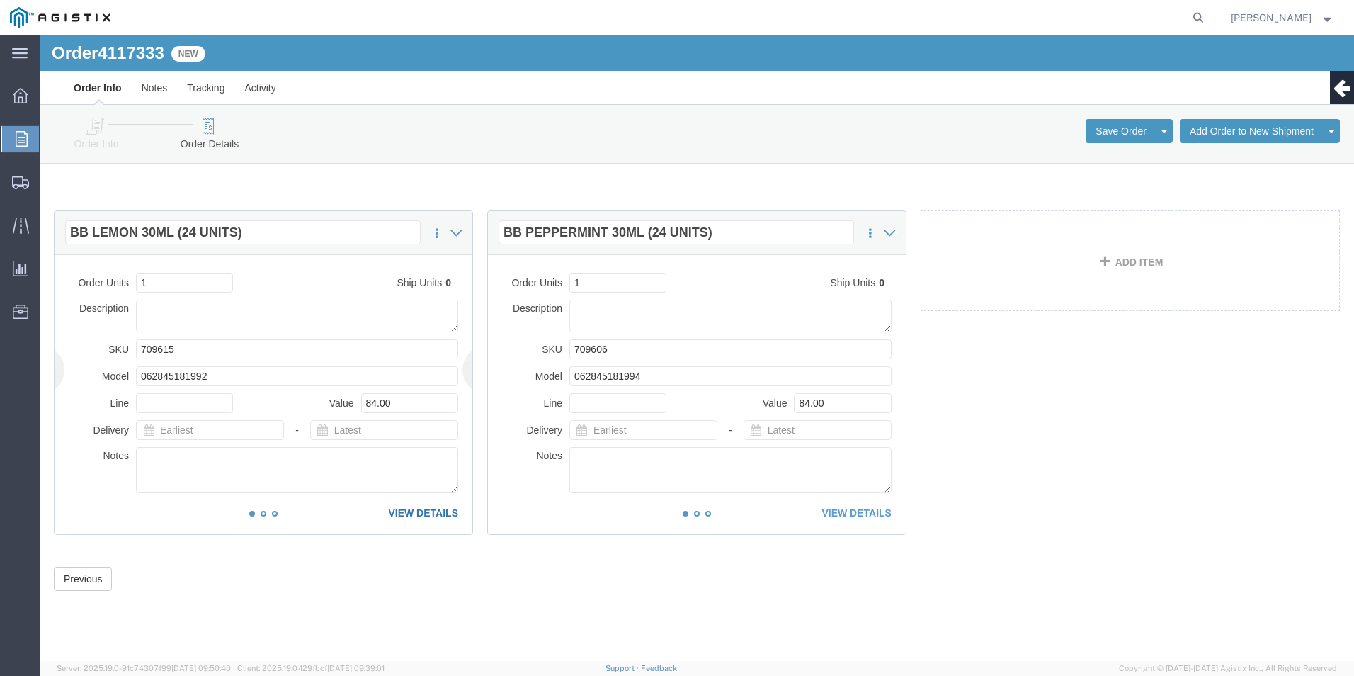
click link "VIEW DETAILS"
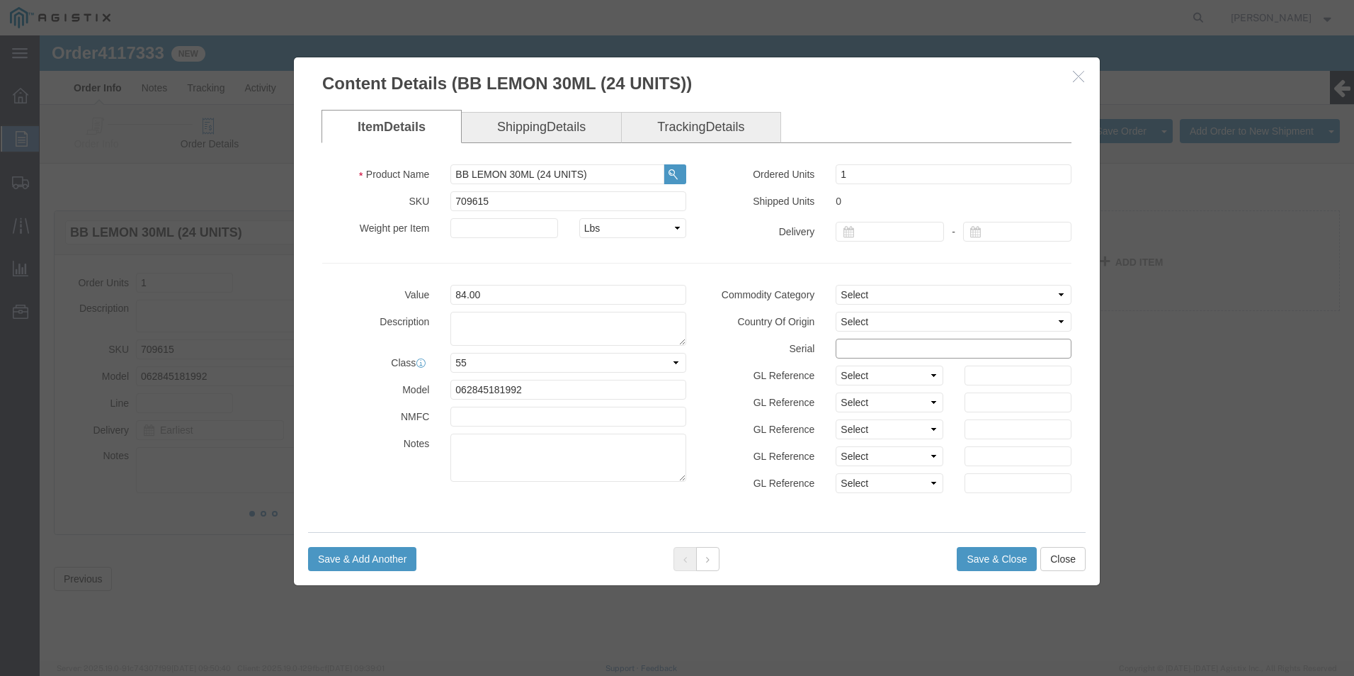
click input "text"
drag, startPoint x: 972, startPoint y: 312, endPoint x: 630, endPoint y: 331, distance: 341.9
click div "Value 84.00 Description Class Select 50 55 60 65 70 85 92.5 100 125 175 250 300…"
type input "55887061111111111111"
click button "Save & Close"
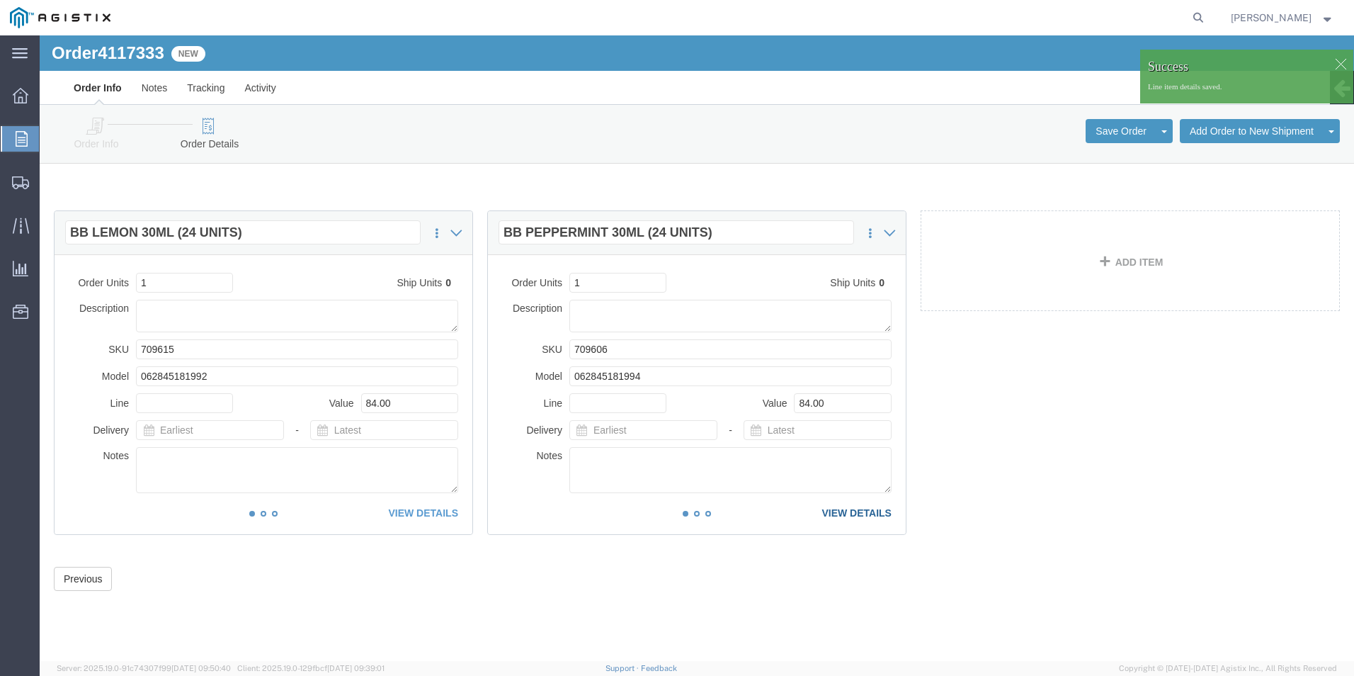
click link "VIEW DETAILS"
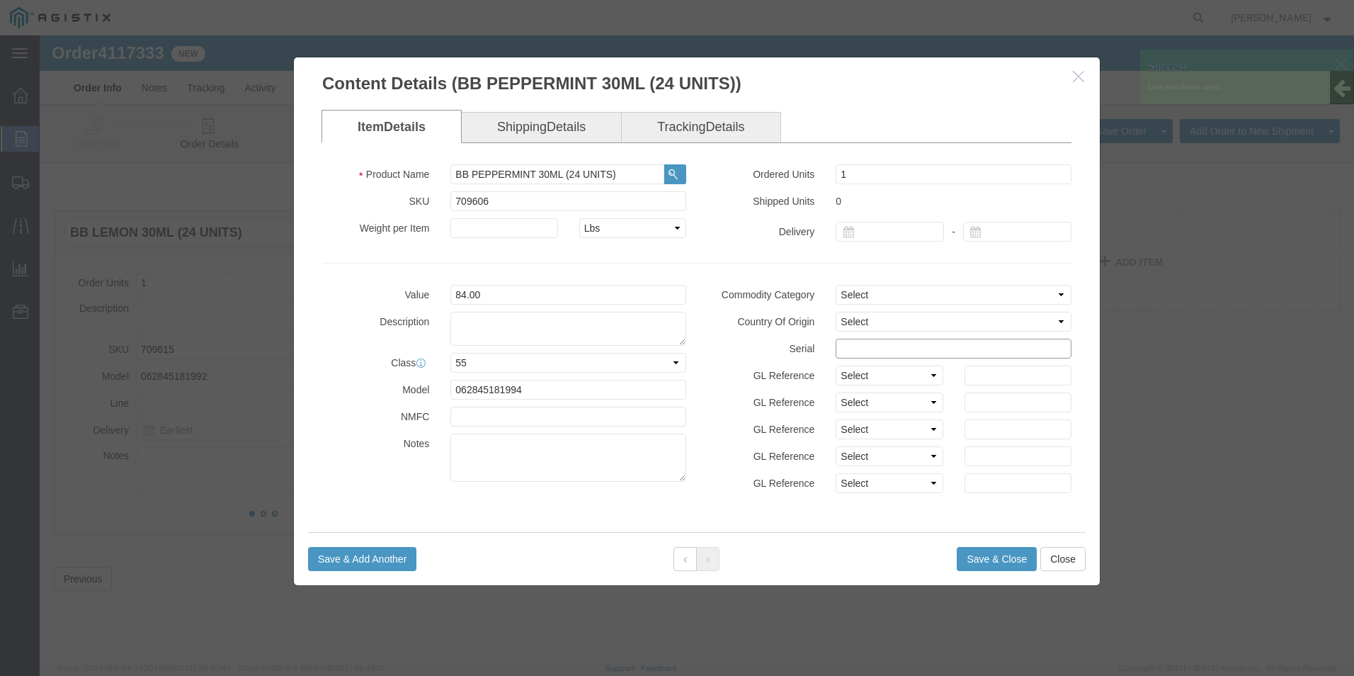
click input "text"
paste input "55887061111111111111"
type input "55887061111111111113"
click button "Save & Close"
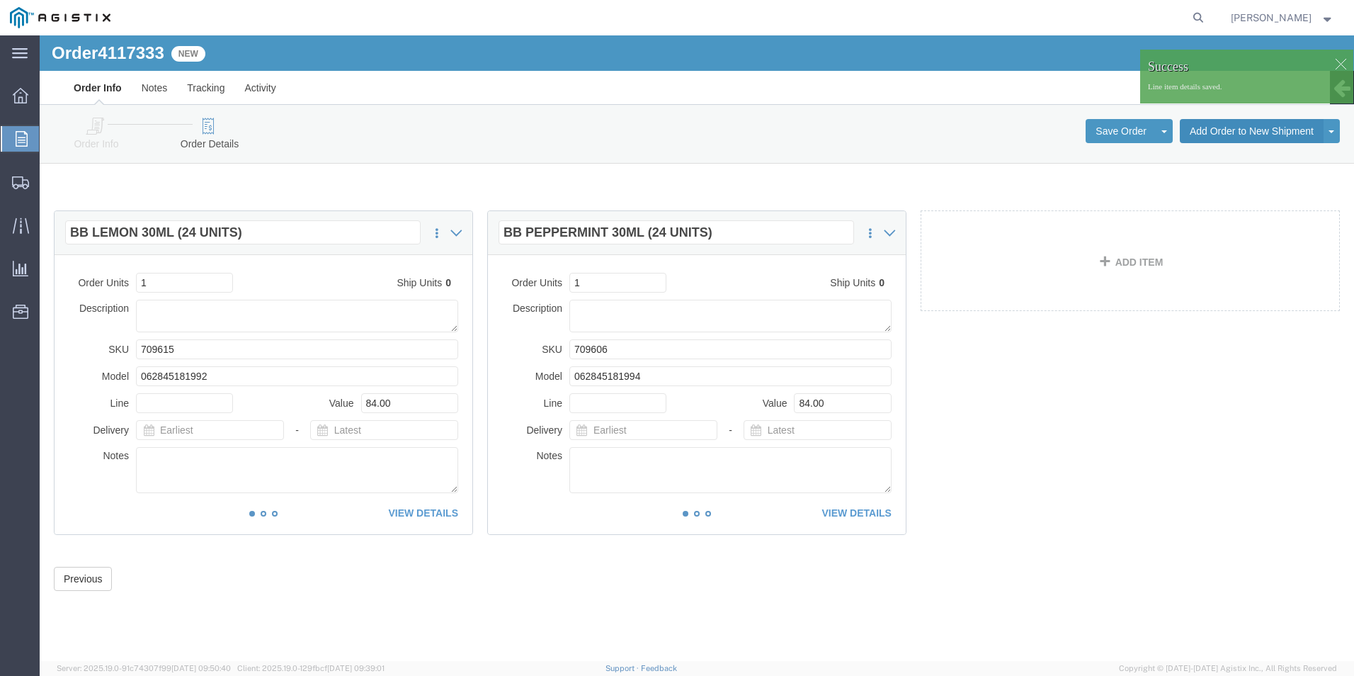
click button "Add Order to New Shipment"
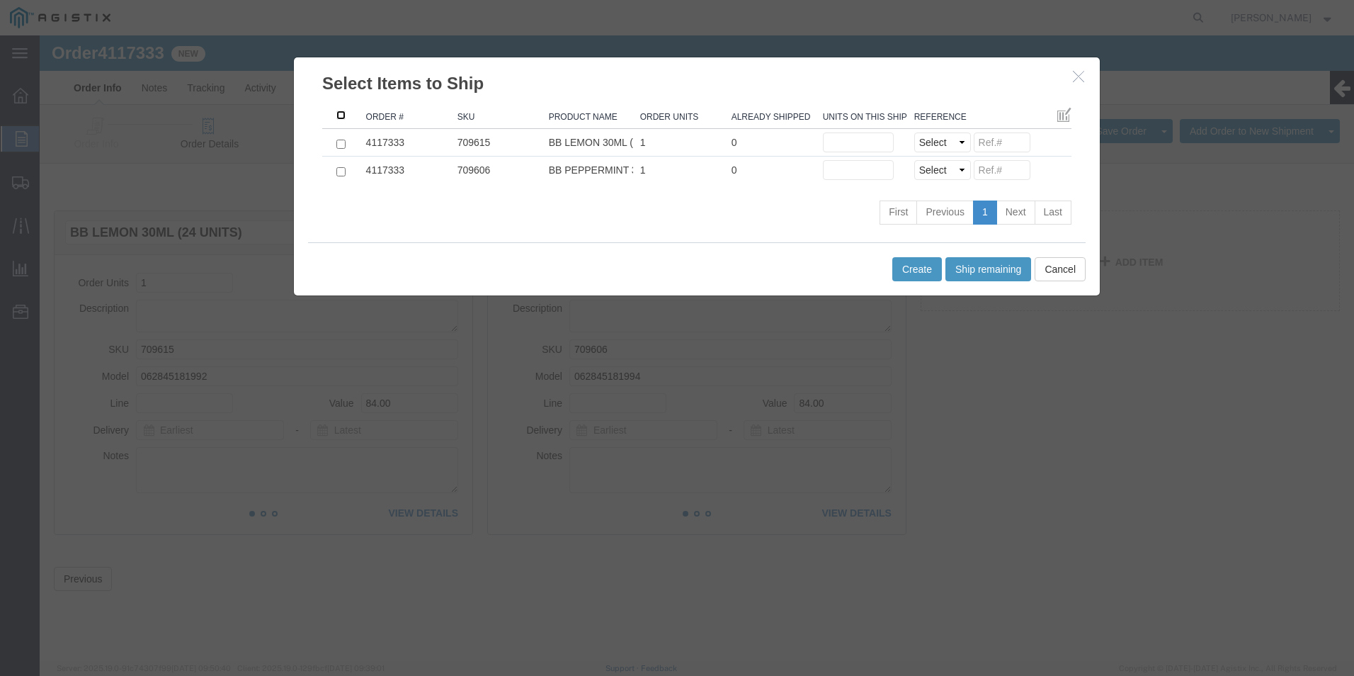
click th ": activate to sort column descending"
click button "Ship remaining"
type input "1"
click select "Select Purchase Order Delivery Number"
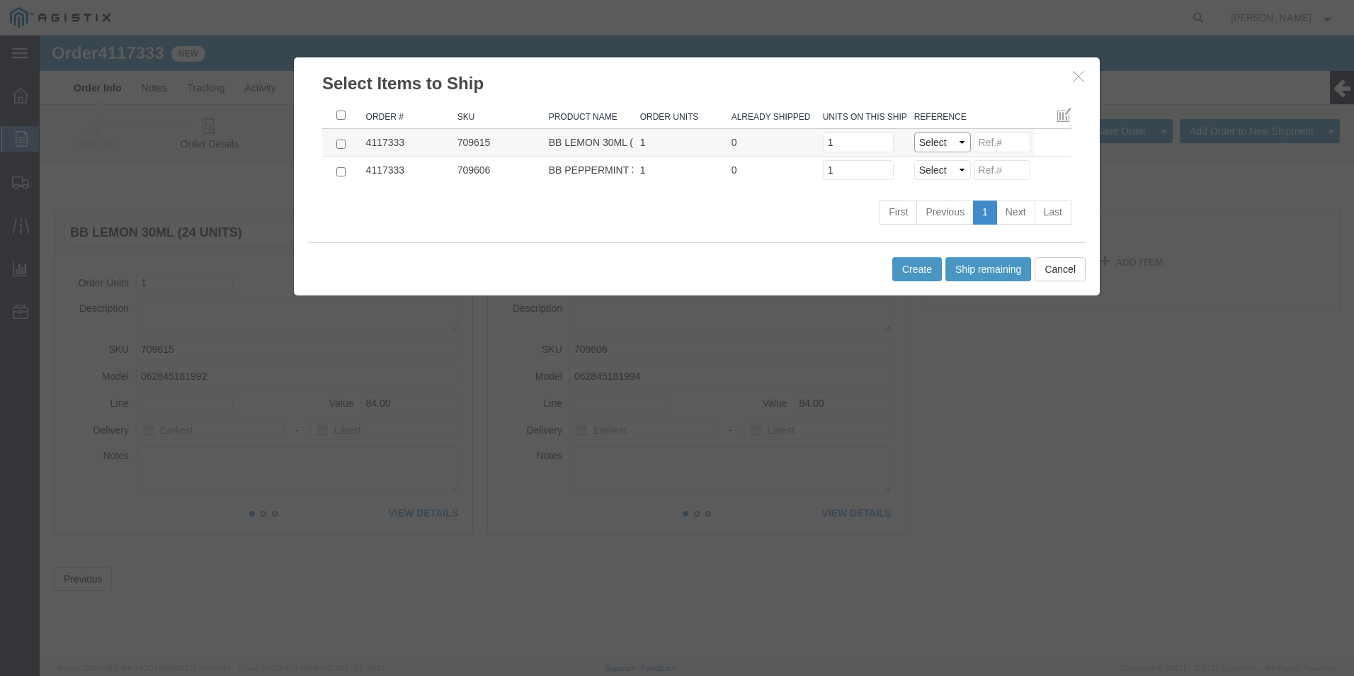
select select "PO"
click select "Select Purchase Order Delivery Number"
select select "PO"
click select "Select Purchase Order Delivery Number"
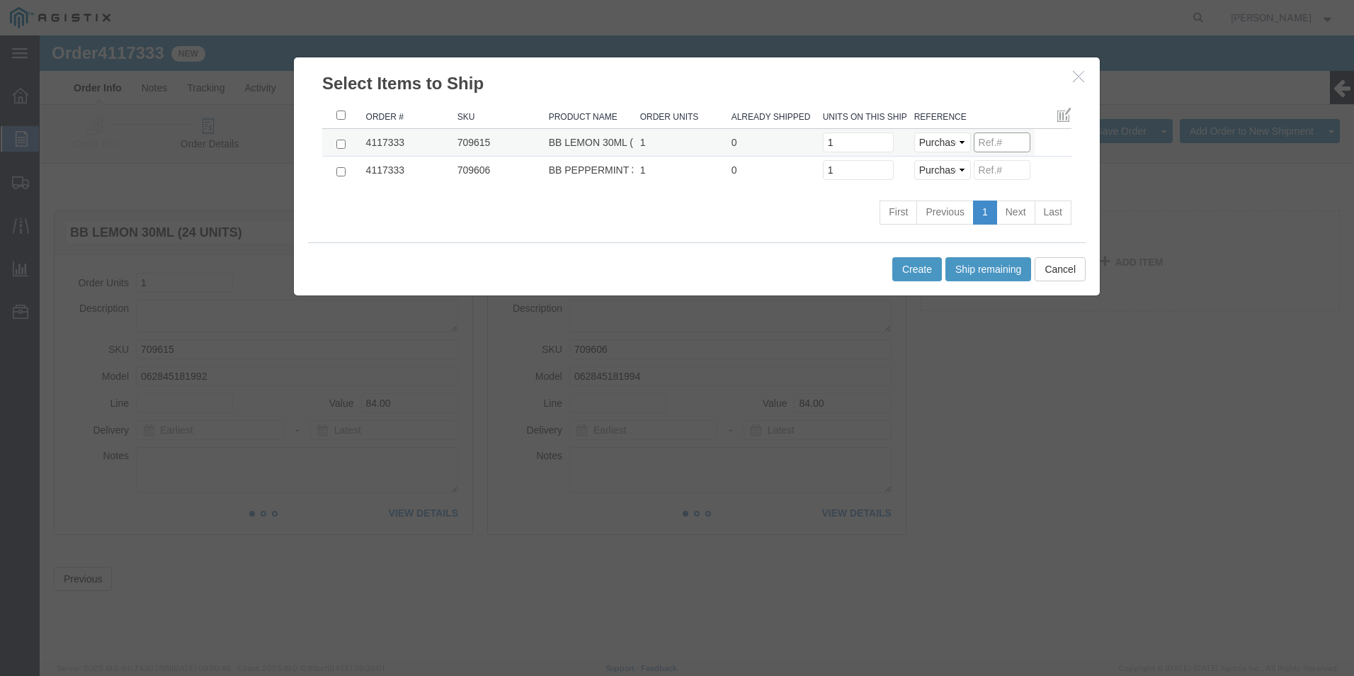
click input
paste input "55887061111111111111"
drag, startPoint x: 985, startPoint y: 104, endPoint x: 712, endPoint y: 125, distance: 273.5
click tbody "4117333 709615 BB LEMON 30ML (24 UNITS) 1 0 Units on this shipment 1 Select Pur…"
type input "5588706"
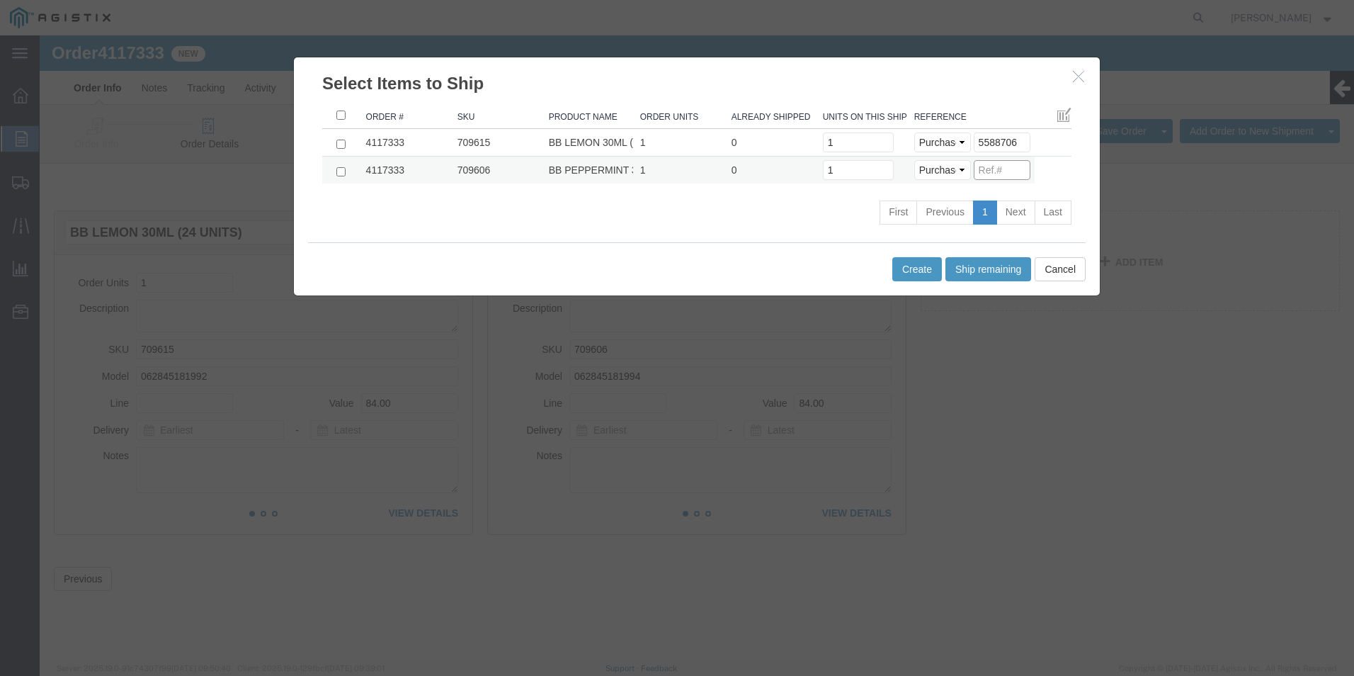
click input
paste input "5588706"
type input "5588706"
drag, startPoint x: 876, startPoint y: 232, endPoint x: 186, endPoint y: 78, distance: 706.8
click div "Select Items to Ship Order # SKU Product Name Order Units Already Shipped Units…"
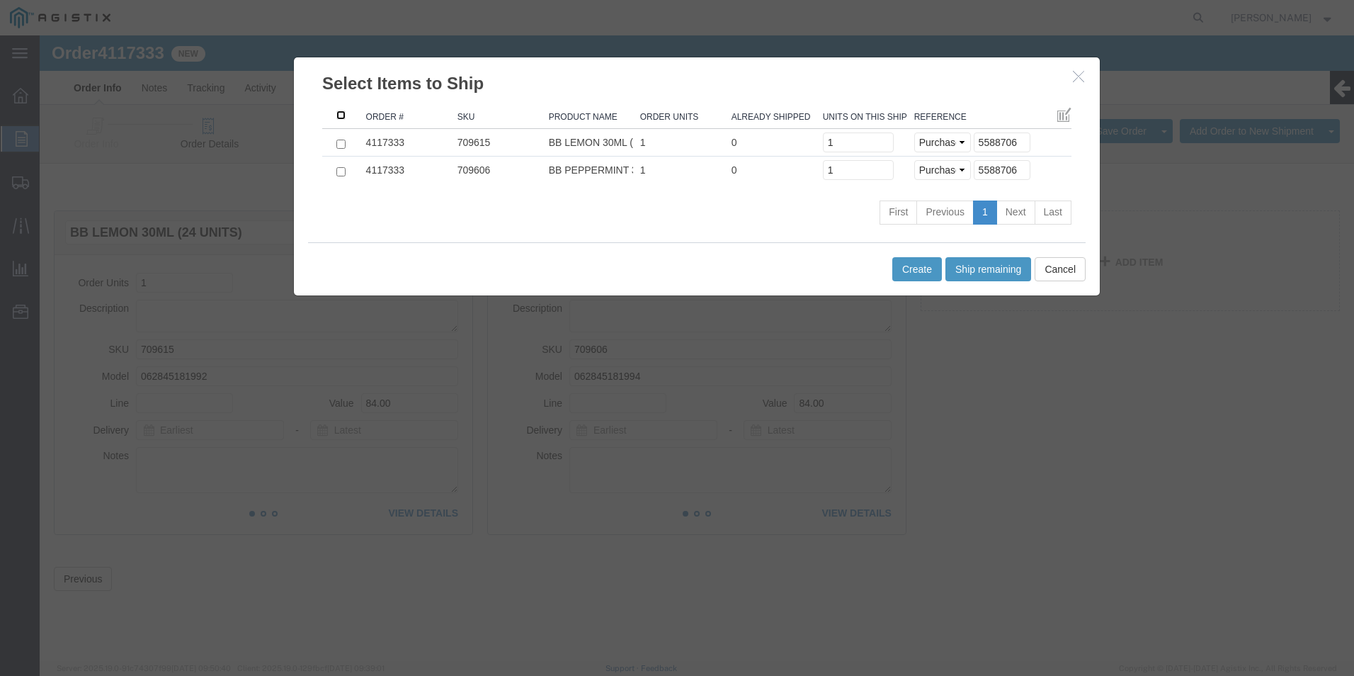
click input ": activate to sort column ascending"
checkbox input "true"
select select "PO"
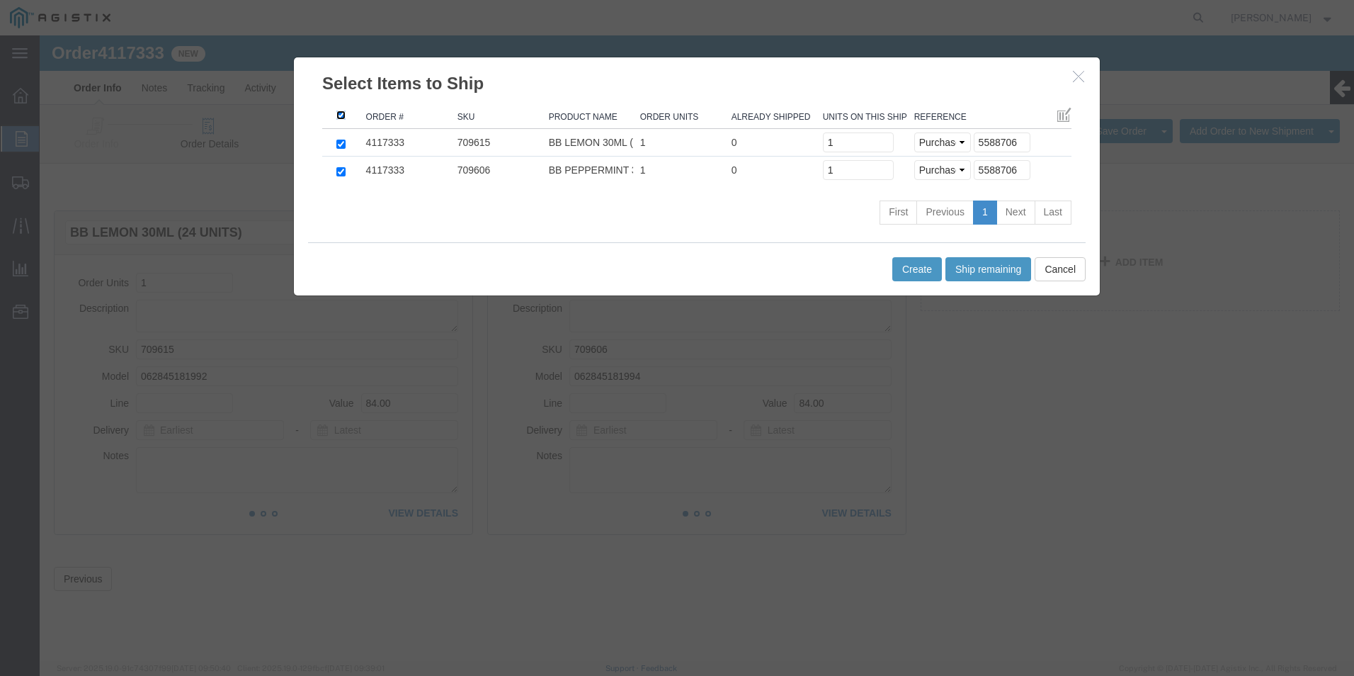
select select "PO"
drag, startPoint x: 882, startPoint y: 230, endPoint x: 874, endPoint y: 231, distance: 7.8
click button "Create"
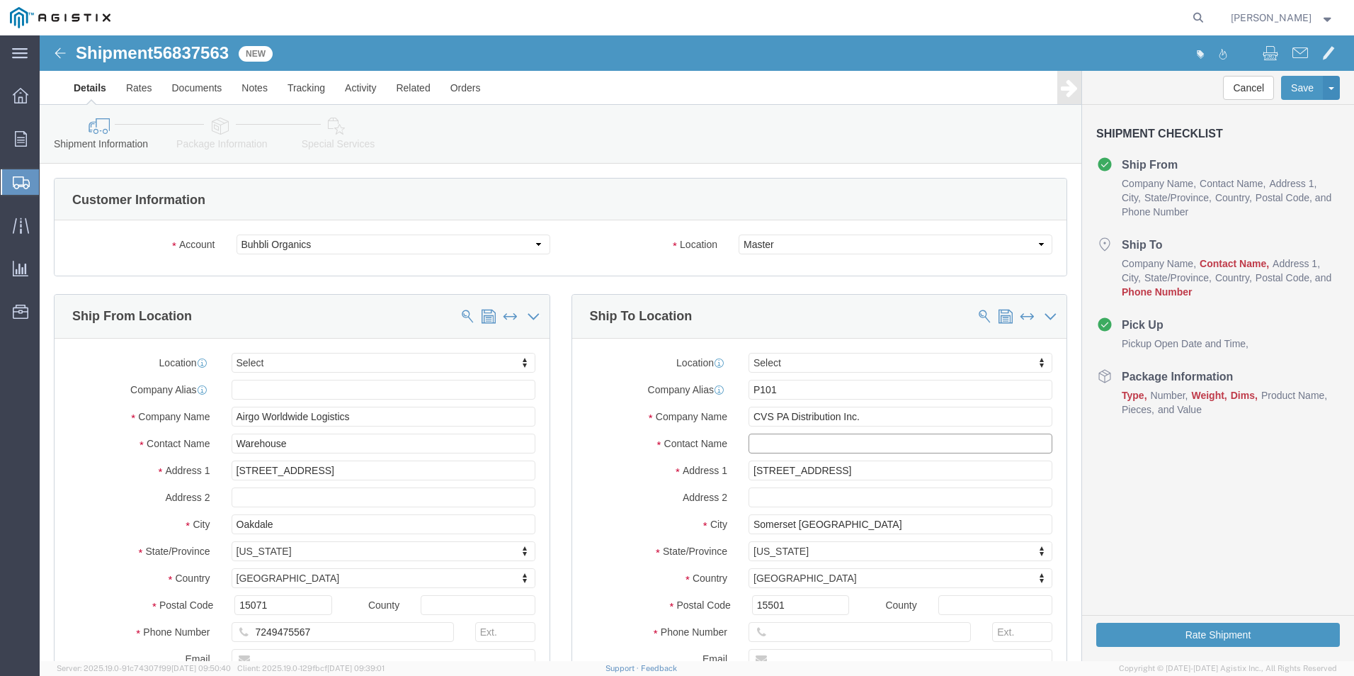
click input "text"
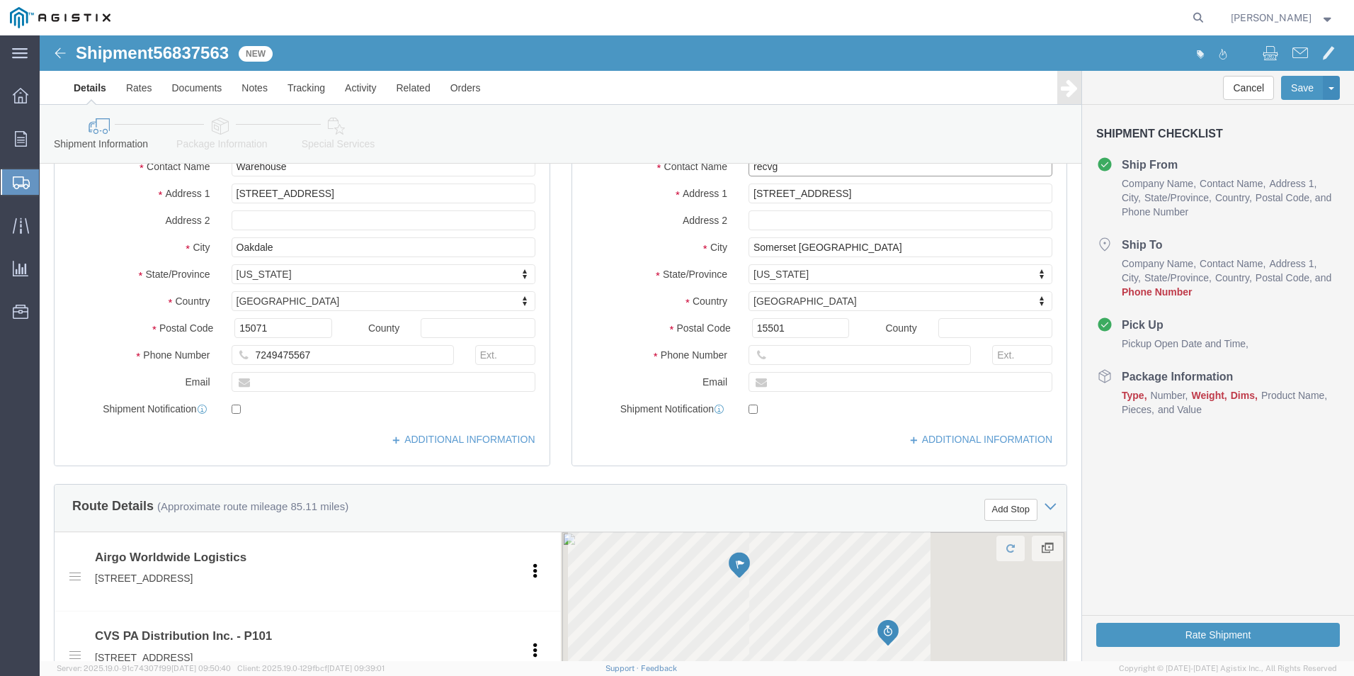
scroll to position [283, 0]
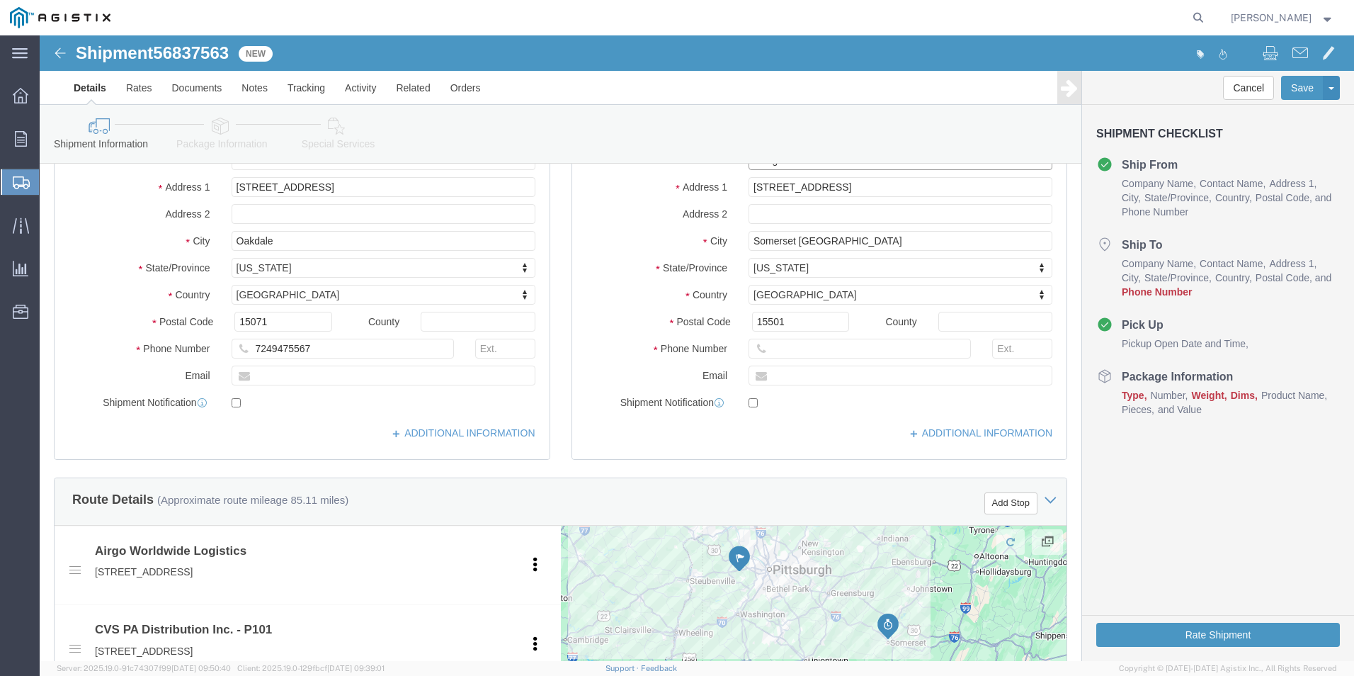
type input "recvg"
click input "text"
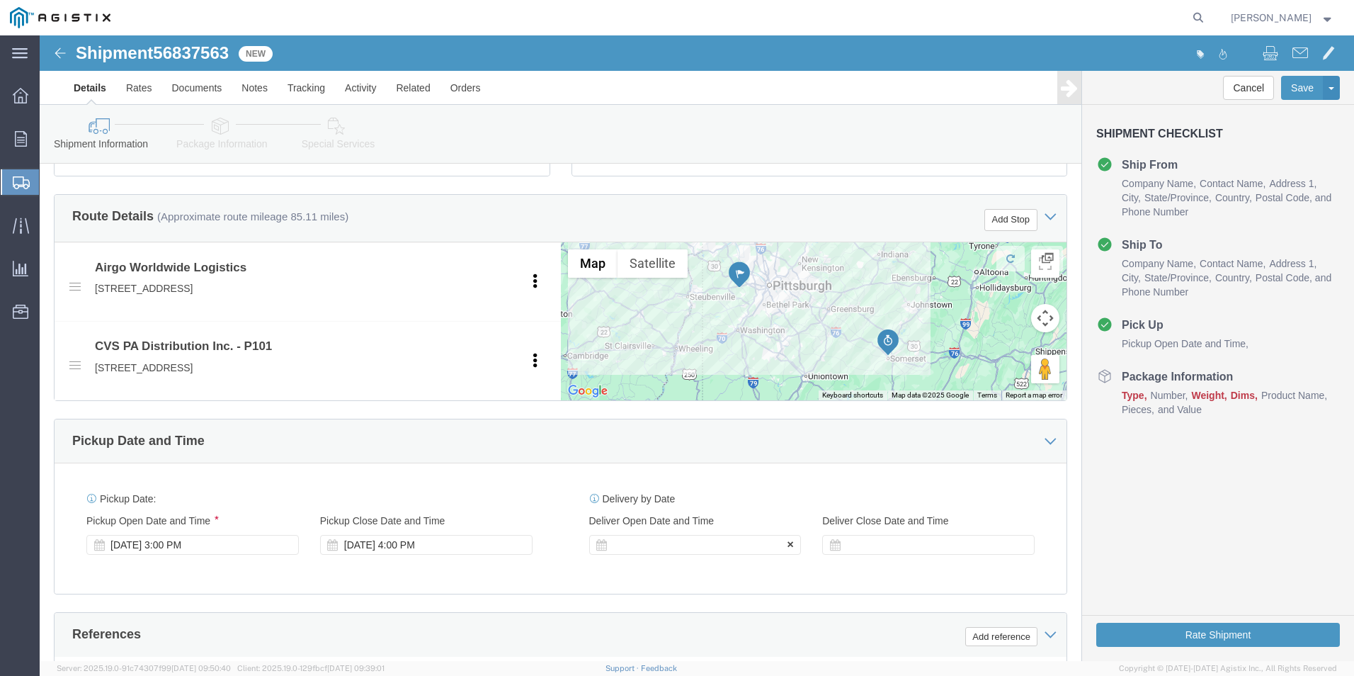
type input "[PHONE_NUMBER]"
click div
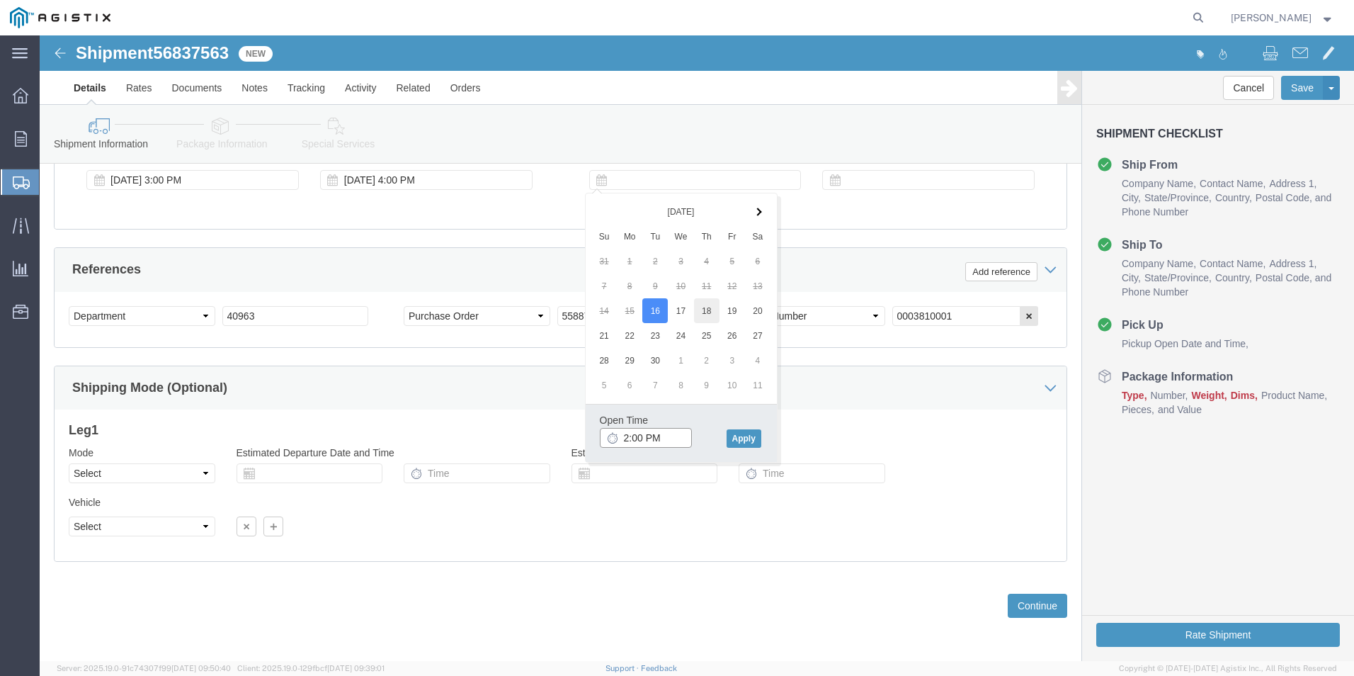
type input "2:00 PM"
drag, startPoint x: 668, startPoint y: 272, endPoint x: 669, endPoint y: 295, distance: 23.4
click button "Apply"
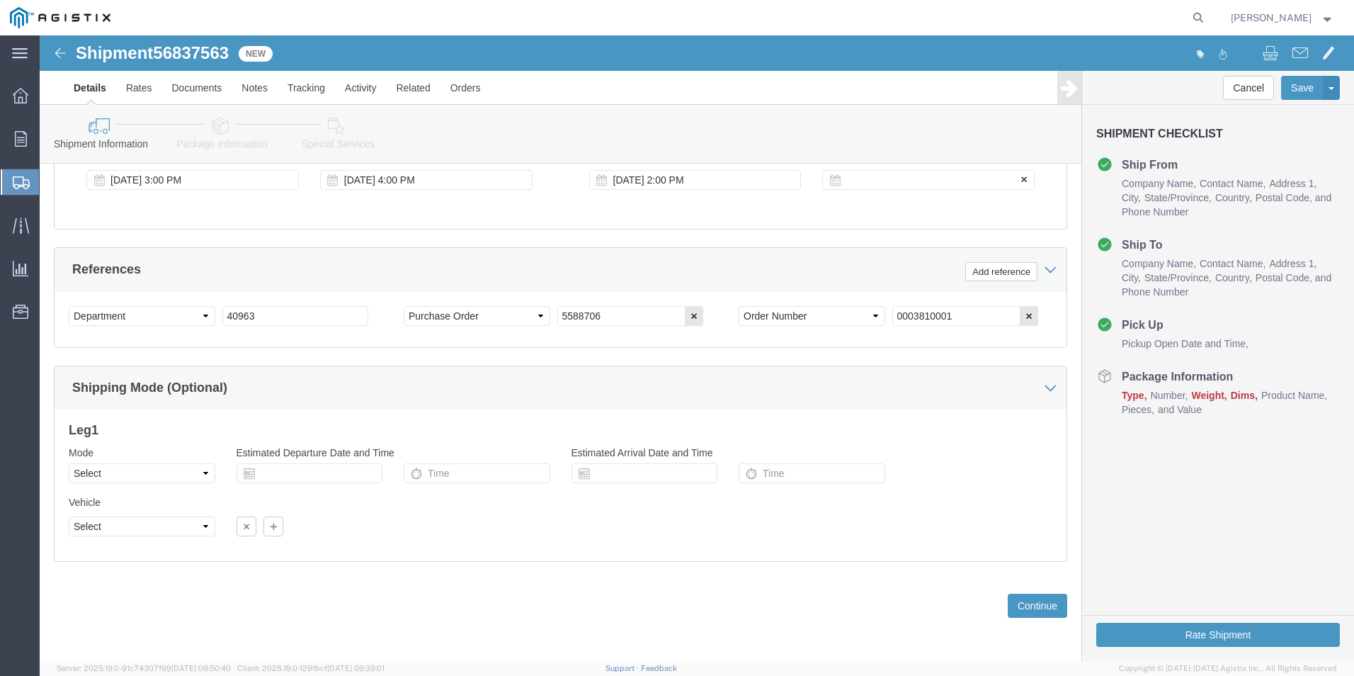
click div
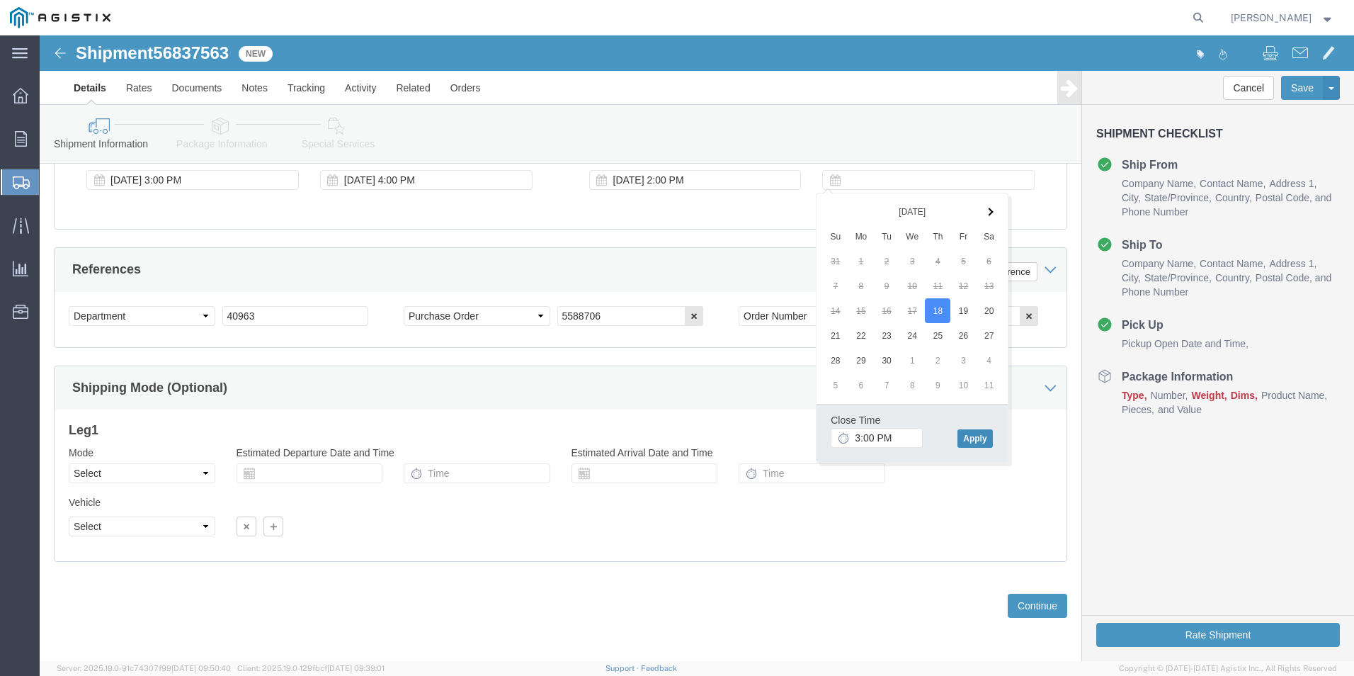
click button "Apply"
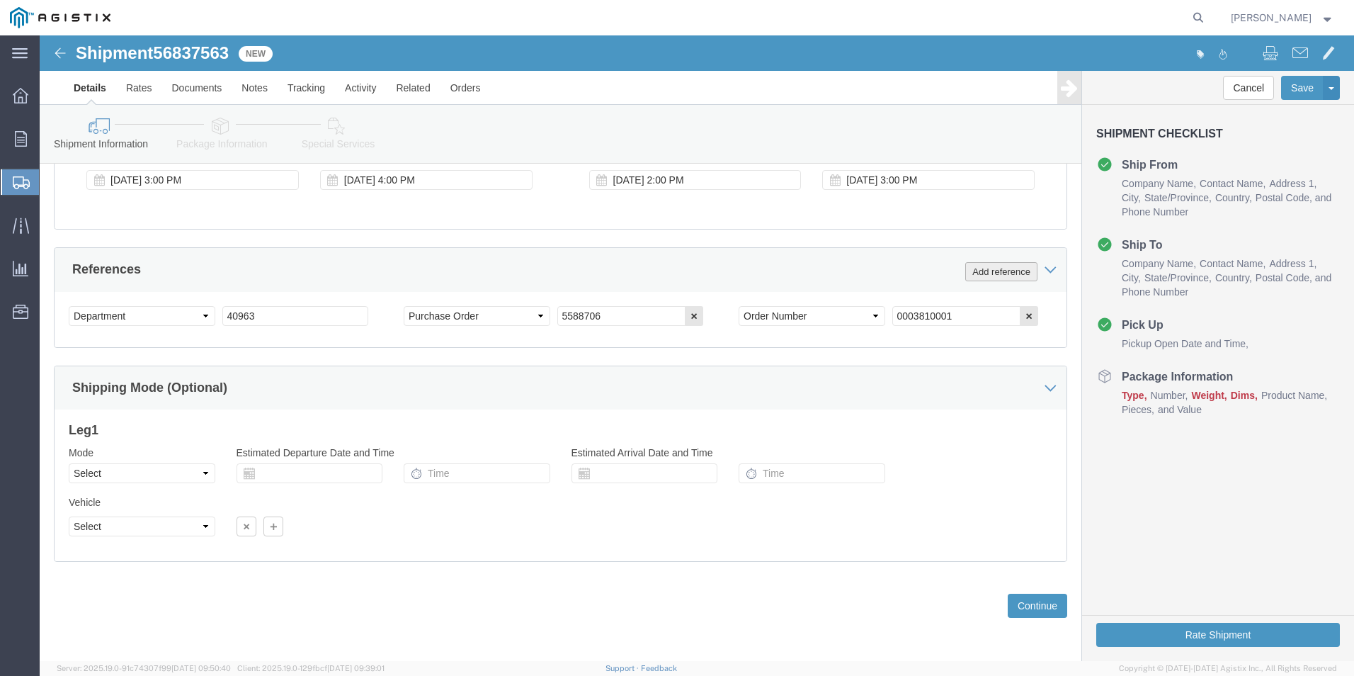
drag, startPoint x: 966, startPoint y: 234, endPoint x: 947, endPoint y: 234, distance: 19.1
click button "Add reference"
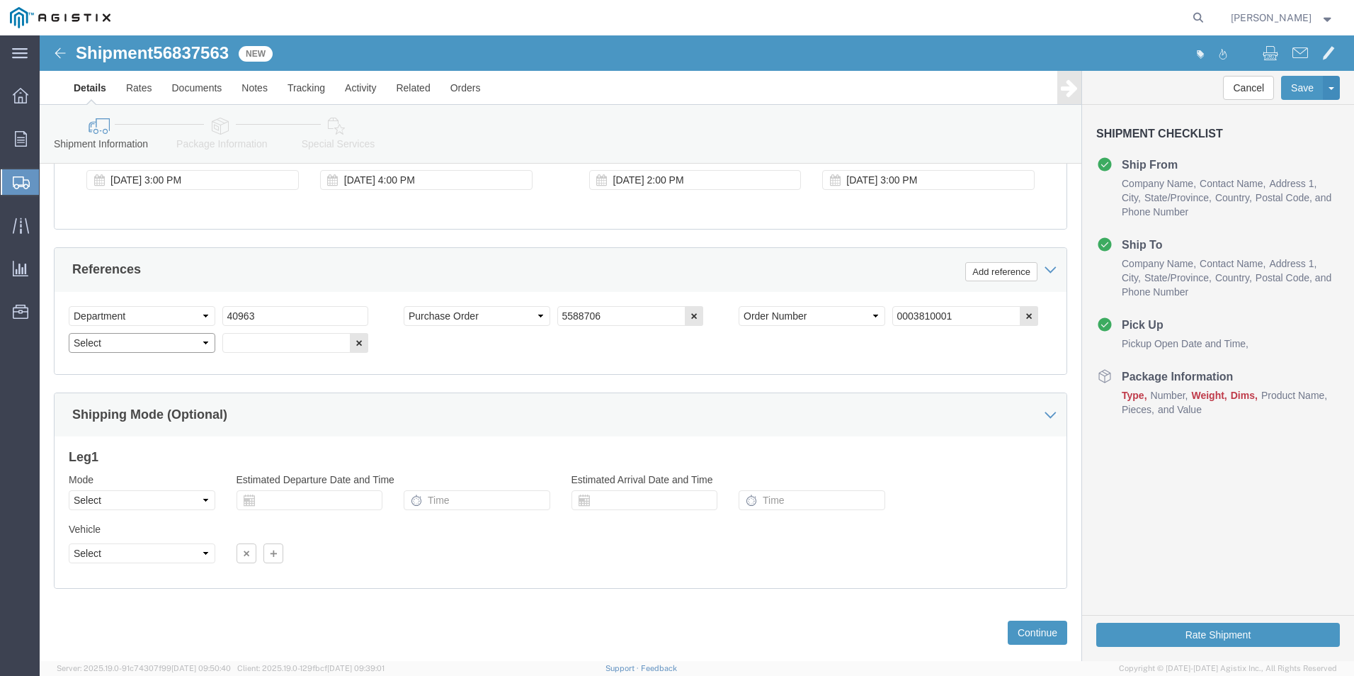
click select "Select Account Type Activity ID Airline Appointment Number ASN Batch Request # …"
select select "BOL"
click select "Select Account Type Activity ID Airline Appointment Number ASN Batch Request # …"
type input "4117333"
click button "Continue"
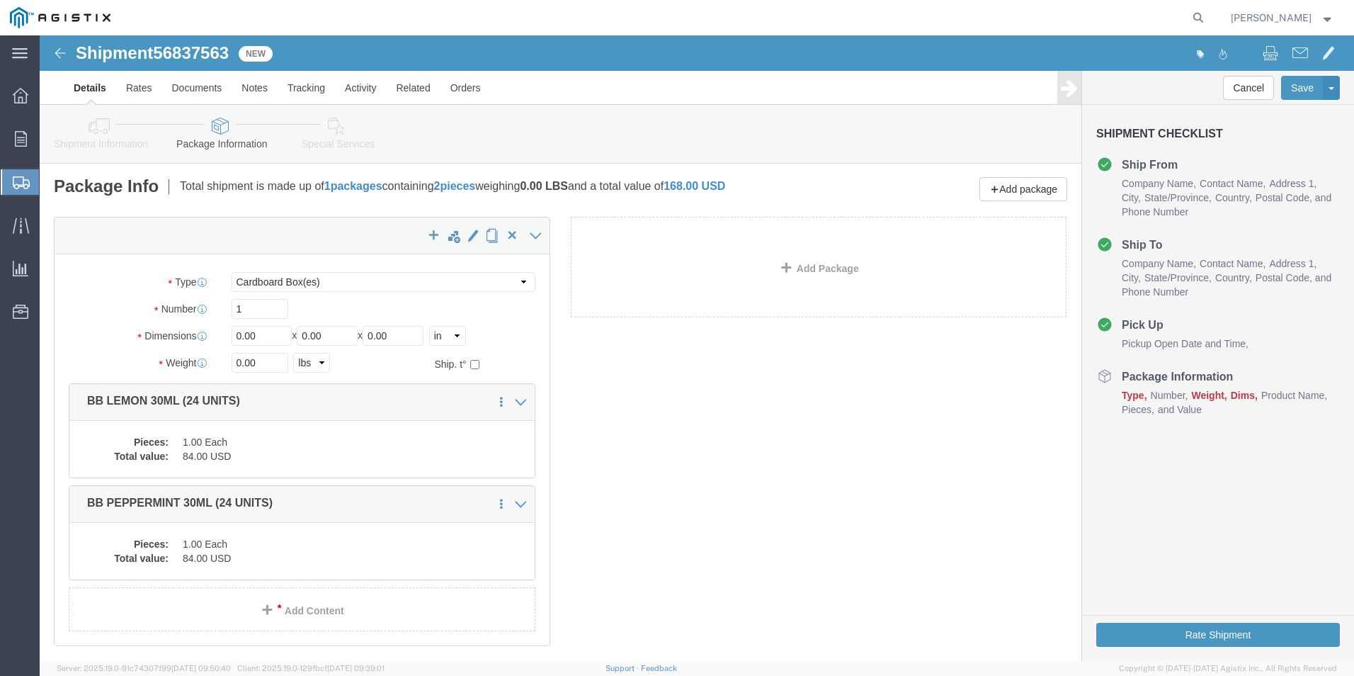
scroll to position [0, 0]
drag, startPoint x: 206, startPoint y: 277, endPoint x: -42, endPoint y: 284, distance: 248.7
click html "Shipment 56837563 New Details Rates Documents Notes Tracking Activity Related O…"
type input "2"
drag, startPoint x: 227, startPoint y: 297, endPoint x: 141, endPoint y: 300, distance: 86.5
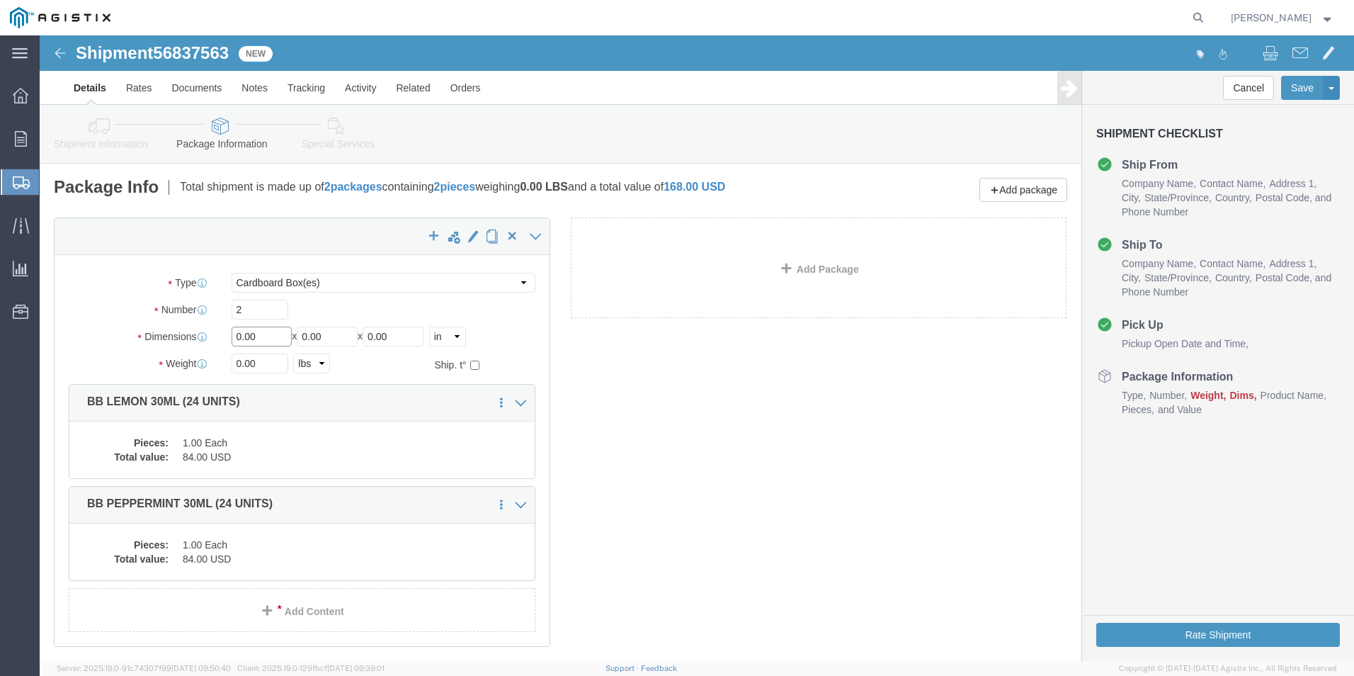
click div "Dimensions Length 0.00 x Width 0.00 x Height 0.00 Select cm ft in"
type input "10"
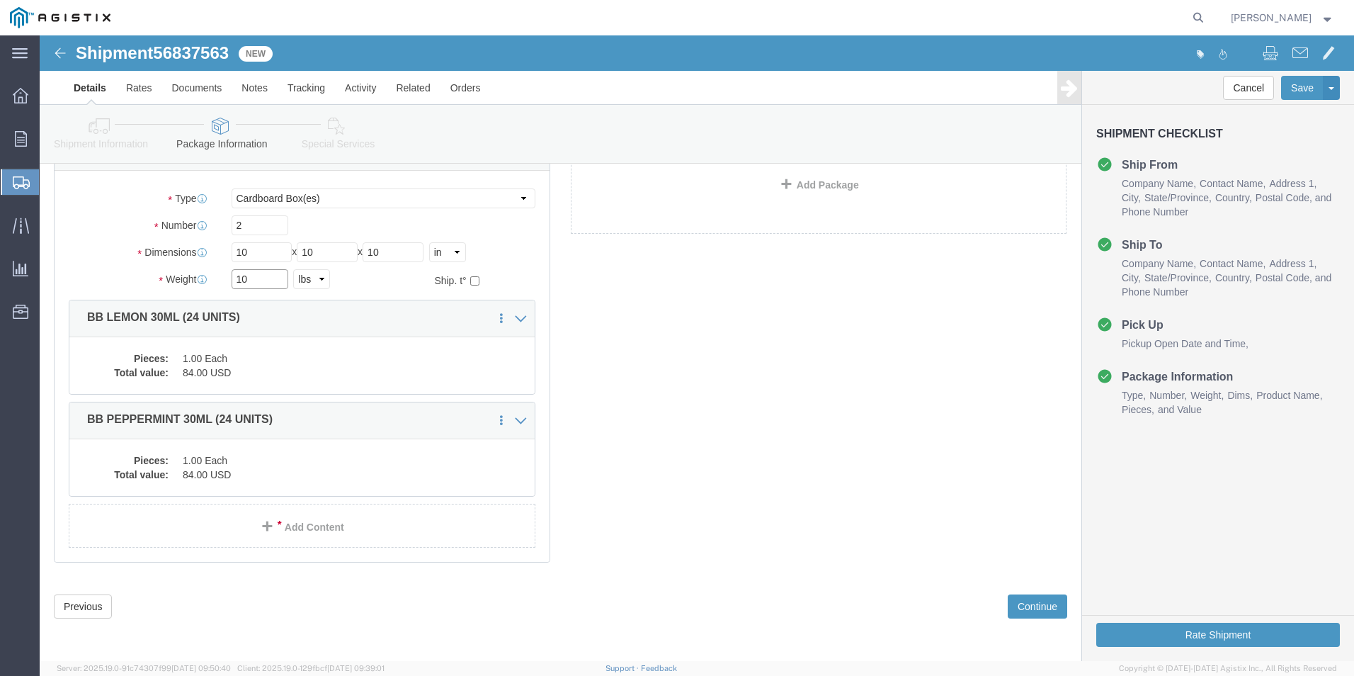
scroll to position [85, 0]
type input "10"
click button "Rate Shipment"
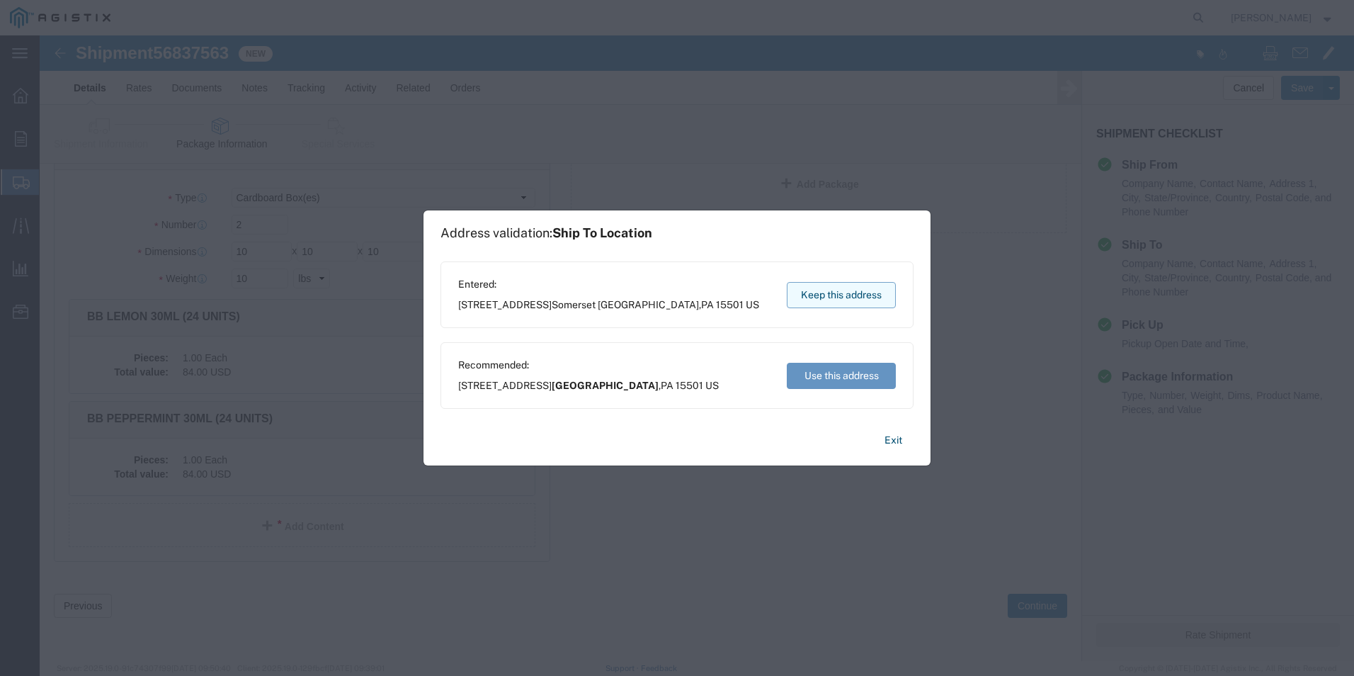
click at [837, 297] on button "Keep this address" at bounding box center [841, 295] width 109 height 26
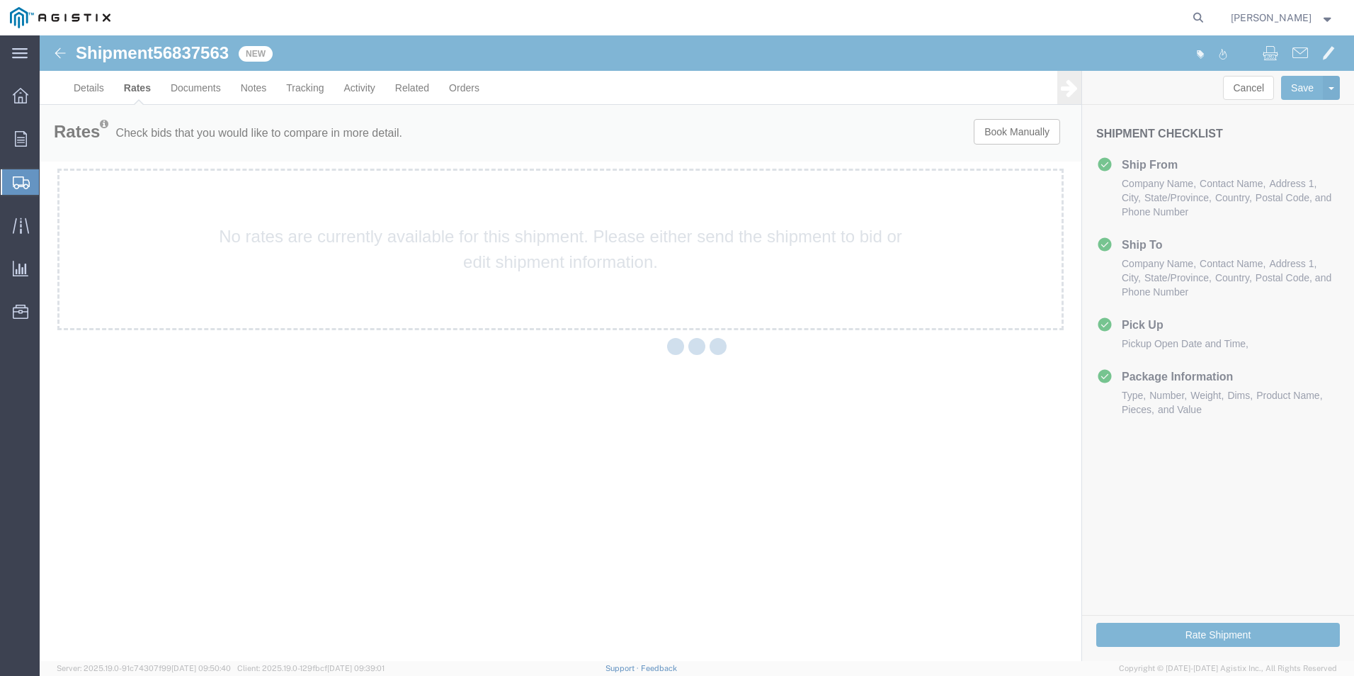
scroll to position [0, 0]
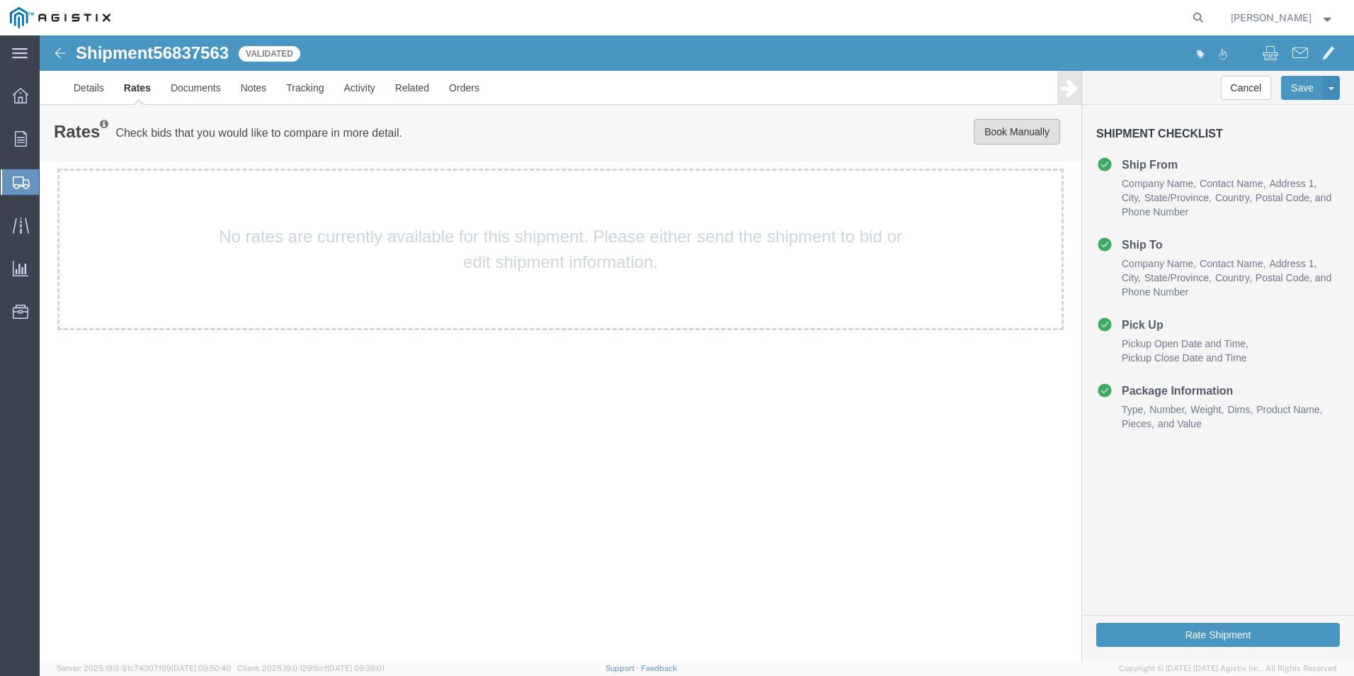
click at [1021, 127] on button "Book Manually" at bounding box center [1017, 131] width 86 height 25
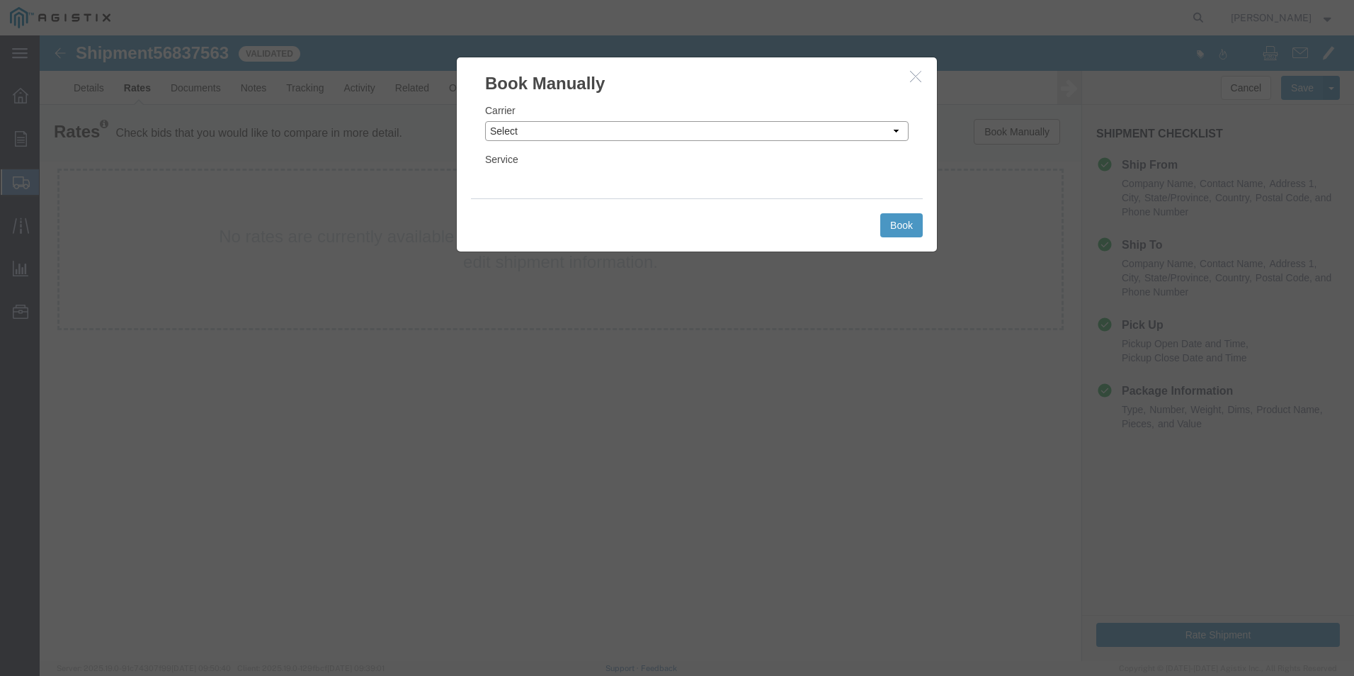
click at [899, 130] on select "Select Add New Carrier (and default service) ACI Guide APC Airport Google Milea…" at bounding box center [696, 131] width 423 height 20
select select "12"
click at [485, 121] on select "Select Add New Carrier (and default service) ACI Guide APC Airport Google Milea…" at bounding box center [696, 131] width 423 height 20
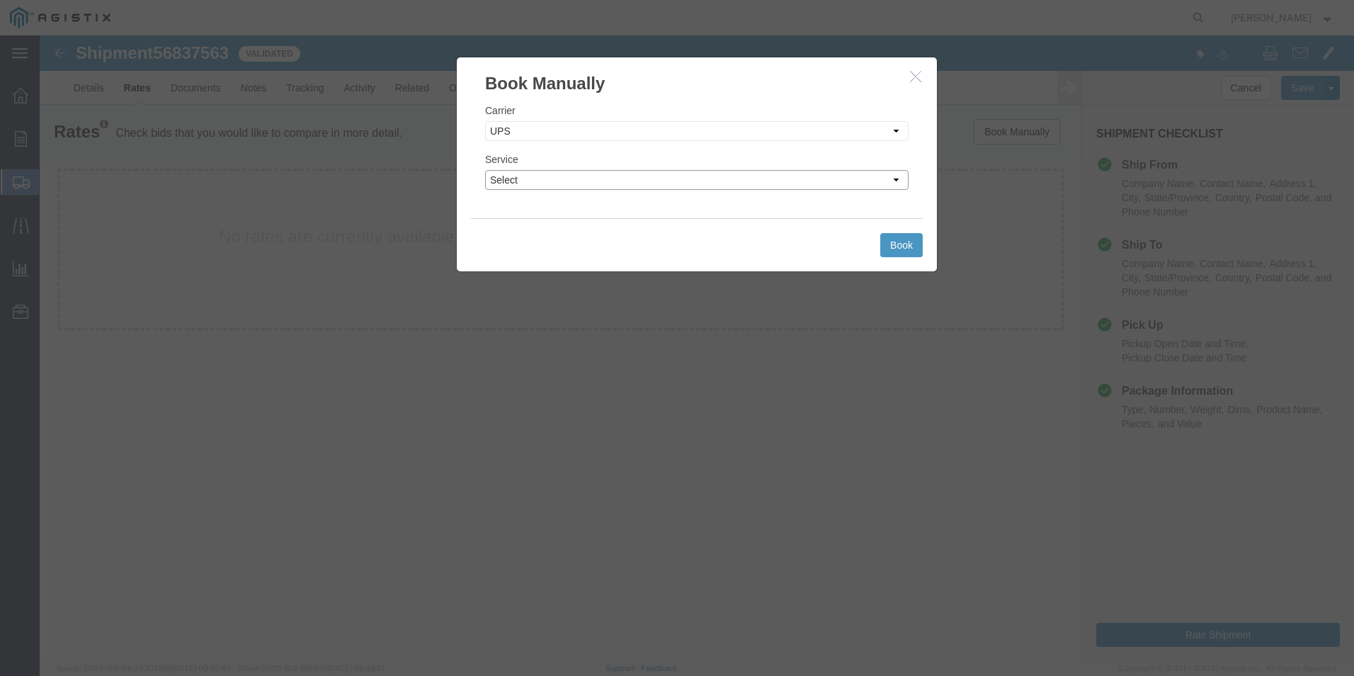
click at [830, 180] on select "Select 2nd Day Air 2nd Day Air A.M. 3 Day Select BOUND PRINTED MATTER, UPS DELI…" at bounding box center [696, 180] width 423 height 20
select select "42"
click at [485, 170] on select "Select 2nd Day Air 2nd Day Air A.M. 3 Day Select BOUND PRINTED MATTER, UPS DELI…" at bounding box center [696, 180] width 423 height 20
click at [909, 246] on button "Book" at bounding box center [901, 245] width 42 height 24
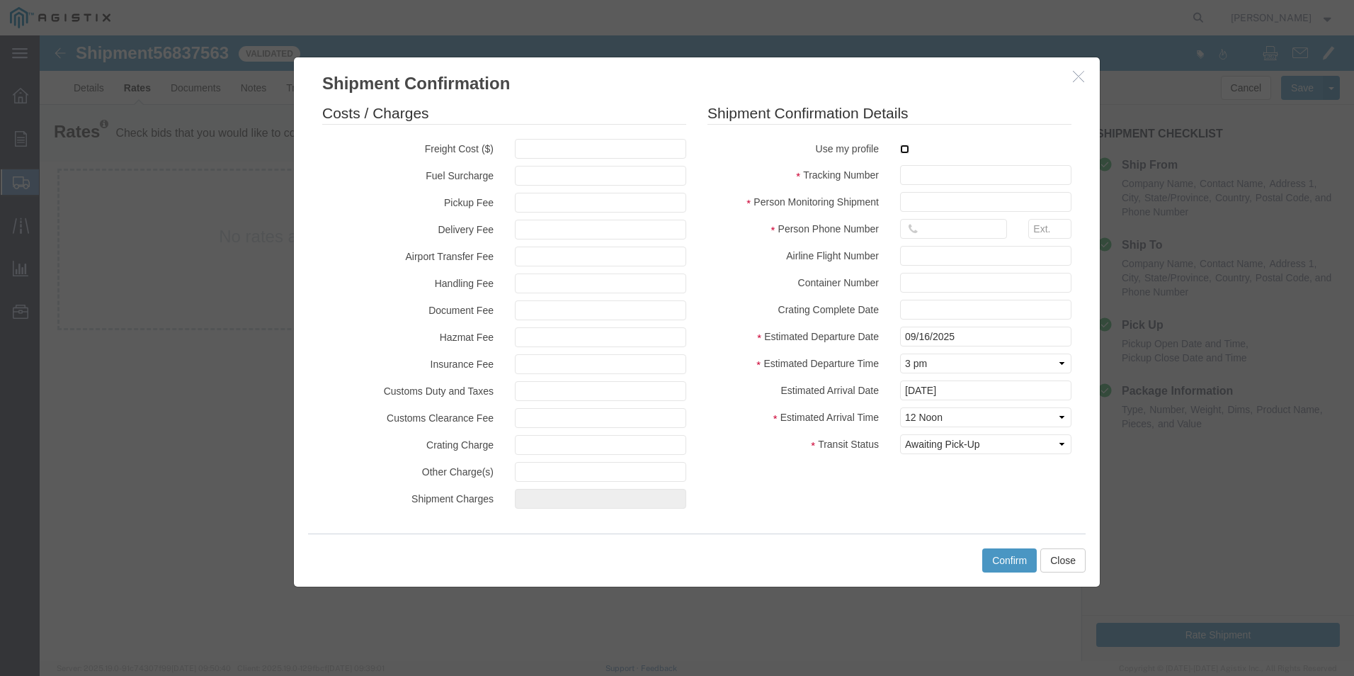
click at [904, 148] on input "checkbox" at bounding box center [904, 148] width 9 height 9
checkbox input "true"
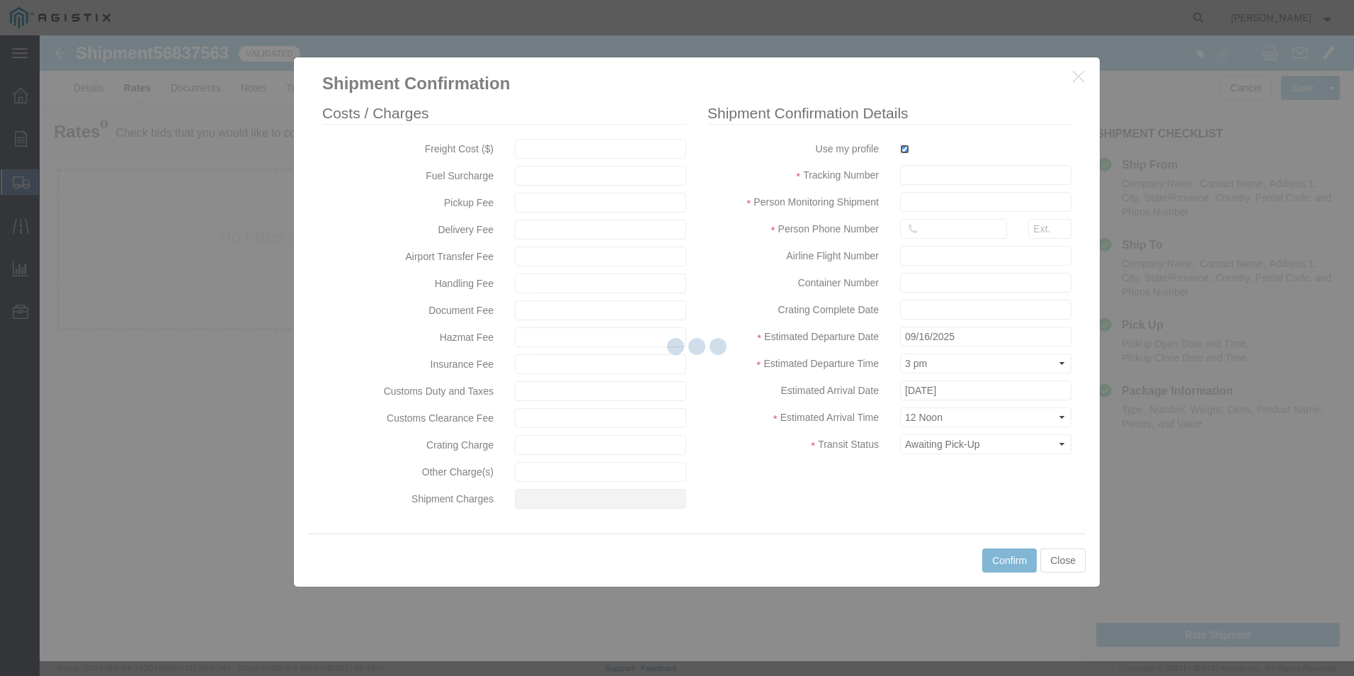
type input "[PERSON_NAME]"
type input "[PHONE_NUMBER]"
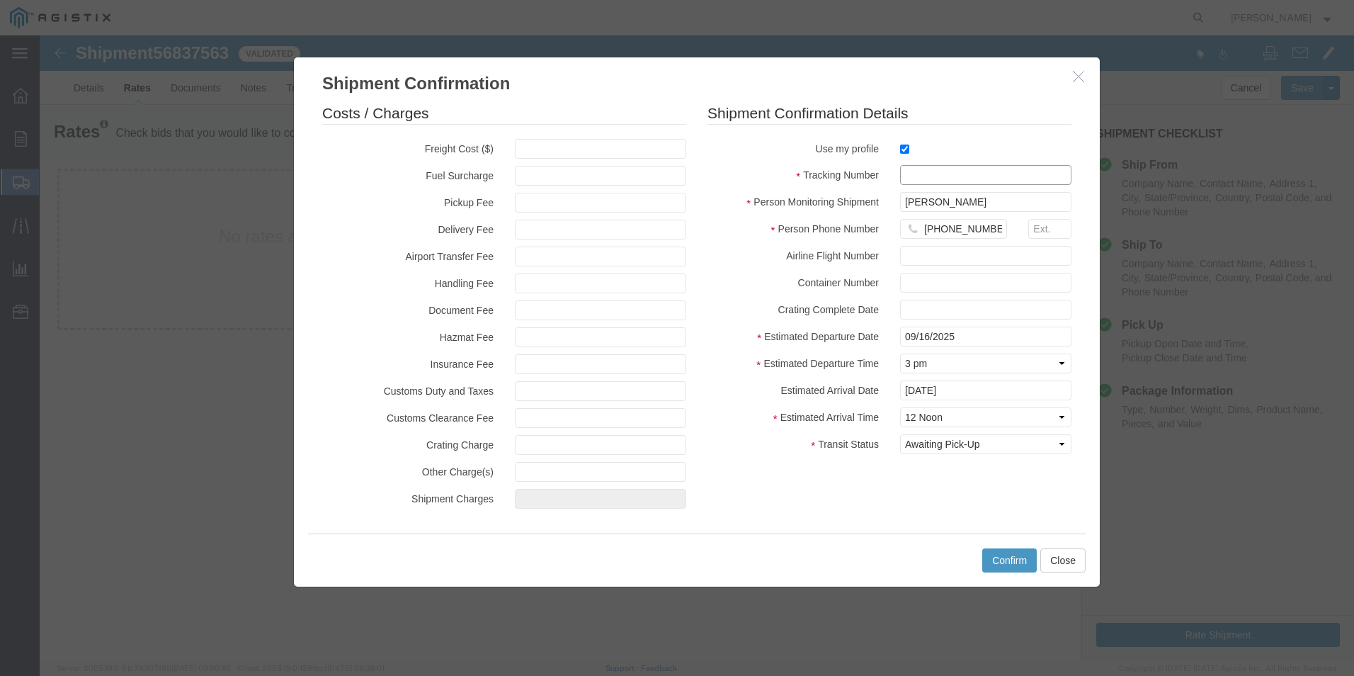
click at [914, 171] on input "text" at bounding box center [985, 175] width 171 height 20
type input "1zx599590342306360"
click at [1011, 556] on button "Confirm" at bounding box center [1009, 560] width 55 height 24
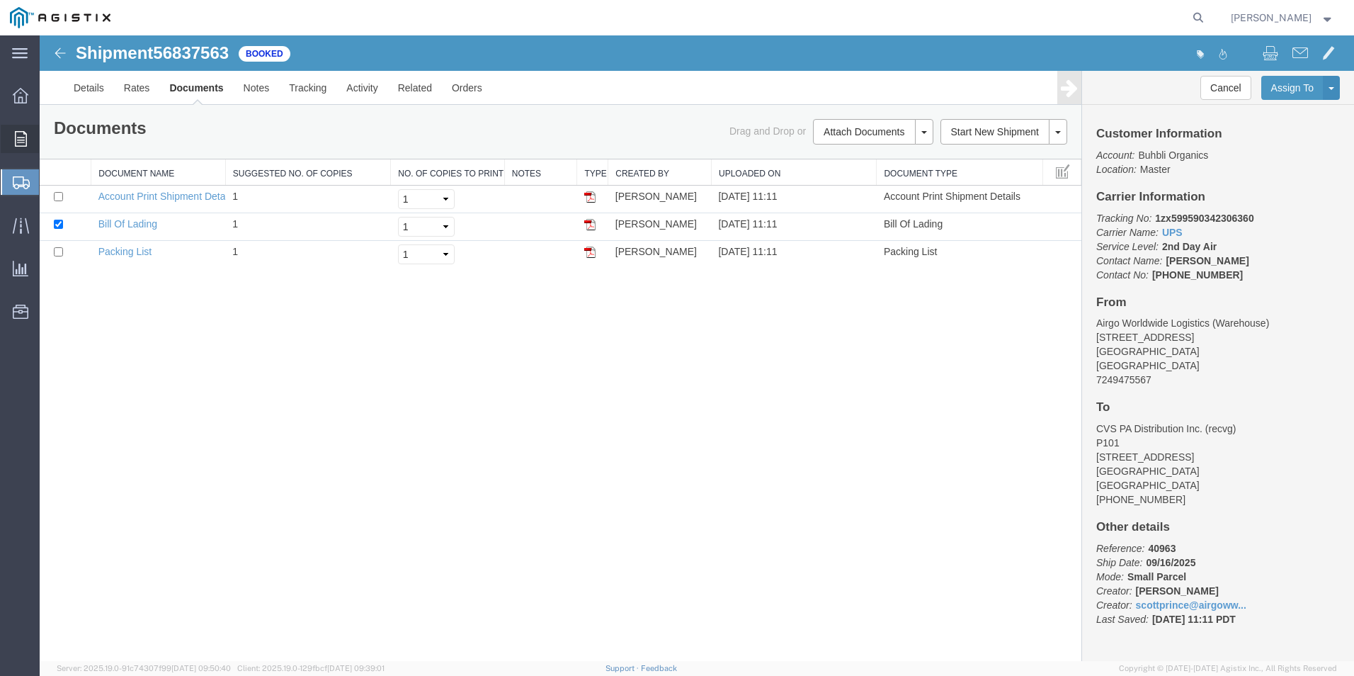
click at [0, 0] on span "Order Manager" at bounding box center [0, 0] width 0 height 0
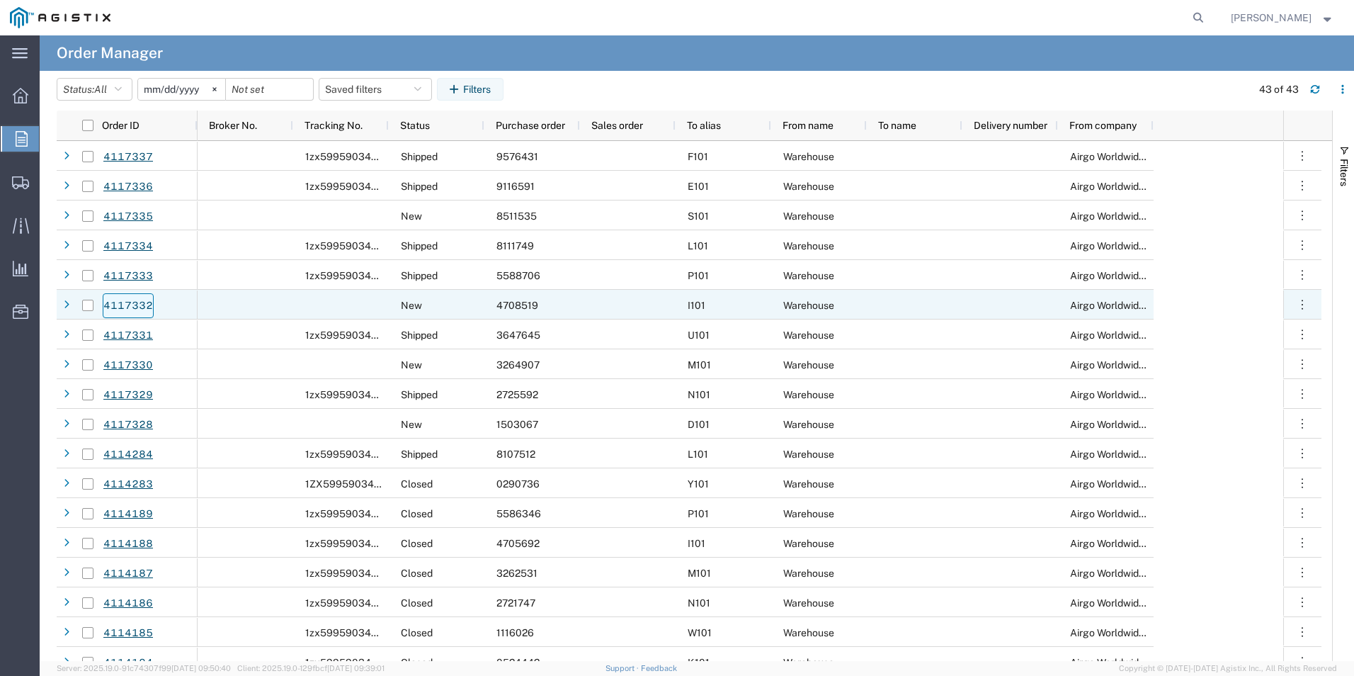
click at [126, 306] on link "4117332" at bounding box center [128, 305] width 51 height 25
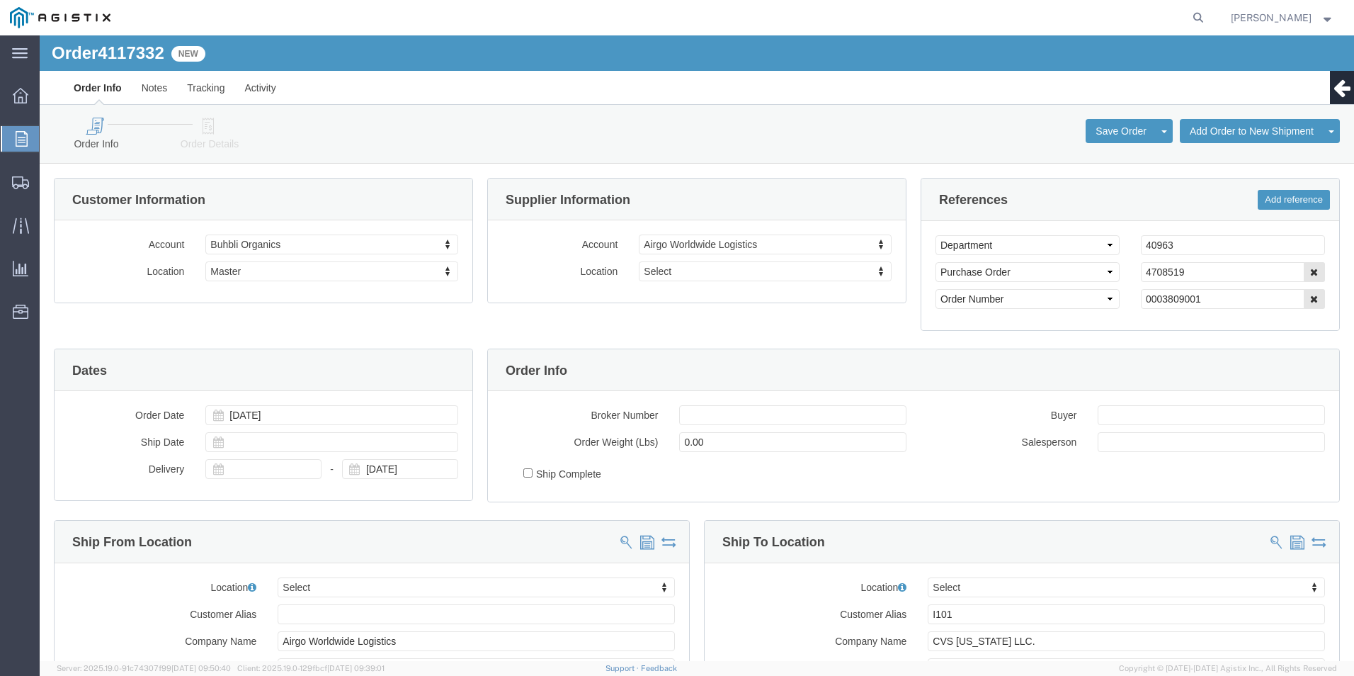
select select
click icon
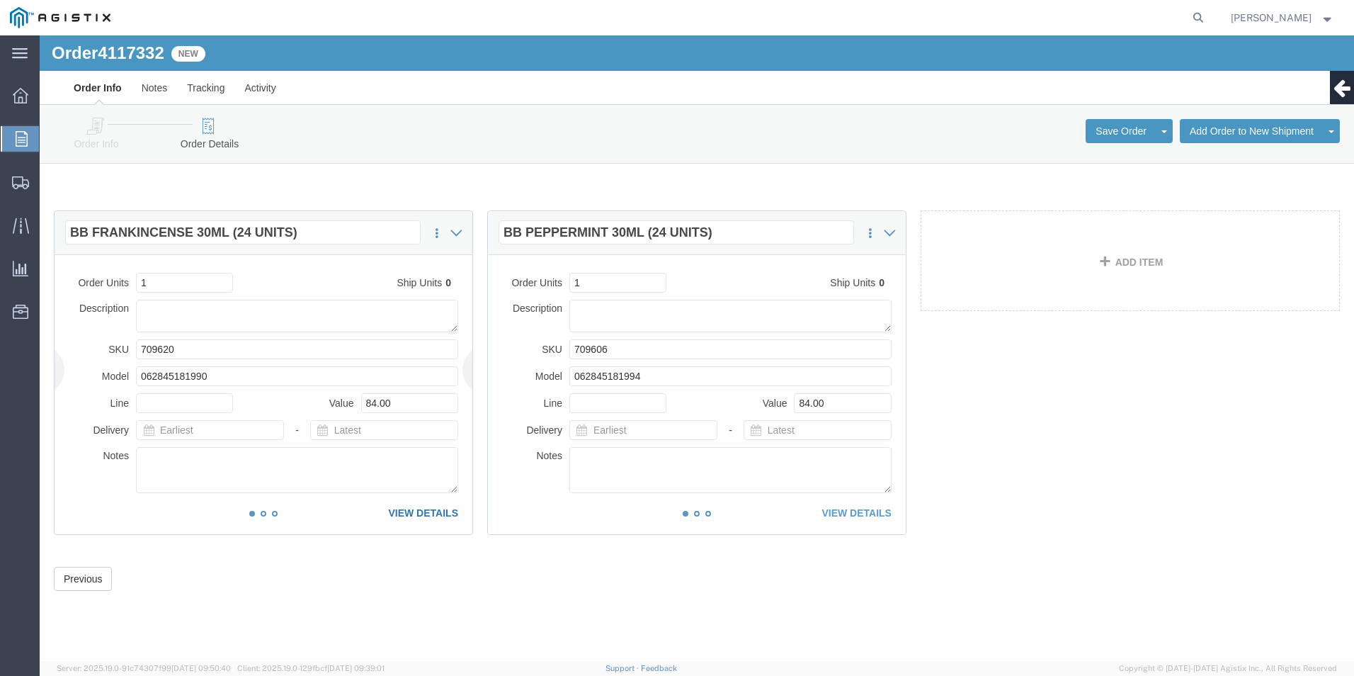
click link "VIEW DETAILS"
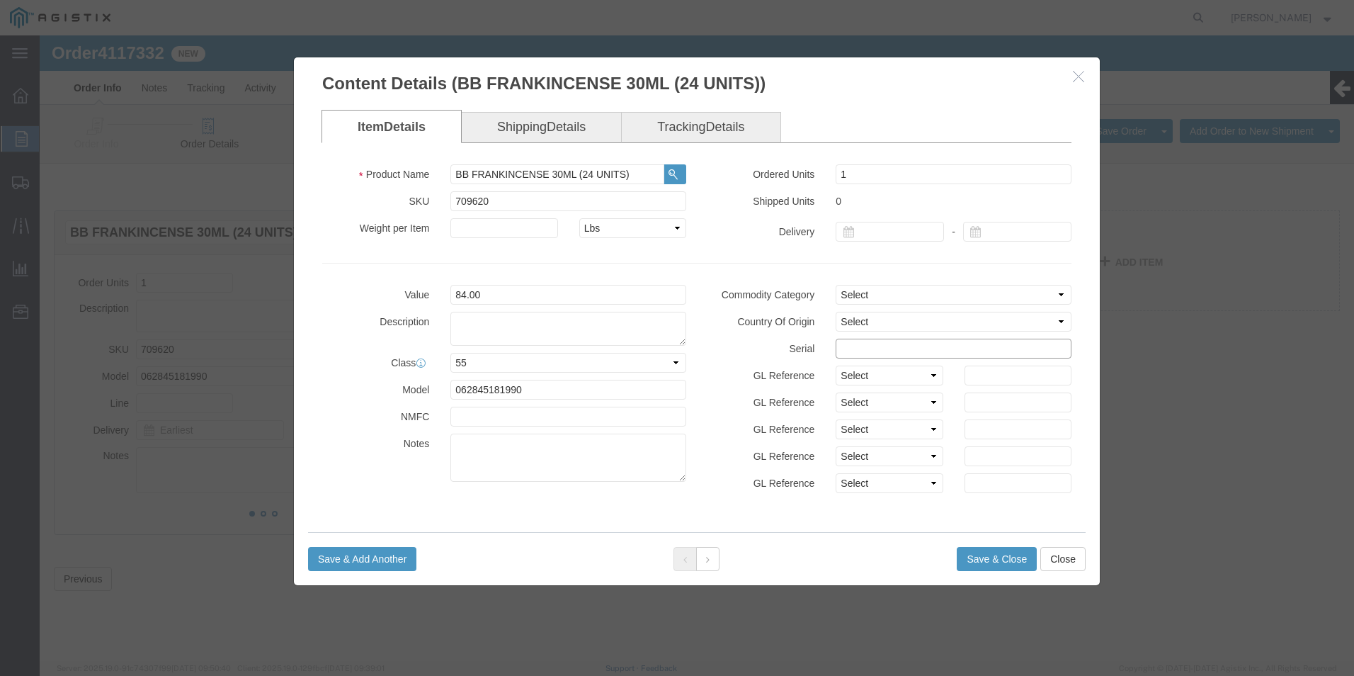
click input "text"
drag, startPoint x: 915, startPoint y: 317, endPoint x: 591, endPoint y: 332, distance: 324.0
click div "Value 84.00 Description Class Select 50 55 60 65 70 85 92.5 100 125 175 250 300…"
type input "47085191111111111111"
click button "Save & Close"
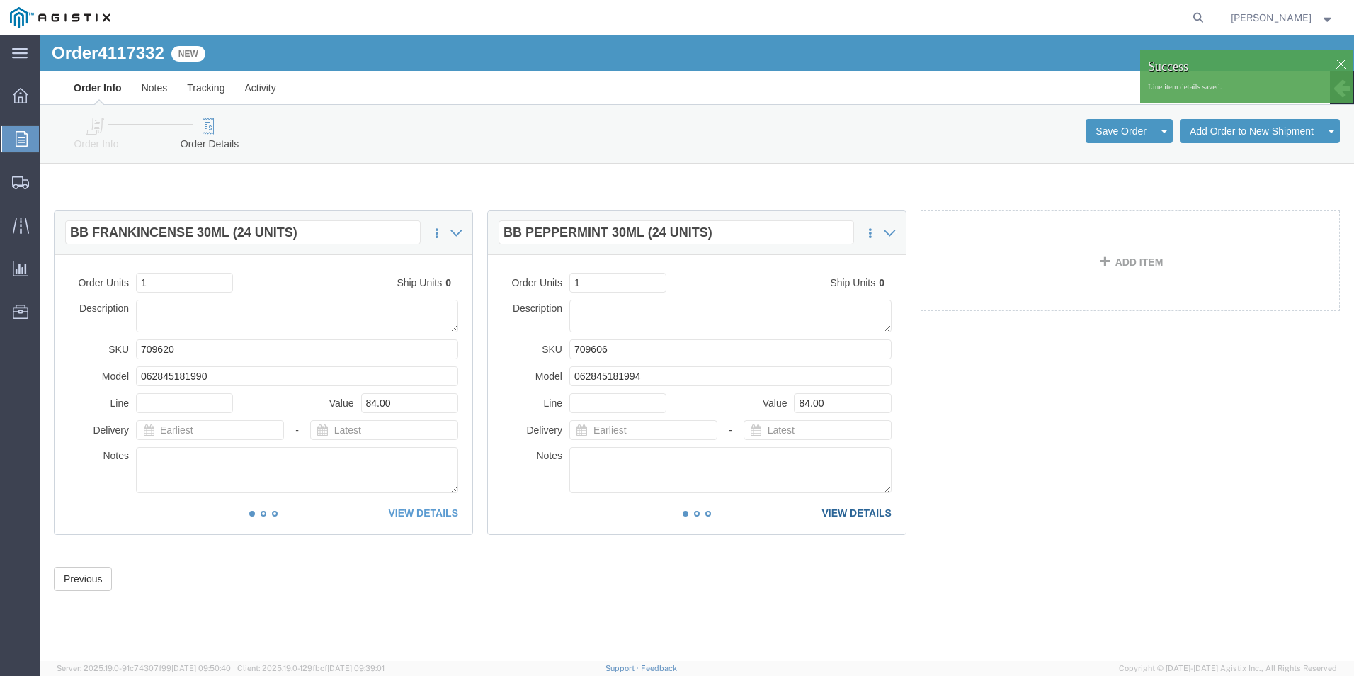
click link "VIEW DETAILS"
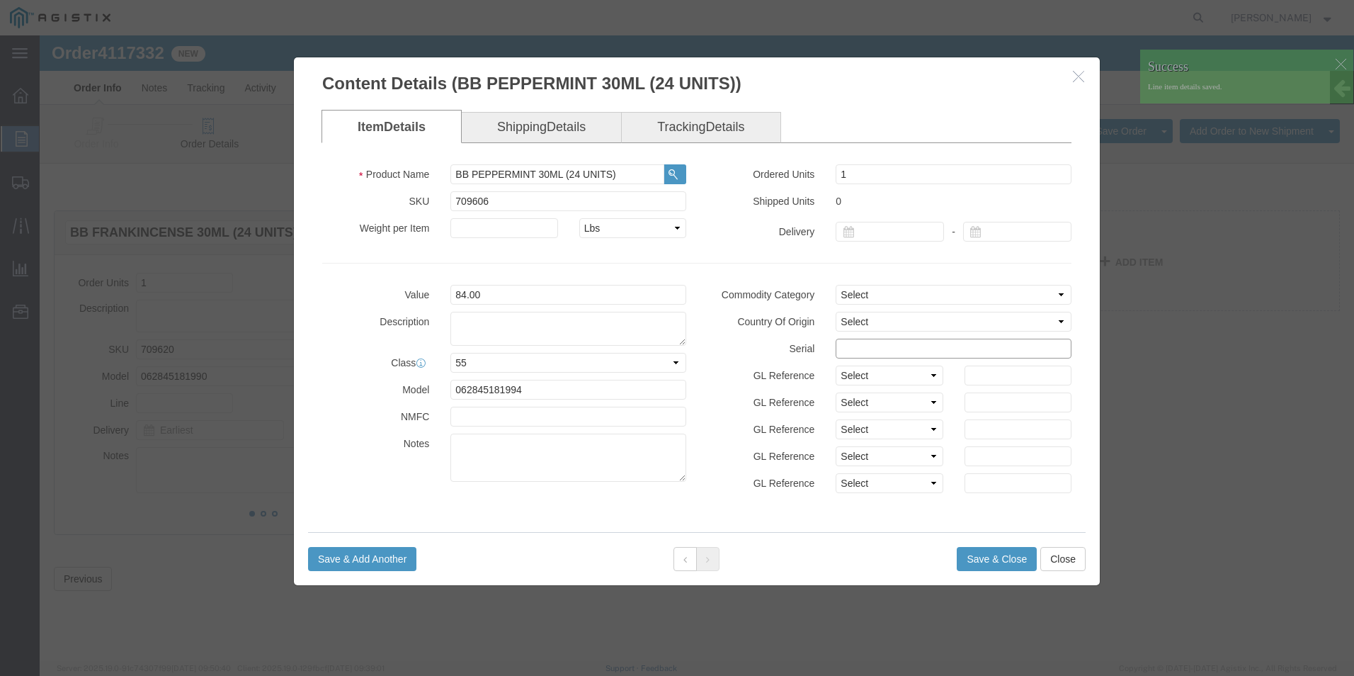
click input "text"
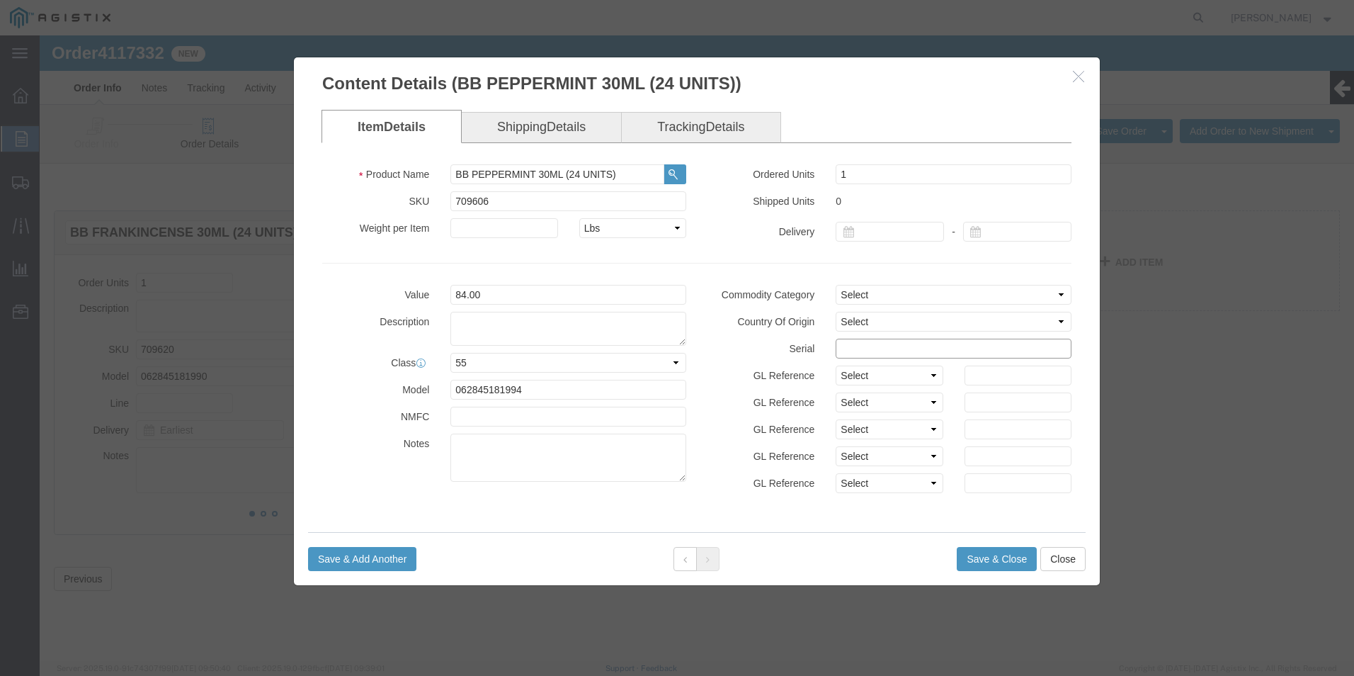
paste input "47085191111111111111"
type input "47085191111111111112"
click button "Save & Close"
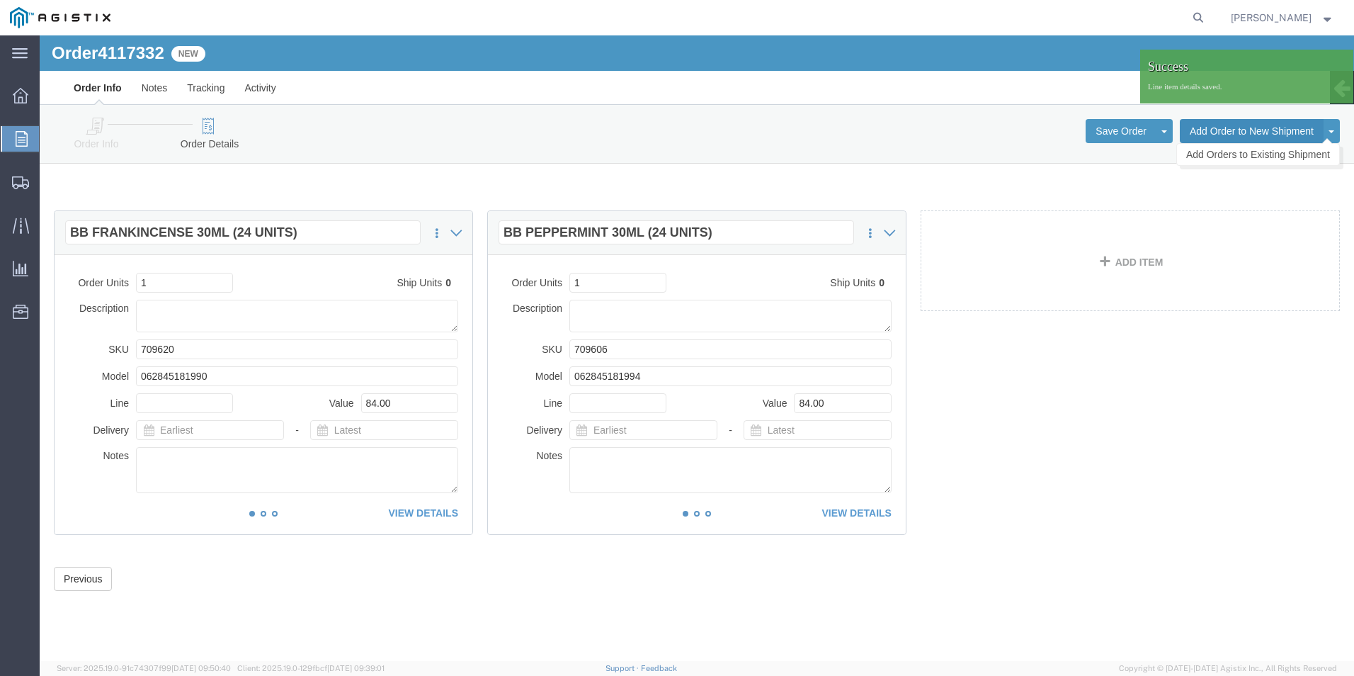
click button "Add Order to New Shipment"
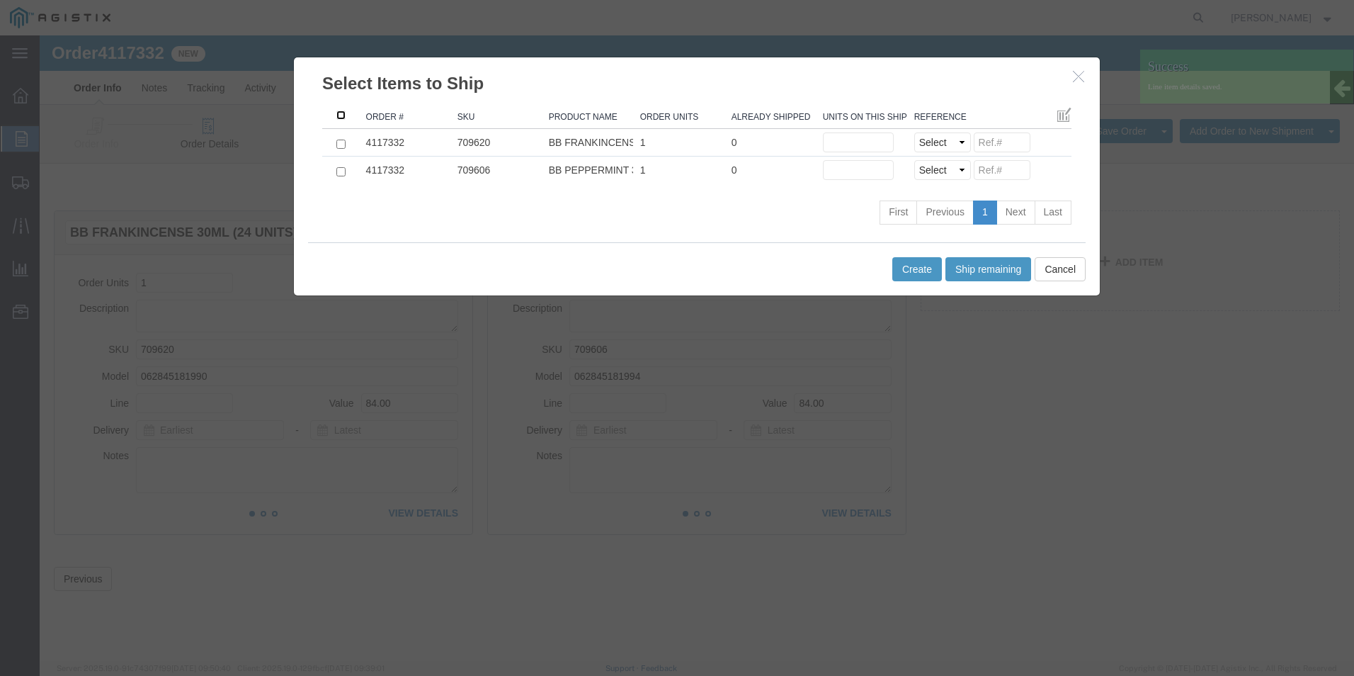
click input ": activate to sort column descending"
checkbox input "true"
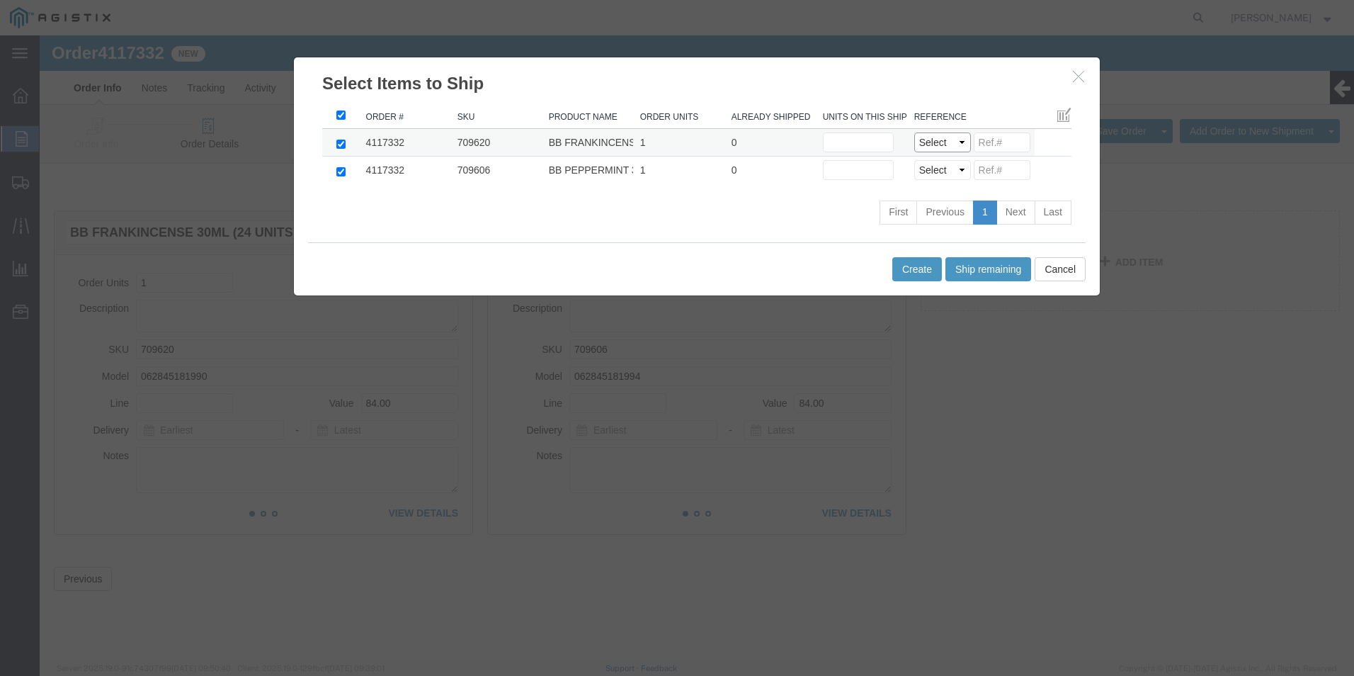
click select "Select Purchase Order Delivery Number"
select select "PO"
click select "Select Purchase Order Delivery Number"
select select "PO"
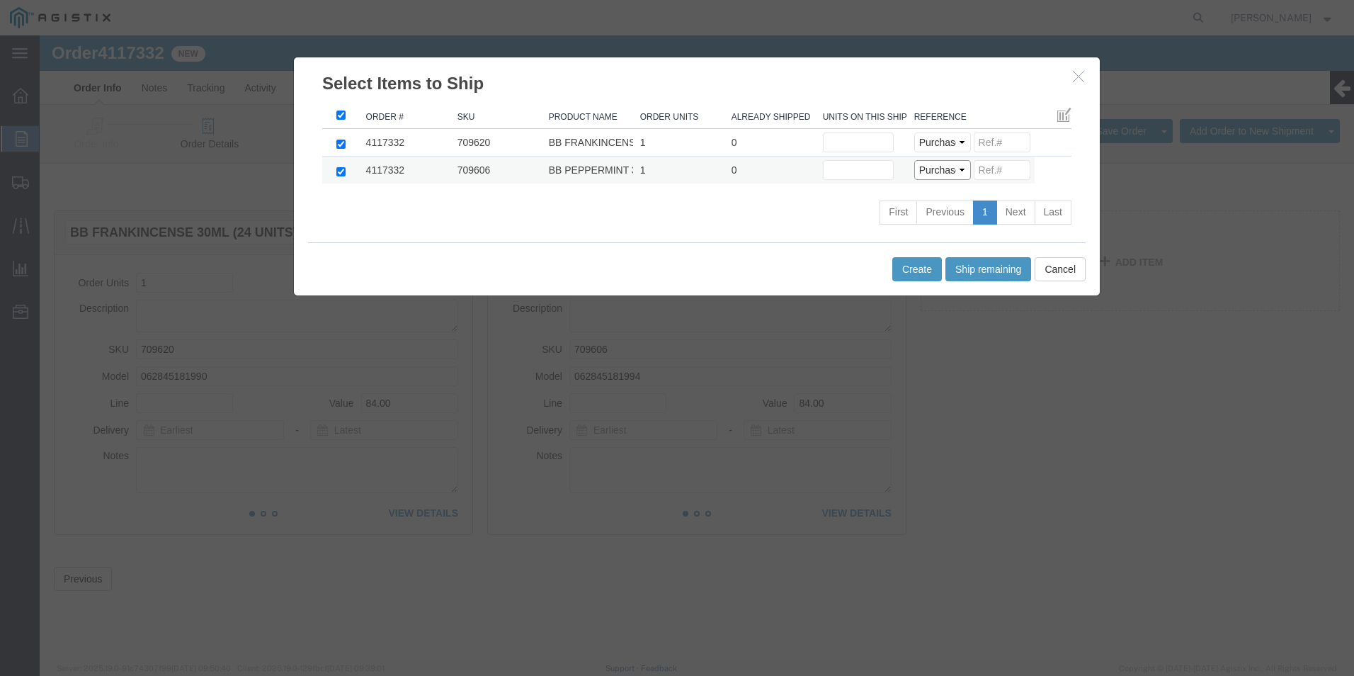
click select "Select Purchase Order Delivery Number"
click input
paste input "47085191111111111111"
drag, startPoint x: 979, startPoint y: 106, endPoint x: 702, endPoint y: 147, distance: 279.2
click tbody "4117332 709620 BB FRANKINCENSE 30ML (24 UNITS) 1 0 Units on this shipment Selec…"
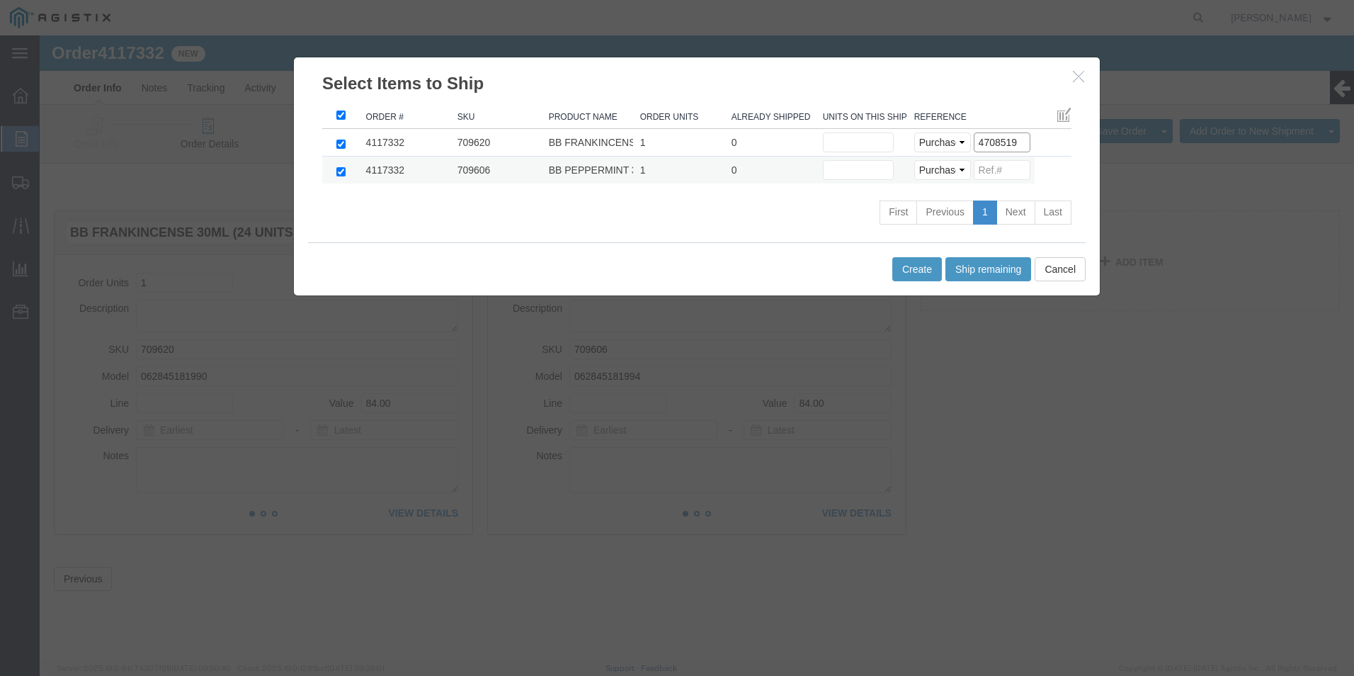
type input "4708519"
click input
paste input "4708519"
type input "4708519"
click button "Ship remaining"
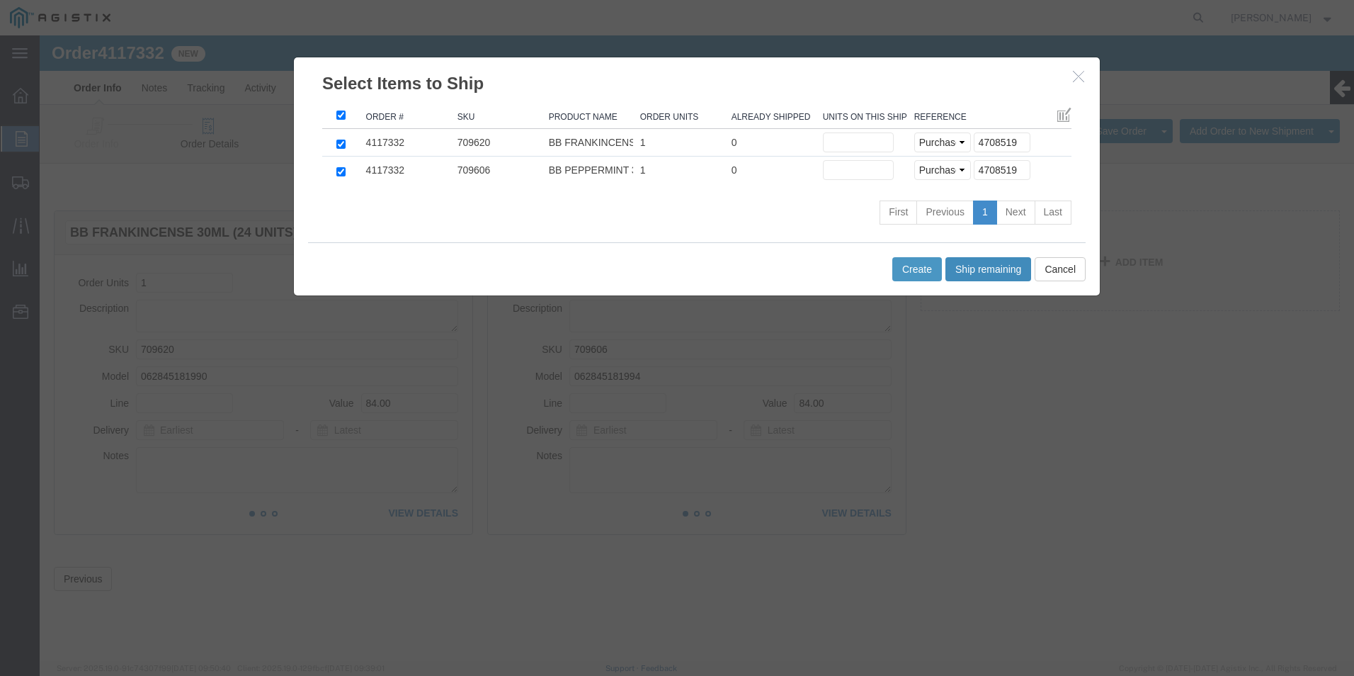
type input "1"
click button "Create"
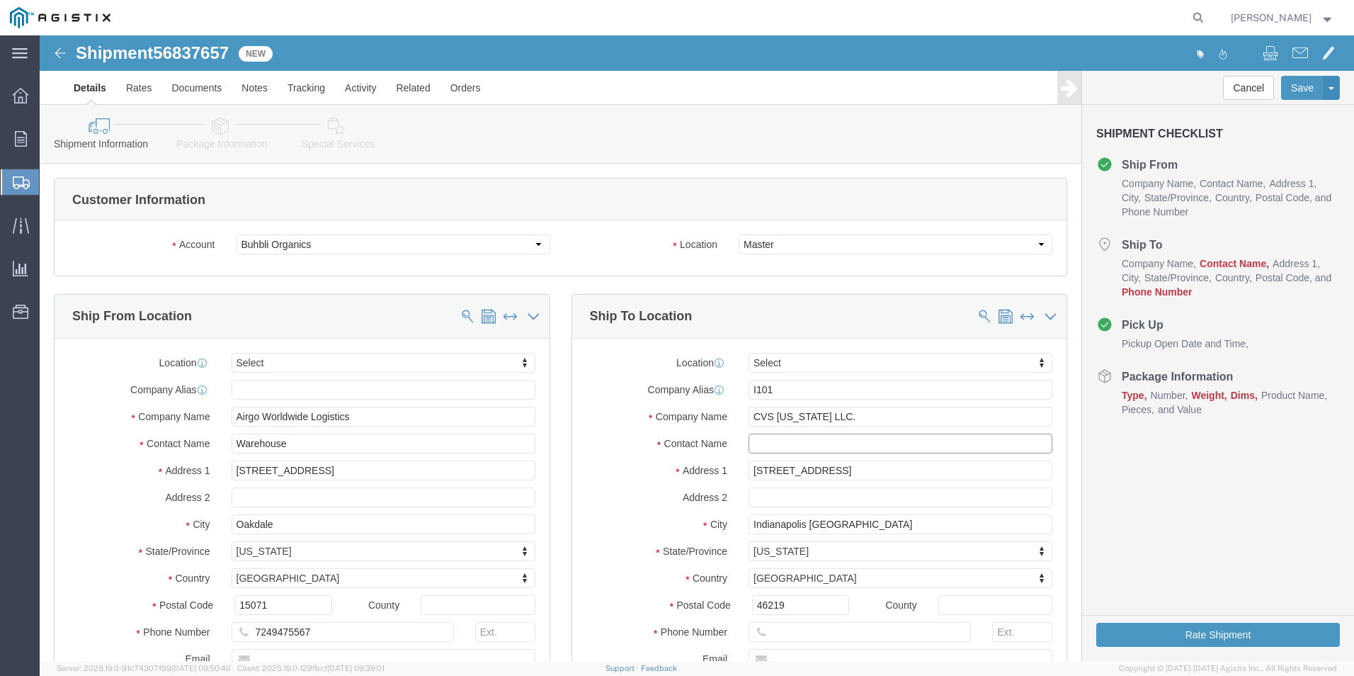
click input "text"
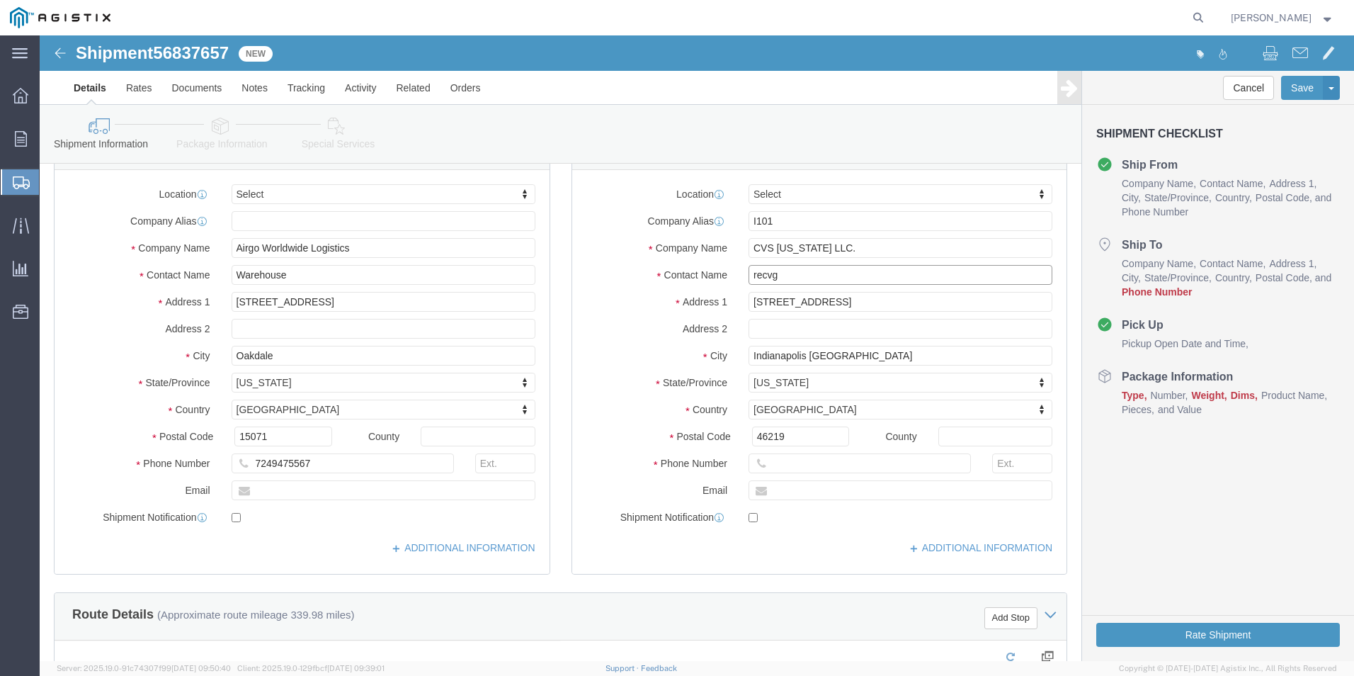
scroll to position [212, 0]
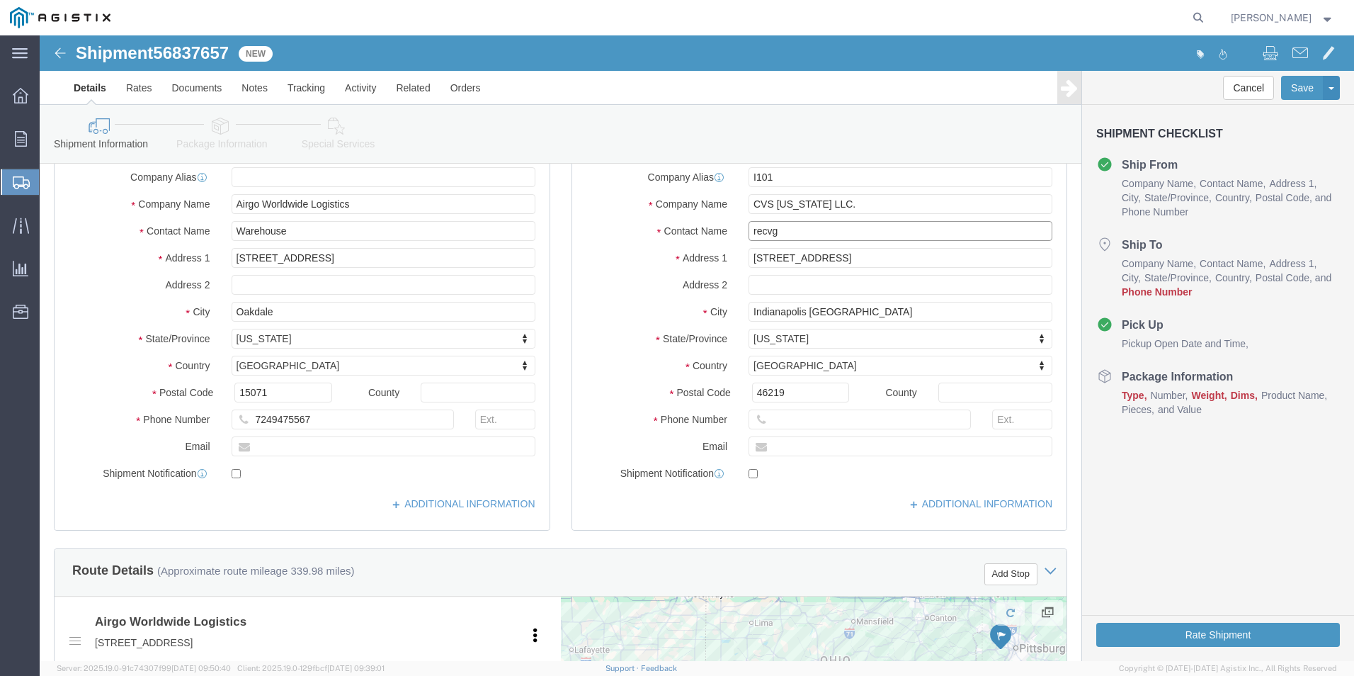
type input "recvg"
drag, startPoint x: 746, startPoint y: 380, endPoint x: 747, endPoint y: 388, distance: 8.6
click input "text"
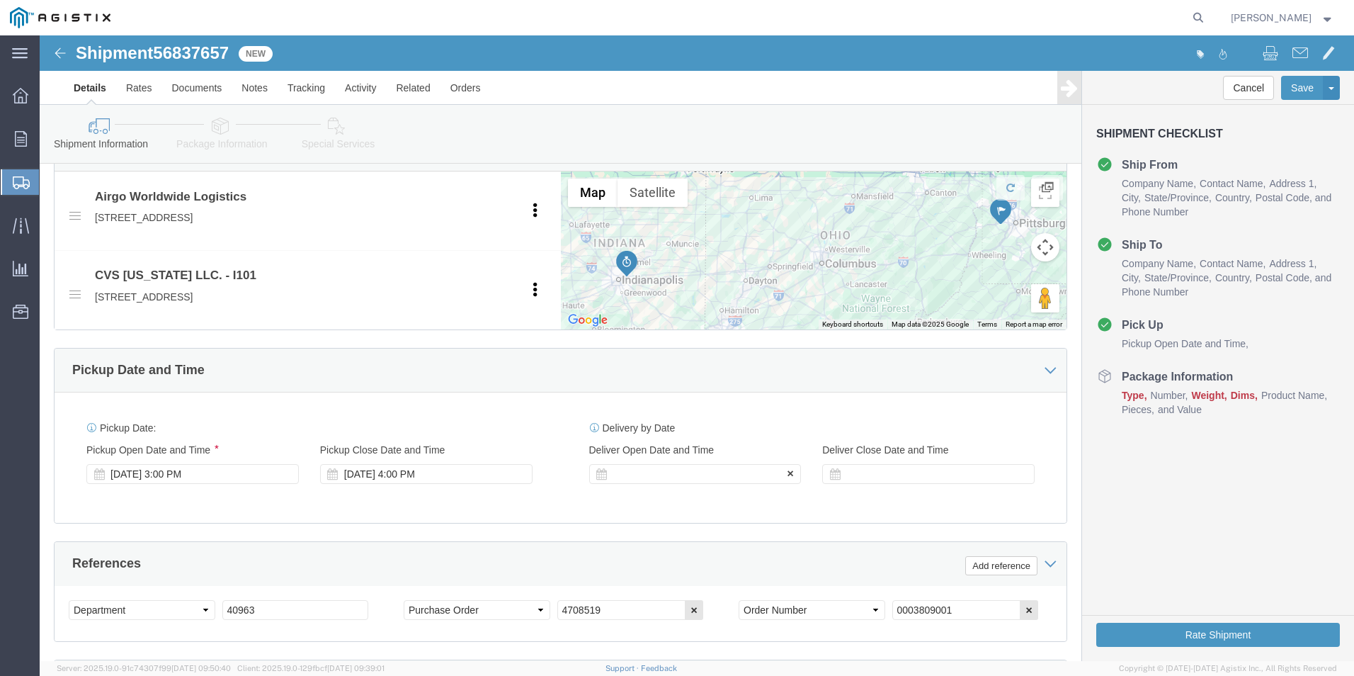
type input "[PHONE_NUMBER]"
click div
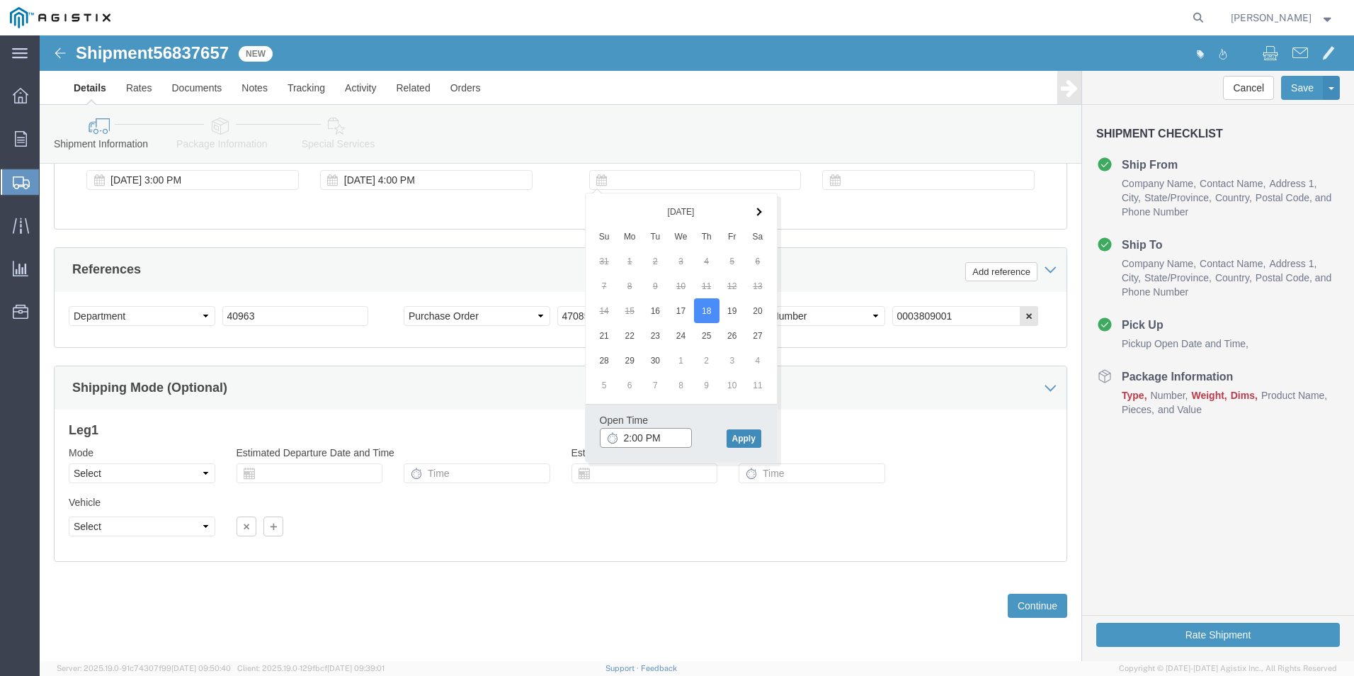
type input "2:00 PM"
click button "Apply"
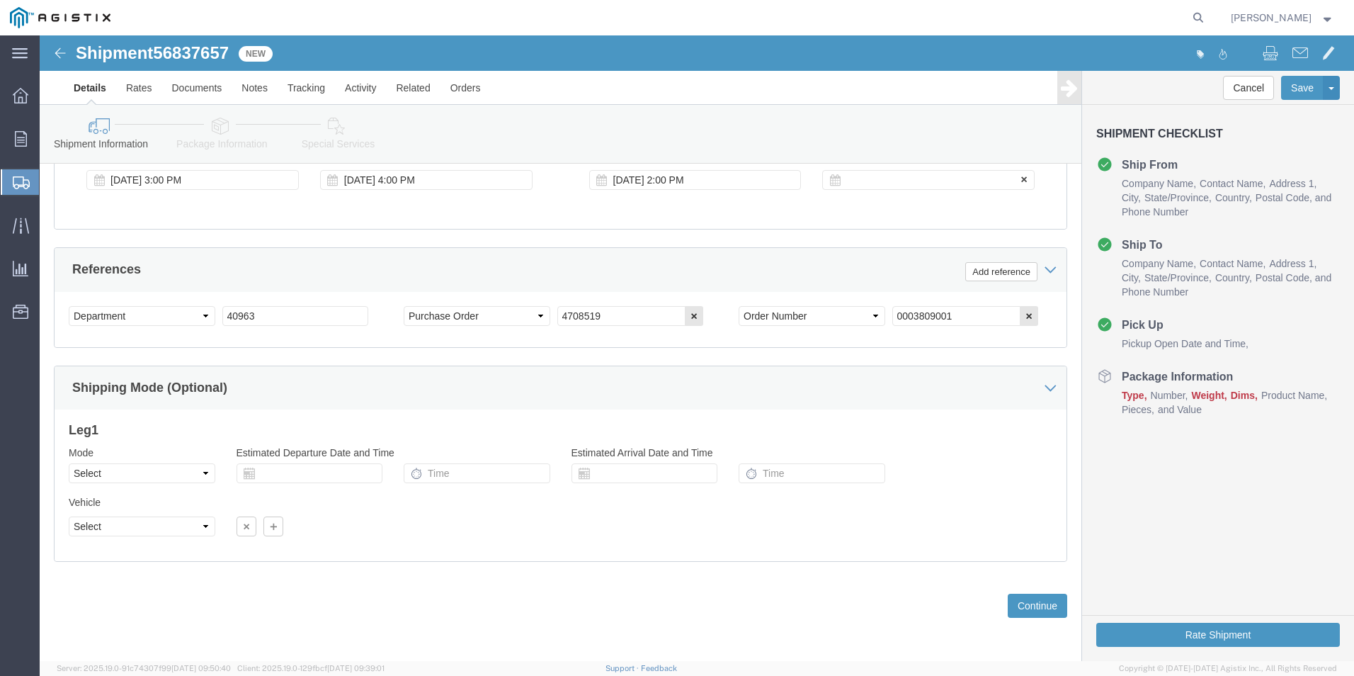
click div
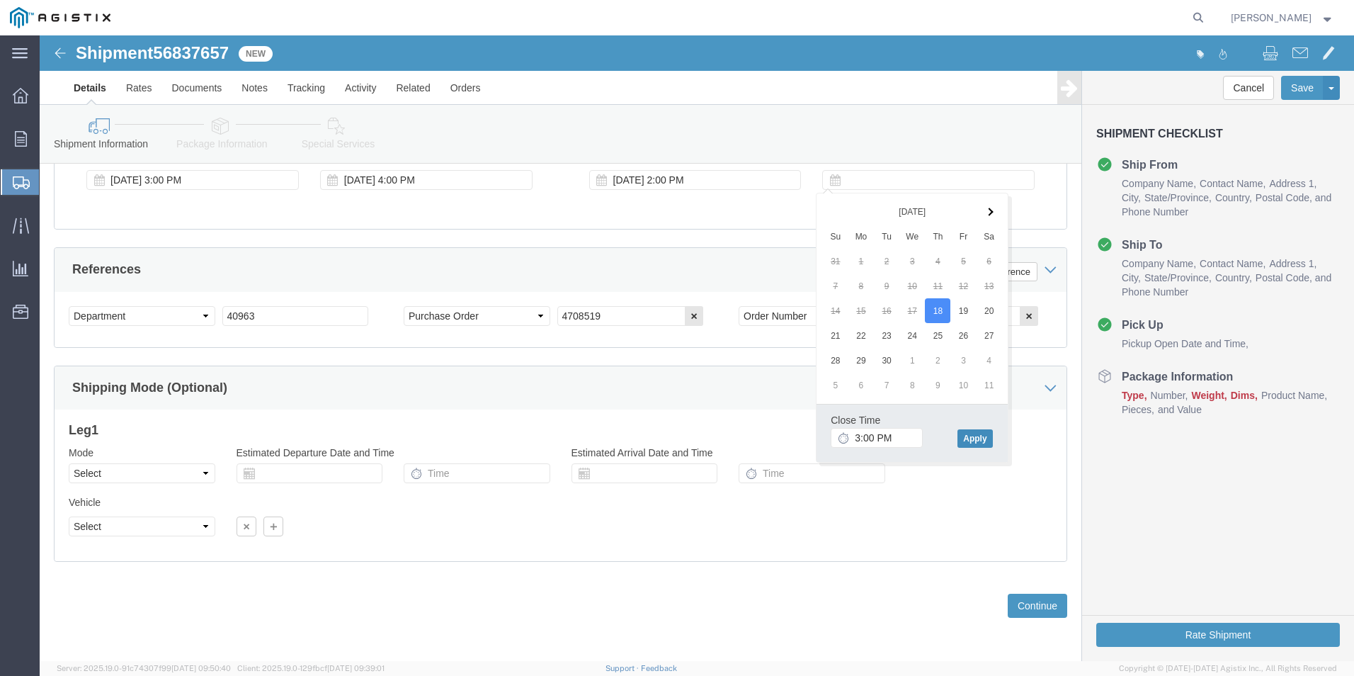
click button "Apply"
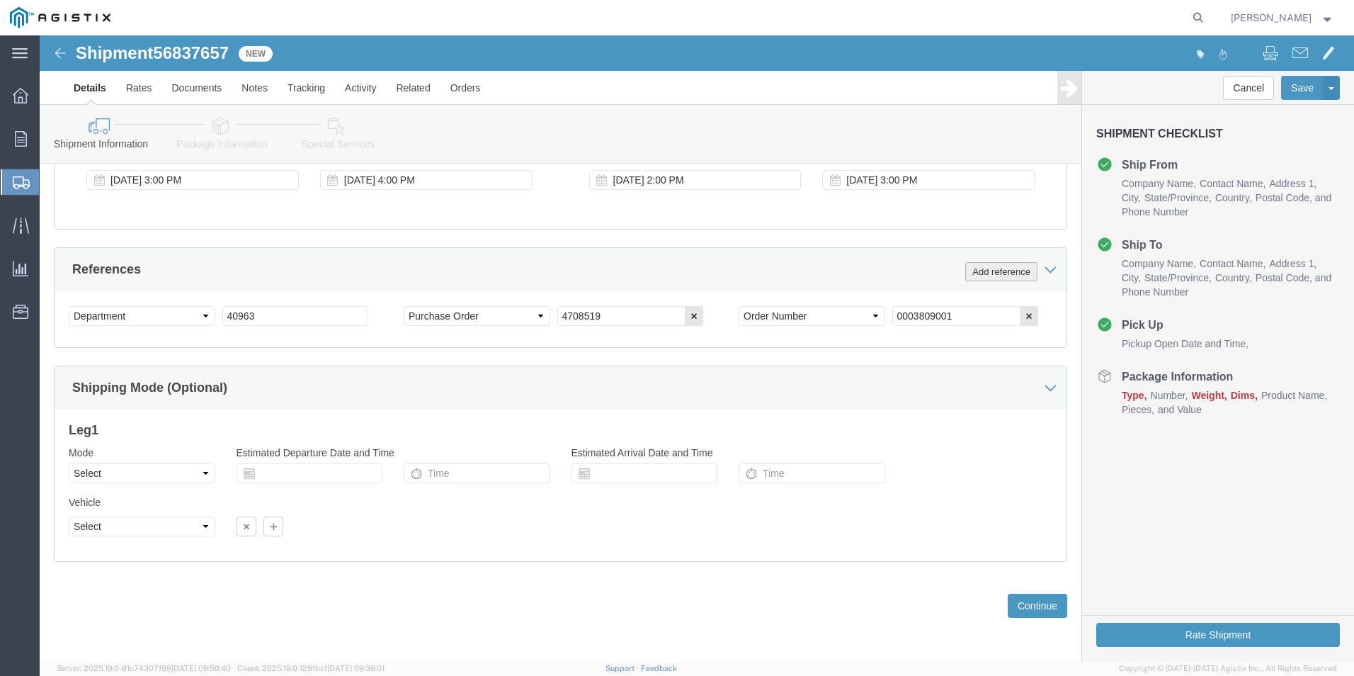
drag, startPoint x: 943, startPoint y: 239, endPoint x: 860, endPoint y: 249, distance: 83.4
click button "Add reference"
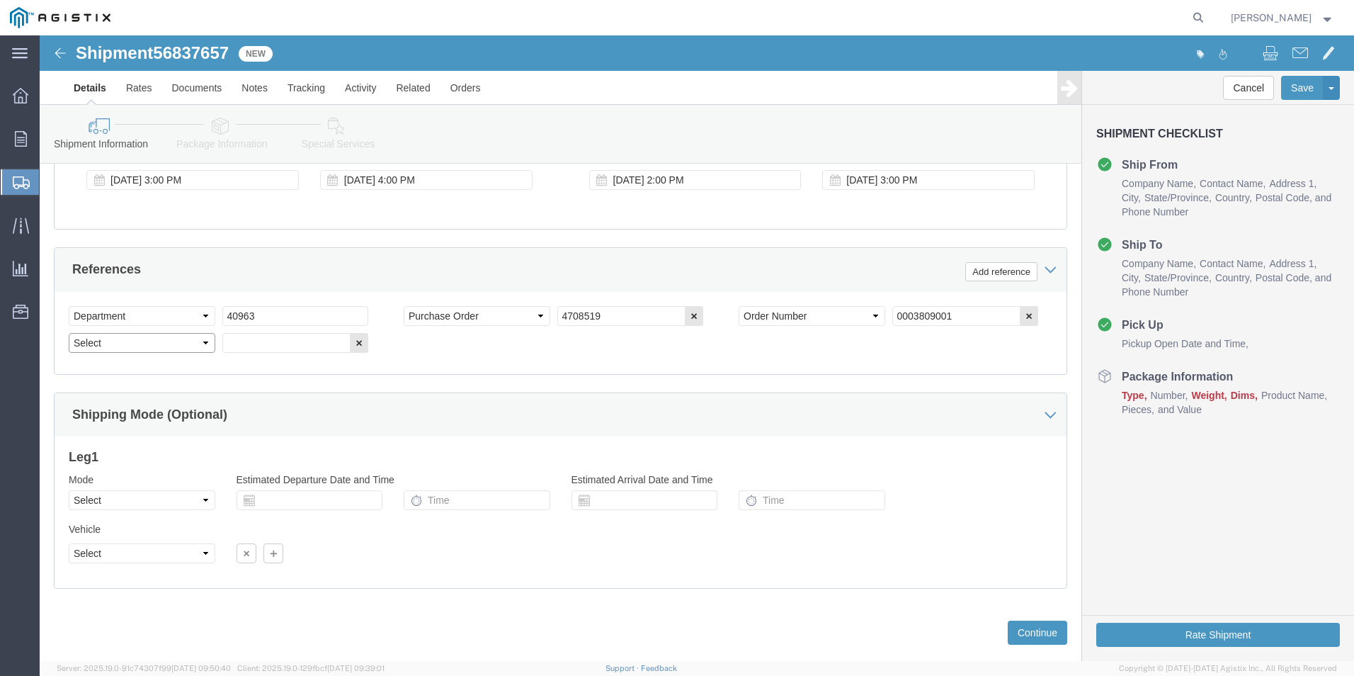
click select "Select Account Type Activity ID Airline Appointment Number ASN Batch Request # …"
select select "BOL"
click select "Select Account Type Activity ID Airline Appointment Number ASN Batch Request # …"
click input "text"
type input "4117332"
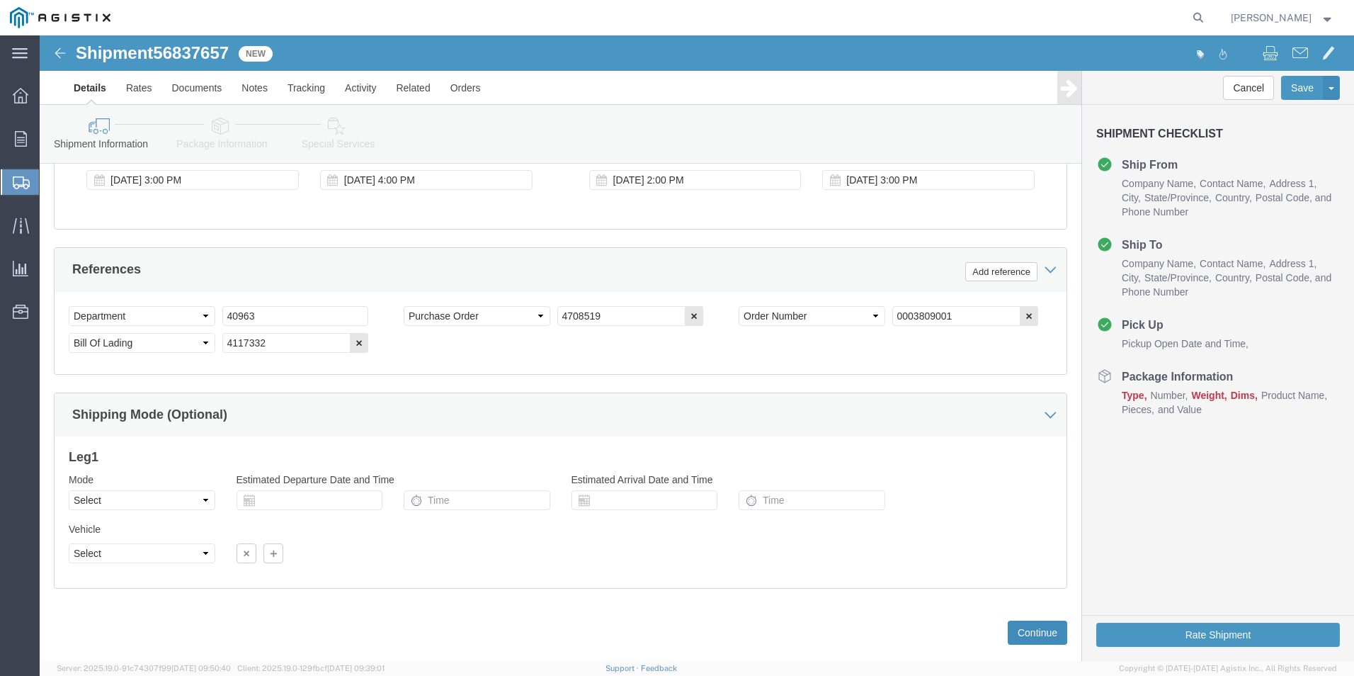
click button "Continue"
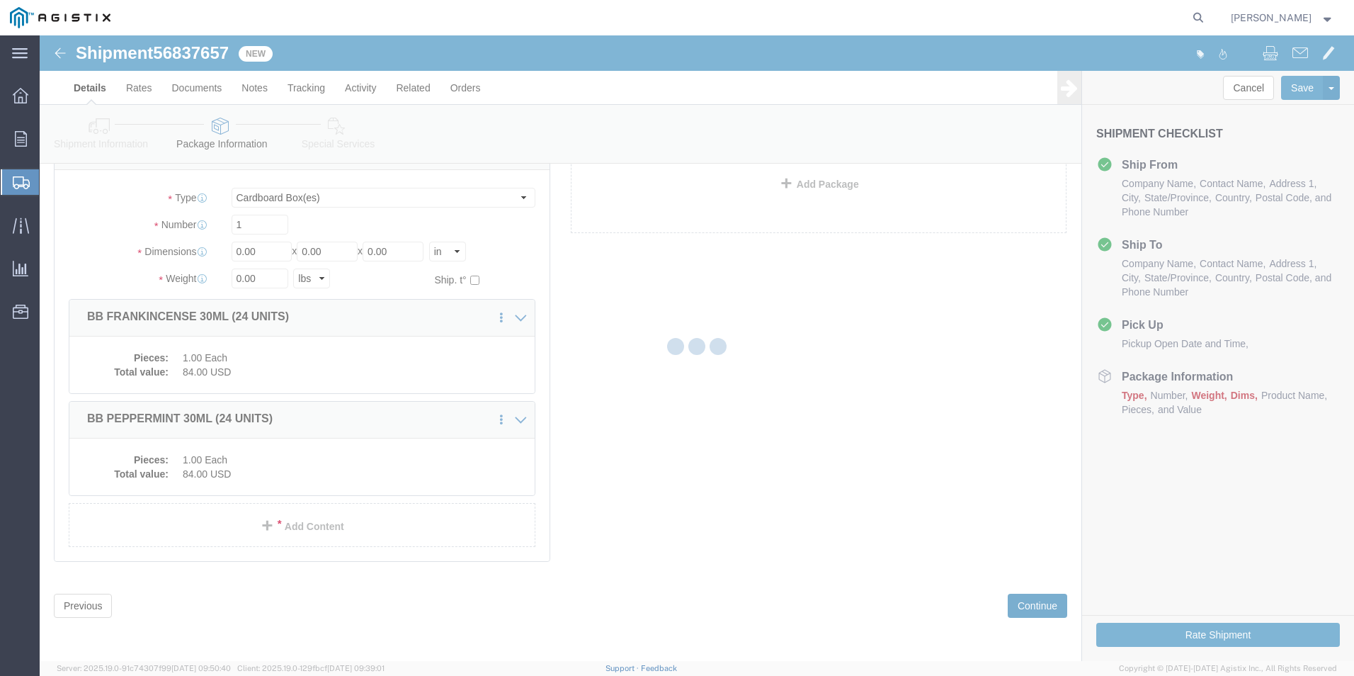
scroll to position [4, 0]
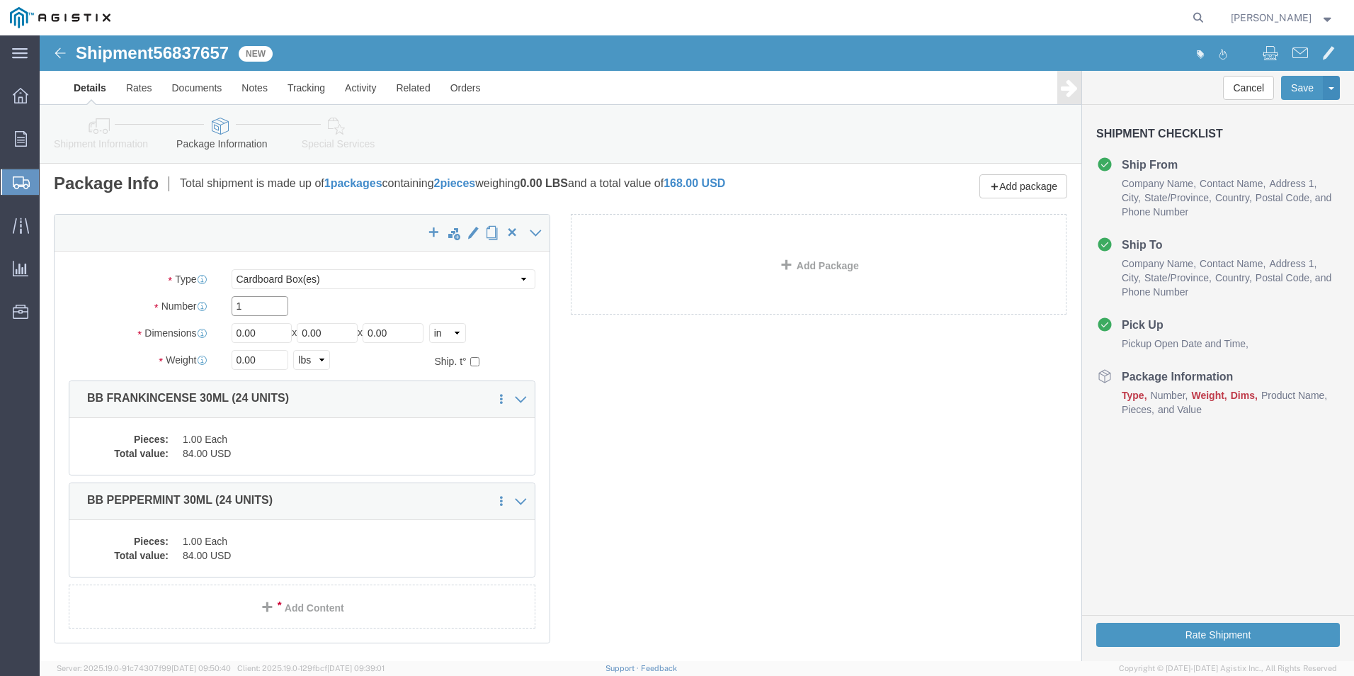
drag, startPoint x: 212, startPoint y: 271, endPoint x: 8, endPoint y: 324, distance: 210.1
click html "Shipment 56837657 New Details Rates Documents Notes Tracking Activity Related O…"
type input "2"
click div "Package Type Select Bale(s) Basket(s) Bolt(s) Bottle(s) Buckets Bulk Bundle(s) …"
type input "10"
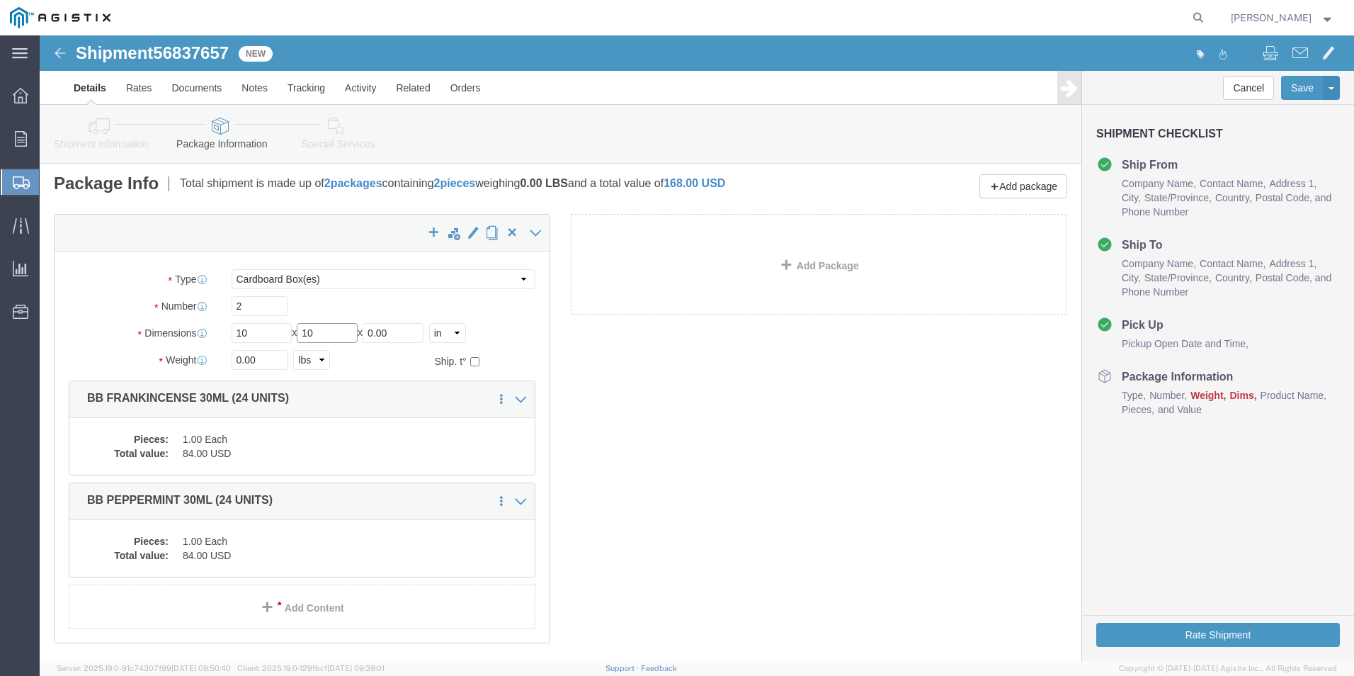
type input "10"
click button "Rate Shipment"
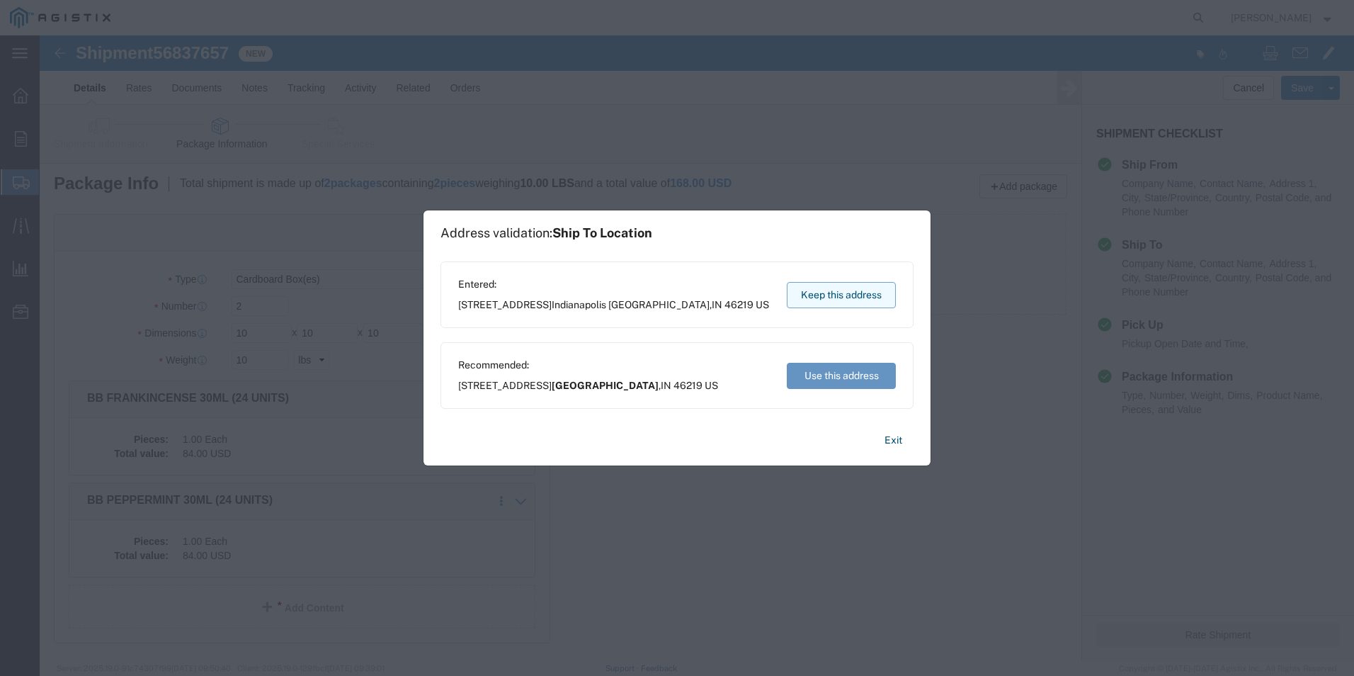
click at [813, 290] on button "Keep this address" at bounding box center [841, 295] width 109 height 26
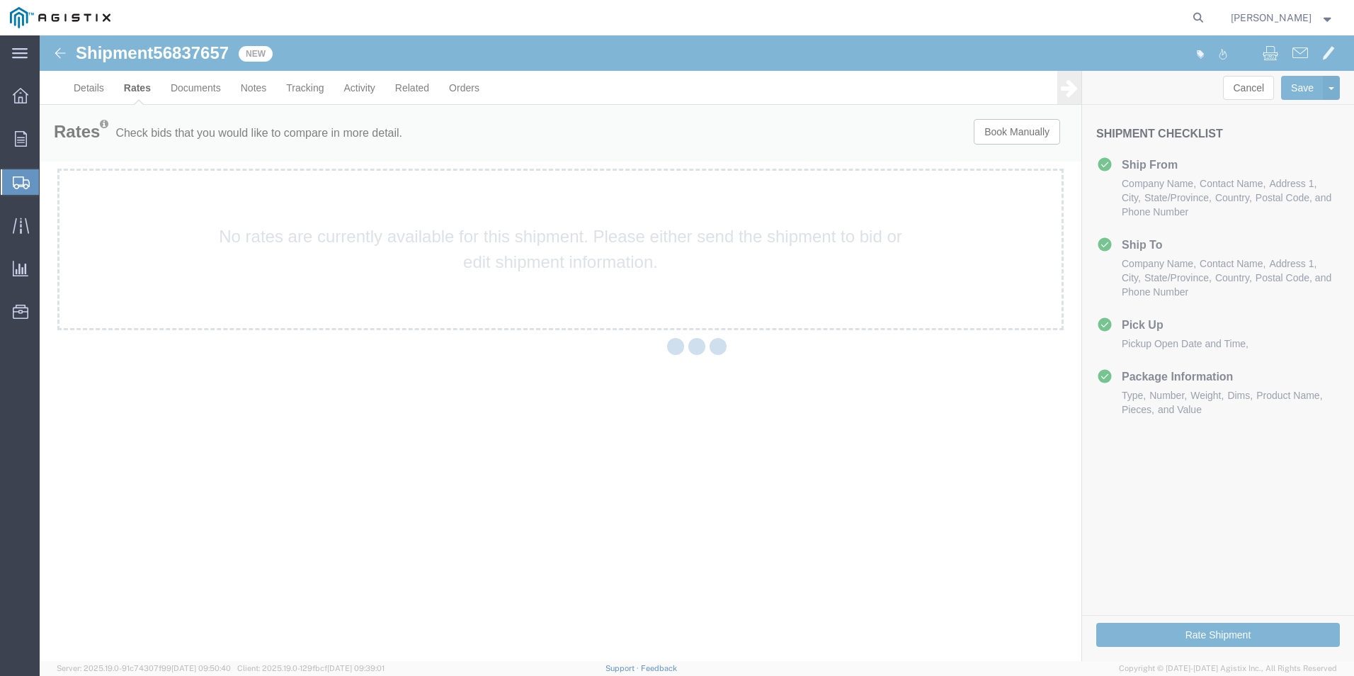
scroll to position [0, 0]
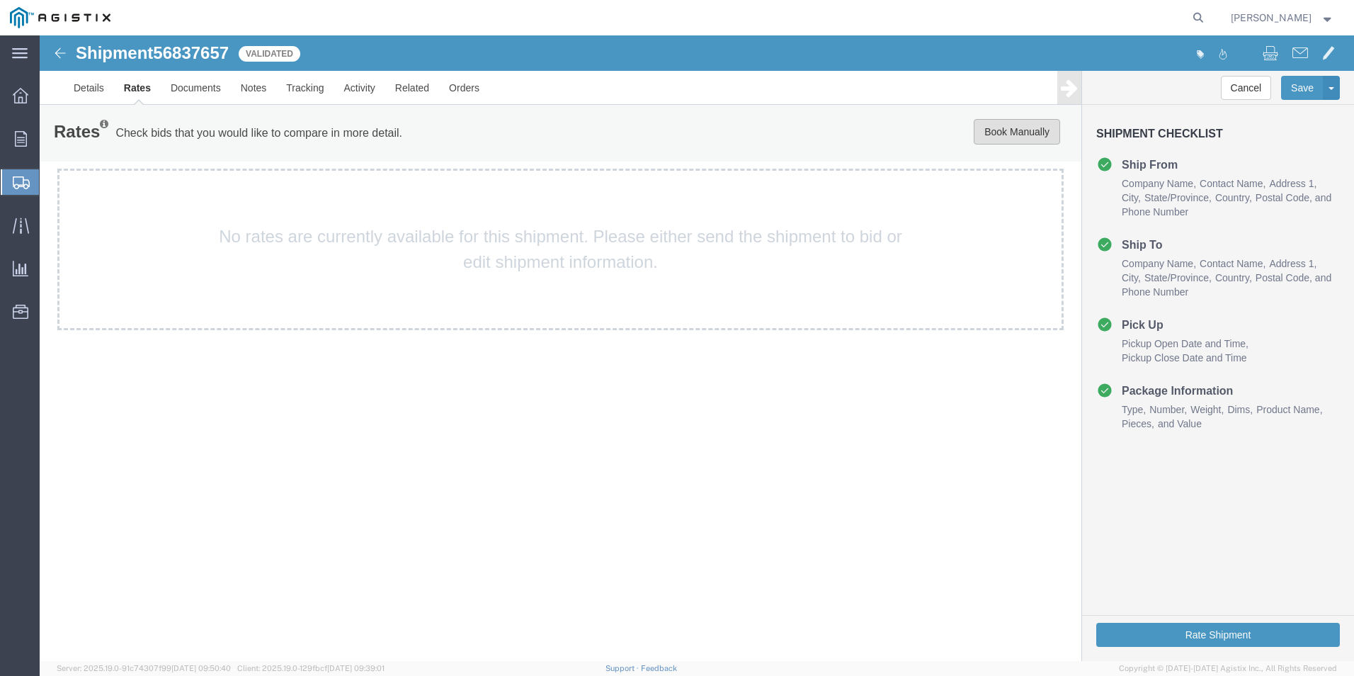
click at [1012, 136] on button "Book Manually" at bounding box center [1017, 131] width 86 height 25
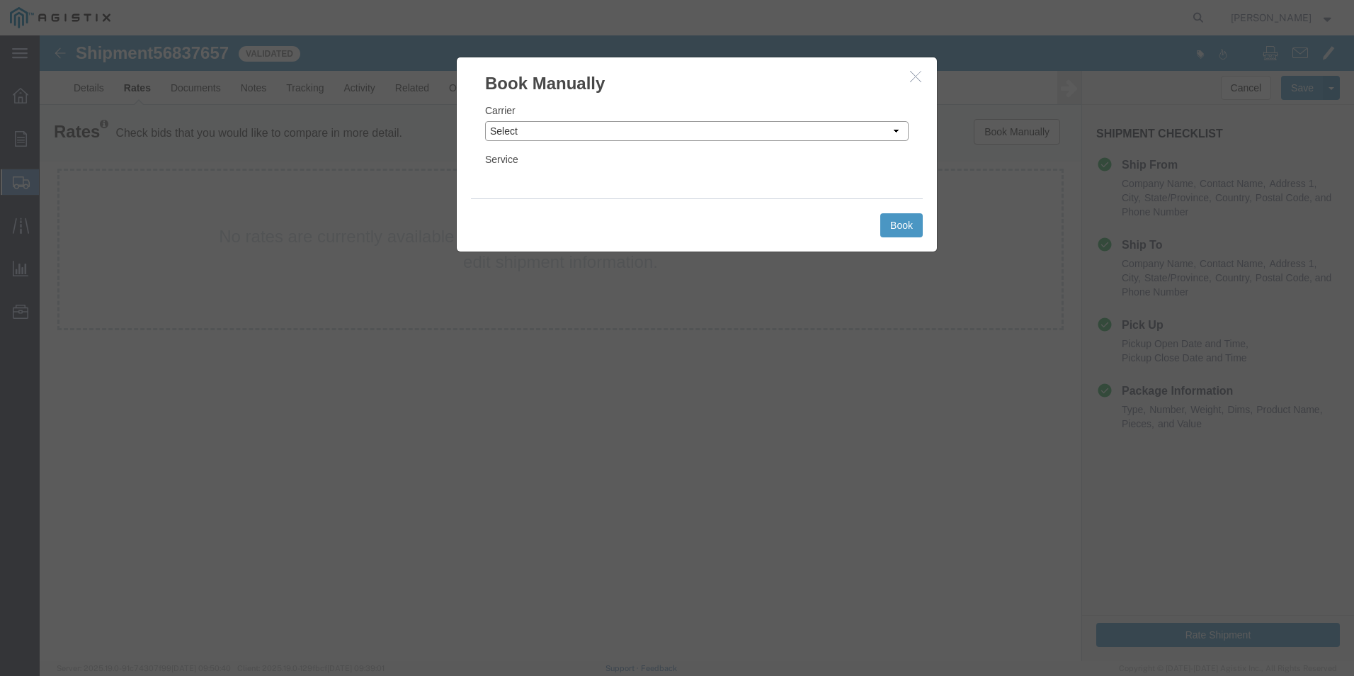
click at [715, 137] on select "Select Add New Carrier (and default service) ACI Guide APC Airport Google Milea…" at bounding box center [696, 131] width 423 height 20
select select "12"
click at [485, 121] on select "Select Add New Carrier (and default service) ACI Guide APC Airport Google Milea…" at bounding box center [696, 131] width 423 height 20
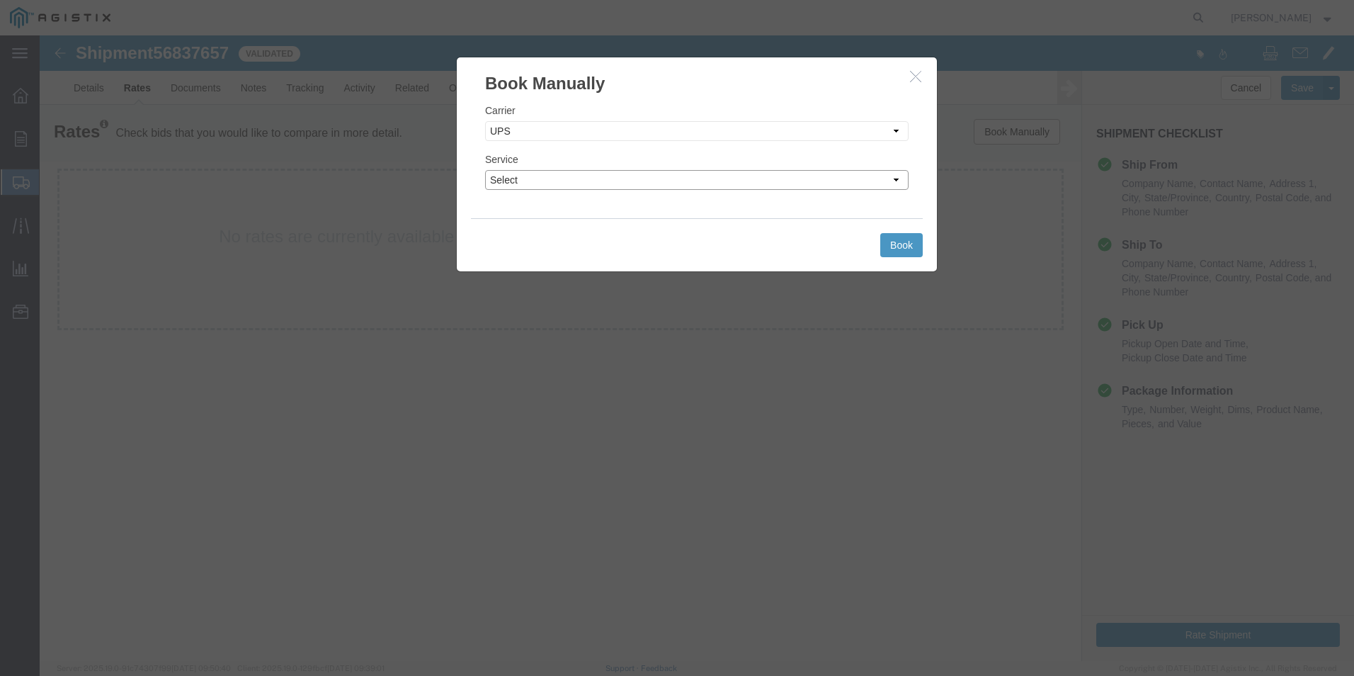
click at [851, 183] on select "Select 2nd Day Air 2nd Day Air A.M. 3 Day Select BOUND PRINTED MATTER, UPS DELI…" at bounding box center [696, 180] width 423 height 20
select select "42"
click at [485, 170] on select "Select 2nd Day Air 2nd Day Air A.M. 3 Day Select BOUND PRINTED MATTER, UPS DELI…" at bounding box center [696, 180] width 423 height 20
click at [903, 243] on button "Book" at bounding box center [901, 245] width 42 height 24
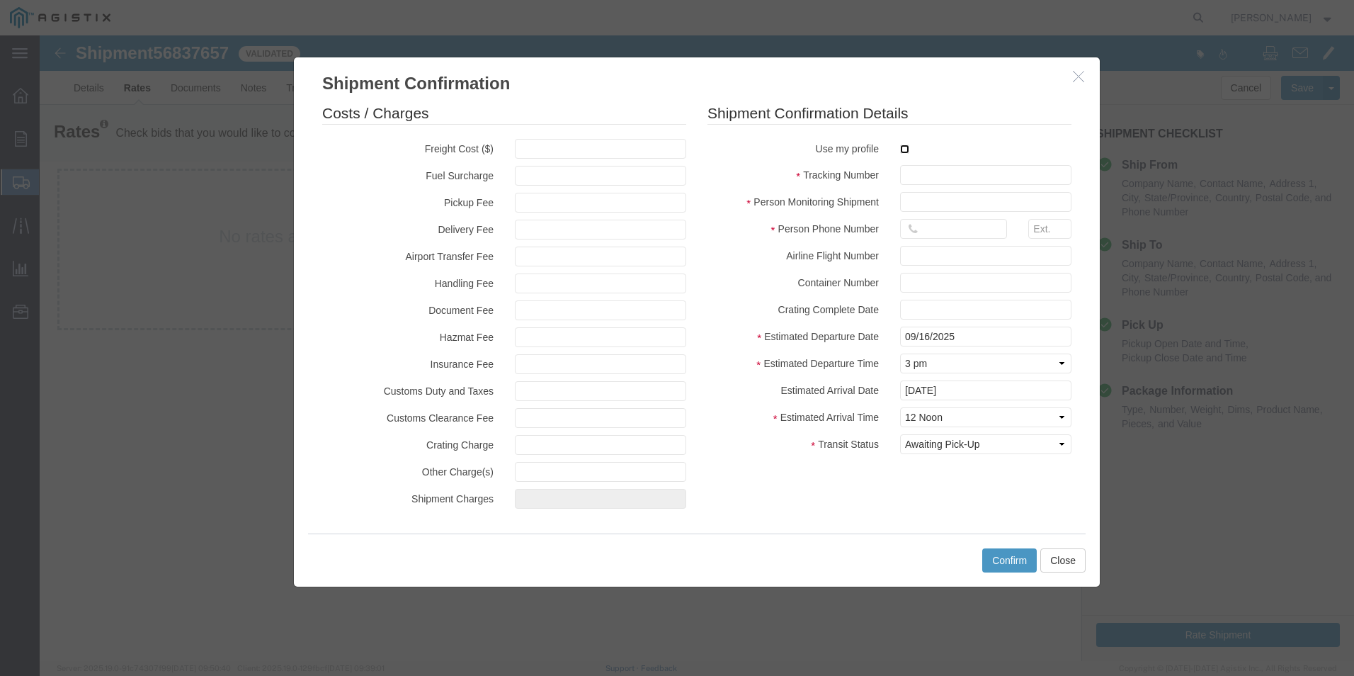
drag, startPoint x: 904, startPoint y: 149, endPoint x: 905, endPoint y: 166, distance: 16.3
click at [904, 152] on input "checkbox" at bounding box center [904, 148] width 9 height 9
checkbox input "true"
type input "[PERSON_NAME]"
type input "[PHONE_NUMBER]"
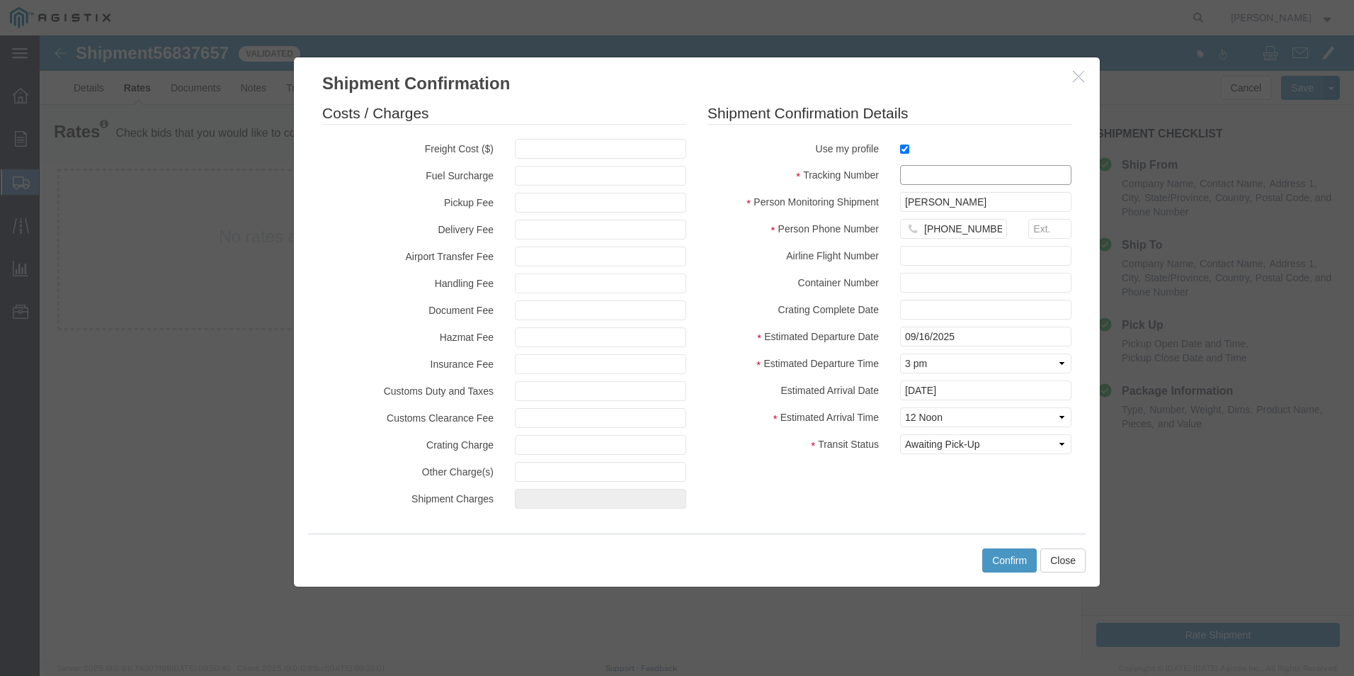
click at [909, 169] on input "text" at bounding box center [985, 175] width 171 height 20
type input "1zx599590341479542"
click at [1015, 552] on button "Confirm" at bounding box center [1009, 560] width 55 height 24
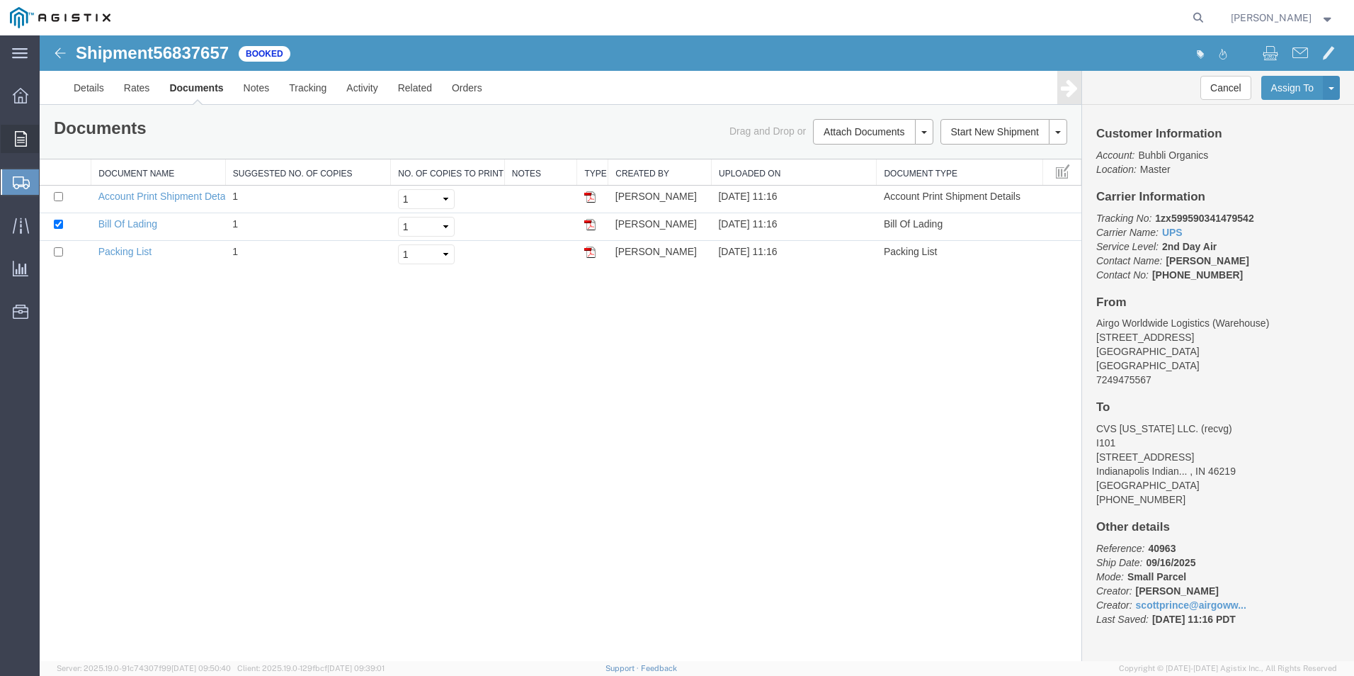
click at [0, 0] on span "Order Manager" at bounding box center [0, 0] width 0 height 0
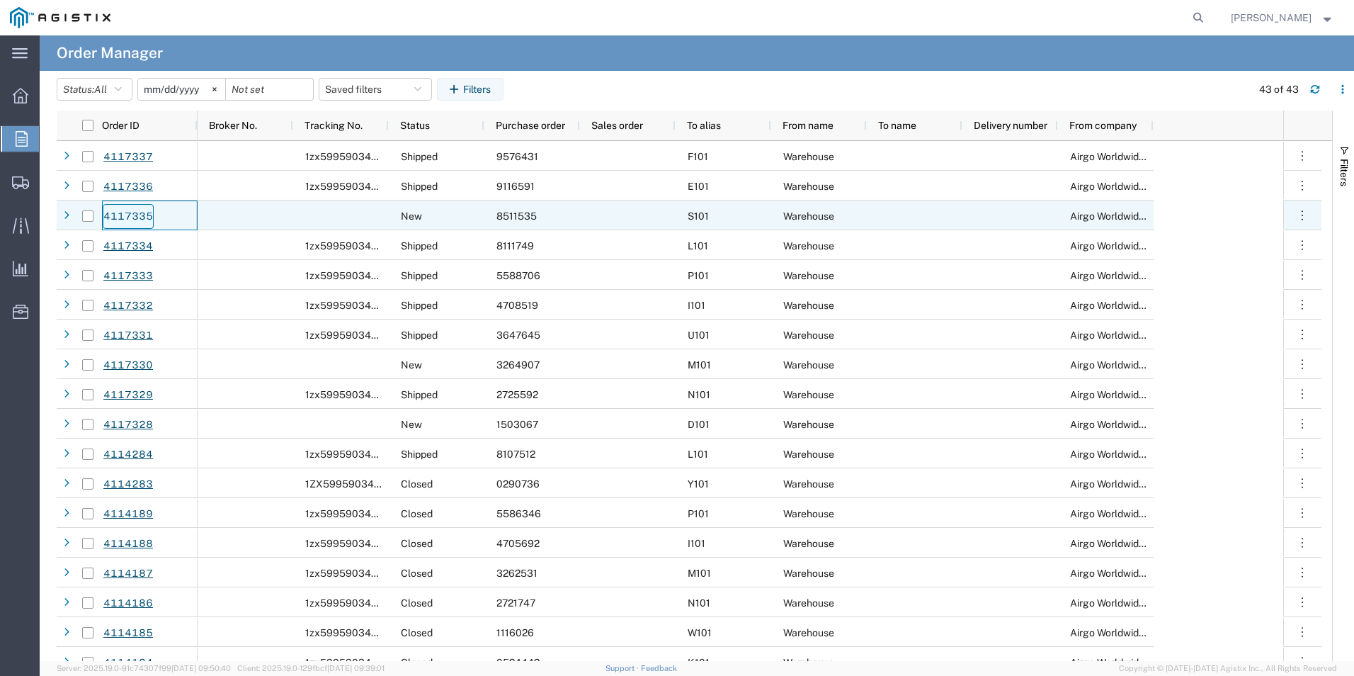
click at [138, 213] on link "4117335" at bounding box center [128, 216] width 51 height 25
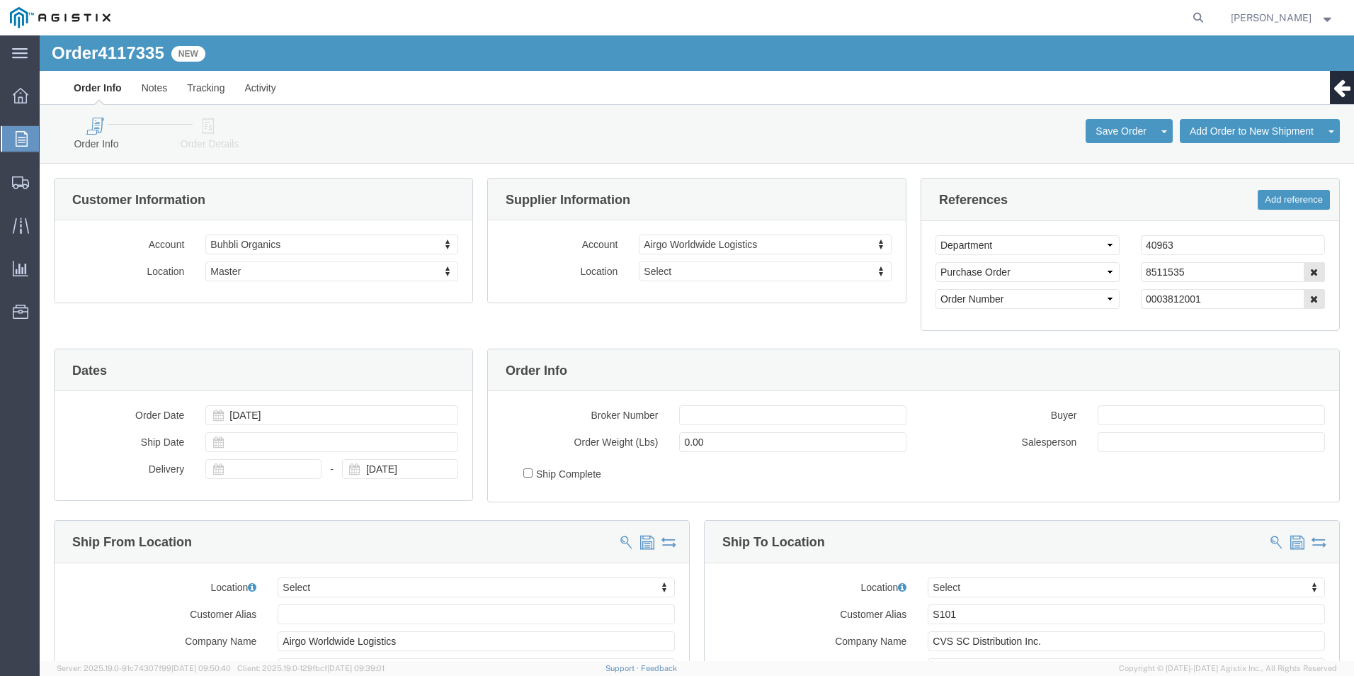
select select
click icon
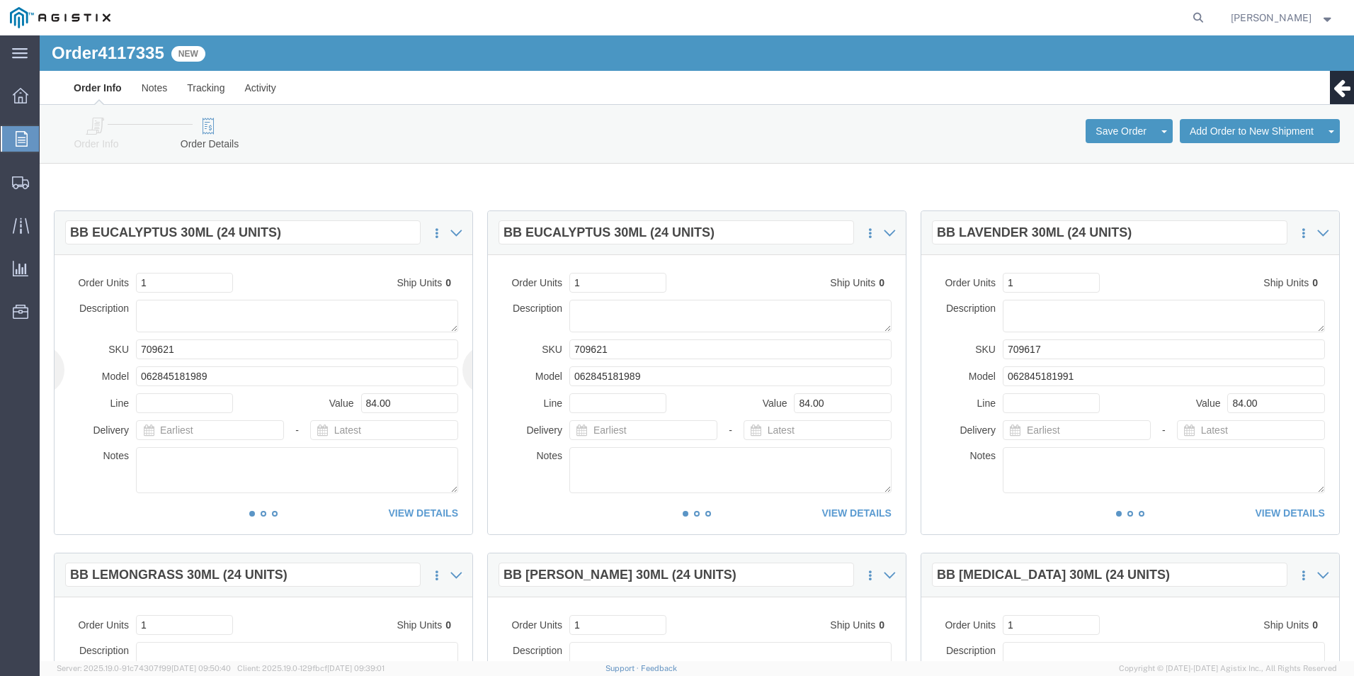
click div "This item has not been shipped Order Units 1 Ship Units 0 Description SKU 70962…"
click link "VIEW DETAILS"
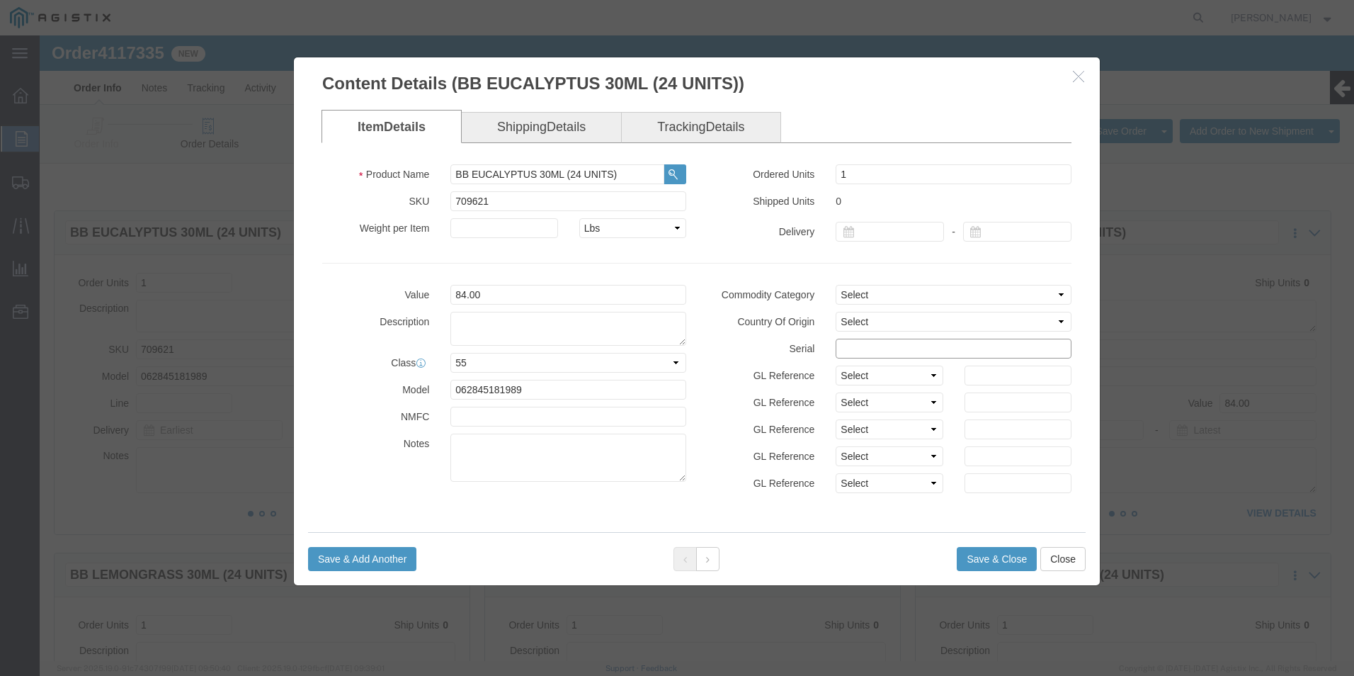
drag, startPoint x: 829, startPoint y: 311, endPoint x: 843, endPoint y: 299, distance: 19.1
click input "text"
drag, startPoint x: 948, startPoint y: 321, endPoint x: 506, endPoint y: 358, distance: 442.7
click div "Value 84.00 Description Class Select 50 55 60 65 70 85 92.5 100 125 175 250 300…"
type input "85115351111111111111"
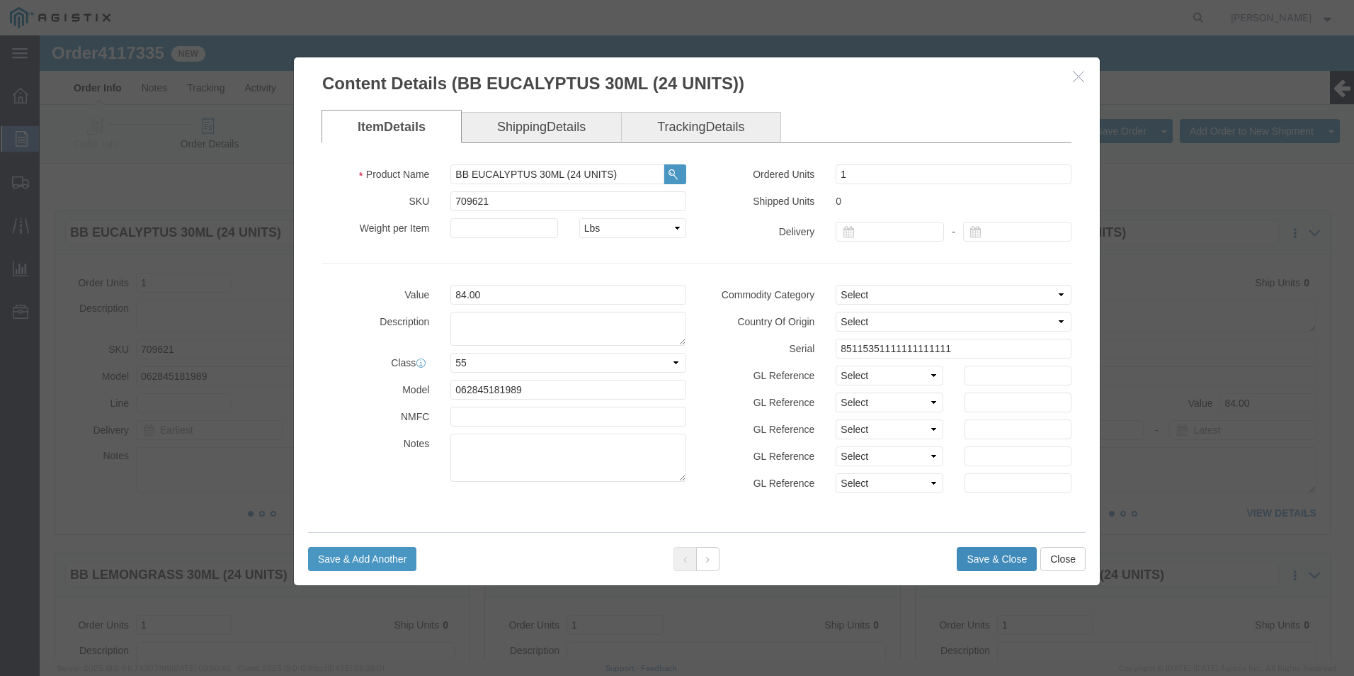
click button "Save & Close"
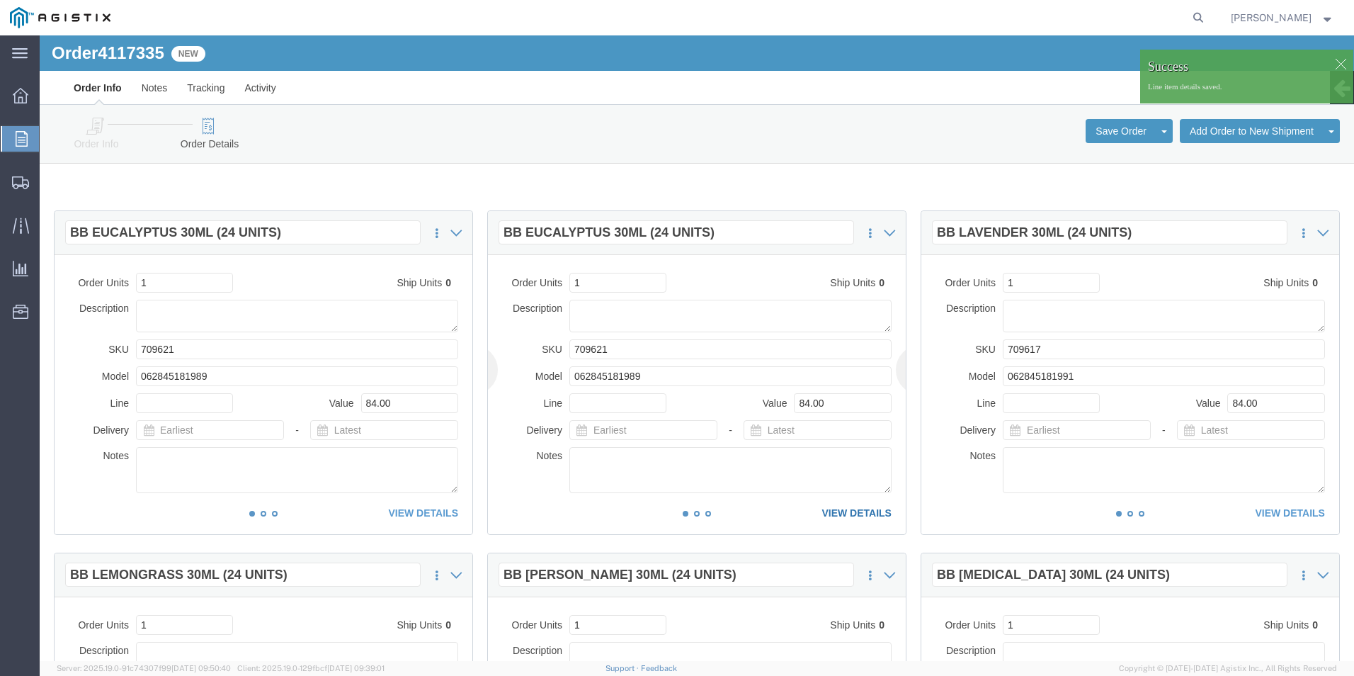
click link "VIEW DETAILS"
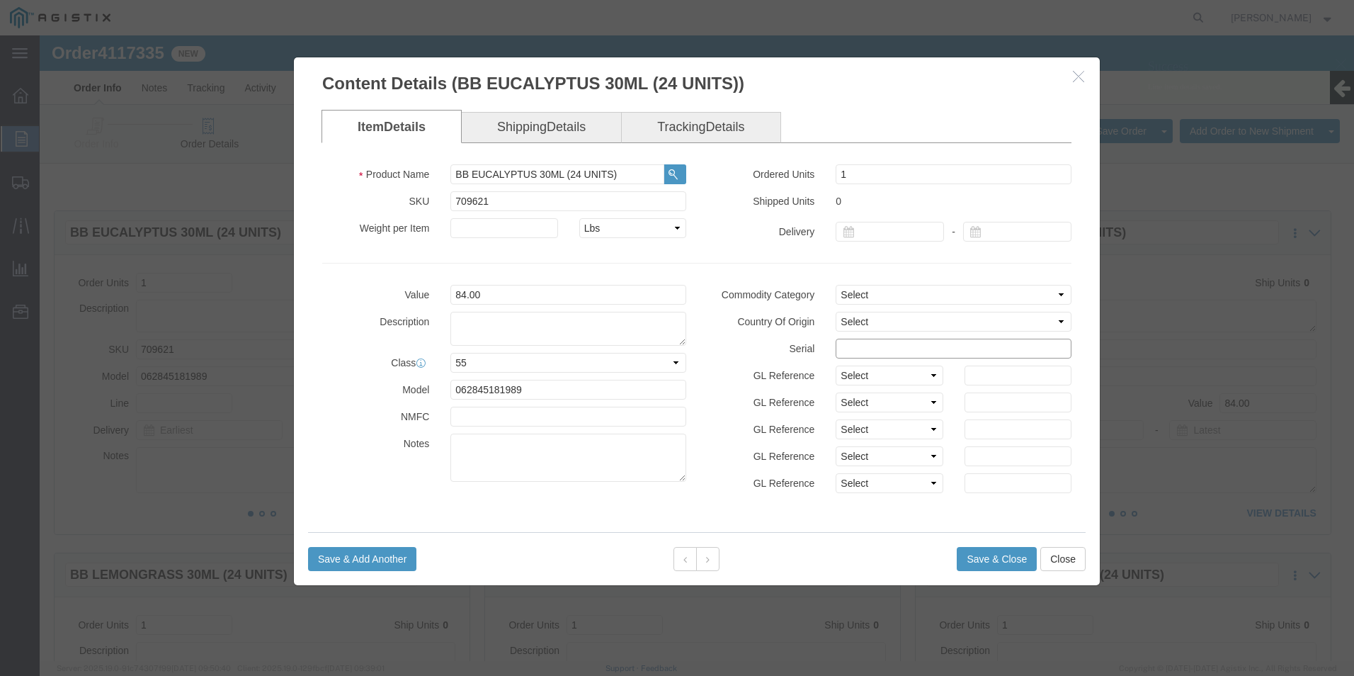
click input "text"
paste input "85115351111111111111"
type input "85115351111111111112"
click button "Save & Close"
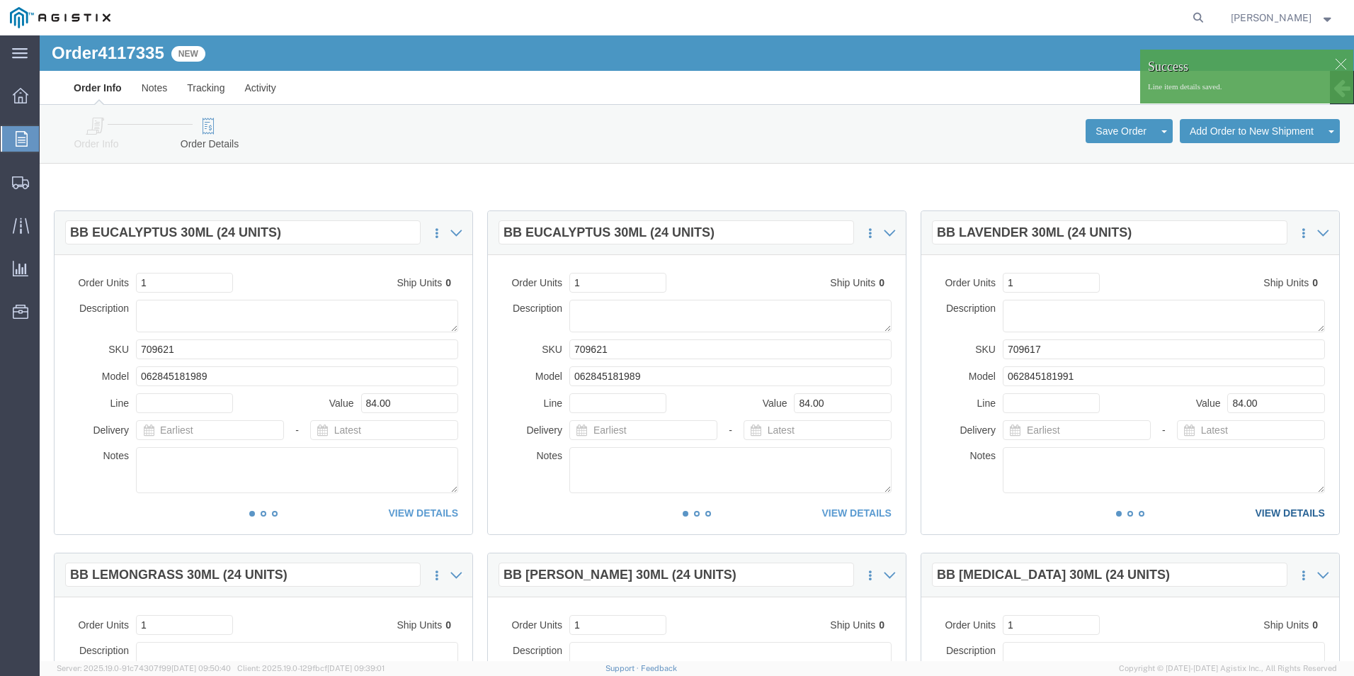
click link "VIEW DETAILS"
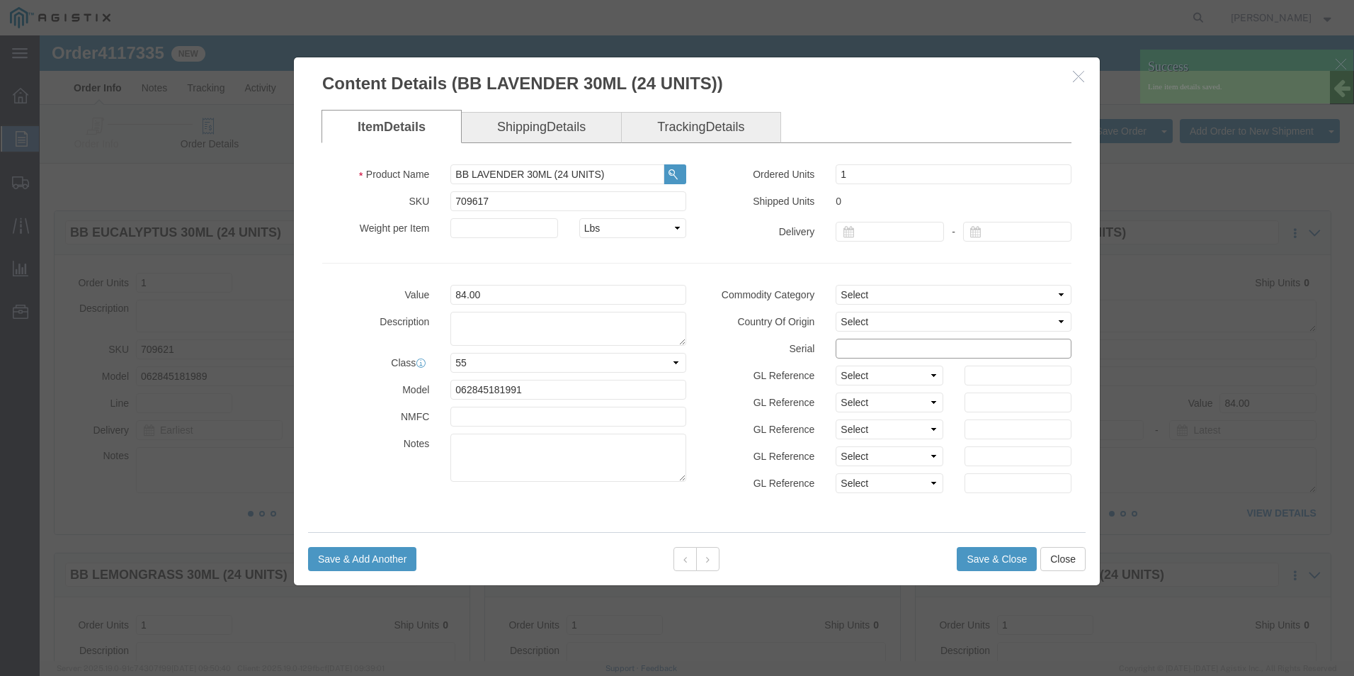
click input "text"
paste input "85115351111111111111"
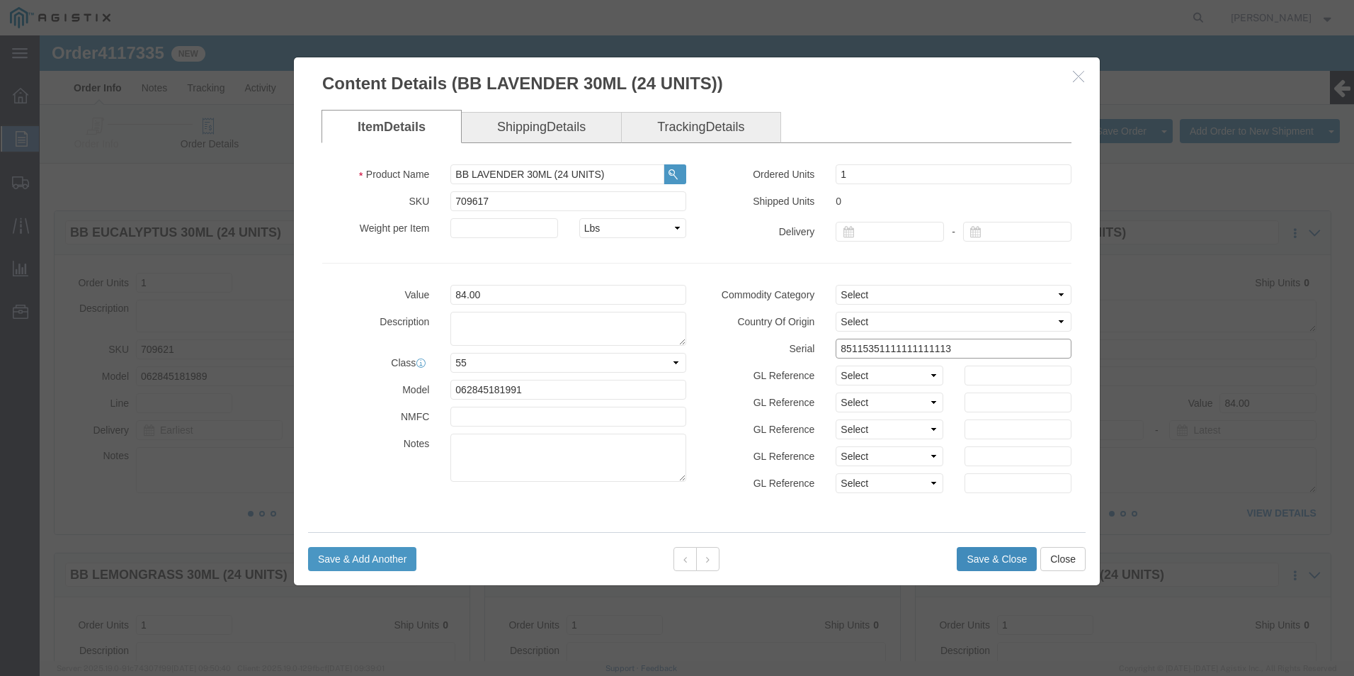
type input "85115351111111111113"
click button "Save & Close"
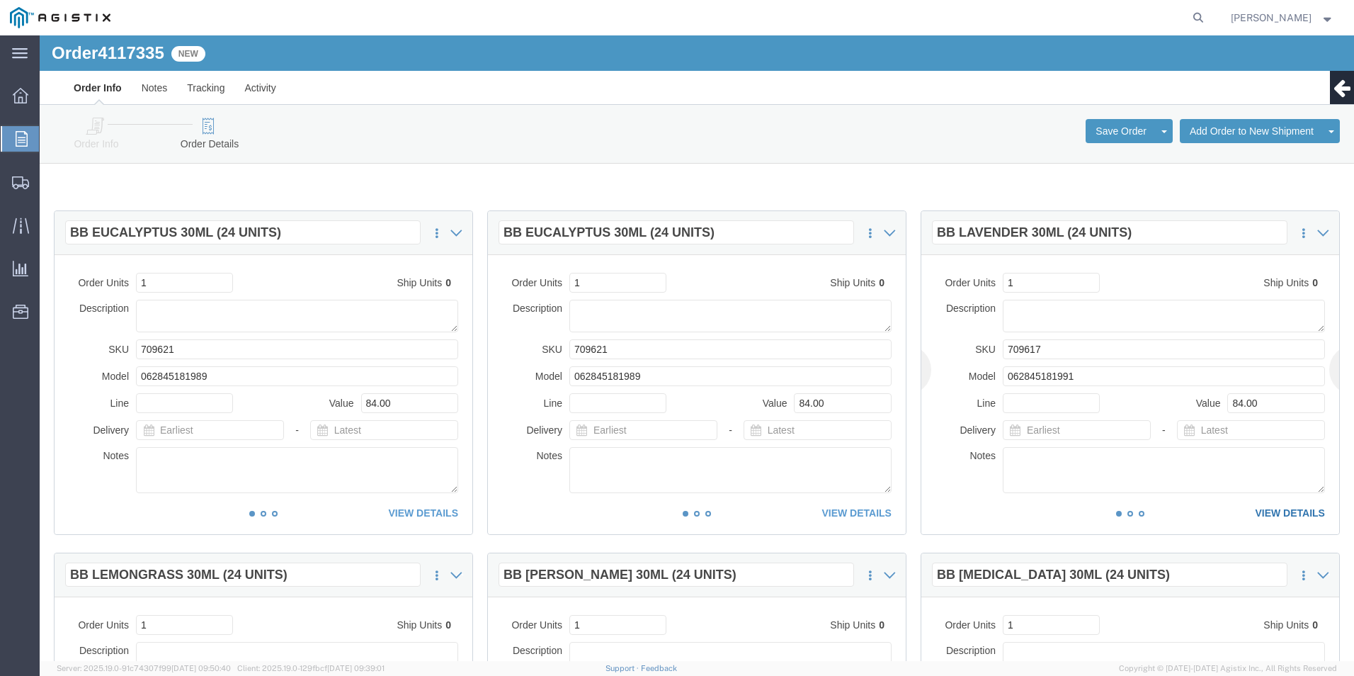
click link "VIEW DETAILS"
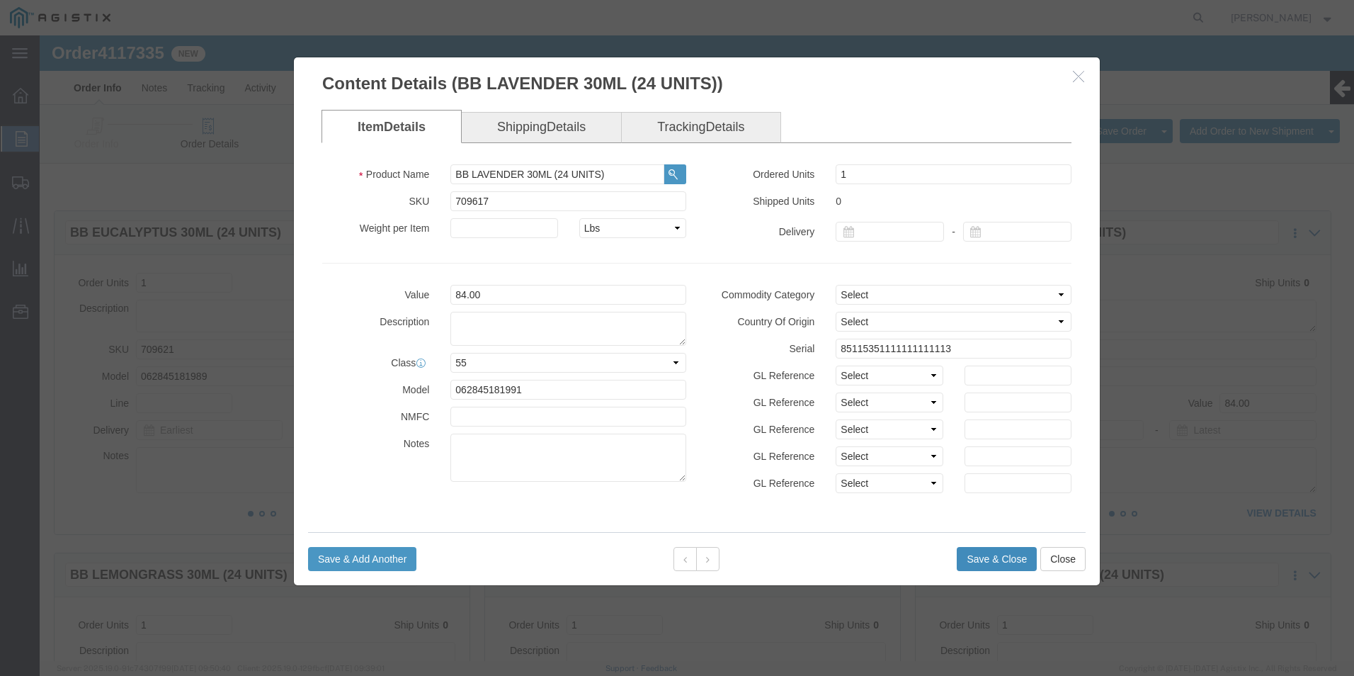
click button "Save & Close"
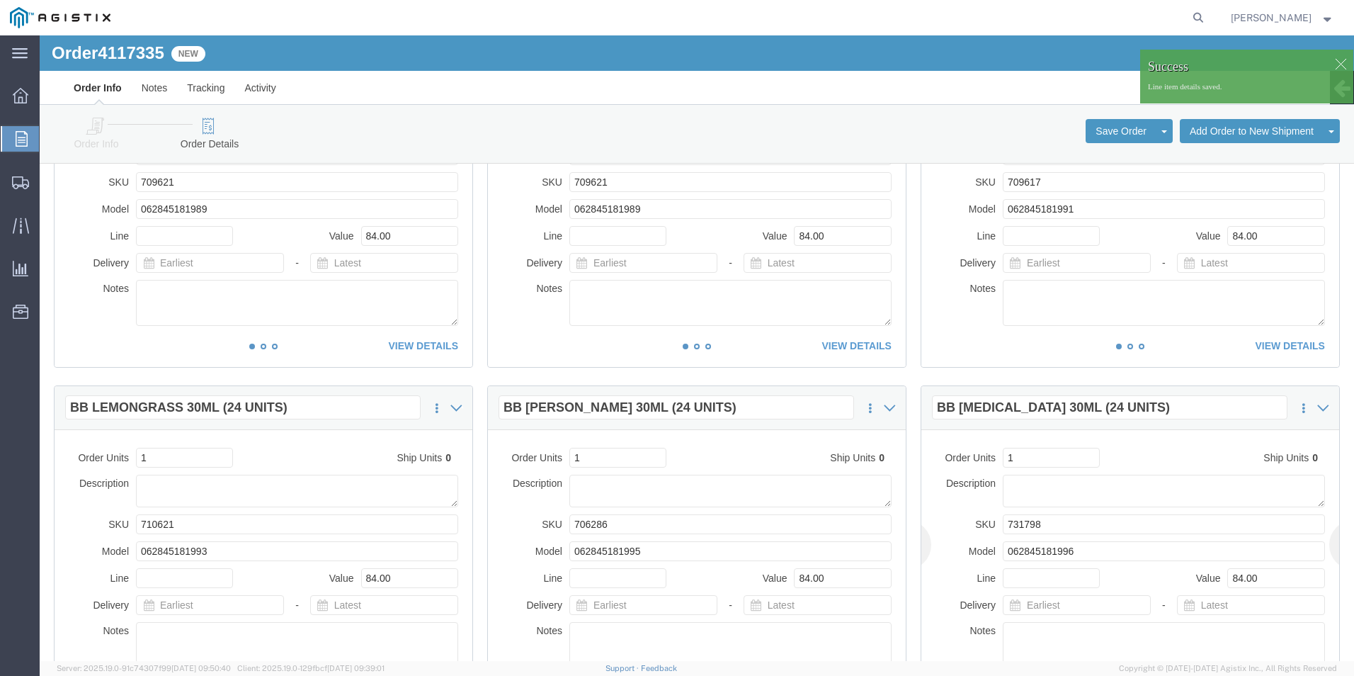
scroll to position [283, 0]
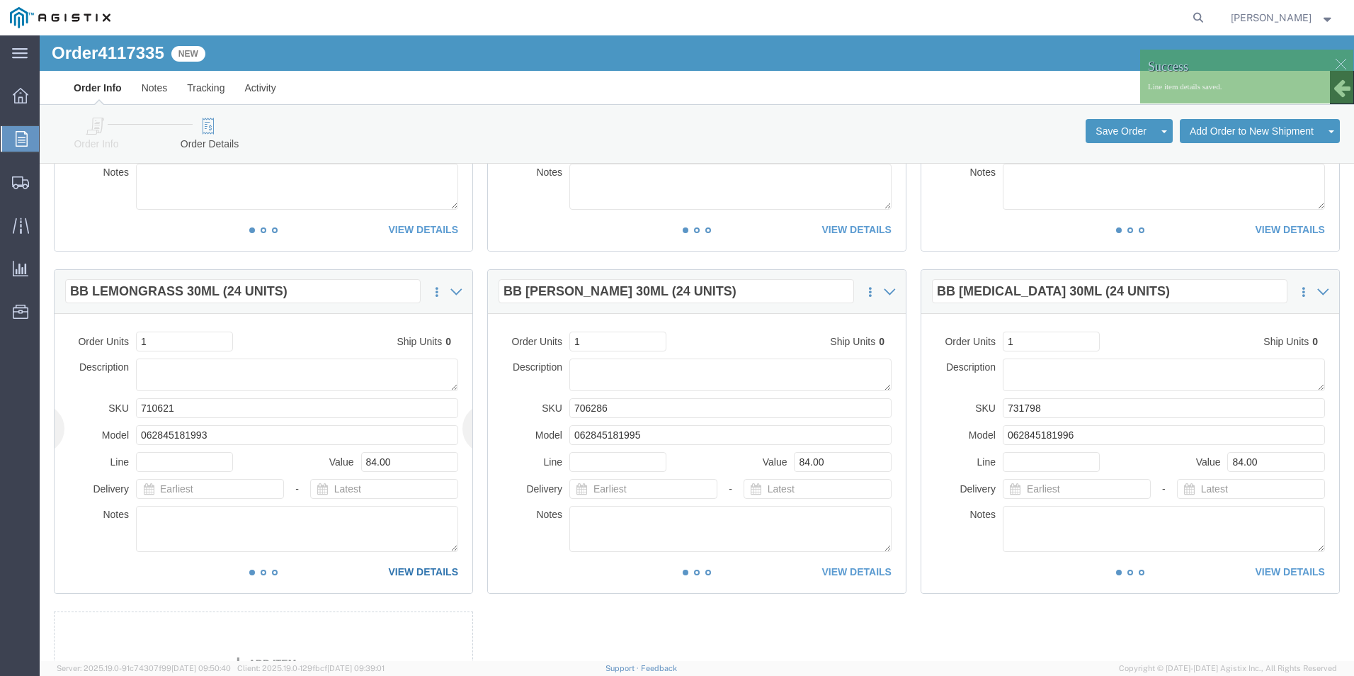
click link "VIEW DETAILS"
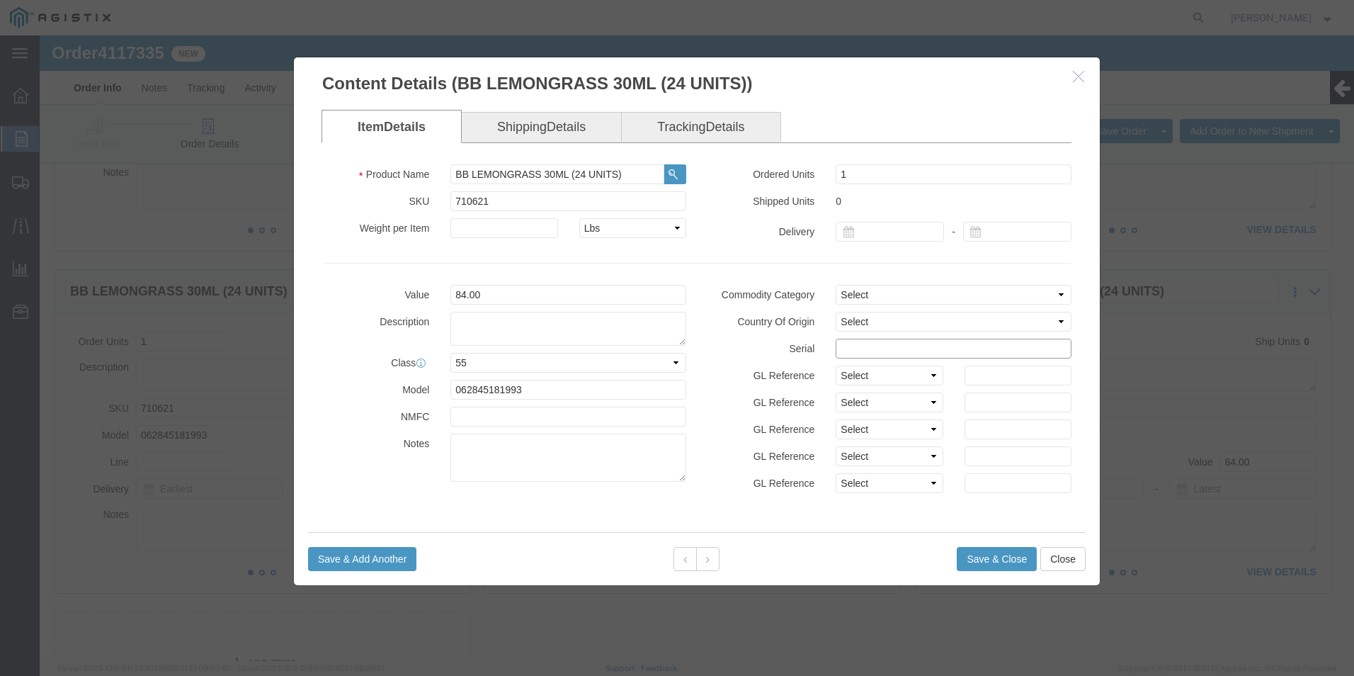
click input "text"
paste input "85115351111111111111"
type input "85115351111111111114"
click button "Save & Close"
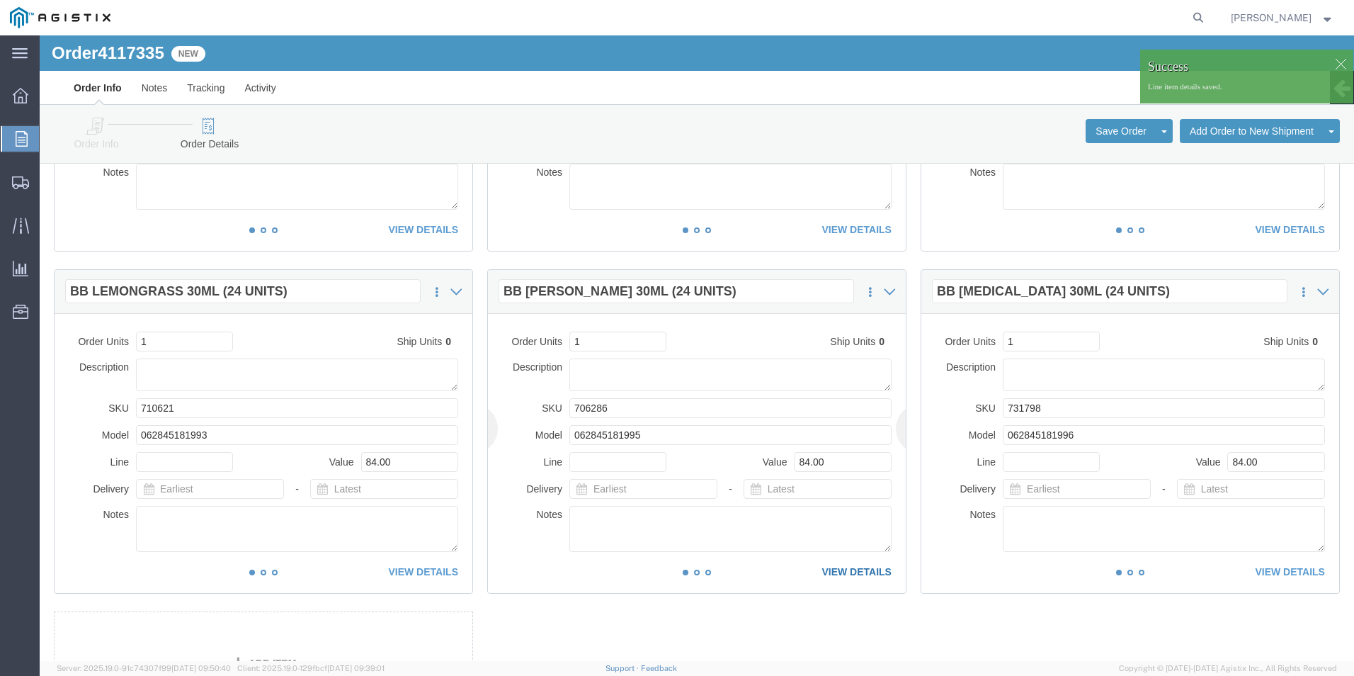
click link "VIEW DETAILS"
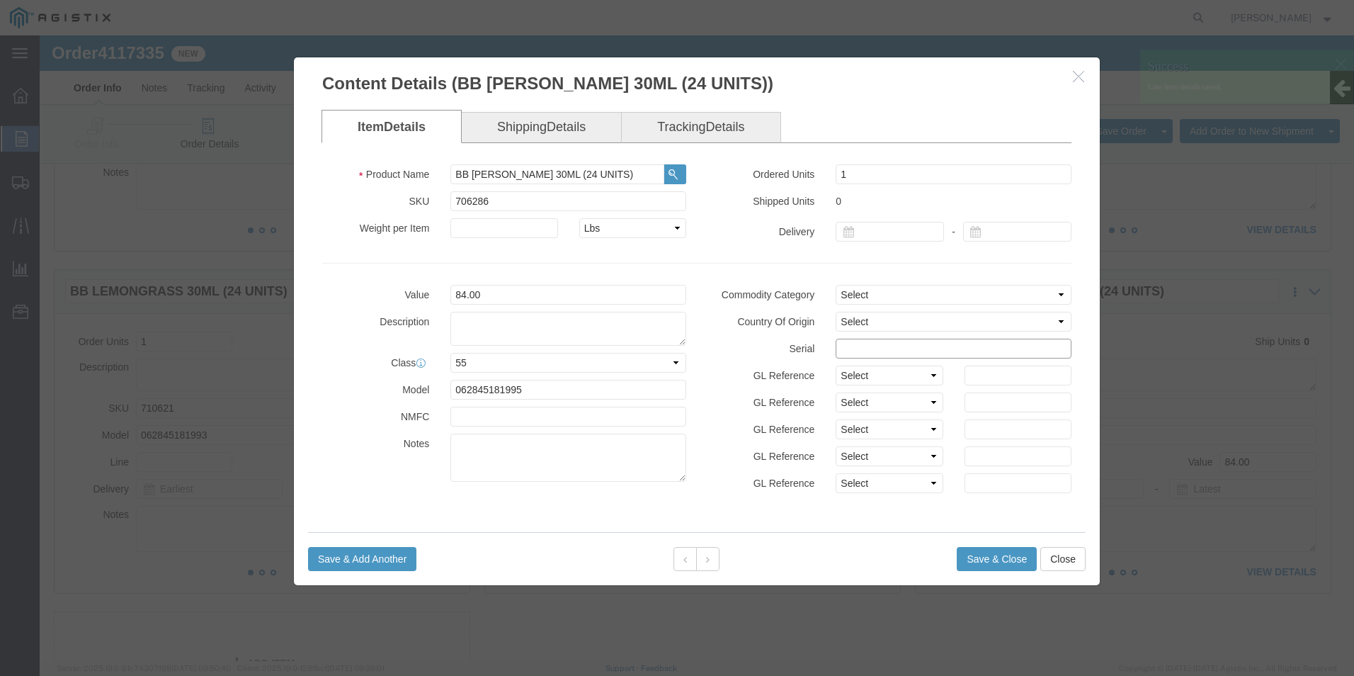
click input "text"
paste input "85115351111111111111"
type input "85115351111111111115"
click button "Save & Close"
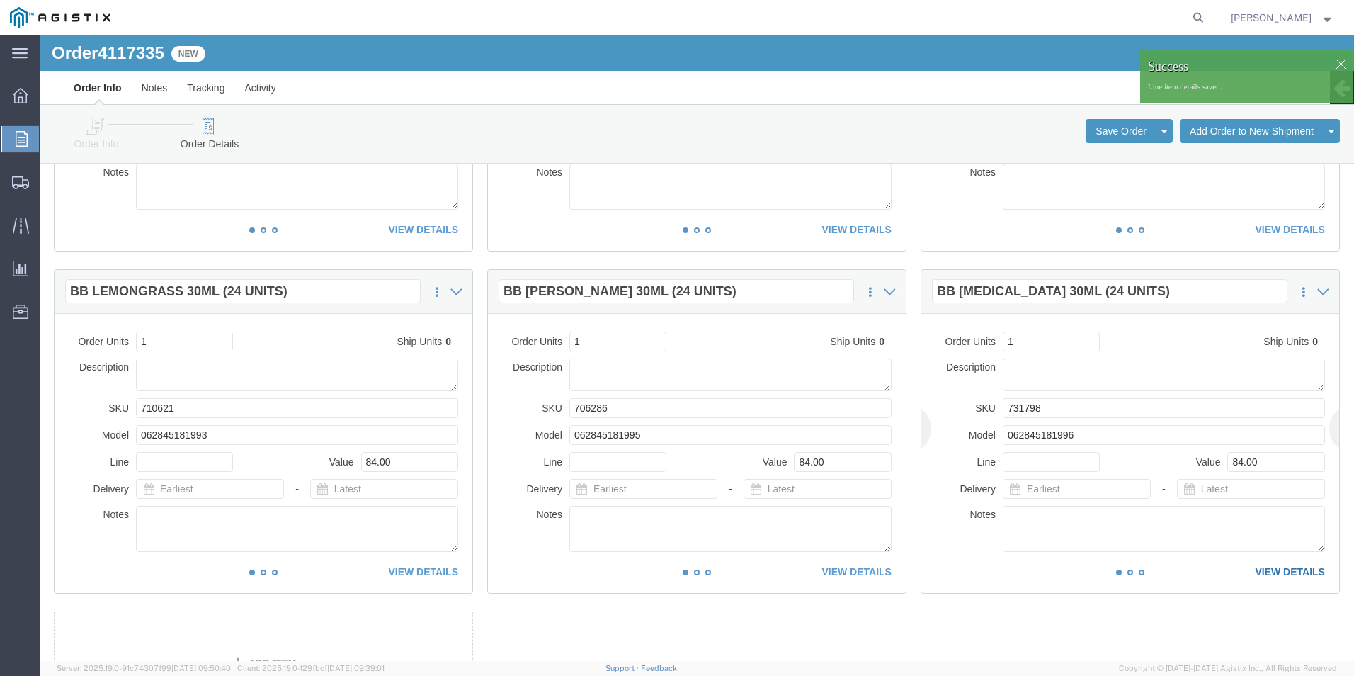
click div "This item has not been shipped Order Units 1 Ship Units 0 Description SKU 73179…"
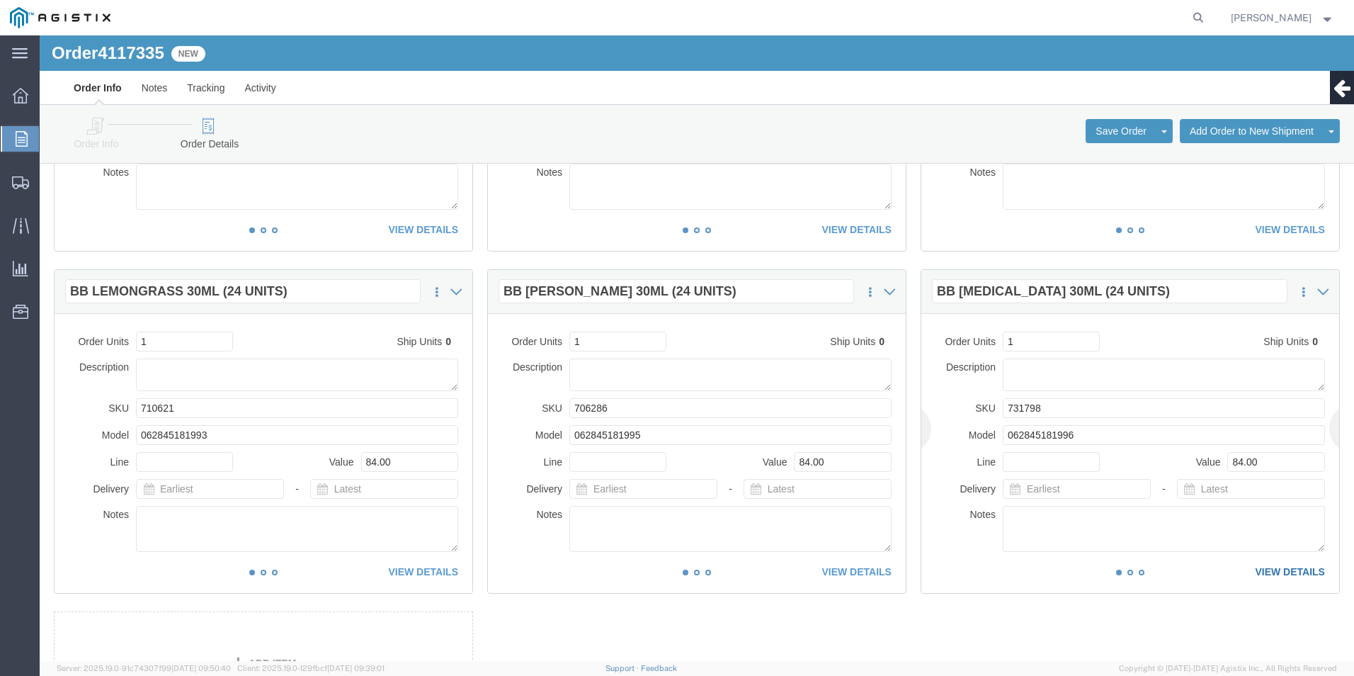
click link "VIEW DETAILS"
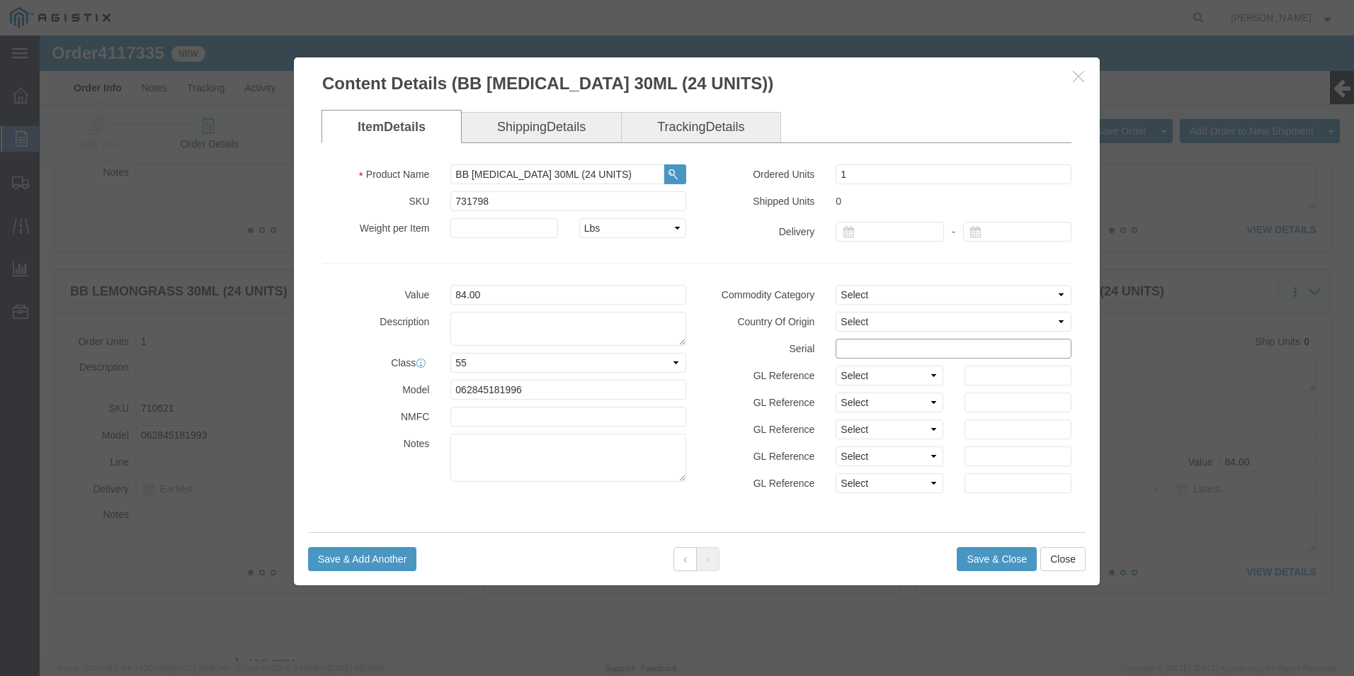
click input "text"
paste input "85115351111111111111"
type input "85115351111111111116"
click button "Save & Close"
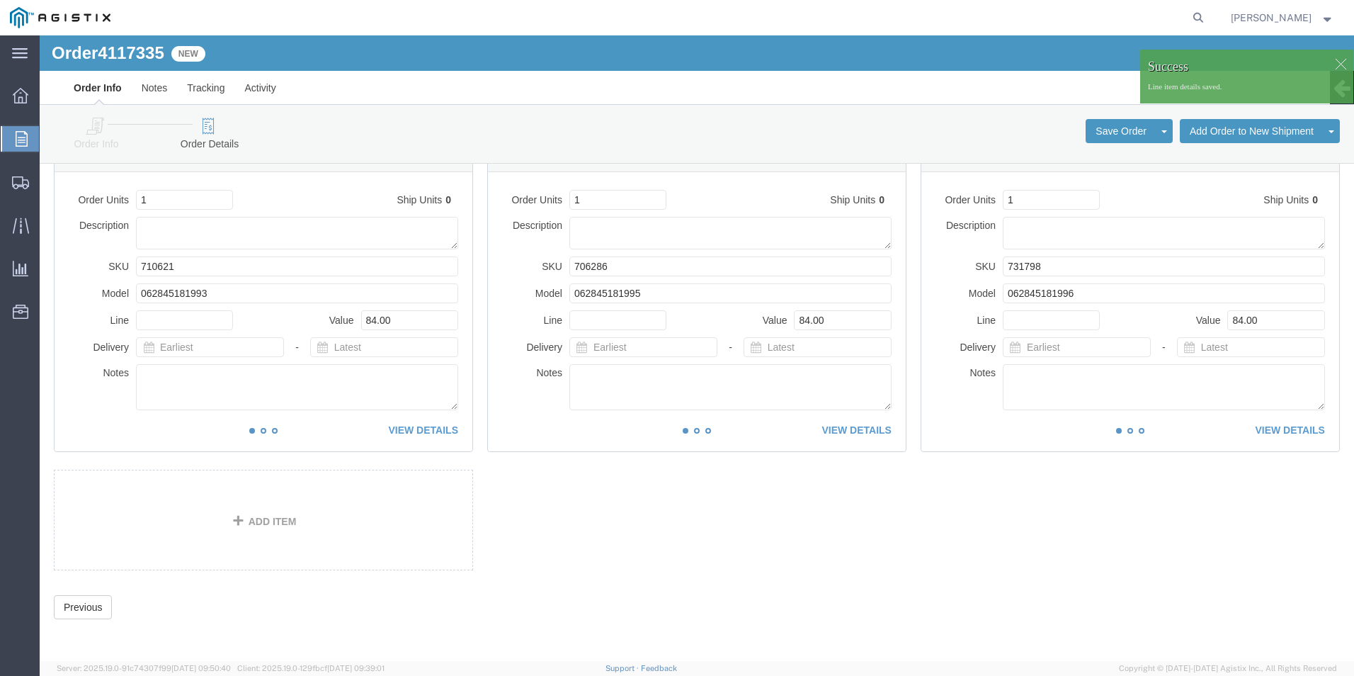
scroll to position [142, 0]
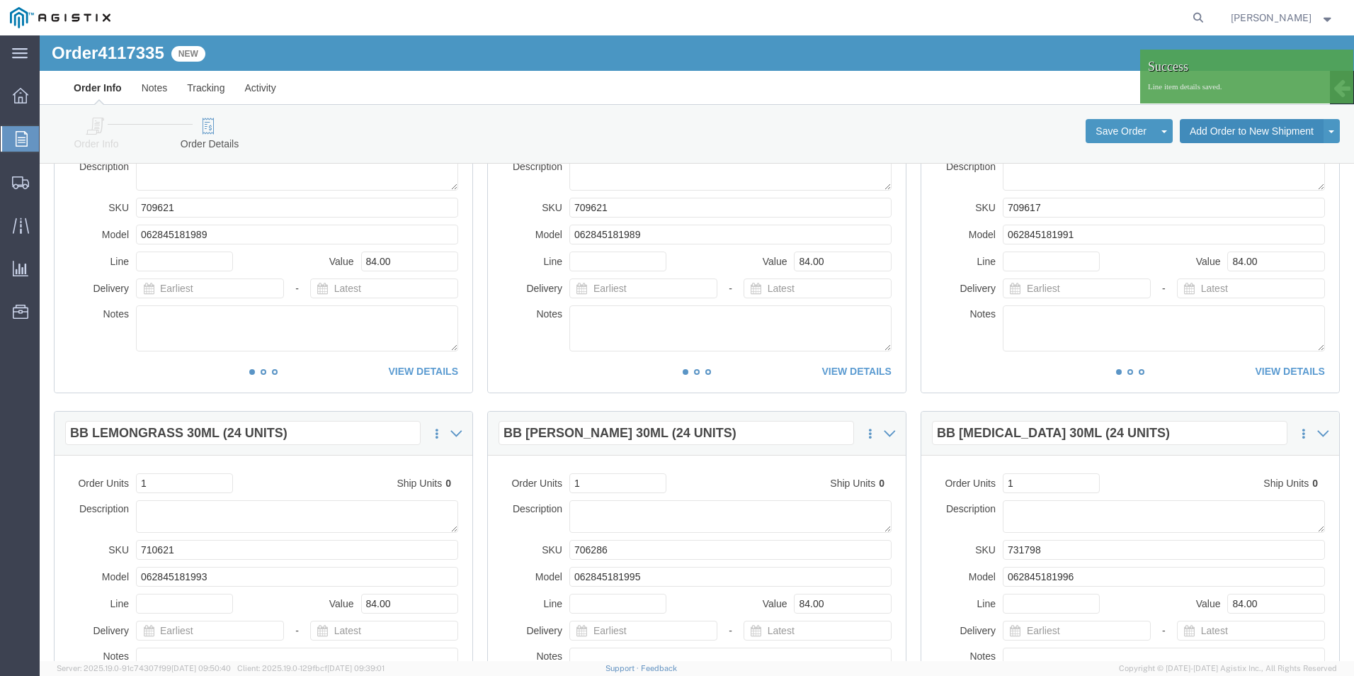
click button "Add Order to New Shipment"
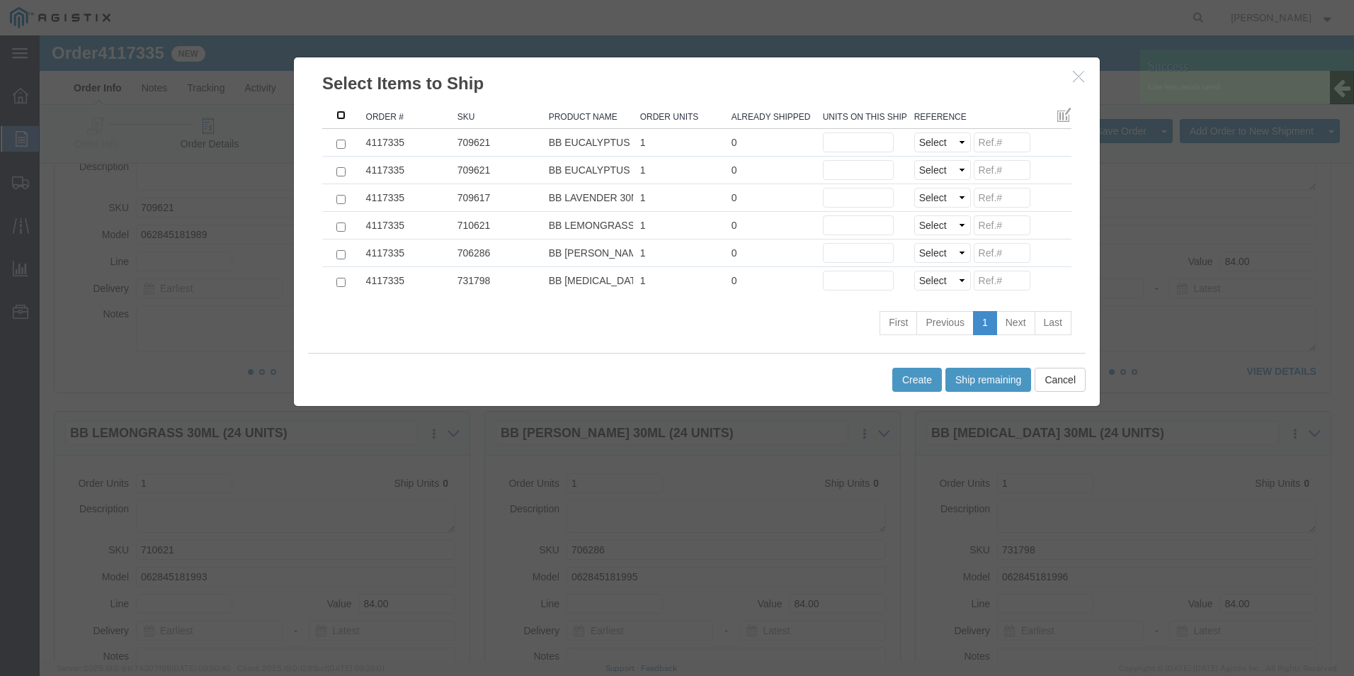
click input ": activate to sort column ascending"
checkbox input "true"
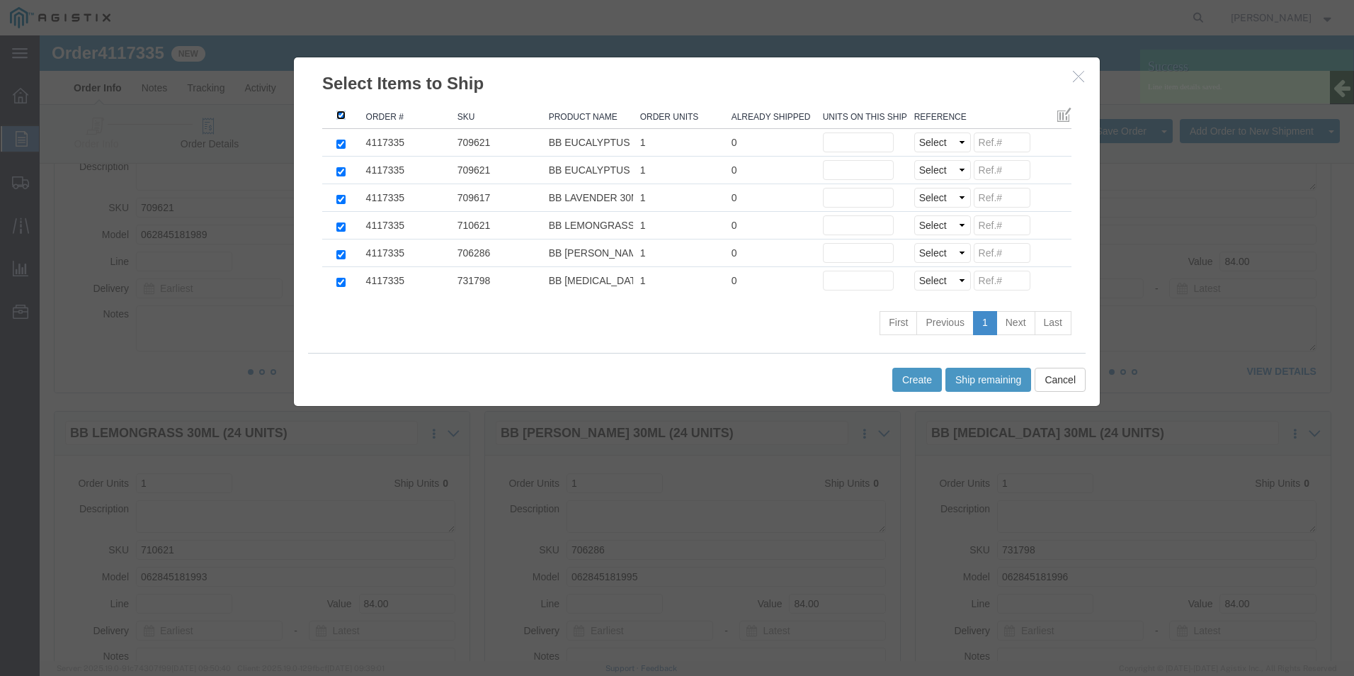
checkbox input "true"
click button "Ship remaining"
type input "1"
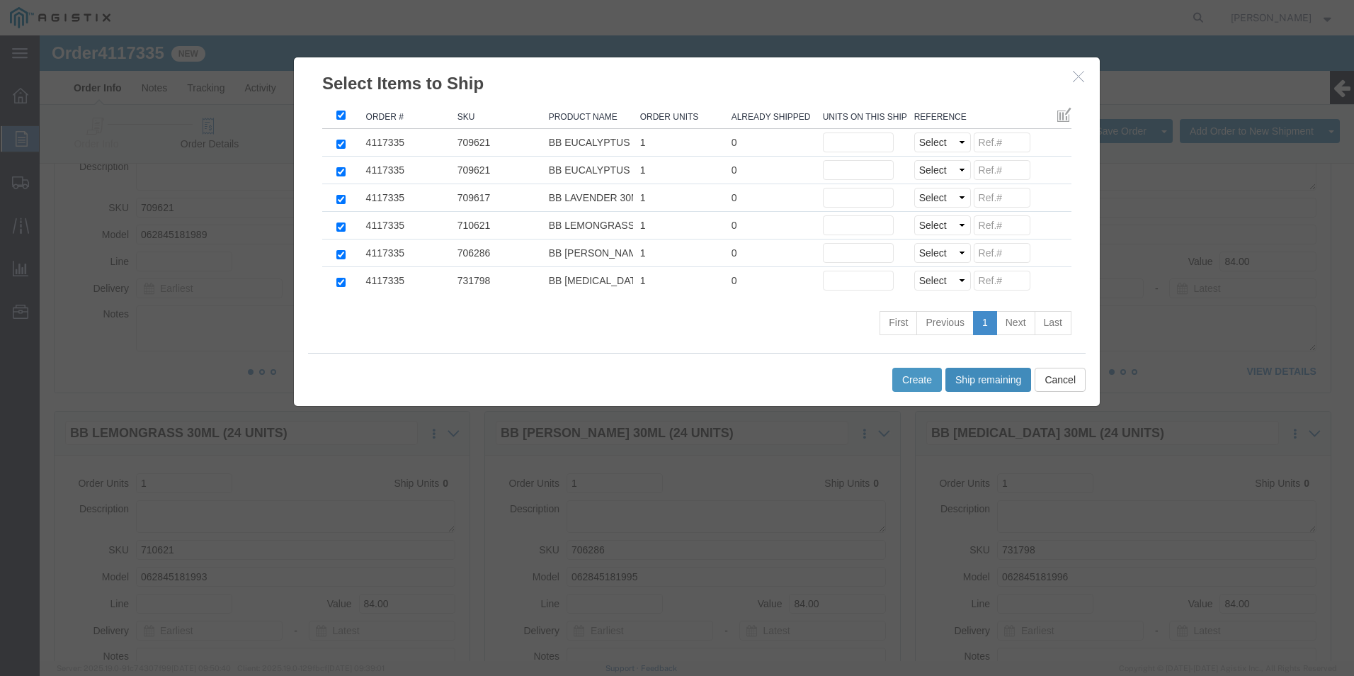
type input "1"
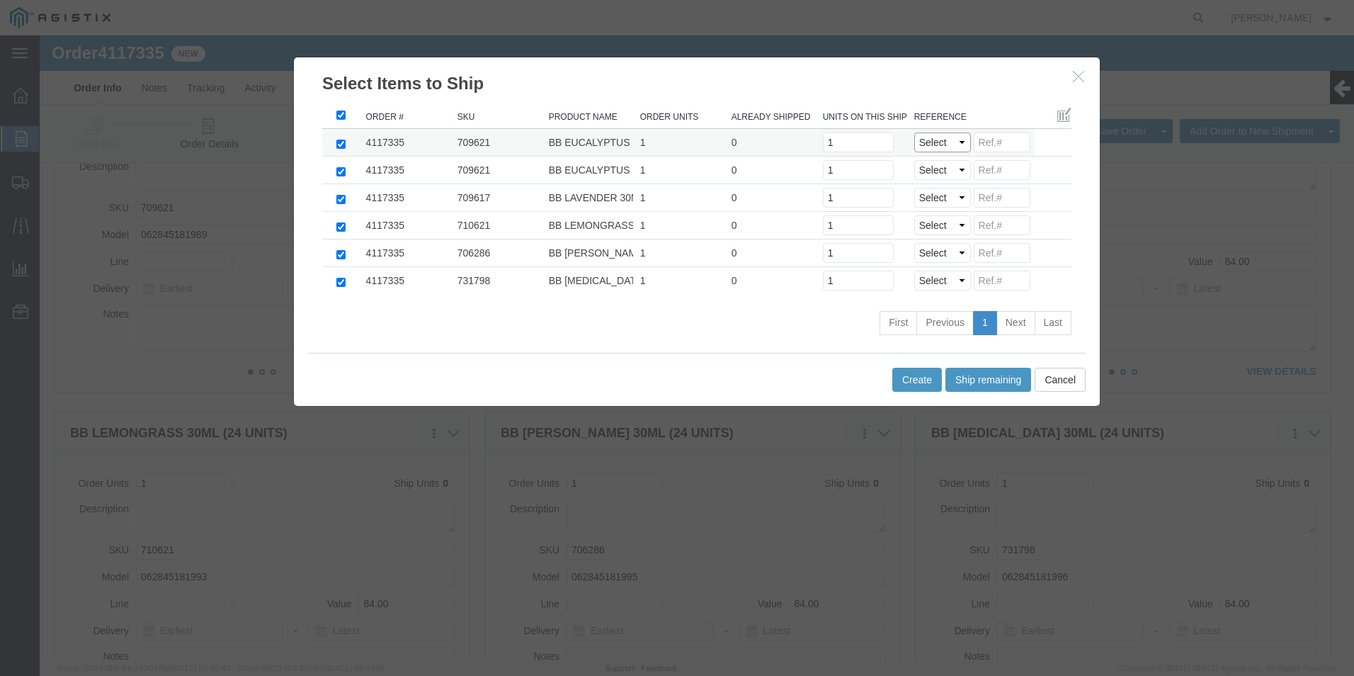
click select "Select Purchase Order Delivery Number"
select select "PO"
click select "Select Purchase Order Delivery Number"
select select "PO"
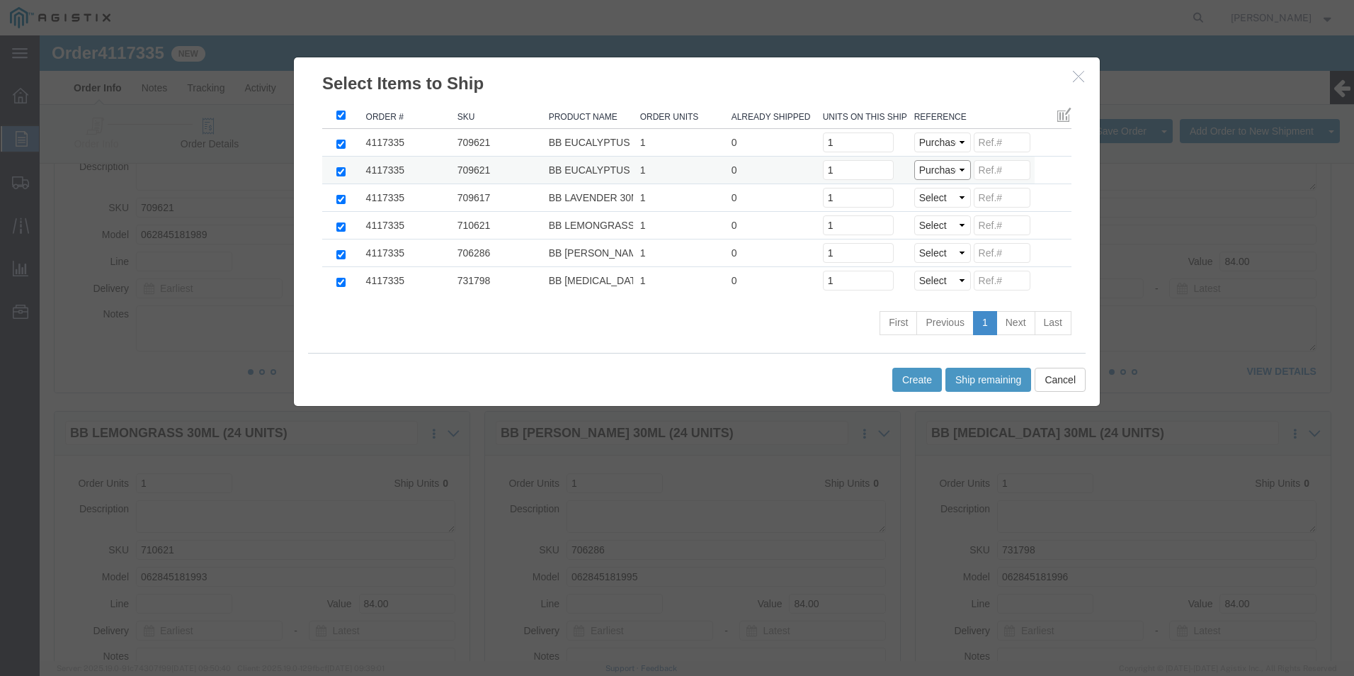
click select "Select Purchase Order Delivery Number"
select select "PO"
click select "Select Purchase Order Delivery Number"
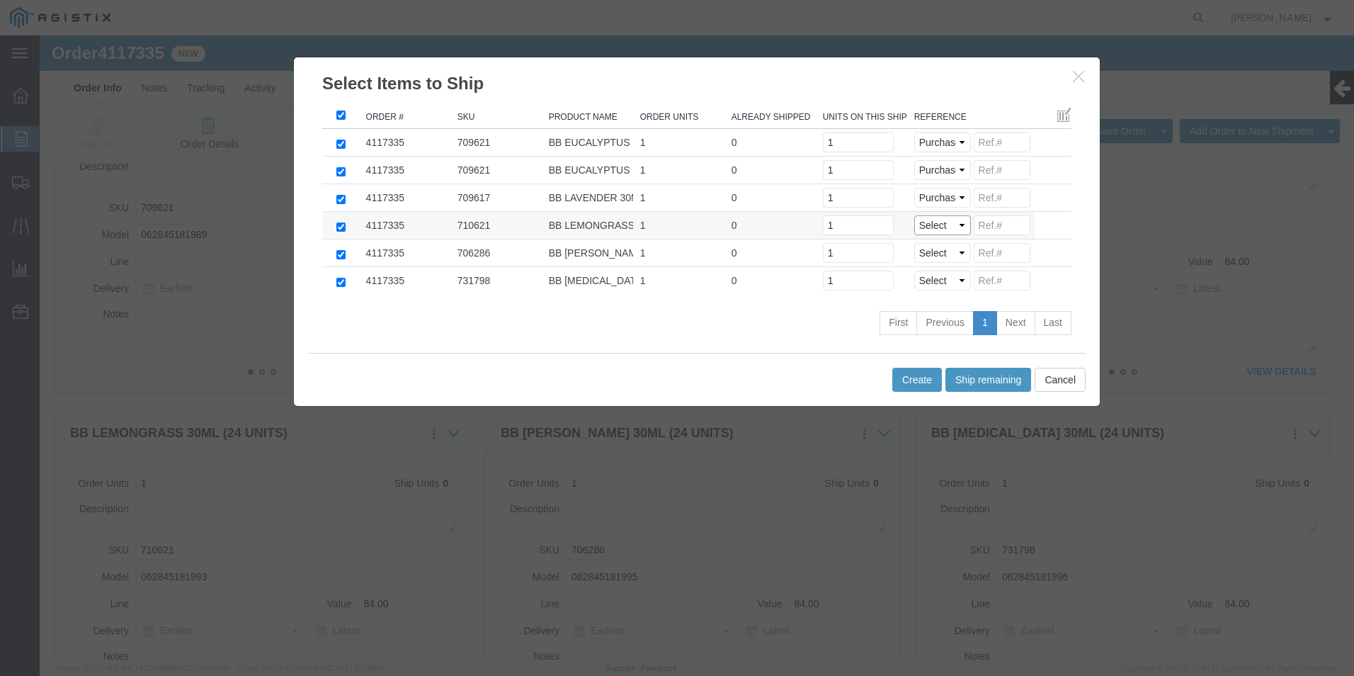
select select "PO"
click select "Select Purchase Order Delivery Number"
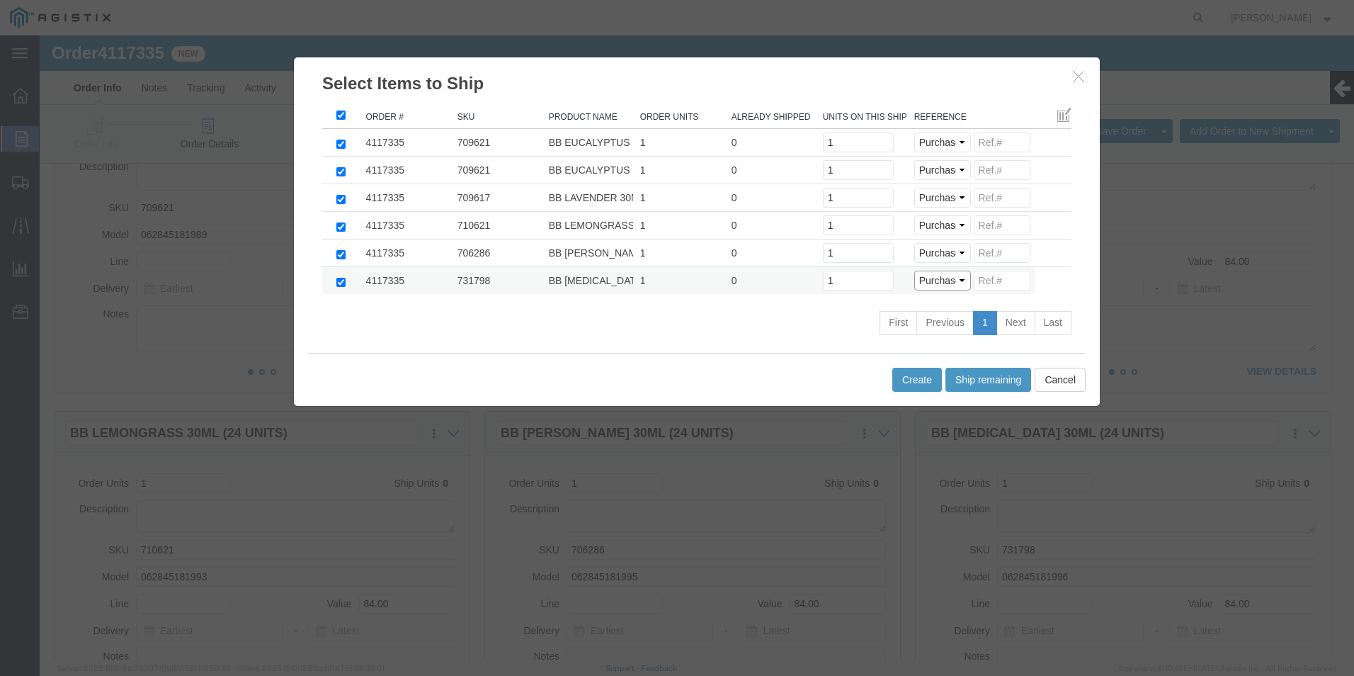
click select "Select Purchase Order Delivery Number"
click input
paste input "85115351111111111111"
drag, startPoint x: 980, startPoint y: 110, endPoint x: 775, endPoint y: 126, distance: 205.3
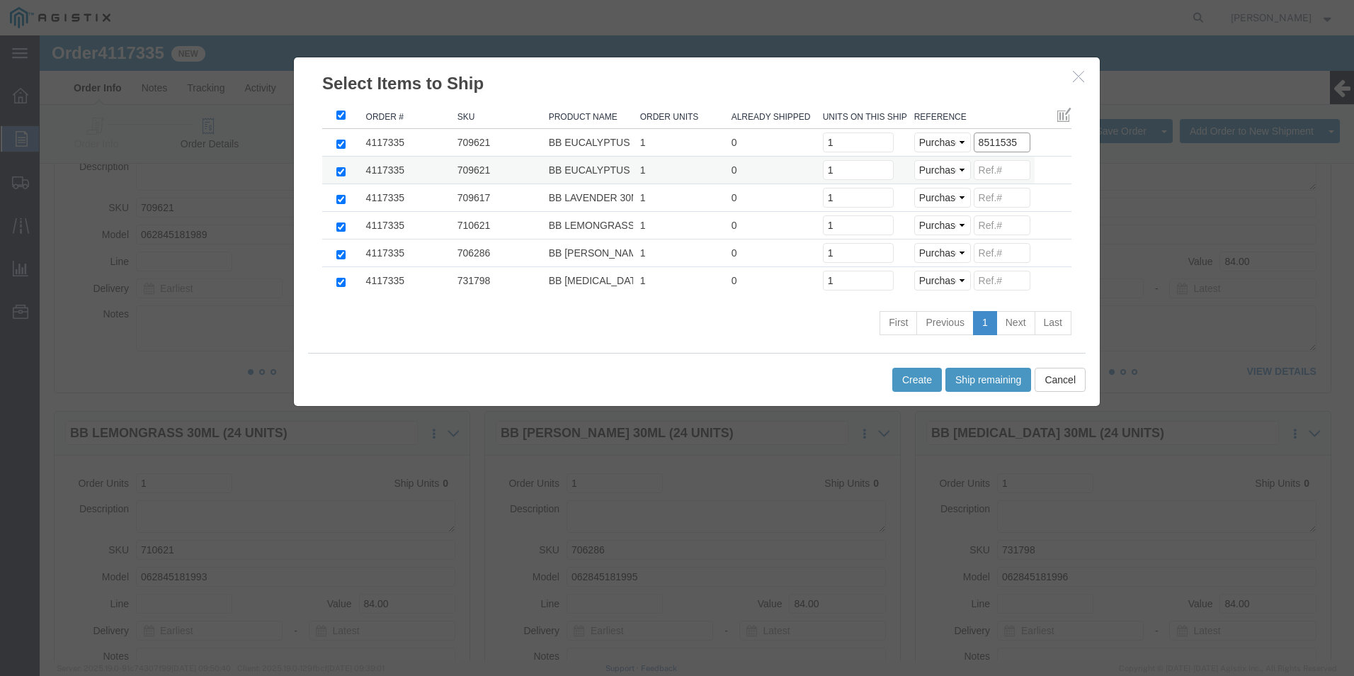
click tbody "4117335 709621 BB EUCALYPTUS 30ML (24 UNITS) 1 0 Units on this shipment 1 Selec…"
click input
paste input "8511535"
click input
paste input "8511535"
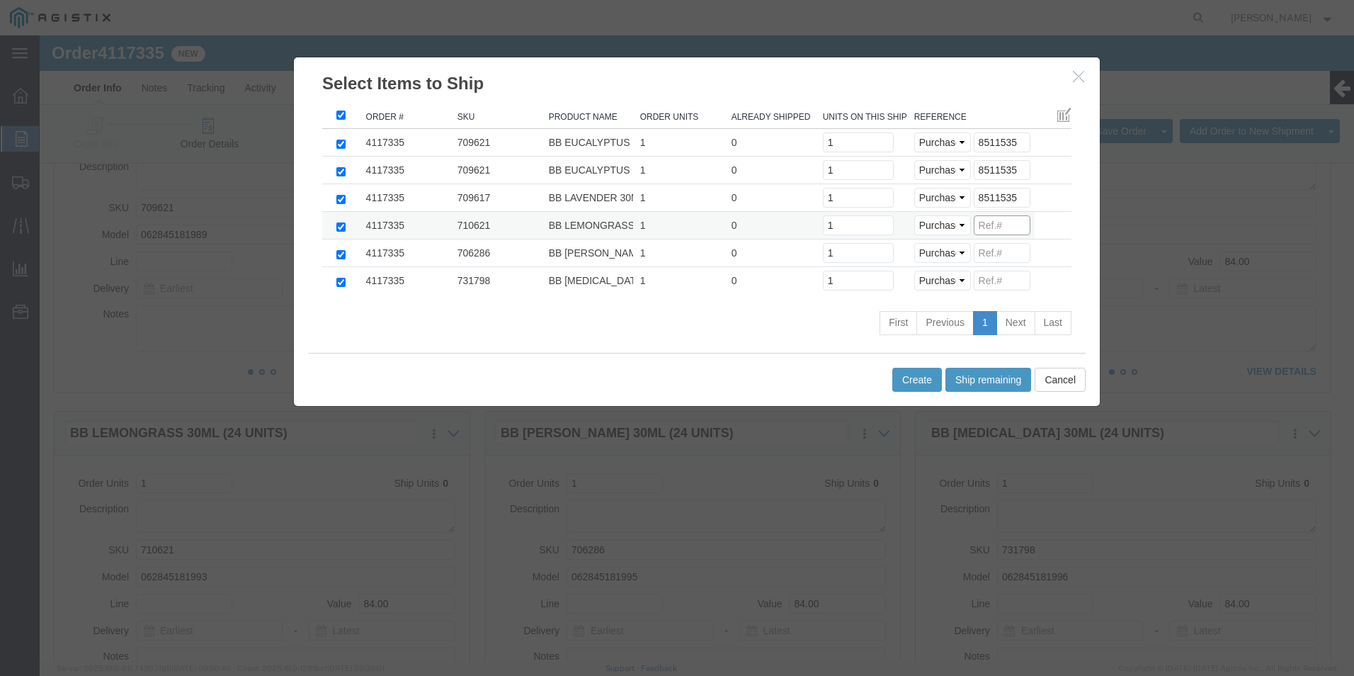
click input
paste input "8511535"
click input
paste input "8511535"
click input
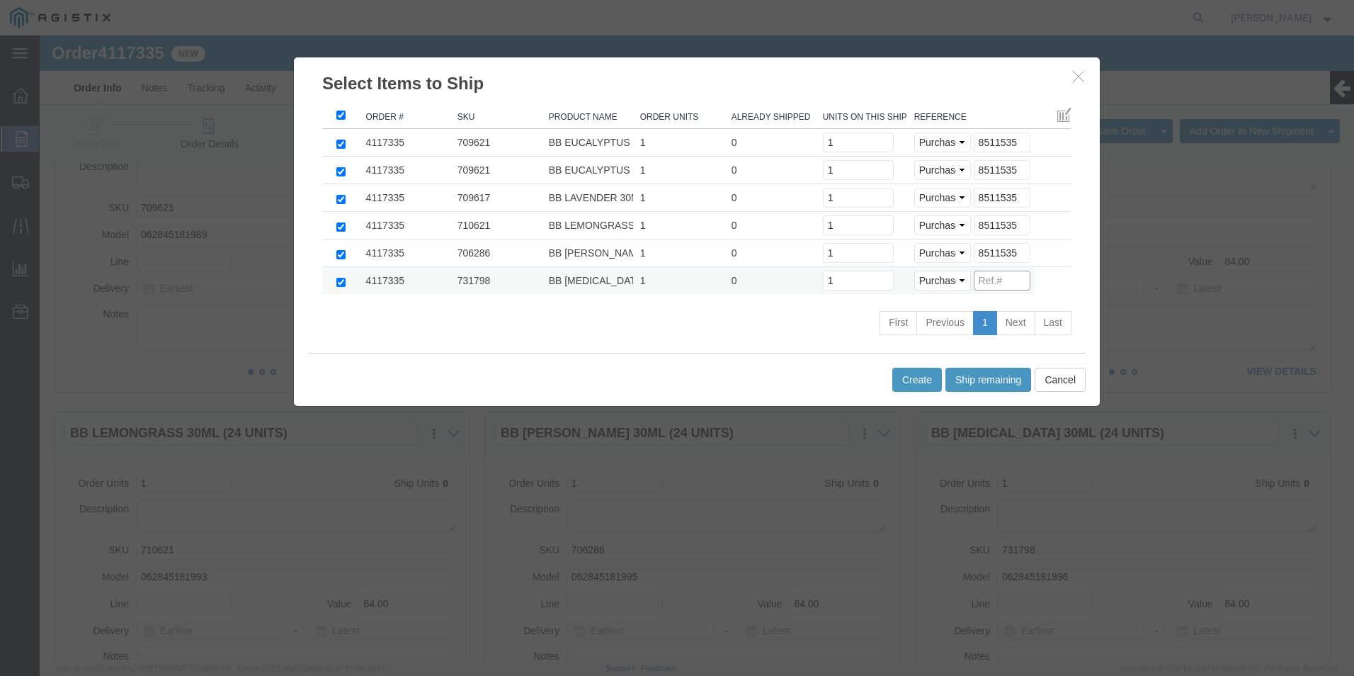
paste input "8511535"
click button "Create"
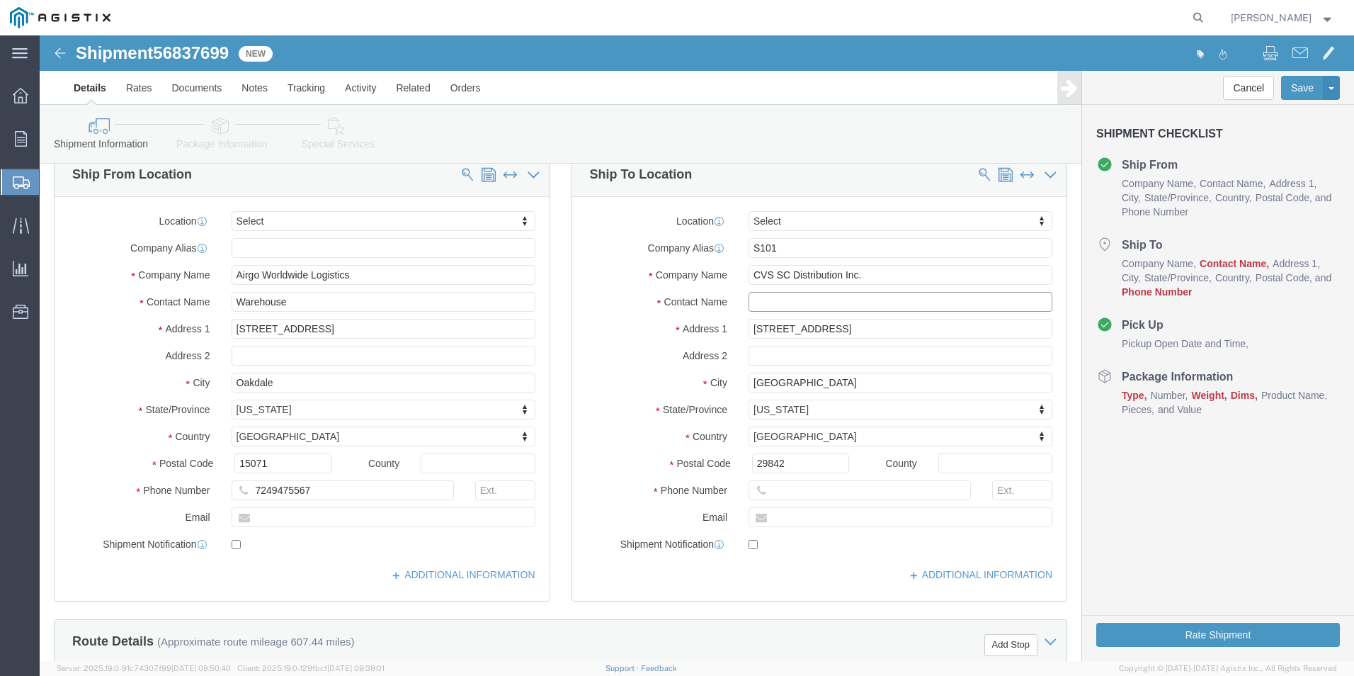
click input "text"
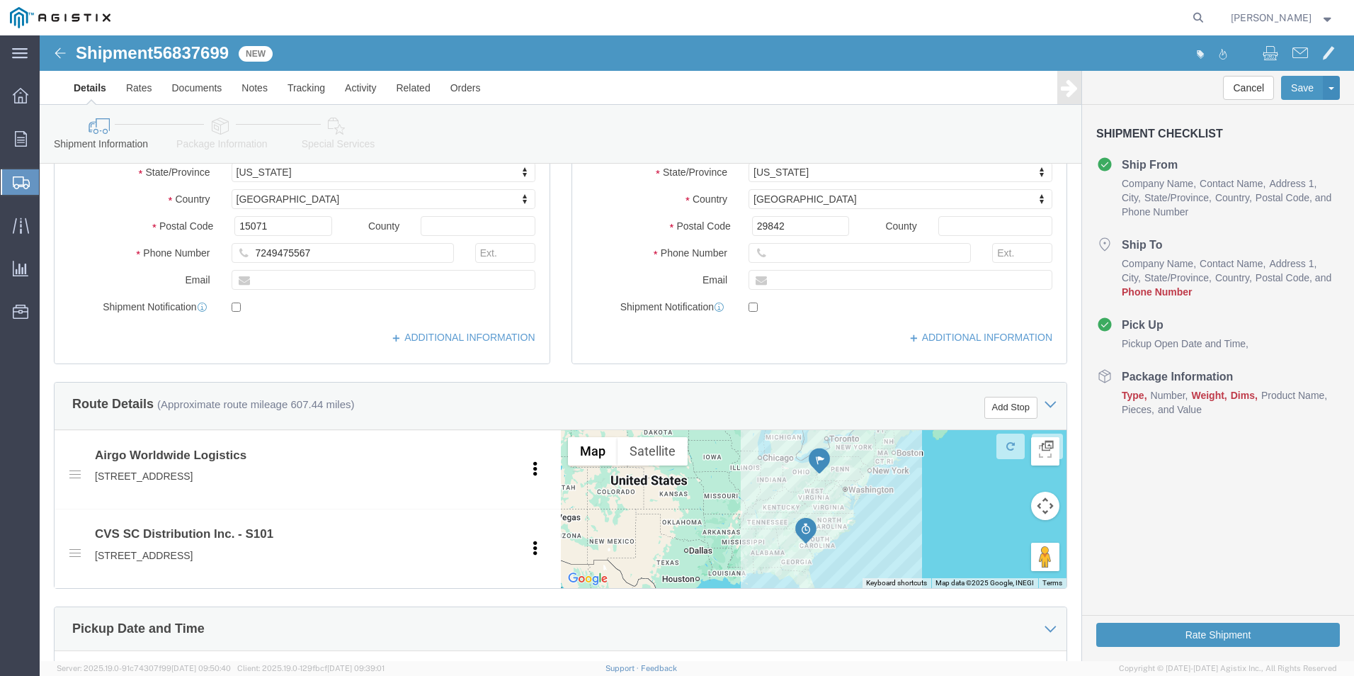
scroll to position [354, 0]
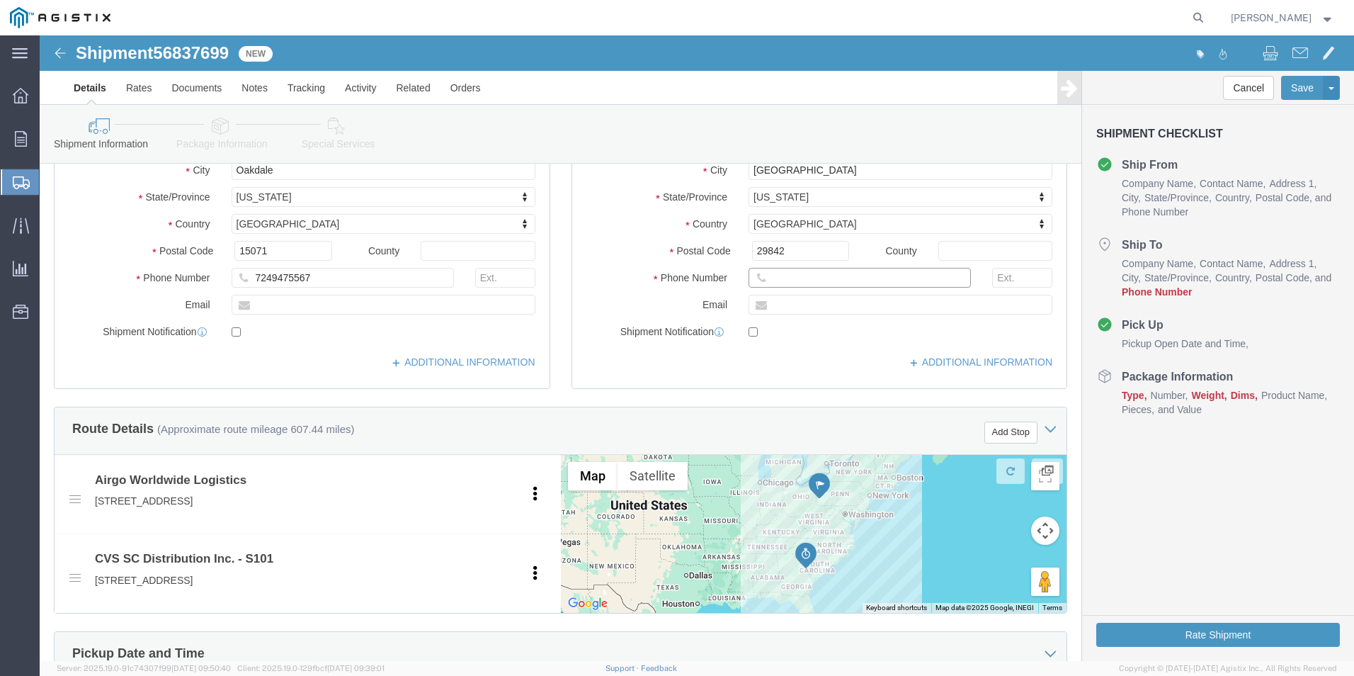
click input "text"
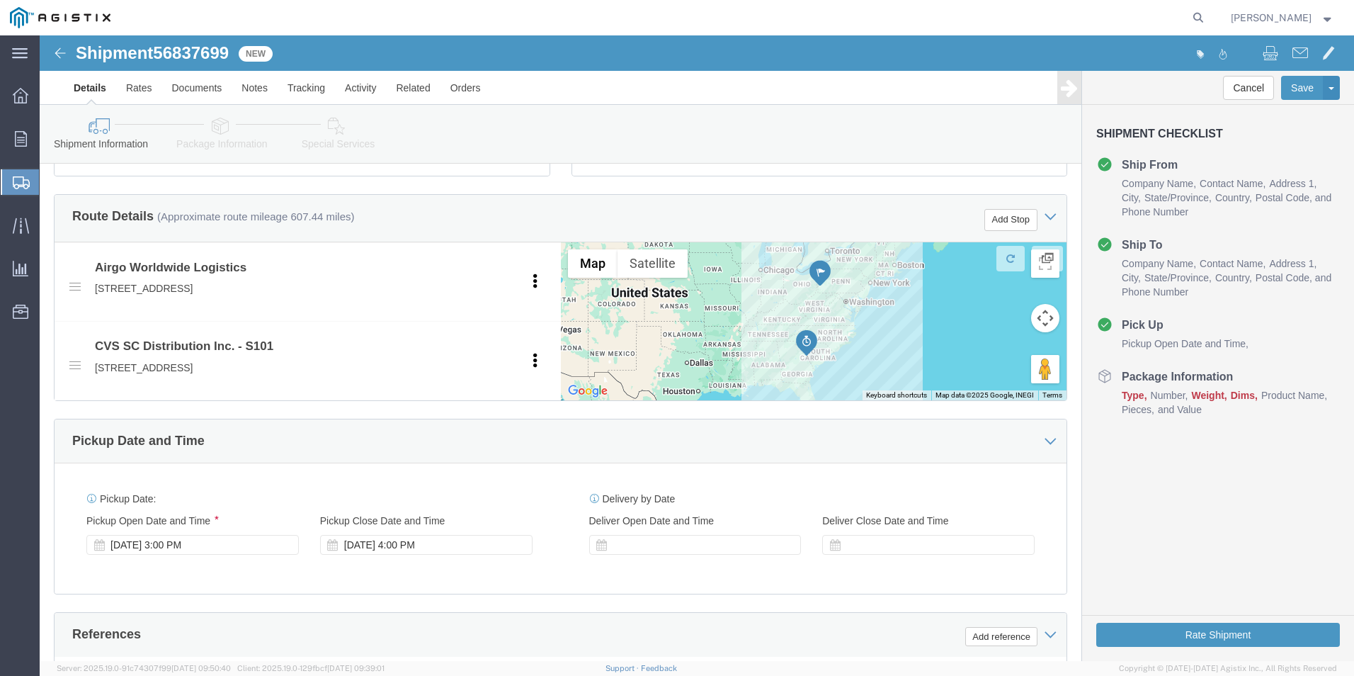
click div
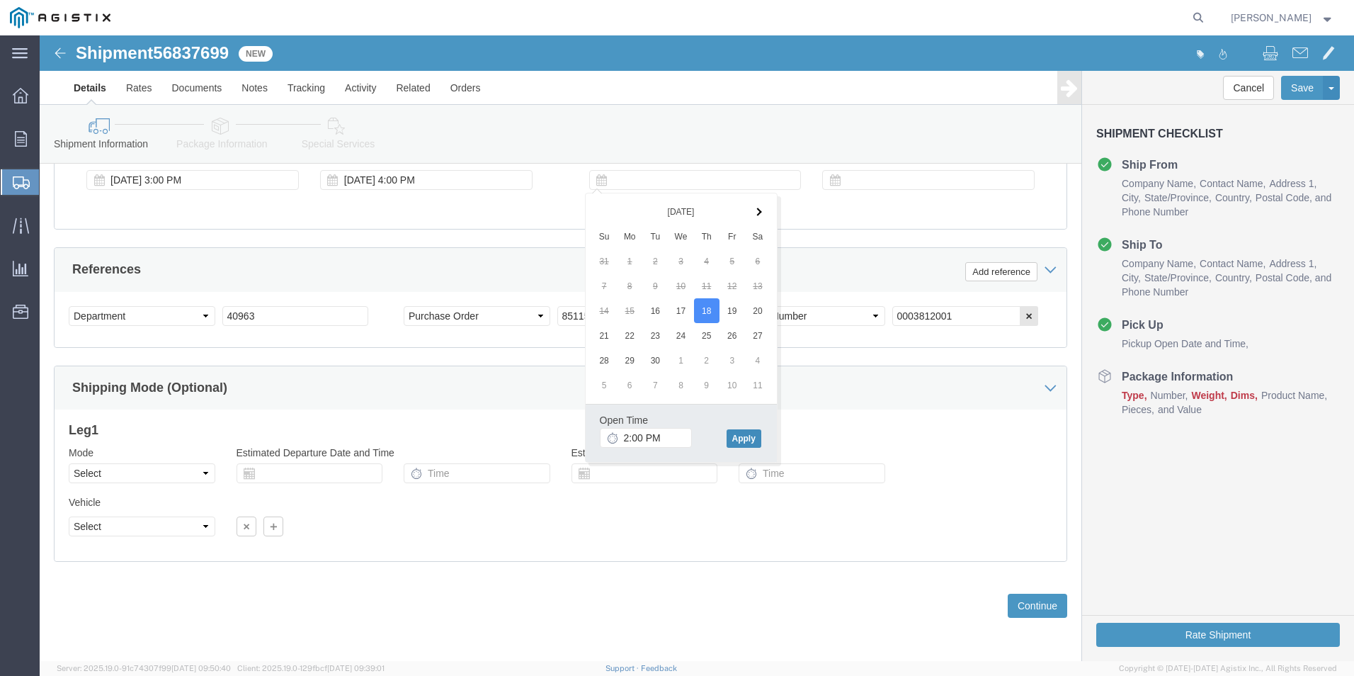
click button "Apply"
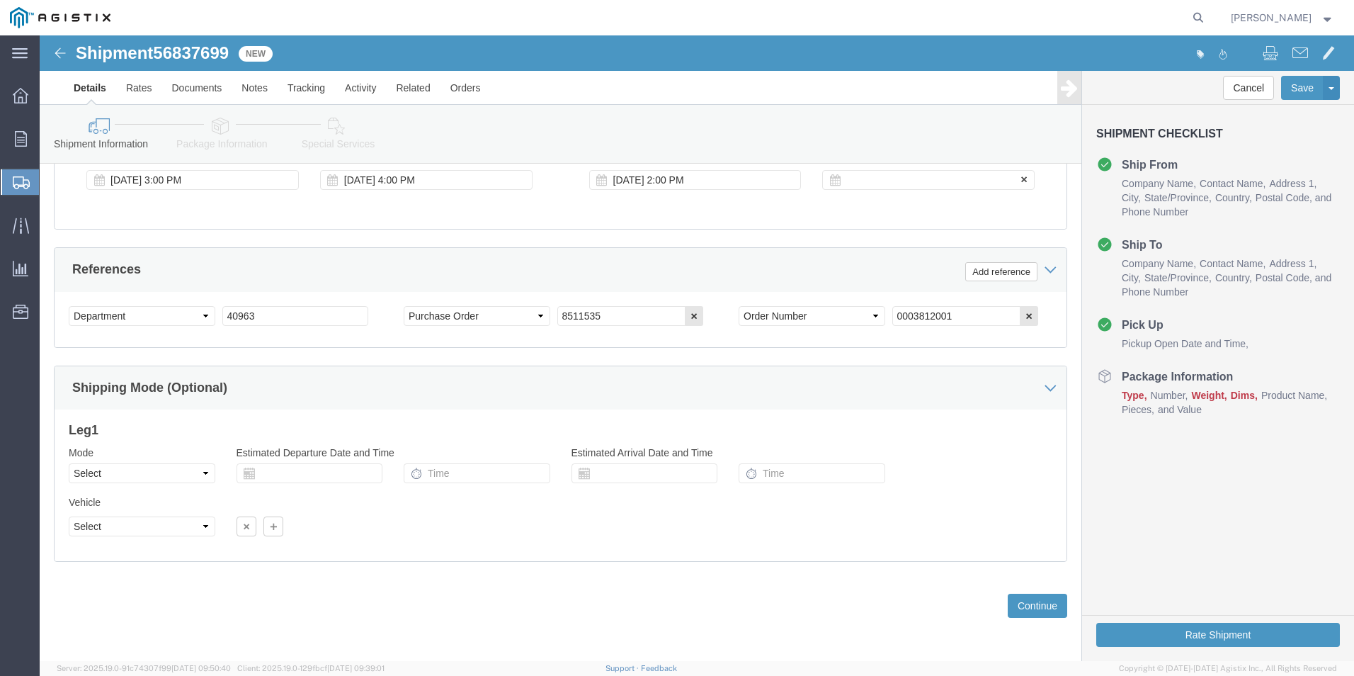
click div
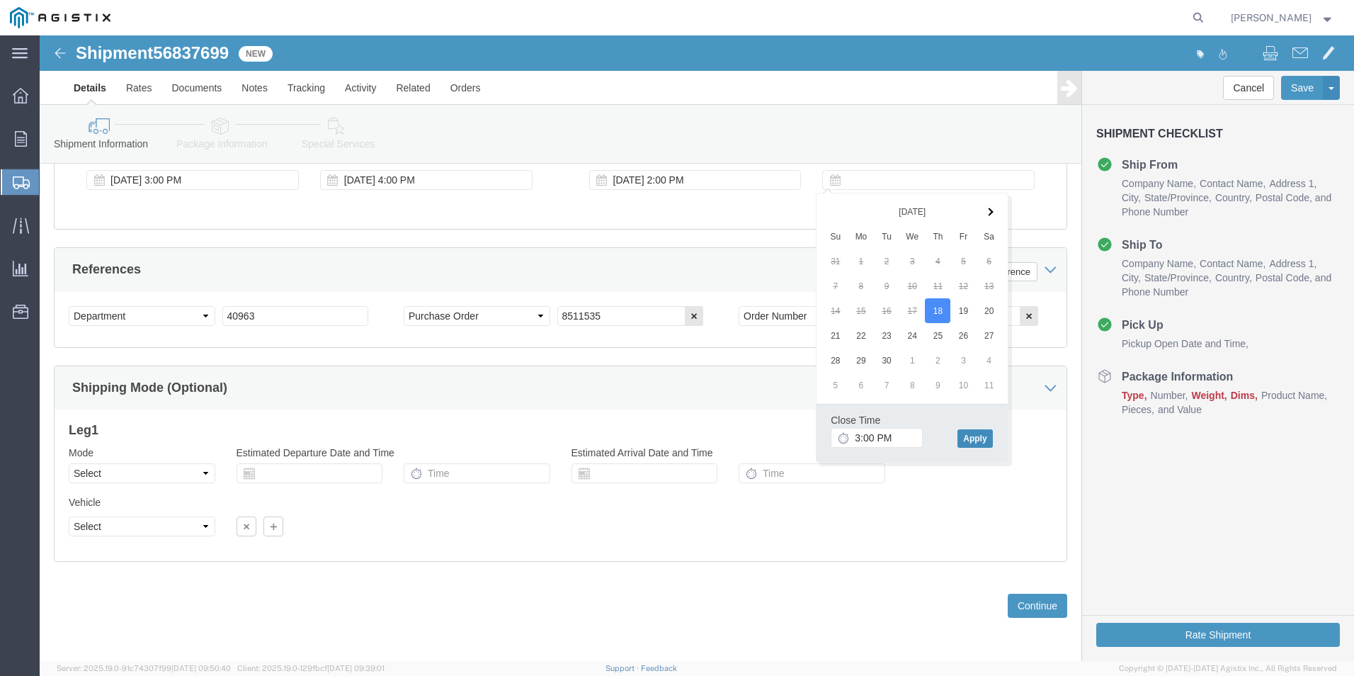
click button "Apply"
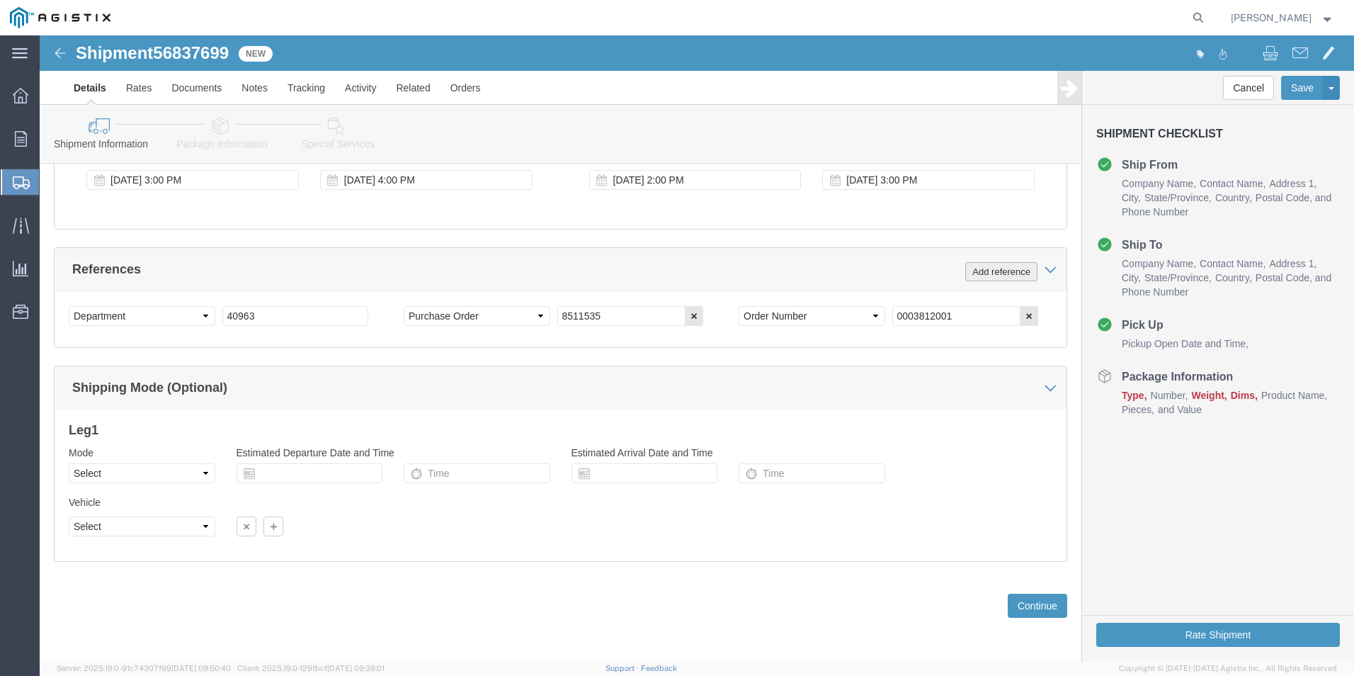
click button "Add reference"
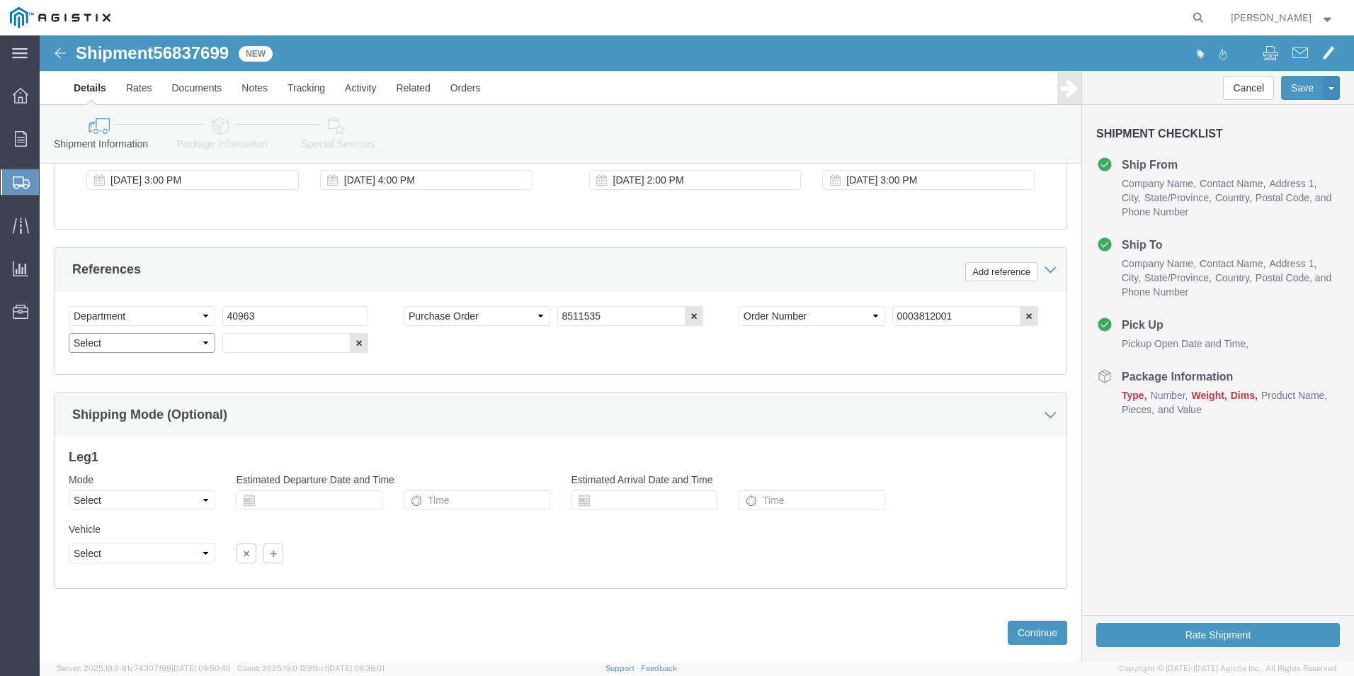
click select "Select Account Type Activity ID Airline Appointment Number ASN Batch Request # …"
click input "text"
click button "Continue"
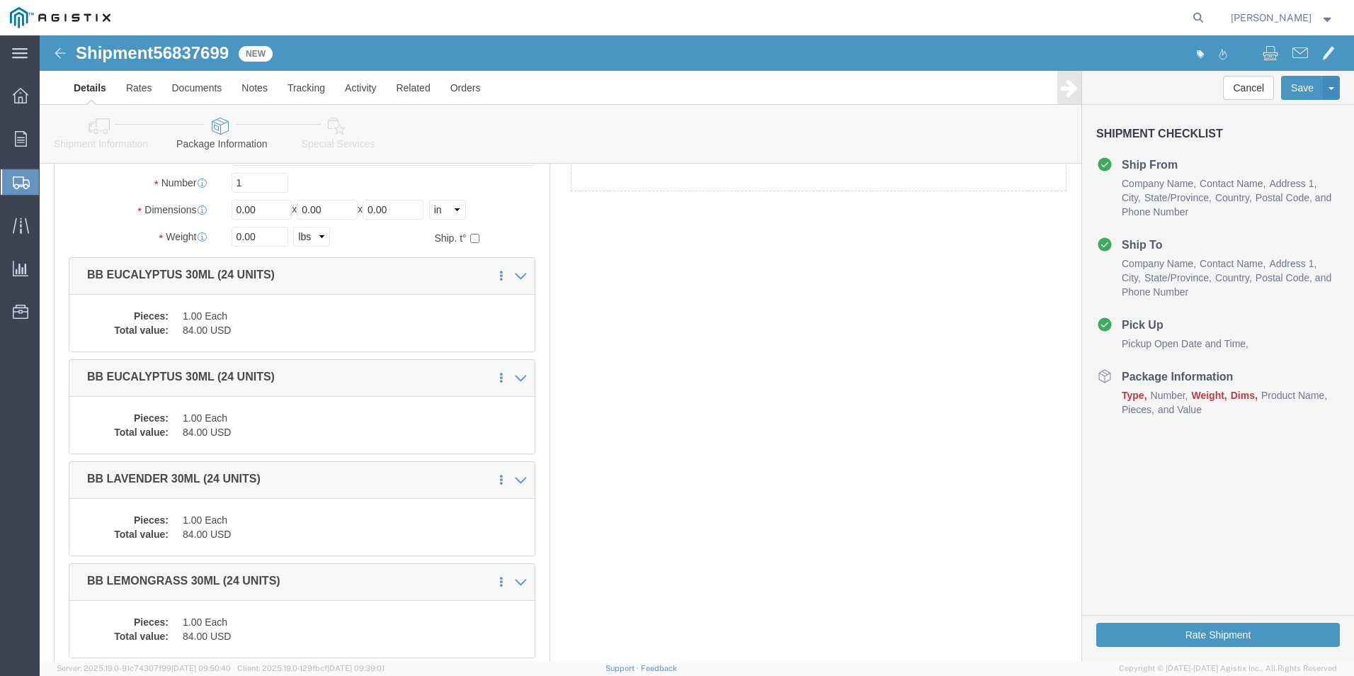
scroll to position [0, 0]
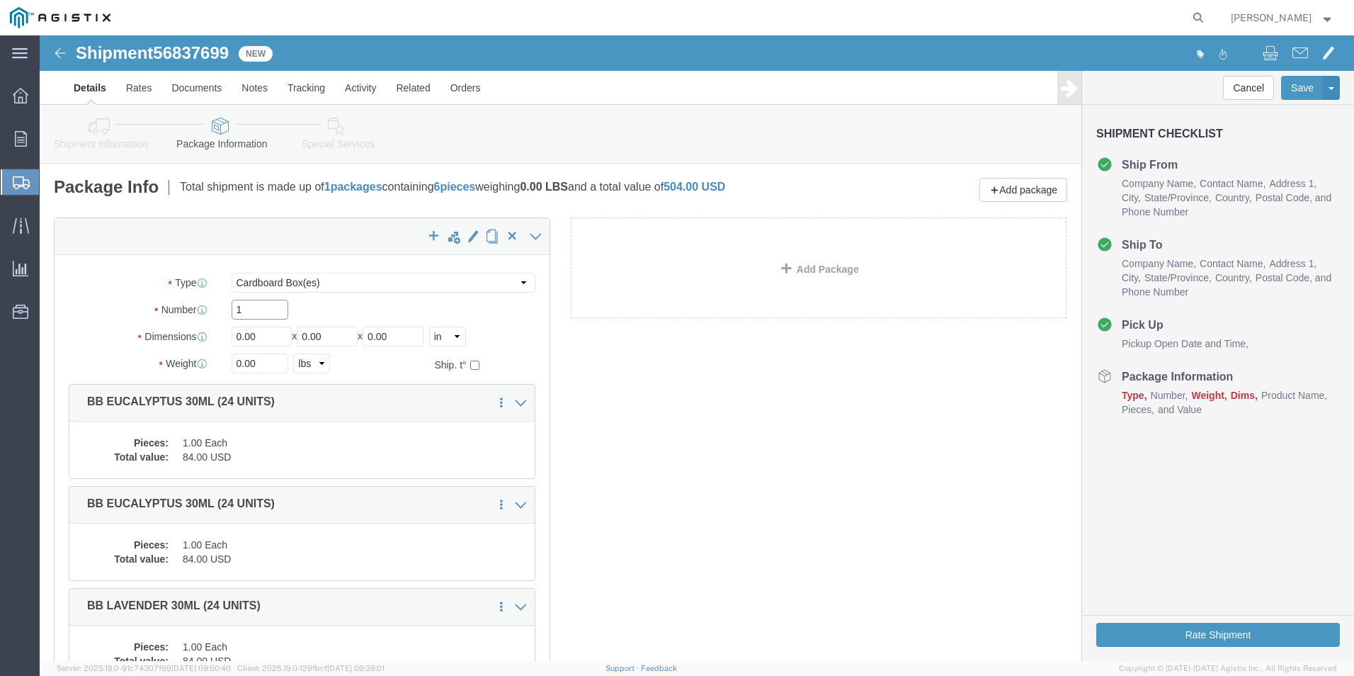
drag, startPoint x: 140, startPoint y: 292, endPoint x: -9, endPoint y: 309, distance: 150.3
click html "Shipment 56837699 New Details Rates Documents Notes Tracking Activity Related O…"
drag, startPoint x: 217, startPoint y: 327, endPoint x: -42, endPoint y: 372, distance: 263.1
click html "Shipment 56837699 New Details Rates Documents Notes Tracking Activity Related O…"
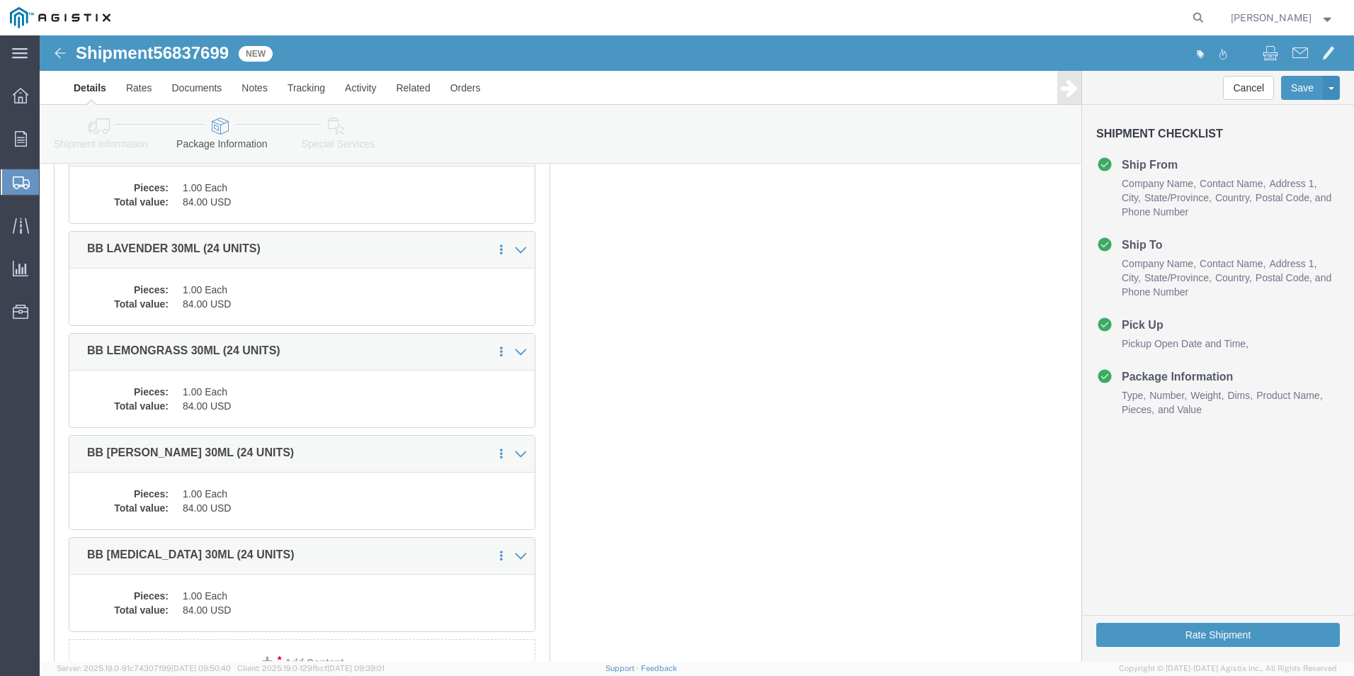
scroll to position [493, 0]
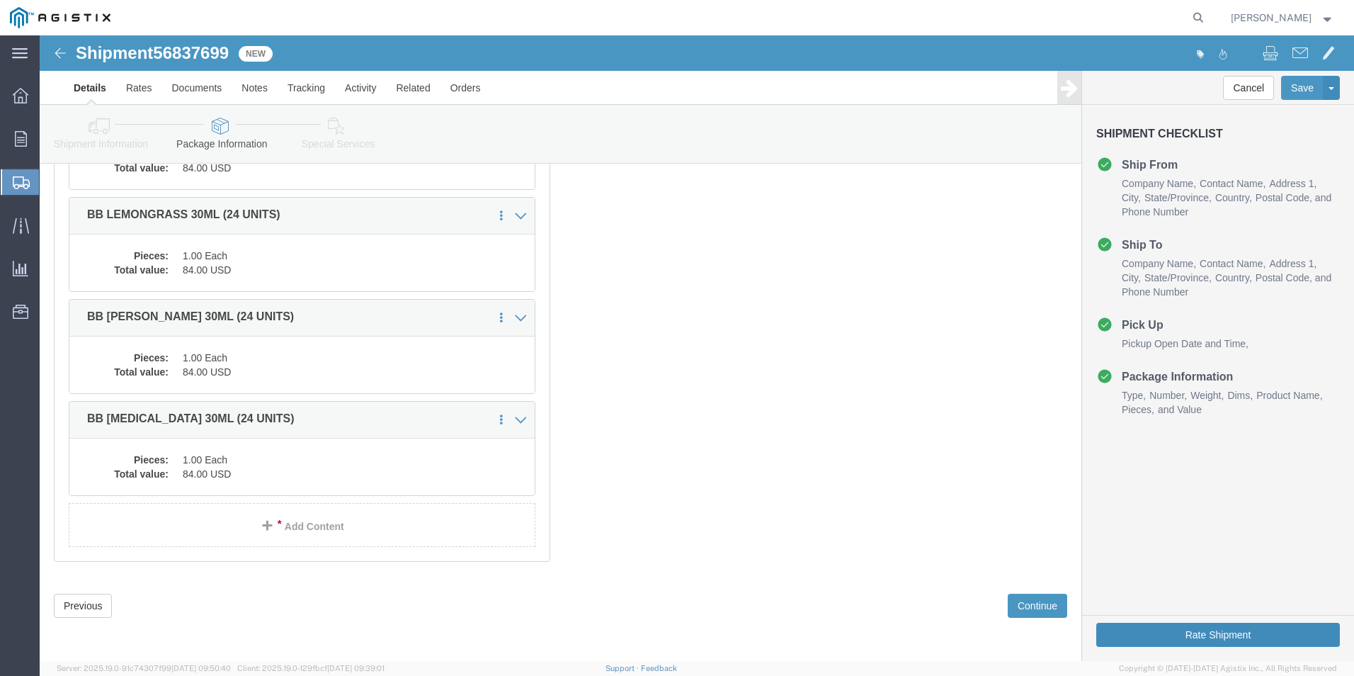
click button "Rate Shipment"
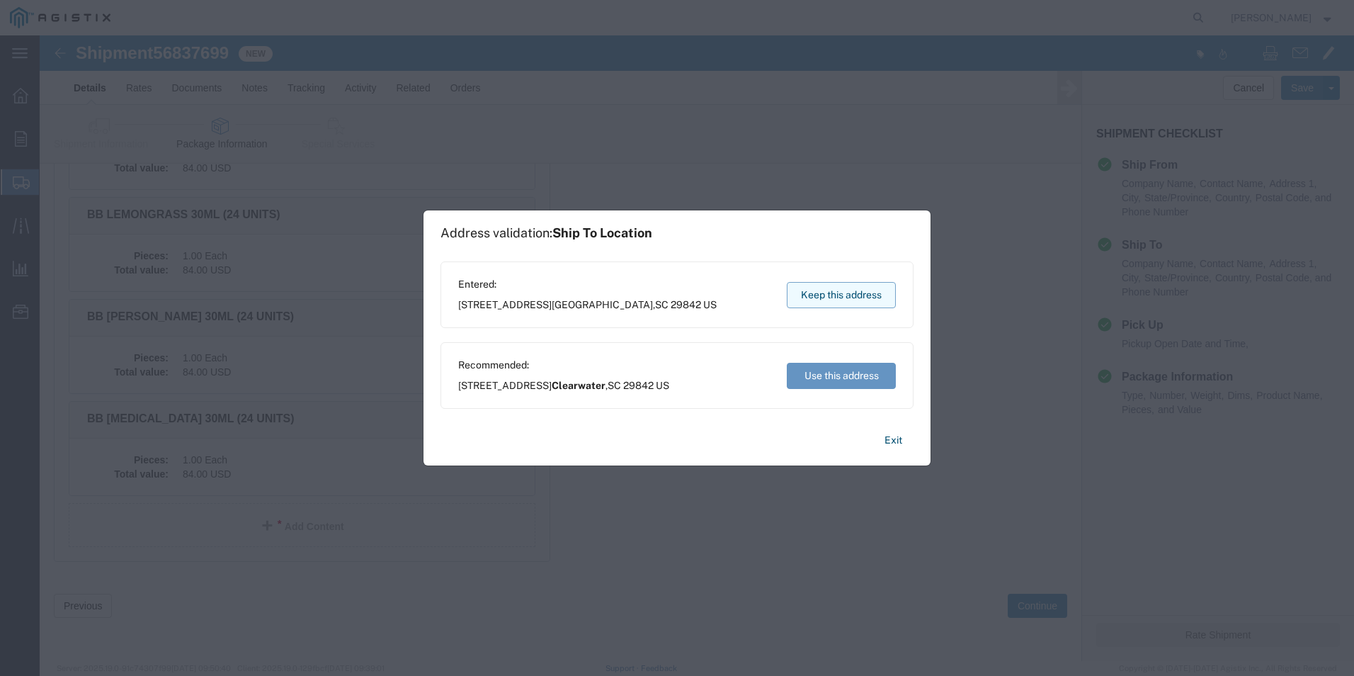
click at [836, 289] on button "Keep this address" at bounding box center [841, 295] width 109 height 26
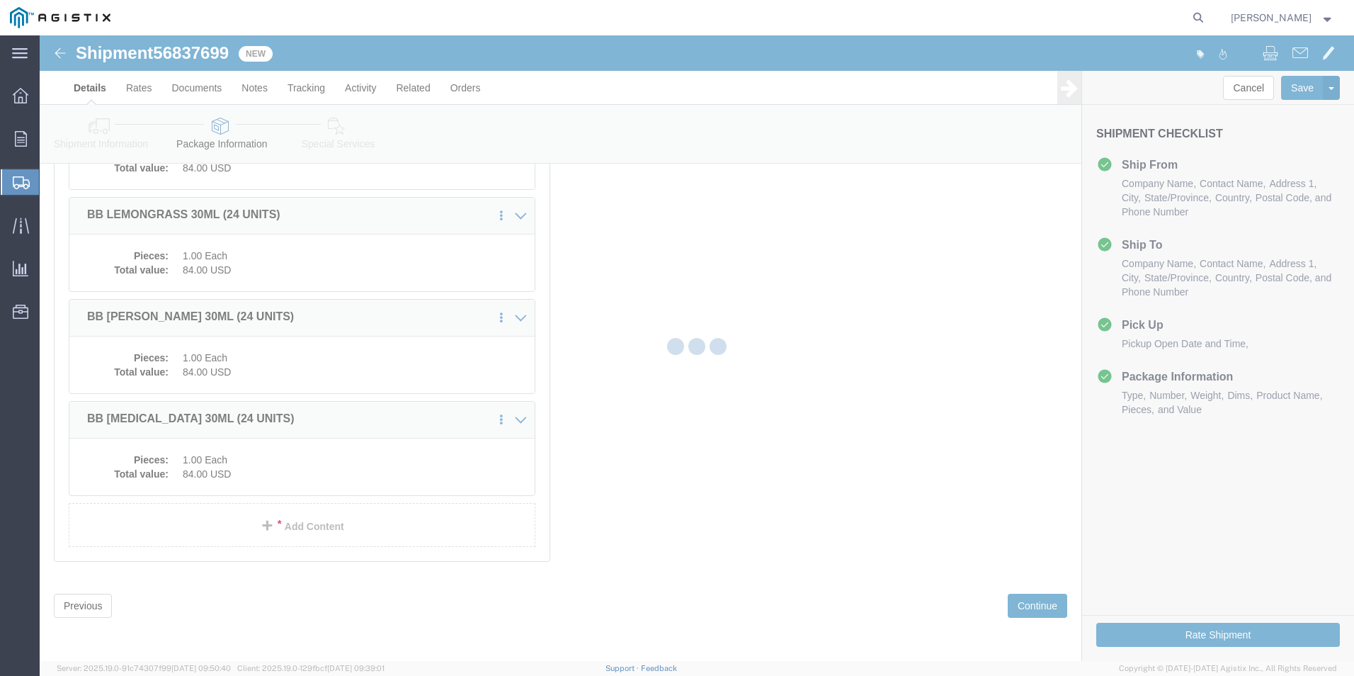
scroll to position [0, 0]
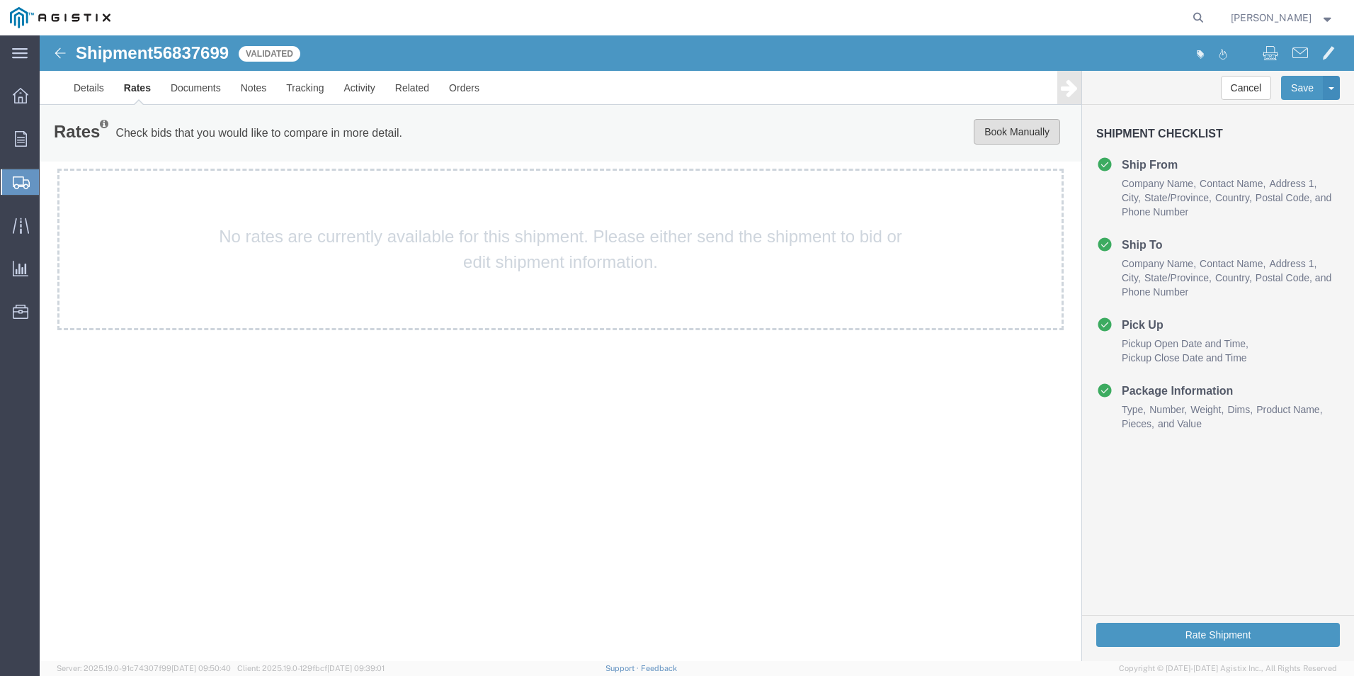
click at [993, 130] on button "Book Manually" at bounding box center [1017, 131] width 86 height 25
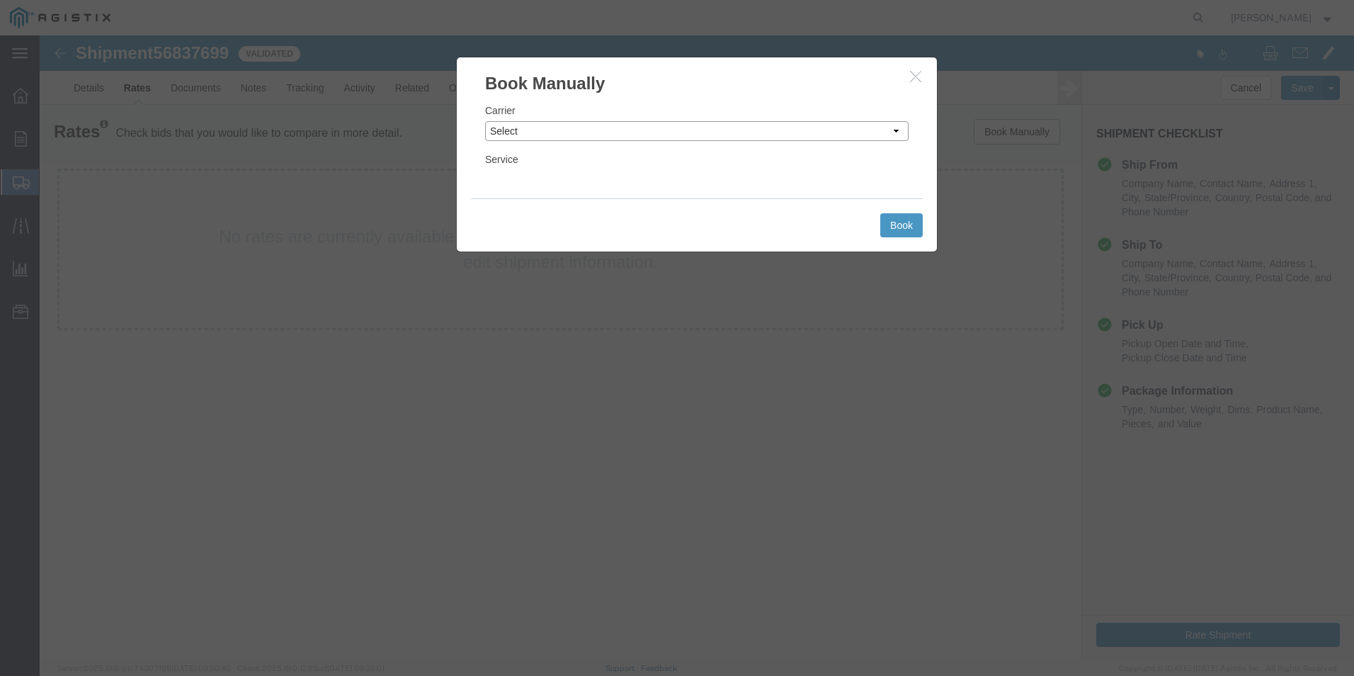
click at [576, 135] on select "Select Add New Carrier (and default service) ACI Guide APC Airport Google Milea…" at bounding box center [696, 131] width 423 height 20
click at [485, 121] on select "Select Add New Carrier (and default service) ACI Guide APC Airport Google Milea…" at bounding box center [696, 131] width 423 height 20
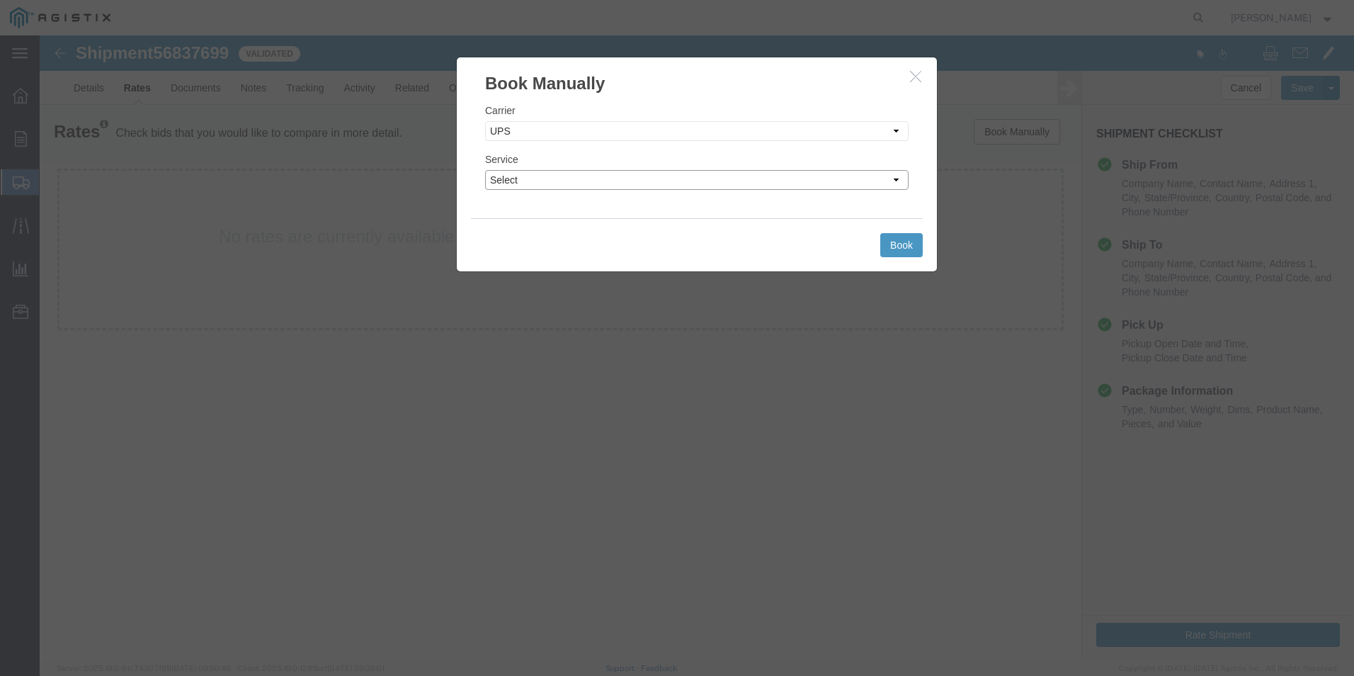
click at [605, 178] on select "Select 2nd Day Air 2nd Day Air A.M. 3 Day Select BOUND PRINTED MATTER, UPS DELI…" at bounding box center [696, 180] width 423 height 20
click at [485, 170] on select "Select 2nd Day Air 2nd Day Air A.M. 3 Day Select BOUND PRINTED MATTER, UPS DELI…" at bounding box center [696, 180] width 423 height 20
click at [891, 241] on button "Book" at bounding box center [901, 245] width 42 height 24
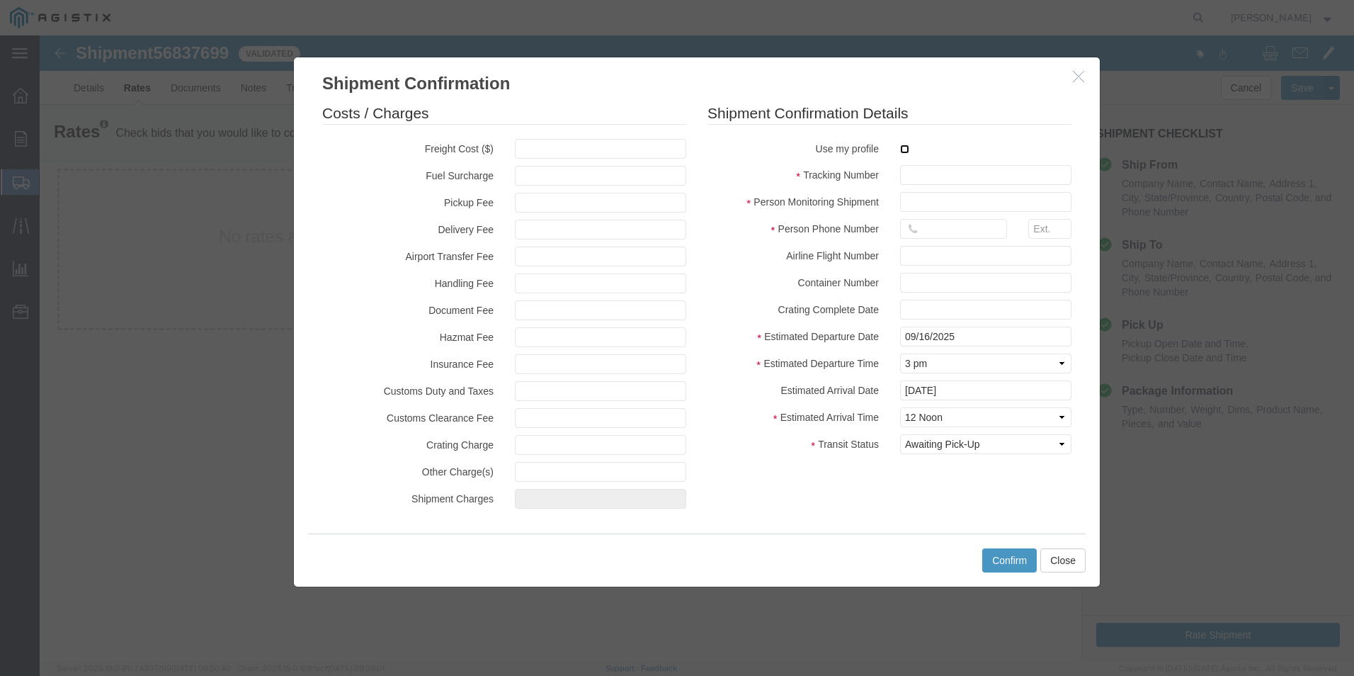
click at [908, 147] on input "checkbox" at bounding box center [904, 148] width 9 height 9
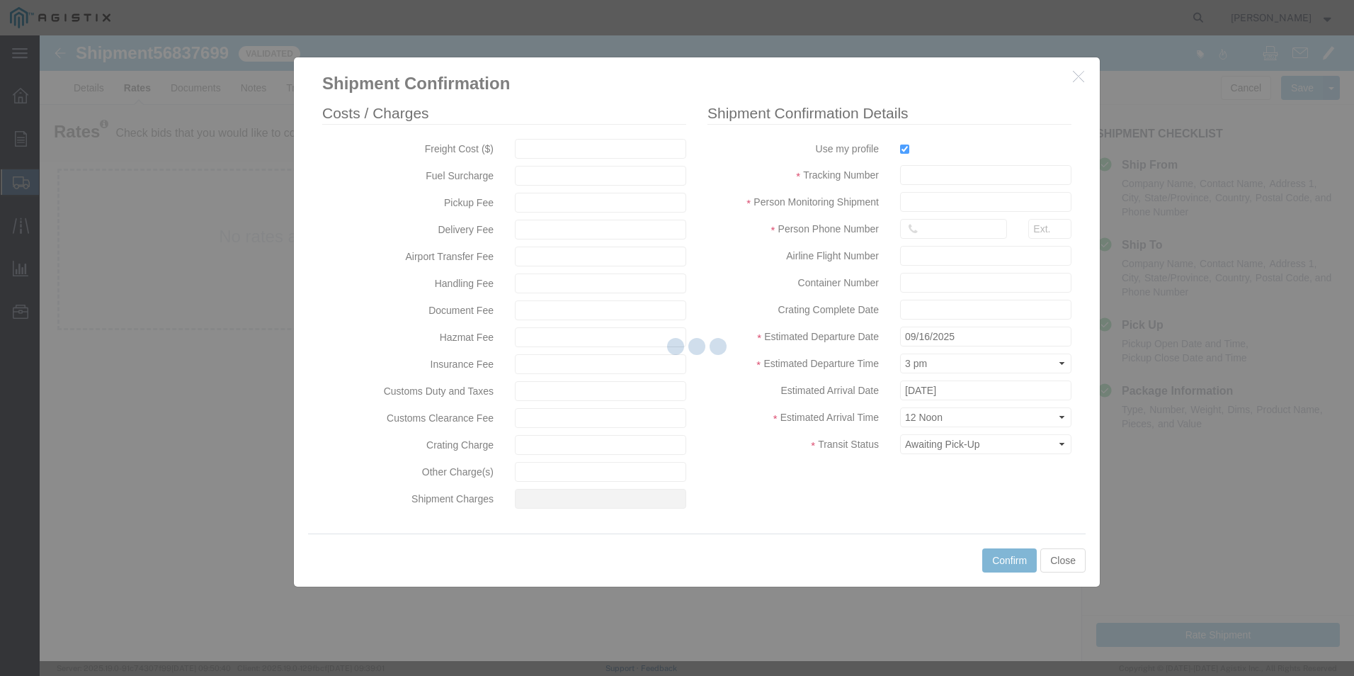
drag, startPoint x: 917, startPoint y: 172, endPoint x: 940, endPoint y: 193, distance: 30.6
click at [920, 180] on div at bounding box center [697, 347] width 1314 height 625
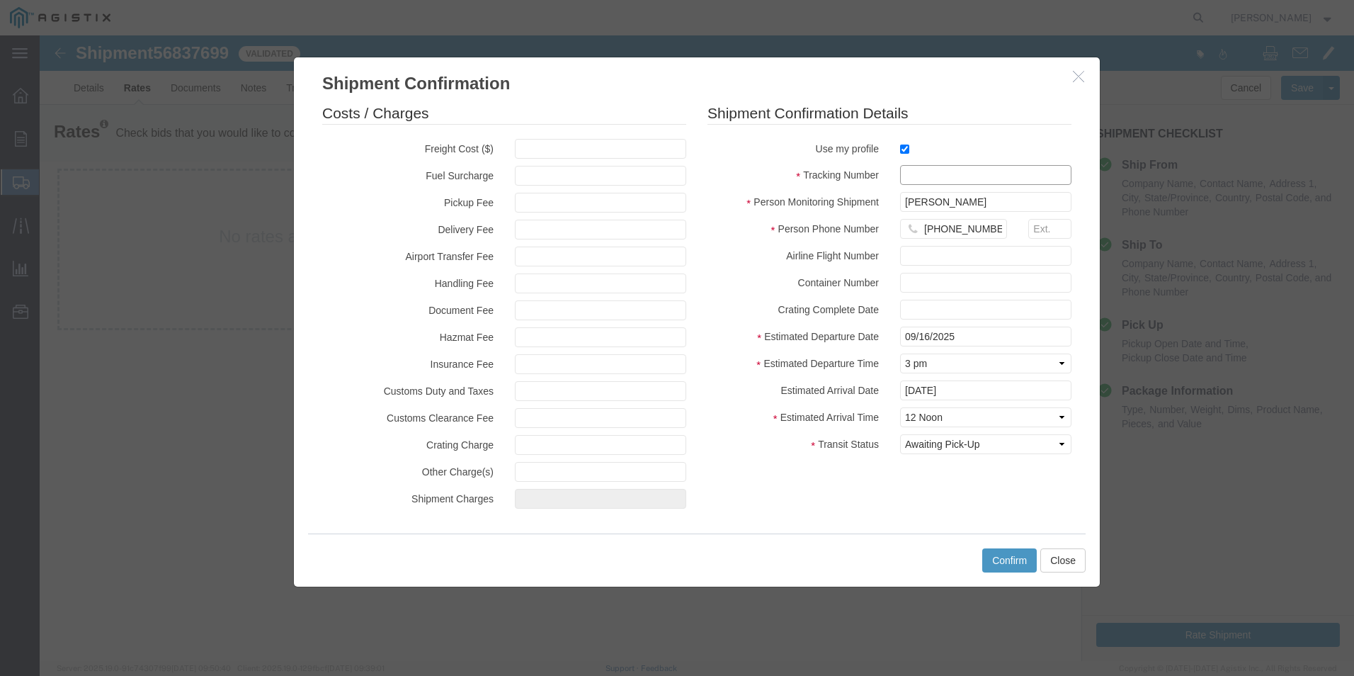
click at [956, 181] on input "text" at bounding box center [985, 175] width 171 height 20
click at [1016, 556] on button "Confirm" at bounding box center [1009, 560] width 55 height 24
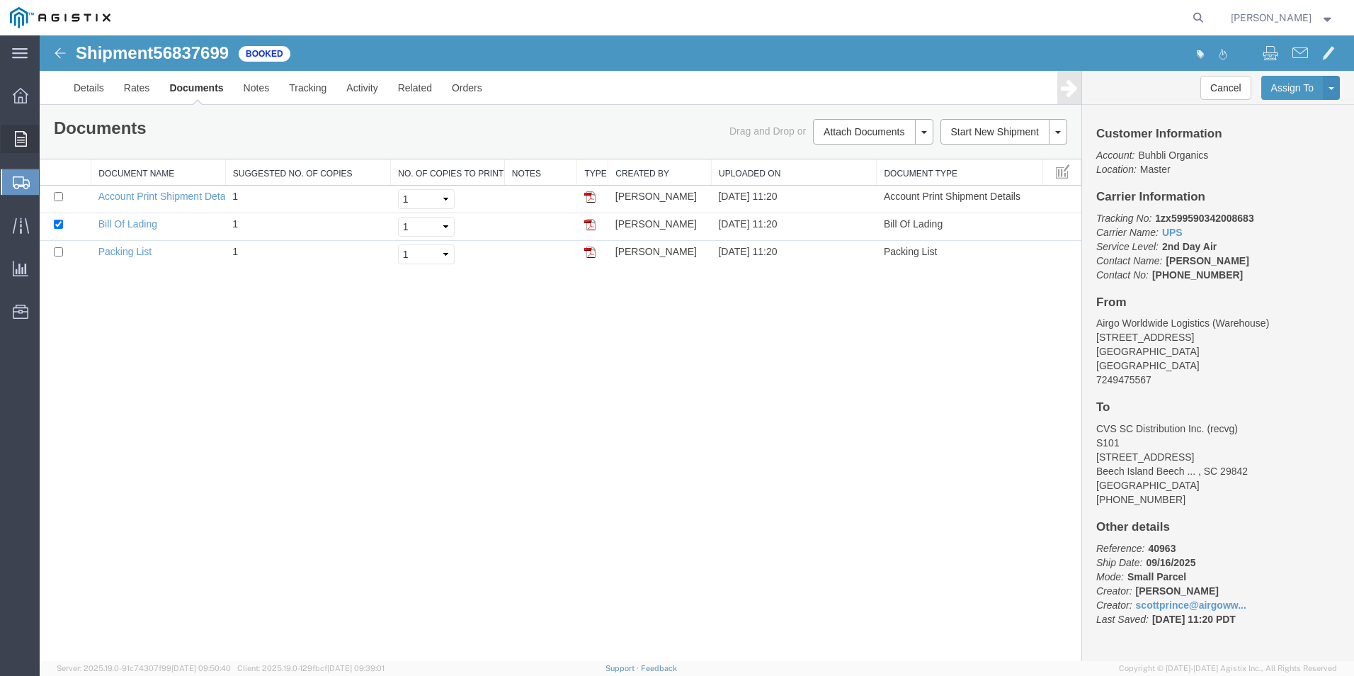
click at [0, 0] on span "Order Manager" at bounding box center [0, 0] width 0 height 0
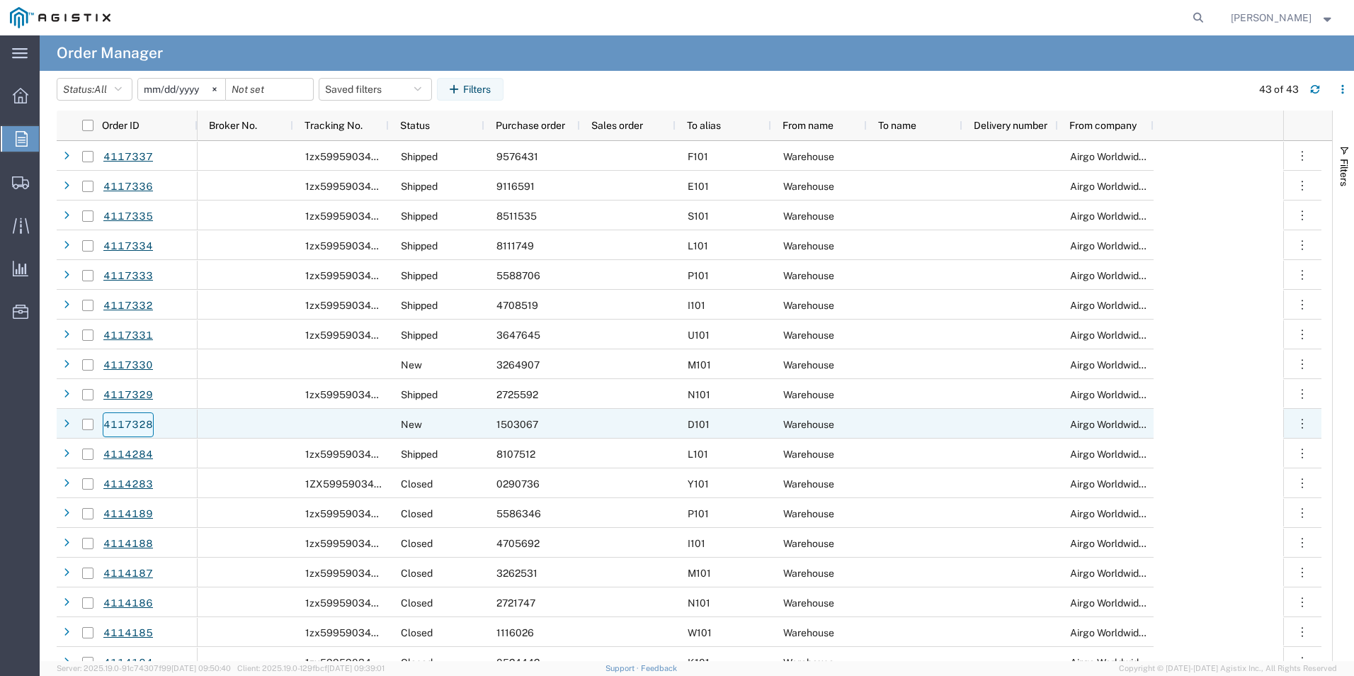
click at [114, 431] on link "4117328" at bounding box center [128, 424] width 51 height 25
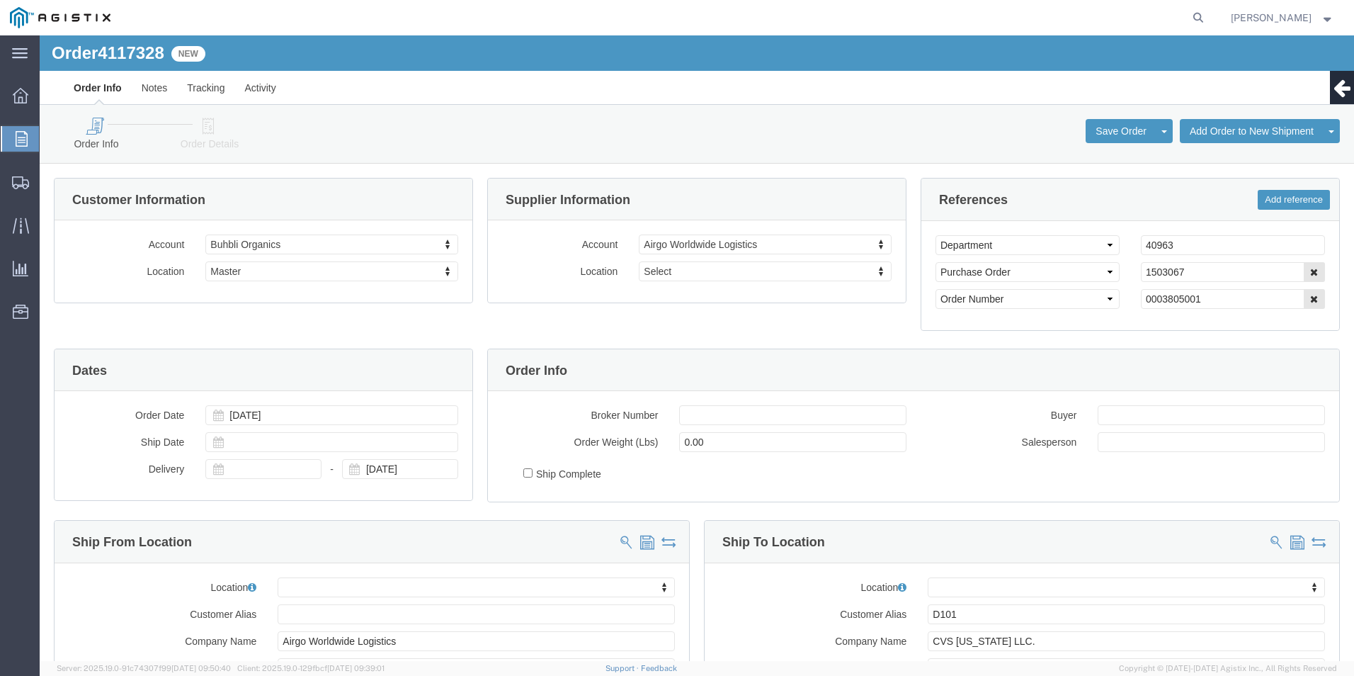
click icon
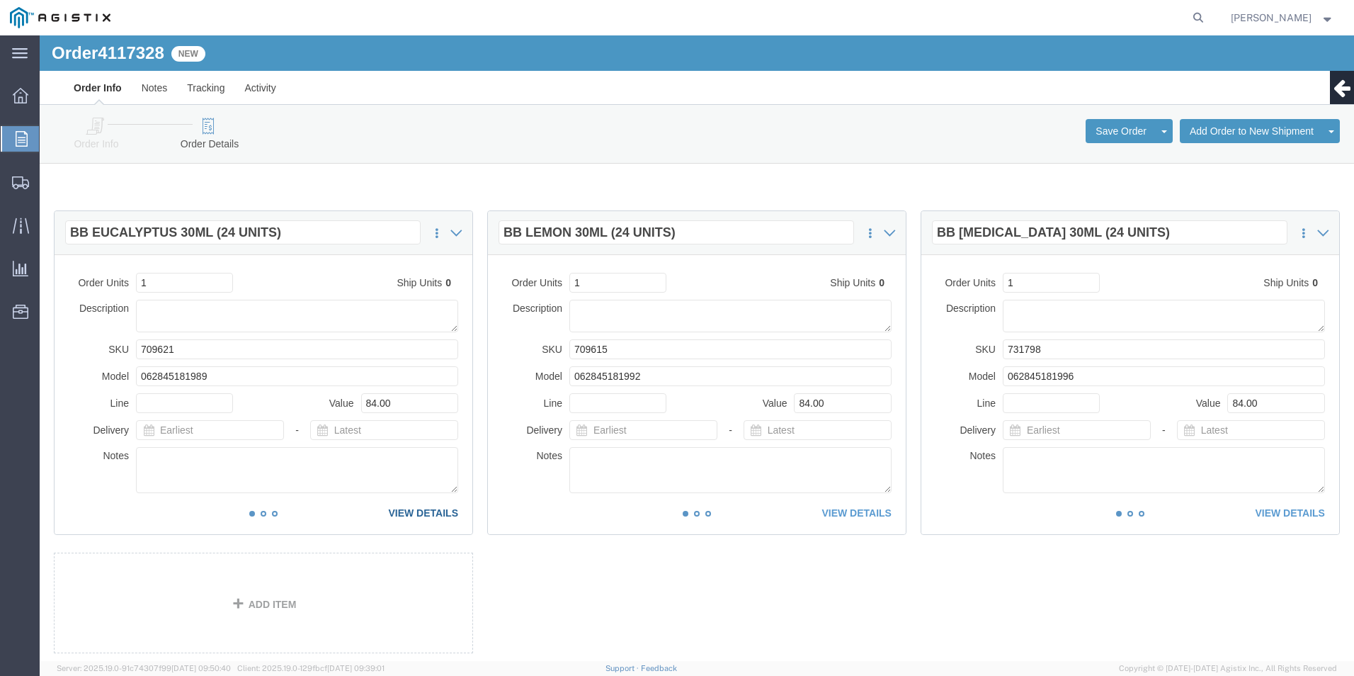
click link "VIEW DETAILS"
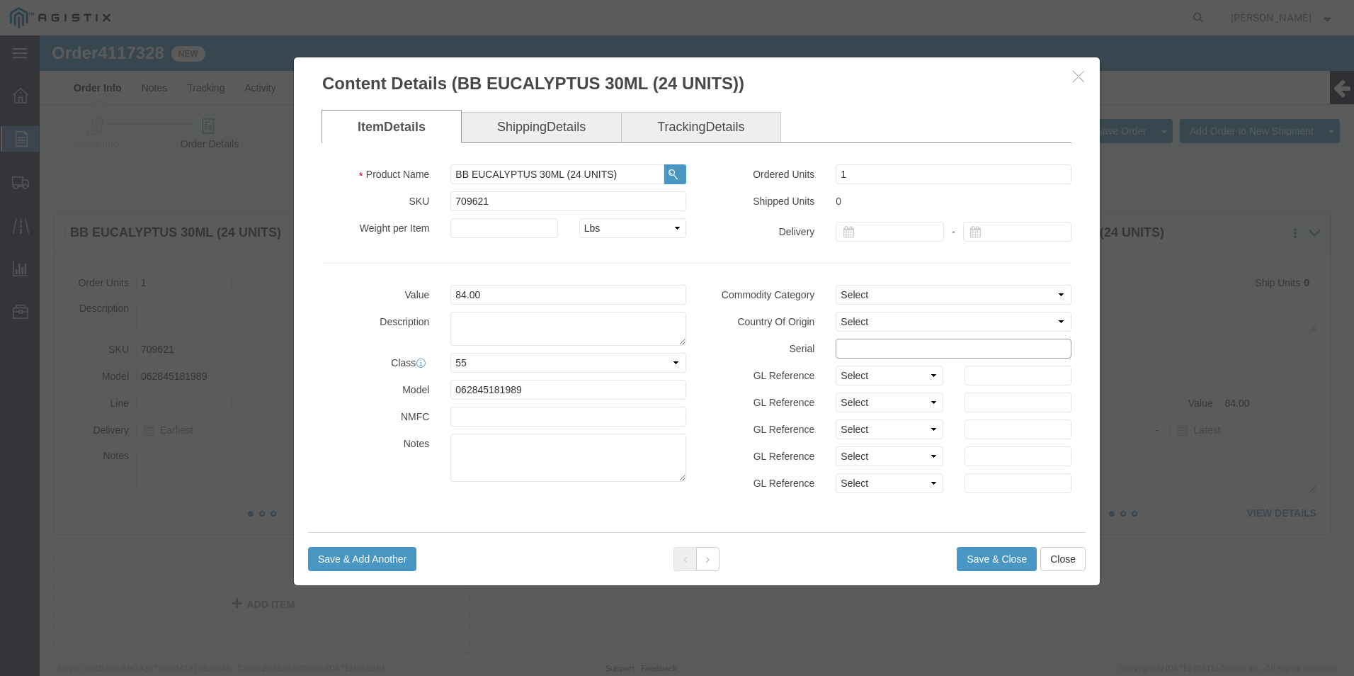
click input "text"
drag, startPoint x: 916, startPoint y: 313, endPoint x: 500, endPoint y: 322, distance: 415.8
click div "Value 84.00 Description Class Select 50 55 60 65 70 85 92.5 100 125 175 250 300…"
type input "15030671111111111111"
click button "Save & Close"
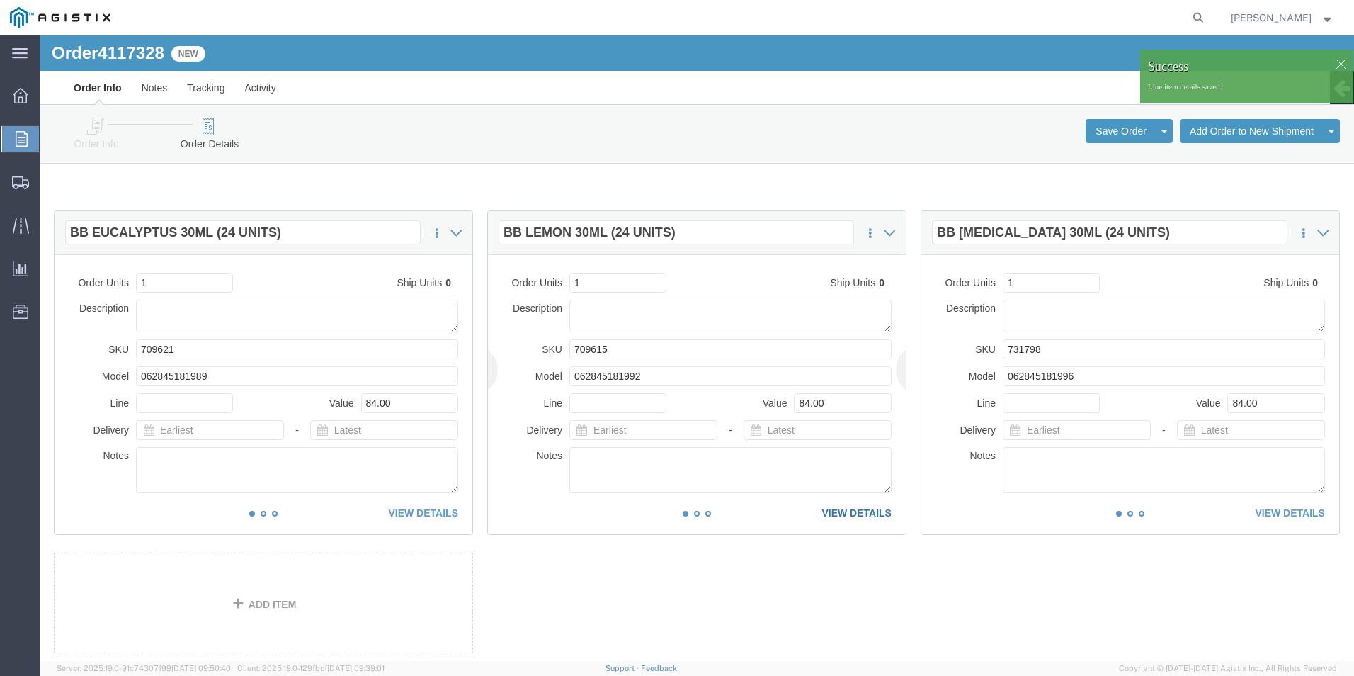
click link "VIEW DETAILS"
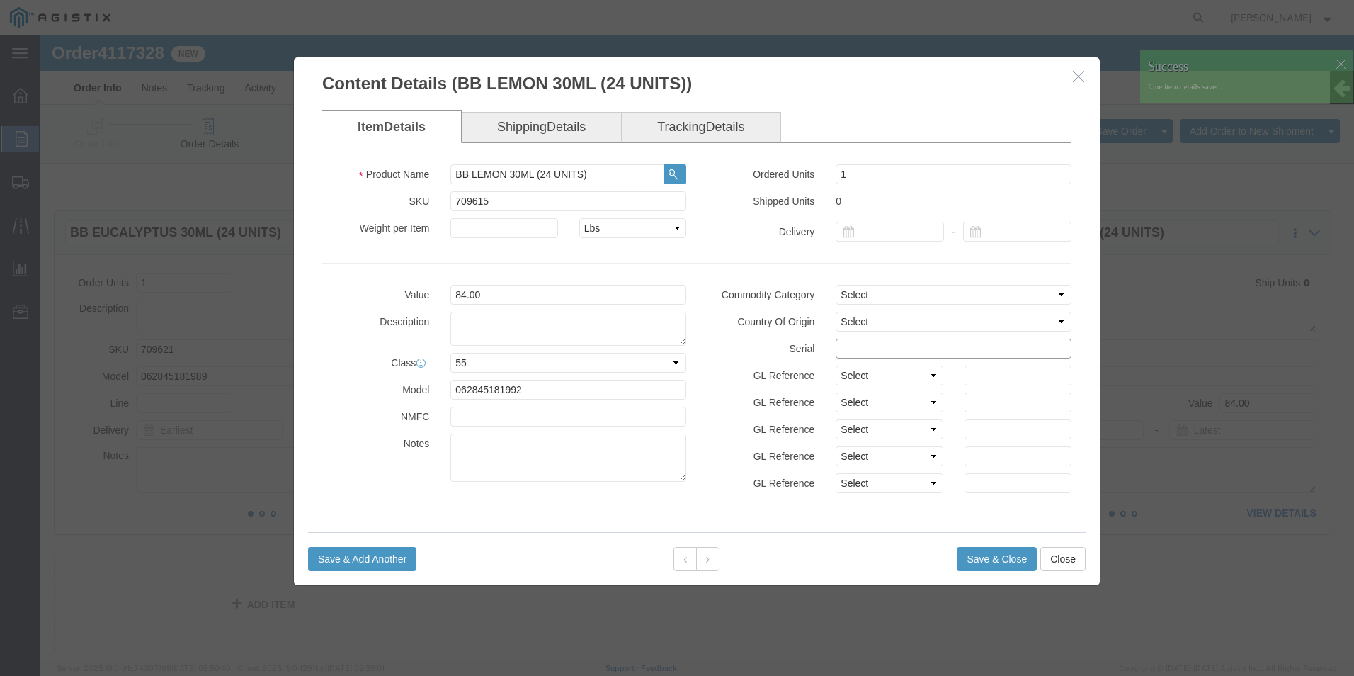
click input "text"
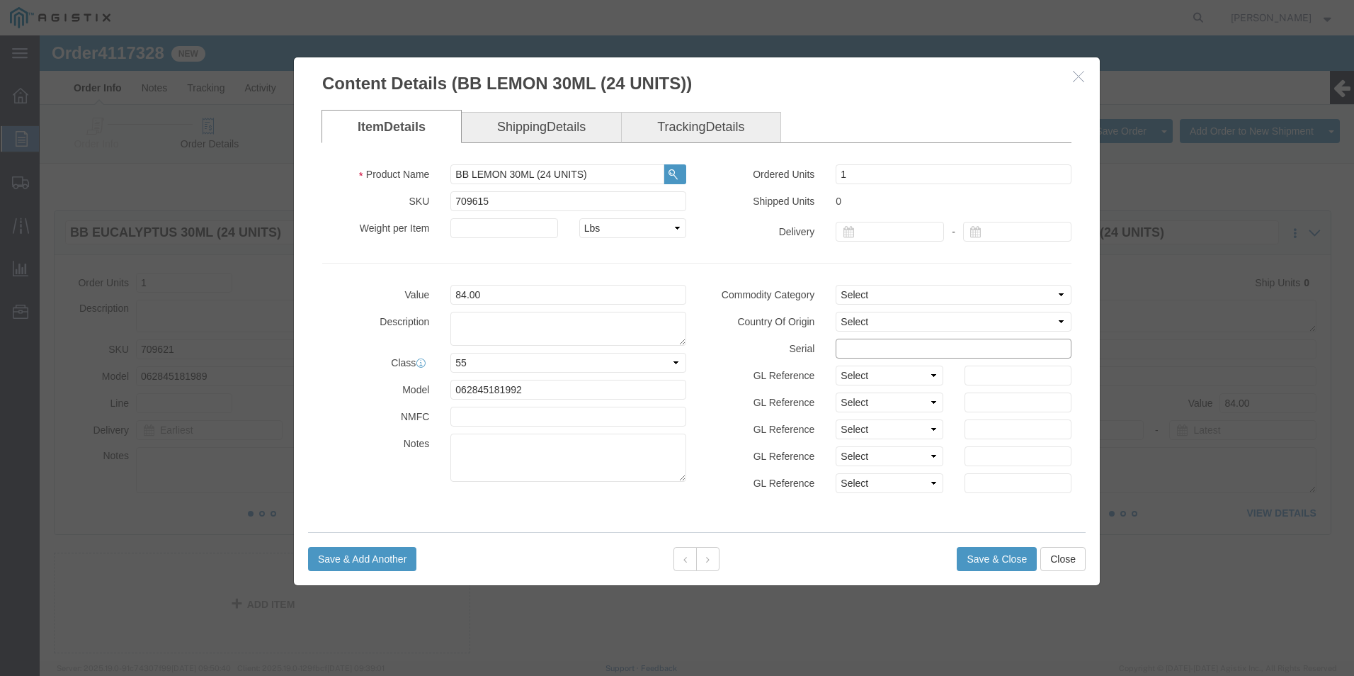
paste input "15030671111111111111"
type input "15030671111111111112"
click button "Save & Close"
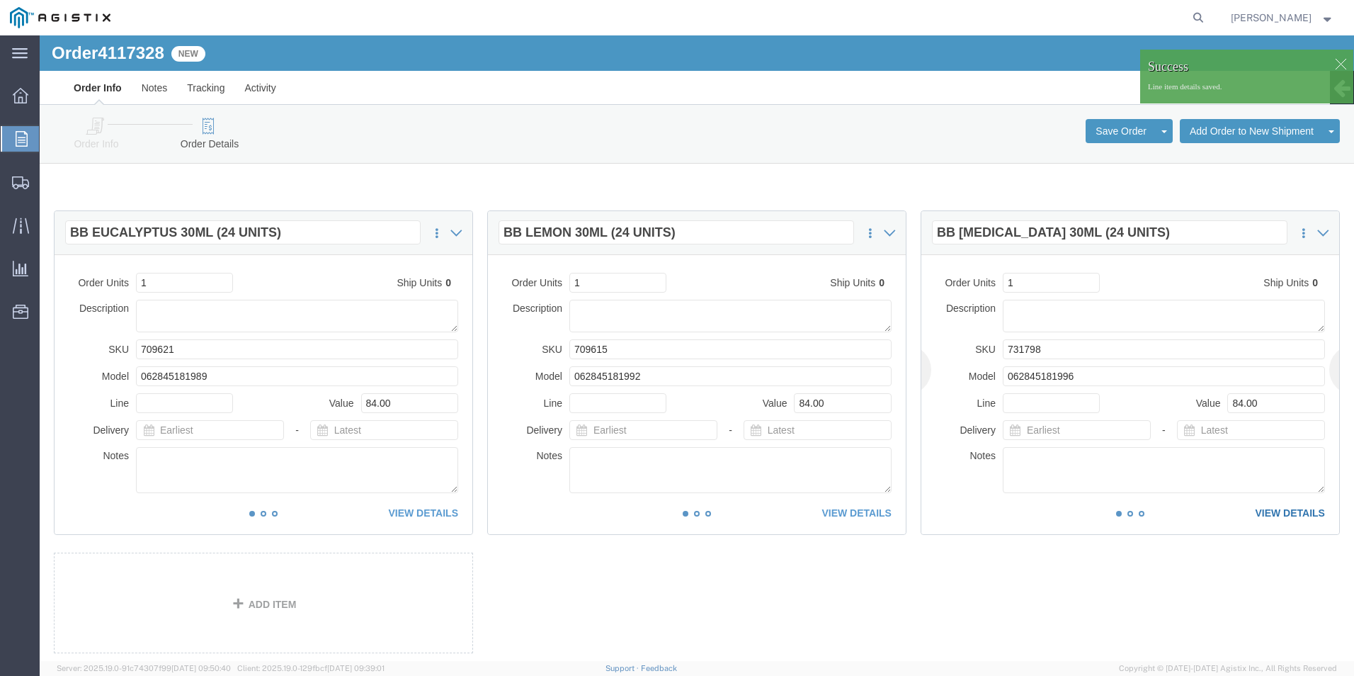
click link "VIEW DETAILS"
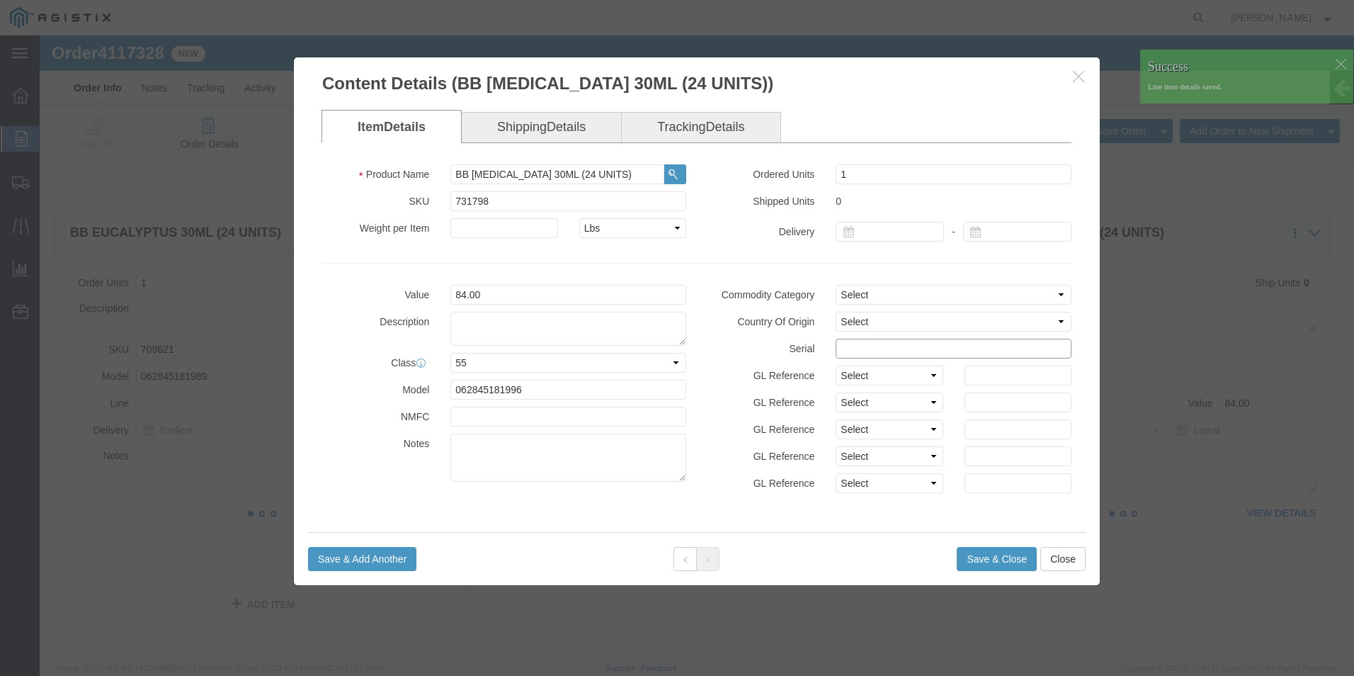
click input "text"
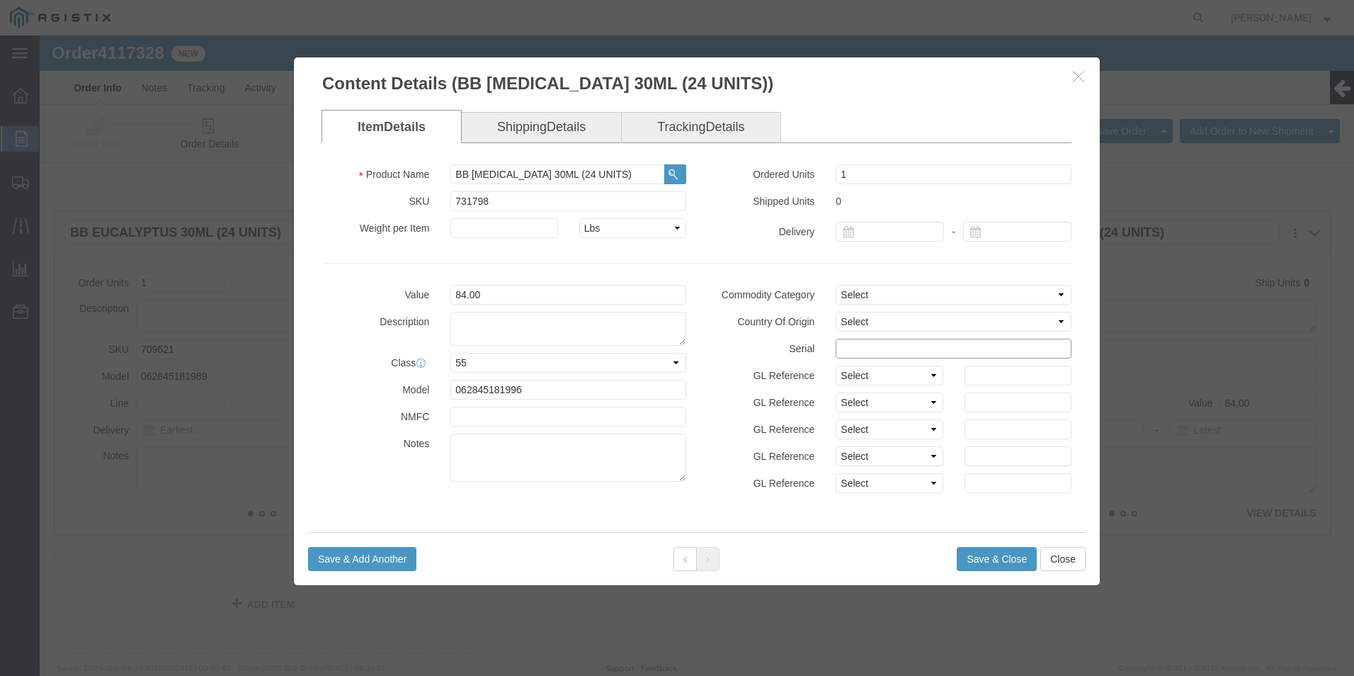
paste input "15030671111111111111"
type input "15030671111111111113"
click button "Save & Close"
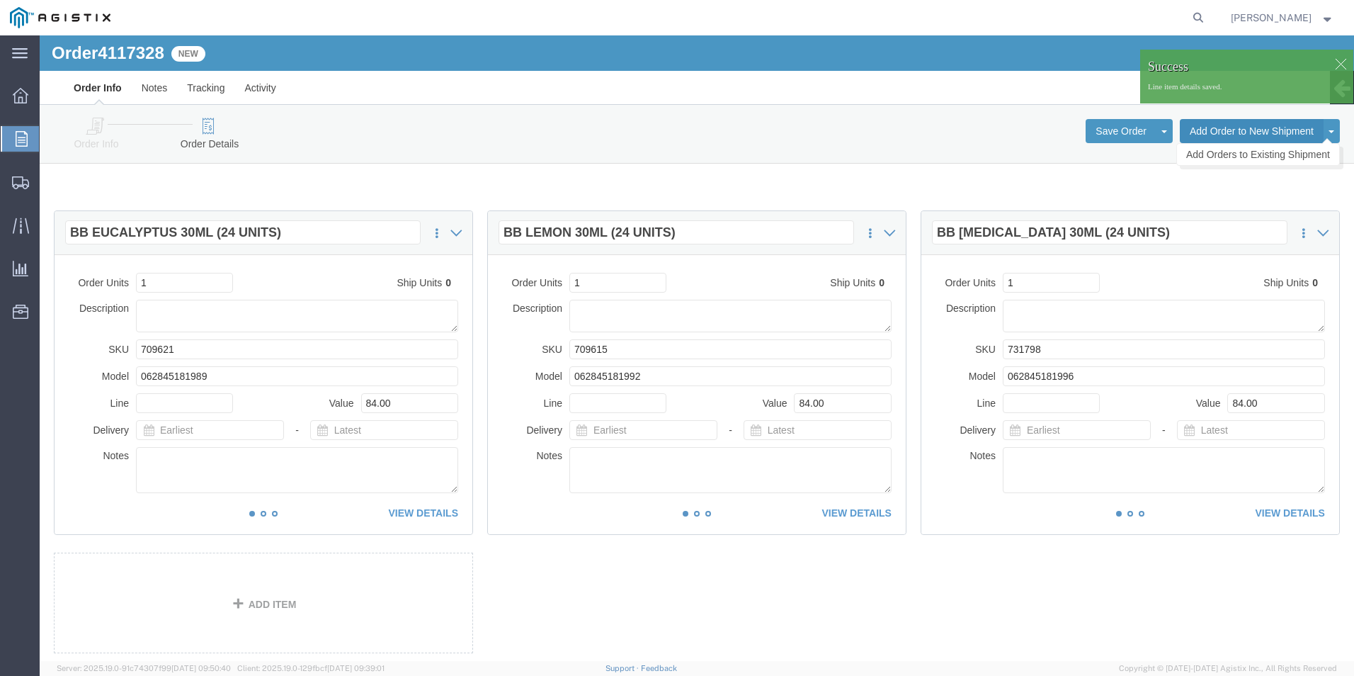
click button "Add Order to New Shipment"
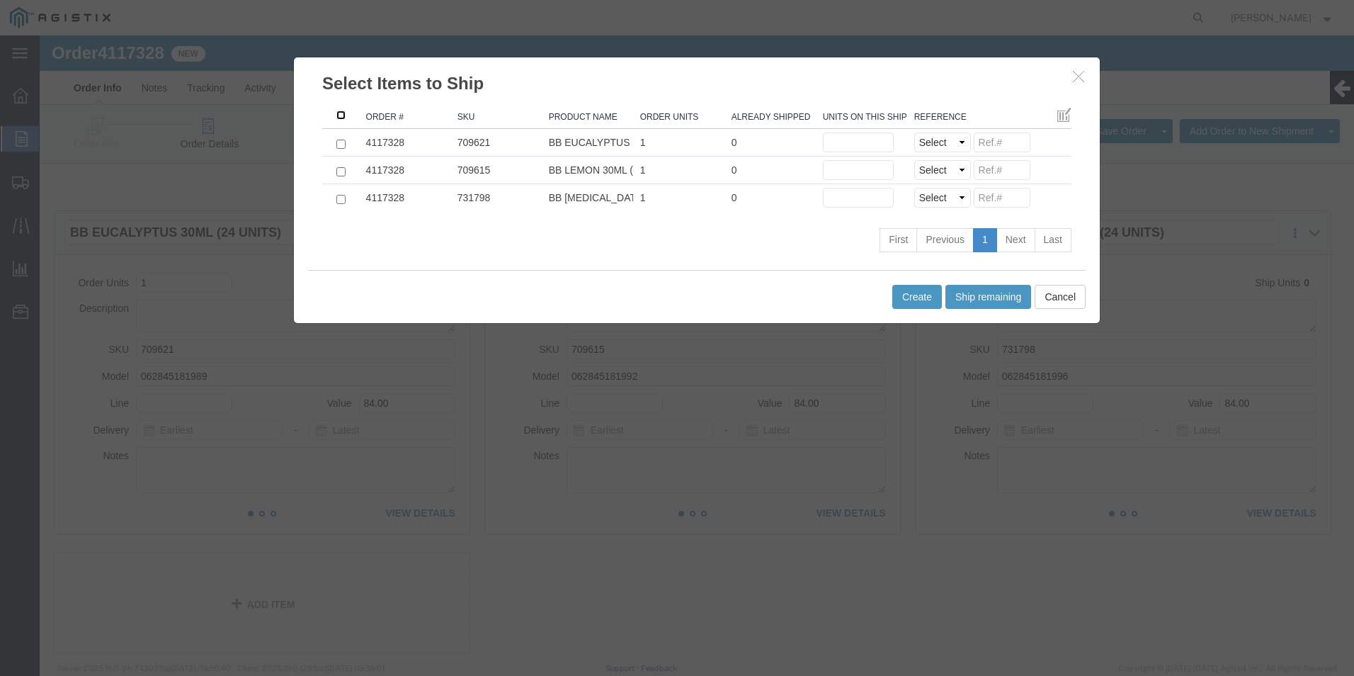
click input ": activate to sort column descending"
checkbox input "true"
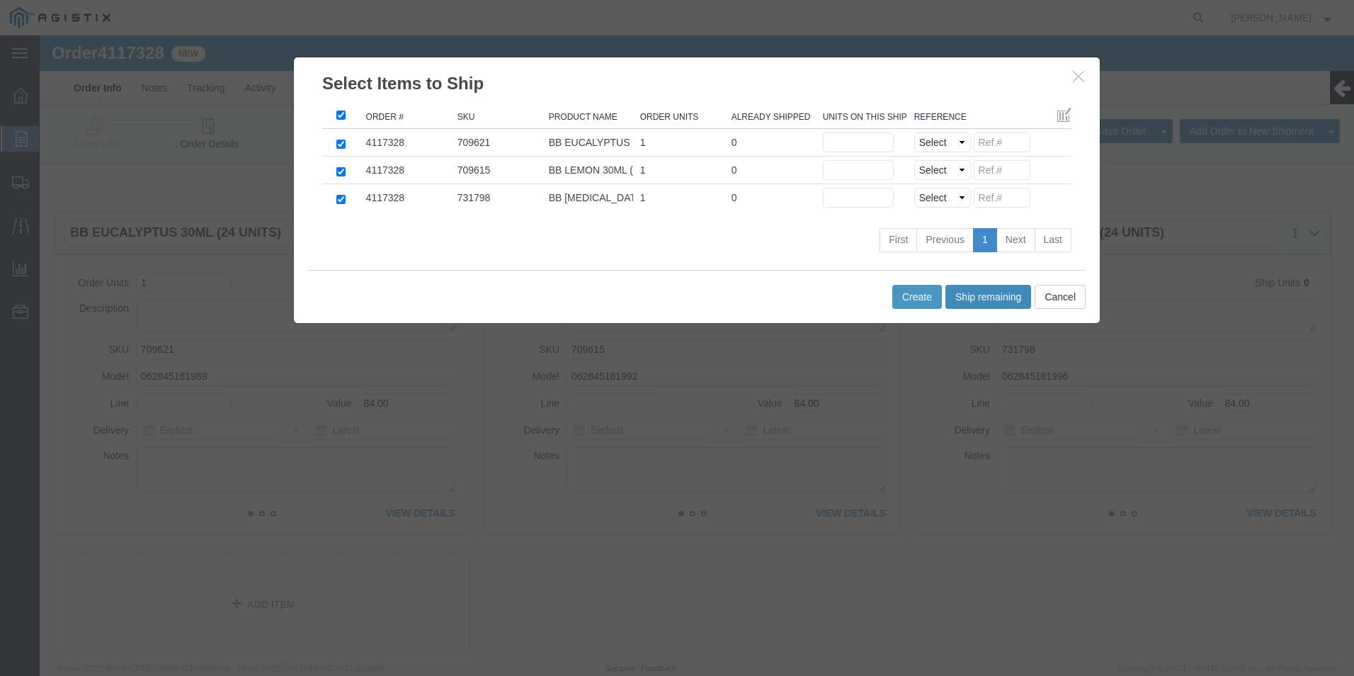
drag, startPoint x: 928, startPoint y: 267, endPoint x: 922, endPoint y: 256, distance: 12.7
click button "Ship remaining"
type input "1"
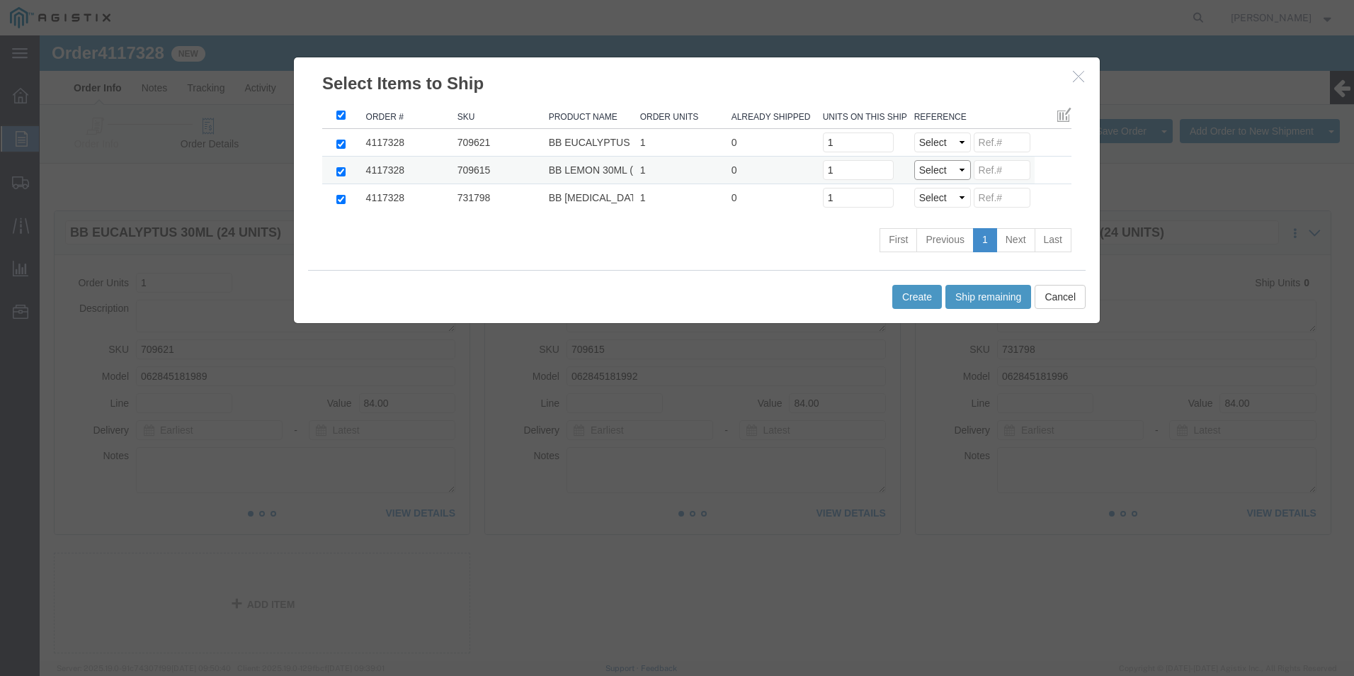
click select "Select Purchase Order Delivery Number"
select select "PO"
click select "Select Purchase Order Delivery Number"
select select "PO"
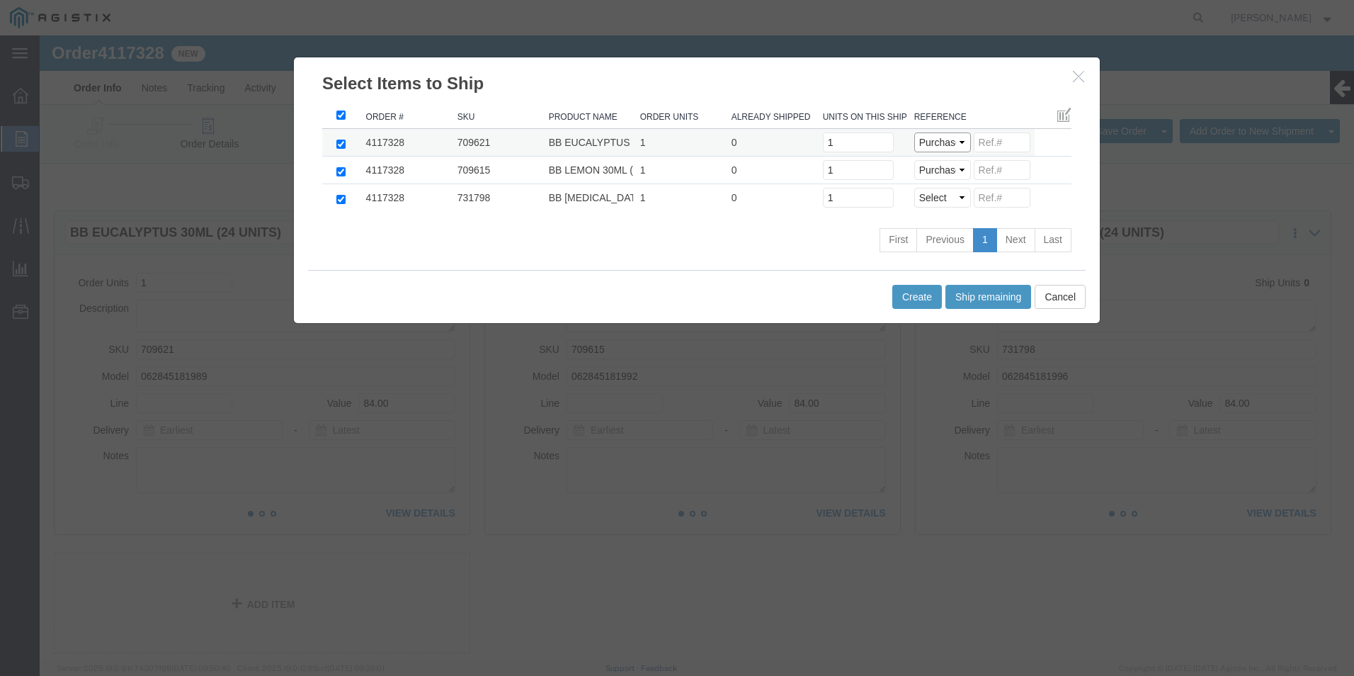
click select "Select Purchase Order Delivery Number"
click input
paste input "15030671111111111111"
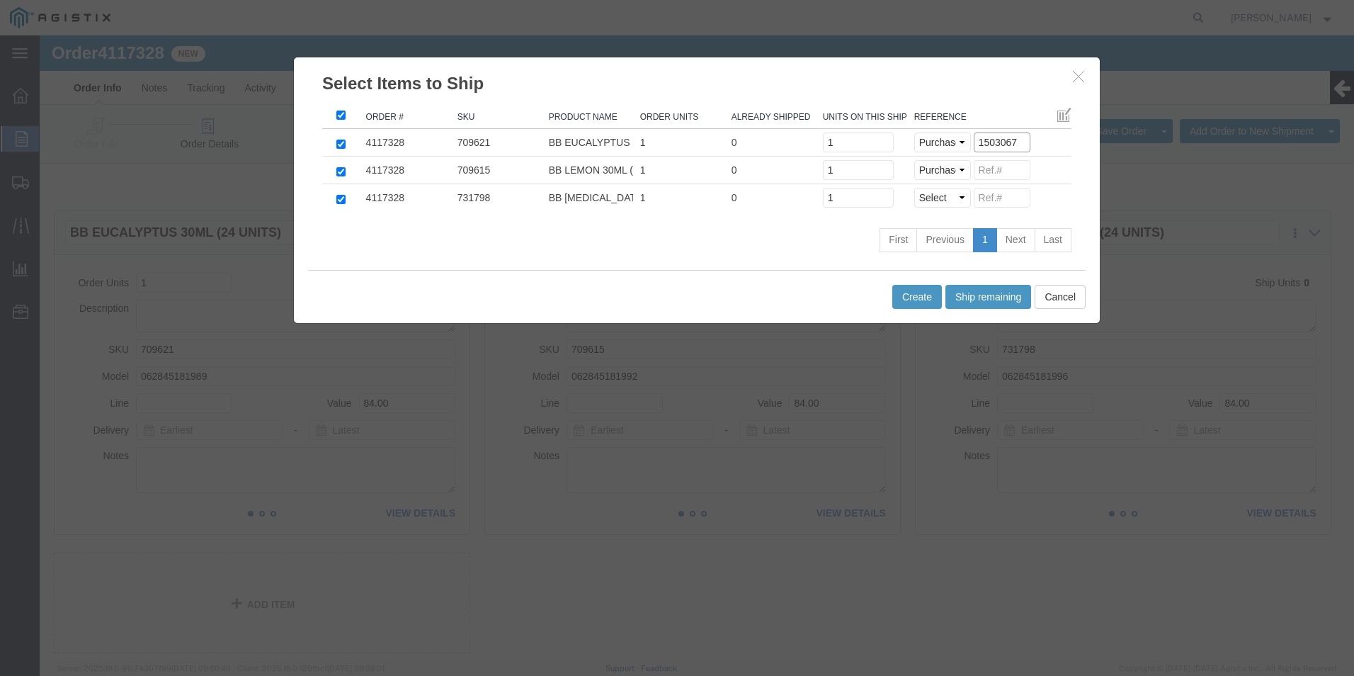
drag, startPoint x: 931, startPoint y: 100, endPoint x: 748, endPoint y: 86, distance: 183.2
click table "Order # SKU Product Name Order Units Already Shipped Units on this shipment Ref…"
type input "1503067"
click input
paste input "1503067"
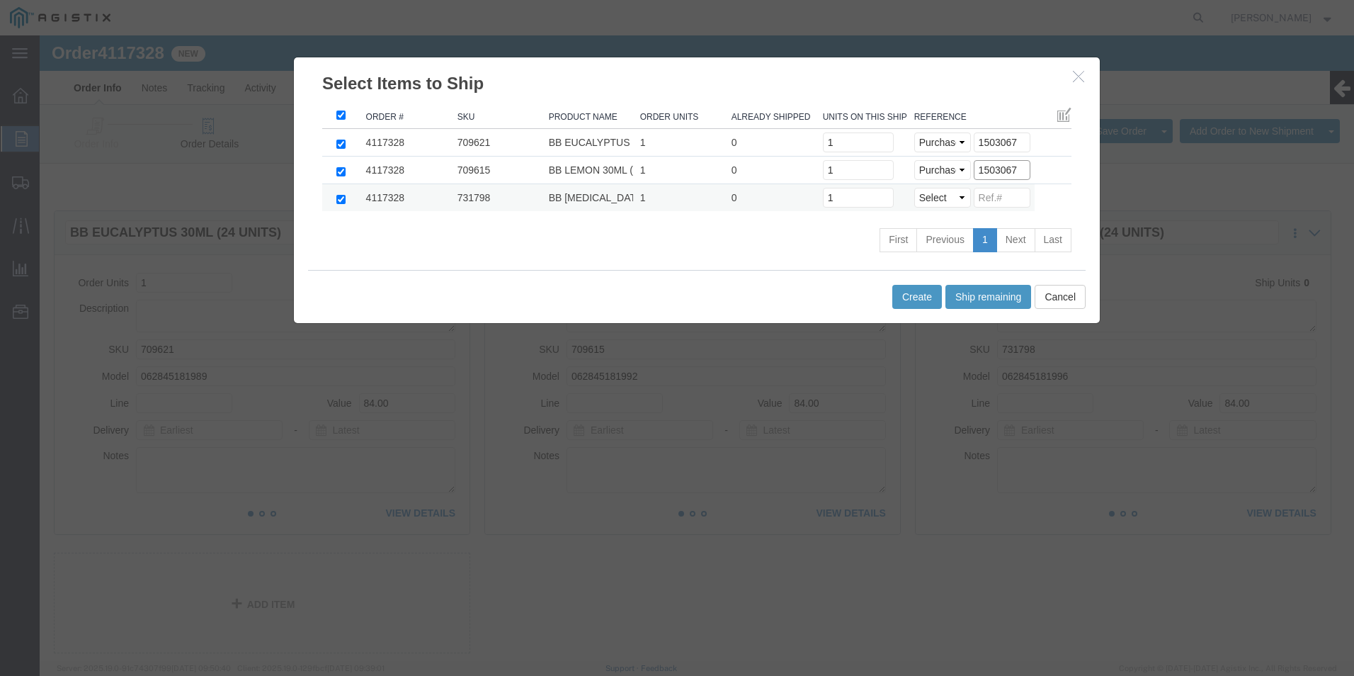
type input "1503067"
click input
paste input "1503067"
type input "1503067"
click button "Create"
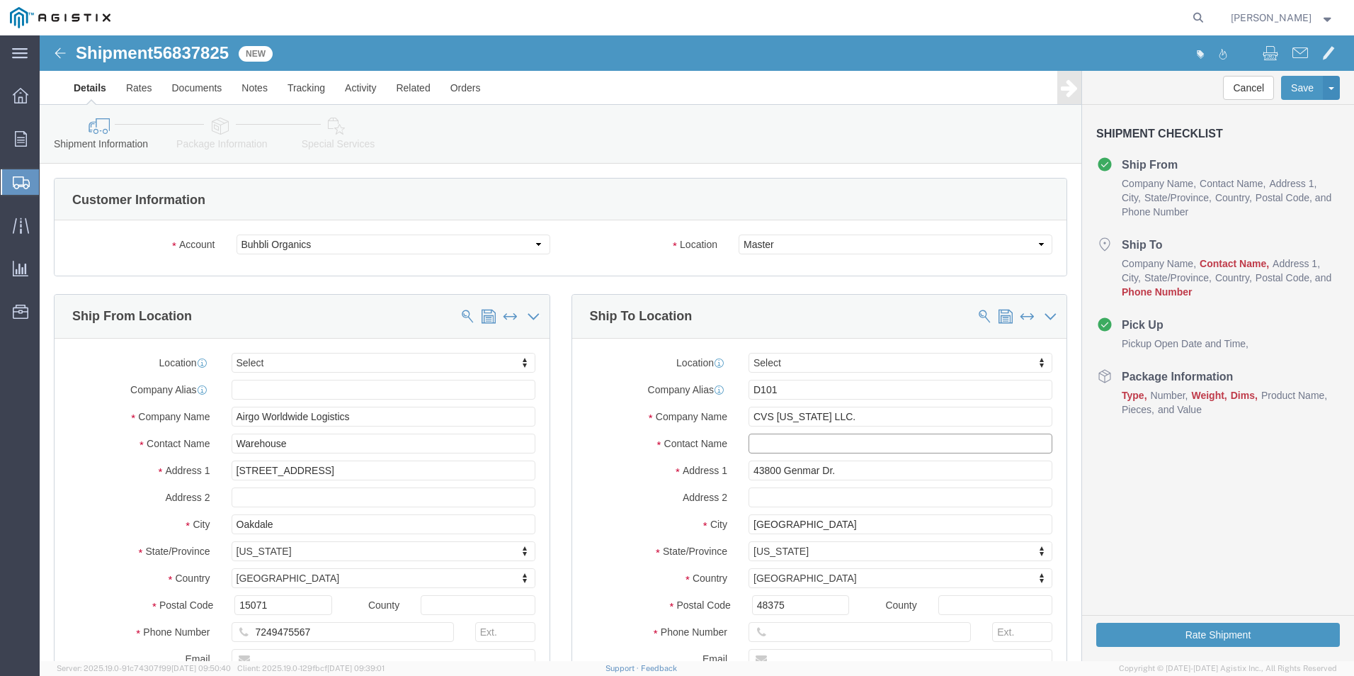
click input "text"
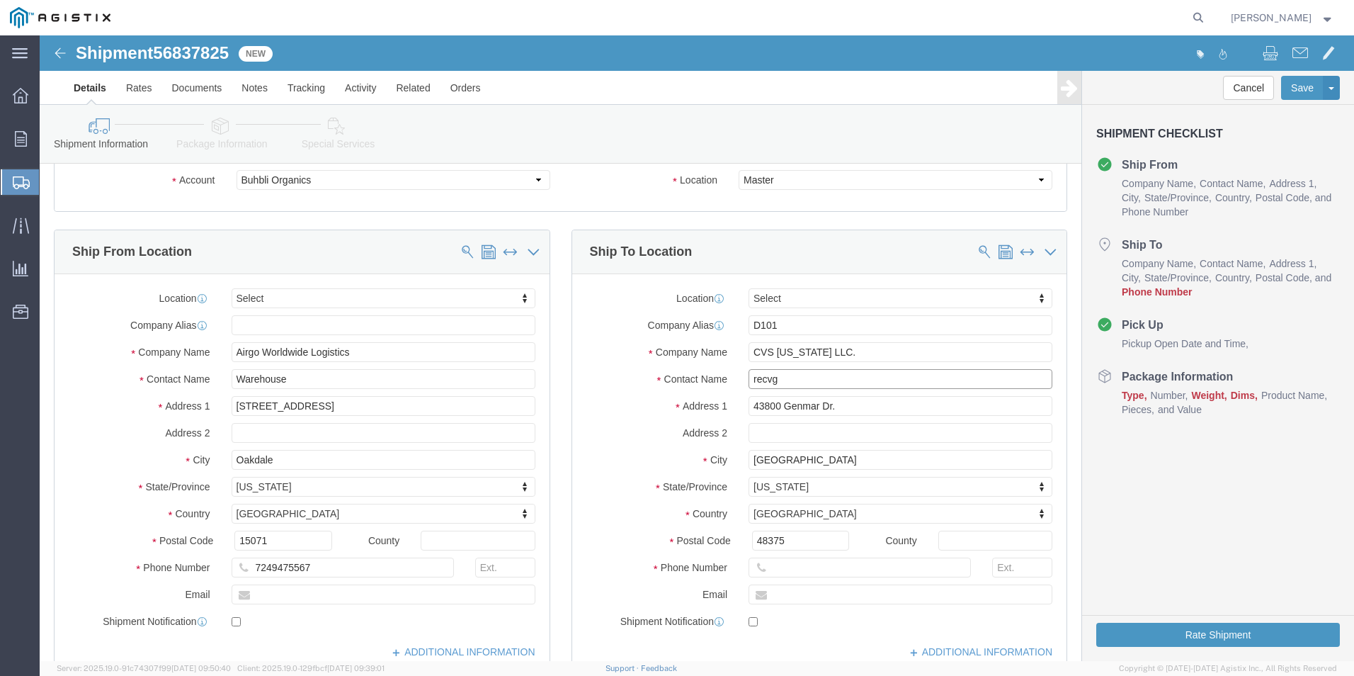
scroll to position [71, 0]
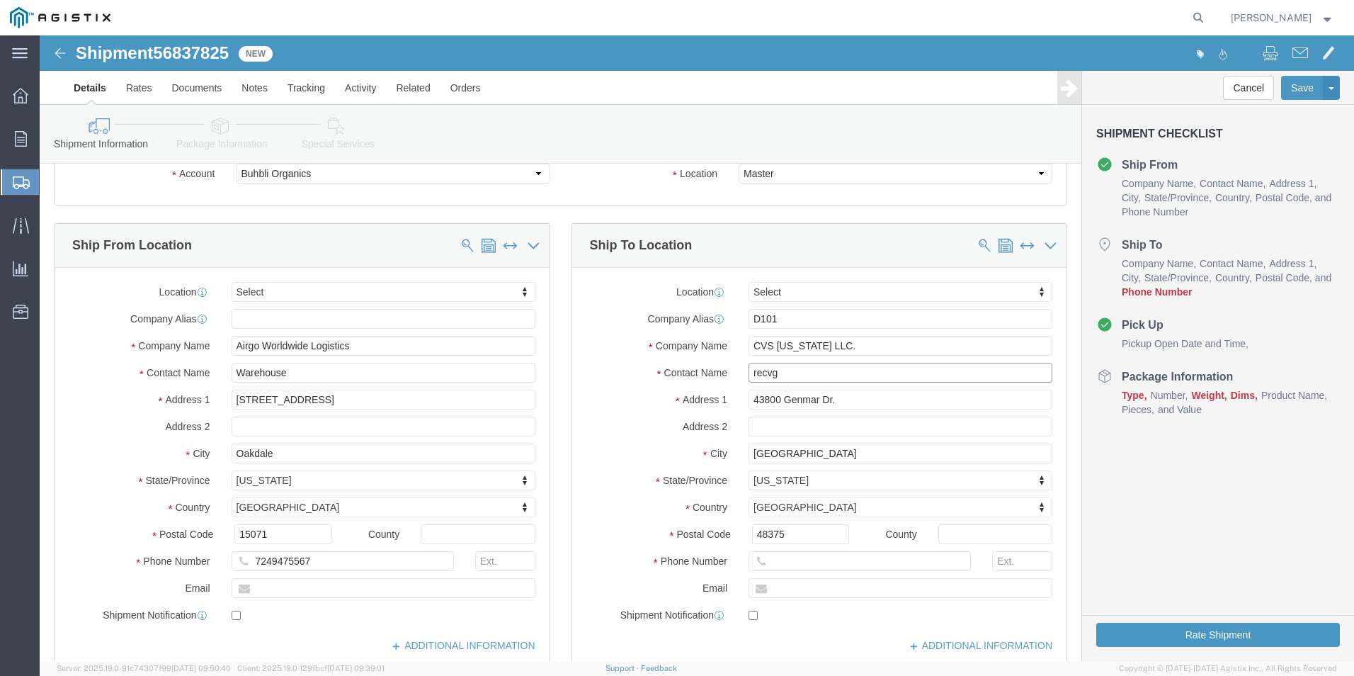
type input "recvg"
click input "text"
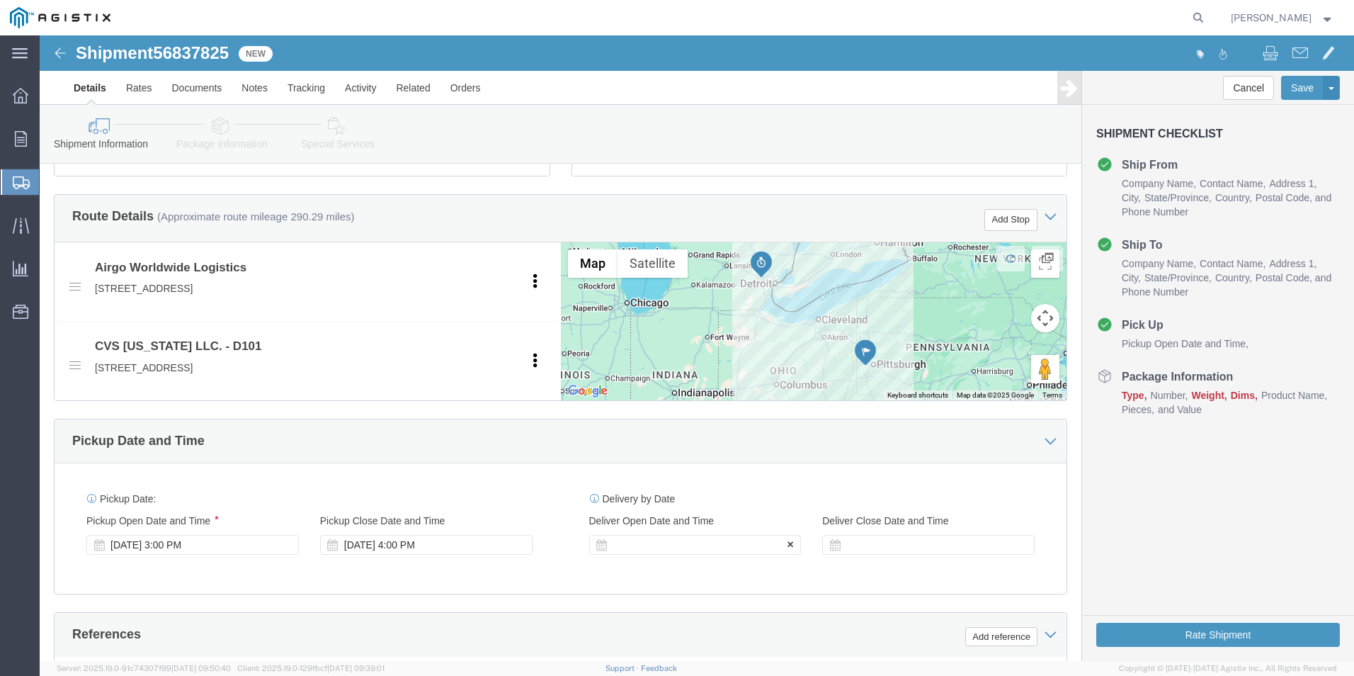
type input "[PHONE_NUMBER]"
click div
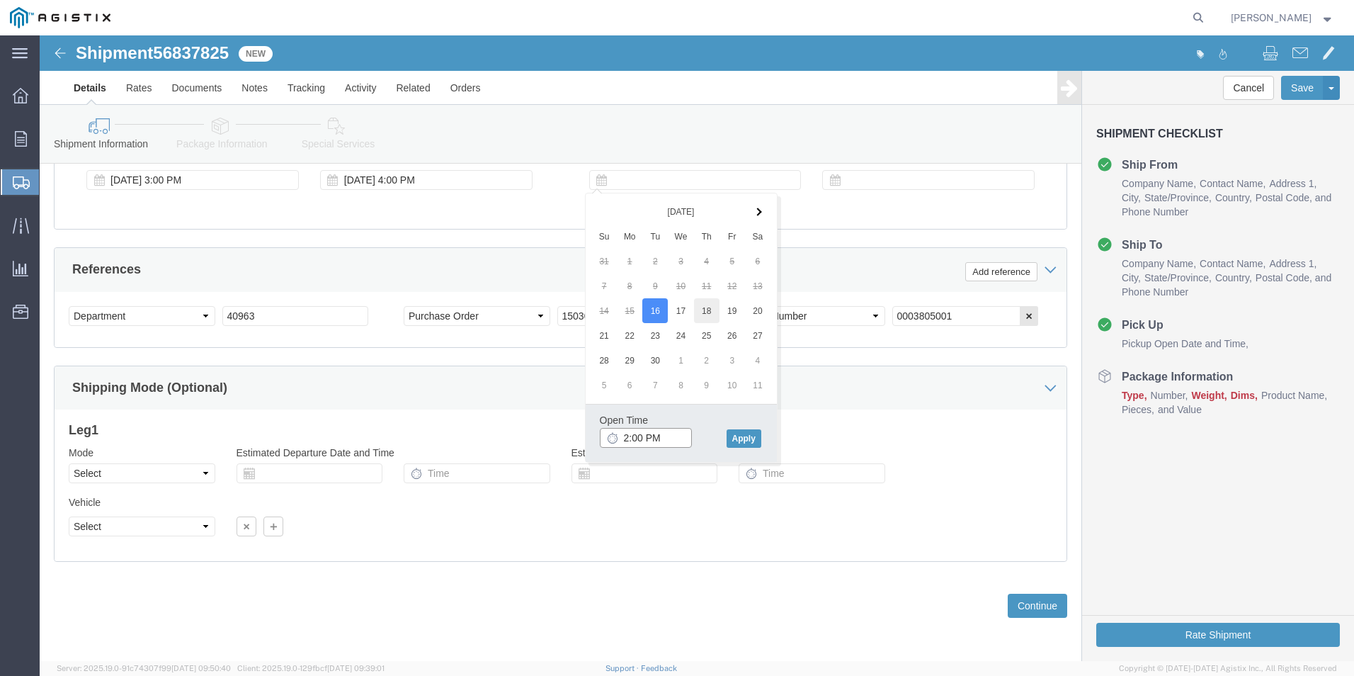
type input "2:00 PM"
click button "Apply"
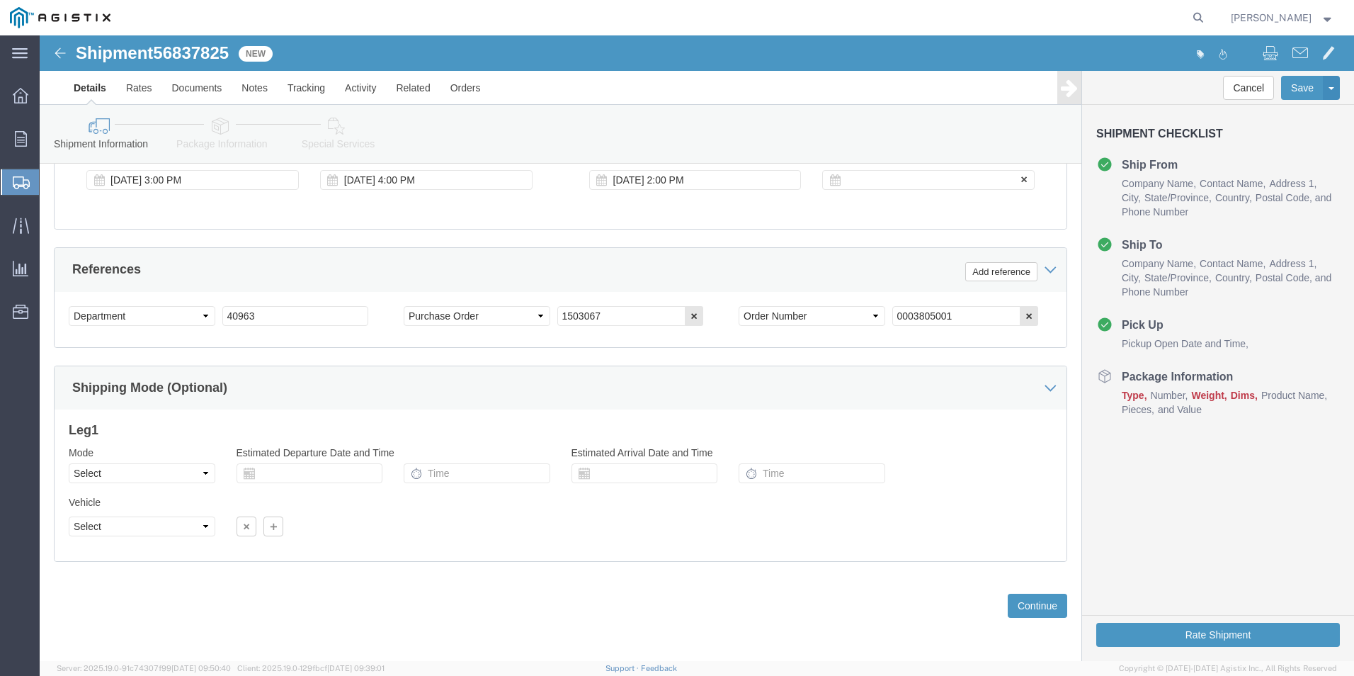
click div
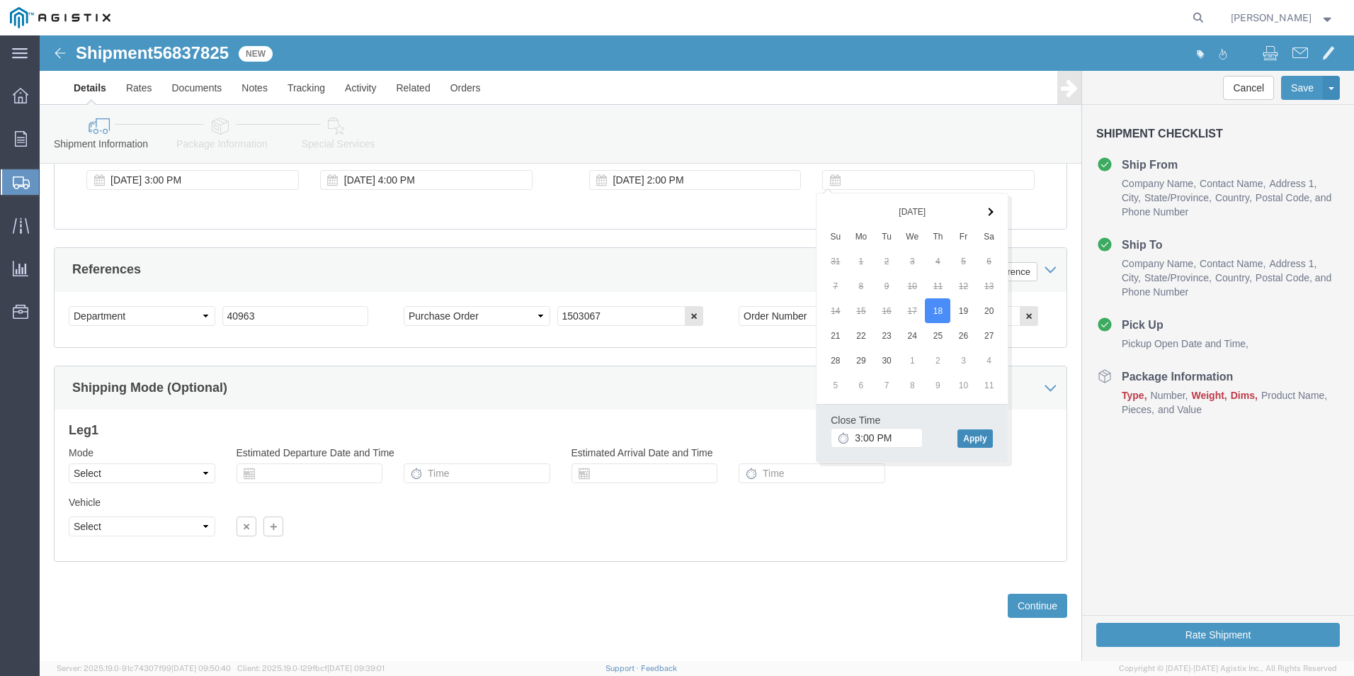
click button "Apply"
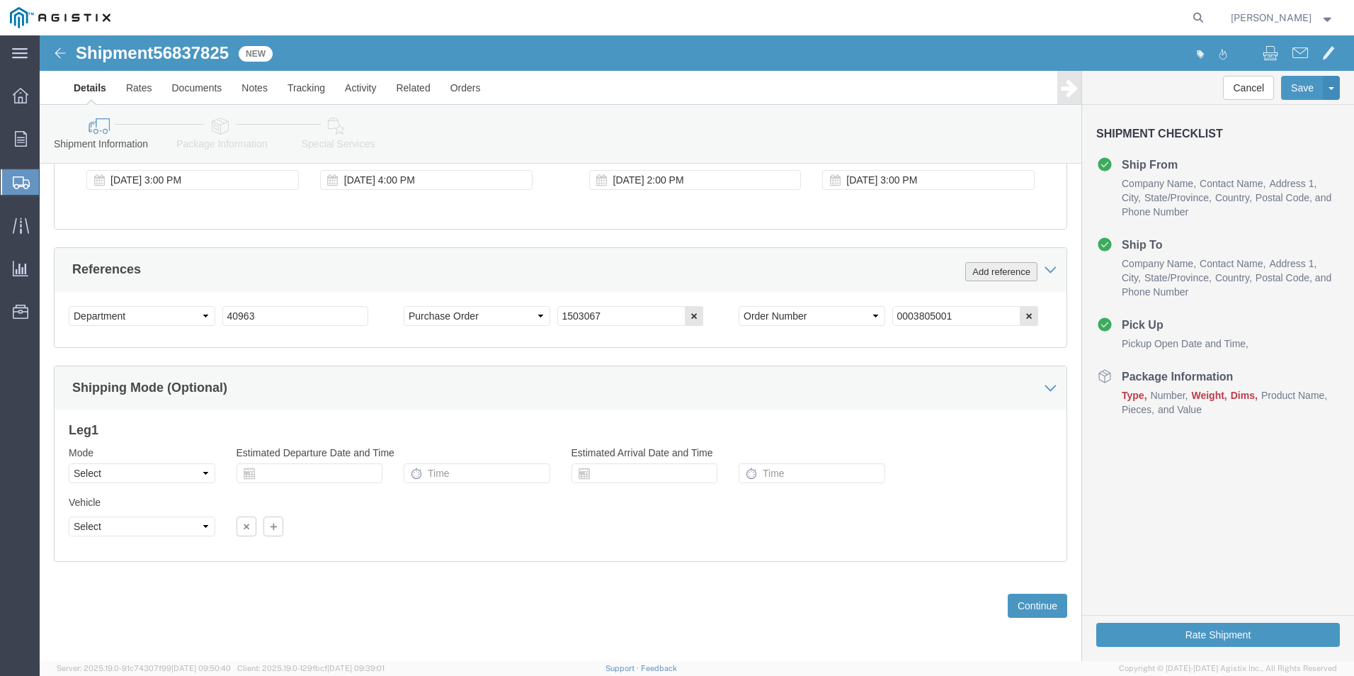
click button "Add reference"
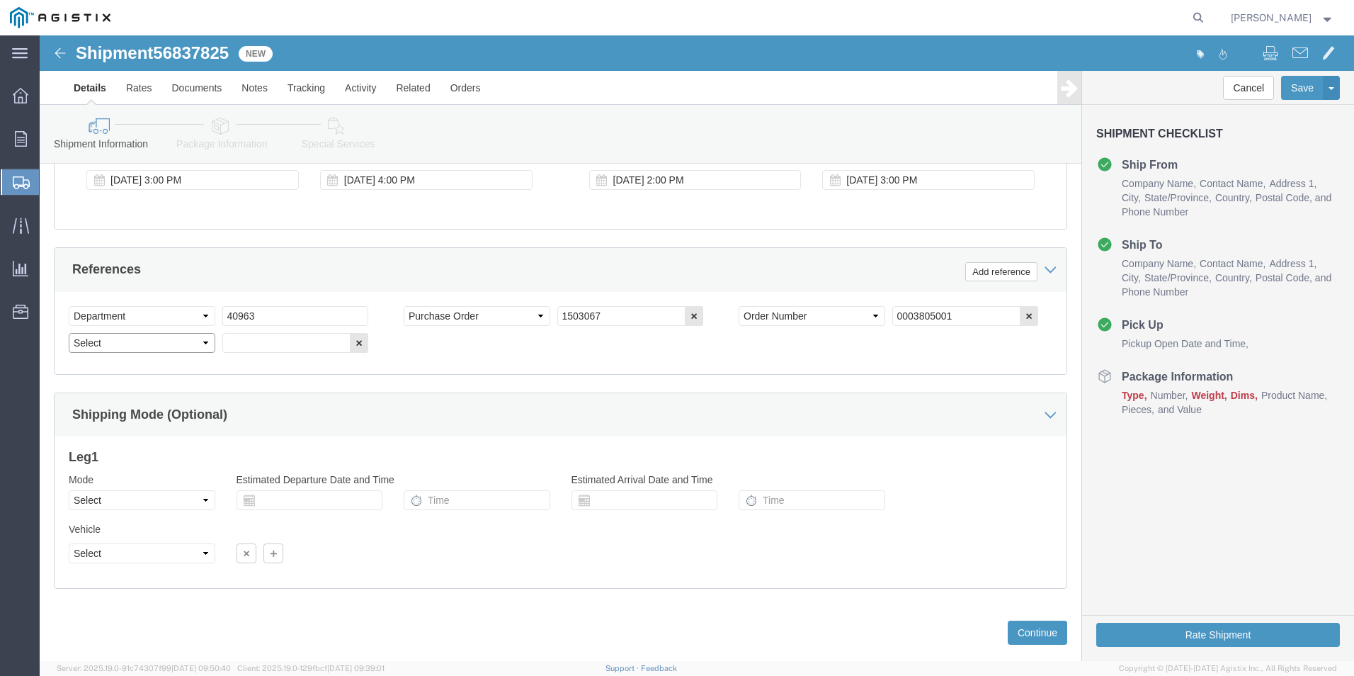
click select "Select Account Type Activity ID Airline Appointment Number ASN Batch Request # …"
select select "BOL"
click select "Select Account Type Activity ID Airline Appointment Number ASN Batch Request # …"
click input "text"
type input "4117328"
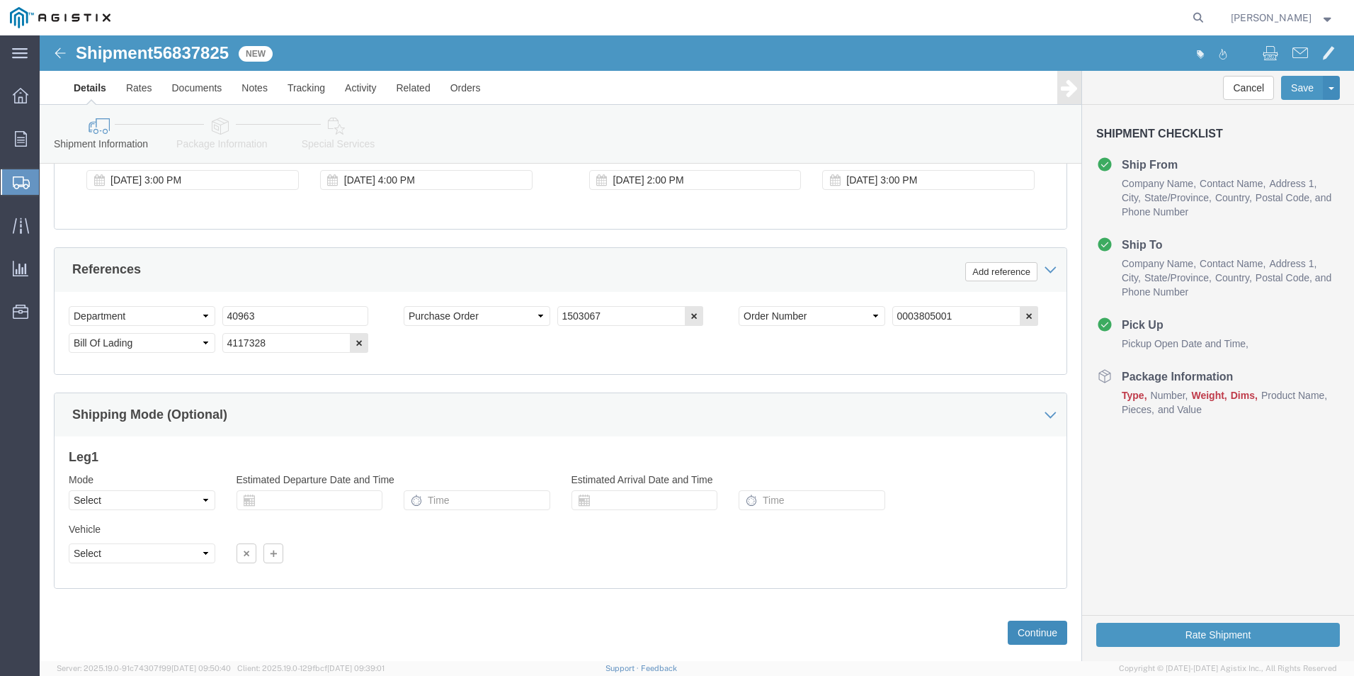
click button "Continue"
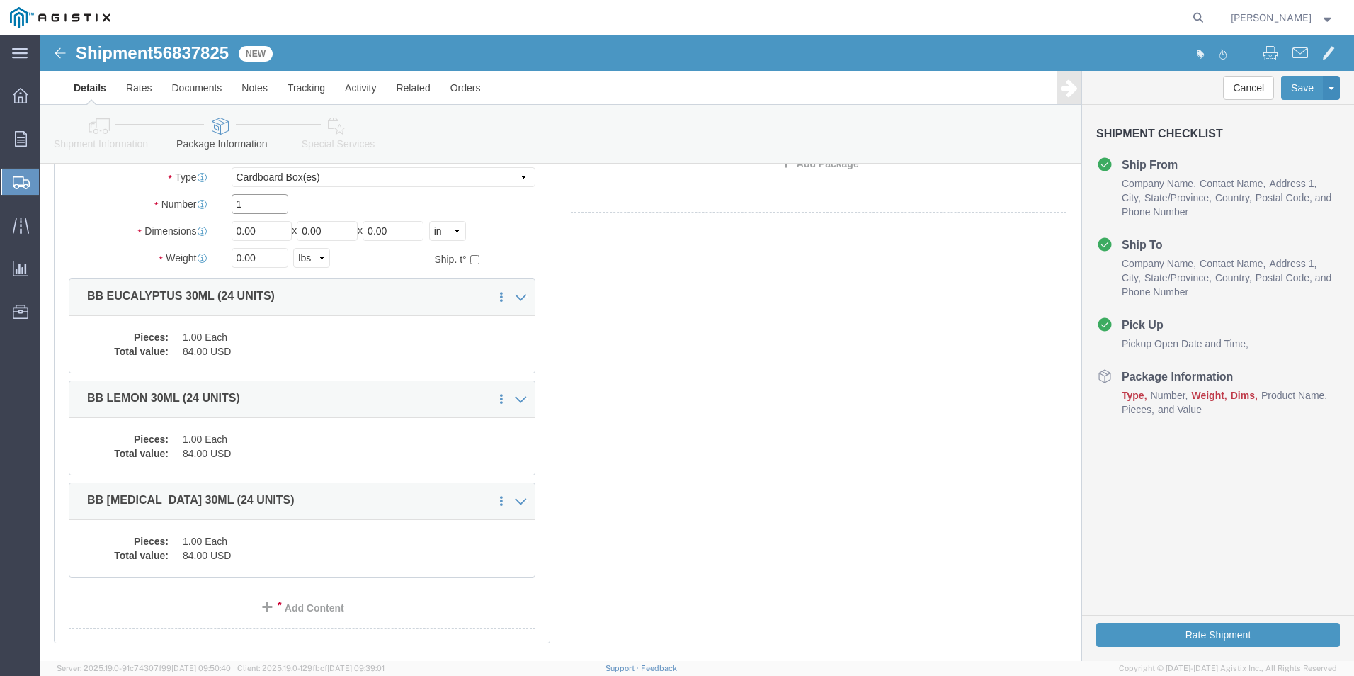
drag, startPoint x: 117, startPoint y: 171, endPoint x: 109, endPoint y: 170, distance: 7.8
click div "Number 1"
type input "3"
drag, startPoint x: 220, startPoint y: 205, endPoint x: 132, endPoint y: 91, distance: 142.9
click div "Package Type Select Bale(s) Basket(s) Bolt(s) Bottle(s) Buckets Bulk Bundle(s) …"
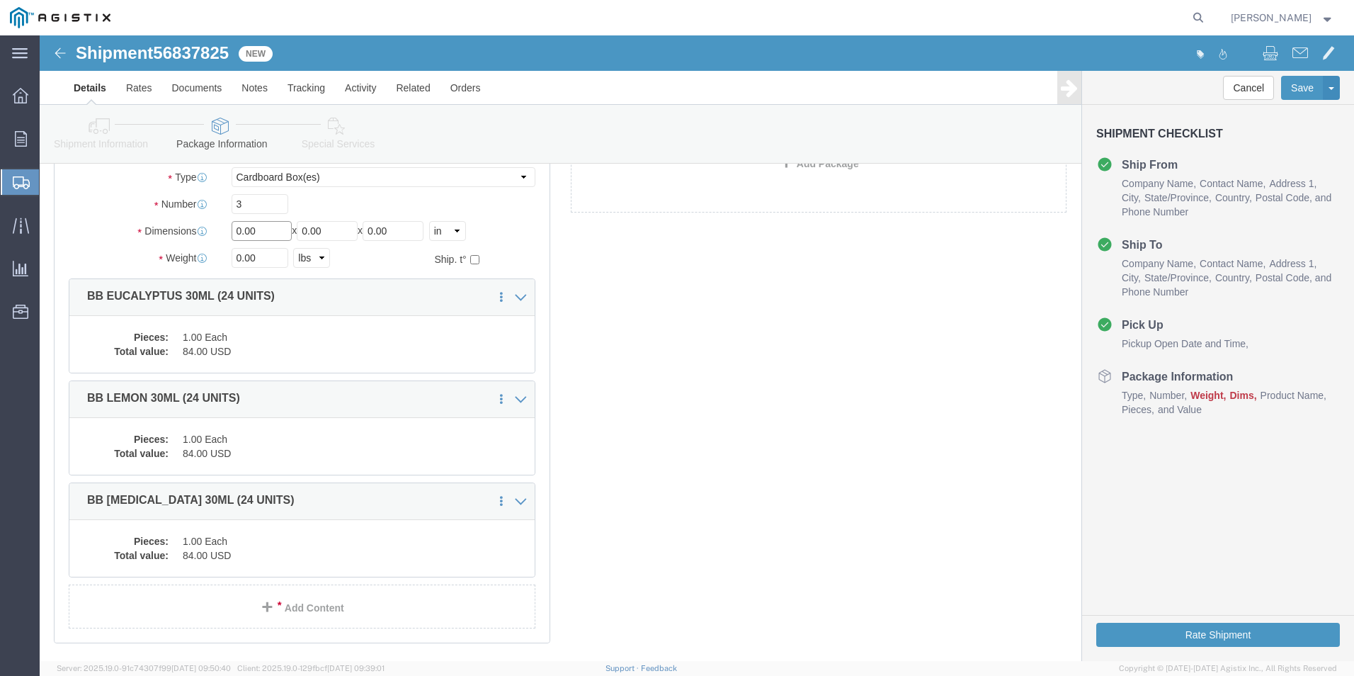
drag, startPoint x: 224, startPoint y: 195, endPoint x: 63, endPoint y: 164, distance: 164.3
click div "Package Type Select Bale(s) Basket(s) Bolt(s) Bottle(s) Buckets Bulk Bundle(s) …"
type input "10"
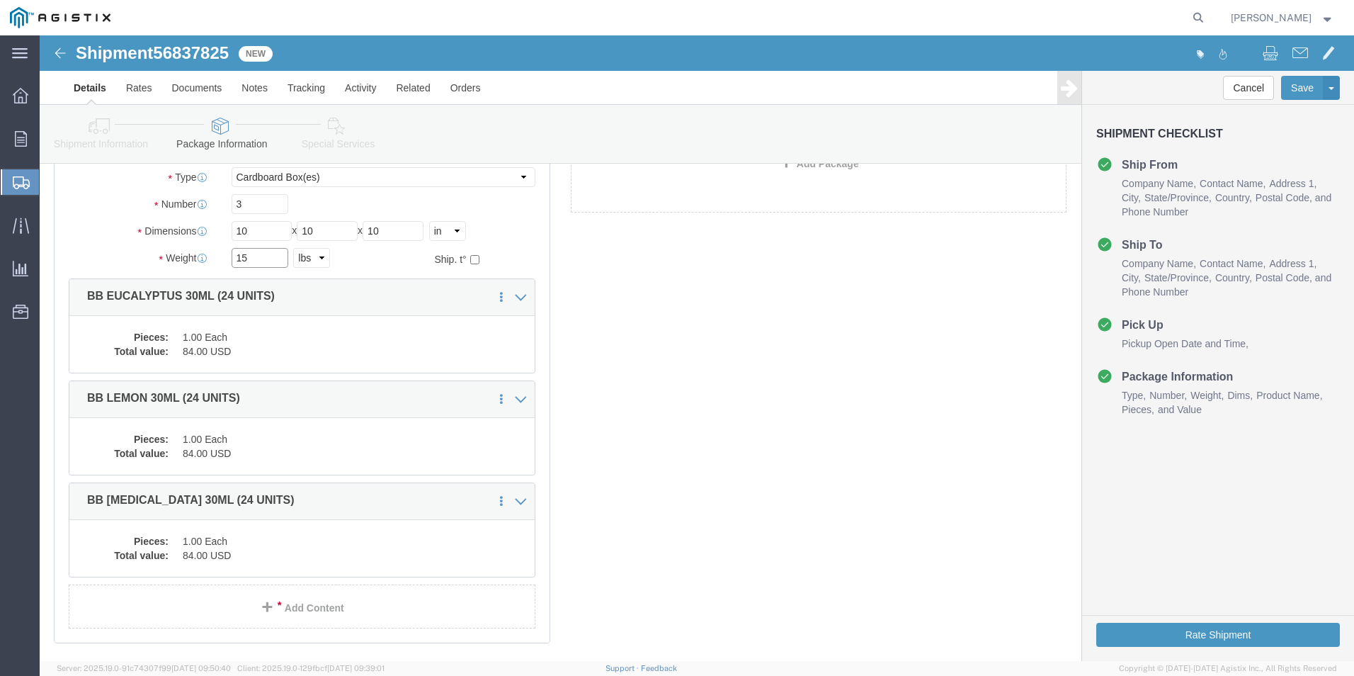
type input "15"
click div "x Package Type Select Bale(s) Basket(s) Bolt(s) Bottle(s) Buckets Bulk Bundle(s…"
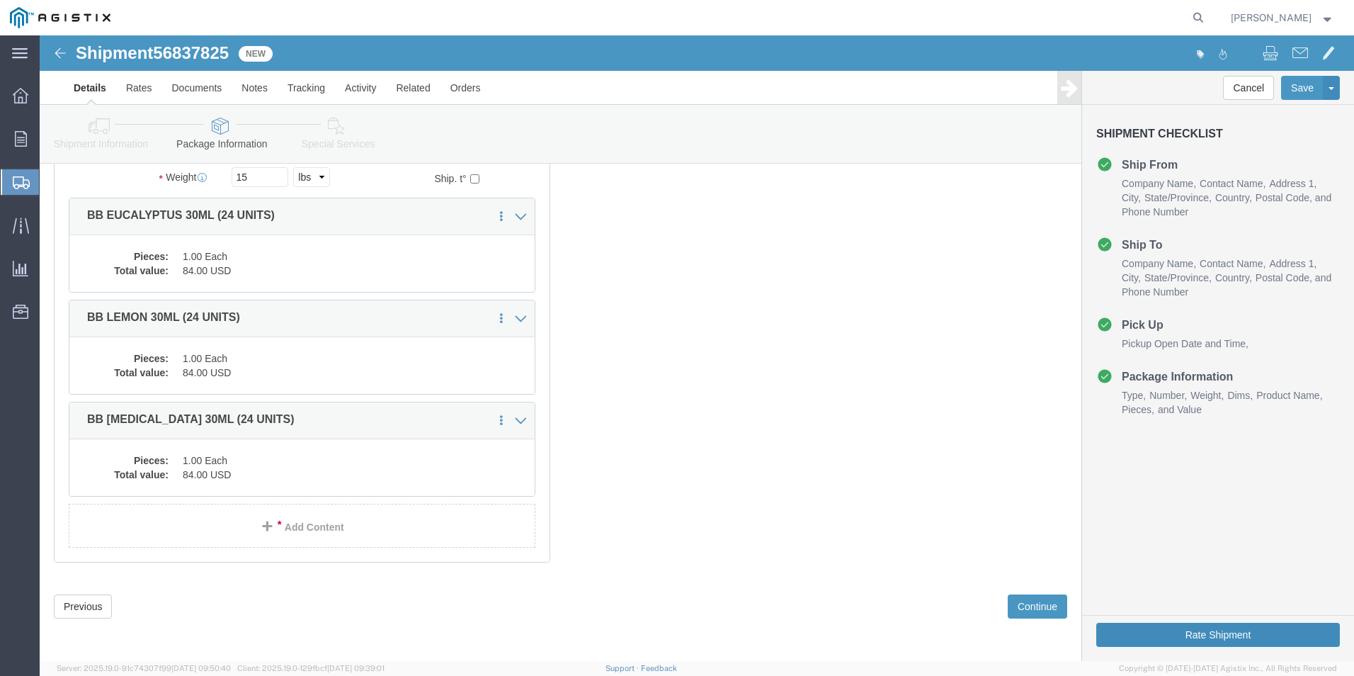
scroll to position [187, 0]
click button "Rate Shipment"
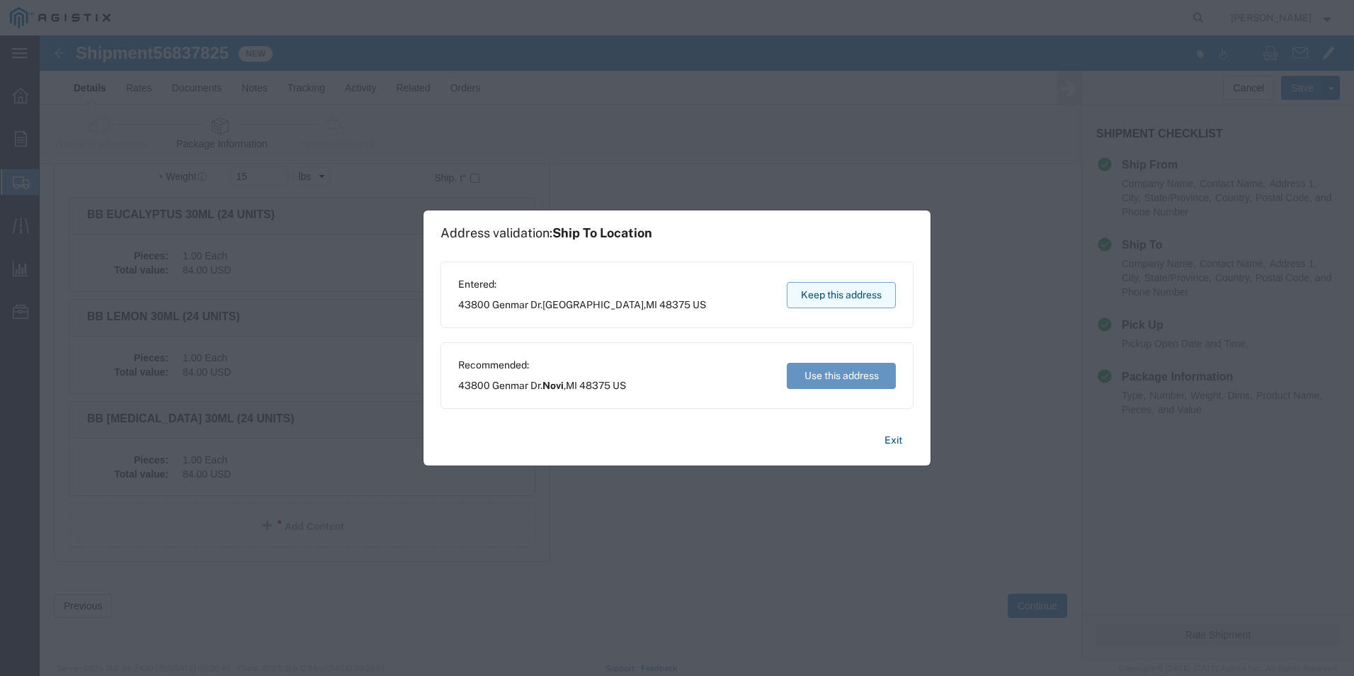
click at [851, 298] on button "Keep this address" at bounding box center [841, 295] width 109 height 26
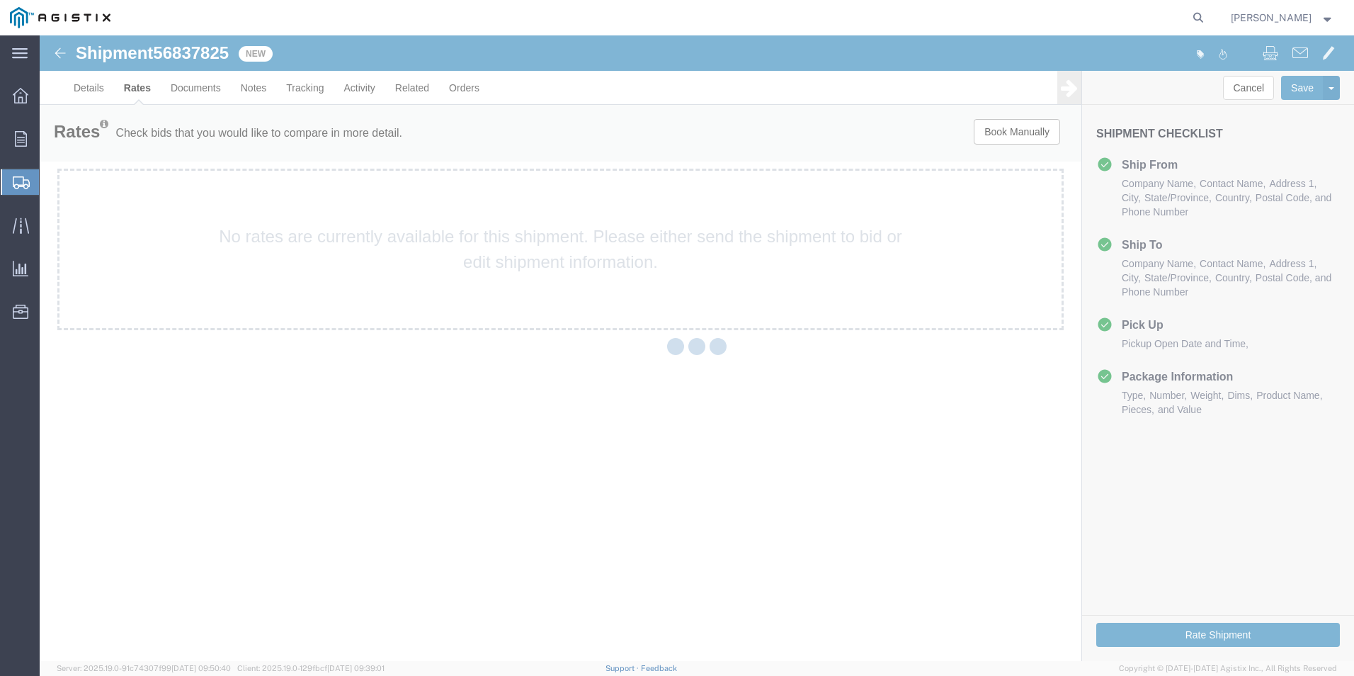
scroll to position [0, 0]
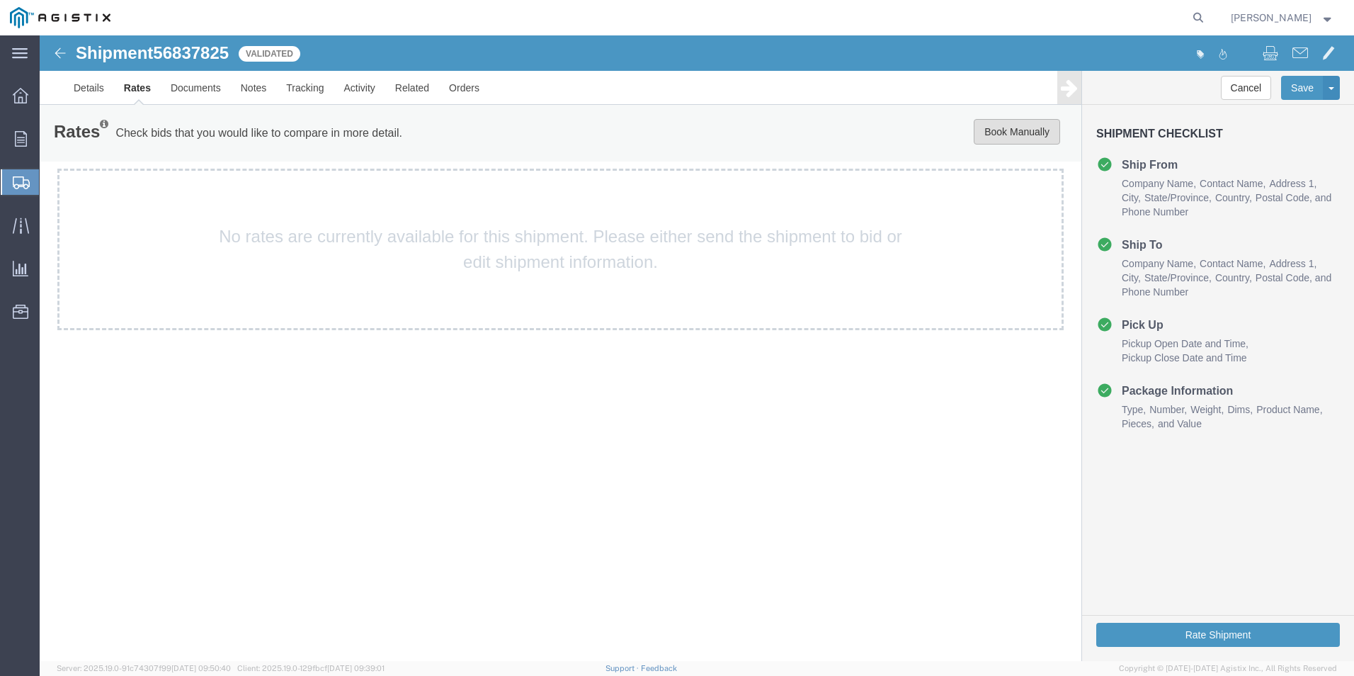
click at [998, 132] on button "Book Manually" at bounding box center [1017, 131] width 86 height 25
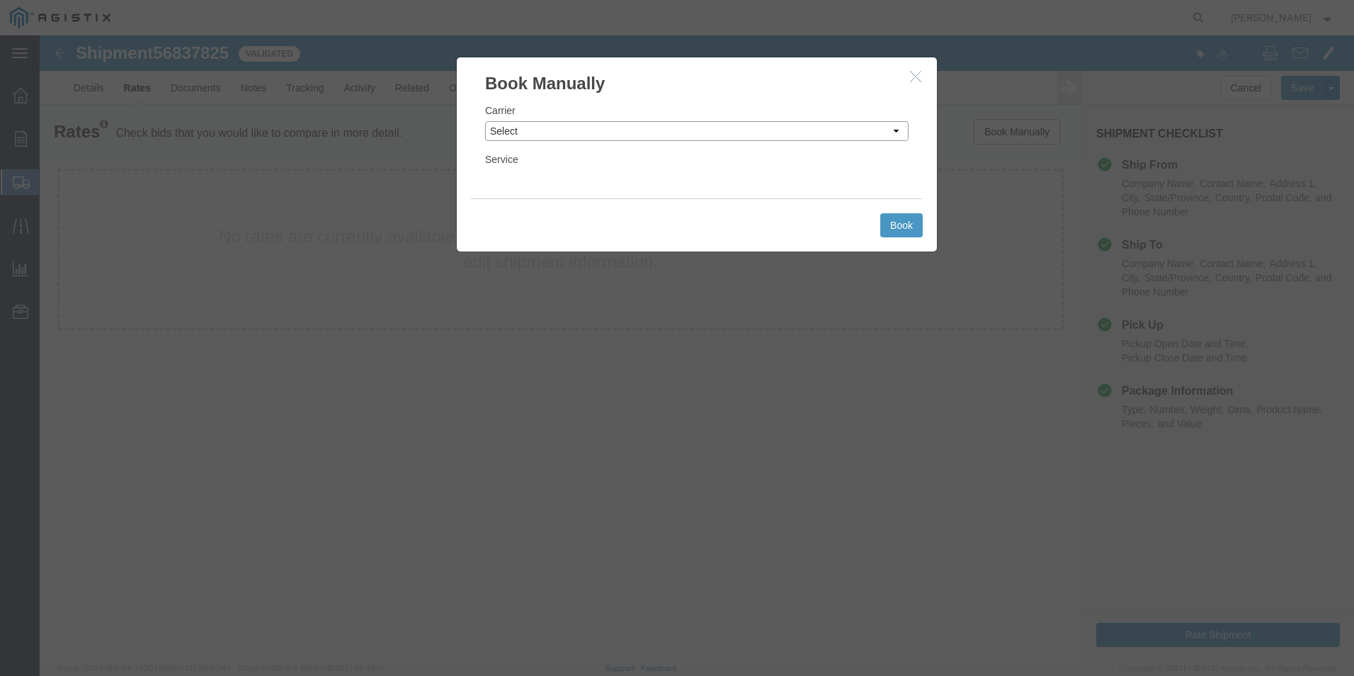
click at [894, 130] on select "Select Add New Carrier (and default service) ACI Guide APC Airport Google Milea…" at bounding box center [696, 131] width 423 height 20
select select "12"
click at [485, 121] on select "Select Add New Carrier (and default service) ACI Guide APC Airport Google Milea…" at bounding box center [696, 131] width 423 height 20
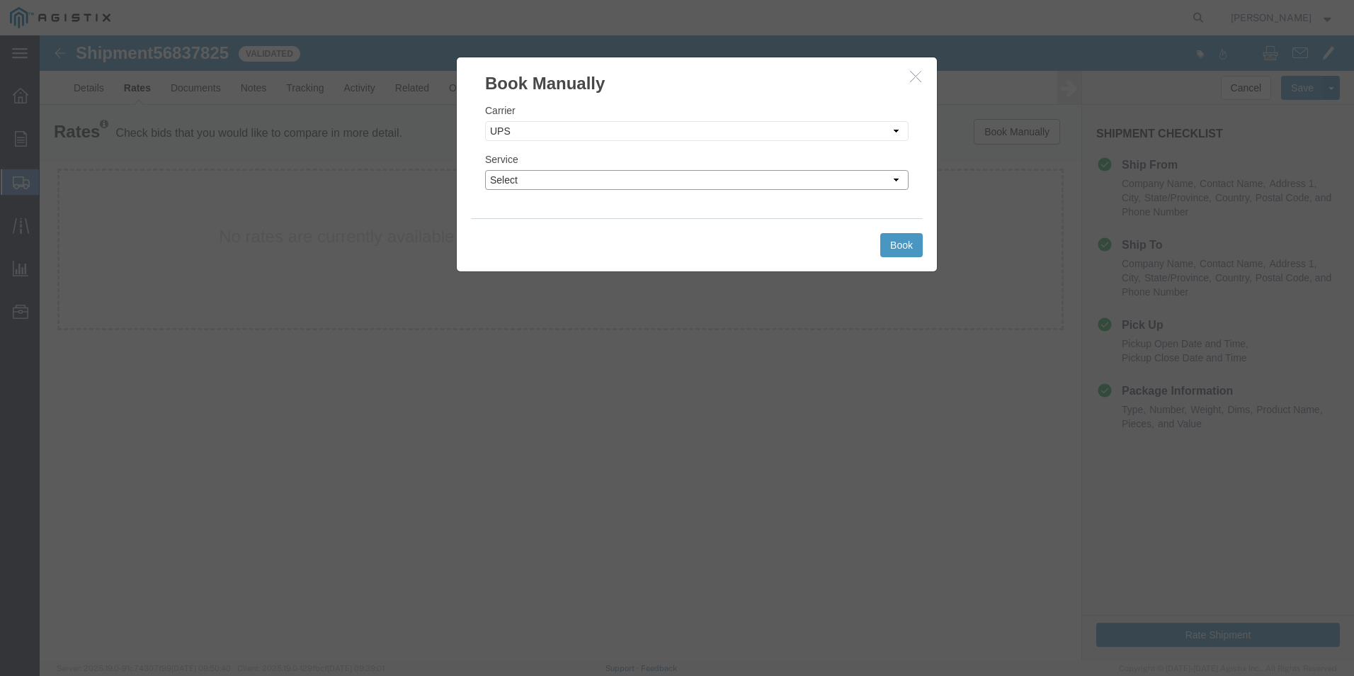
click at [861, 180] on select "Select 2nd Day Air 2nd Day Air A.M. 3 Day Select BOUND PRINTED MATTER, UPS DELI…" at bounding box center [696, 180] width 423 height 20
select select "42"
click at [485, 170] on select "Select 2nd Day Air 2nd Day Air A.M. 3 Day Select BOUND PRINTED MATTER, UPS DELI…" at bounding box center [696, 180] width 423 height 20
click at [907, 240] on button "Book" at bounding box center [901, 245] width 42 height 24
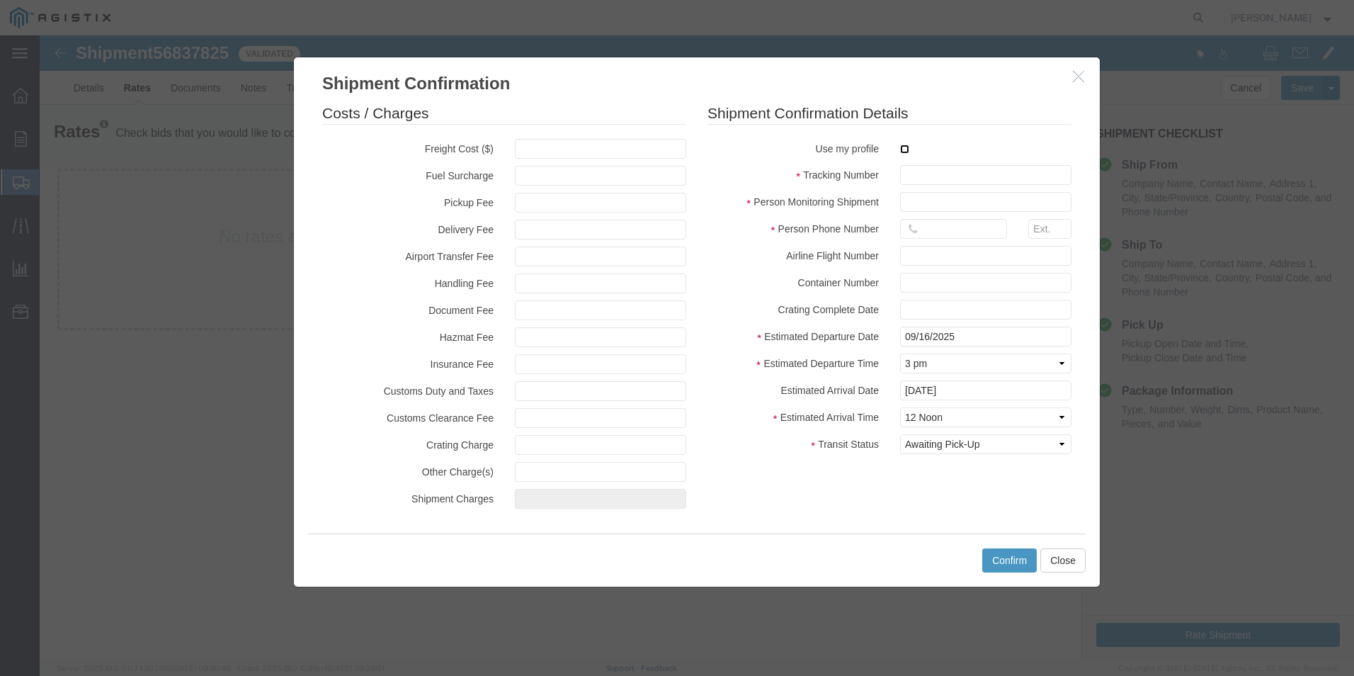
click at [904, 151] on input "checkbox" at bounding box center [904, 148] width 9 height 9
checkbox input "true"
type input "[PERSON_NAME]"
type input "[PHONE_NUMBER]"
drag, startPoint x: 911, startPoint y: 173, endPoint x: 918, endPoint y: 173, distance: 7.8
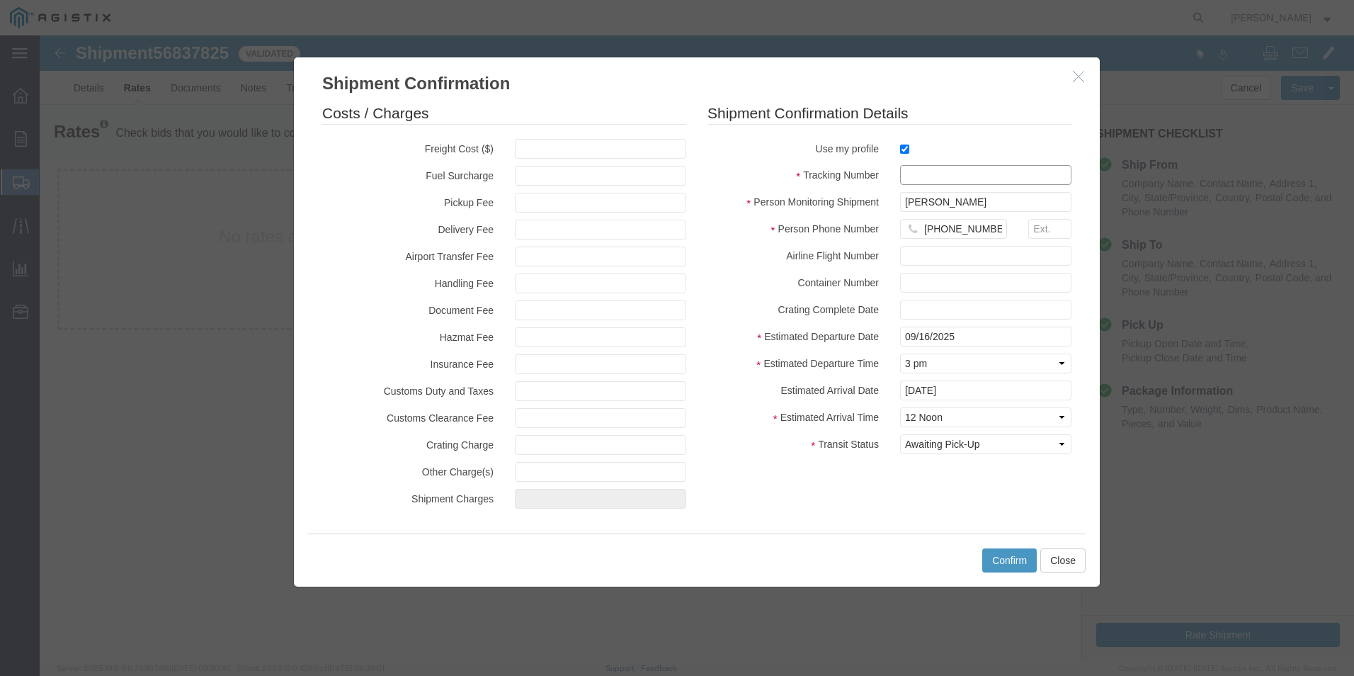
click at [912, 174] on input "text" at bounding box center [985, 175] width 171 height 20
type input "1zx599590342041655"
click at [1008, 559] on button "Confirm" at bounding box center [1009, 560] width 55 height 24
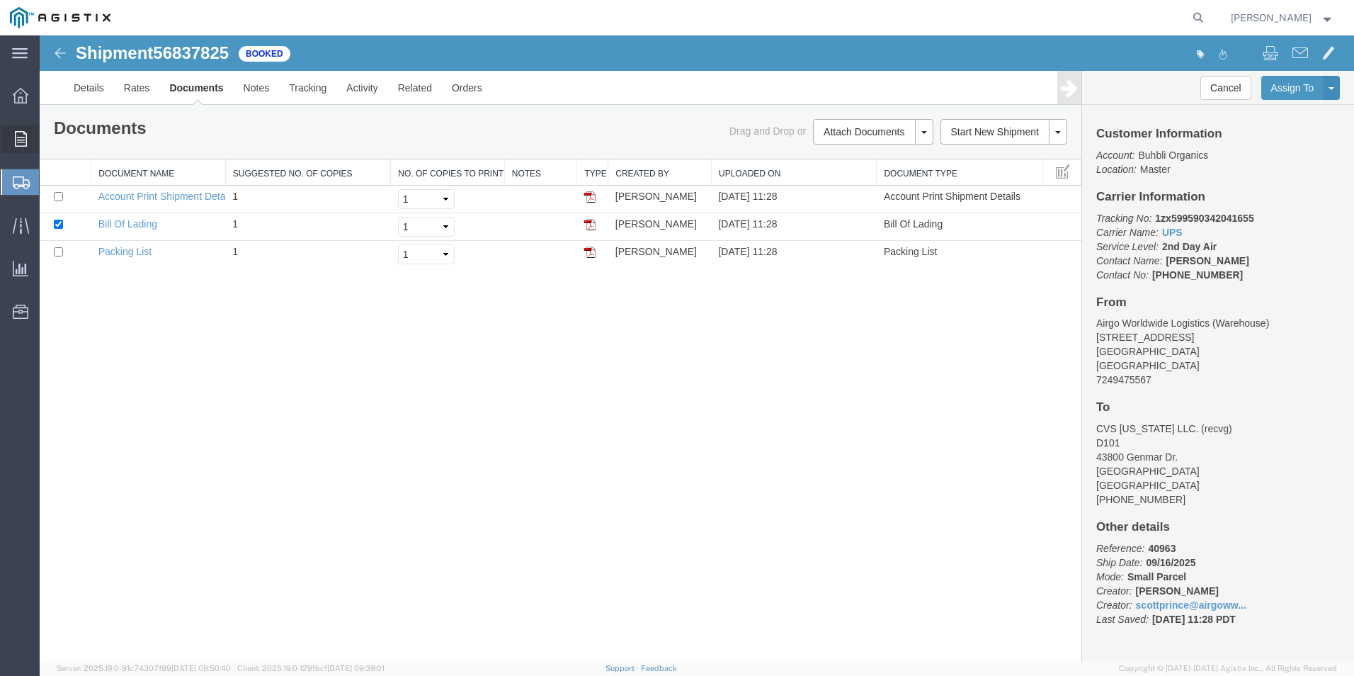
click at [0, 0] on span "Order Manager" at bounding box center [0, 0] width 0 height 0
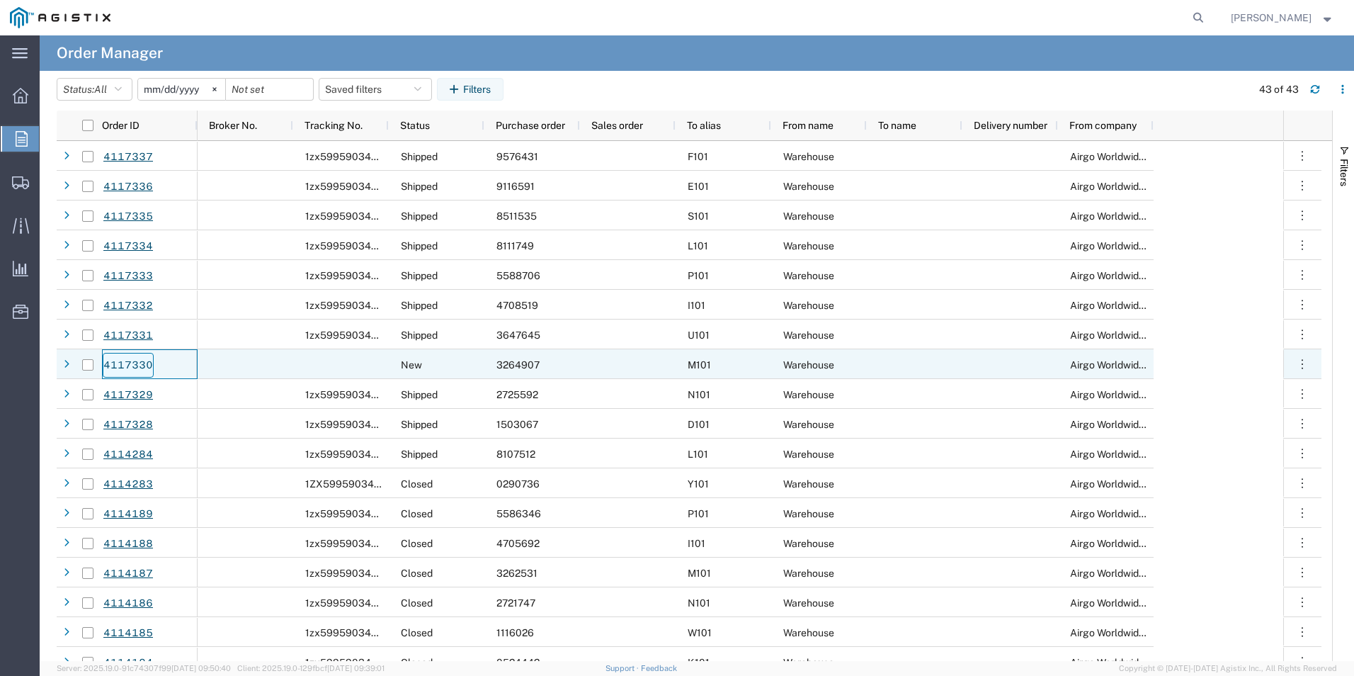
click at [142, 364] on link "4117330" at bounding box center [128, 365] width 51 height 25
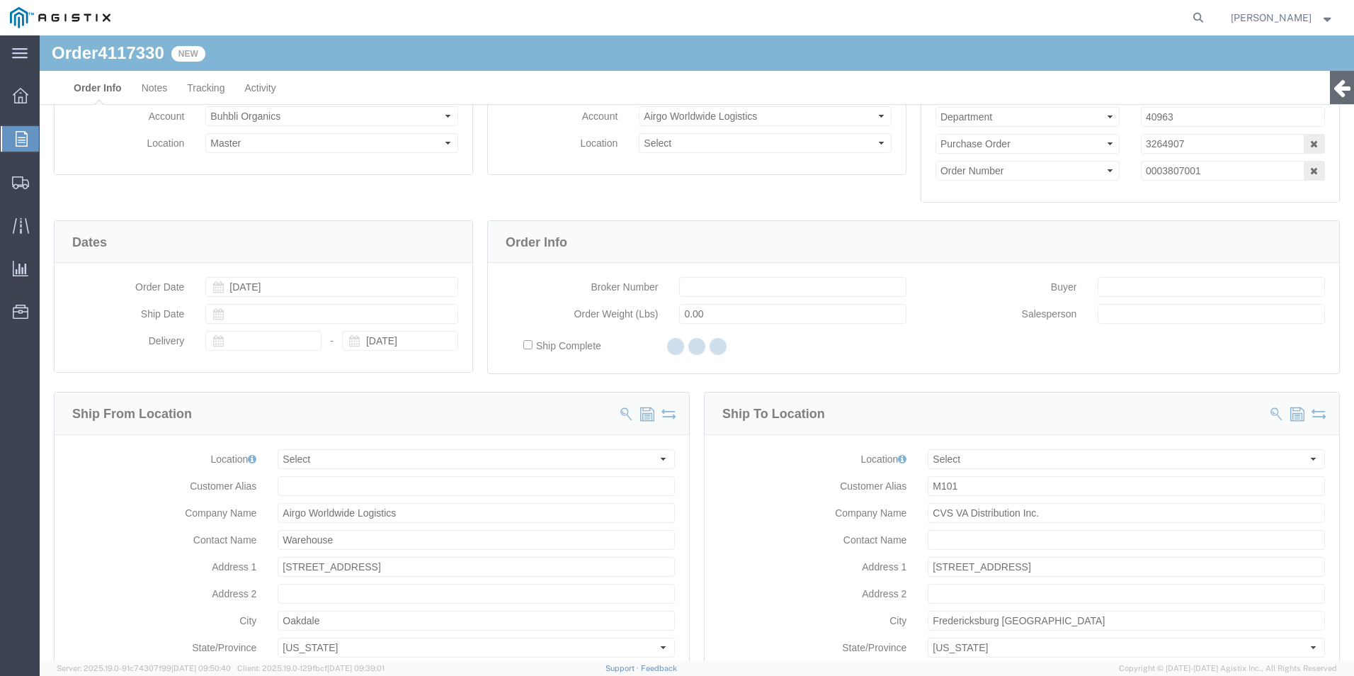
select select
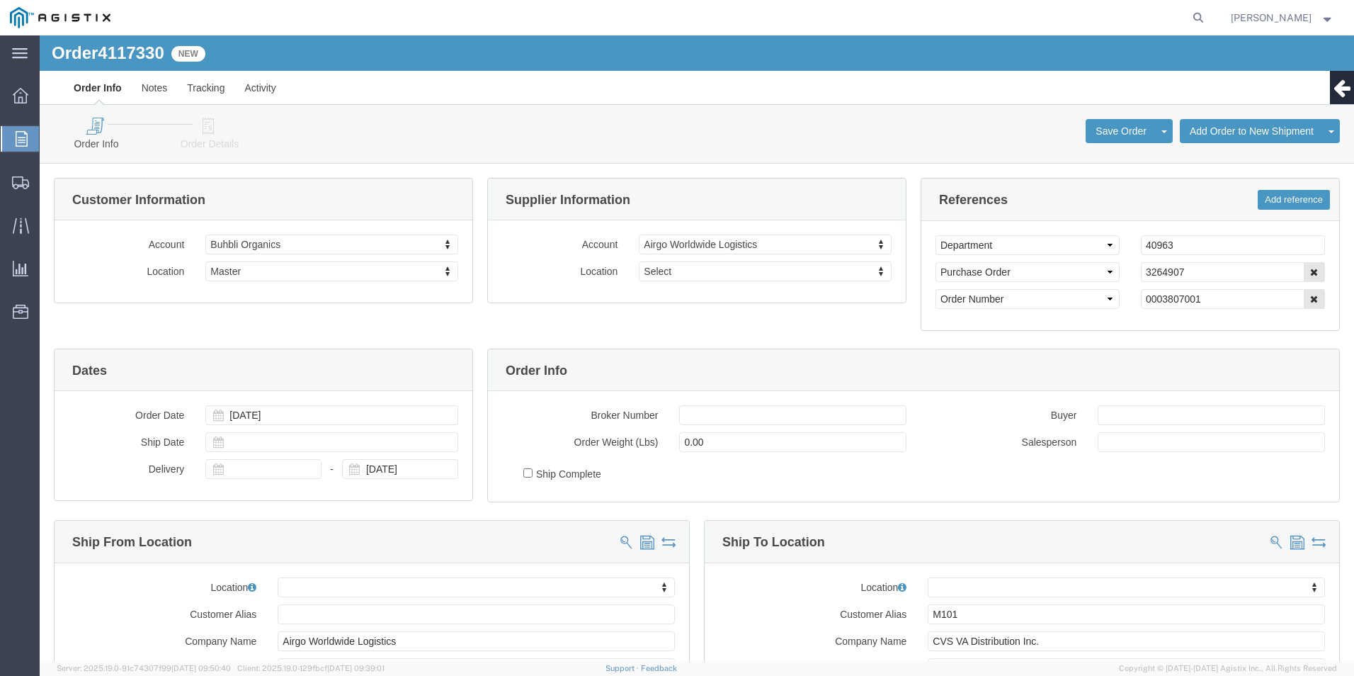
click icon
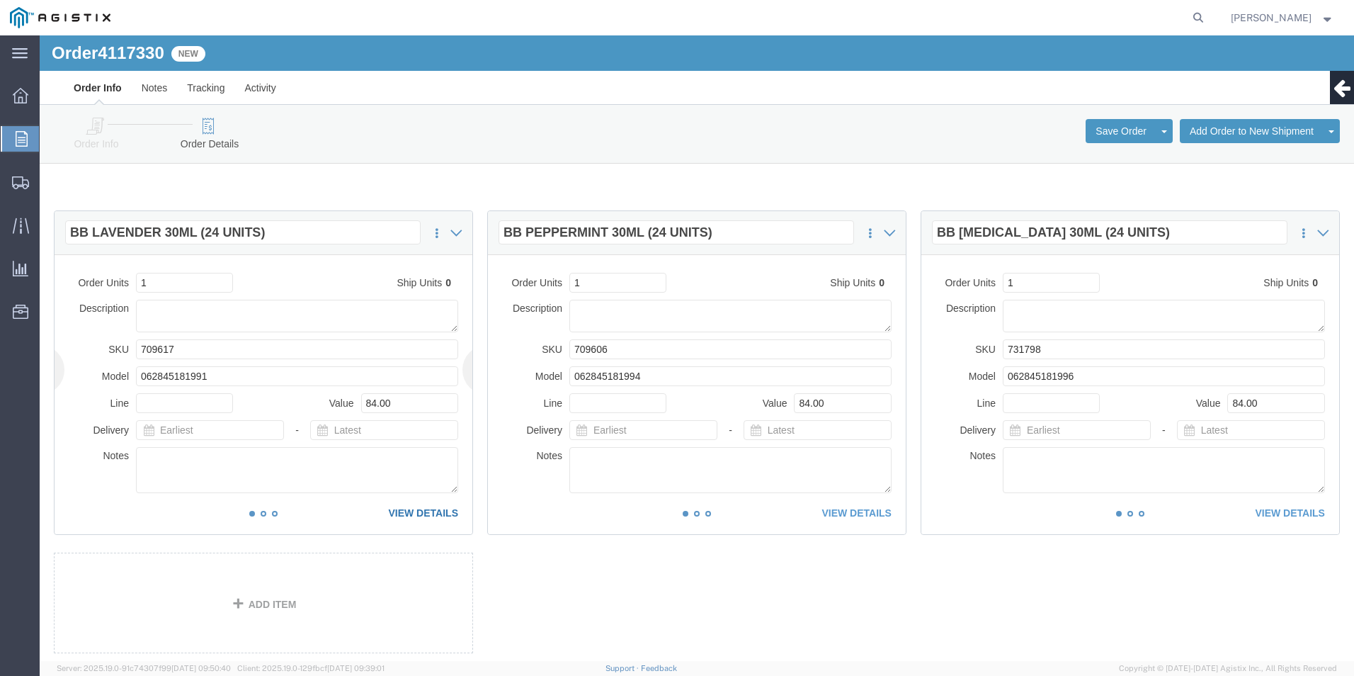
click link "VIEW DETAILS"
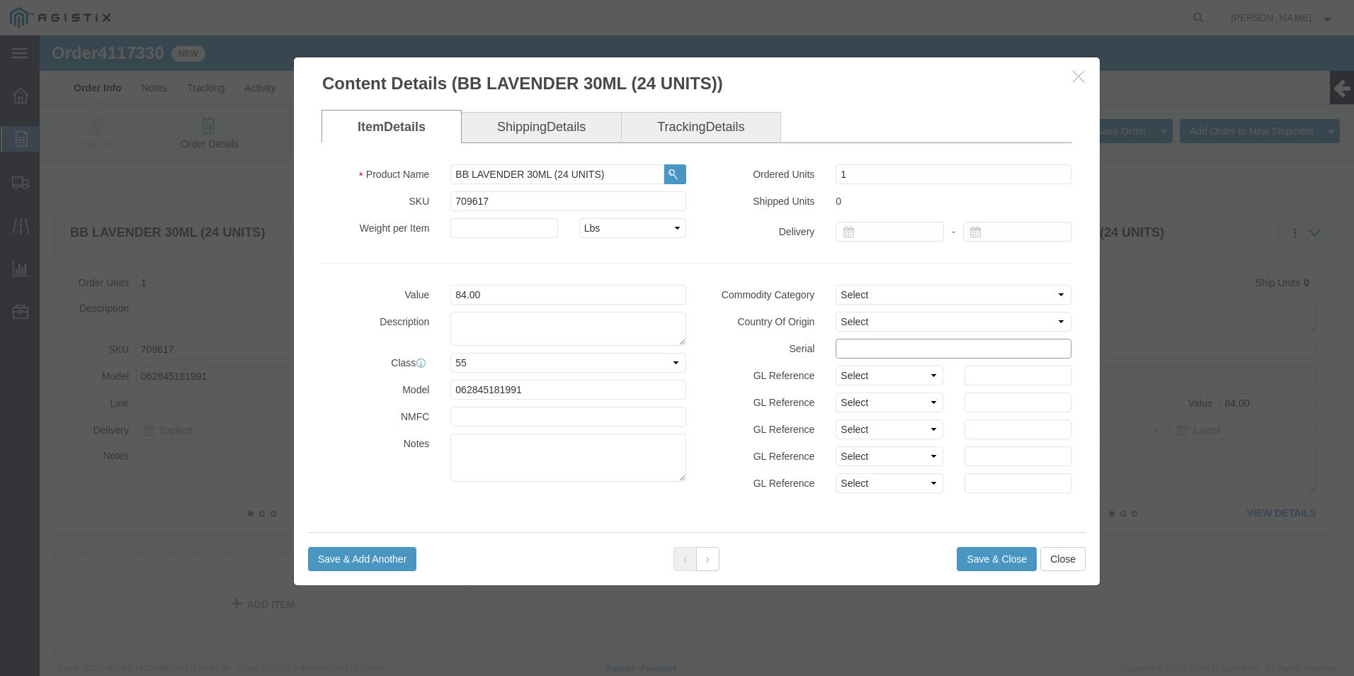
click input "text"
drag, startPoint x: 919, startPoint y: 309, endPoint x: 671, endPoint y: 291, distance: 248.5
click div "Commodity Category Select Country Of Origin Select [GEOGRAPHIC_DATA] [GEOGRAPHI…"
type input "32649071111111111111"
click button "Save & Close"
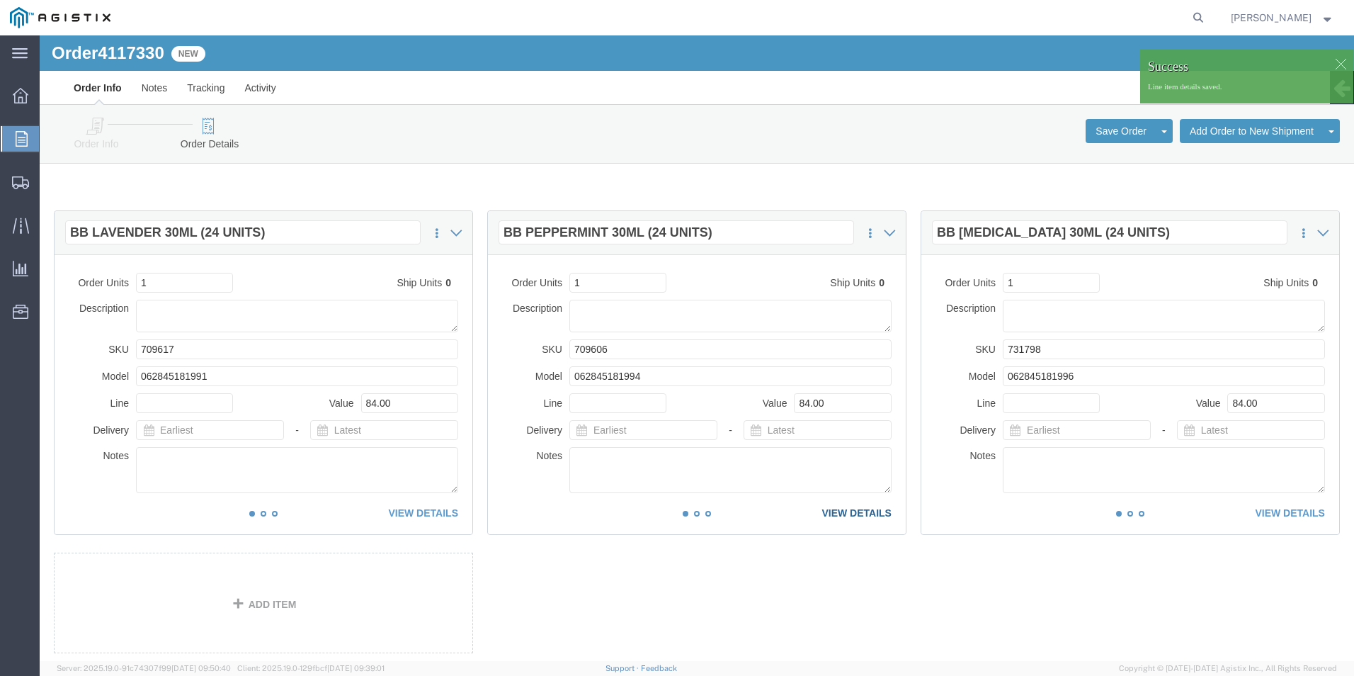
click link "VIEW DETAILS"
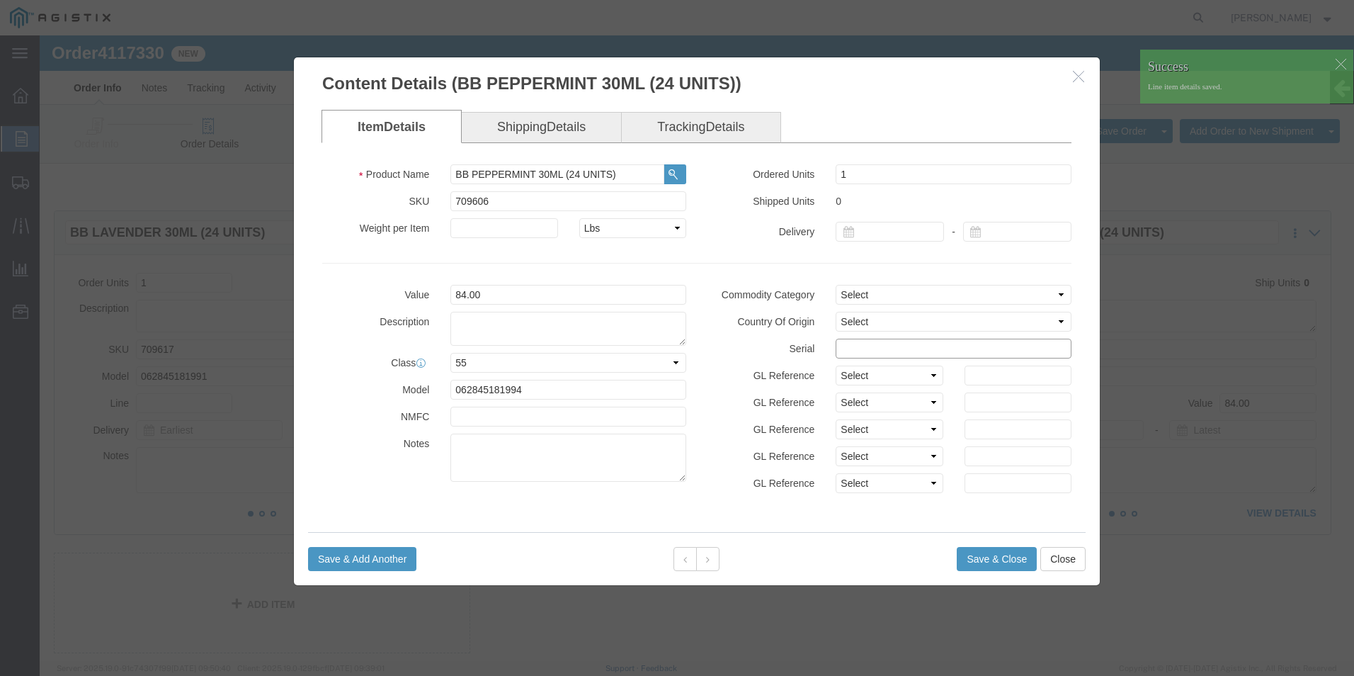
click input "text"
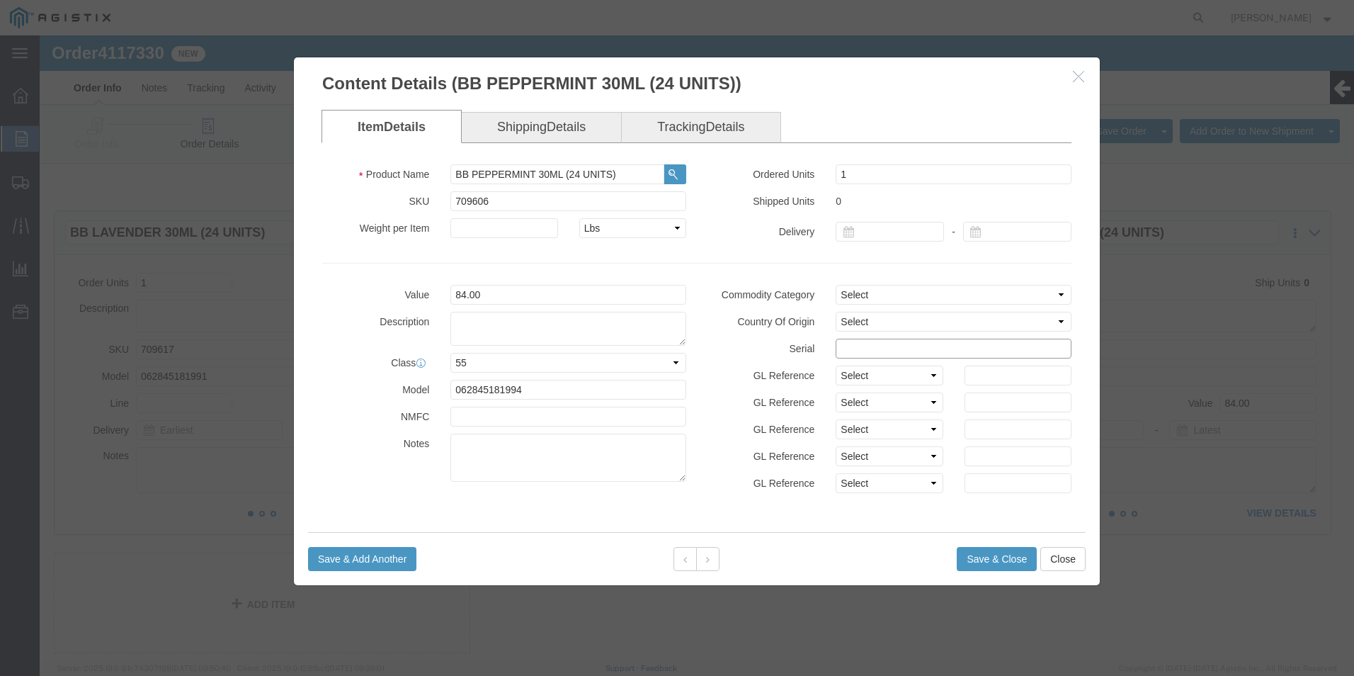
paste input "32649071111111111111"
type input "32649071111111111112"
click button "Save & Close"
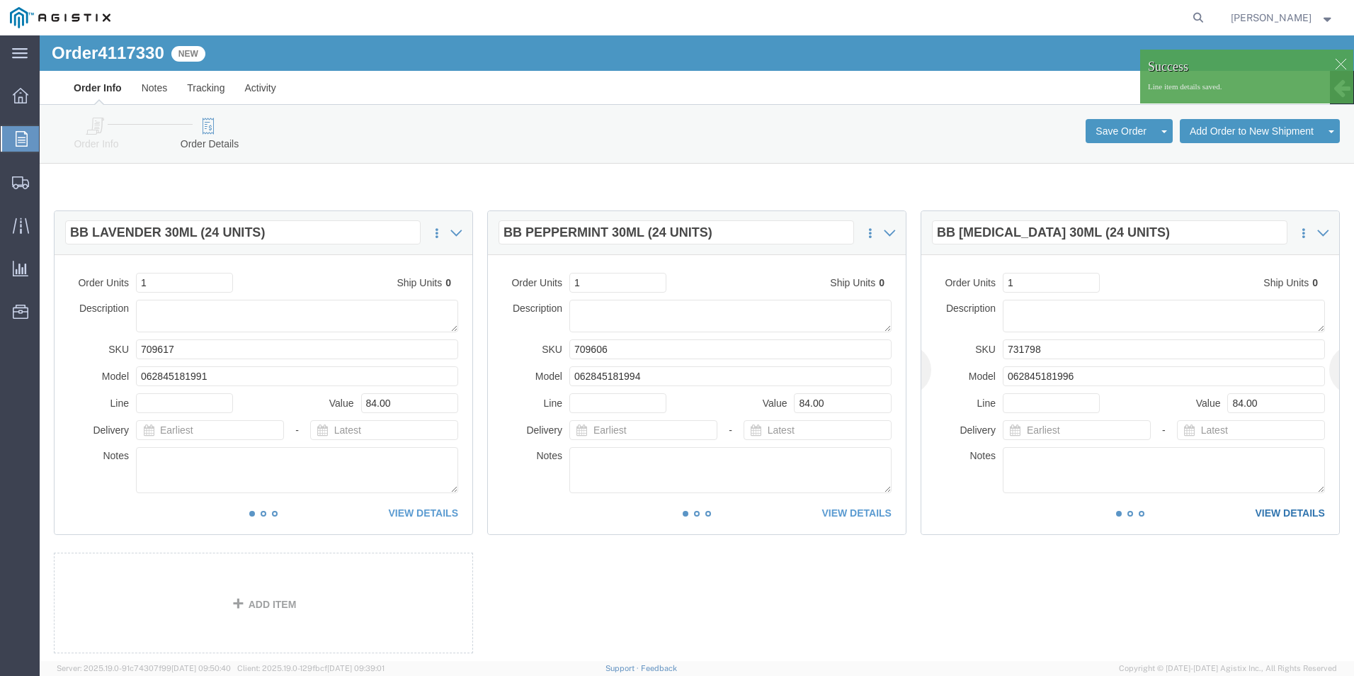
click link "VIEW DETAILS"
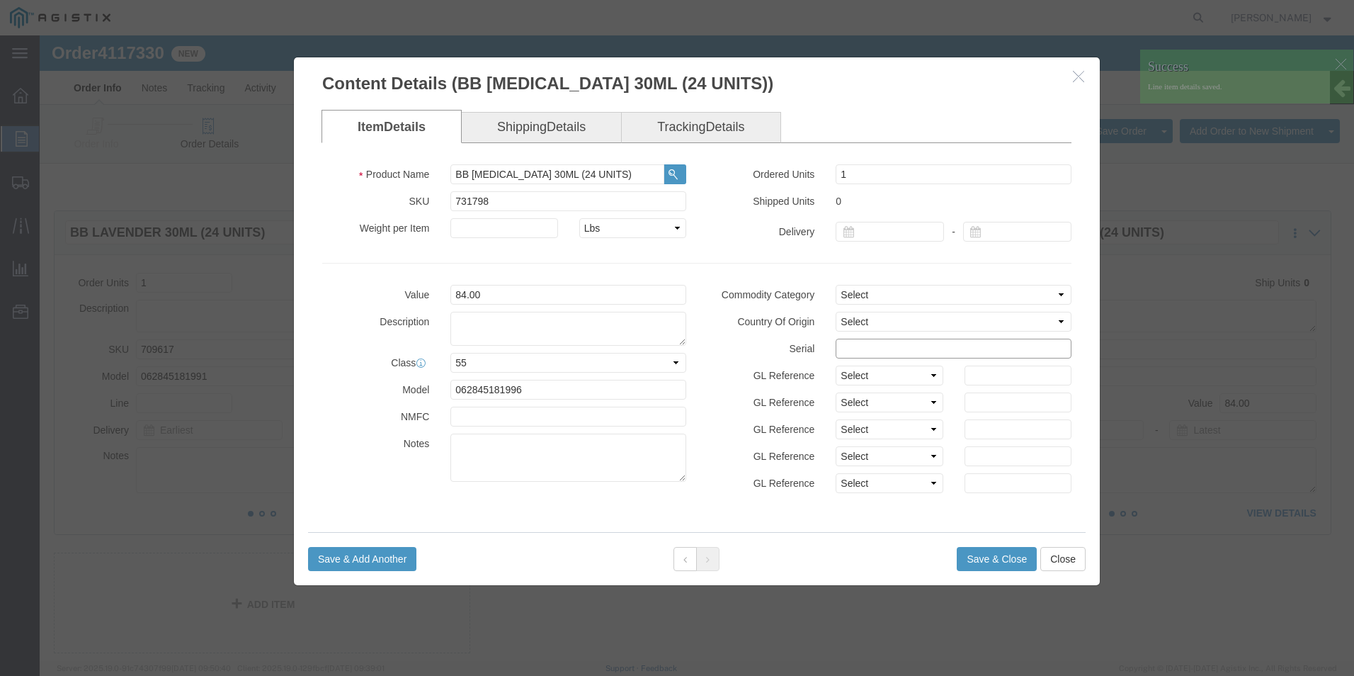
click input "text"
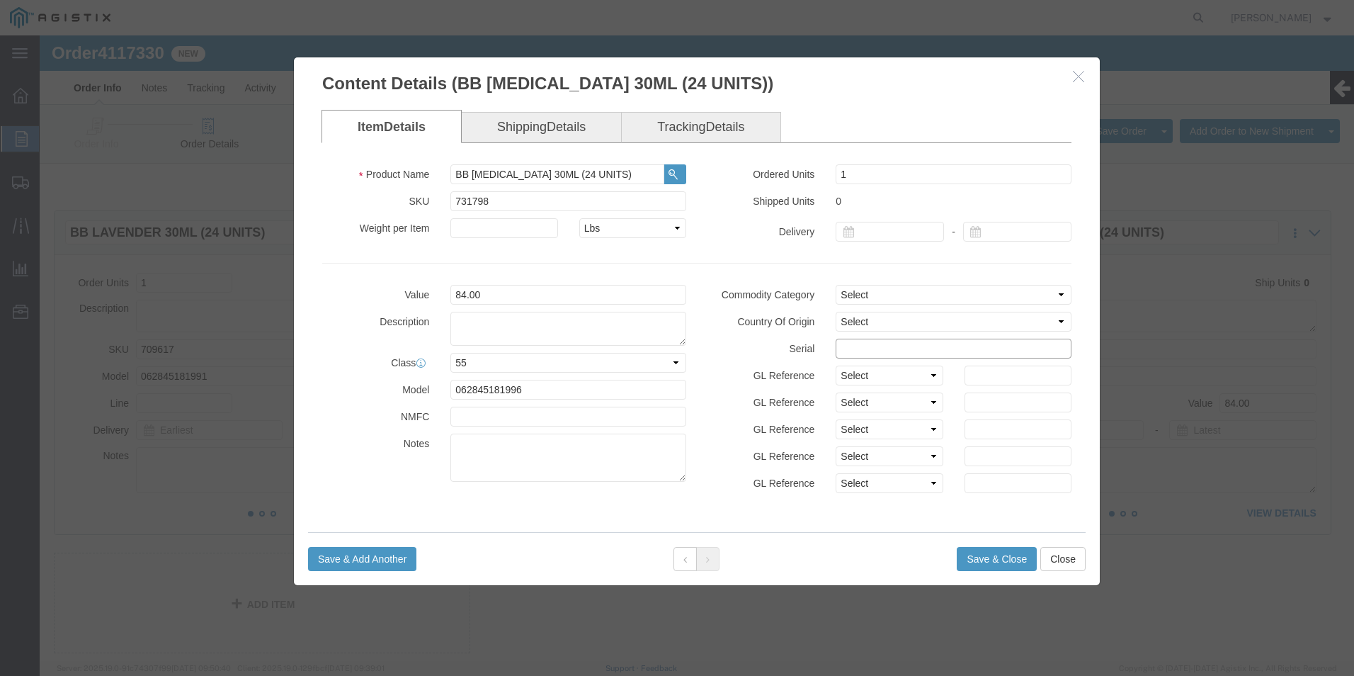
paste input "32649071111111111111"
type input "32649071111111111113"
click button "Save & Close"
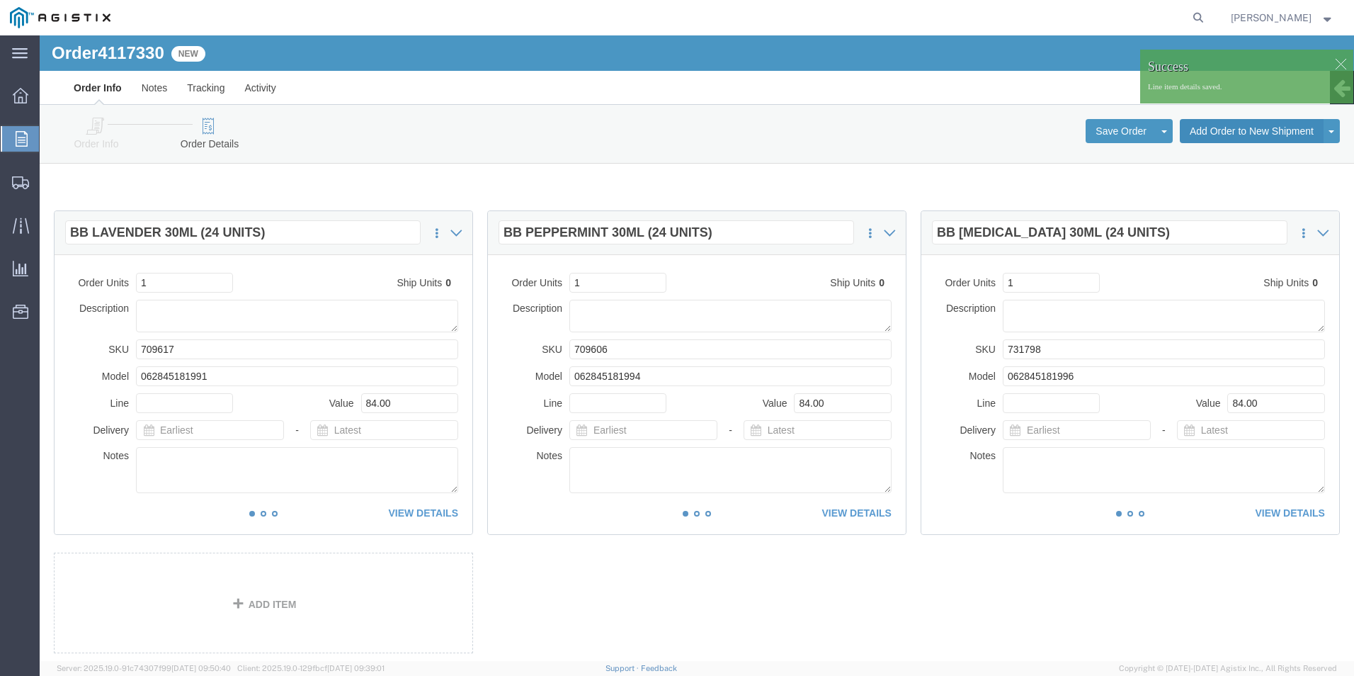
click button "Add Order to New Shipment"
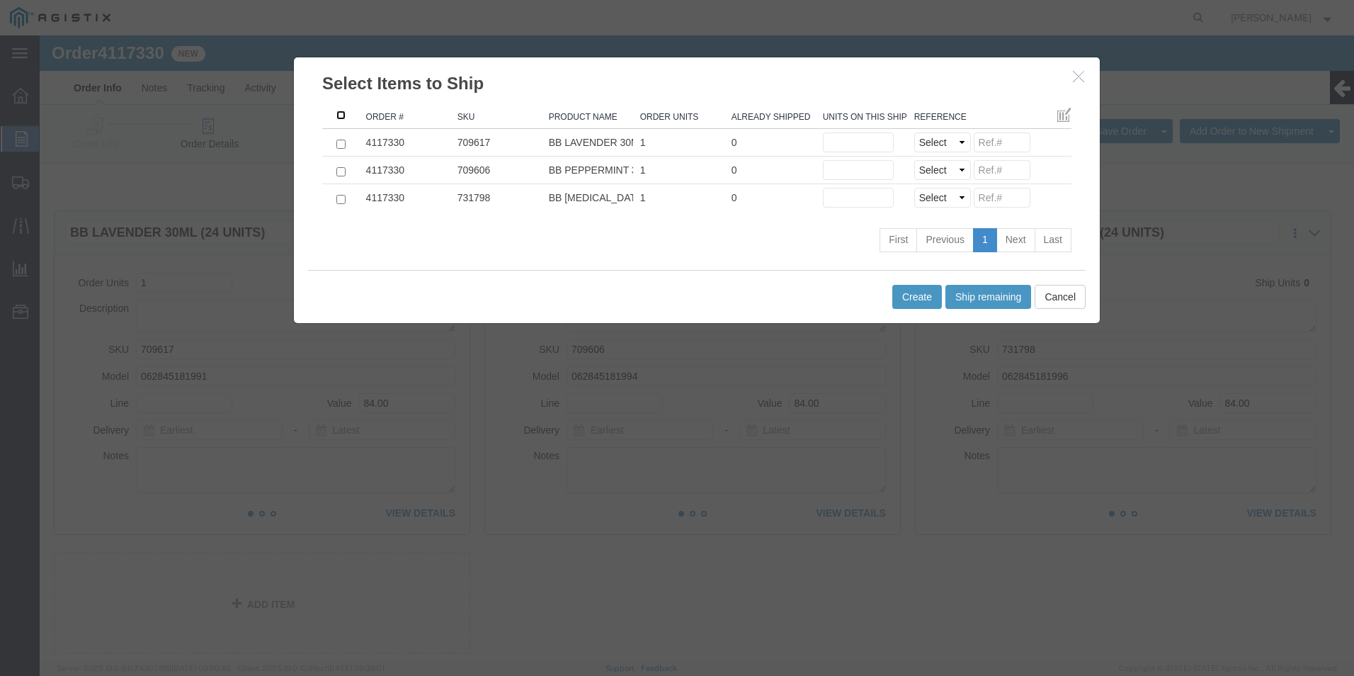
click input ": activate to sort column ascending"
checkbox input "true"
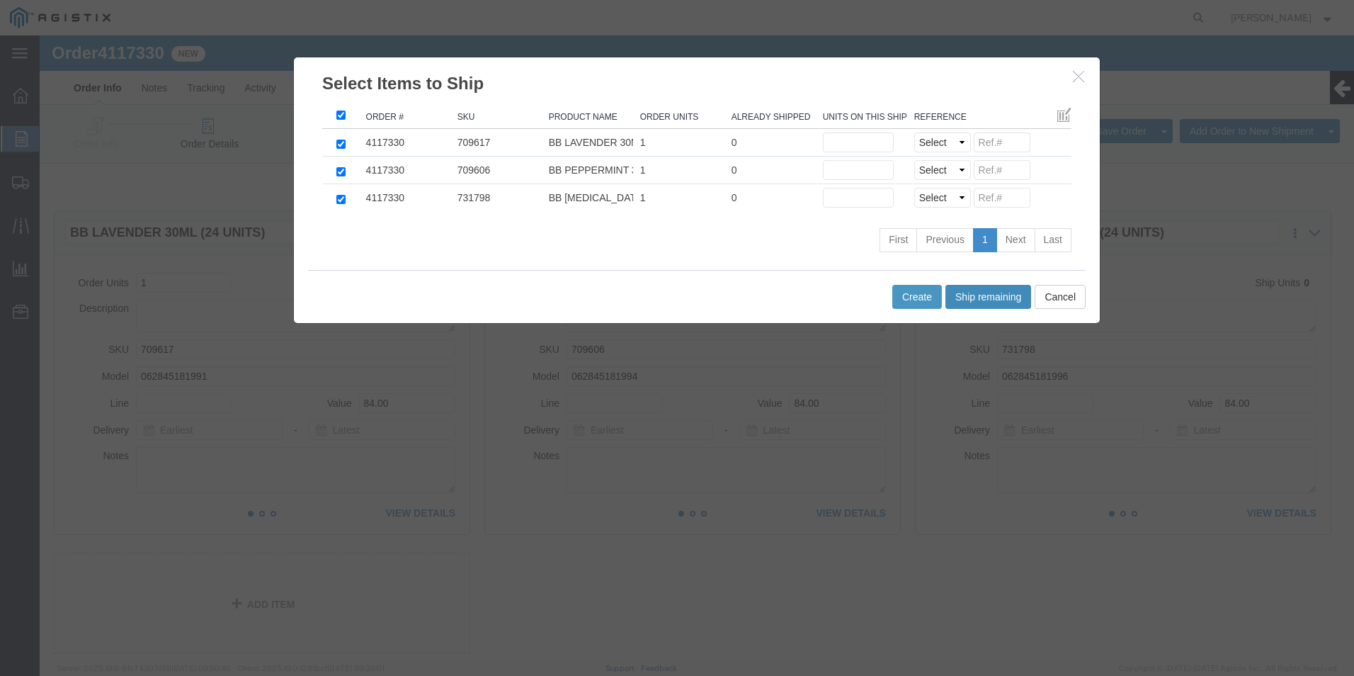
click button "Ship remaining"
type input "1"
click select "Select Purchase Order Delivery Number"
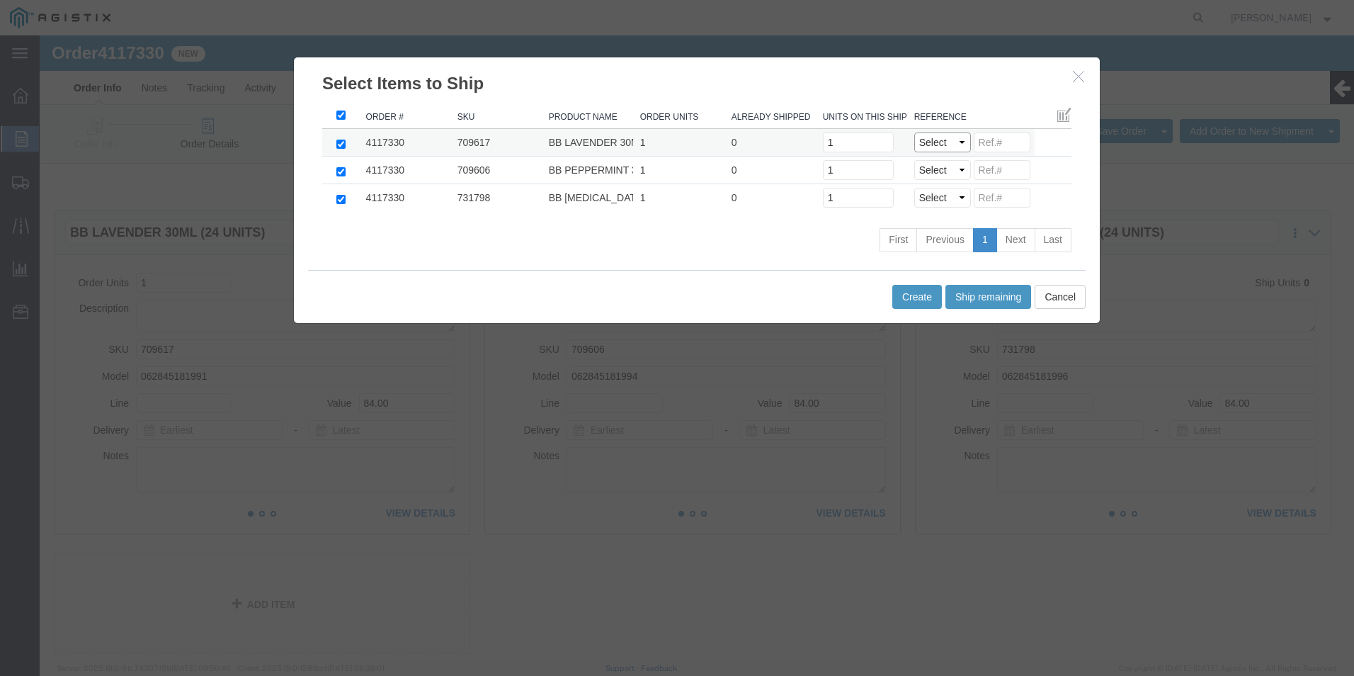
select select "PO"
click select "Select Purchase Order Delivery Number"
click td "Select Purchase Order Delivery Number"
select select "PO"
click select "Select Purchase Order Delivery Number"
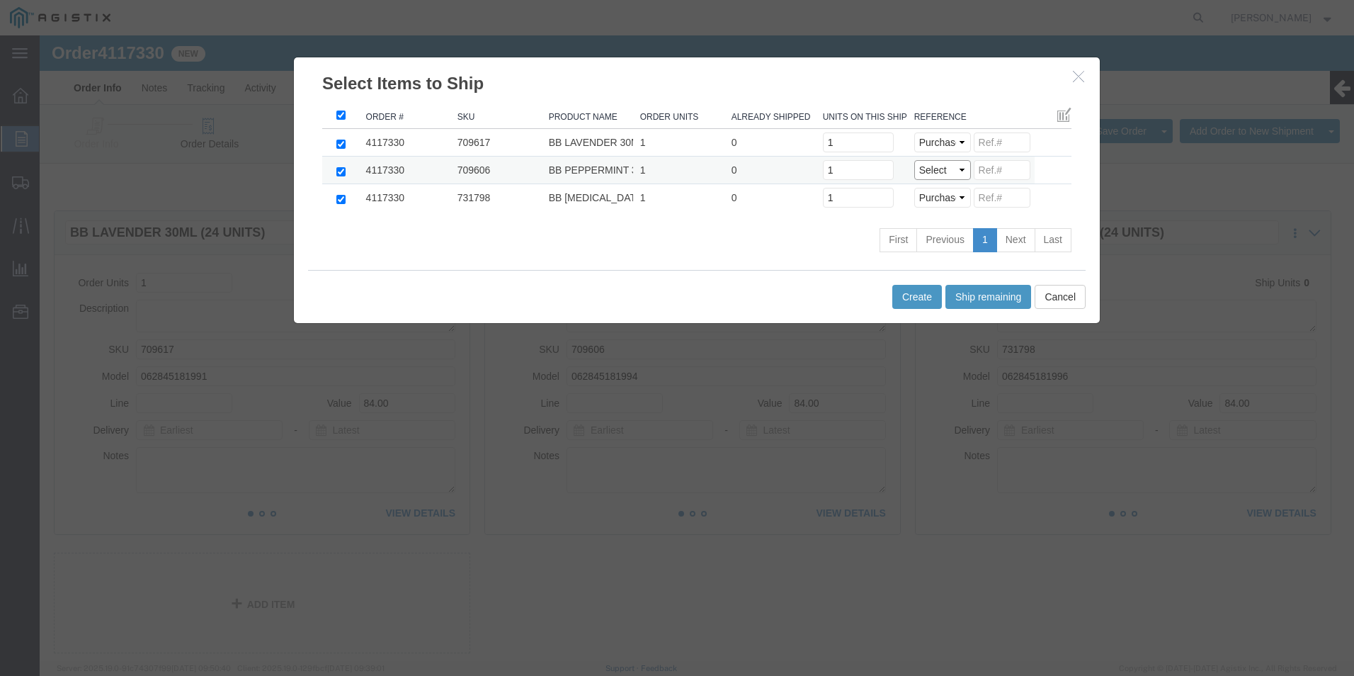
click select "Select Purchase Order Delivery Number"
select select "PO"
click select "Select Purchase Order Delivery Number"
click input
paste input "32649071111111111111"
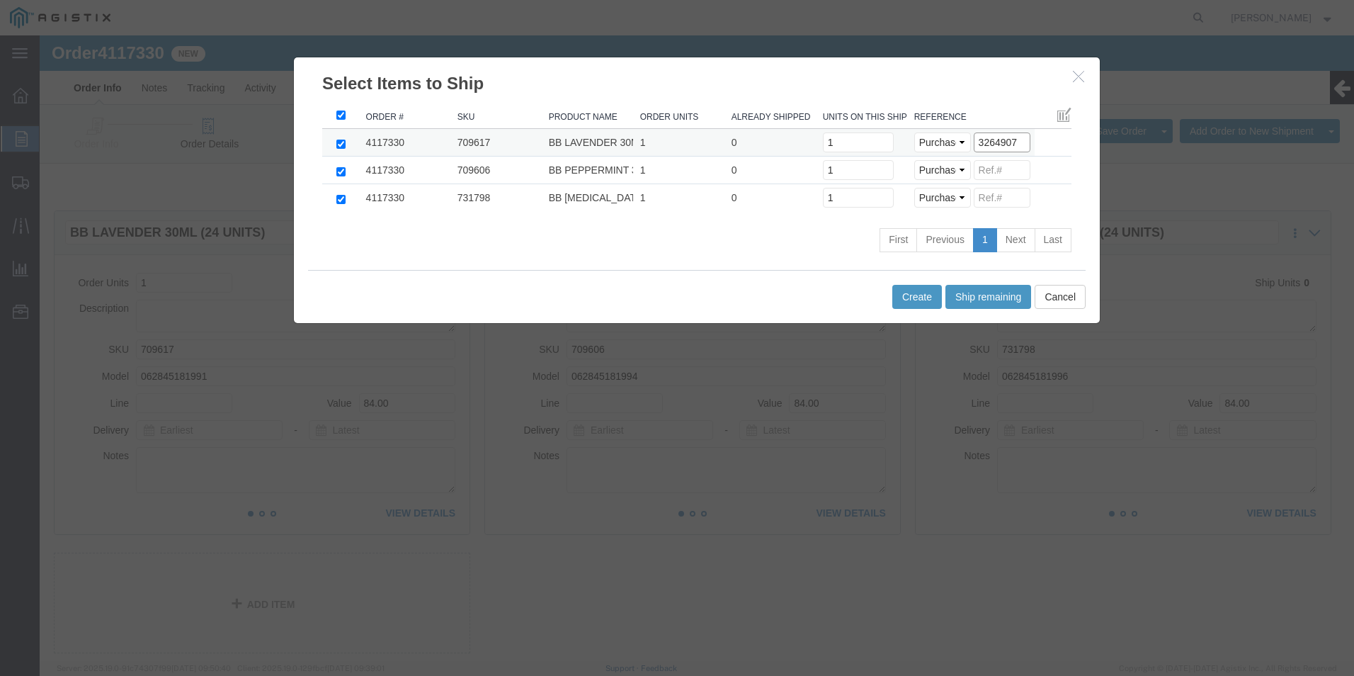
drag, startPoint x: 980, startPoint y: 106, endPoint x: 800, endPoint y: 118, distance: 181.0
click tr "4117330 709617 BB LAVENDER 30ML (24 UNITS) 1 0 Units on this shipment 1 Select …"
type input "3264907"
click input
paste input "3264907"
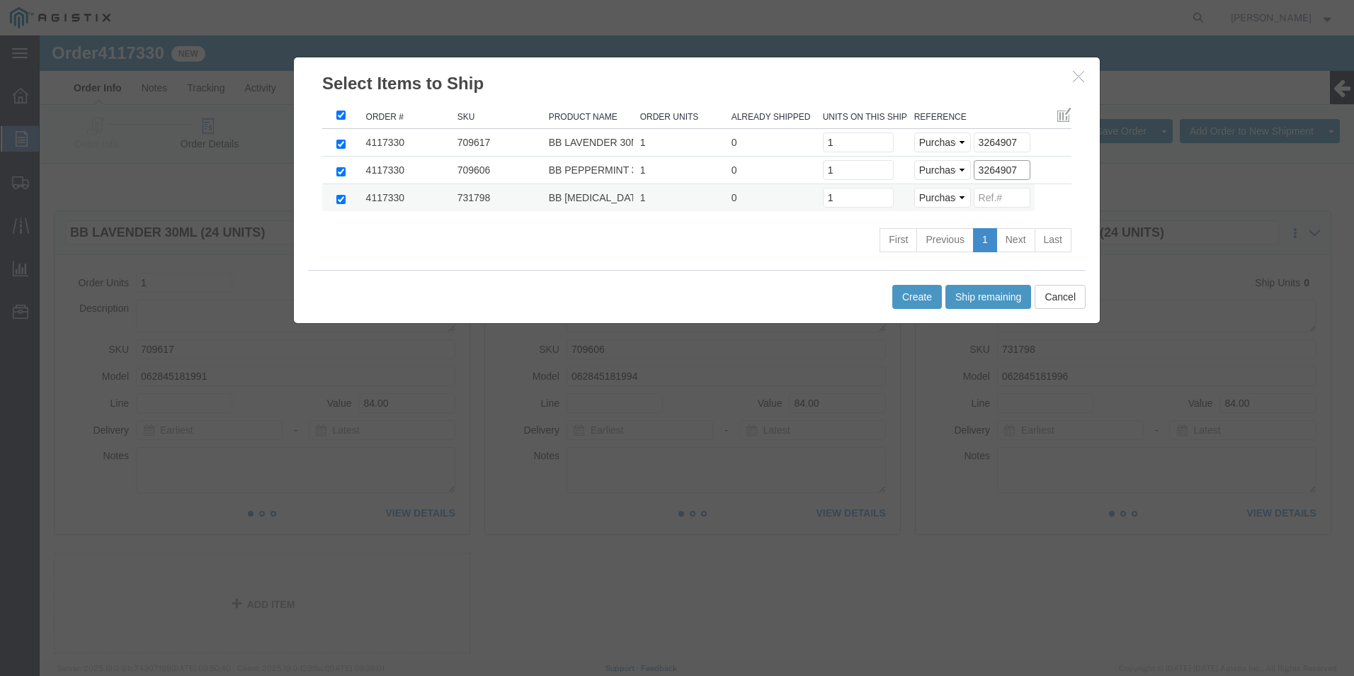
type input "3264907"
click input
paste input "3264907"
type input "3264907"
click button "Create"
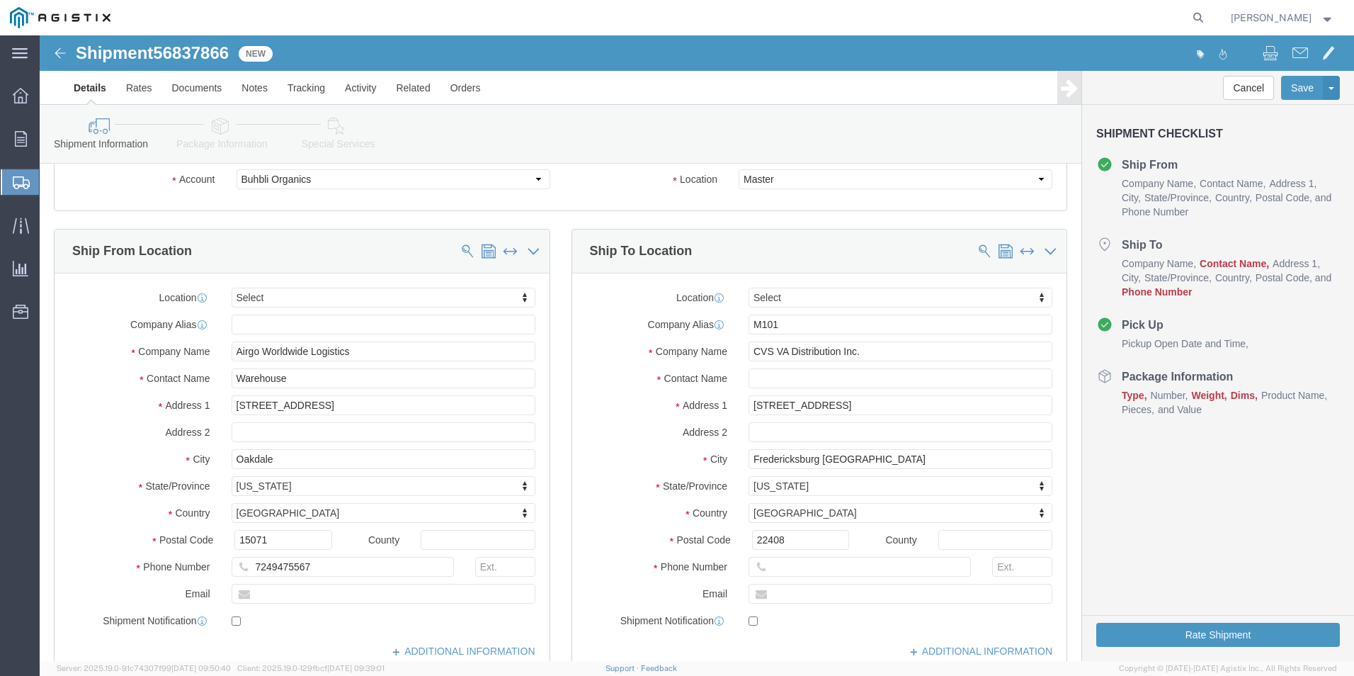
scroll to position [142, 0]
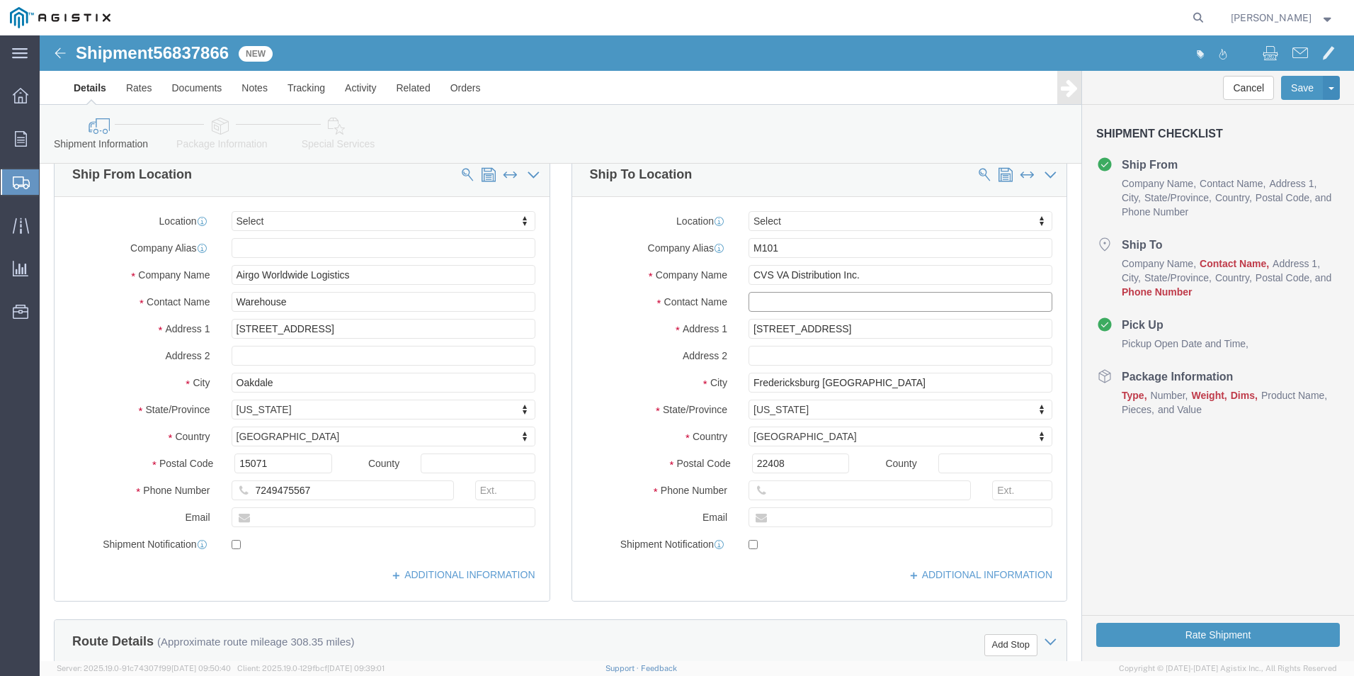
click input "text"
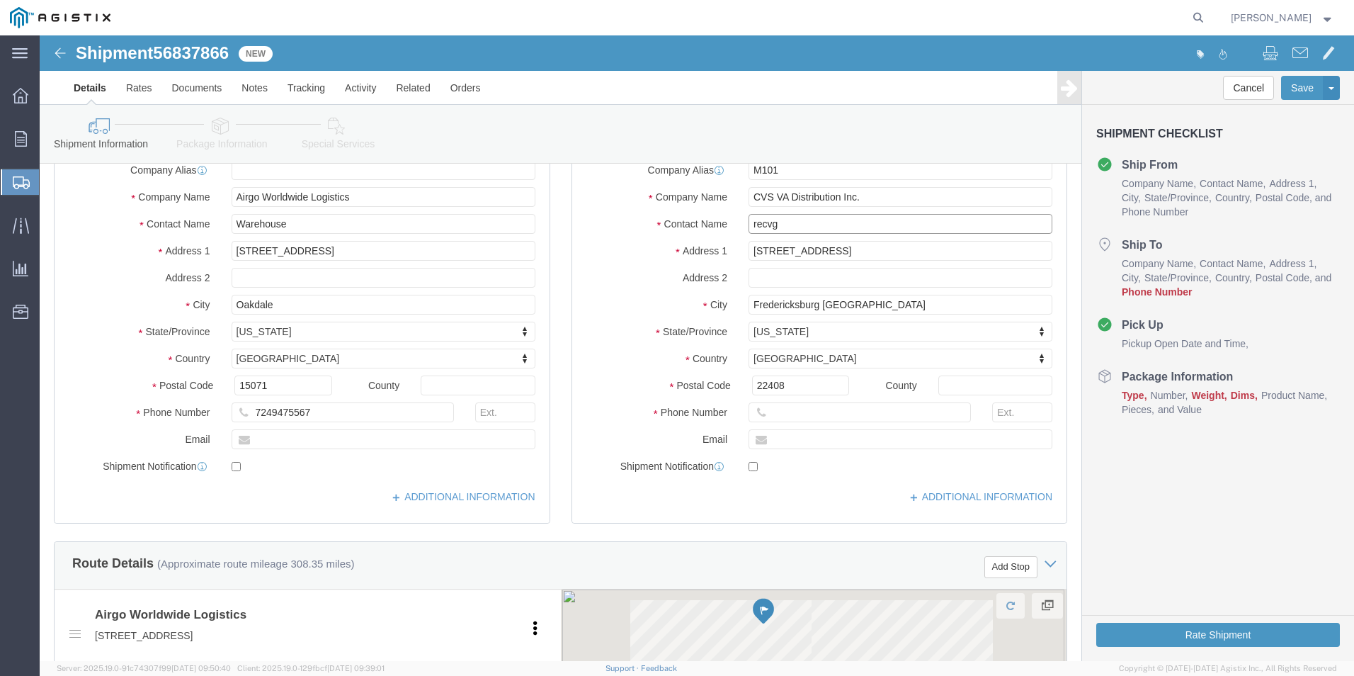
scroll to position [354, 0]
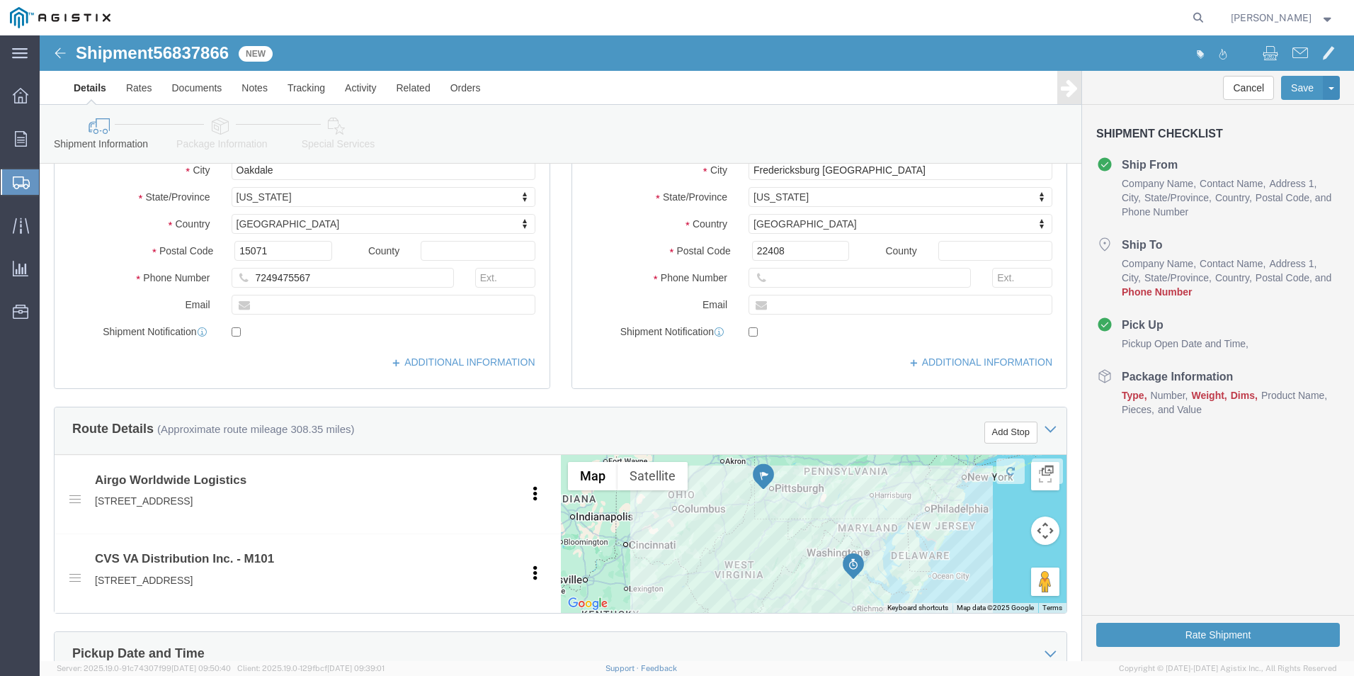
type input "recvg"
click div "Location Select Select My Profile Location Master Master Location Company Alias…"
click div
click input "text"
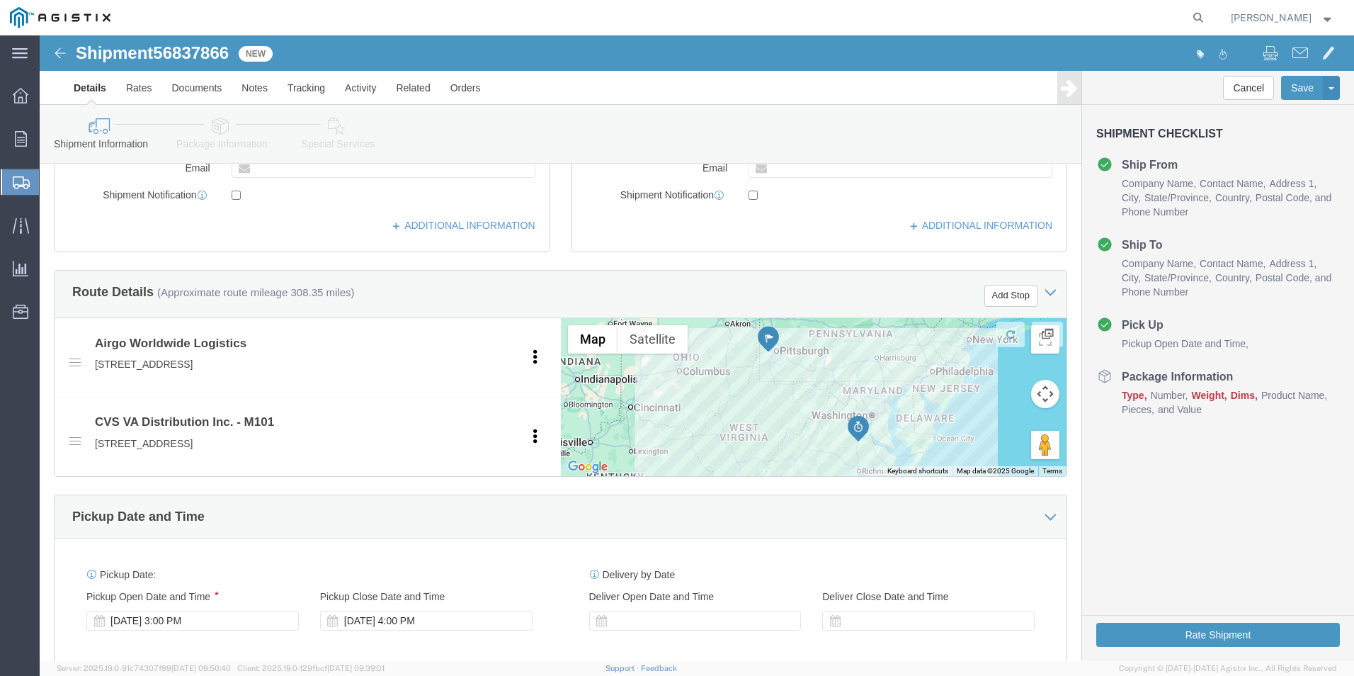
scroll to position [708, 0]
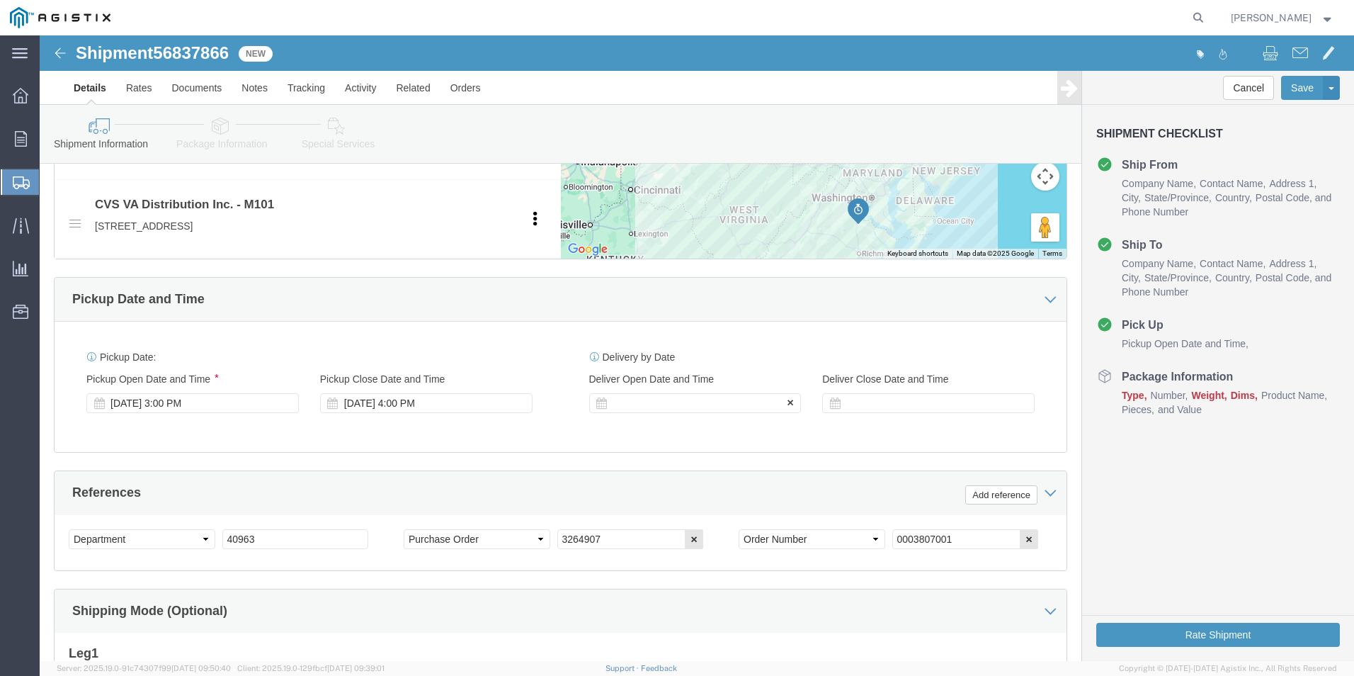
type input "[PHONE_NUMBER]"
click div
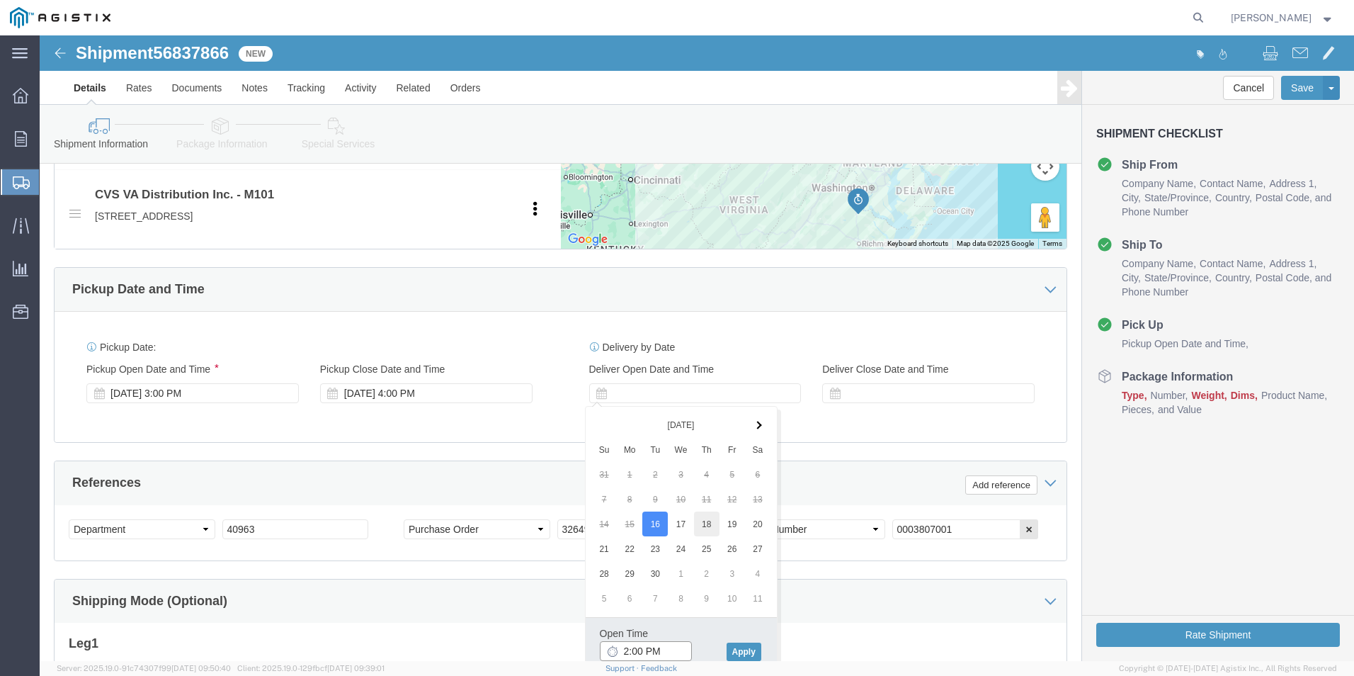
type input "2:00 PM"
click button "Apply"
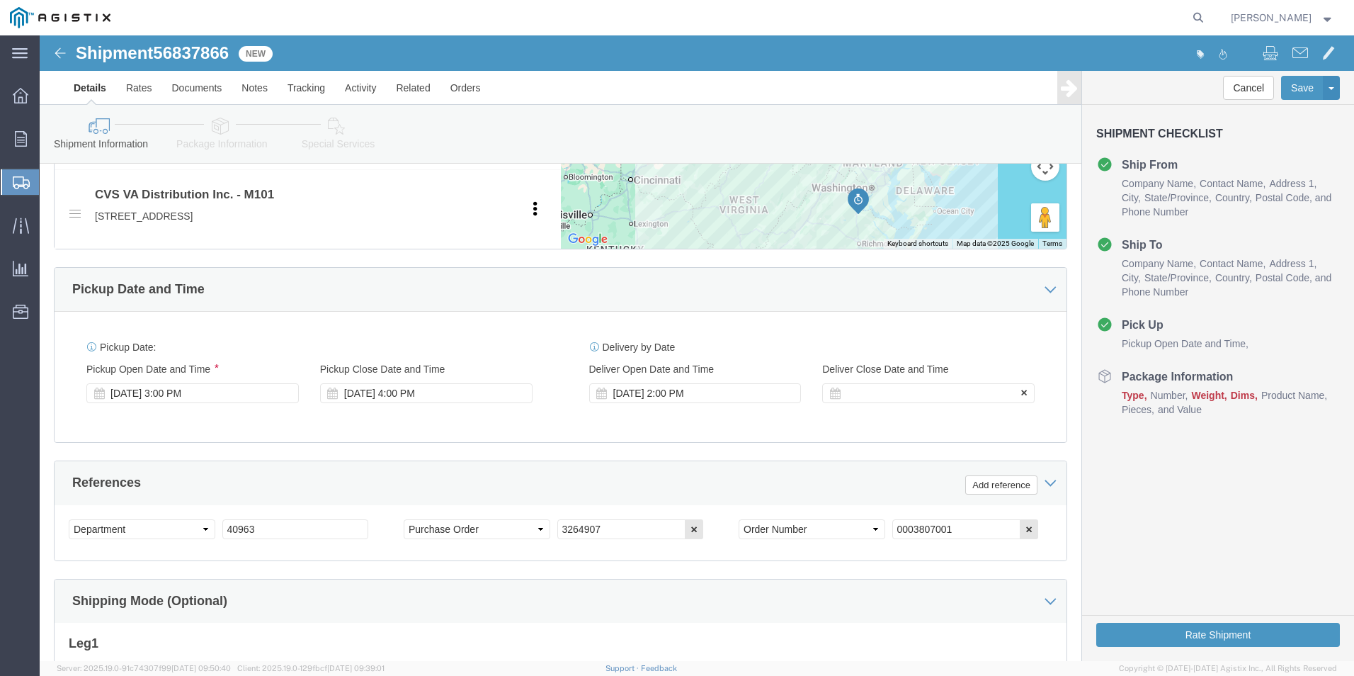
click div
click button "Apply"
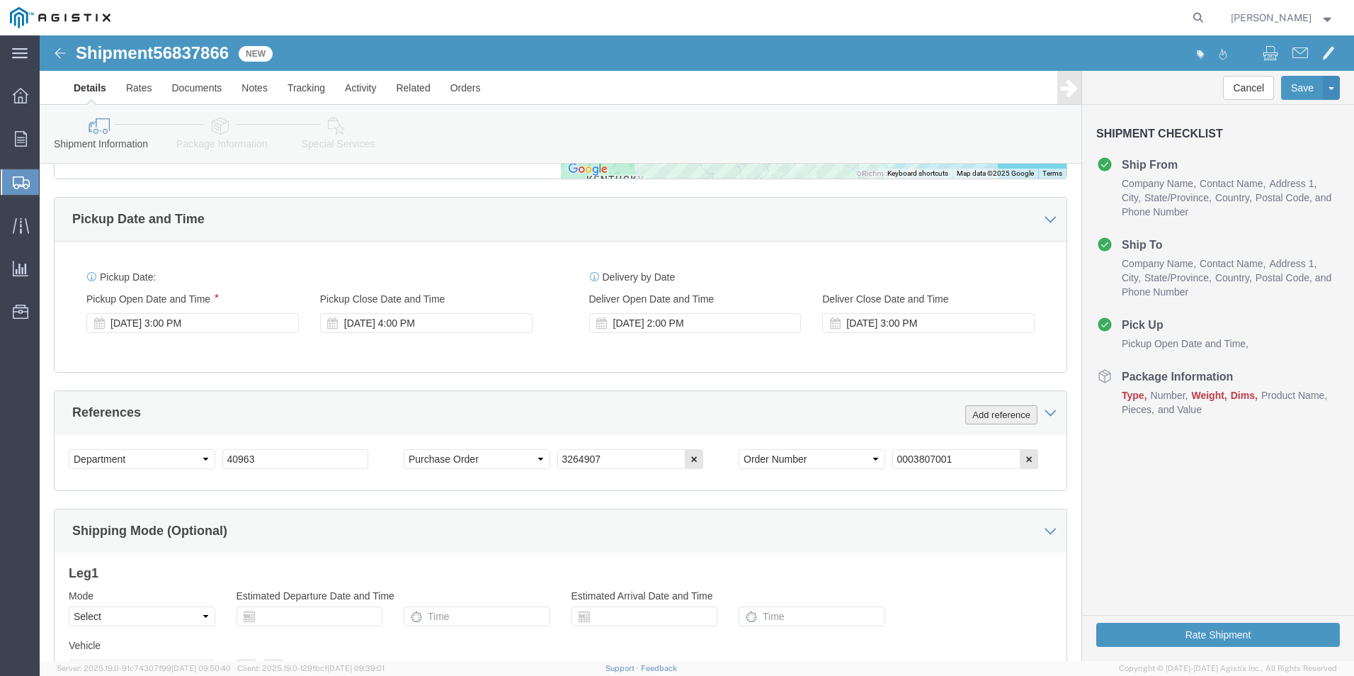
scroll to position [789, 0]
drag, startPoint x: 940, startPoint y: 378, endPoint x: 916, endPoint y: 378, distance: 23.4
click button "Add reference"
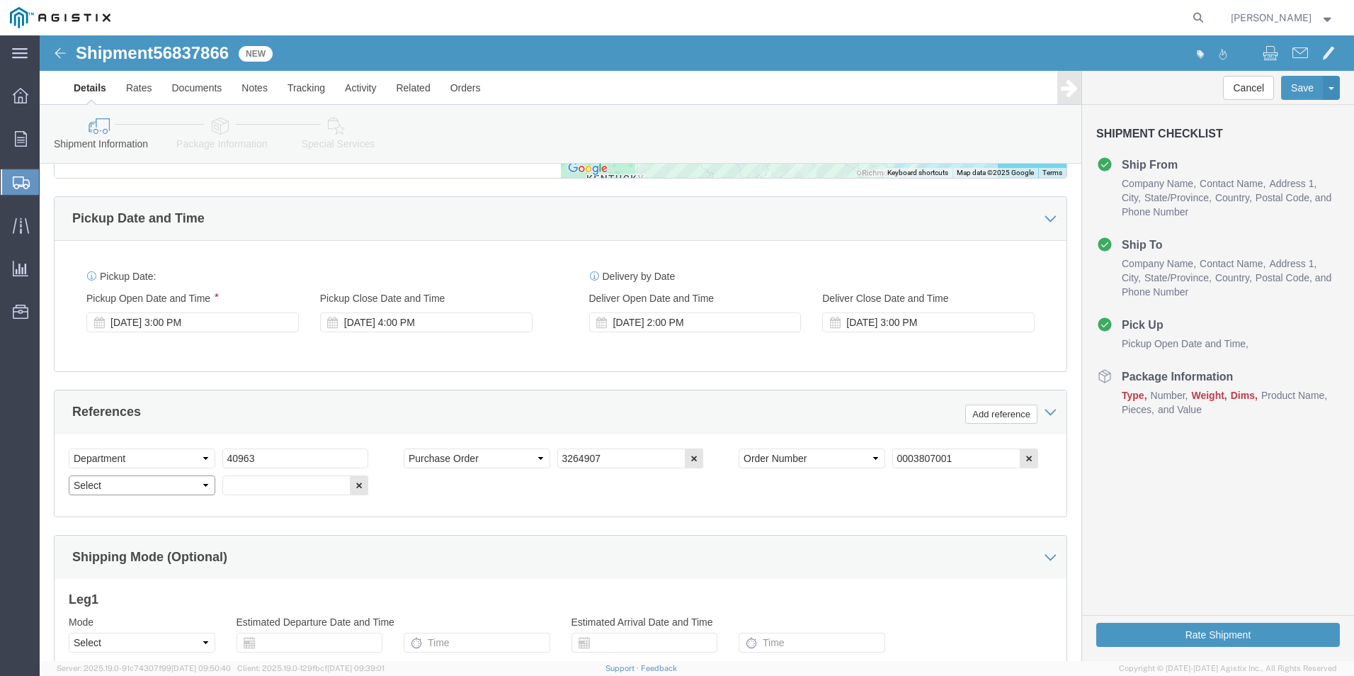
click select "Select Account Type Activity ID Airline Appointment Number ASN Batch Request # …"
select select "BOL"
click select "Select Account Type Activity ID Airline Appointment Number ASN Batch Request # …"
click input "text"
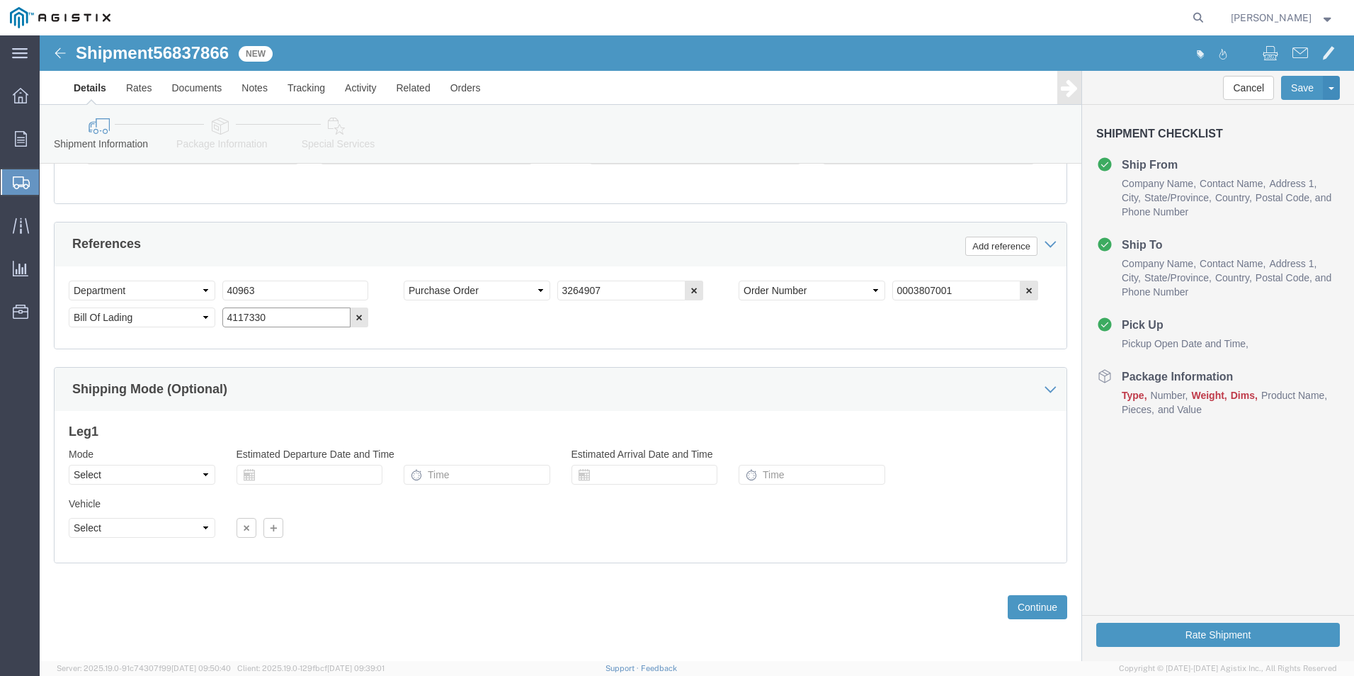
scroll to position [958, 0]
type input "4117330"
click button "Continue"
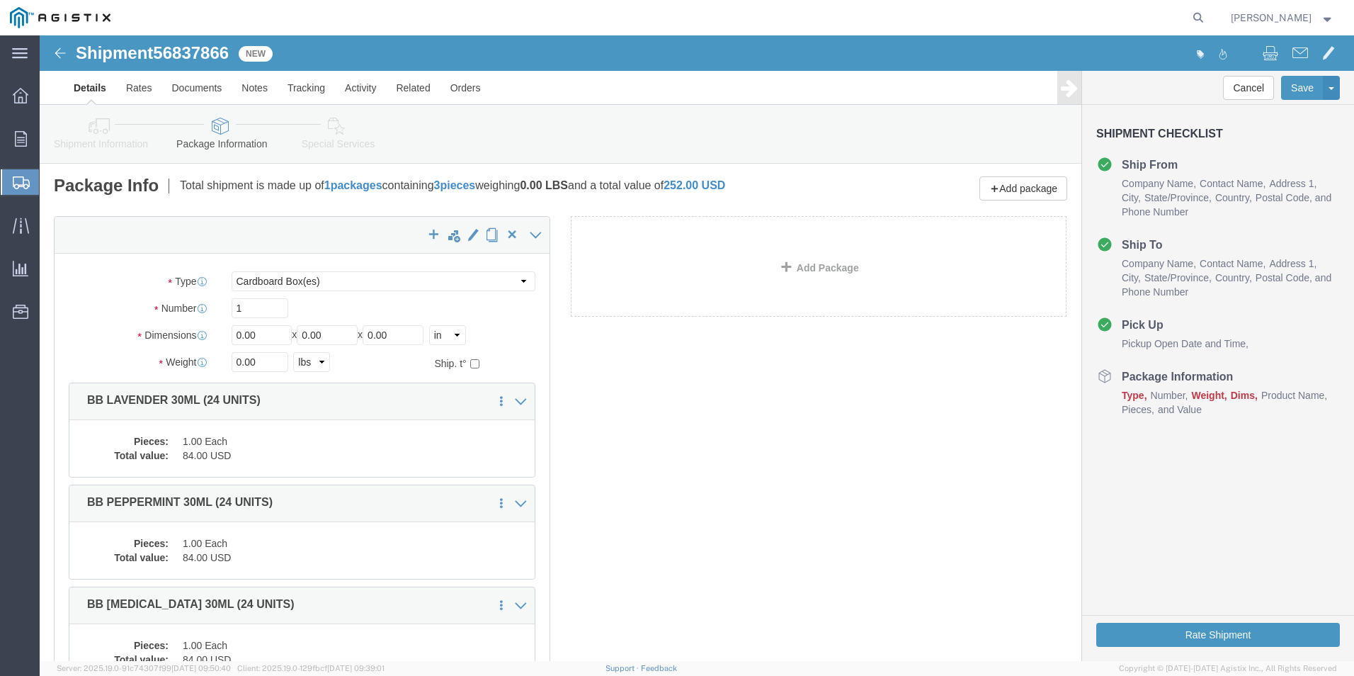
scroll to position [0, 0]
drag, startPoint x: -31, startPoint y: 285, endPoint x: -42, endPoint y: 284, distance: 11.4
click html "Shipment 56837866 New Details Rates Documents Notes Tracking Activity Related O…"
type input "3"
drag, startPoint x: 28, startPoint y: 308, endPoint x: -42, endPoint y: 297, distance: 71.6
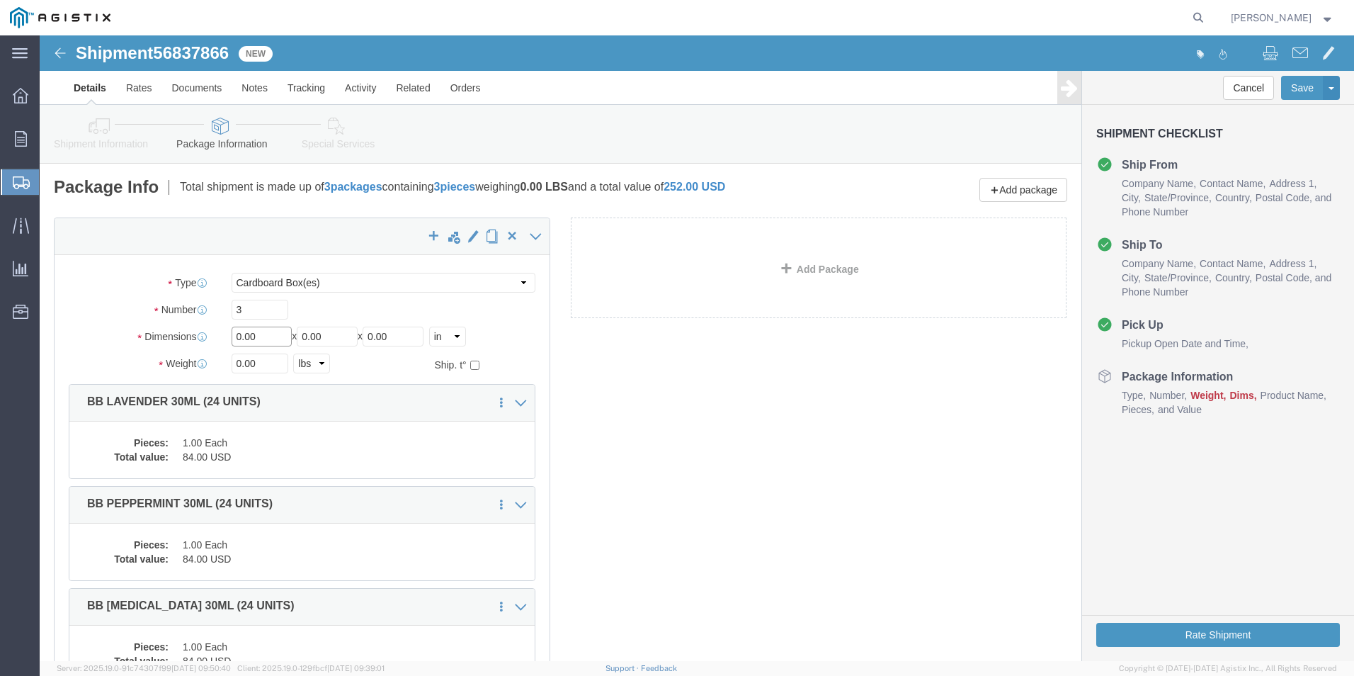
click html "Shipment 56837866 New Details Rates Documents Notes Tracking Activity Related O…"
type input "10"
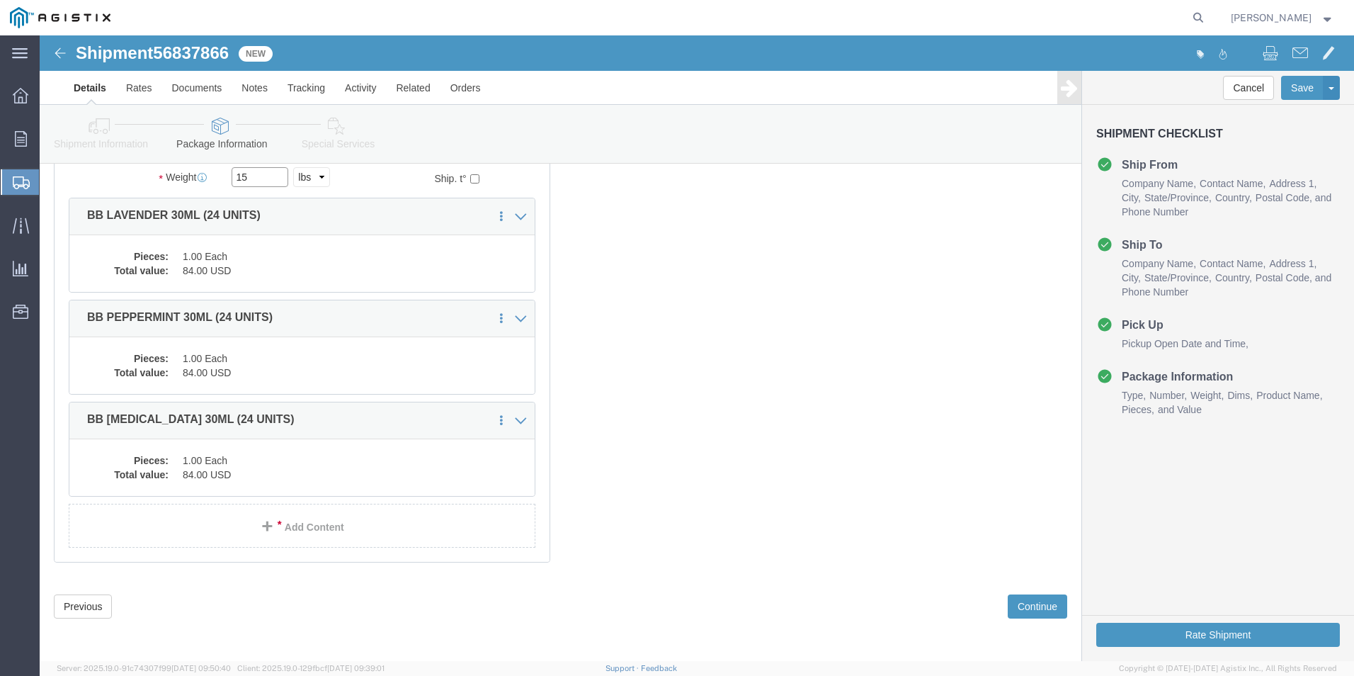
scroll to position [187, 0]
type input "15"
click button "Rate Shipment"
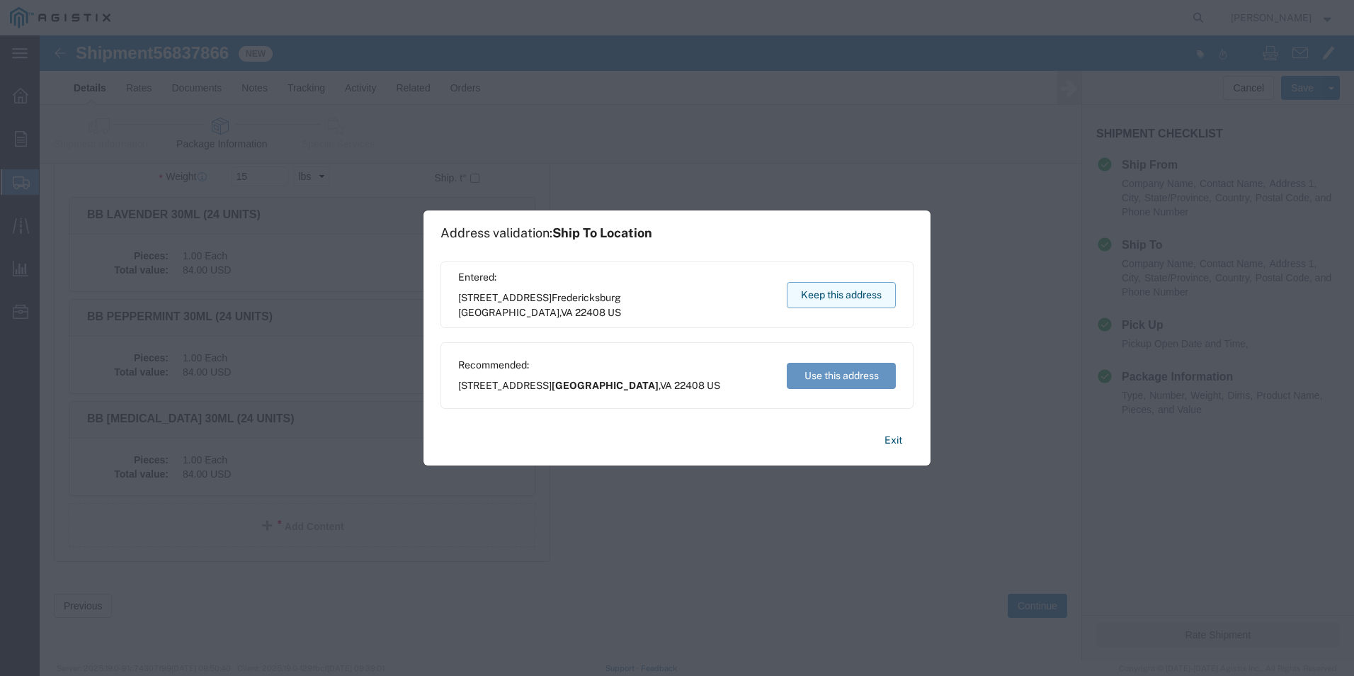
click at [836, 290] on button "Keep this address" at bounding box center [841, 295] width 109 height 26
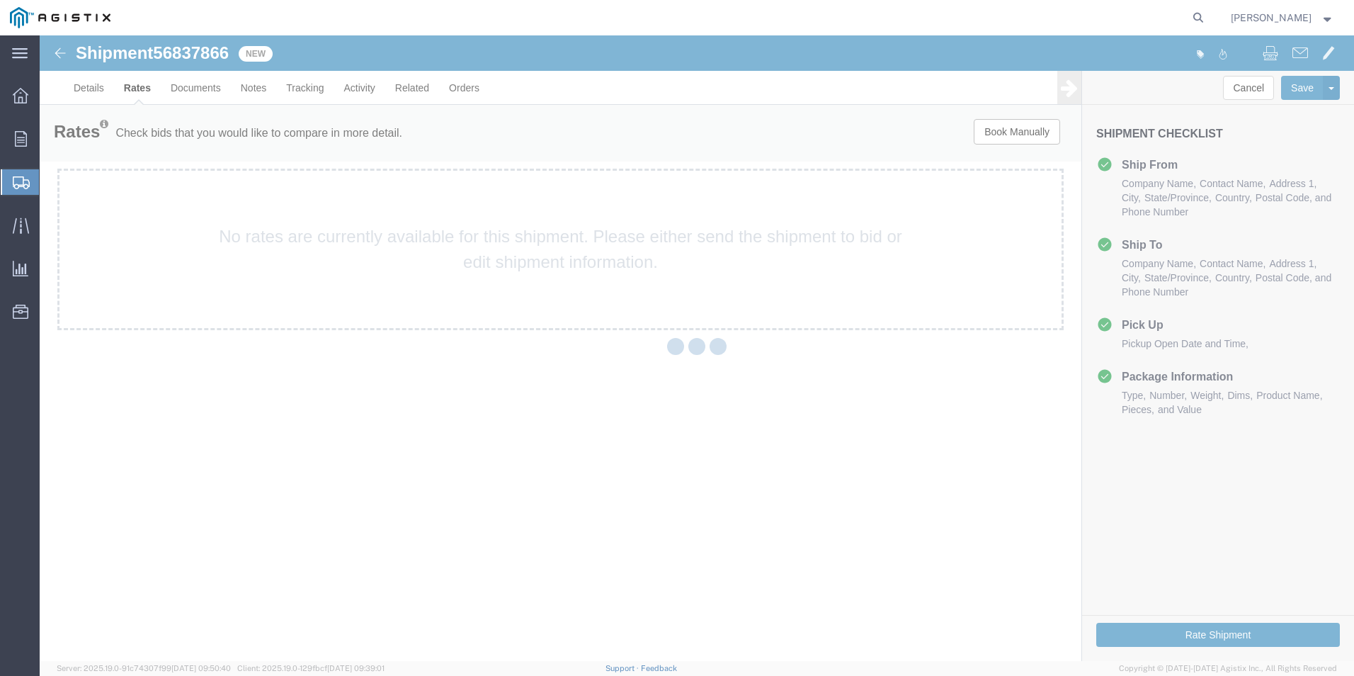
scroll to position [0, 0]
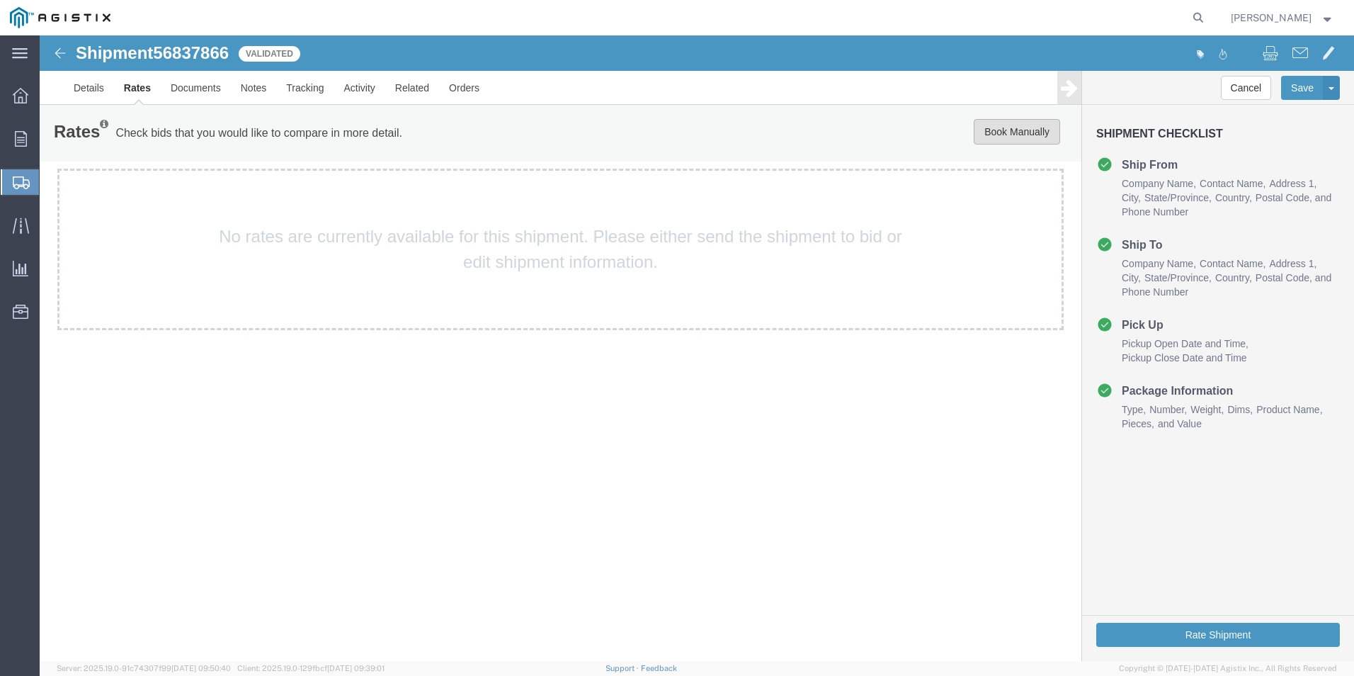
click at [979, 128] on button "Book Manually" at bounding box center [1017, 131] width 86 height 25
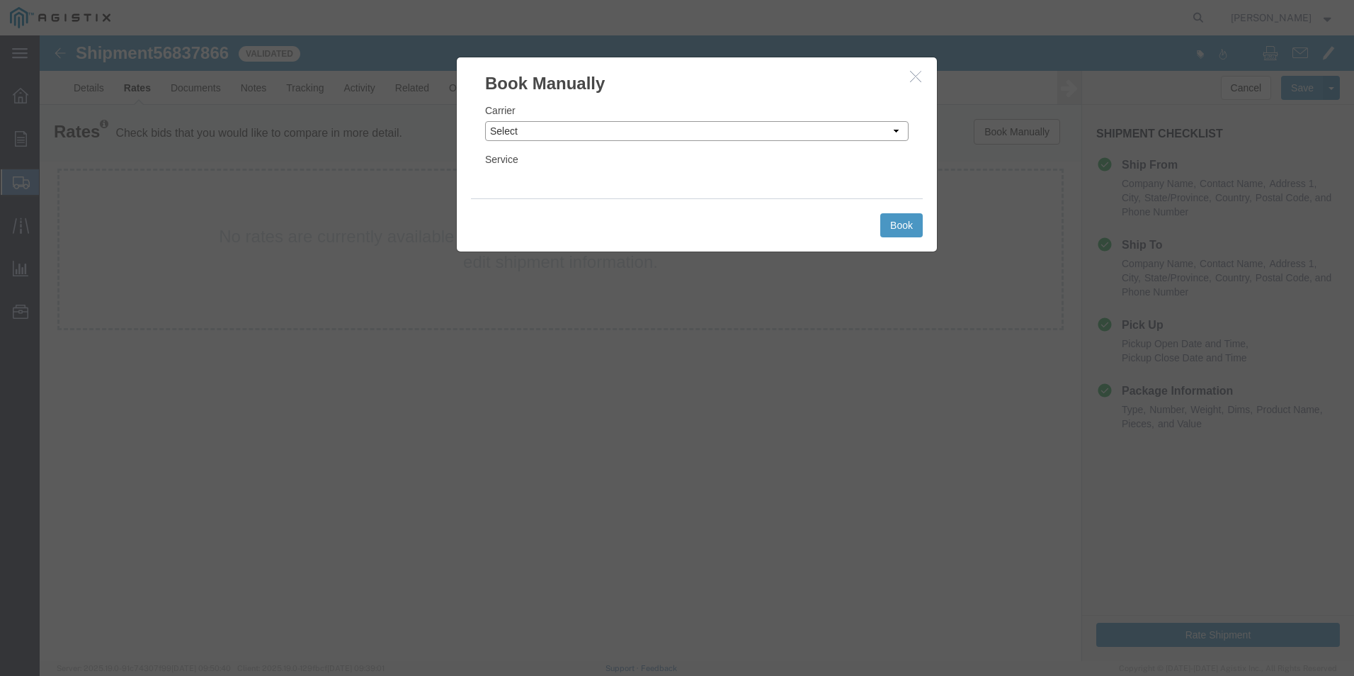
click at [556, 135] on select "Select Add New Carrier (and default service) ACI Guide APC Airport Google Milea…" at bounding box center [696, 131] width 423 height 20
select select "12"
click at [485, 121] on select "Select Add New Carrier (and default service) ACI Guide APC Airport Google Milea…" at bounding box center [696, 131] width 423 height 20
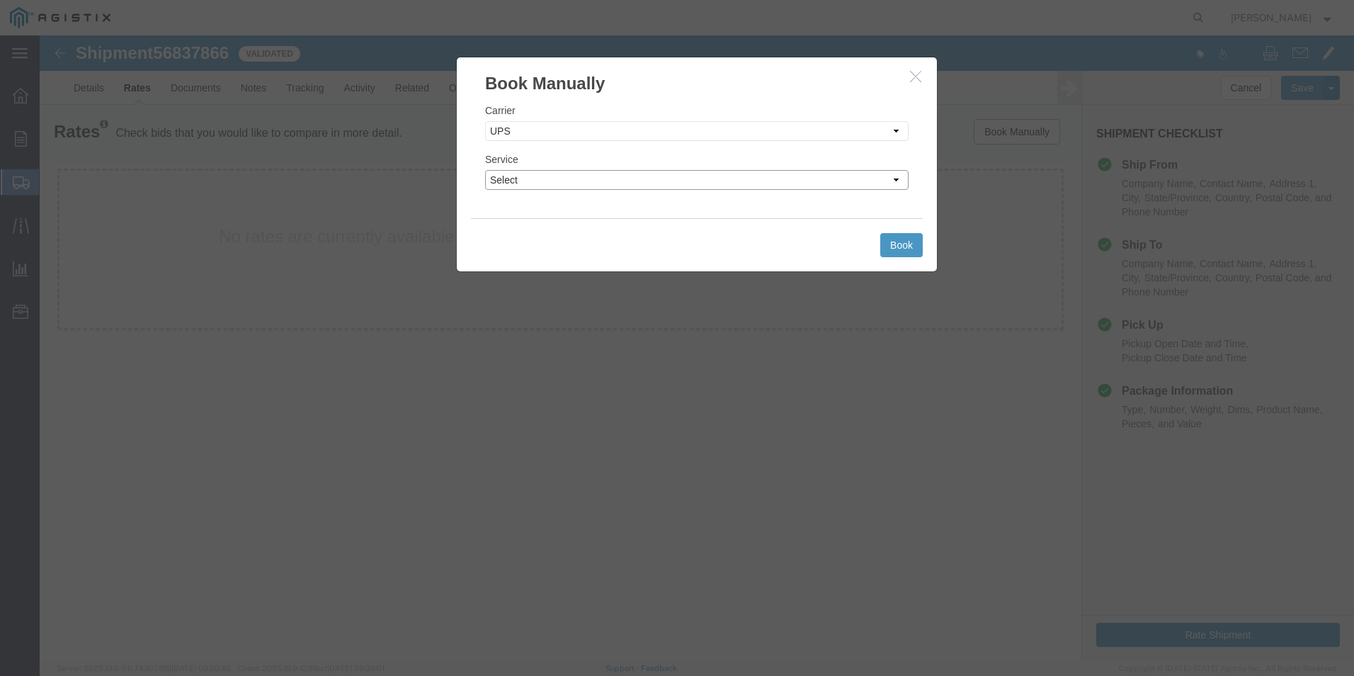
click at [815, 181] on select "Select 2nd Day Air 2nd Day Air A.M. 3 Day Select BOUND PRINTED MATTER, UPS DELI…" at bounding box center [696, 180] width 423 height 20
select select "42"
click at [485, 170] on select "Select 2nd Day Air 2nd Day Air A.M. 3 Day Select BOUND PRINTED MATTER, UPS DELI…" at bounding box center [696, 180] width 423 height 20
click at [899, 244] on button "Book" at bounding box center [901, 245] width 42 height 24
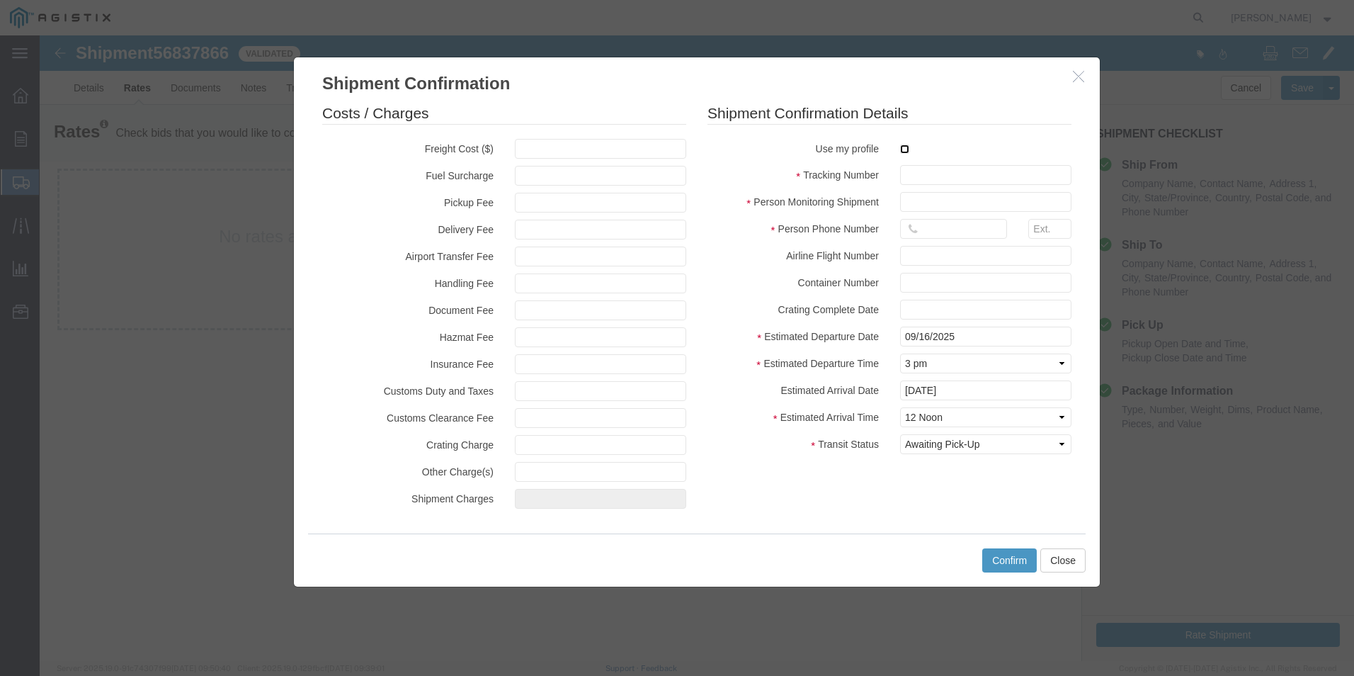
click at [904, 145] on input "checkbox" at bounding box center [904, 148] width 9 height 9
checkbox input "true"
type input "[PERSON_NAME]"
type input "[PHONE_NUMBER]"
click at [925, 171] on input "text" at bounding box center [985, 175] width 171 height 20
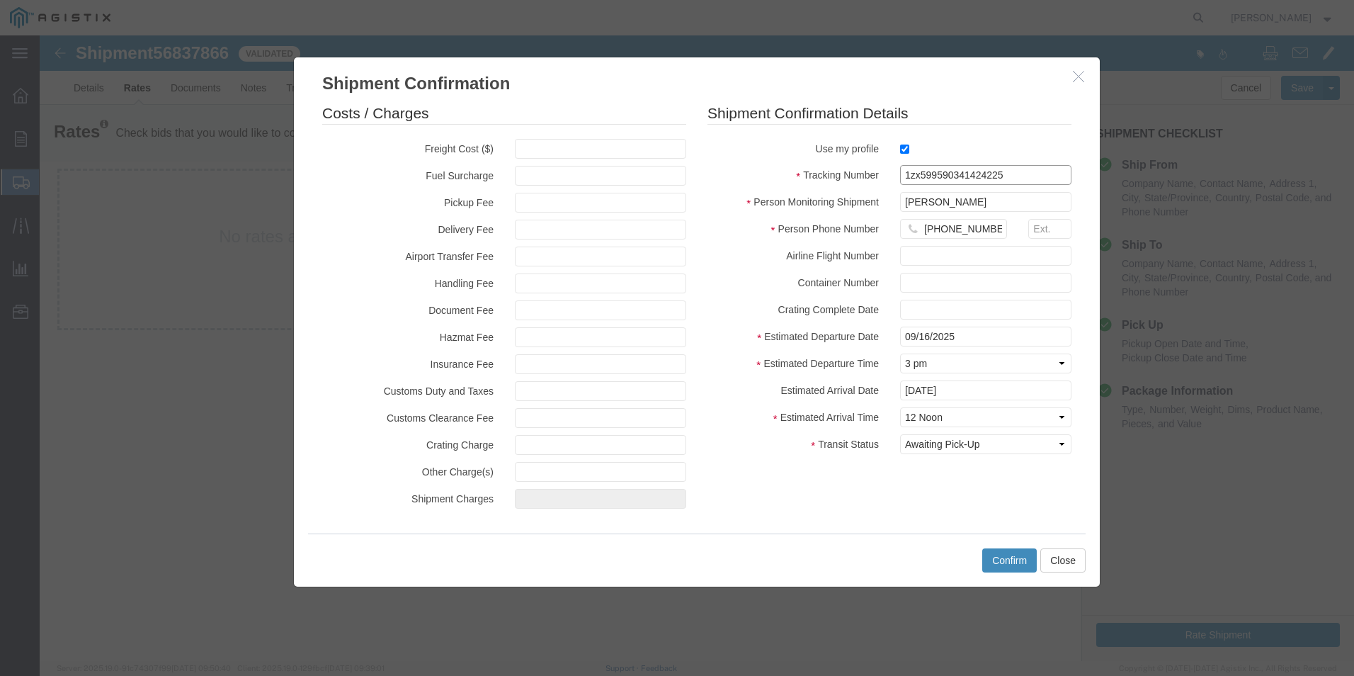
type input "1zx599590341424225"
click at [1010, 558] on button "Confirm" at bounding box center [1009, 560] width 55 height 24
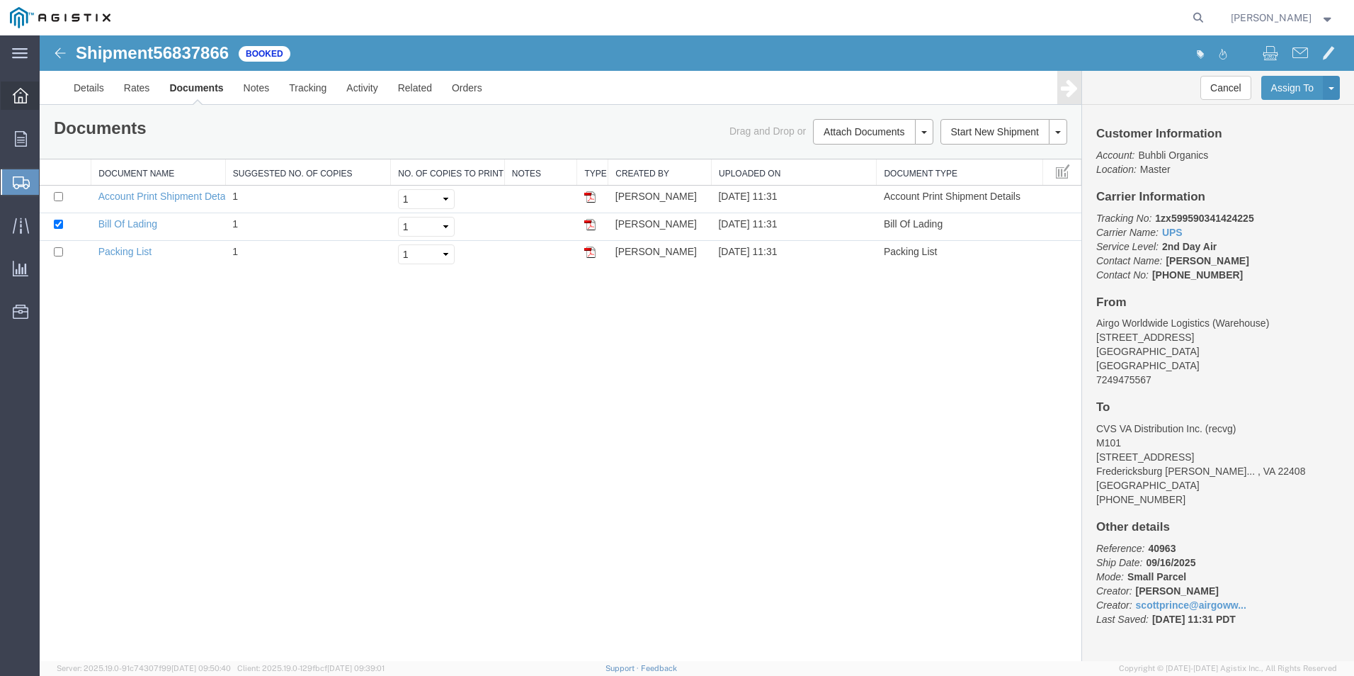
click at [17, 92] on icon at bounding box center [21, 96] width 16 height 16
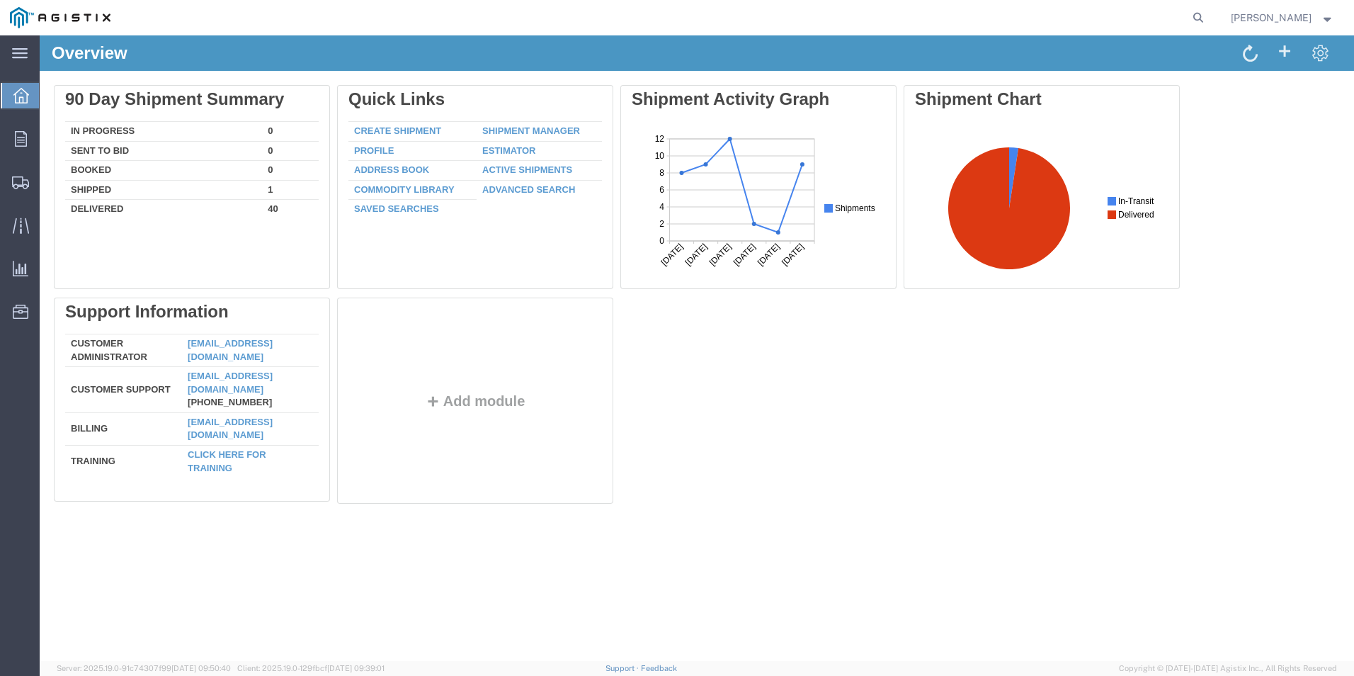
click at [1328, 20] on strong "button" at bounding box center [1327, 17] width 13 height 5
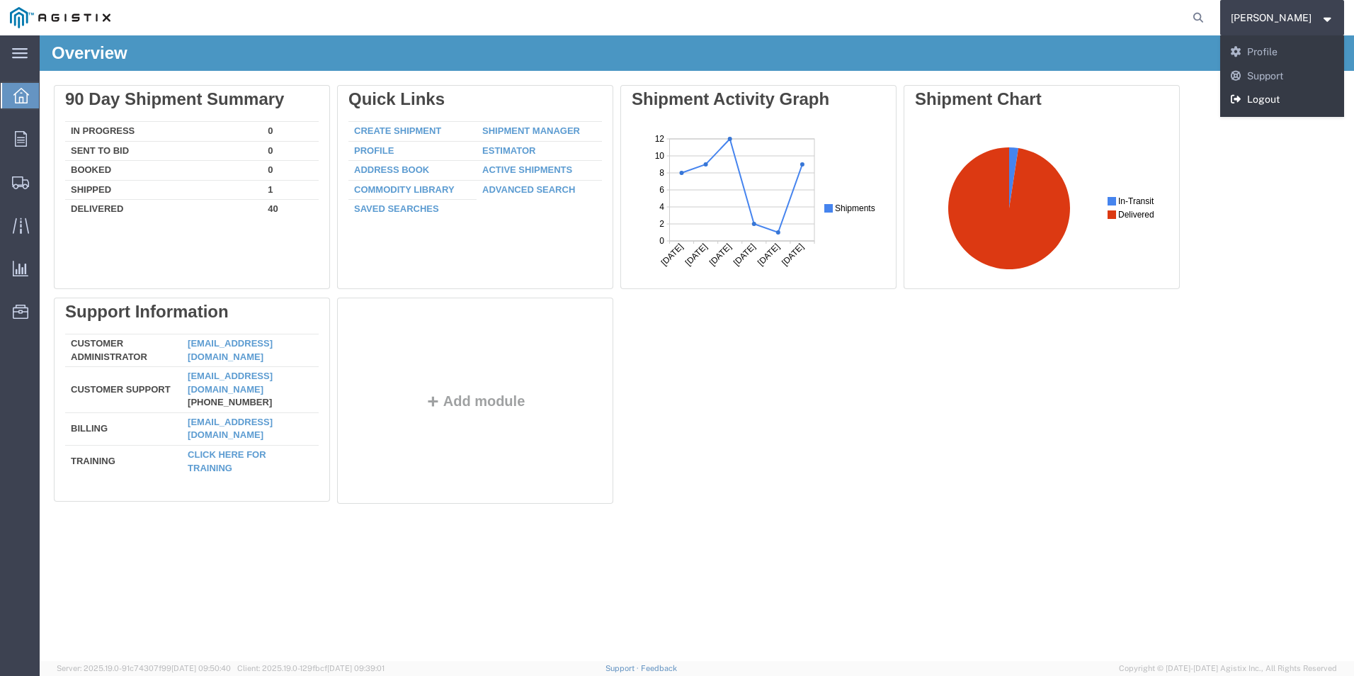
click at [1289, 98] on link "Logout" at bounding box center [1282, 100] width 125 height 24
